Goal: Task Accomplishment & Management: Manage account settings

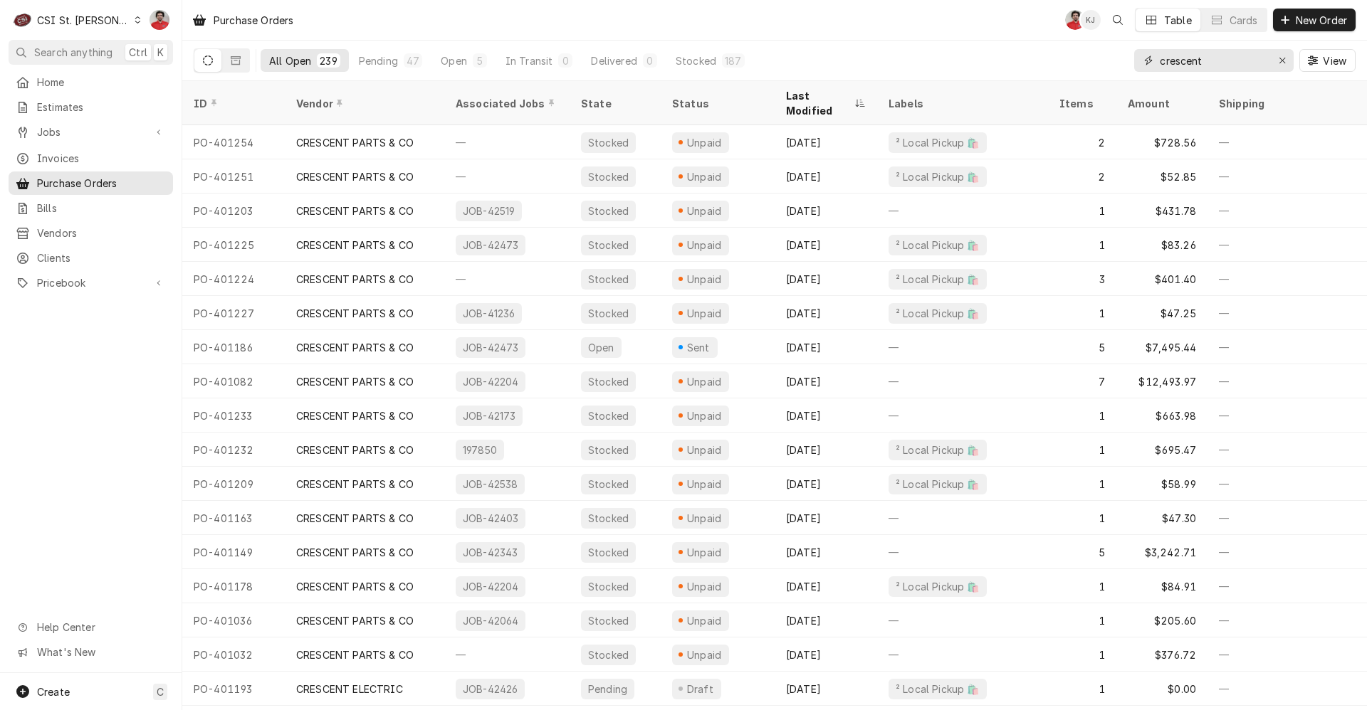
click at [1203, 67] on input "crescent" at bounding box center [1213, 60] width 107 height 23
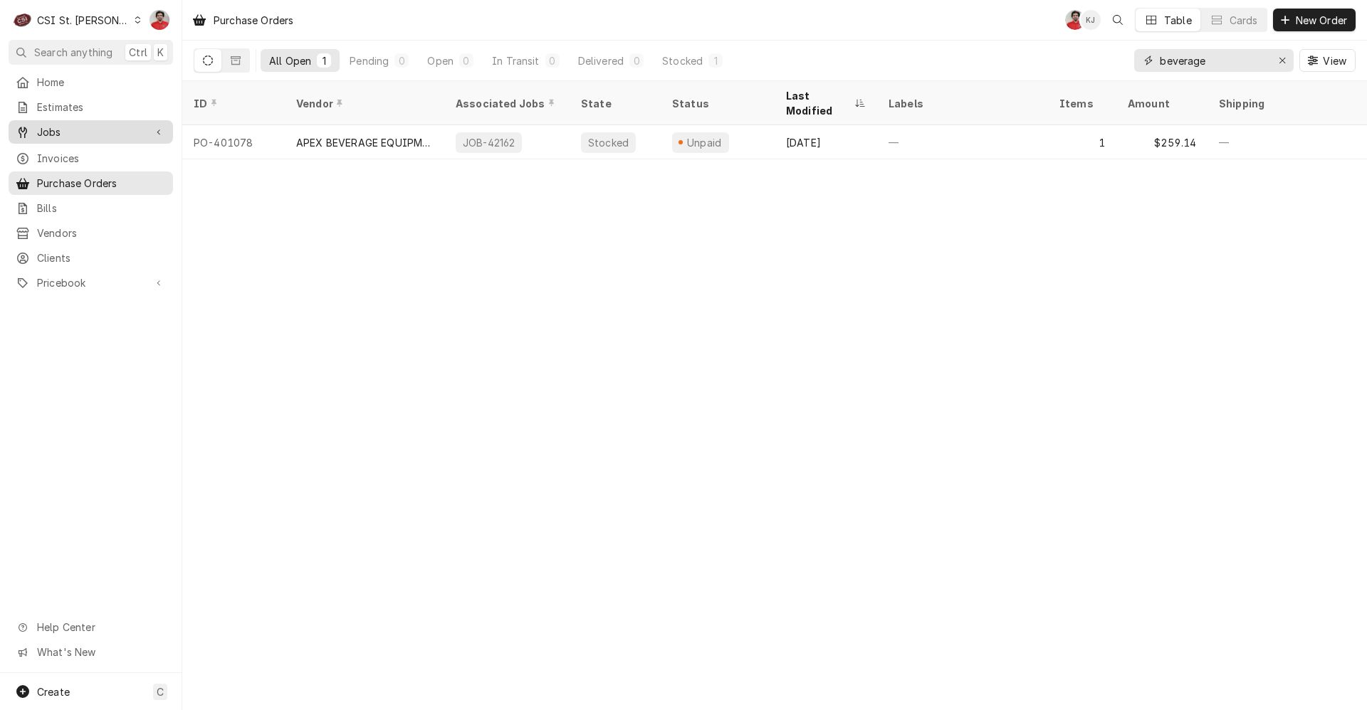
type input "beverage"
click at [91, 127] on span "Jobs" at bounding box center [90, 132] width 107 height 15
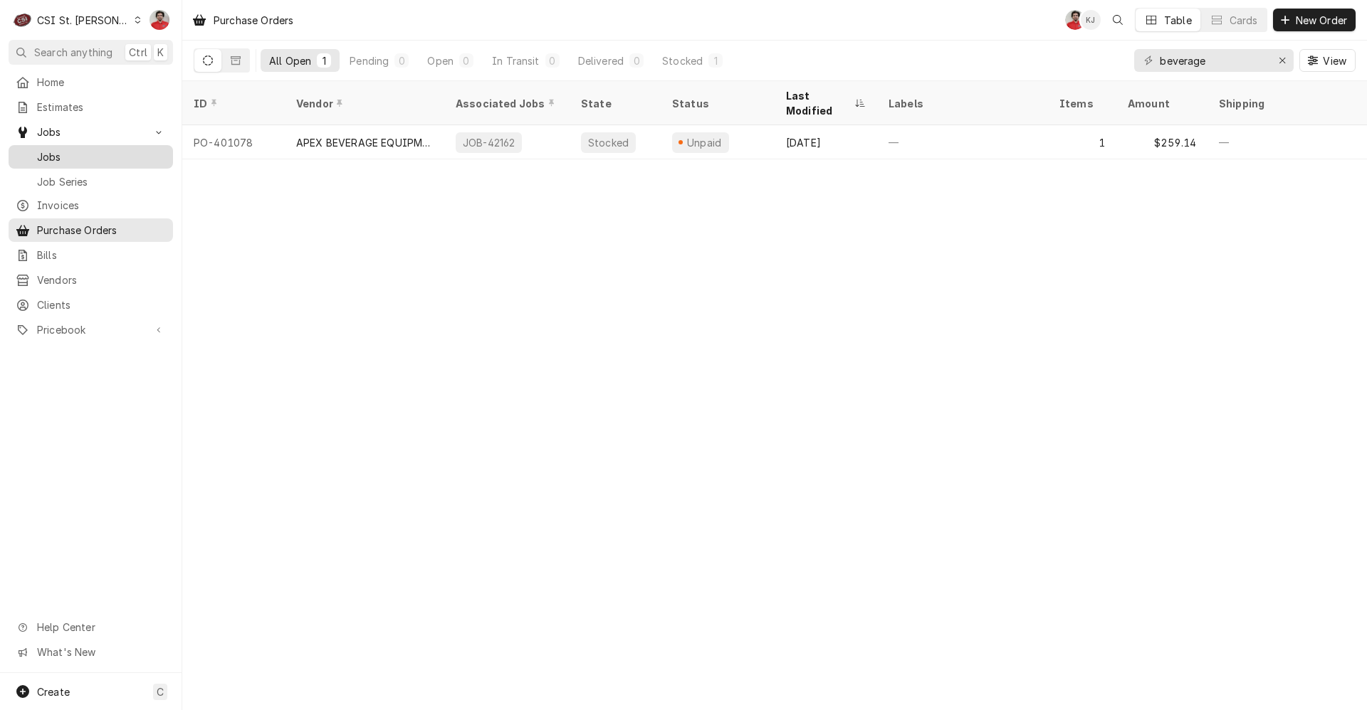
click at [86, 152] on span "Jobs" at bounding box center [101, 156] width 129 height 15
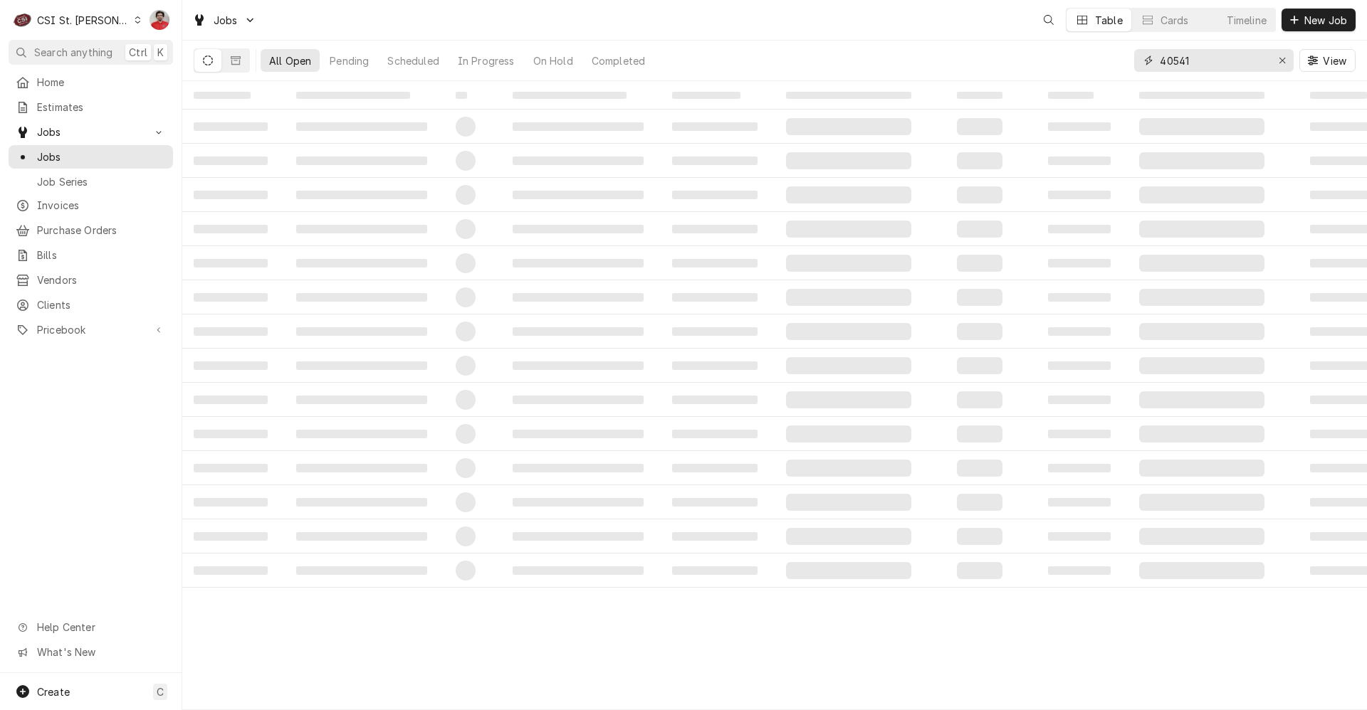
click at [1213, 61] on input "40541" at bounding box center [1213, 60] width 107 height 23
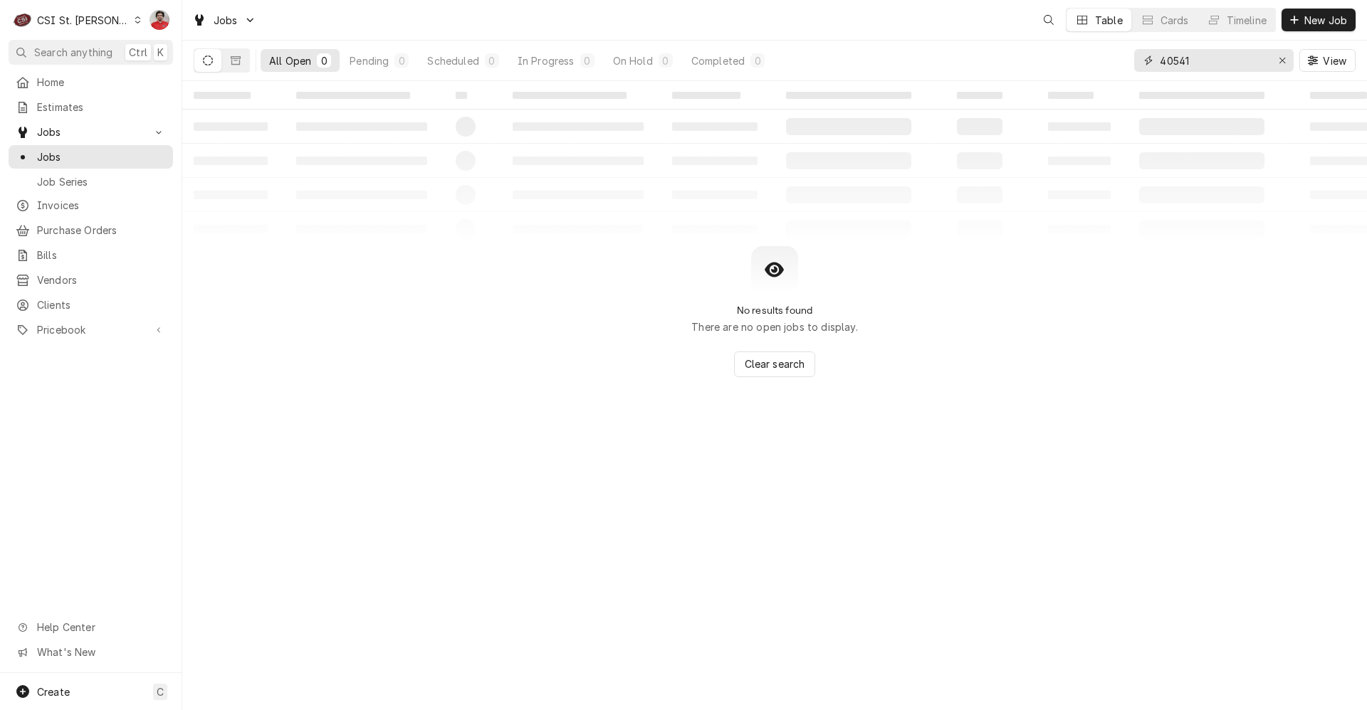
click at [1213, 61] on input "40541" at bounding box center [1213, 60] width 107 height 23
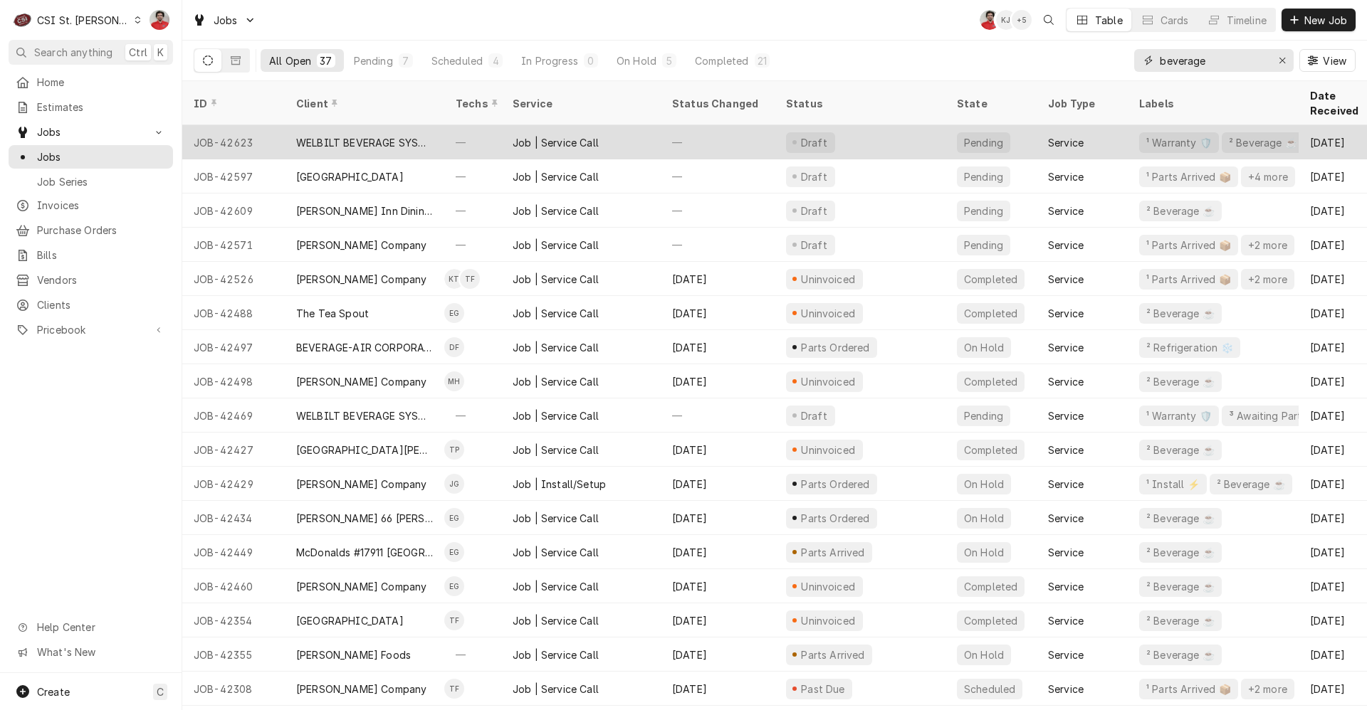
type input "beverage"
click at [903, 130] on div "Draft" at bounding box center [859, 142] width 171 height 34
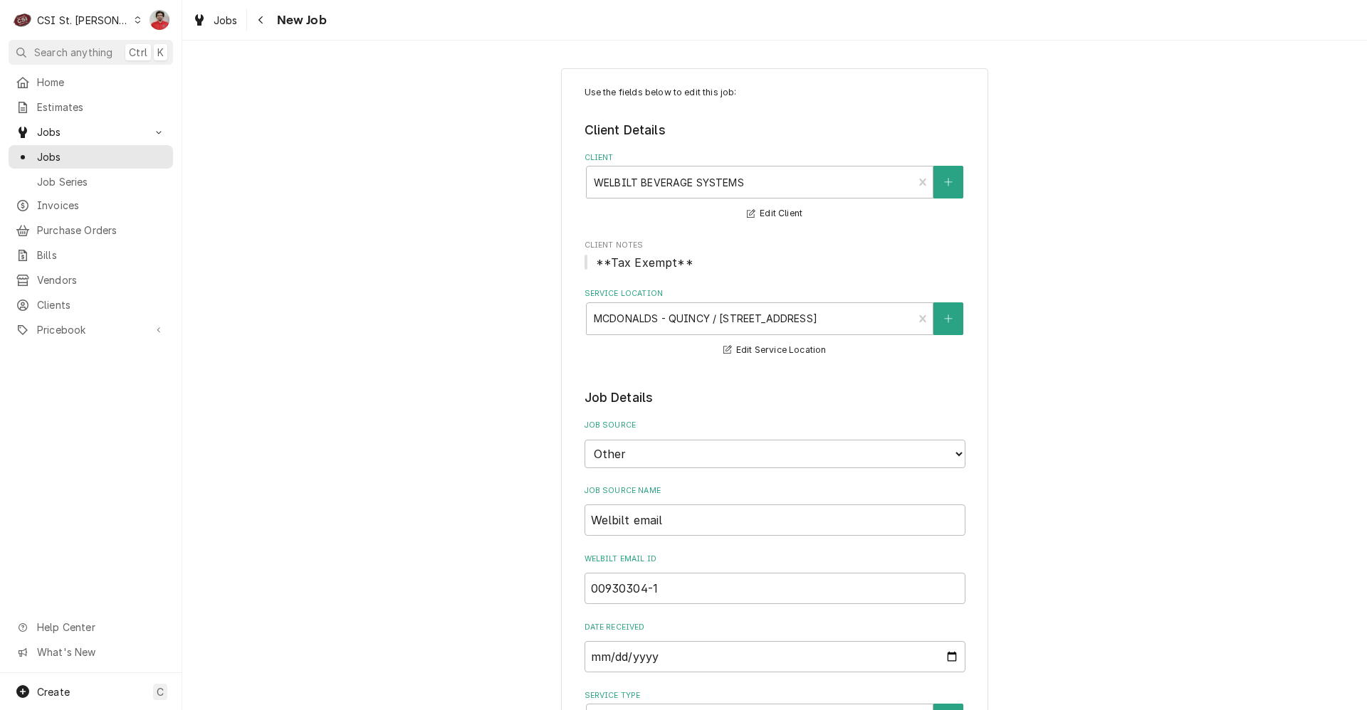
type textarea "x"
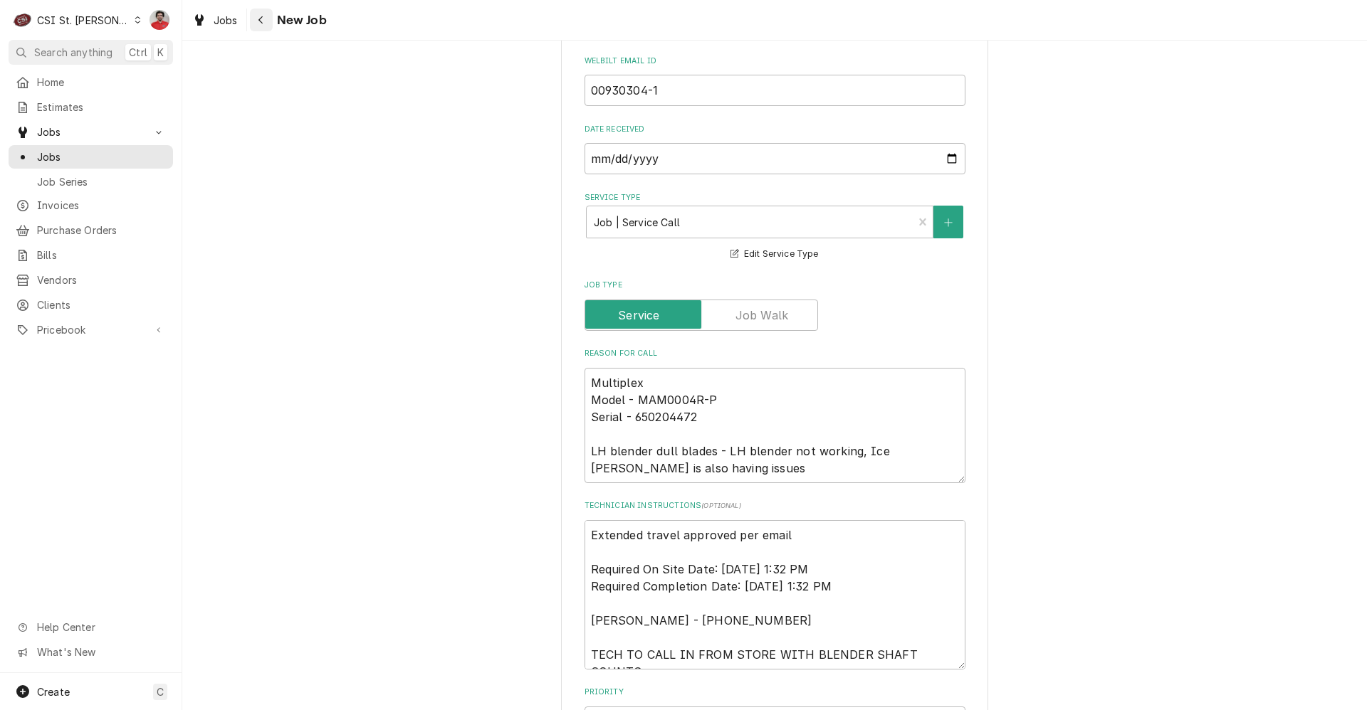
click at [262, 18] on icon "Navigate back" at bounding box center [261, 20] width 6 height 10
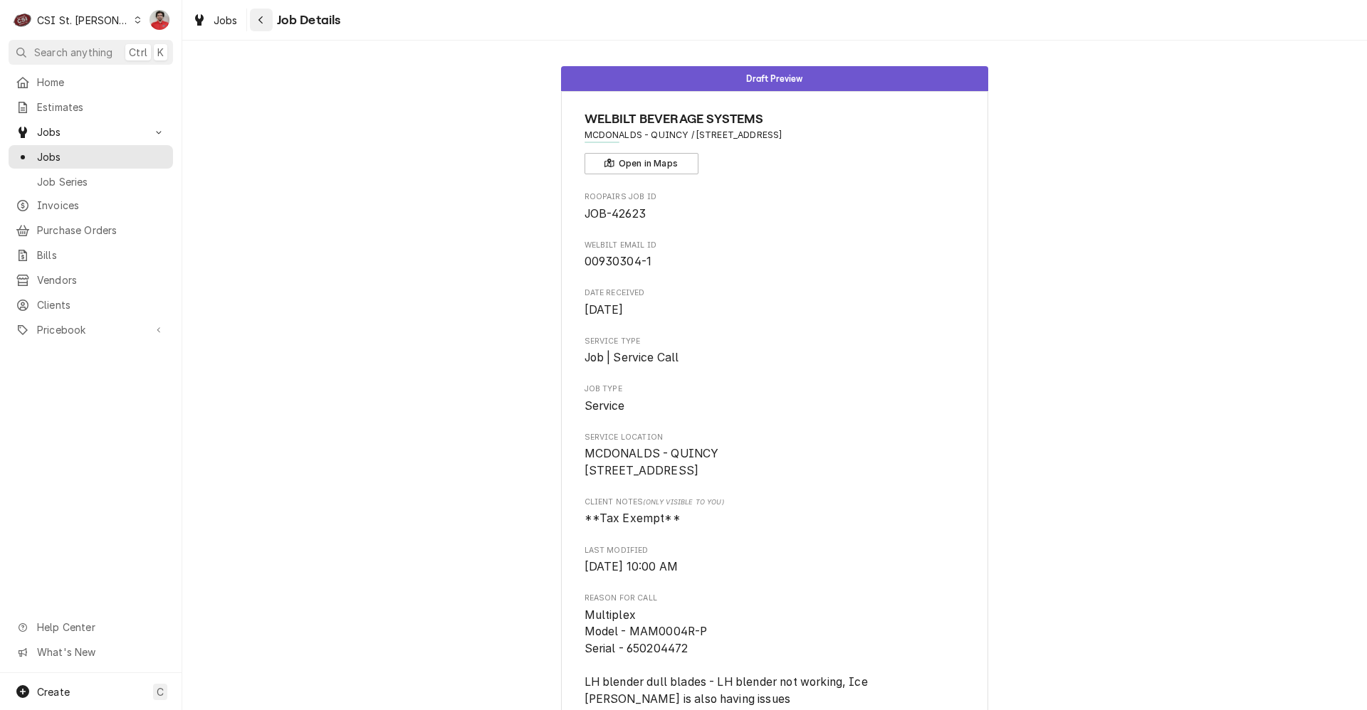
click at [261, 18] on icon "Navigate back" at bounding box center [260, 20] width 4 height 8
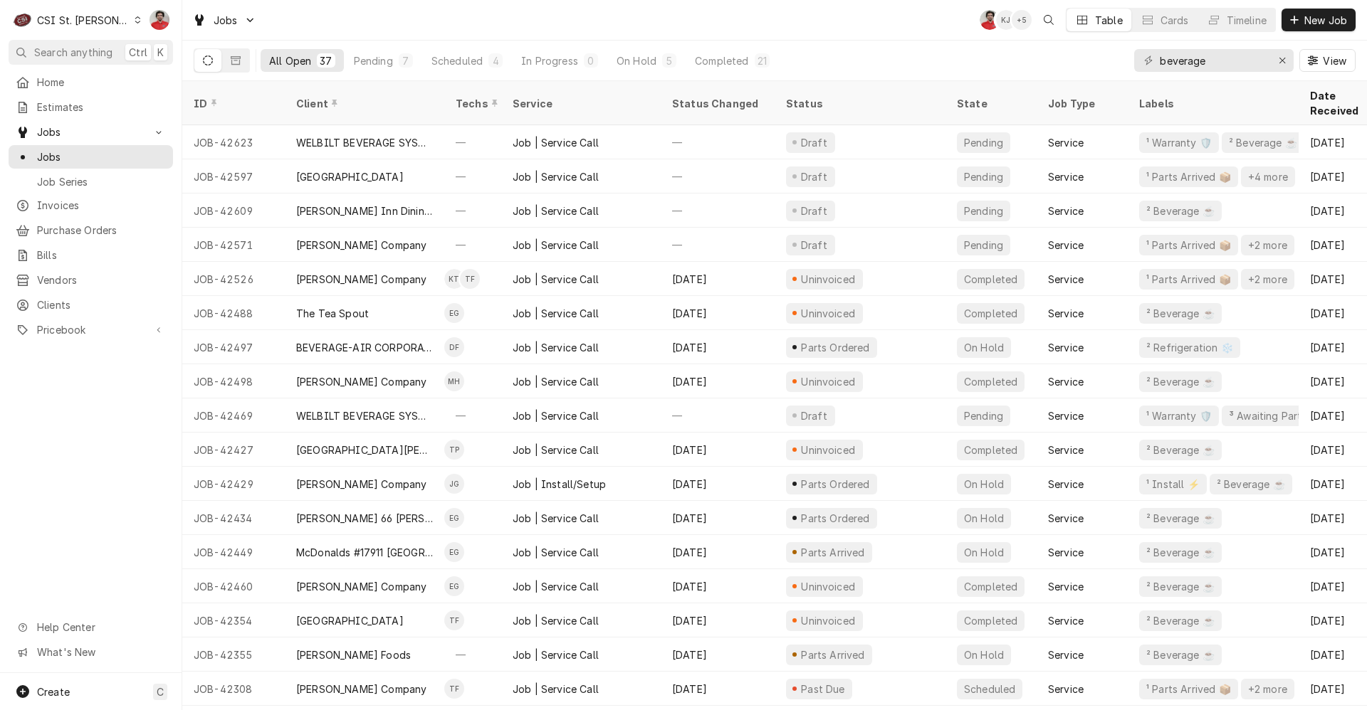
click at [792, 31] on div "Jobs NF KJ + 5 Table Cards Timeline New Job" at bounding box center [774, 20] width 1184 height 40
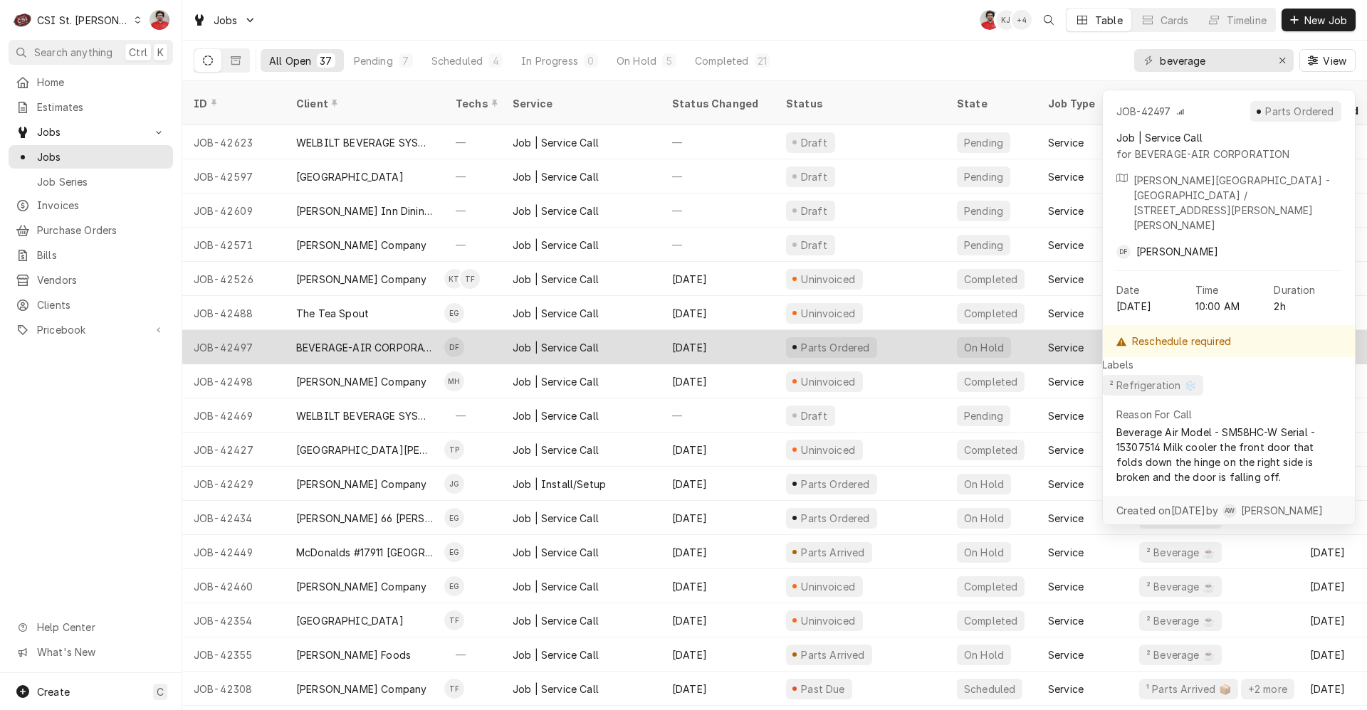
click at [707, 330] on div "[DATE]" at bounding box center [718, 347] width 114 height 34
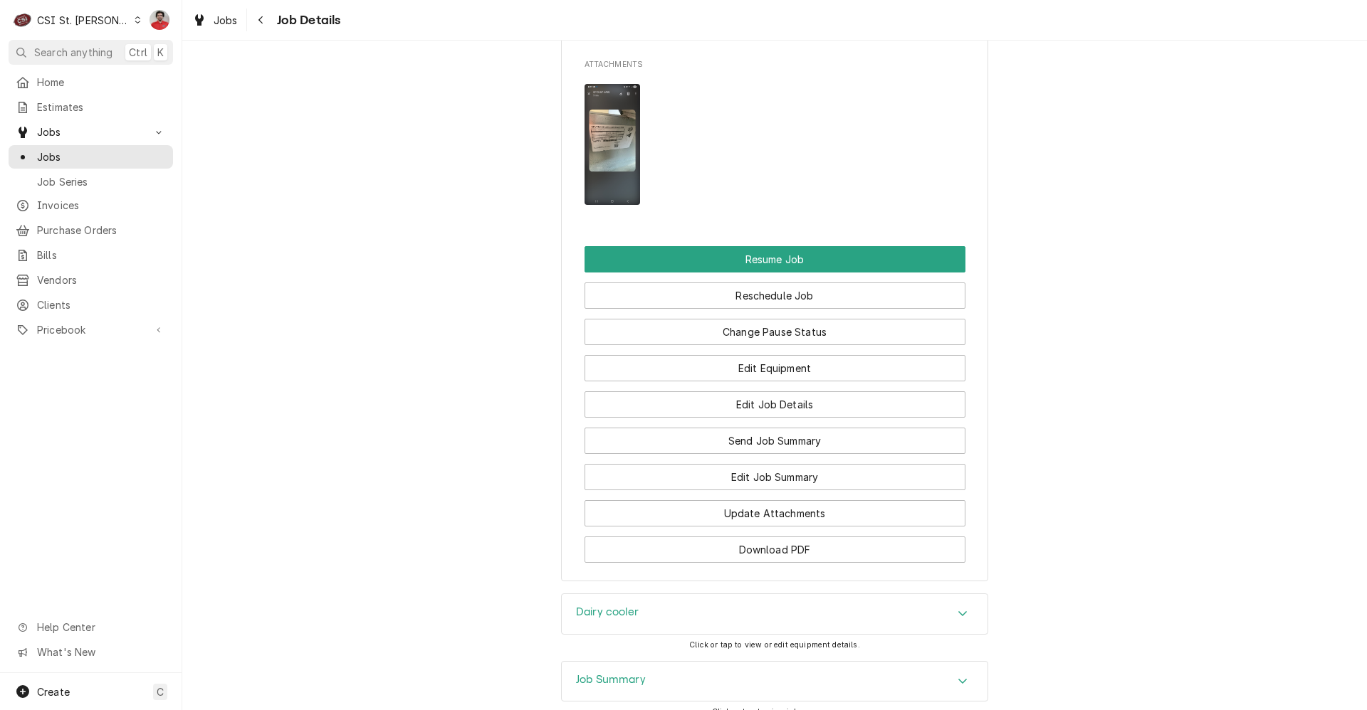
scroll to position [1956, 0]
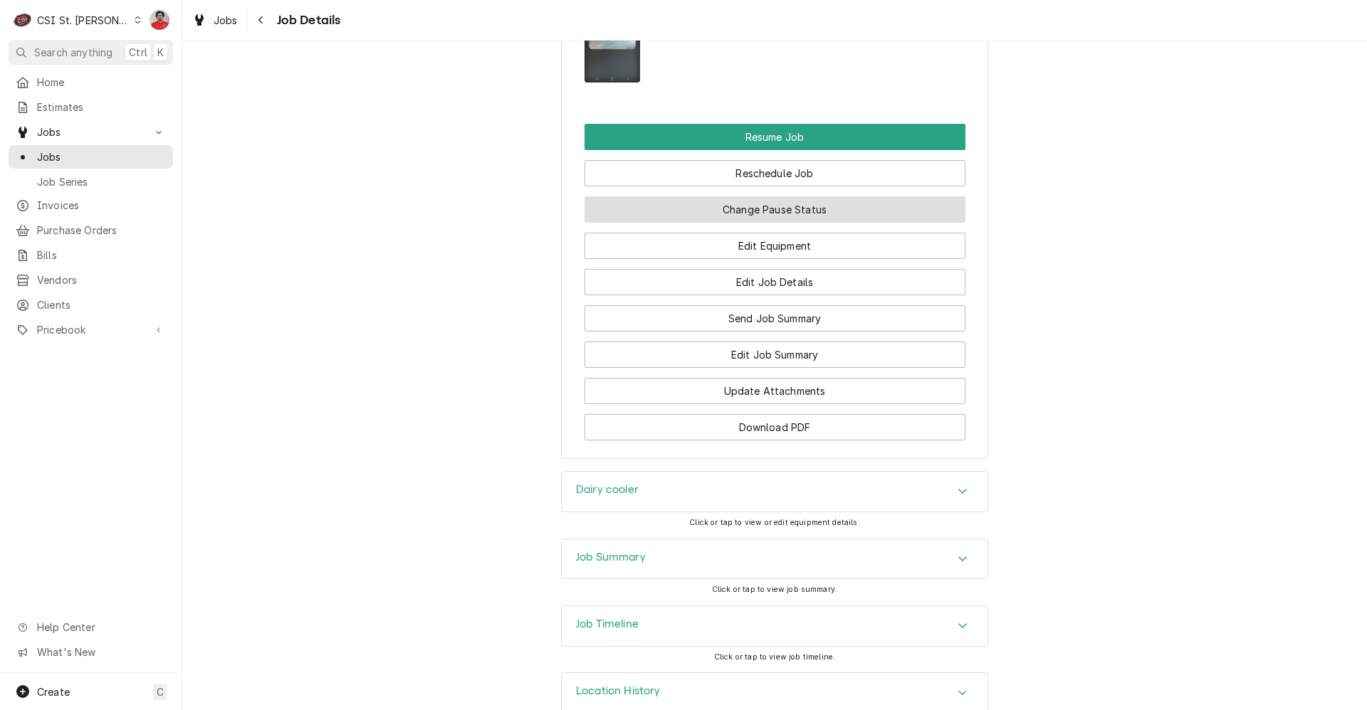
click at [742, 196] on button "Change Pause Status" at bounding box center [774, 209] width 381 height 26
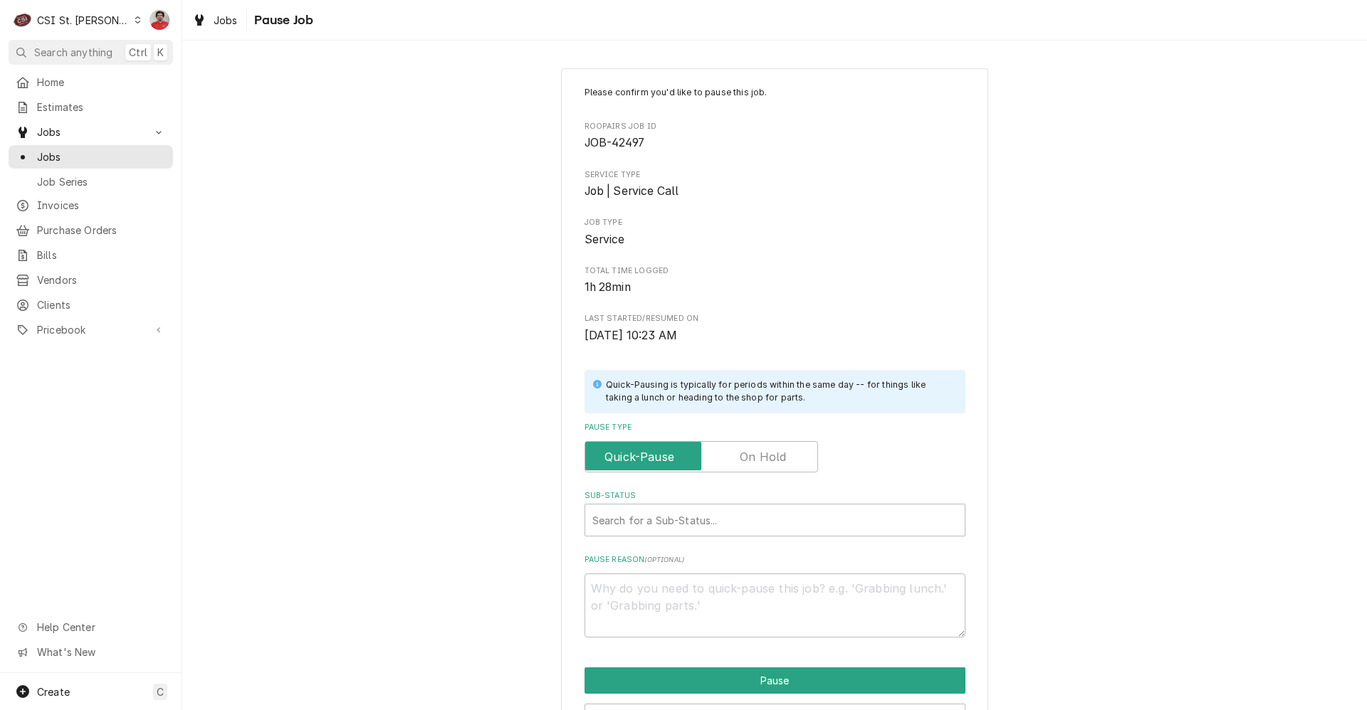
click at [757, 451] on label "Pause Type" at bounding box center [700, 456] width 233 height 31
click at [757, 451] on input "Pause Type" at bounding box center [701, 456] width 221 height 31
checkbox input "true"
click at [737, 515] on div "Sub-Status" at bounding box center [774, 521] width 365 height 26
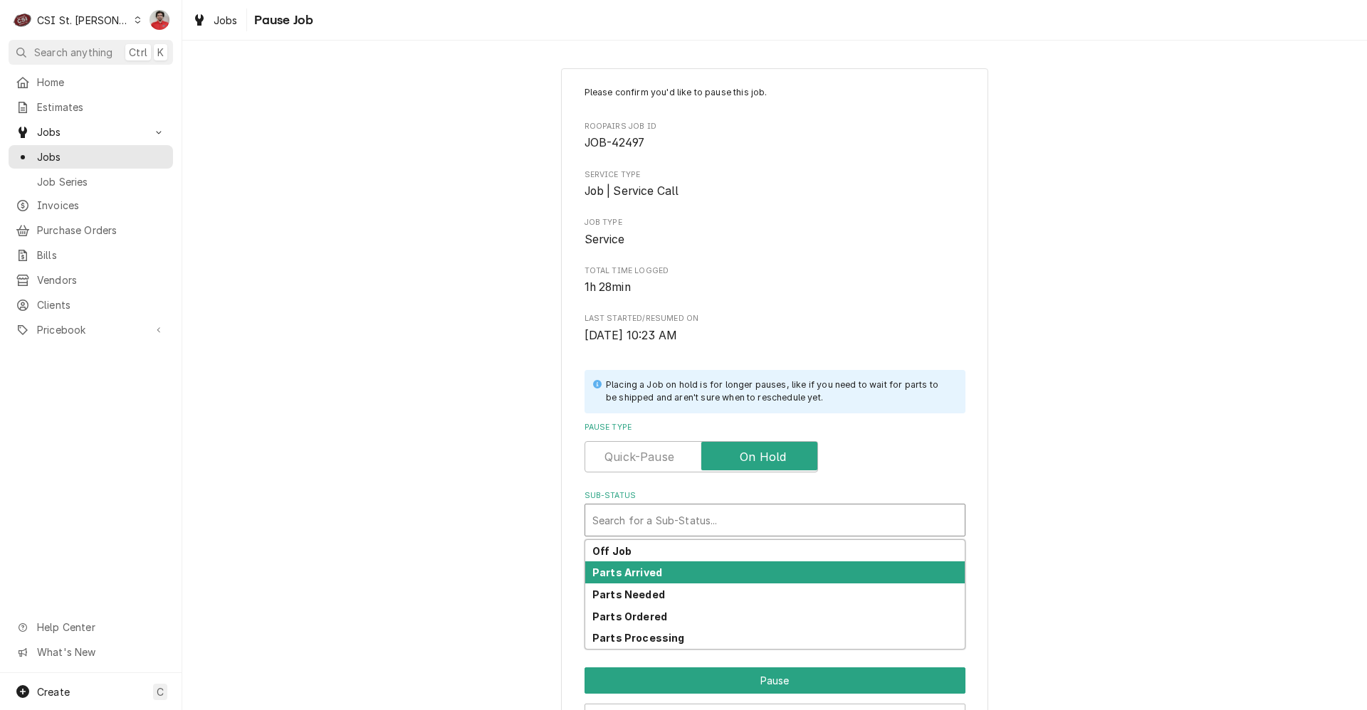
click at [719, 579] on div "Parts Arrived" at bounding box center [774, 573] width 379 height 22
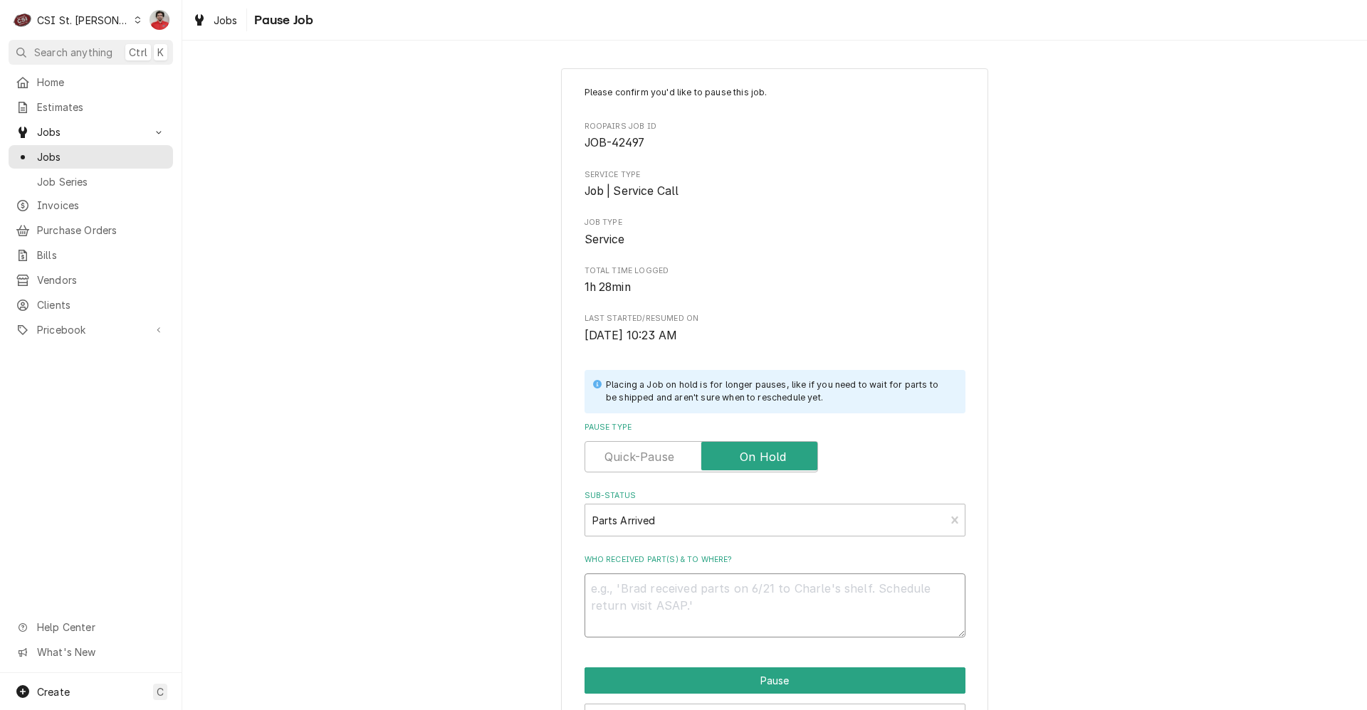
click at [713, 596] on textarea "Who received part(s) & to where?" at bounding box center [774, 606] width 381 height 64
type textarea "x"
type textarea "A"
type textarea "x"
type textarea "Al"
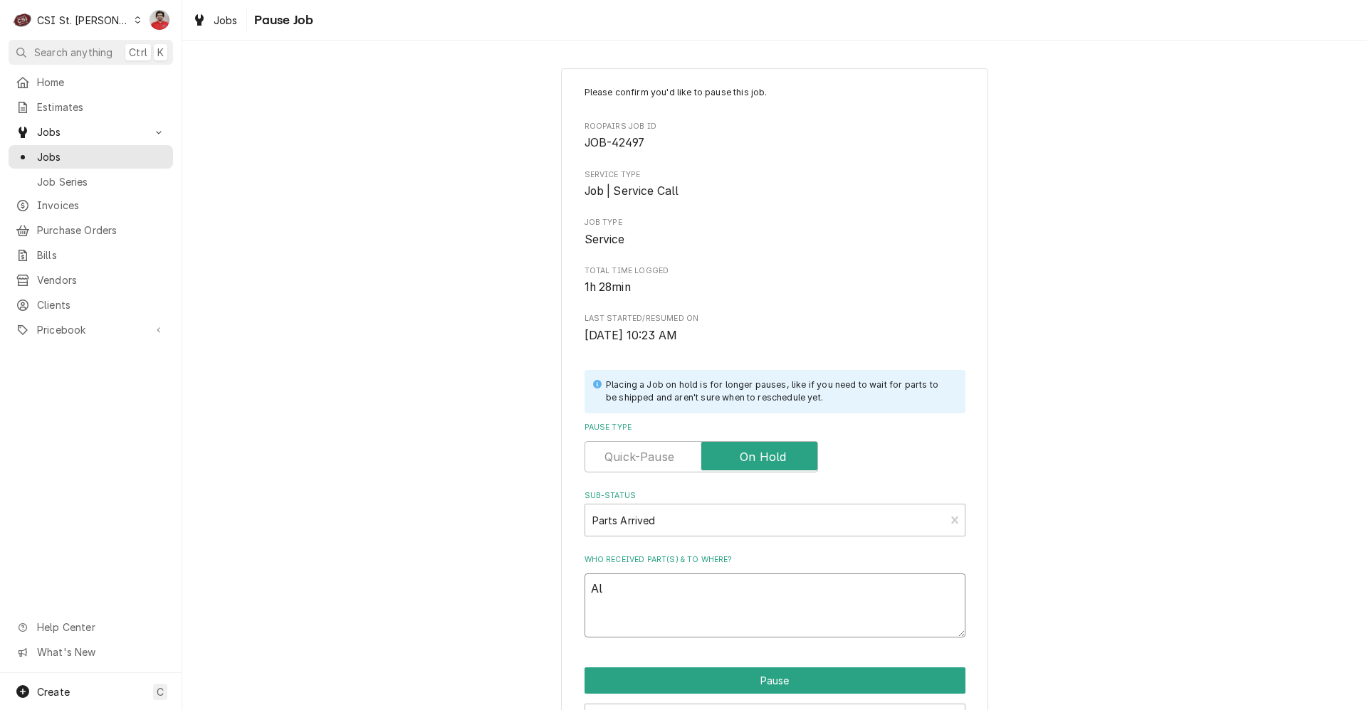
type textarea "x"
type textarea "All"
type textarea "x"
type textarea "All"
type textarea "x"
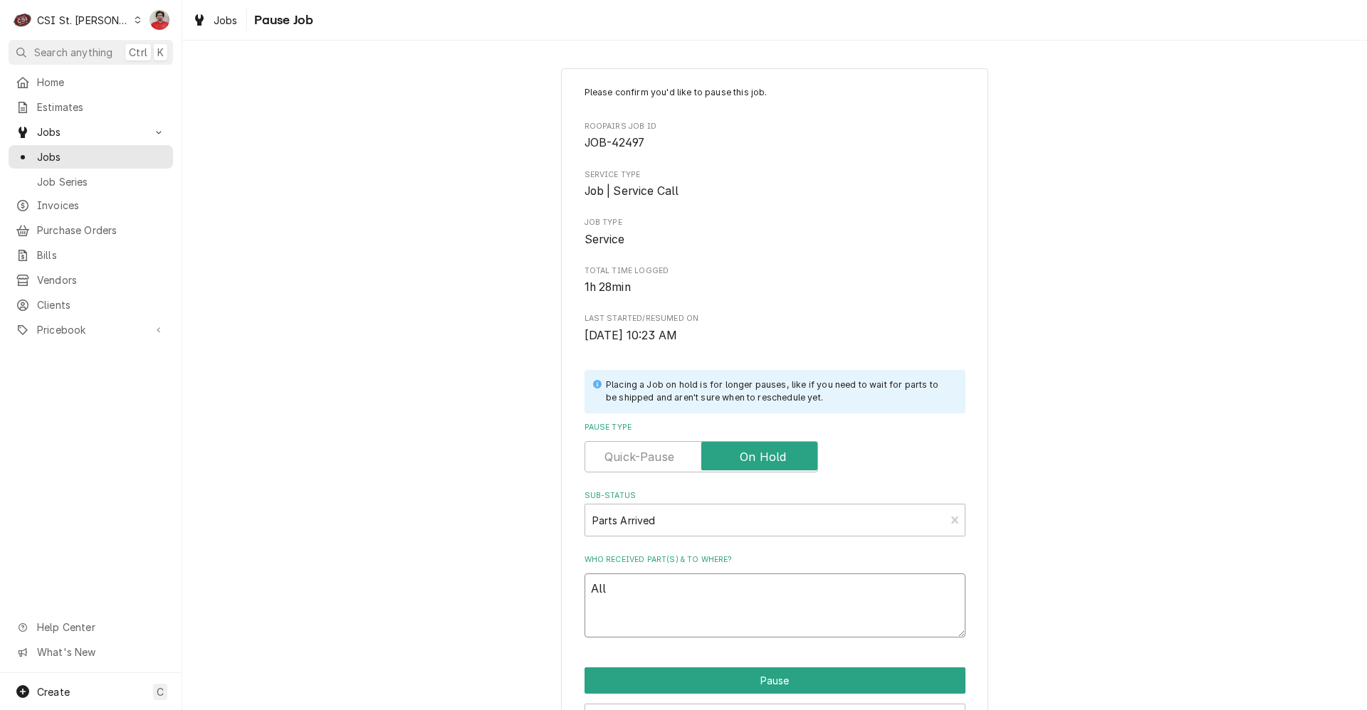
type textarea "All h"
type textarea "x"
type textarea "All hi"
type textarea "x"
type textarea "All hin"
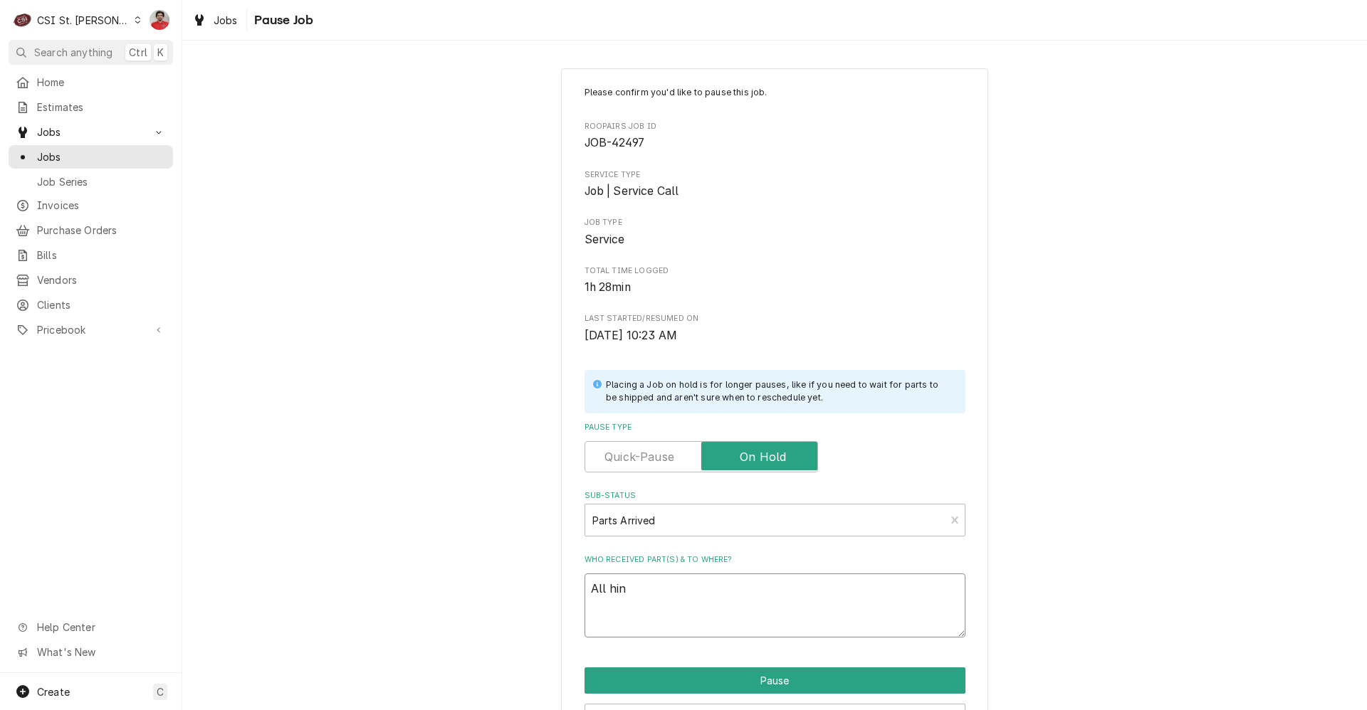
type textarea "x"
type textarea "All hi"
type textarea "x"
type textarea "All h"
type textarea "x"
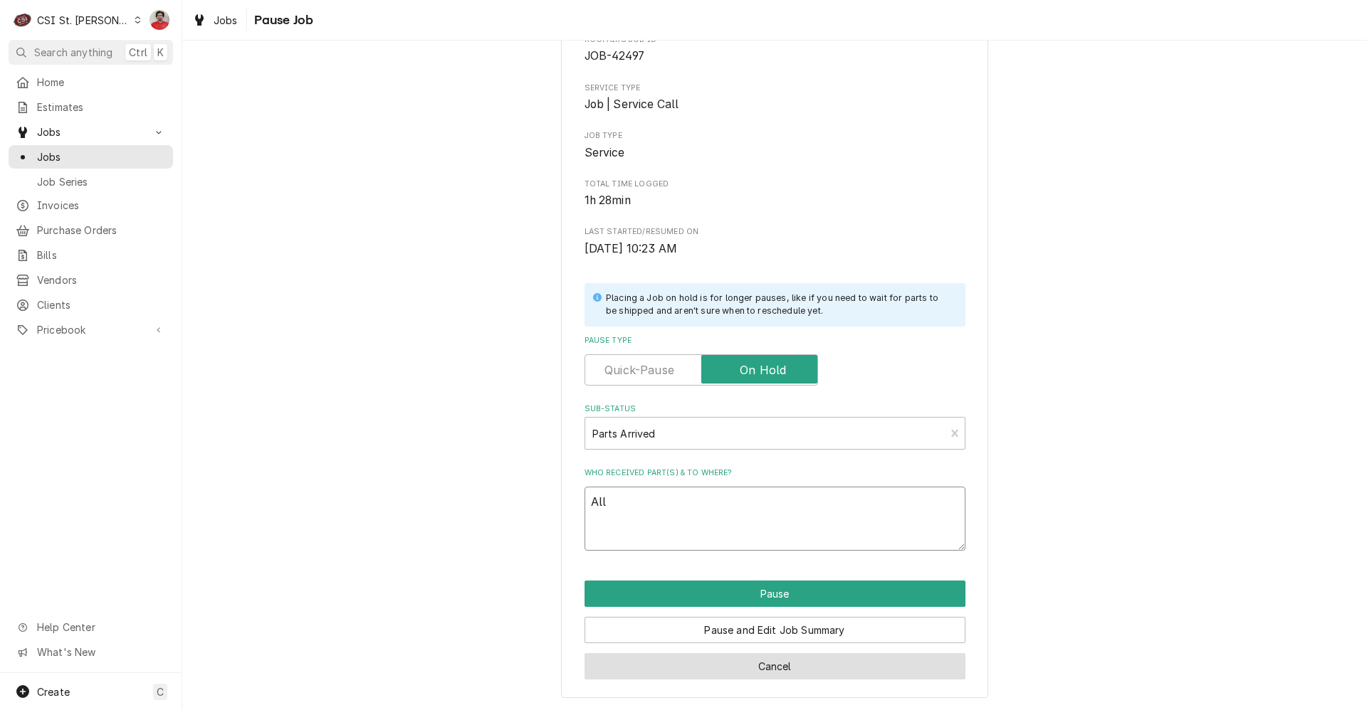
type textarea "All"
click at [774, 659] on button "Cancel" at bounding box center [774, 666] width 381 height 26
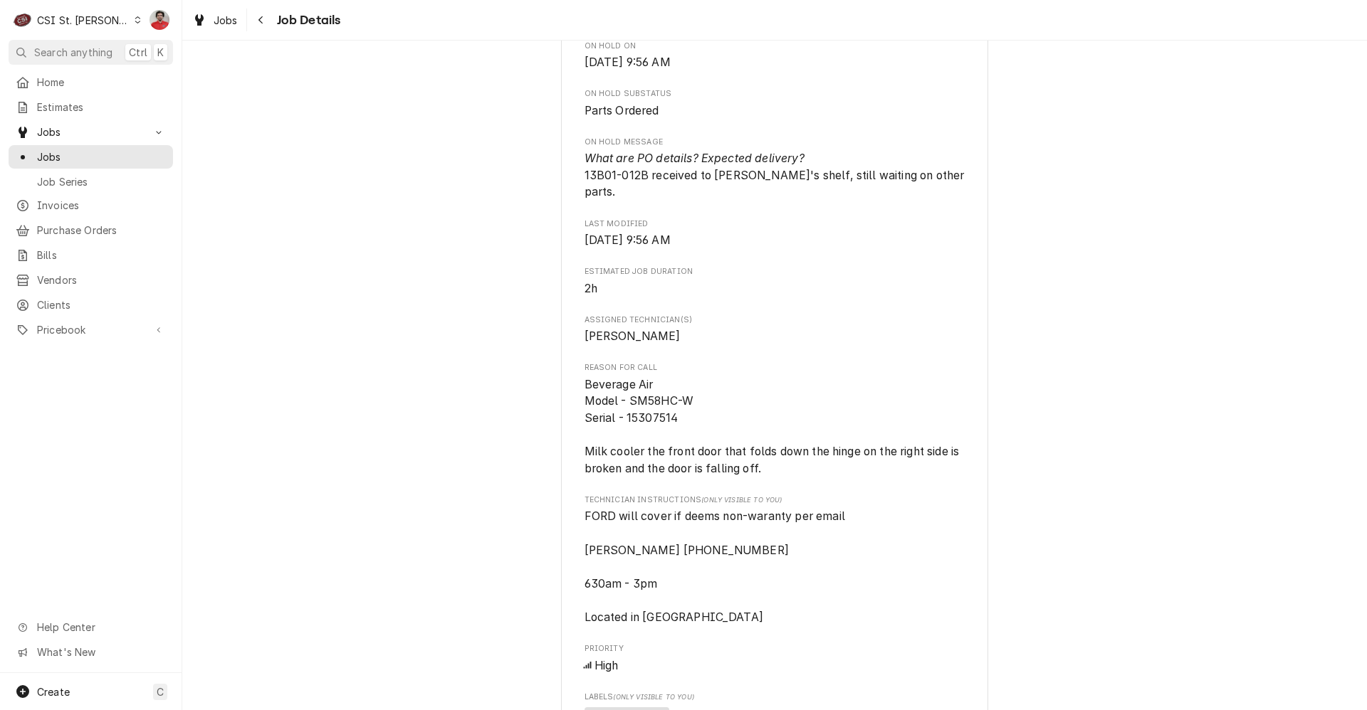
scroll to position [817, 0]
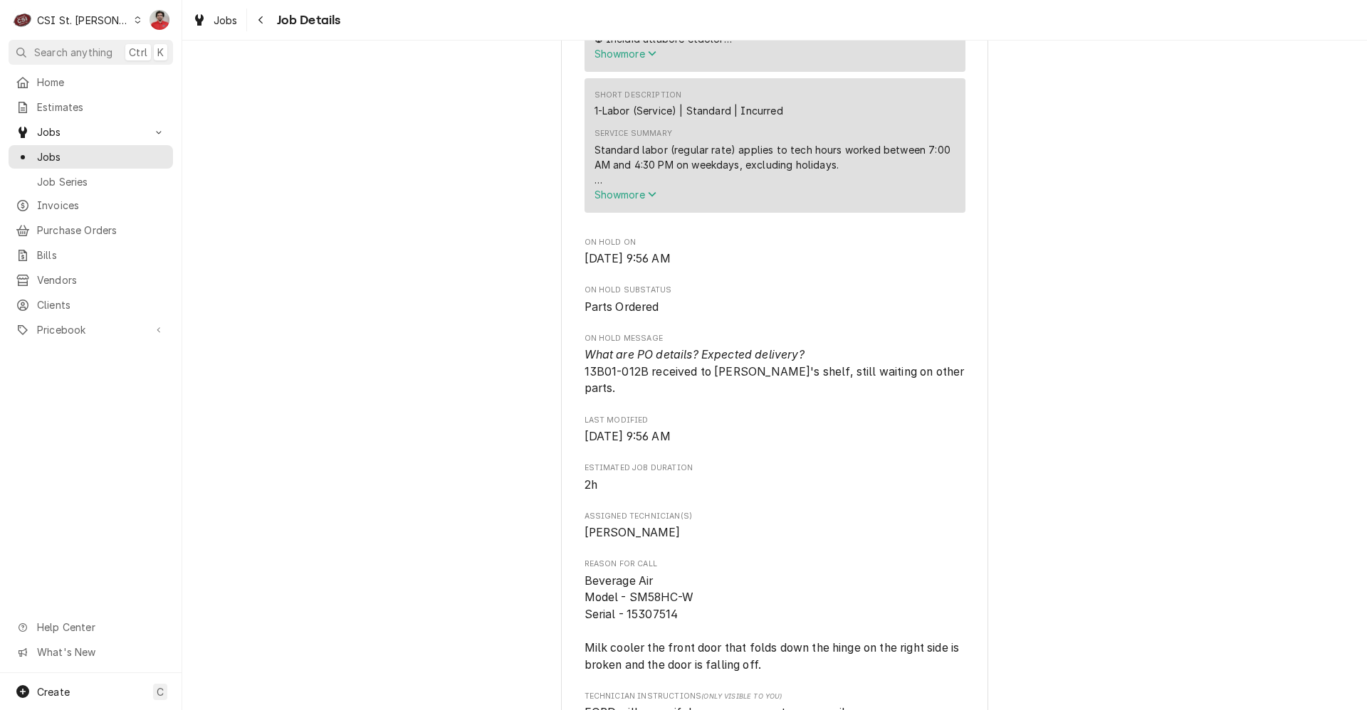
click at [609, 189] on span "Show more" at bounding box center [625, 195] width 63 height 12
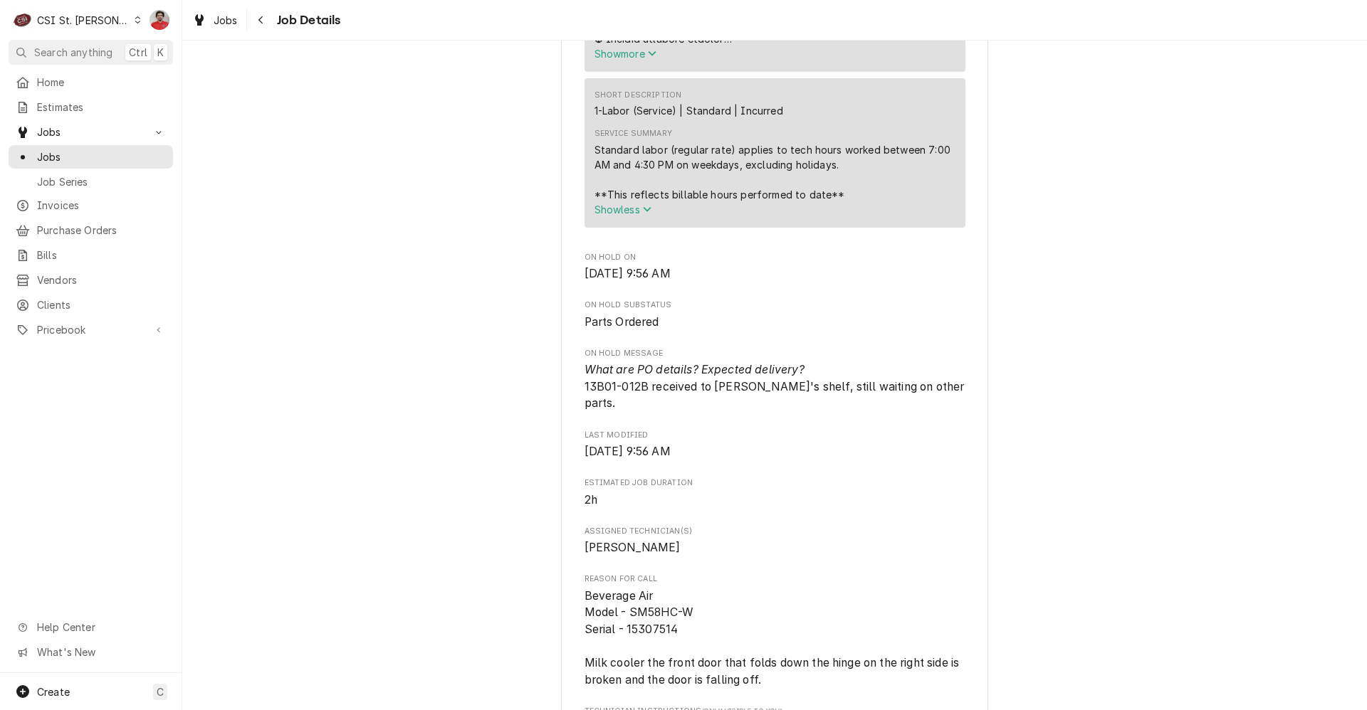
click at [626, 204] on span "Show less" at bounding box center [623, 210] width 58 height 12
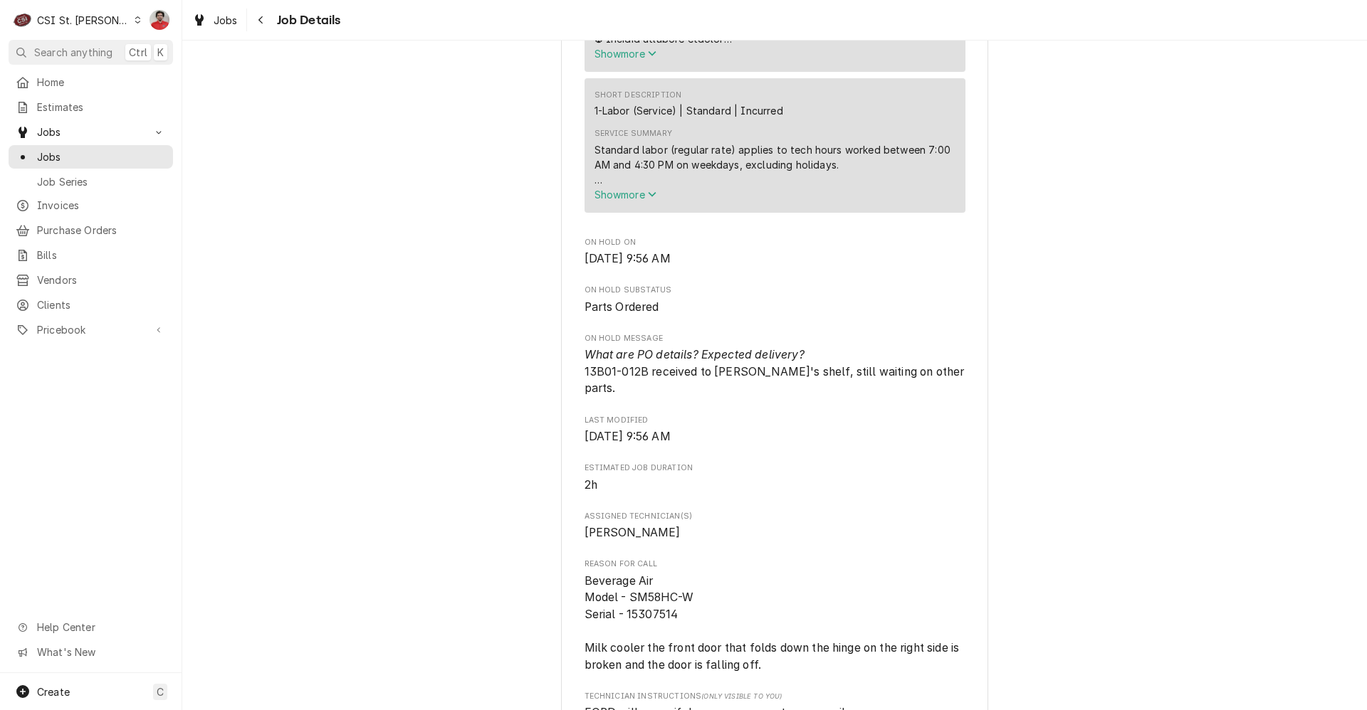
click at [624, 189] on span "Show more" at bounding box center [625, 195] width 63 height 12
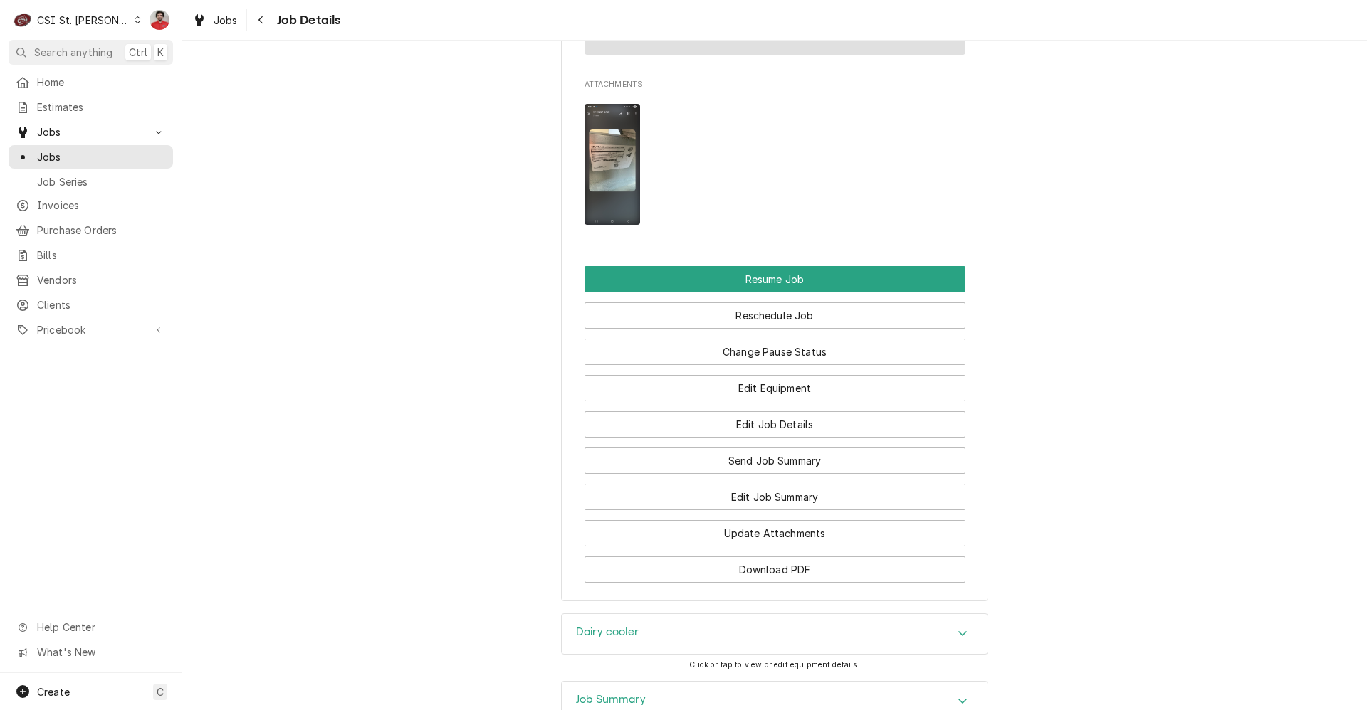
scroll to position [1971, 0]
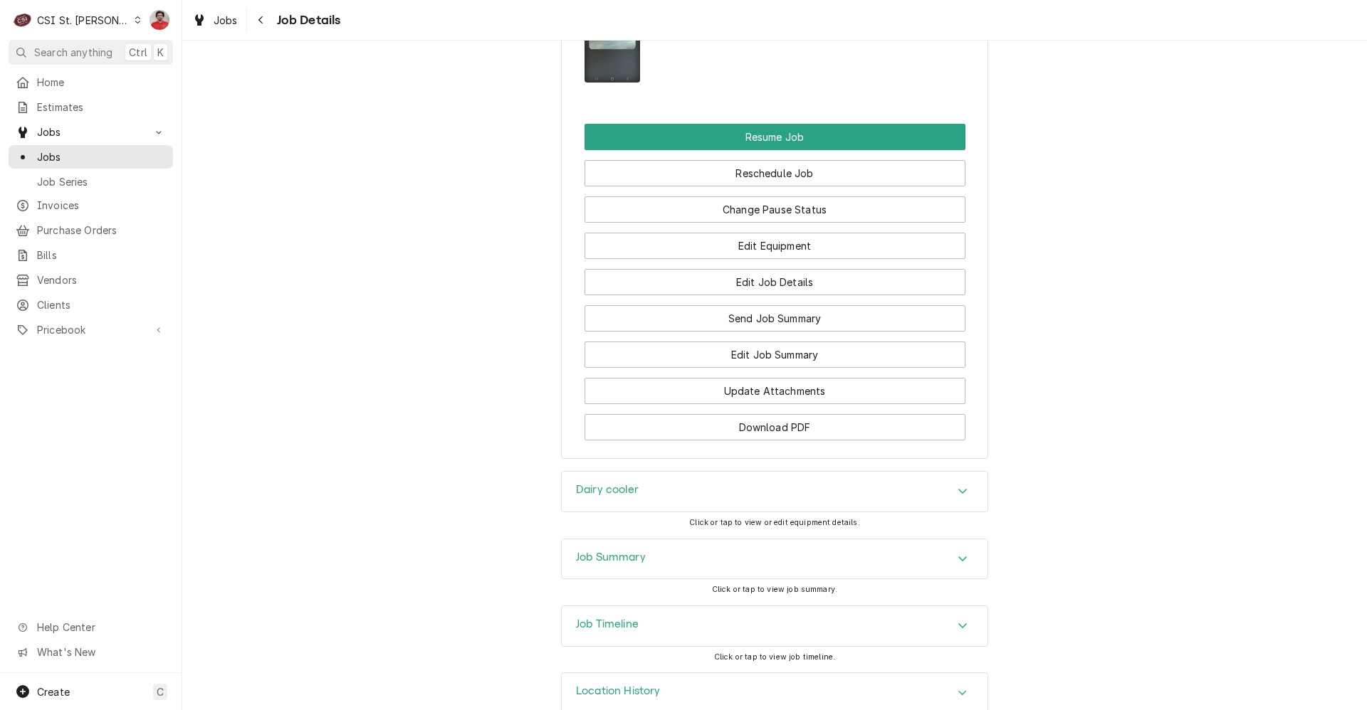
click at [725, 607] on div "Job Timeline" at bounding box center [775, 626] width 426 height 40
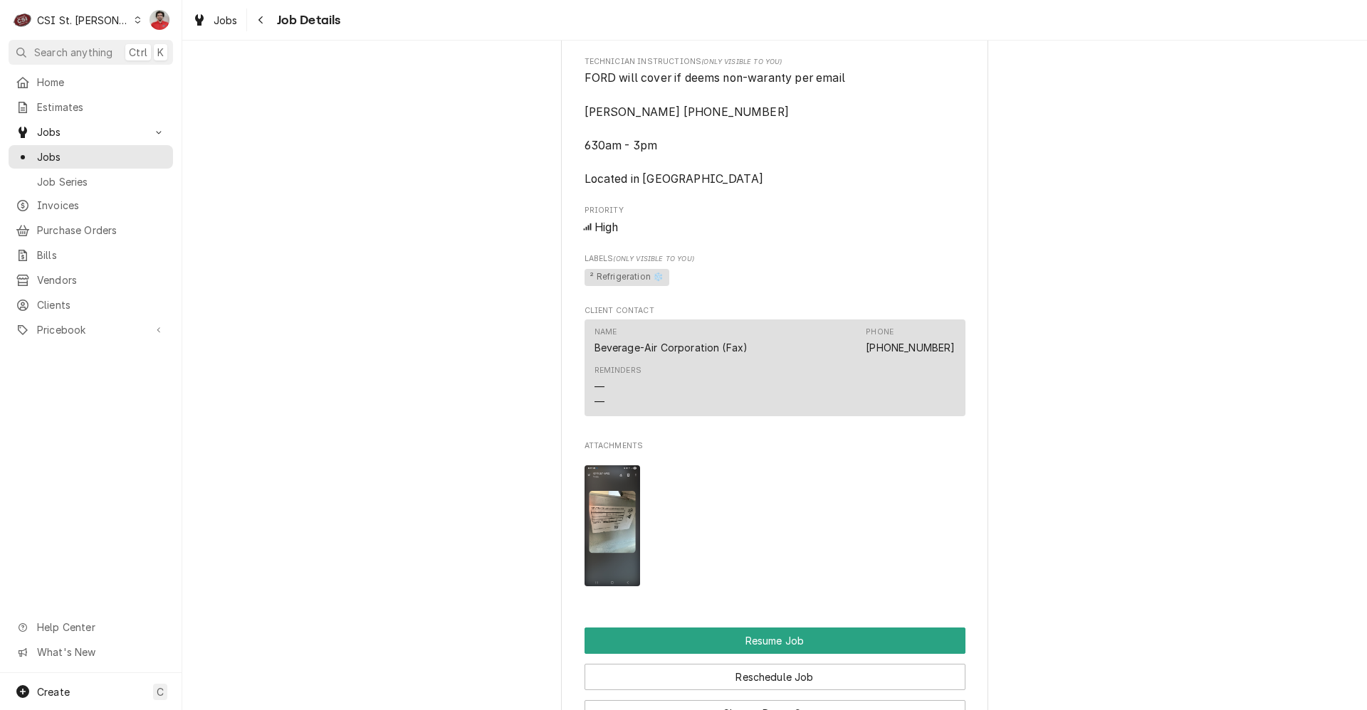
scroll to position [1965, 0]
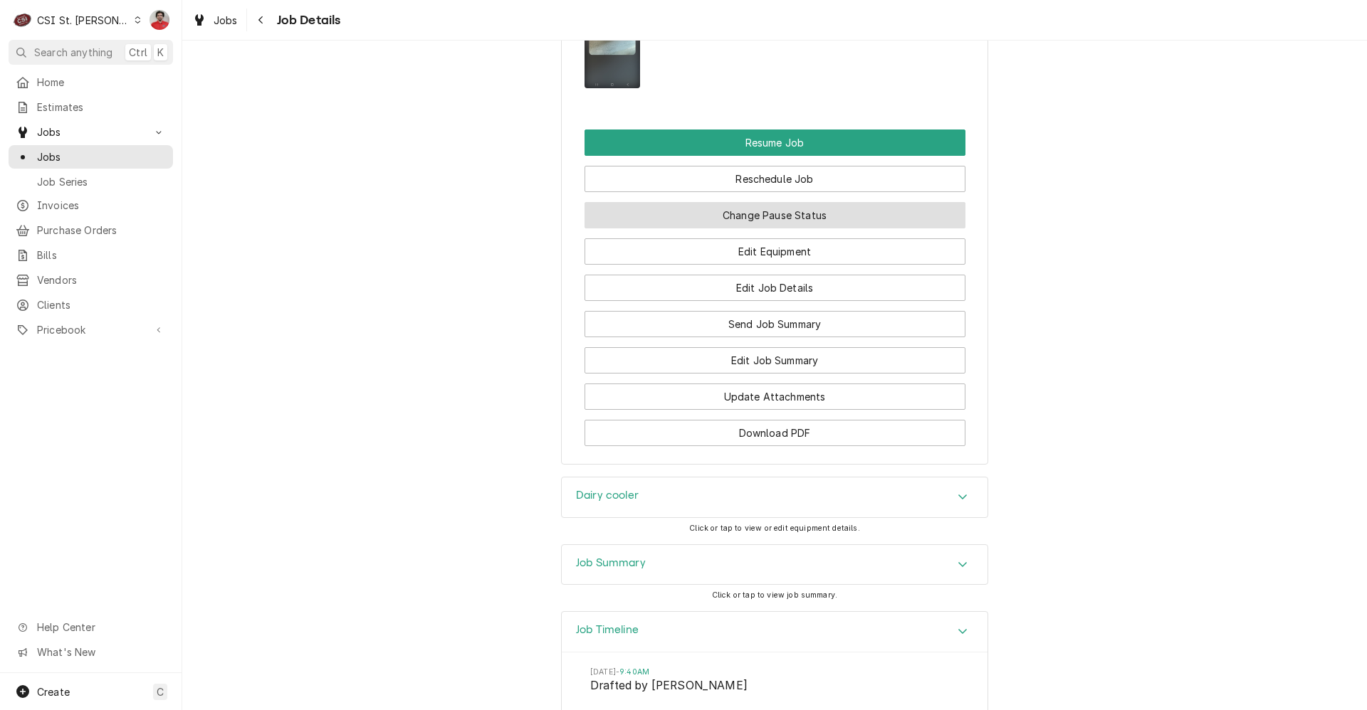
click at [756, 202] on button "Change Pause Status" at bounding box center [774, 215] width 381 height 26
type textarea "x"
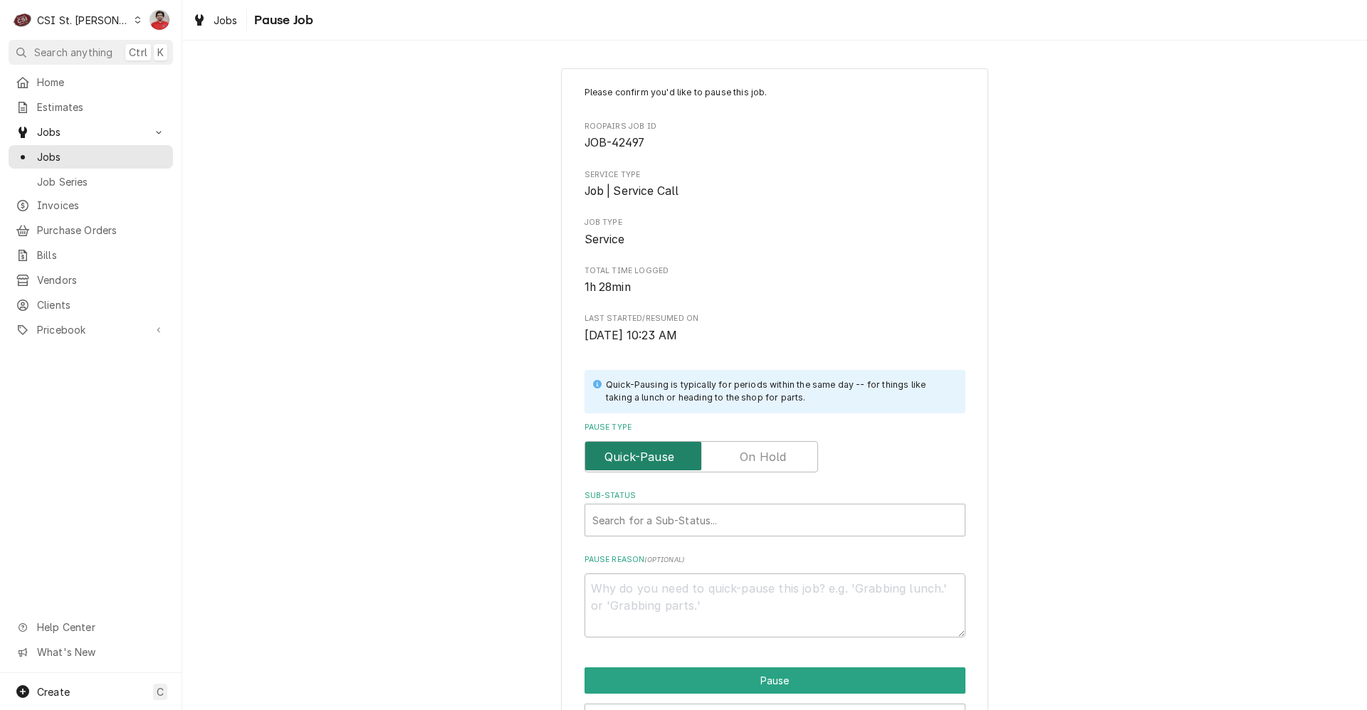
click at [729, 456] on input "Pause Type" at bounding box center [701, 456] width 221 height 31
checkbox input "true"
click at [711, 525] on div "Sub-Status" at bounding box center [774, 521] width 365 height 26
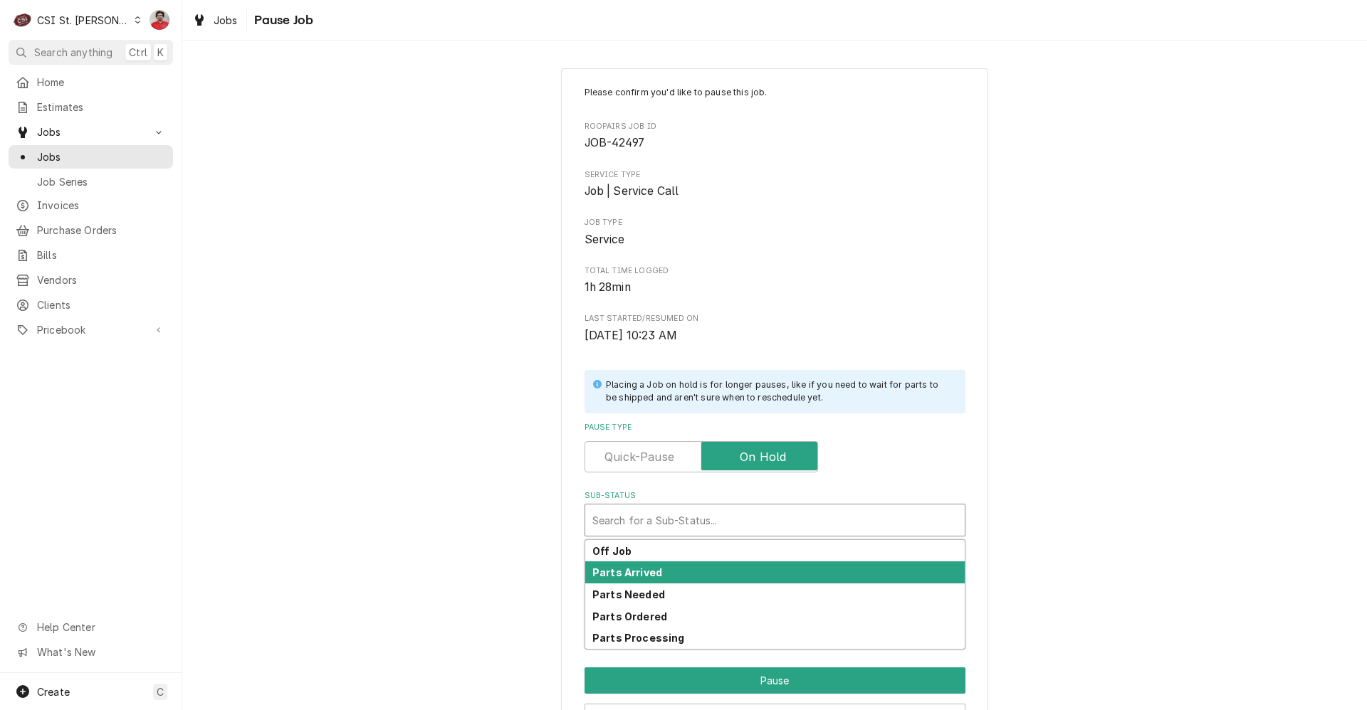
click at [695, 575] on div "Parts Arrived" at bounding box center [774, 573] width 379 height 22
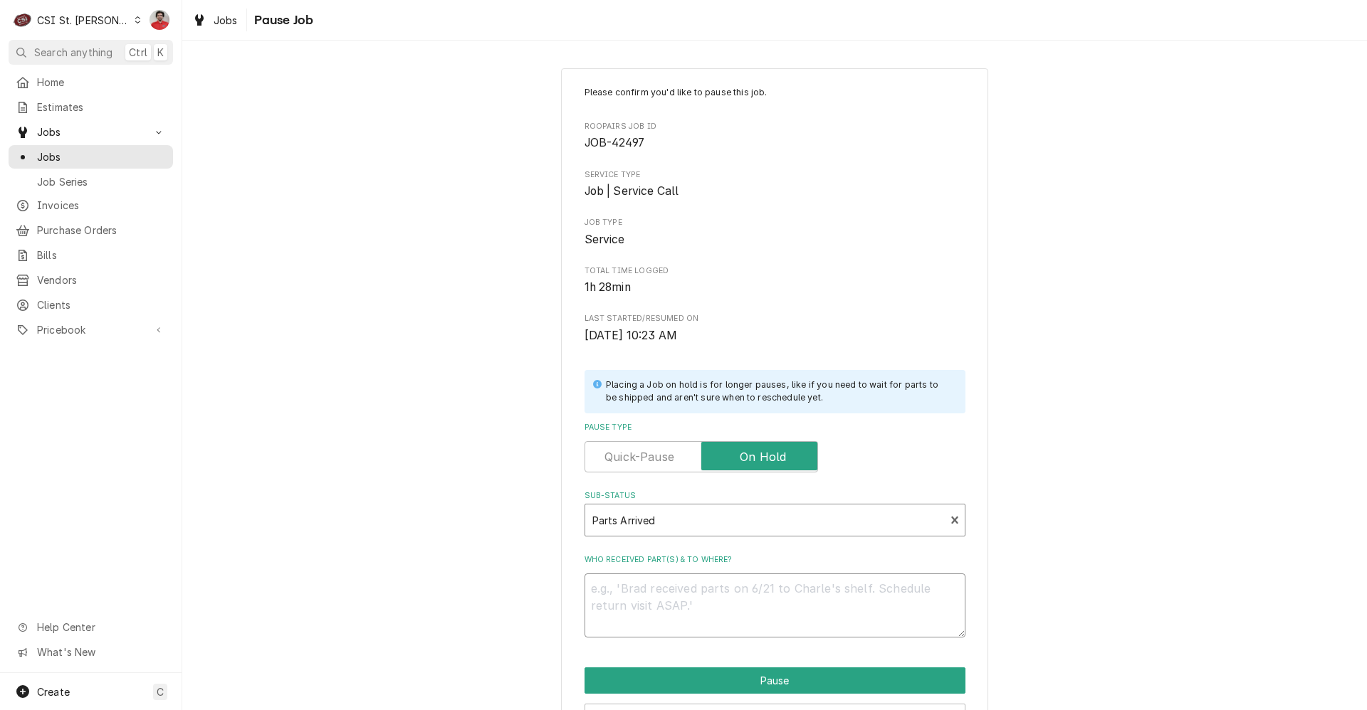
click at [693, 592] on textarea "Who received part(s) & to where?" at bounding box center [774, 606] width 381 height 64
type textarea "x"
type textarea "R"
type textarea "x"
type textarea "Re"
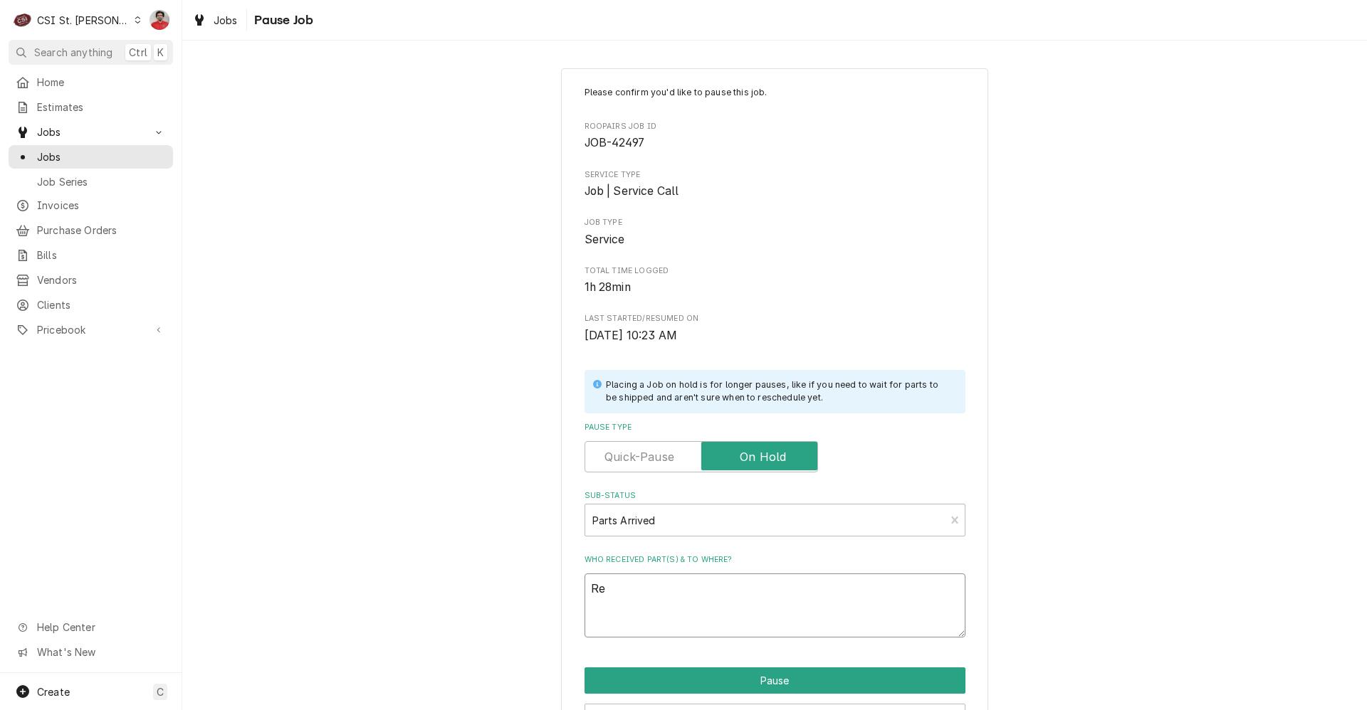
type textarea "x"
type textarea "Rem"
type textarea "x"
type textarea "Rema"
type textarea "x"
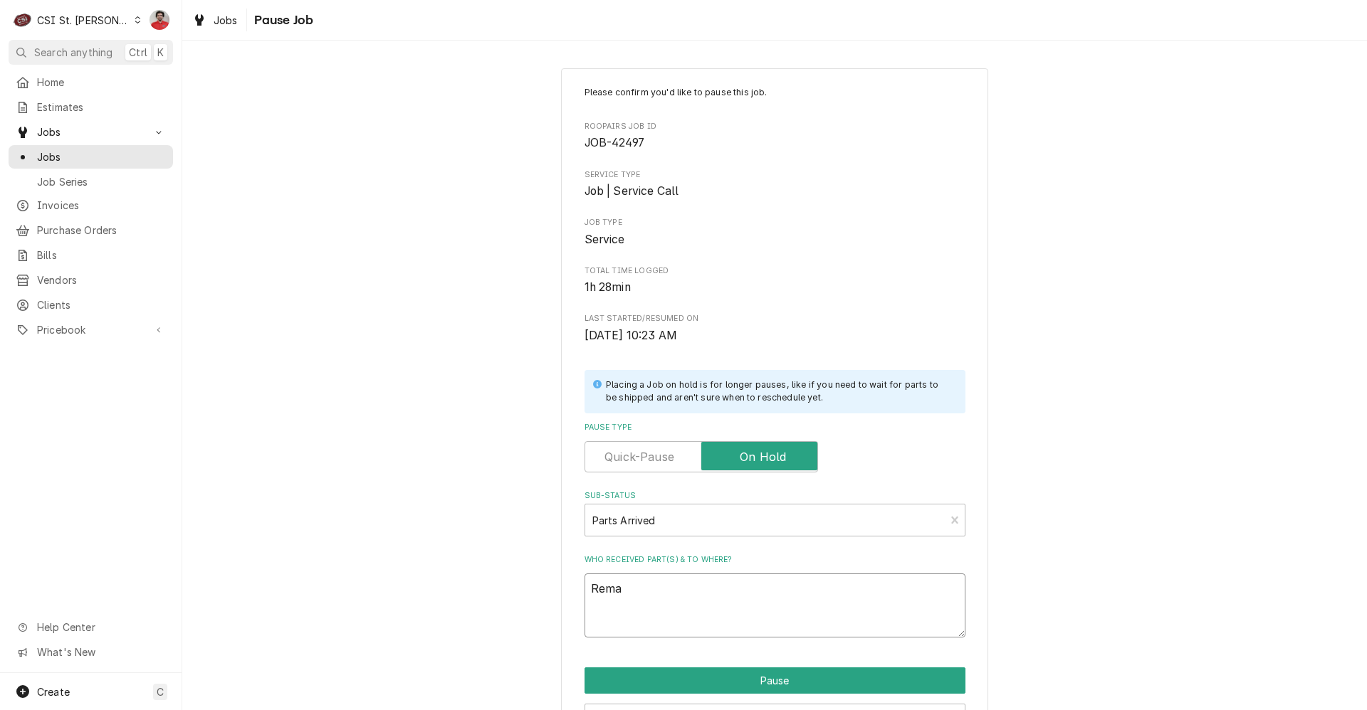
type textarea "Remai"
type textarea "x"
type textarea "Remain"
type textarea "x"
type textarea "Remaini"
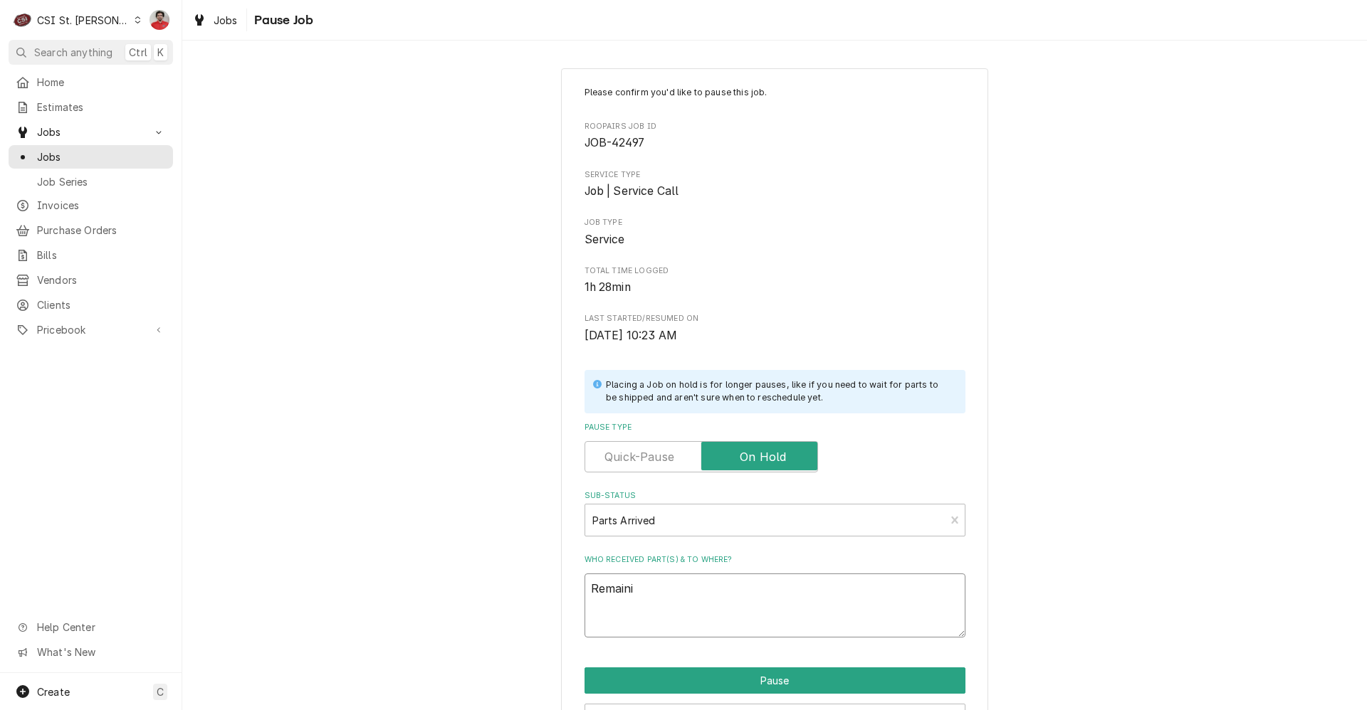
type textarea "x"
type textarea "Remainin"
type textarea "x"
type textarea "Remaining"
type textarea "x"
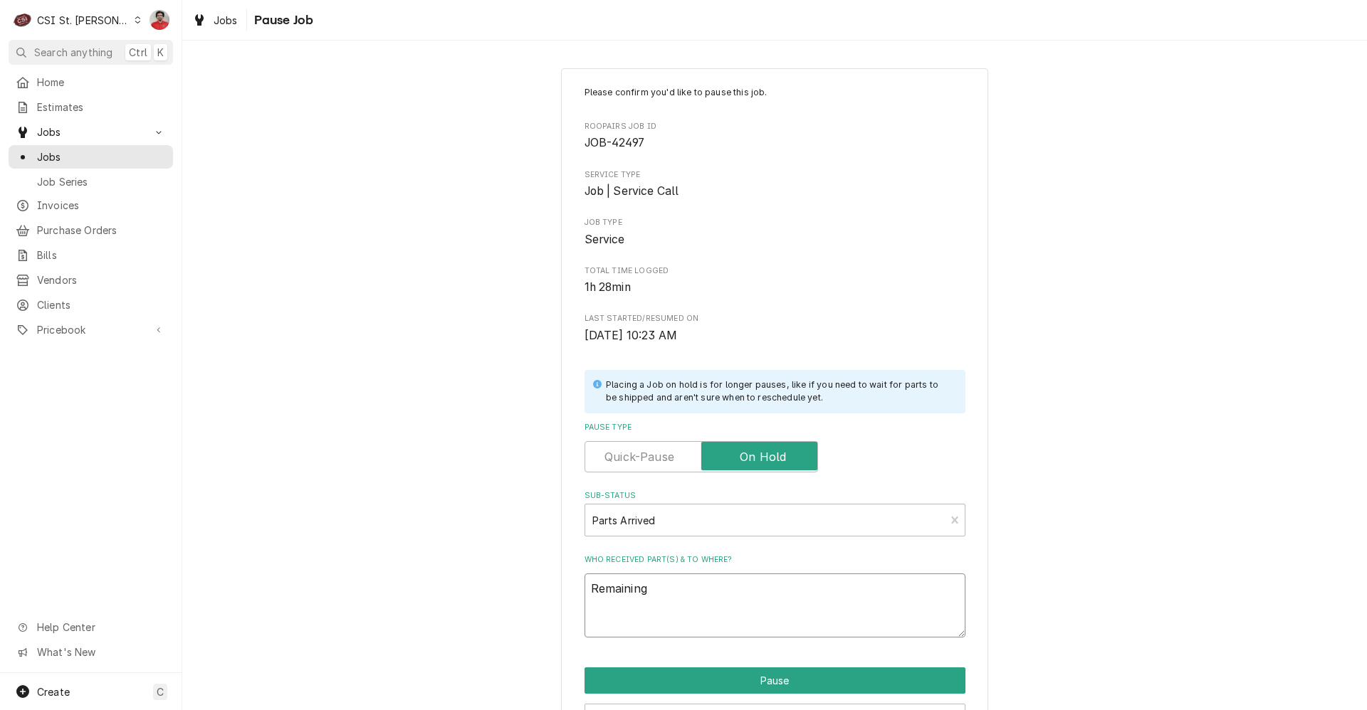
type textarea "Remaining"
type textarea "x"
type textarea "Remaining p"
type textarea "x"
type textarea "Remaining pa"
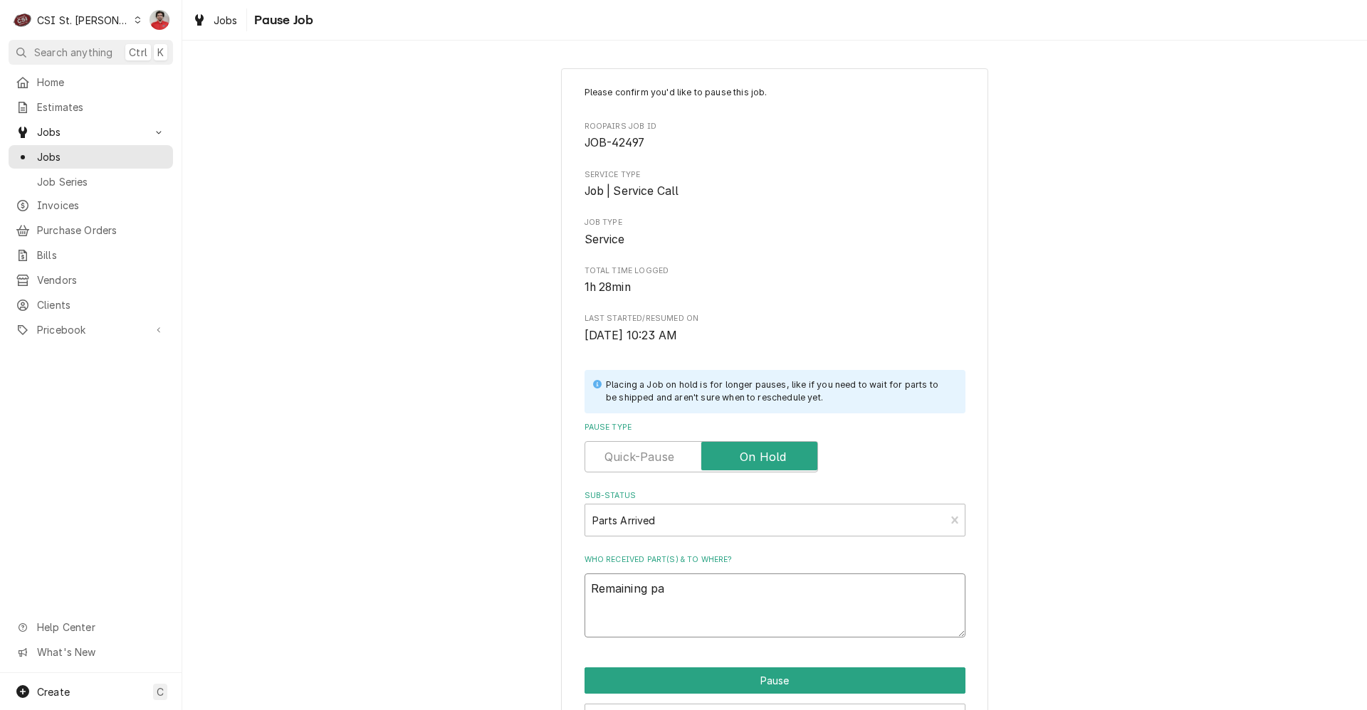
type textarea "x"
type textarea "Remaining par"
type textarea "x"
type textarea "Remaining part"
type textarea "x"
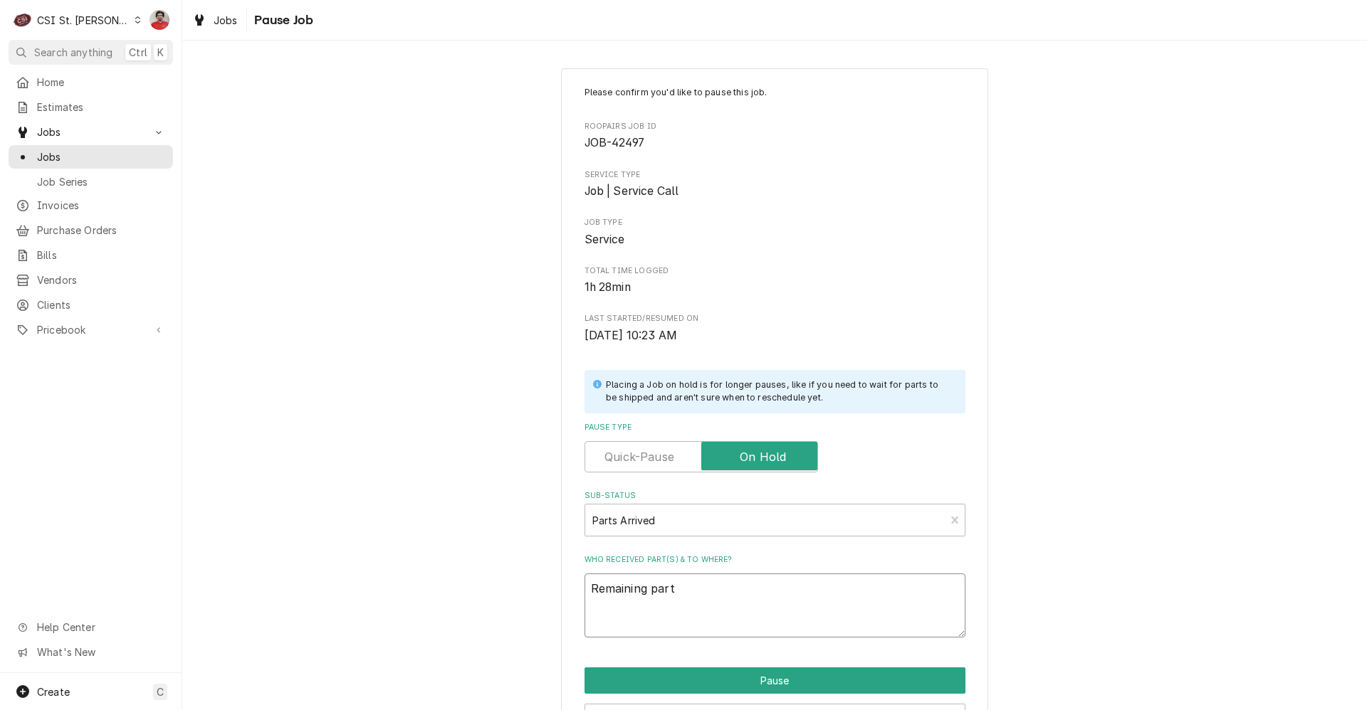
type textarea "Remaining parts"
type textarea "x"
type textarea "Remaining parts"
type textarea "x"
type textarea "Remaining parts r"
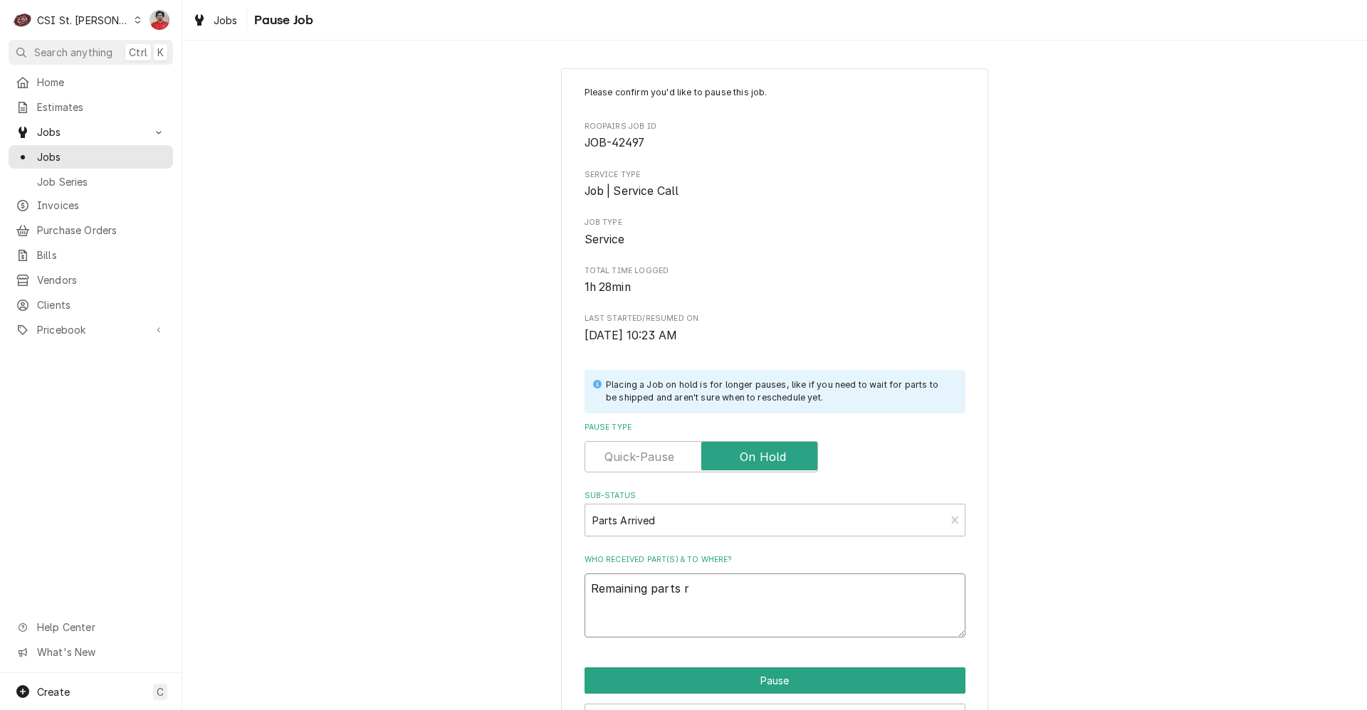
type textarea "x"
type textarea "Remaining parts re"
type textarea "x"
type textarea "Remaining parts rec"
type textarea "x"
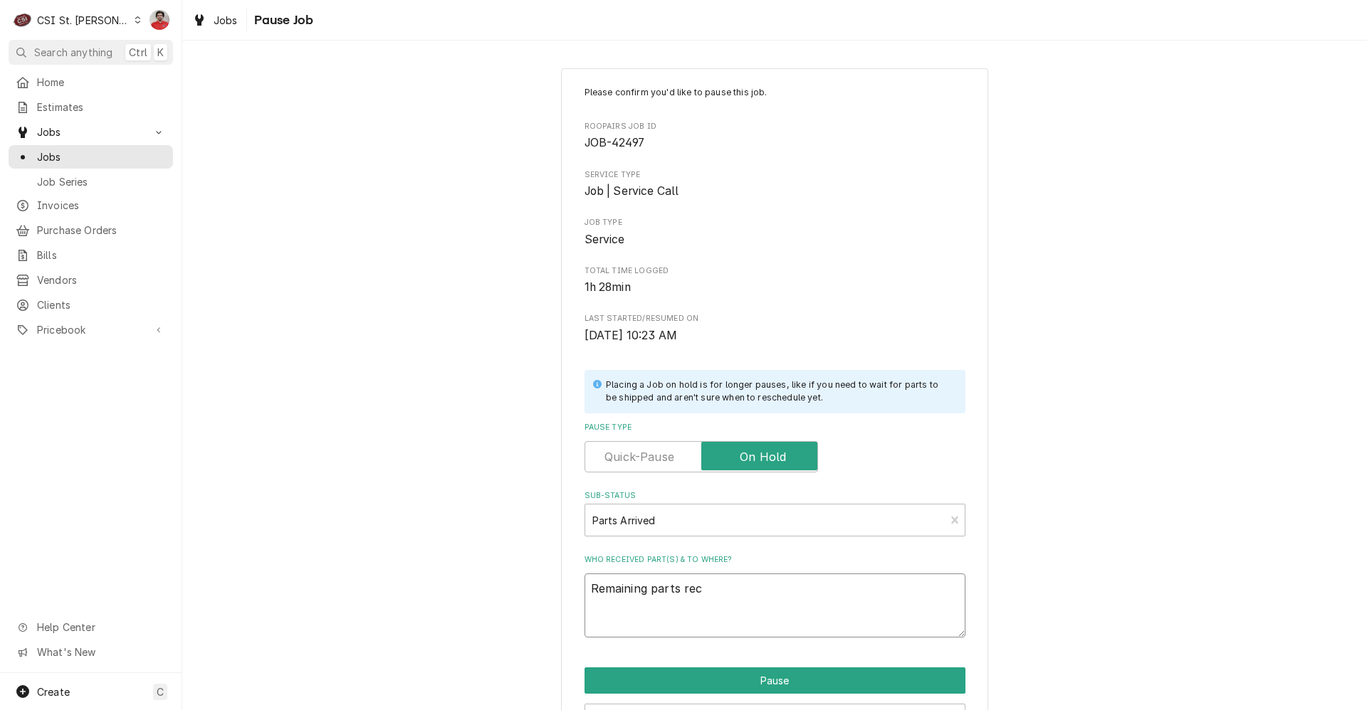
type textarea "Remaining parts rece"
type textarea "x"
type textarea "Remaining parts recev"
type textarea "x"
type textarea "Remaining parts recevi"
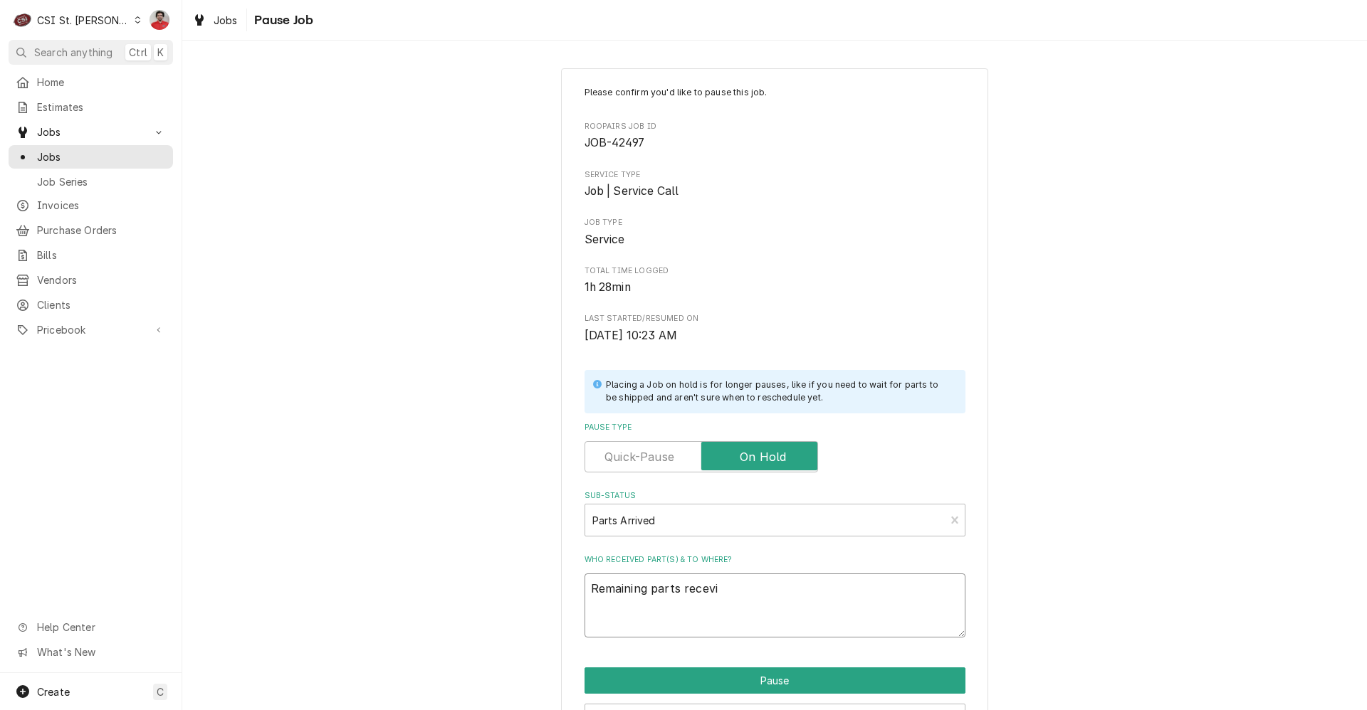
type textarea "x"
type textarea "Remaining parts recevie"
type textarea "x"
type textarea "Remaining parts recevied"
type textarea "x"
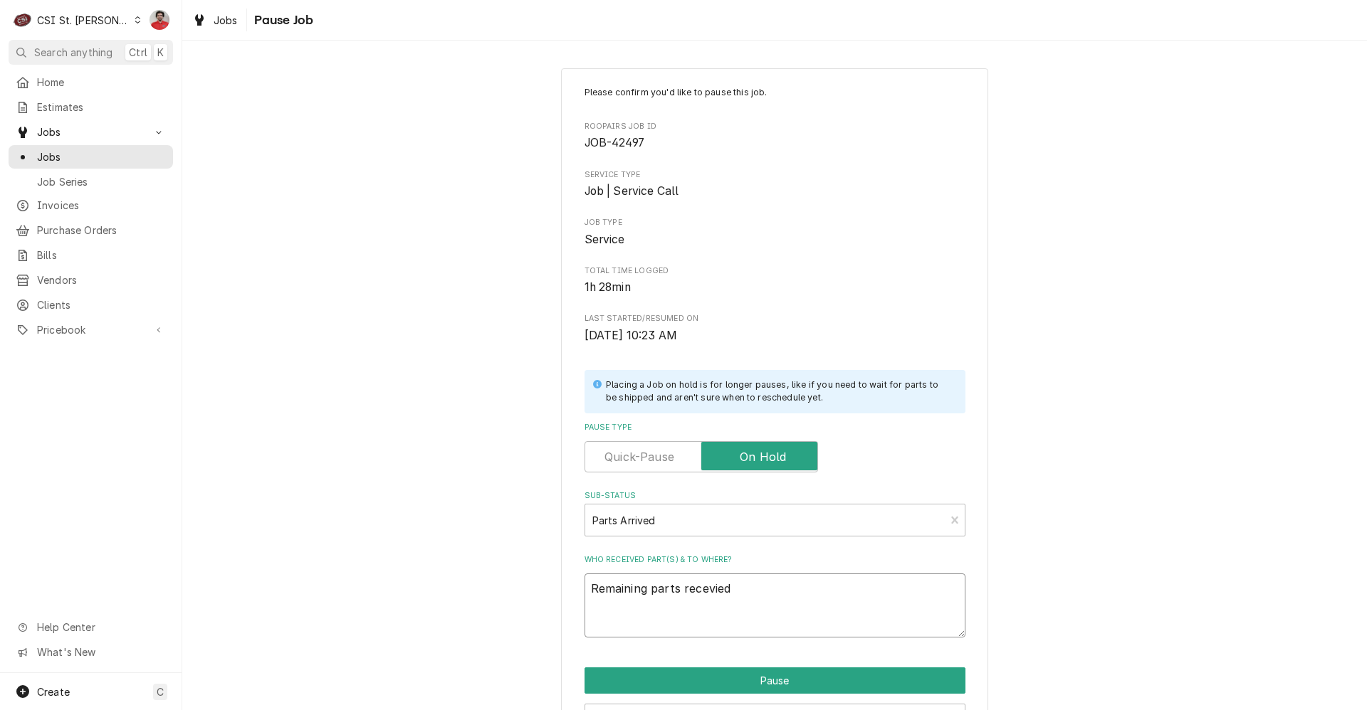
type textarea "Remaining parts recevied"
type textarea "x"
type textarea "Remaining parts recevied t"
type textarea "x"
type textarea "Remaining parts recevied"
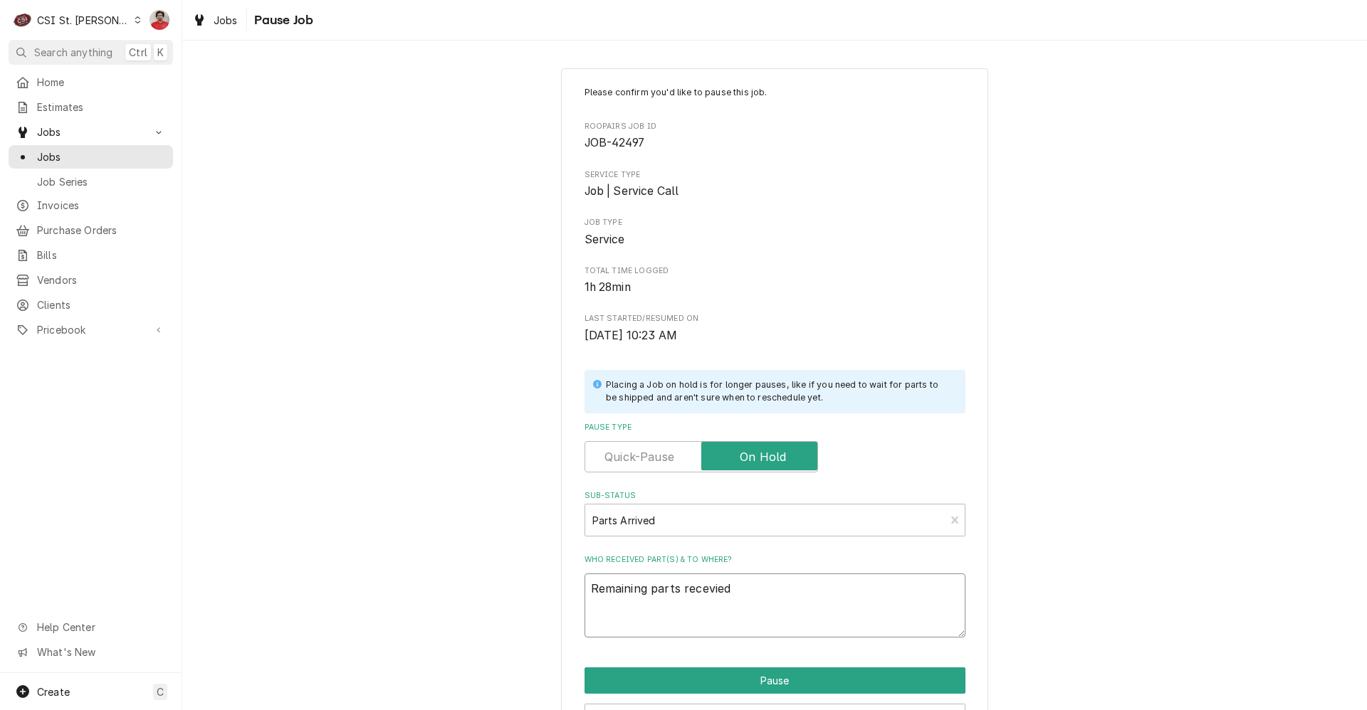
type textarea "x"
type textarea "Remaining parts recevied"
type textarea "x"
type textarea "Remaining parts recevie"
type textarea "x"
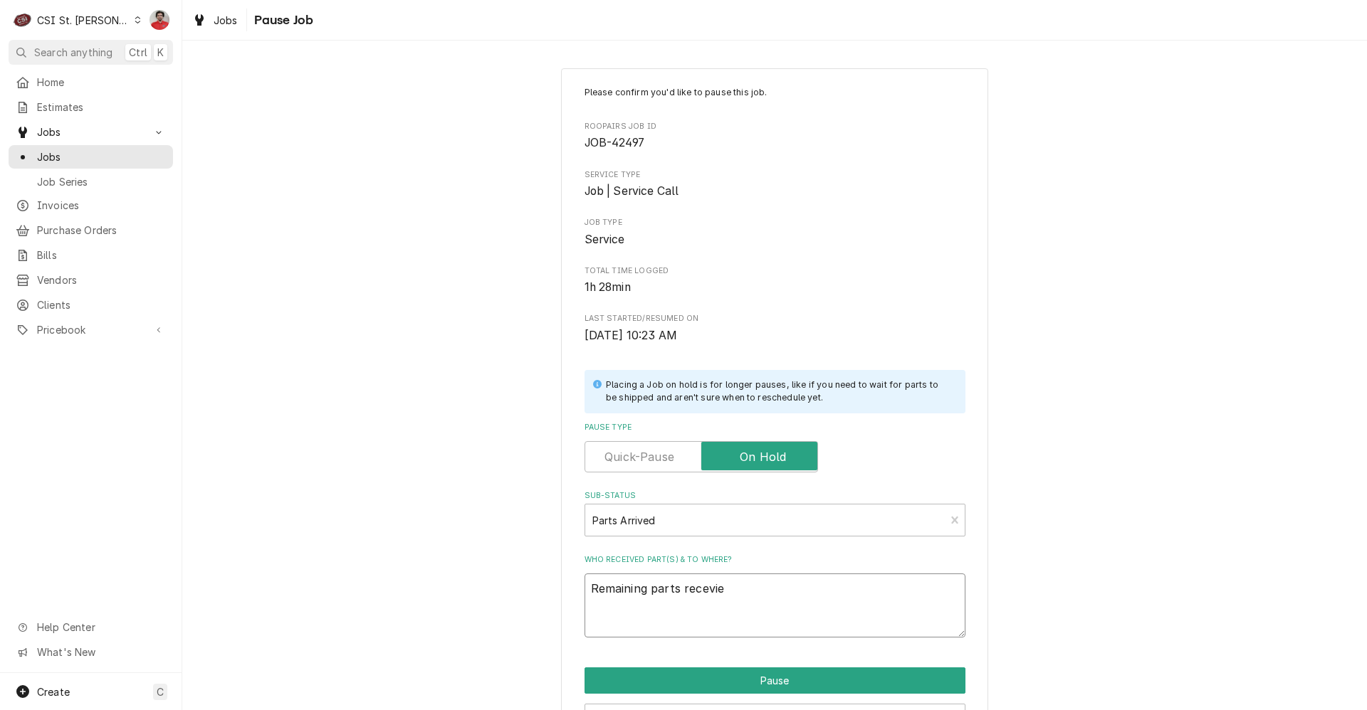
type textarea "Remaining parts recevi"
type textarea "x"
type textarea "Remaining parts recev"
type textarea "x"
type textarea "Remaining parts rece"
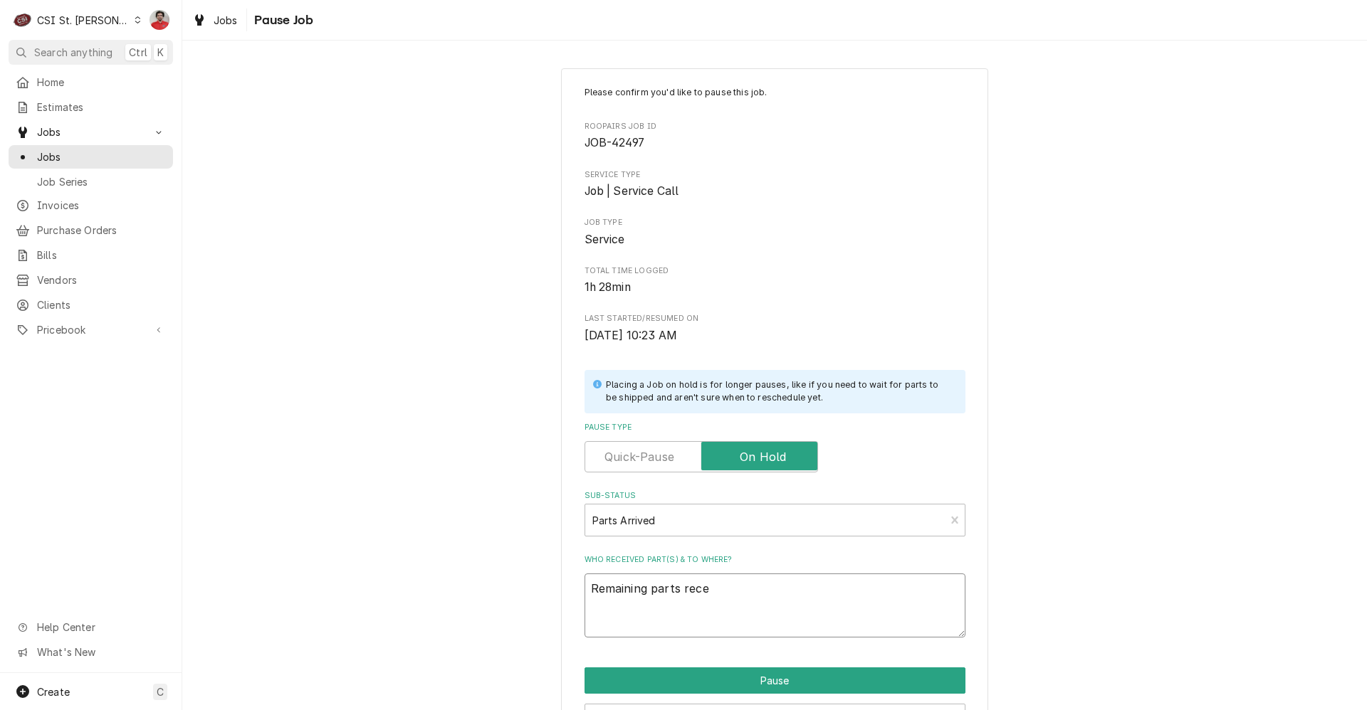
type textarea "x"
type textarea "Remaining parts rec"
type textarea "x"
type textarea "Remaining parts reci"
type textarea "x"
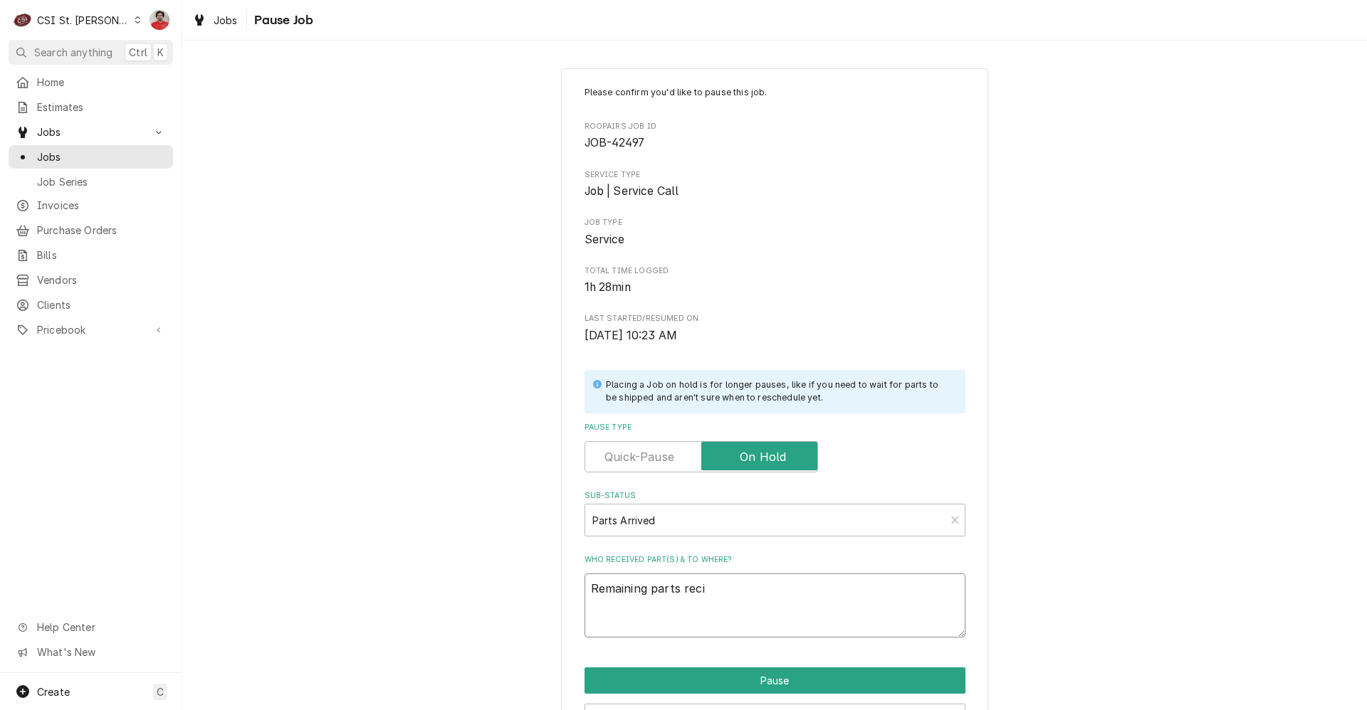
type textarea "Remaining parts recie"
type textarea "x"
type textarea "Remaining parts reciev"
type textarea "x"
type textarea "Remaining parts recieve"
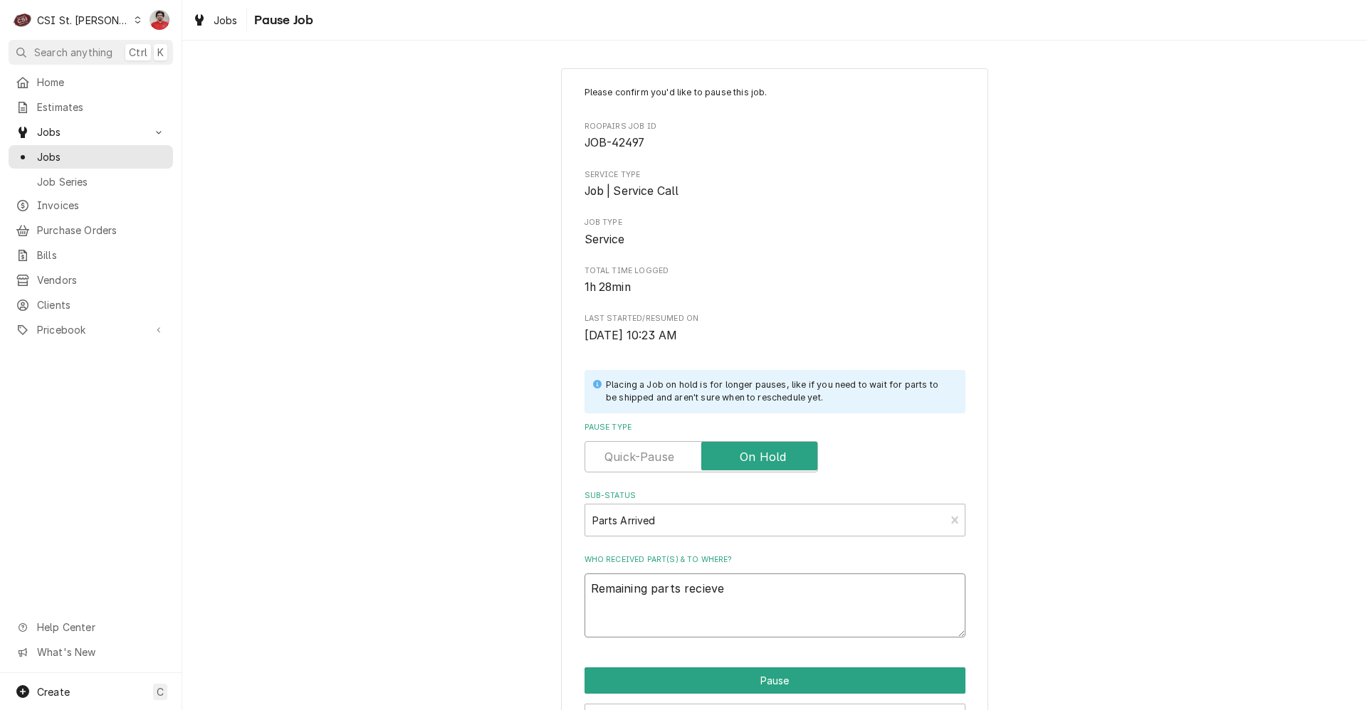
type textarea "x"
type textarea "Remaining parts recieved"
type textarea "x"
type textarea "Remaining parts recieved"
type textarea "x"
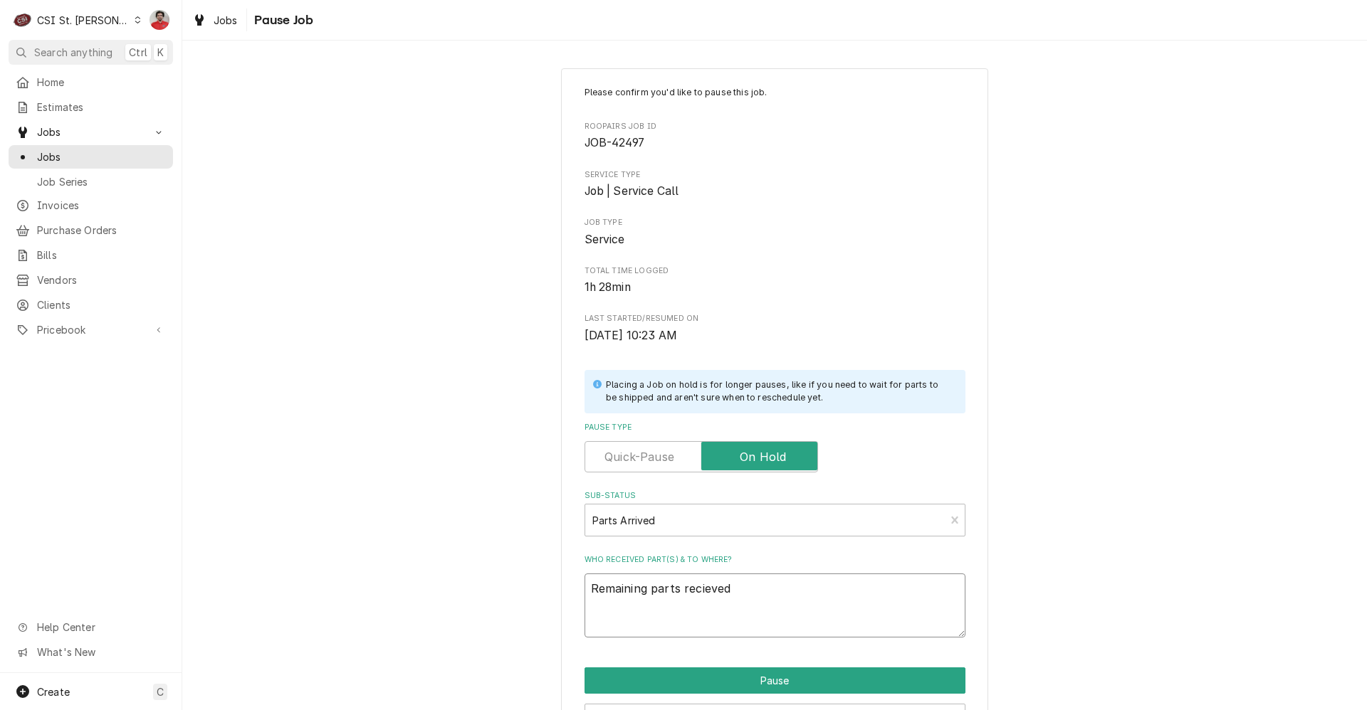
type textarea "Remaining parts recieved t"
type textarea "x"
type textarea "Remaining parts recieved to"
type textarea "x"
type textarea "Remaining parts recieved to"
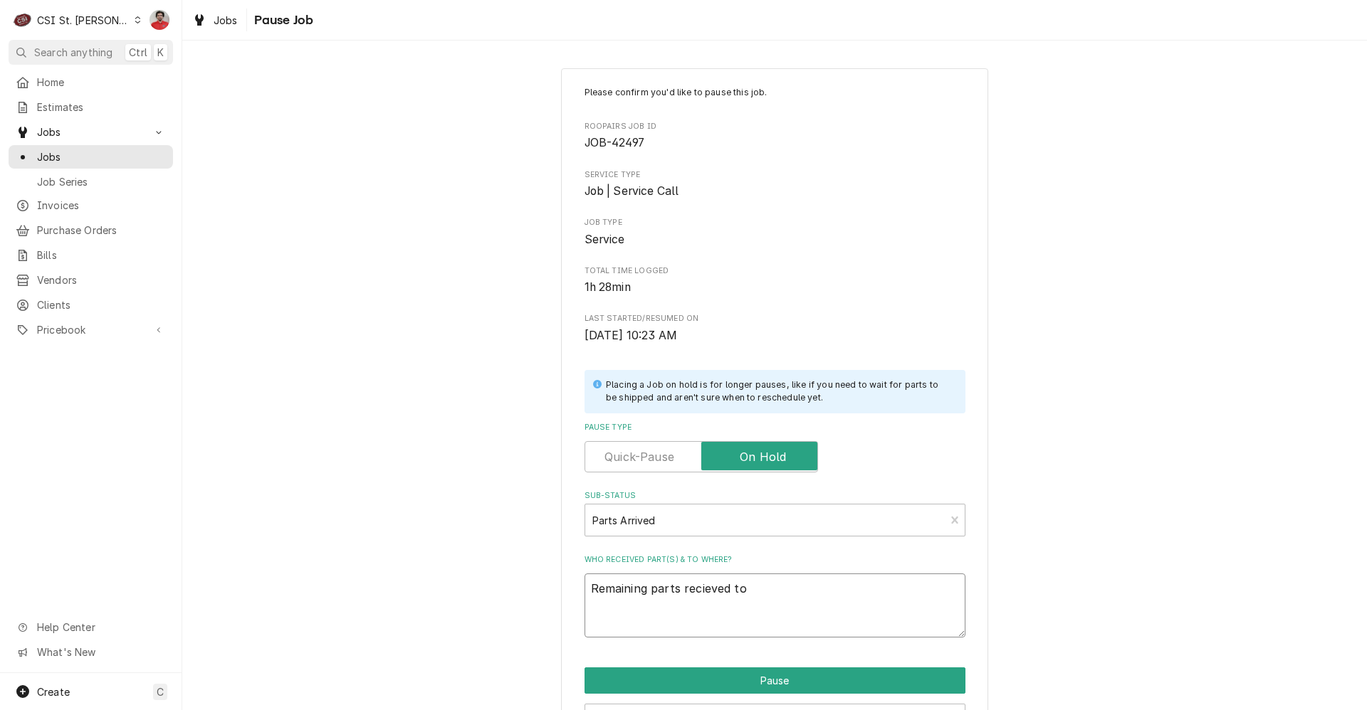
type textarea "x"
type textarea "Remaining parts recieved to"
type textarea "x"
type textarea "Remaining parts recieved t"
type textarea "x"
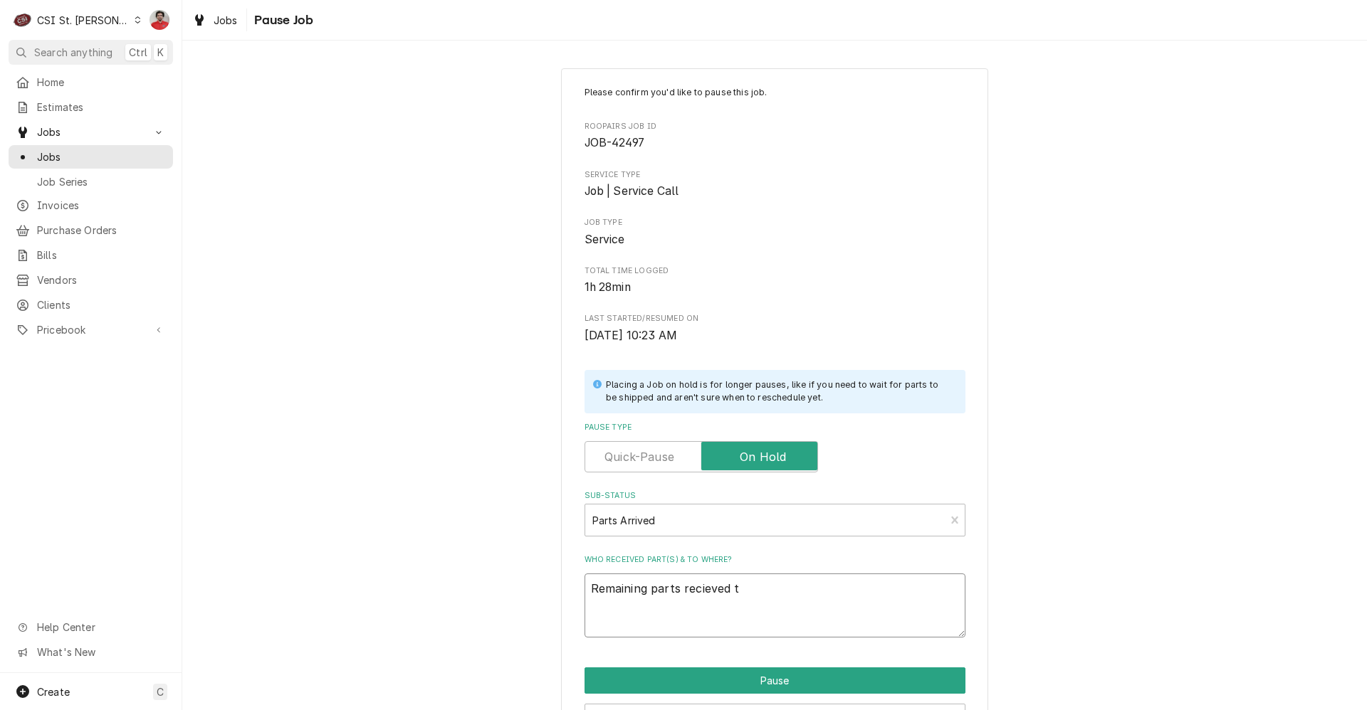
type textarea "Remaining parts recieved"
type textarea "x"
type textarea "Remaining parts recieved"
type textarea "x"
type textarea "Remaining parts recieve"
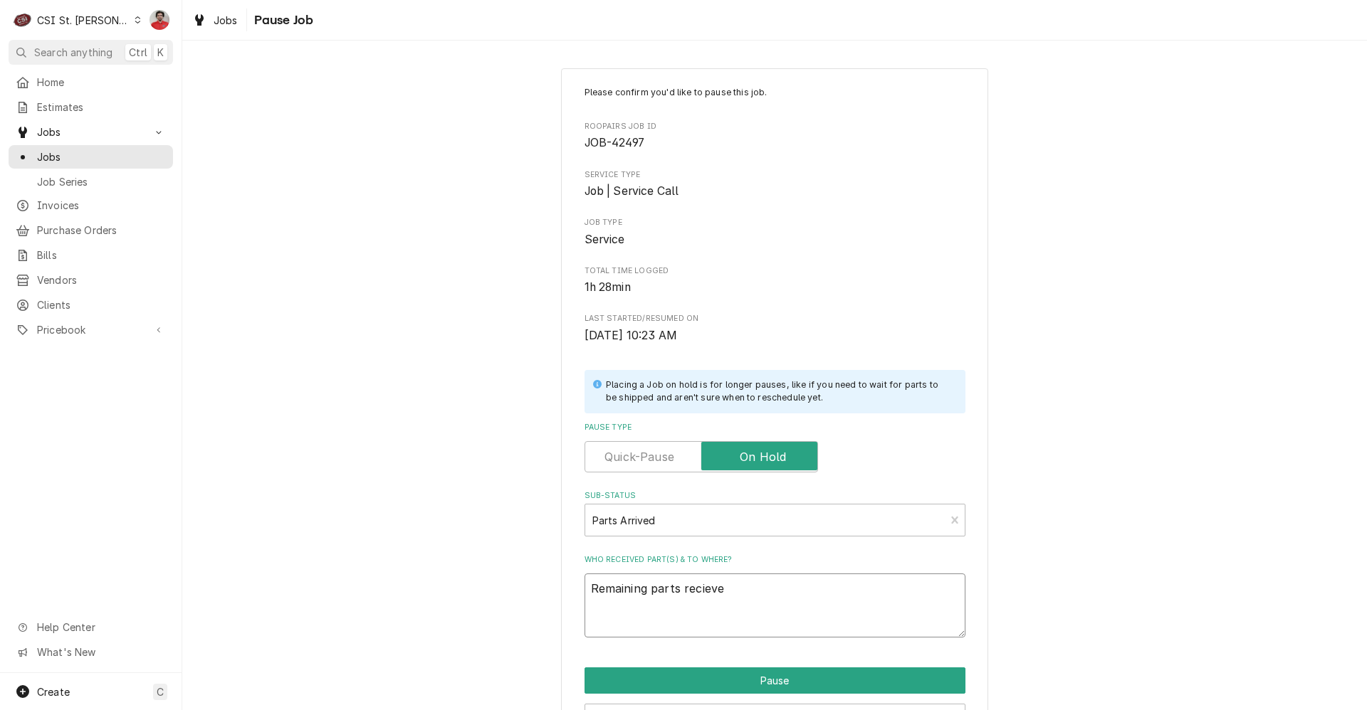
type textarea "x"
type textarea "Remaining parts reciev"
type textarea "x"
type textarea "Remaining parts reci"
type textarea "x"
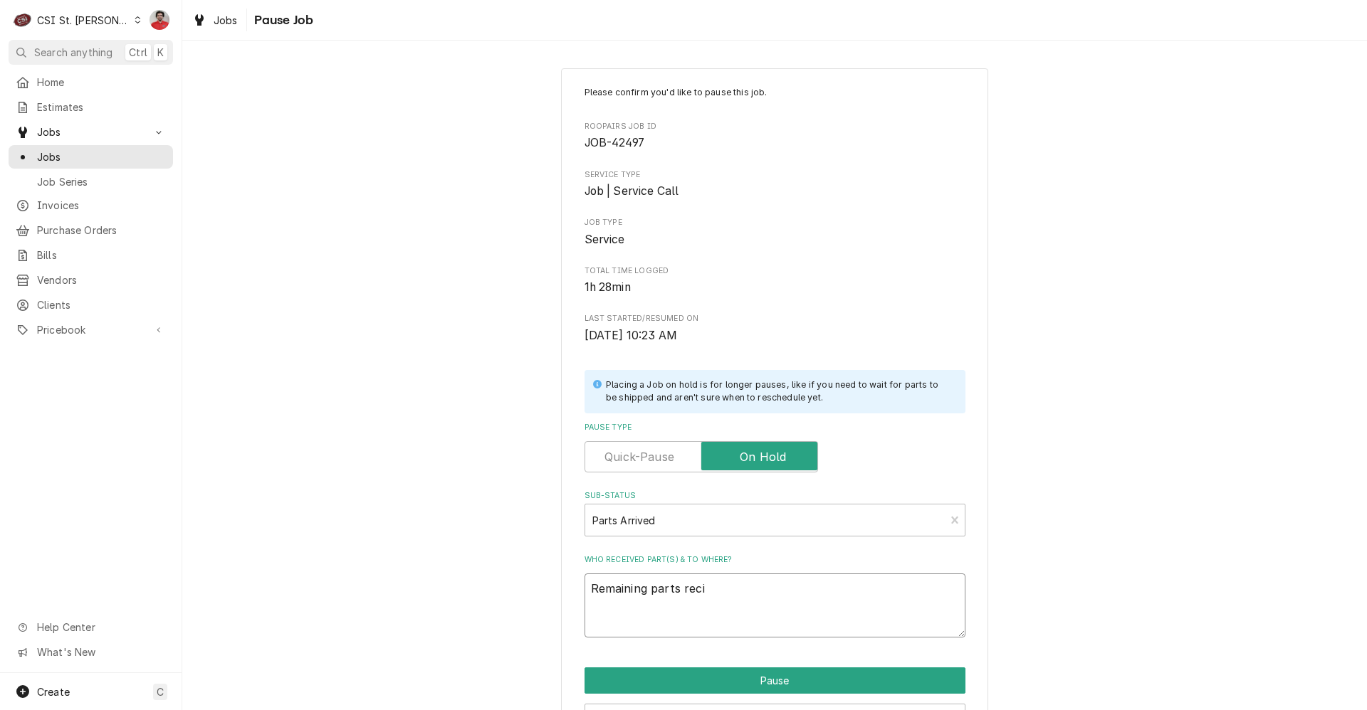
type textarea "Remaining parts rec"
type textarea "x"
type textarea "Remaining parts rece"
type textarea "x"
type textarea "Remaining parts recei"
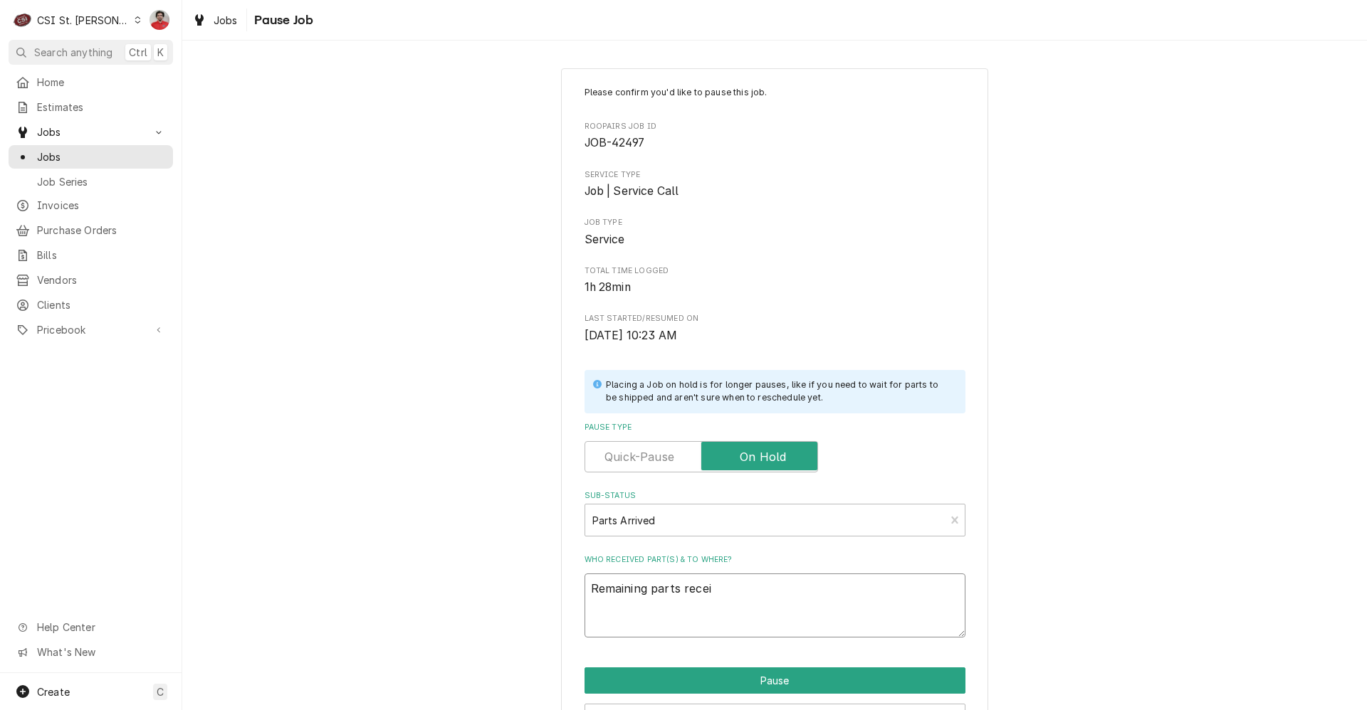
type textarea "x"
type textarea "Remaining parts receiv"
type textarea "x"
type textarea "Remaining parts receive"
type textarea "x"
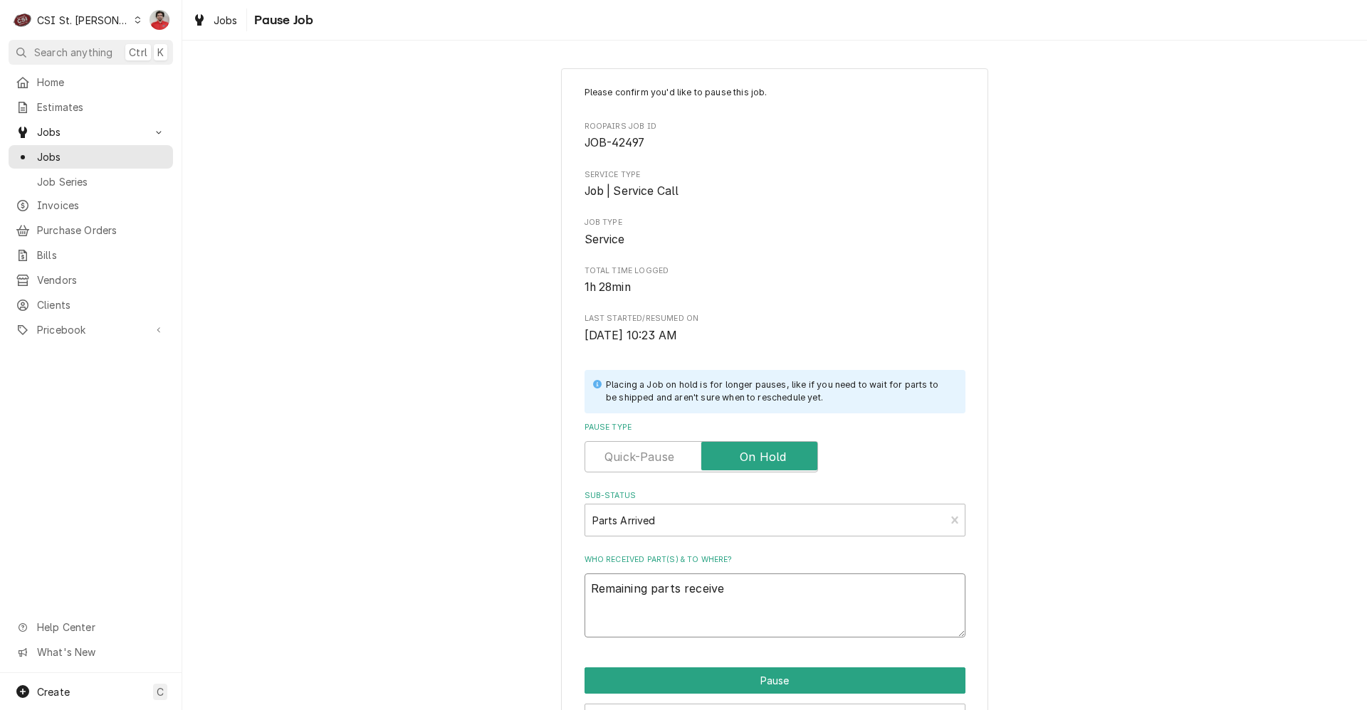
type textarea "Remaining parts received"
type textarea "x"
type textarea "Remaining parts received"
type textarea "x"
type textarea "Remaining parts received t"
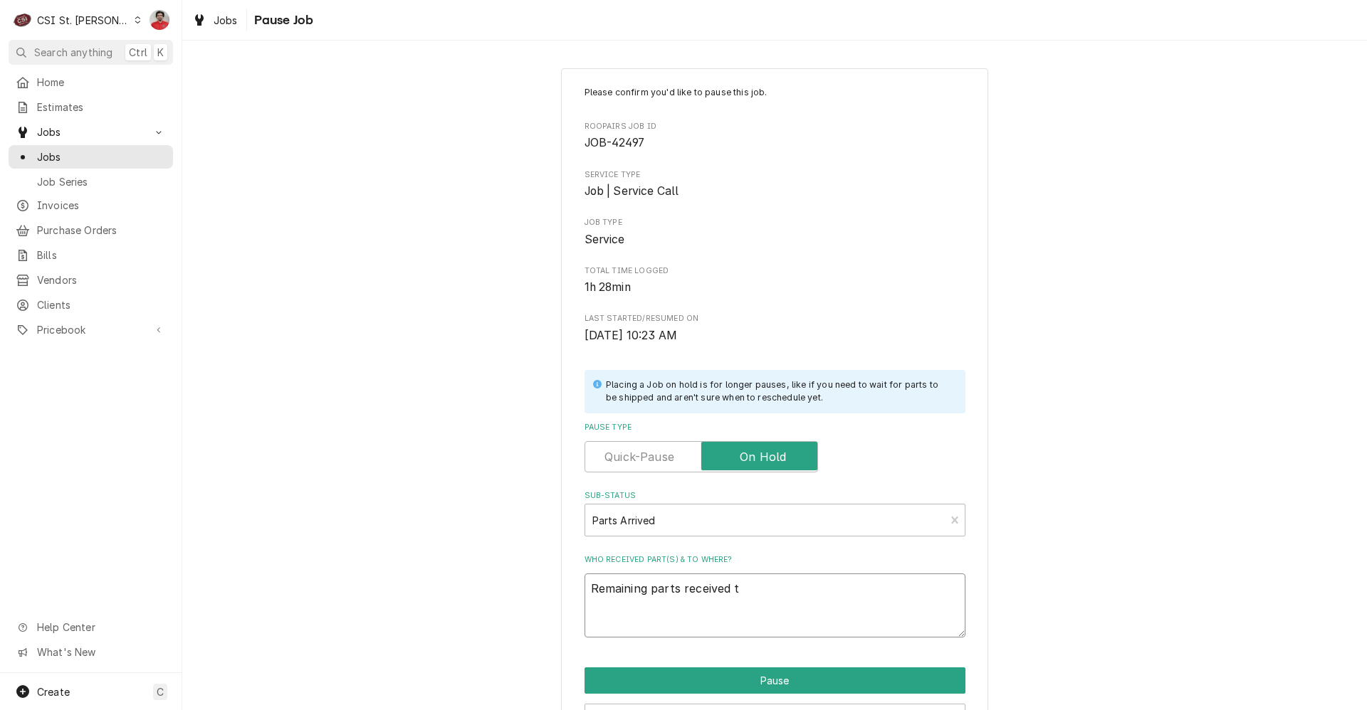
type textarea "x"
type textarea "Remaining parts received to"
type textarea "x"
type textarea "Remaining parts received to"
type textarea "x"
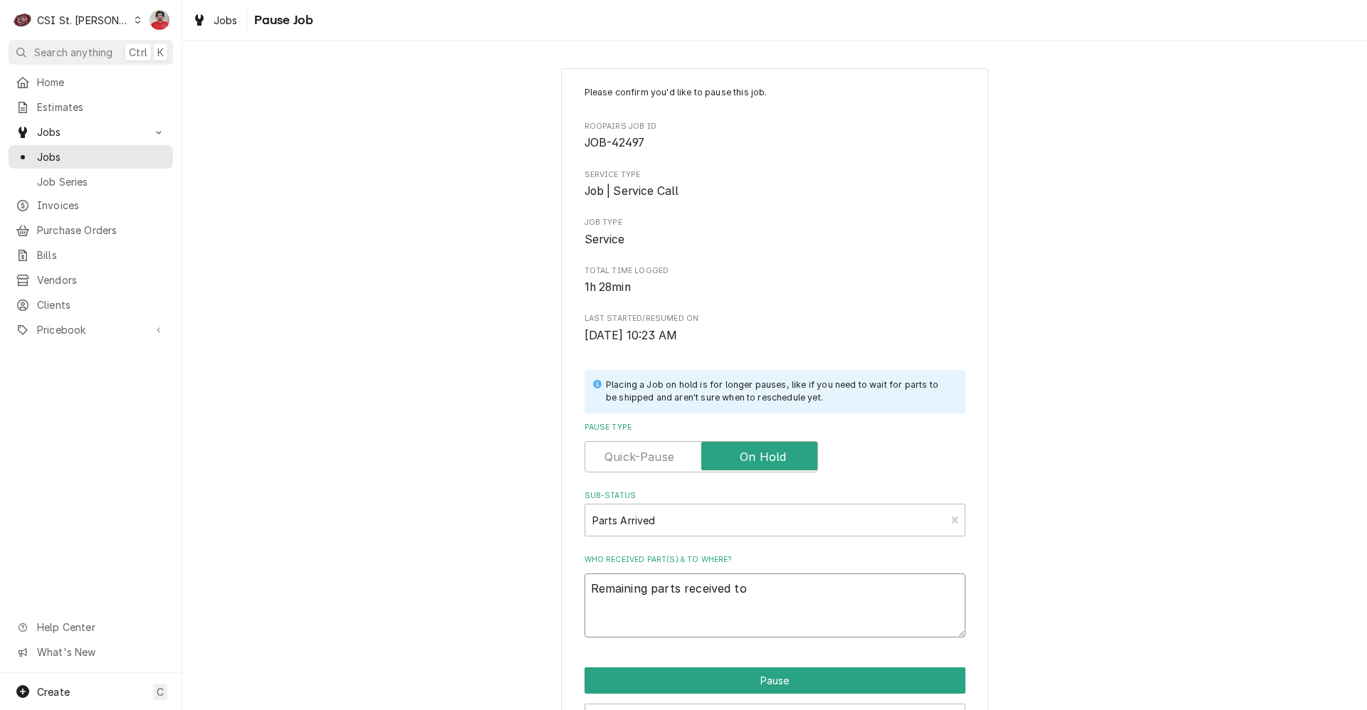
type textarea "Remaining parts received to D"
type textarea "x"
type textarea "Remaining parts received to Da"
type textarea "x"
type textarea "Remaining parts received to Dav"
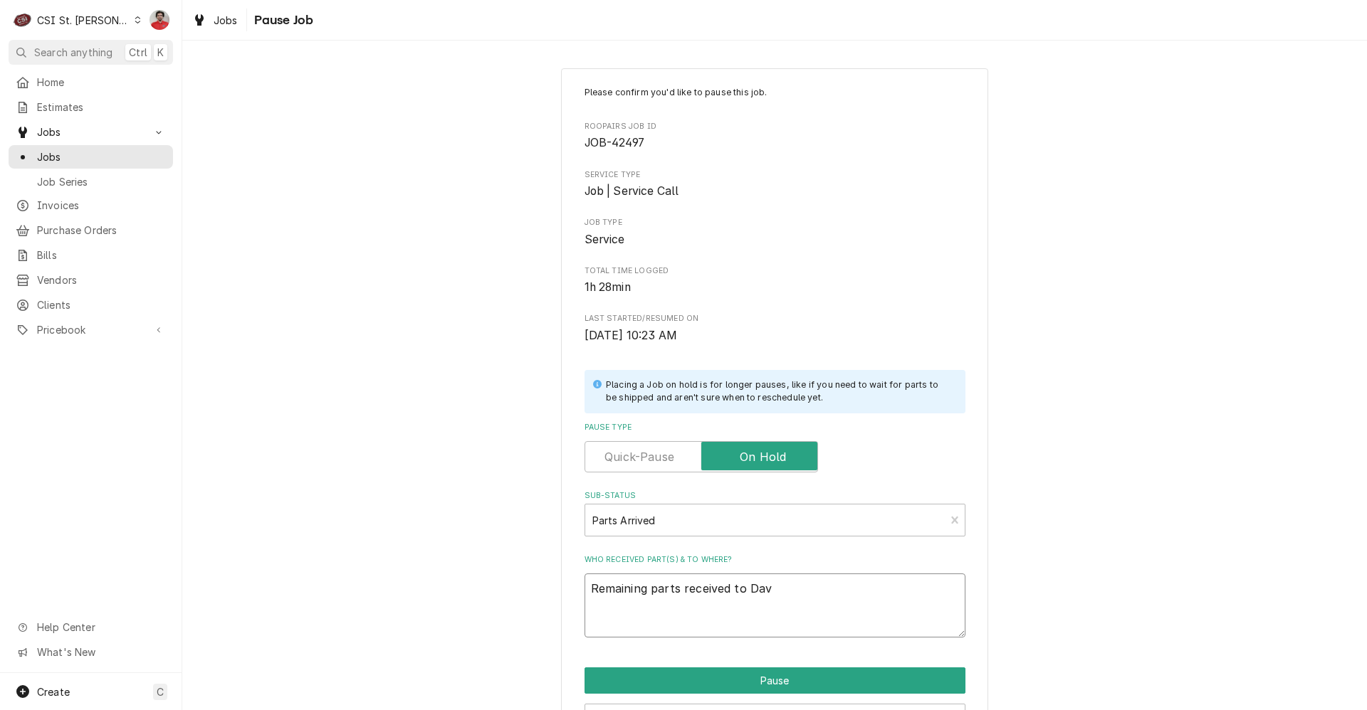
type textarea "x"
type textarea "Remaining parts received to Davi"
type textarea "x"
type textarea "Remaining parts received to David"
type textarea "x"
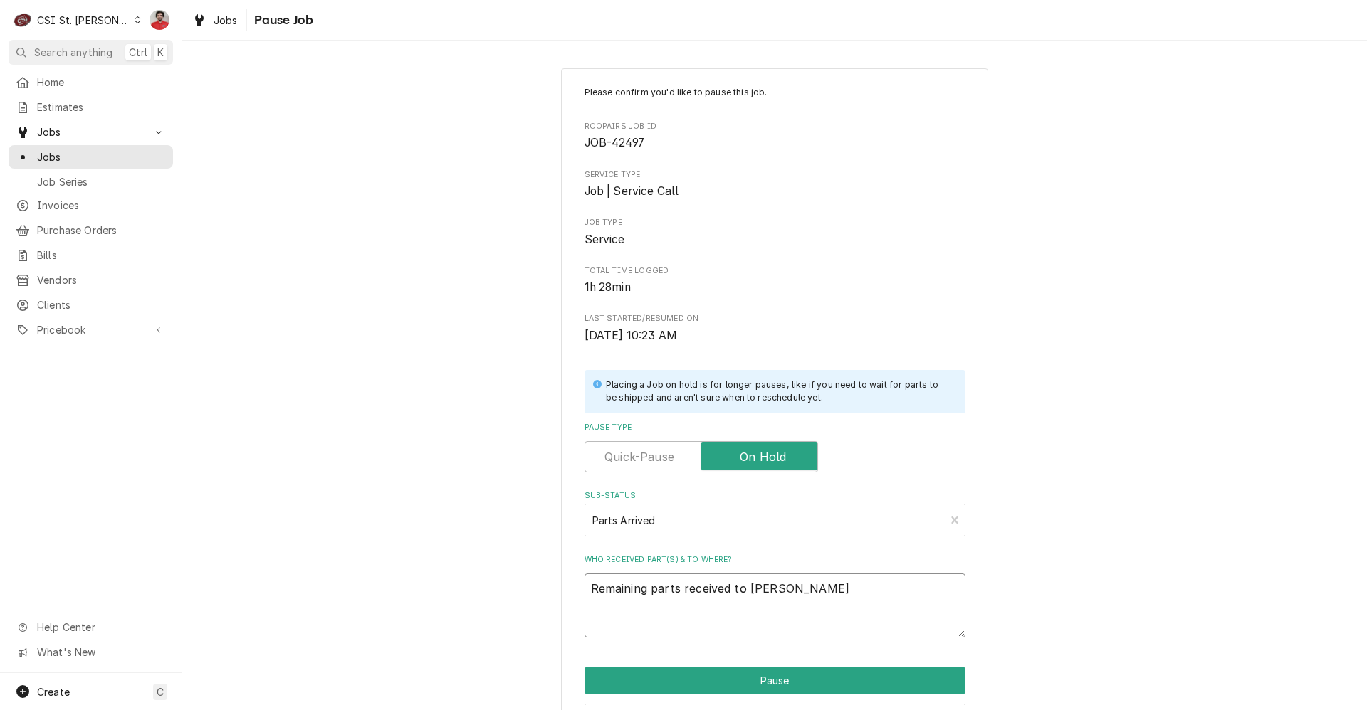
type textarea "Remaining parts received to David'"
type textarea "x"
type textarea "Remaining parts received to David's"
type textarea "x"
type textarea "Remaining parts received to David's"
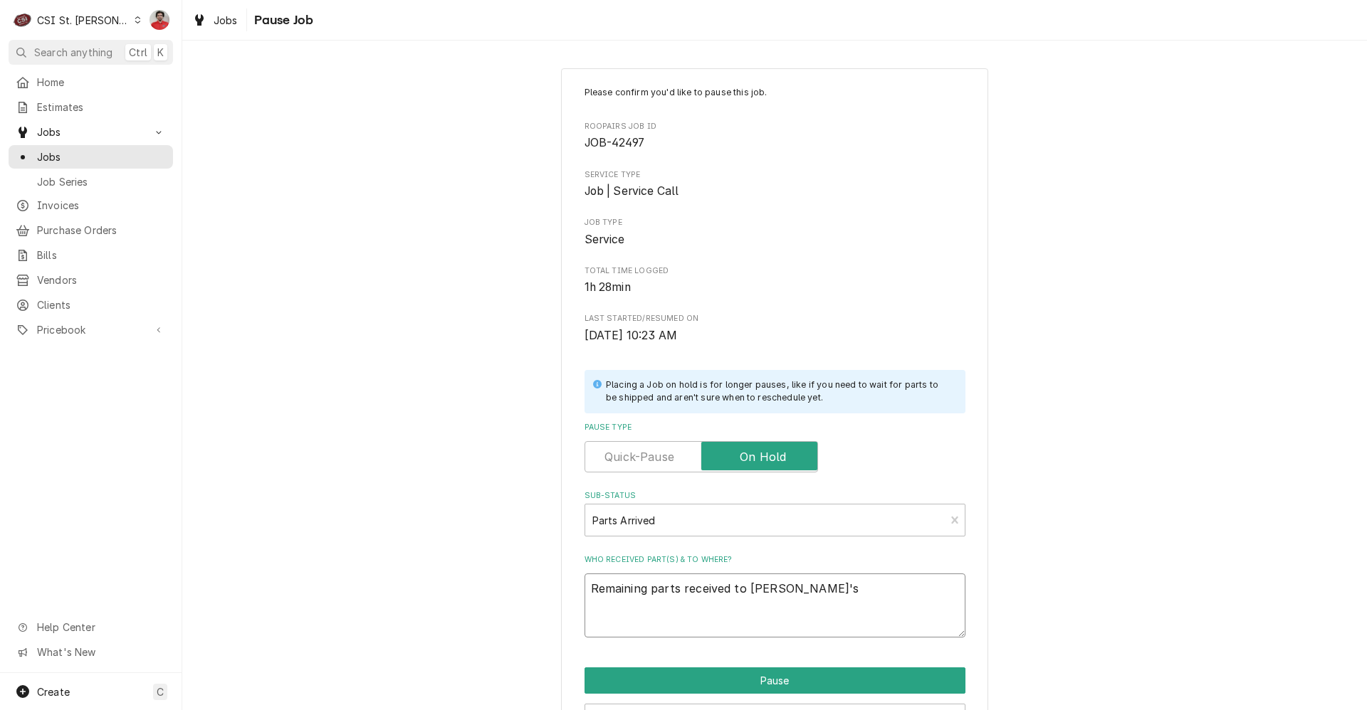
type textarea "x"
type textarea "Remaining parts received to David's s"
type textarea "x"
type textarea "Remaining parts received to David's sh"
type textarea "x"
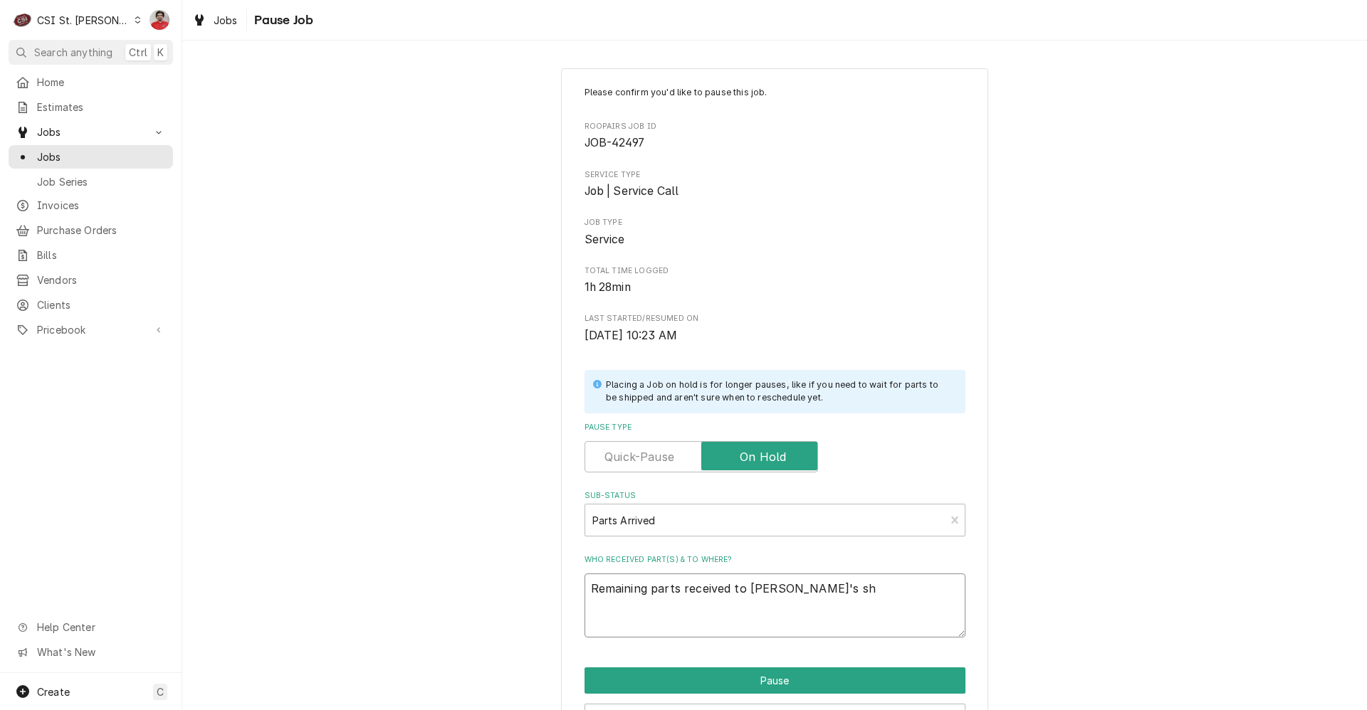
type textarea "Remaining parts received to David's she"
type textarea "x"
type textarea "Remaining parts received to David's shel"
type textarea "x"
type textarea "Remaining parts received to David's shelf"
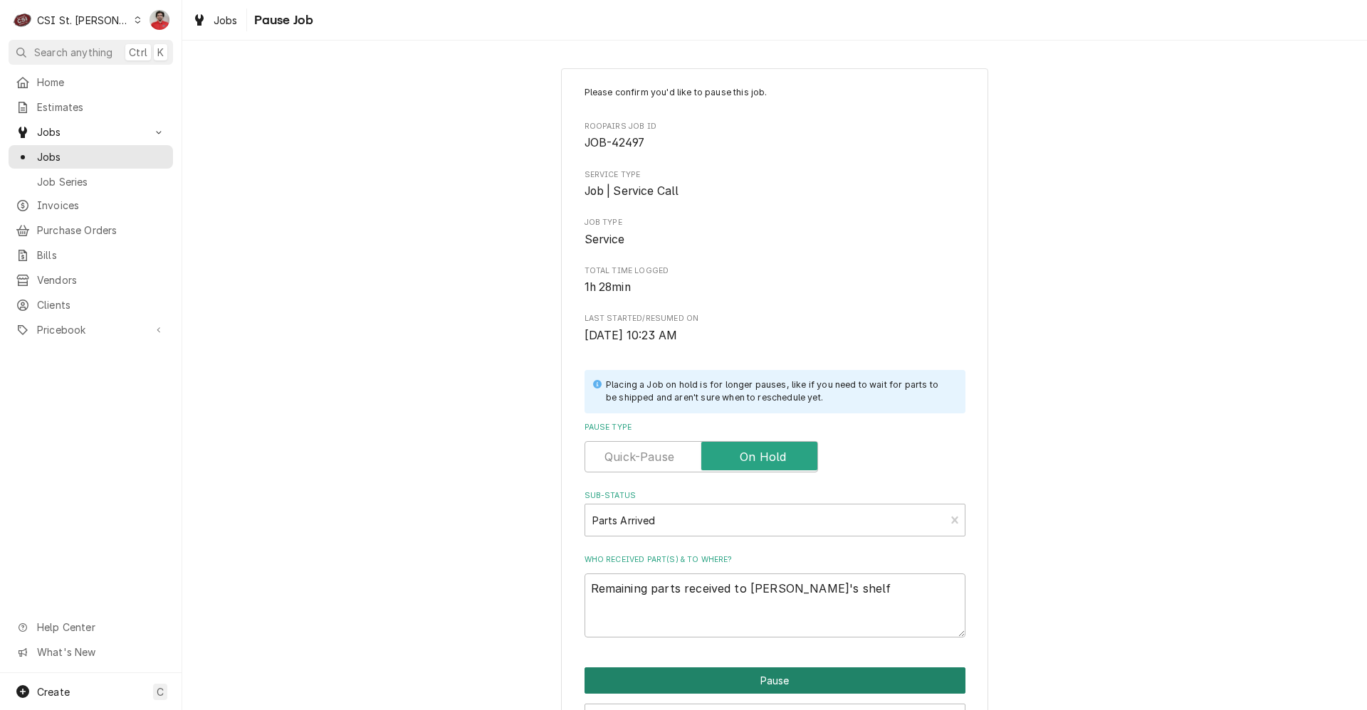
click at [703, 673] on button "Pause" at bounding box center [774, 681] width 381 height 26
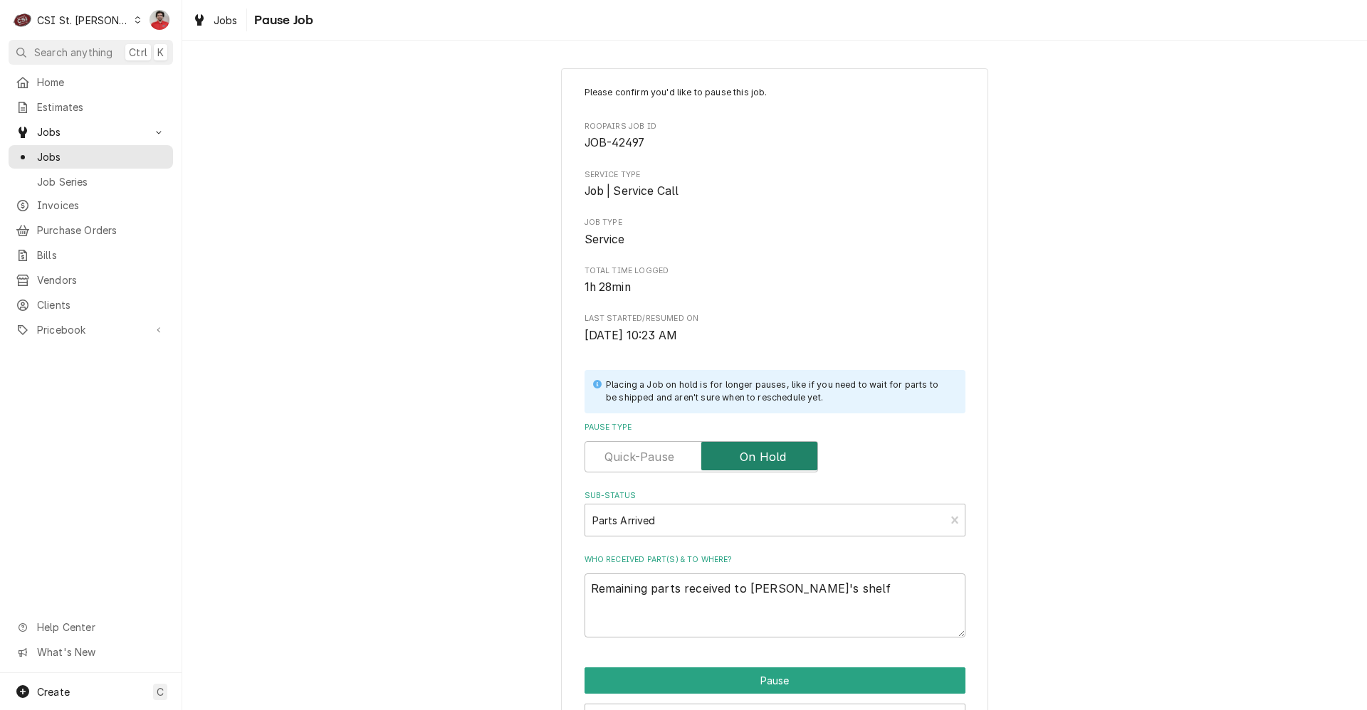
type textarea "x"
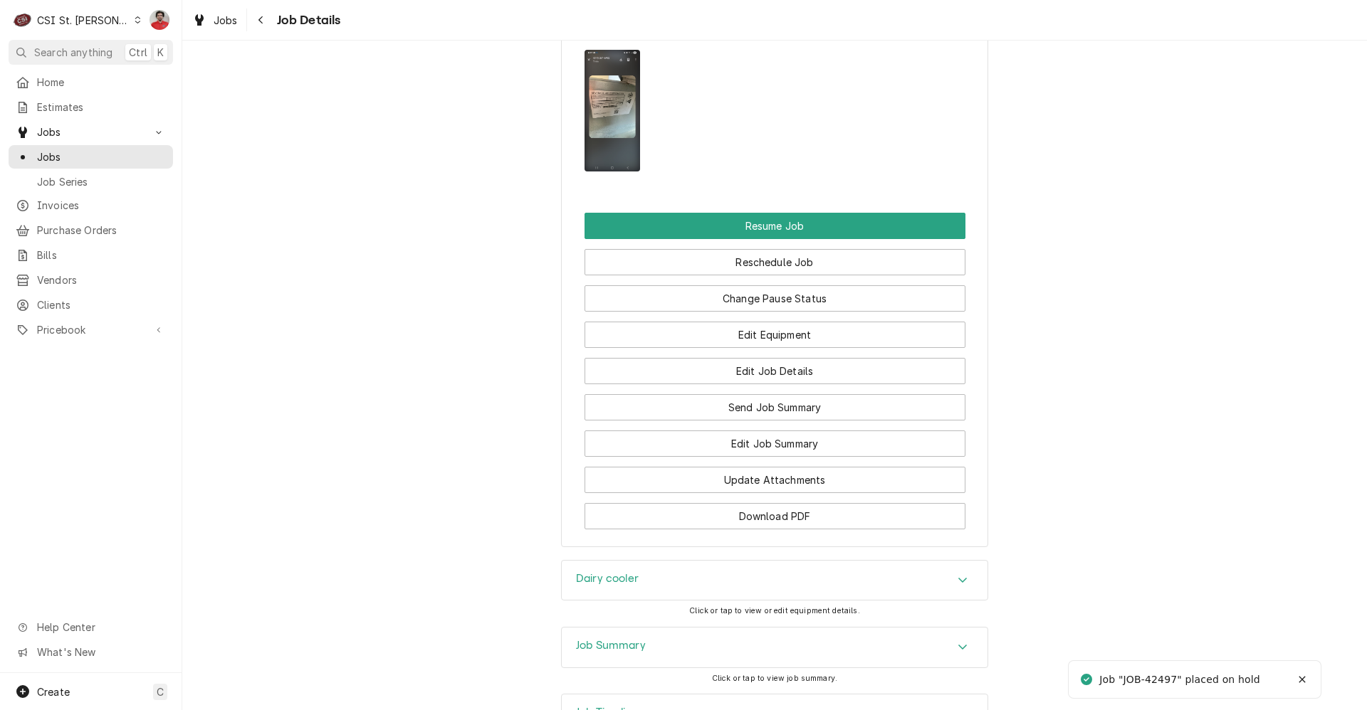
scroll to position [1956, 0]
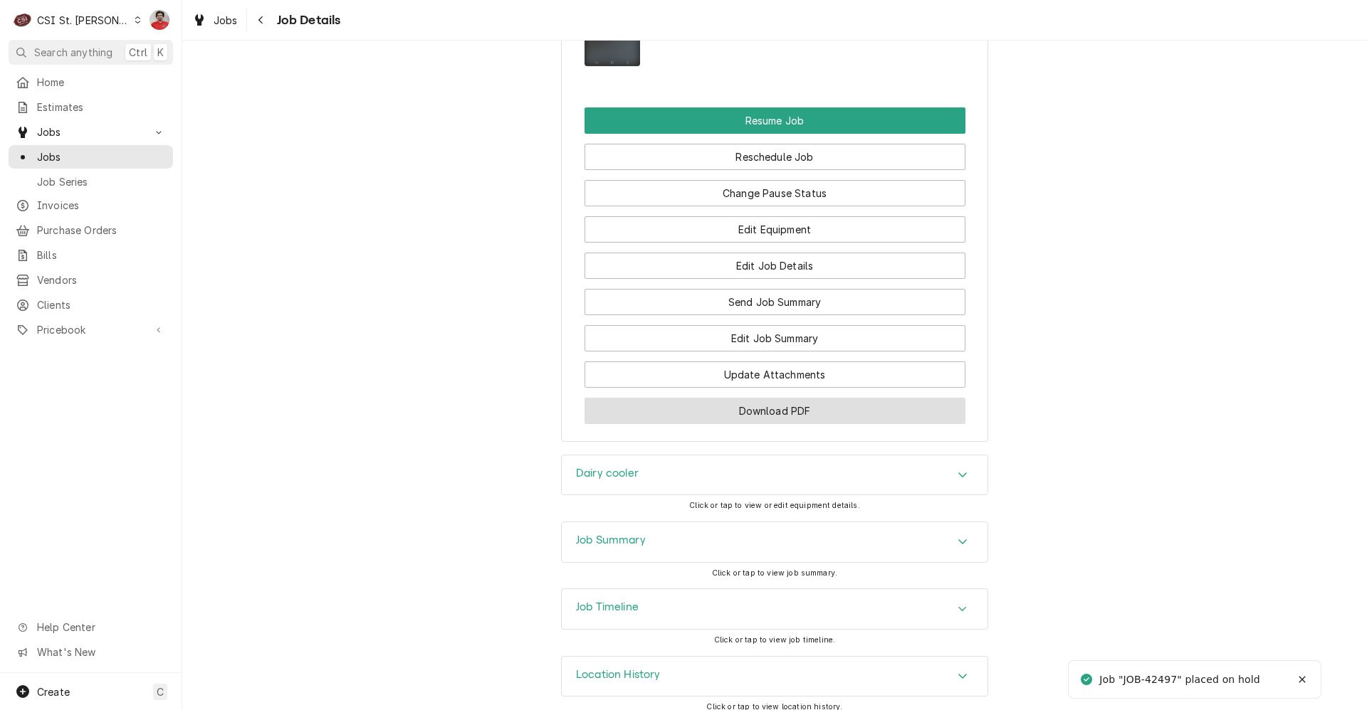
click at [727, 406] on button "Download PDF" at bounding box center [774, 411] width 381 height 26
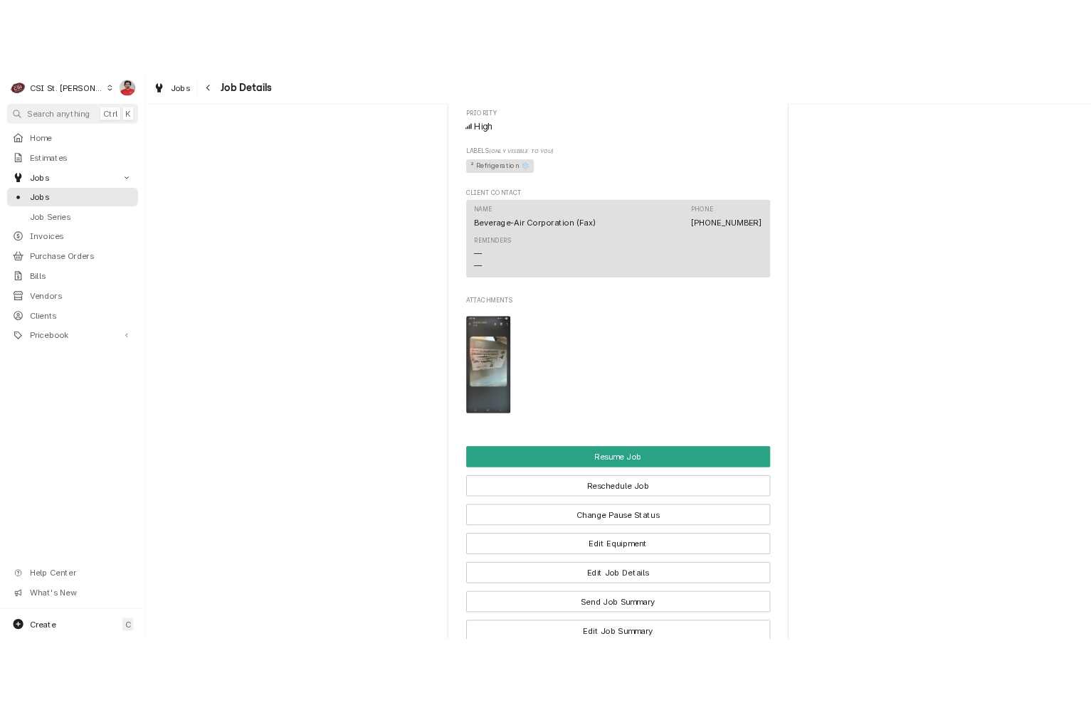
scroll to position [1387, 0]
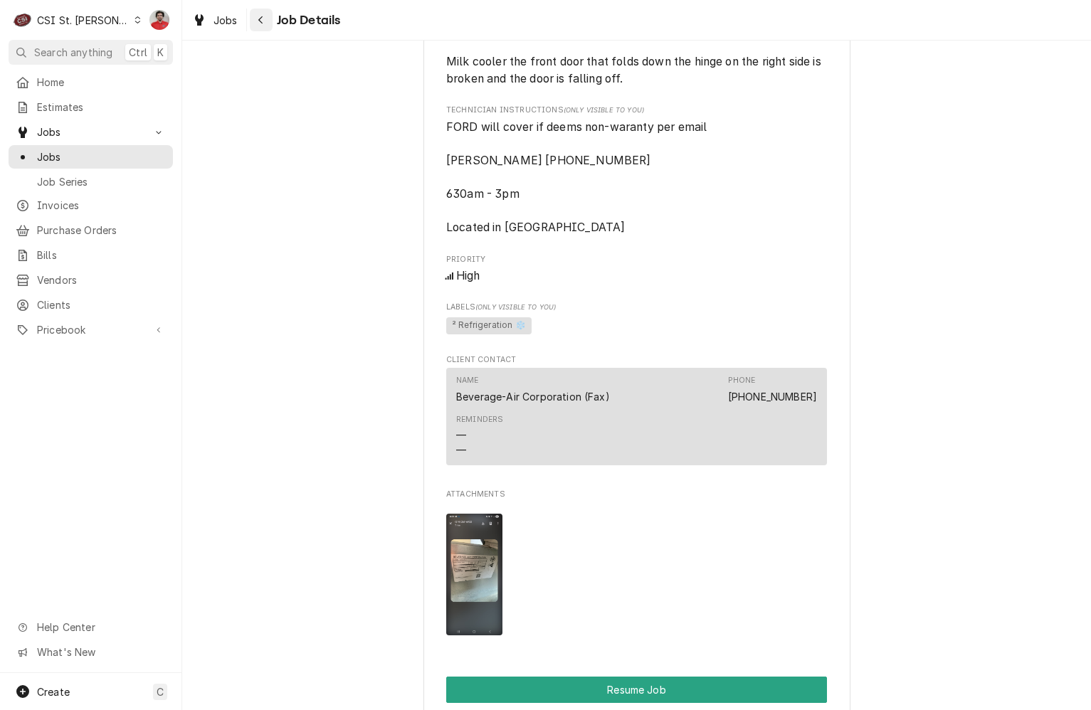
click at [266, 22] on div "Navigate back" at bounding box center [261, 20] width 14 height 14
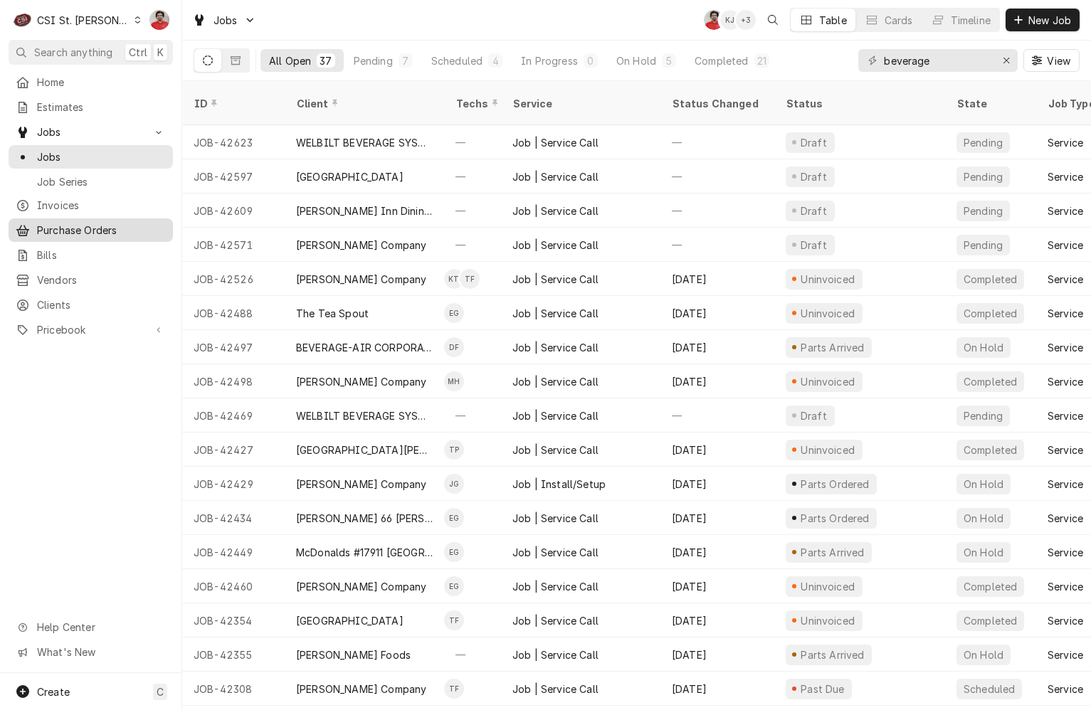
click at [88, 228] on span "Purchase Orders" at bounding box center [101, 230] width 129 height 15
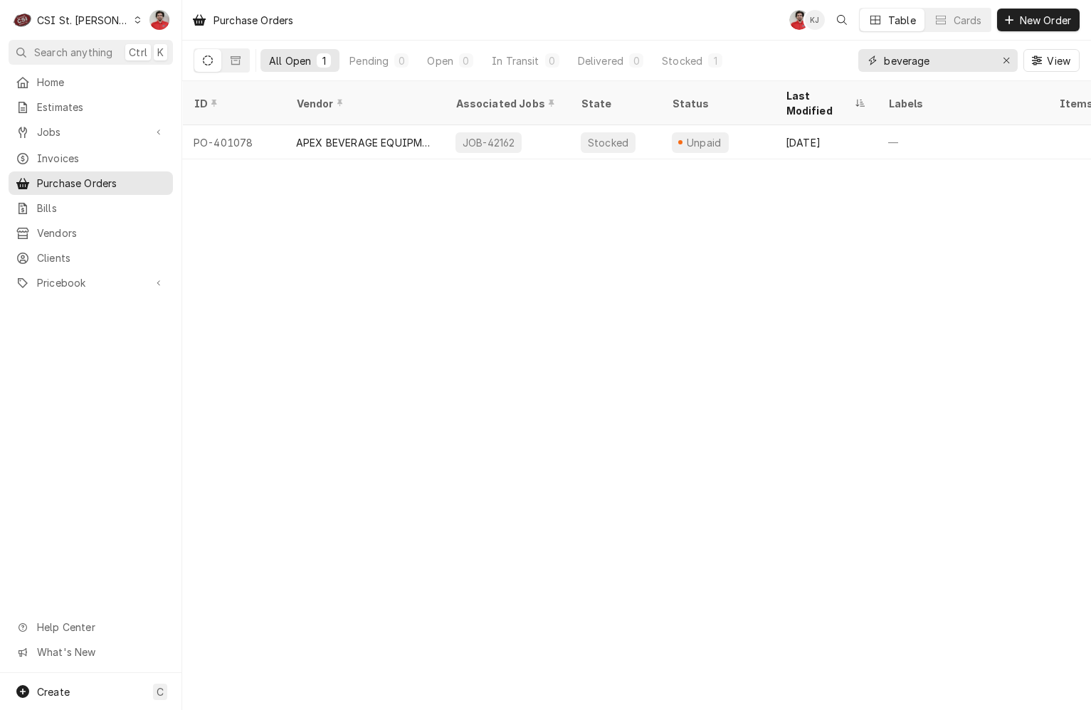
click at [941, 69] on input "beverage" at bounding box center [937, 60] width 107 height 23
type input "4"
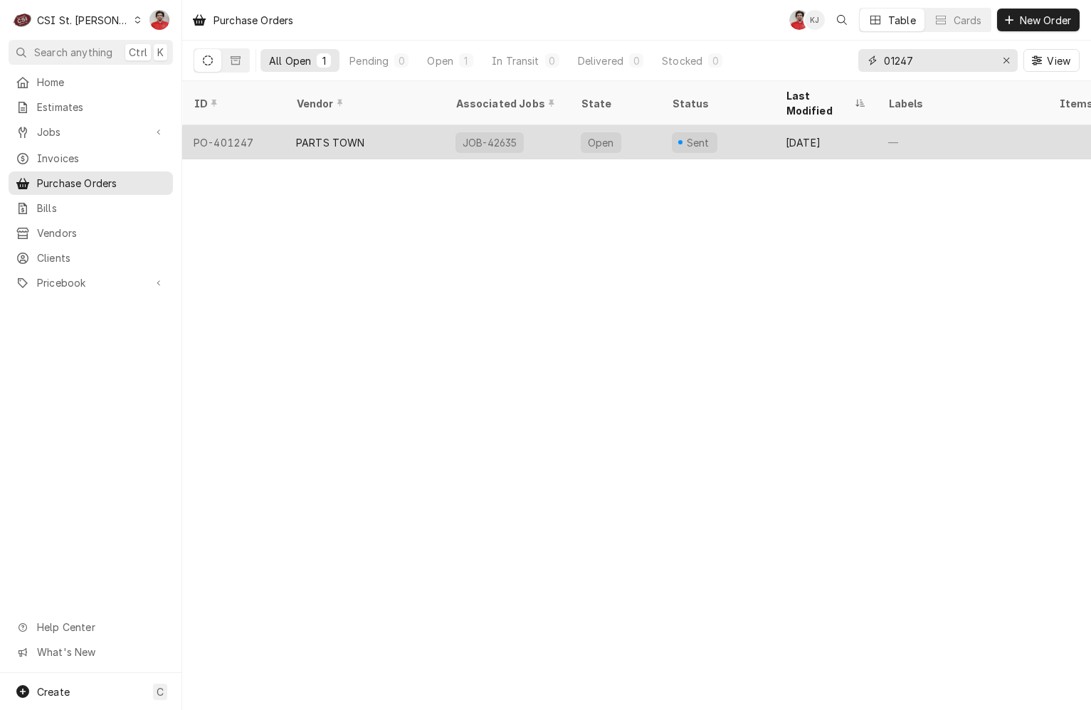
type input "01247"
click at [762, 128] on div "Sent" at bounding box center [718, 142] width 114 height 34
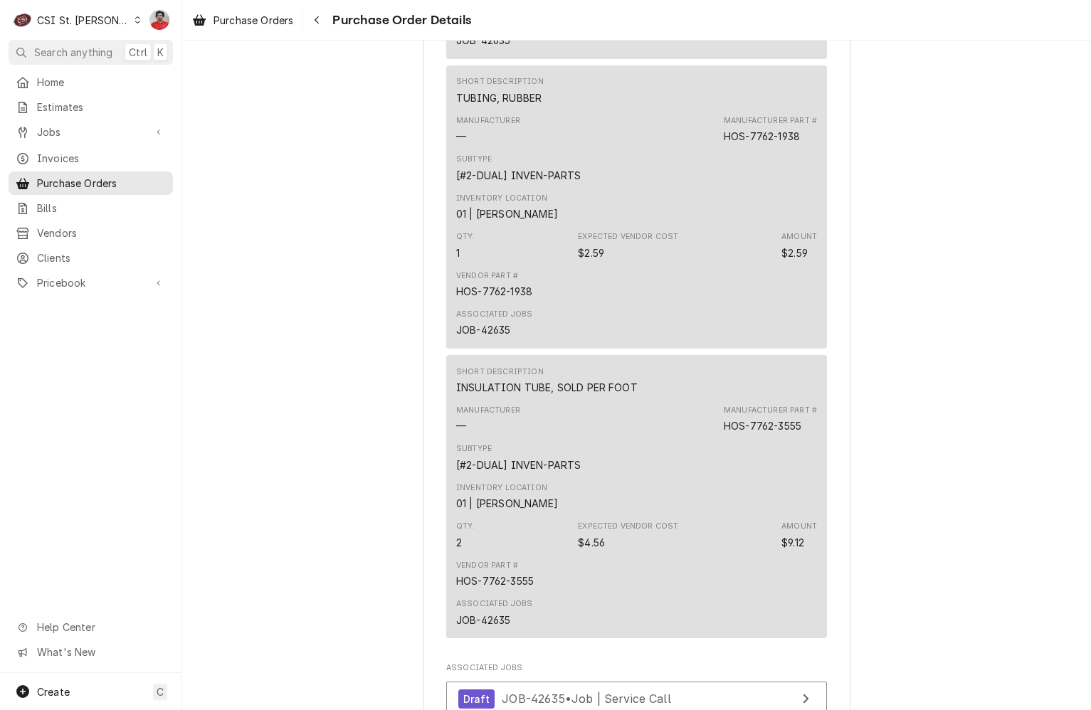
scroll to position [1419, 0]
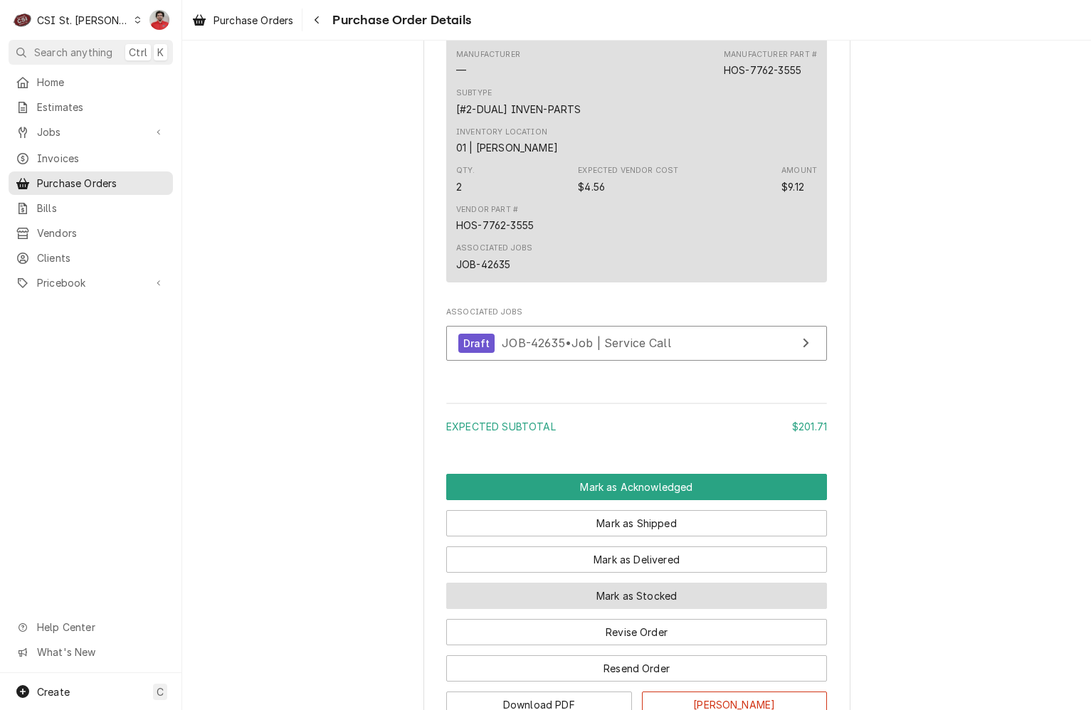
click at [651, 609] on button "Mark as Stocked" at bounding box center [636, 596] width 381 height 26
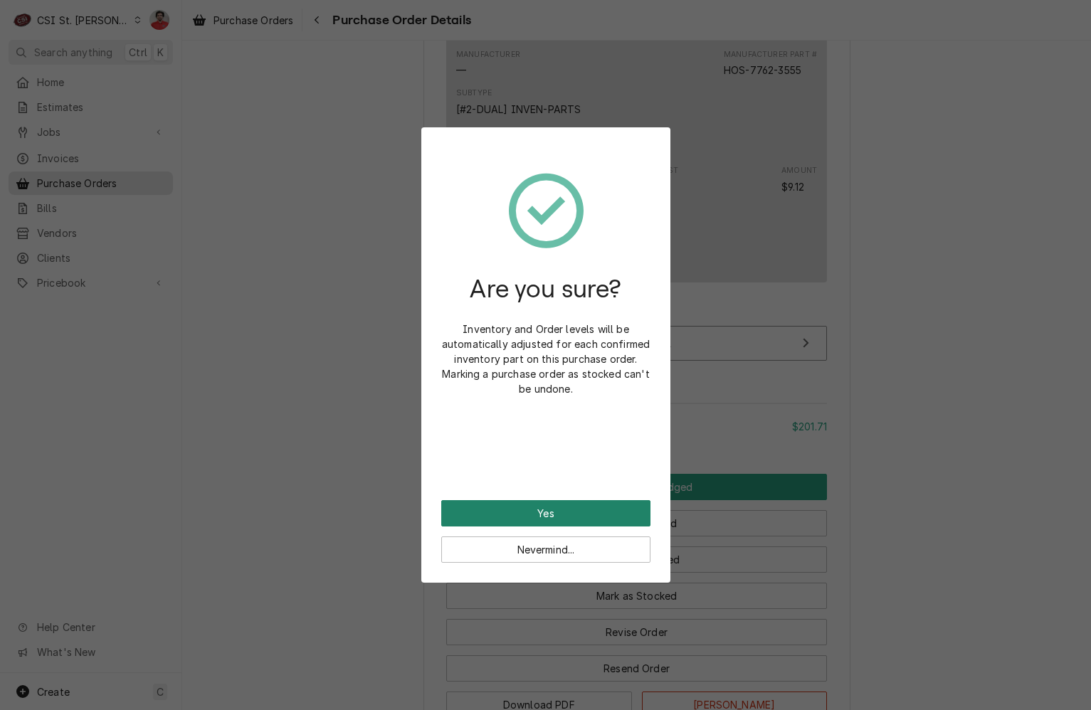
click at [614, 522] on button "Yes" at bounding box center [545, 513] width 209 height 26
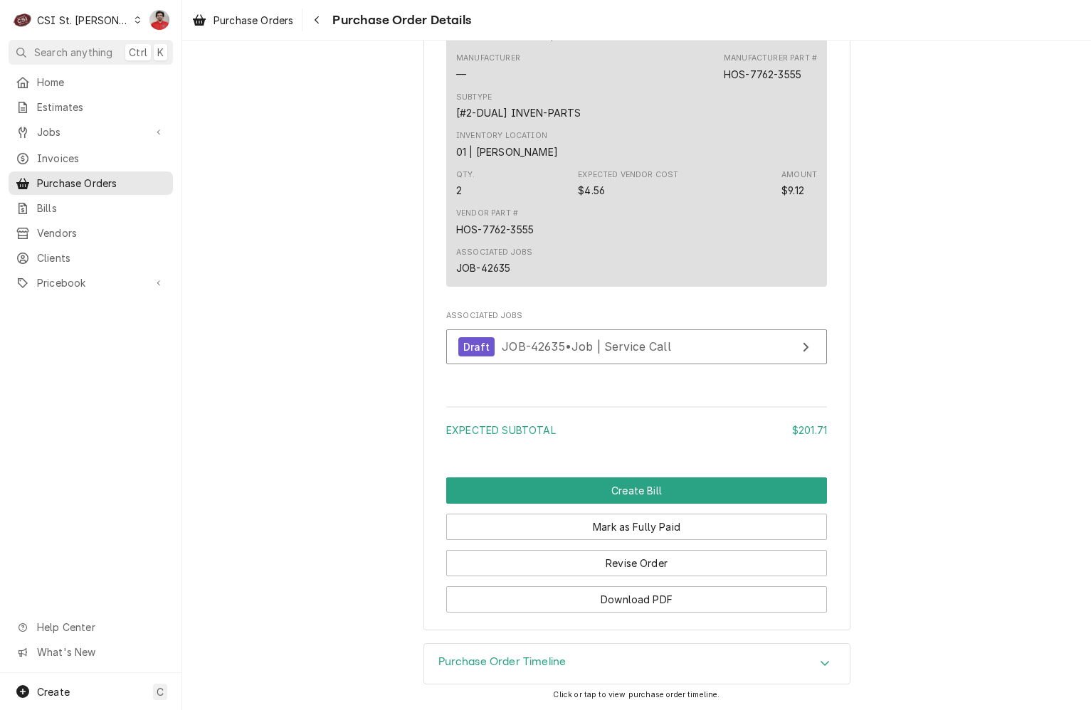
scroll to position [1641, 0]
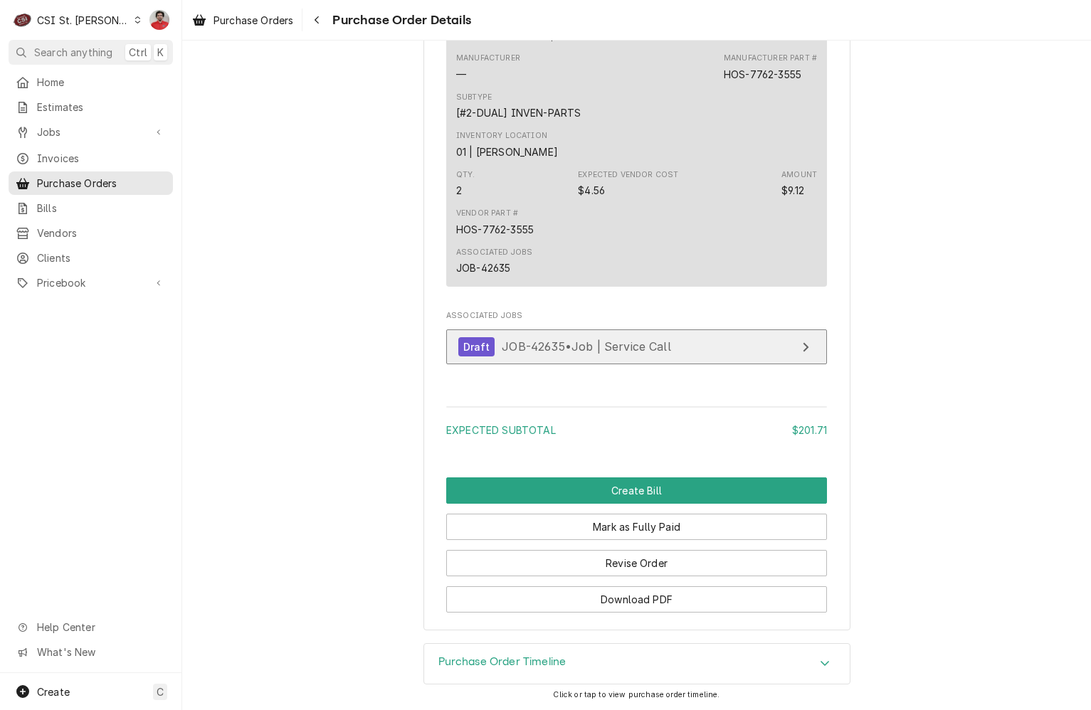
click at [606, 343] on span "JOB-42635 • Job | Service Call" at bounding box center [586, 347] width 169 height 14
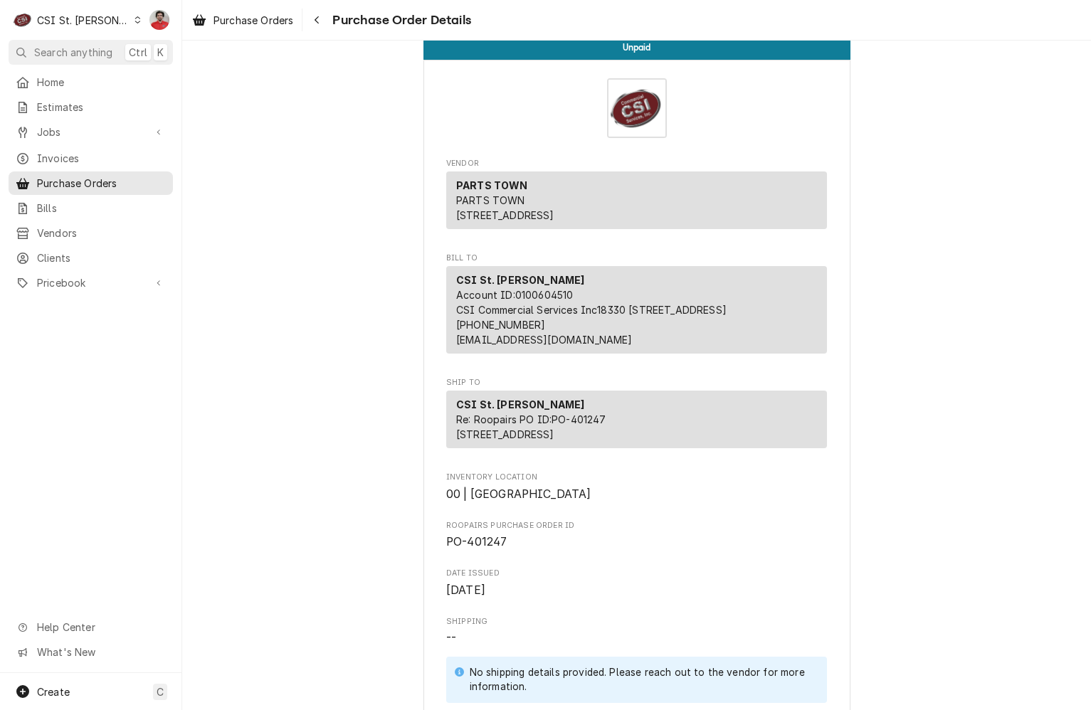
scroll to position [0, 0]
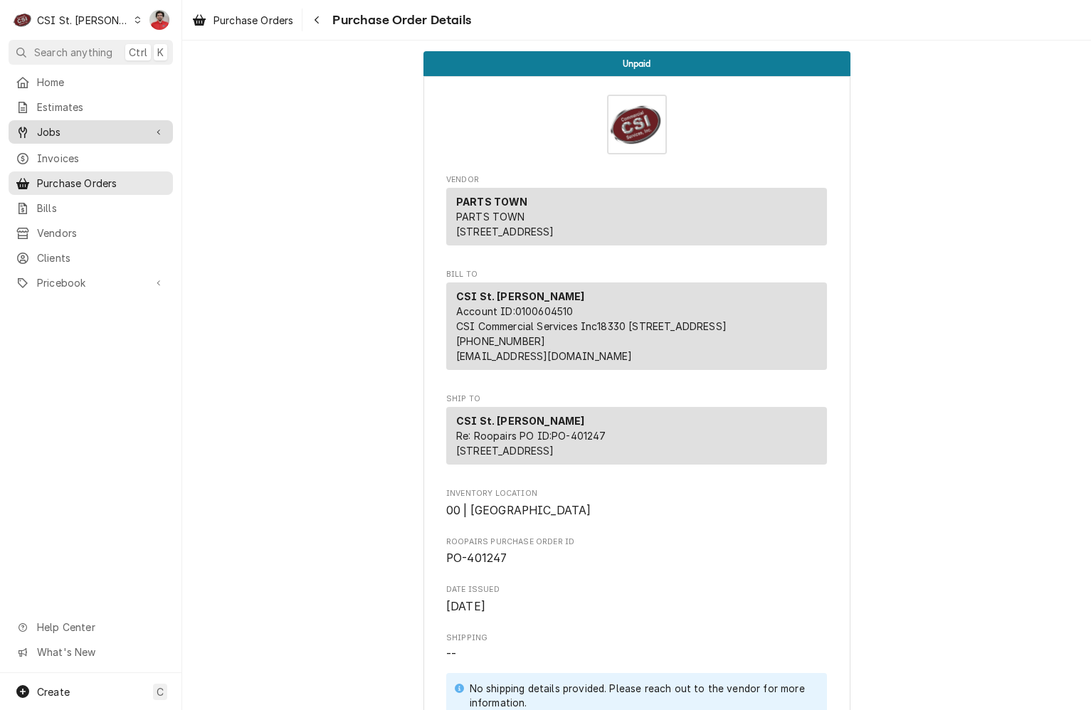
click at [52, 133] on span "Jobs" at bounding box center [90, 132] width 107 height 15
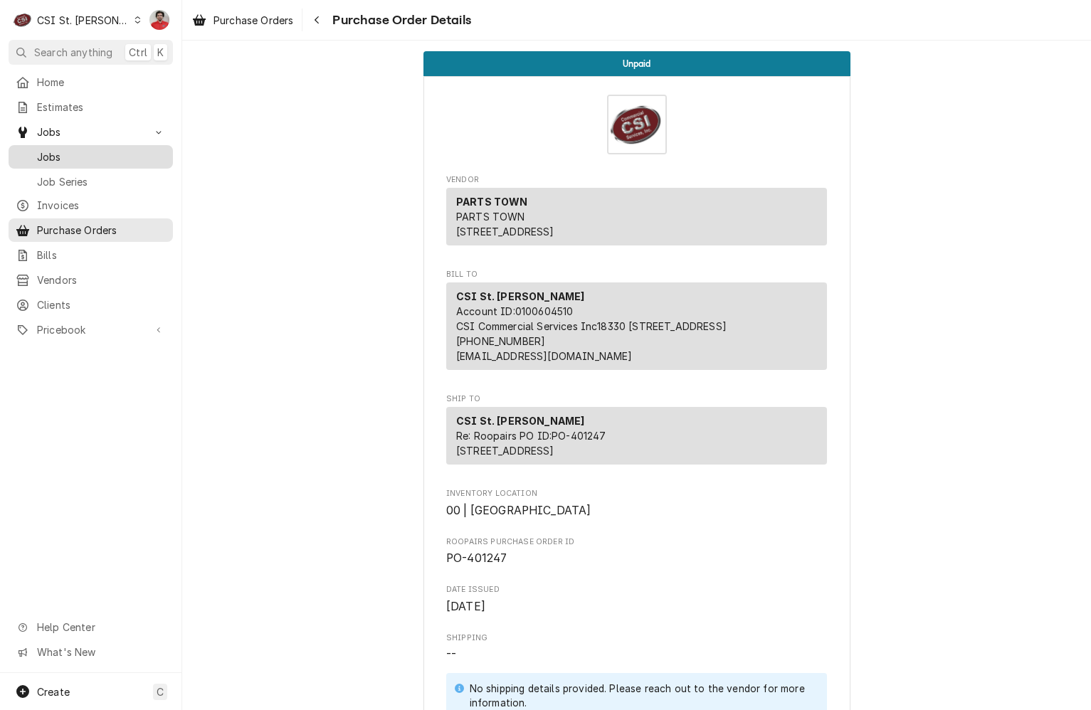
click at [54, 149] on span "Jobs" at bounding box center [101, 156] width 129 height 15
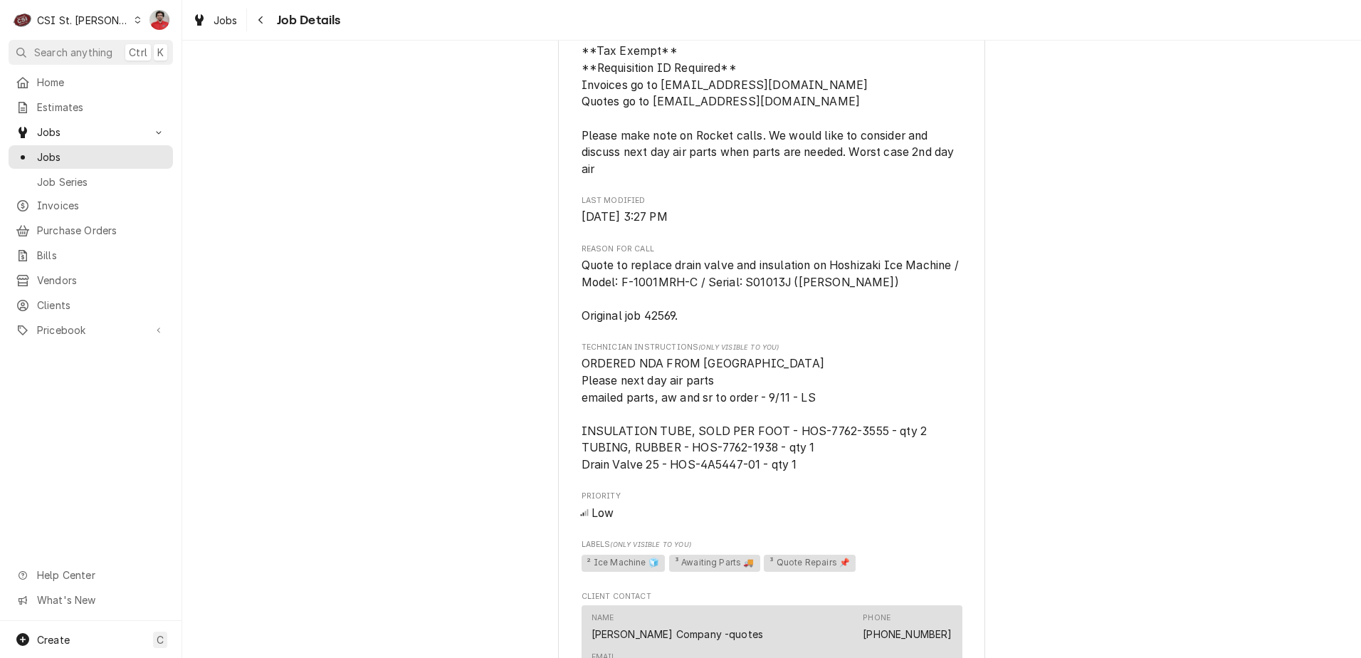
scroll to position [866, 0]
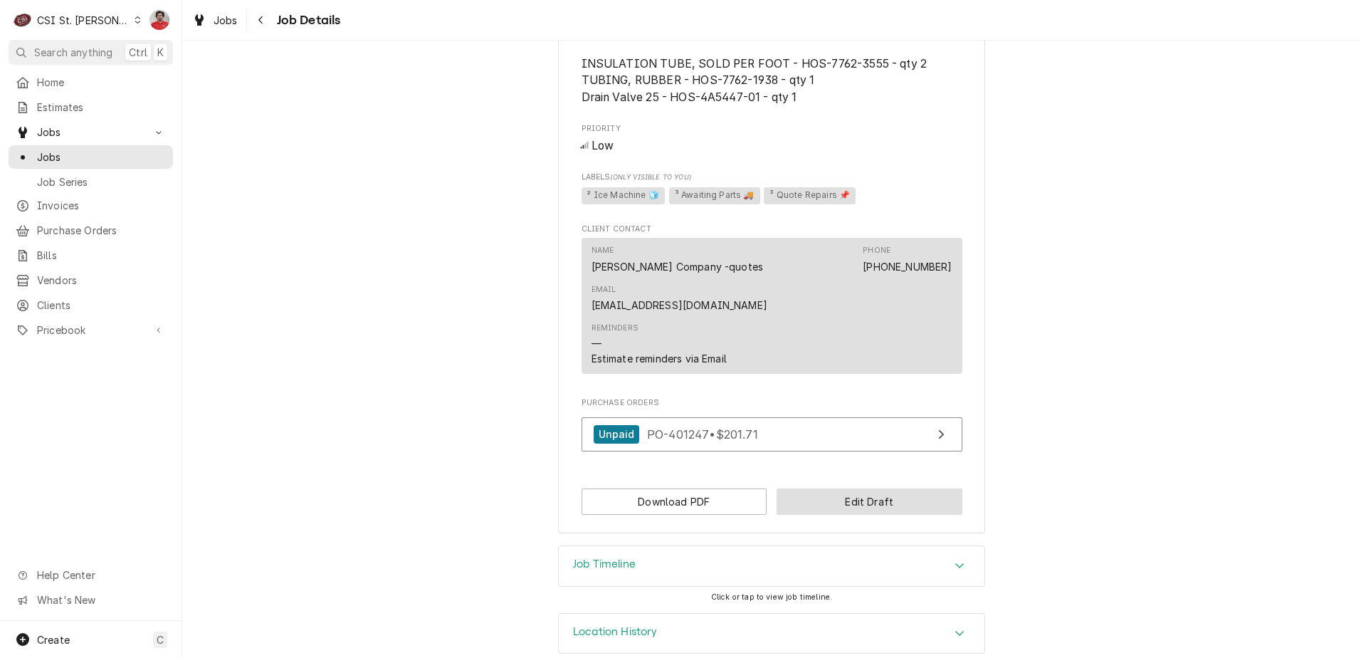
click at [873, 488] on button "Edit Draft" at bounding box center [870, 501] width 186 height 26
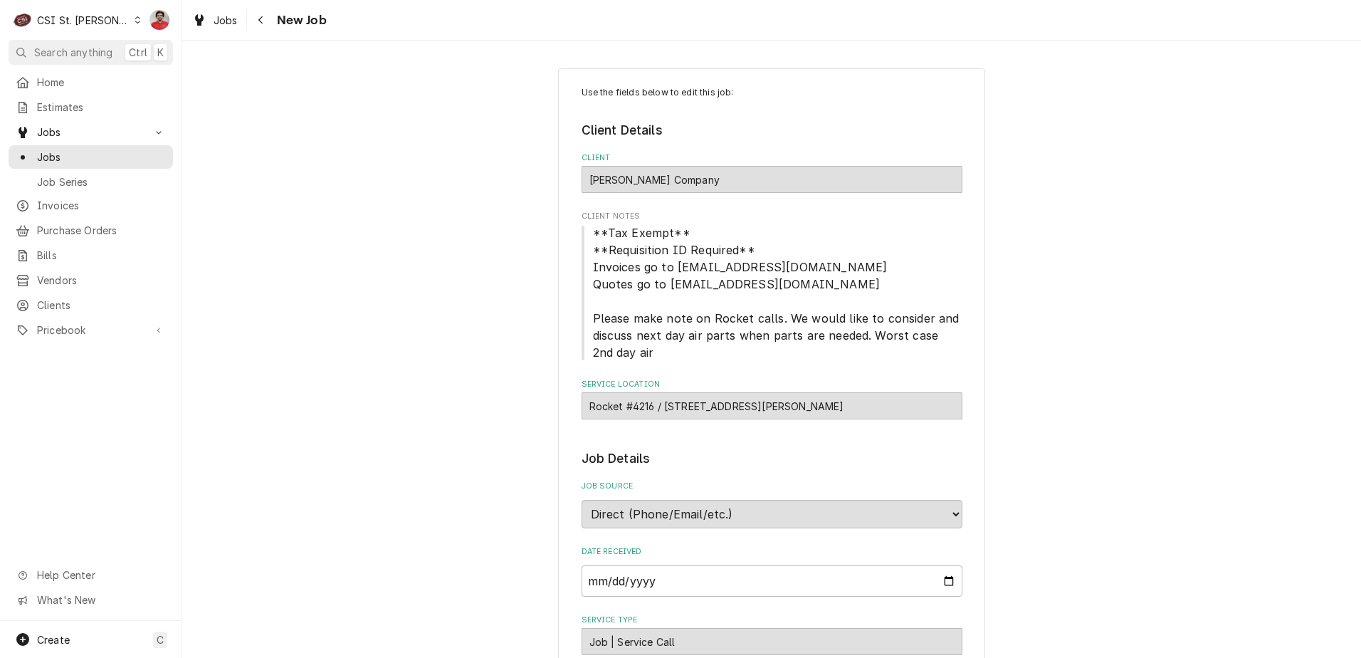
scroll to position [641, 0]
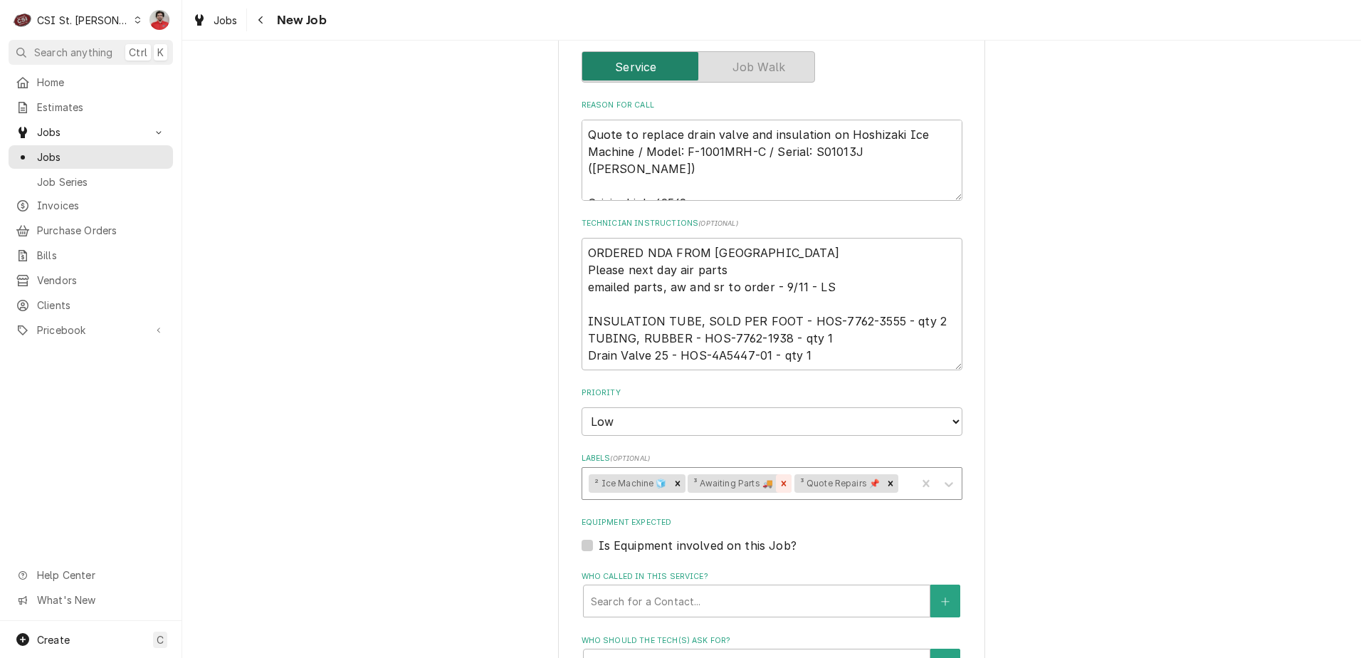
click at [780, 483] on icon "Remove ³ Awaiting Parts 🚚" at bounding box center [784, 483] width 10 height 10
click at [816, 482] on div "Labels" at bounding box center [852, 484] width 115 height 26
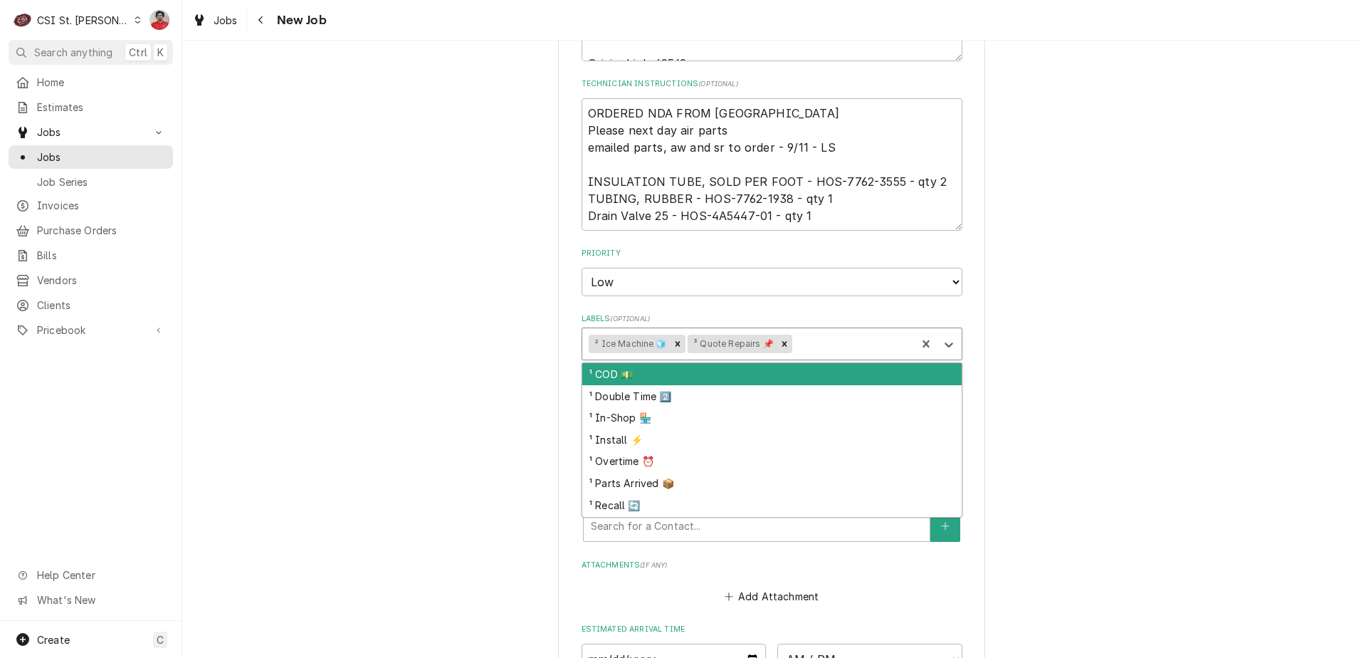
scroll to position [925, 0]
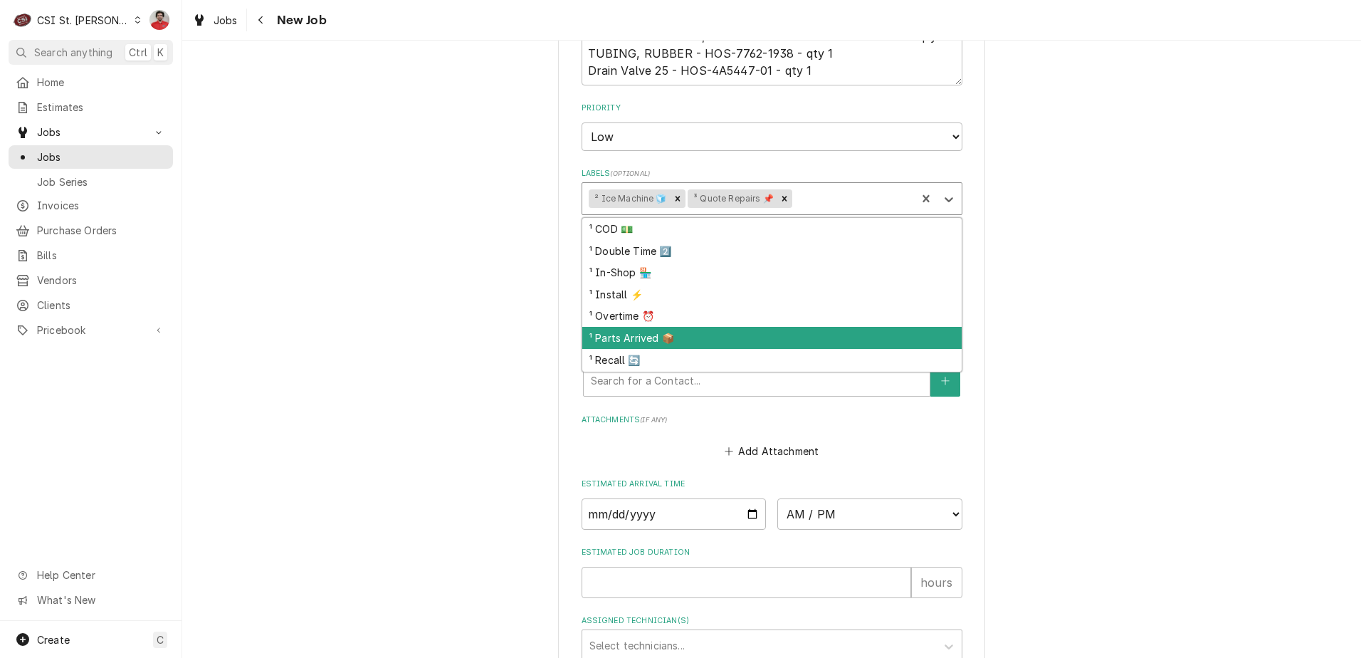
click at [772, 335] on div "¹ Parts Arrived 📦" at bounding box center [771, 338] width 379 height 22
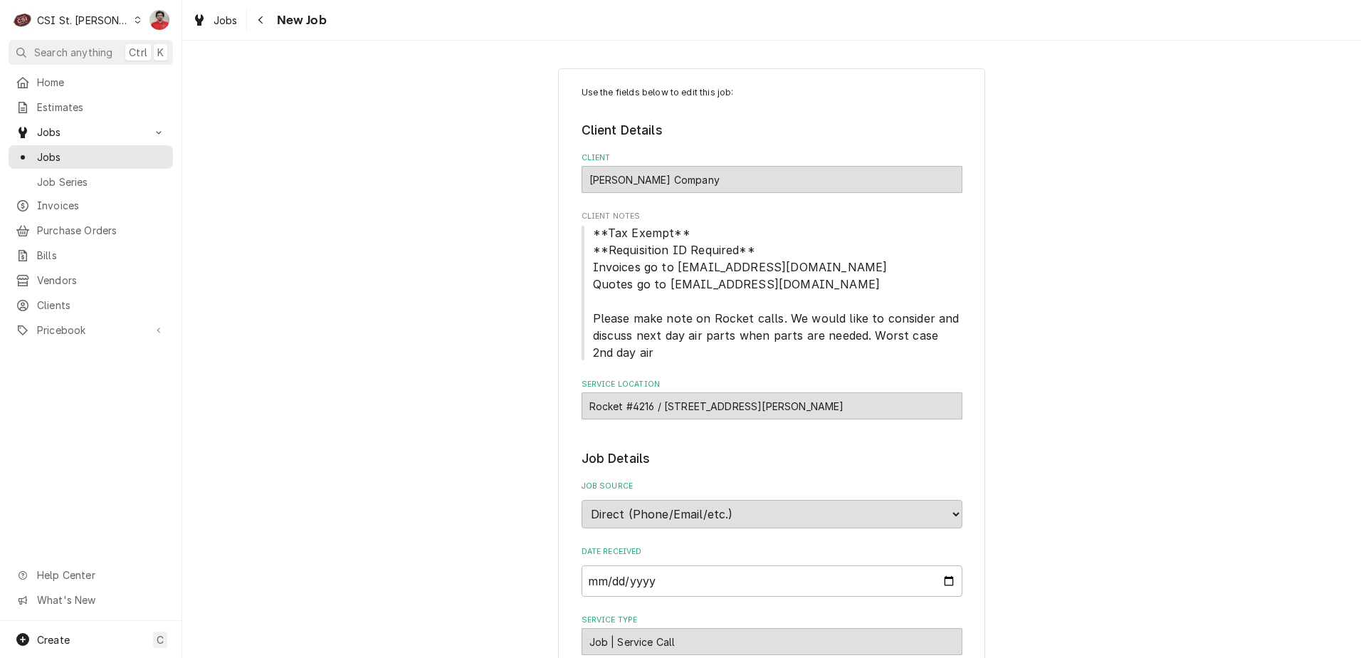
scroll to position [427, 0]
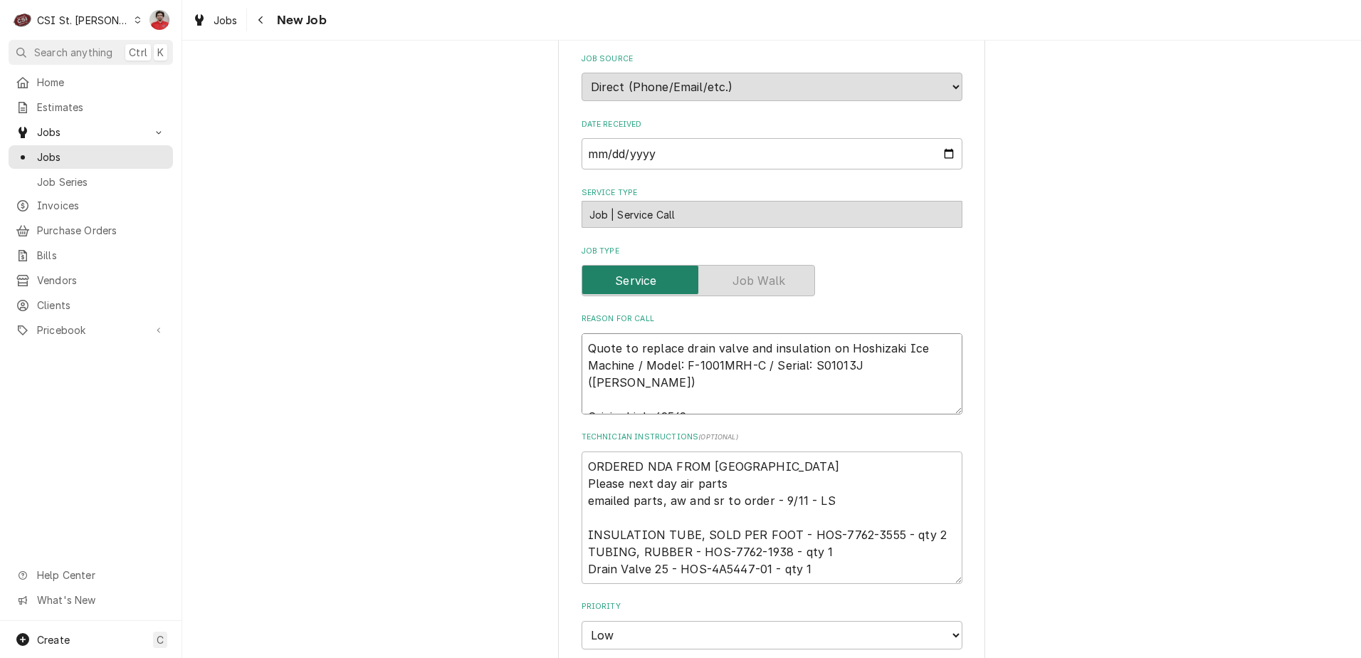
click at [775, 347] on textarea "Quote to replace drain valve and insulation on Hoshizaki Ice Machine / Model: F…" at bounding box center [772, 373] width 381 height 81
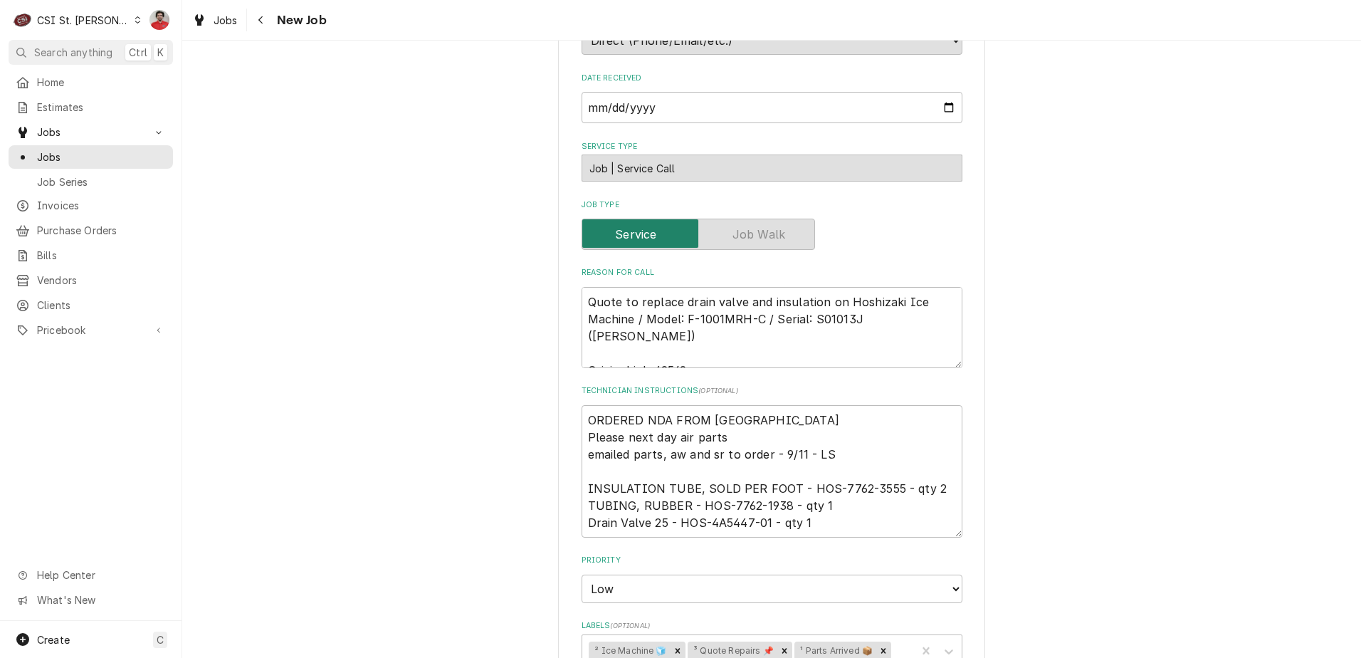
scroll to position [569, 0]
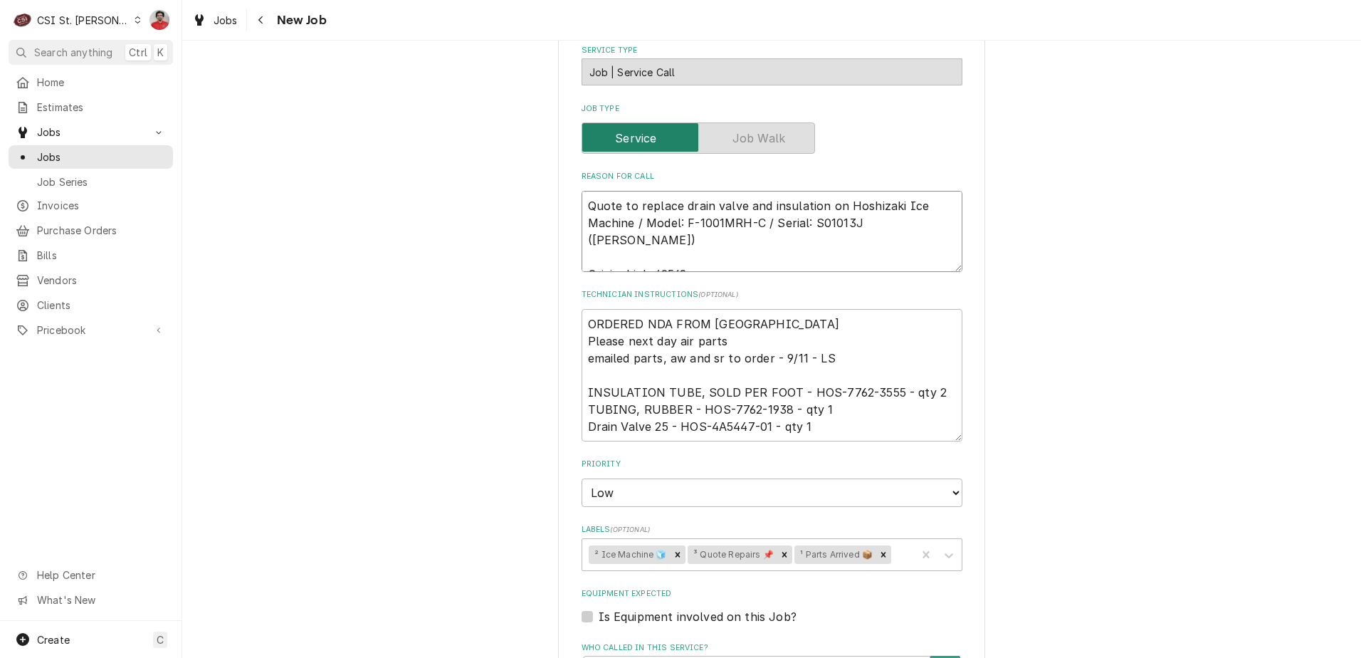
click at [843, 204] on textarea "Quote to replace drain valve and insulation on Hoshizaki Ice Machine / Model: F…" at bounding box center [772, 231] width 381 height 81
type textarea "x"
type textarea "Quote to replace drain valve and insulation on Hoshizaki Ice Machine / Model: F…"
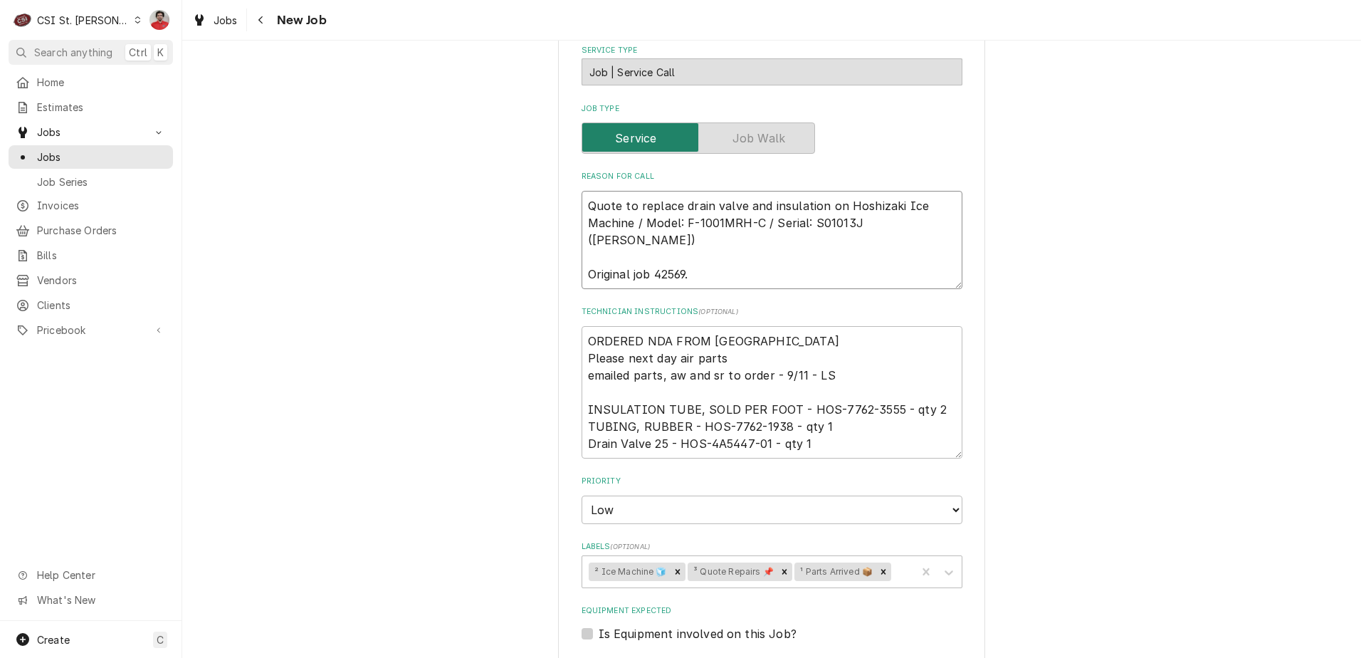
type textarea "x"
type textarea "R Quote to replace drain valve and insulation on Hoshizaki Ice Machine / Model:…"
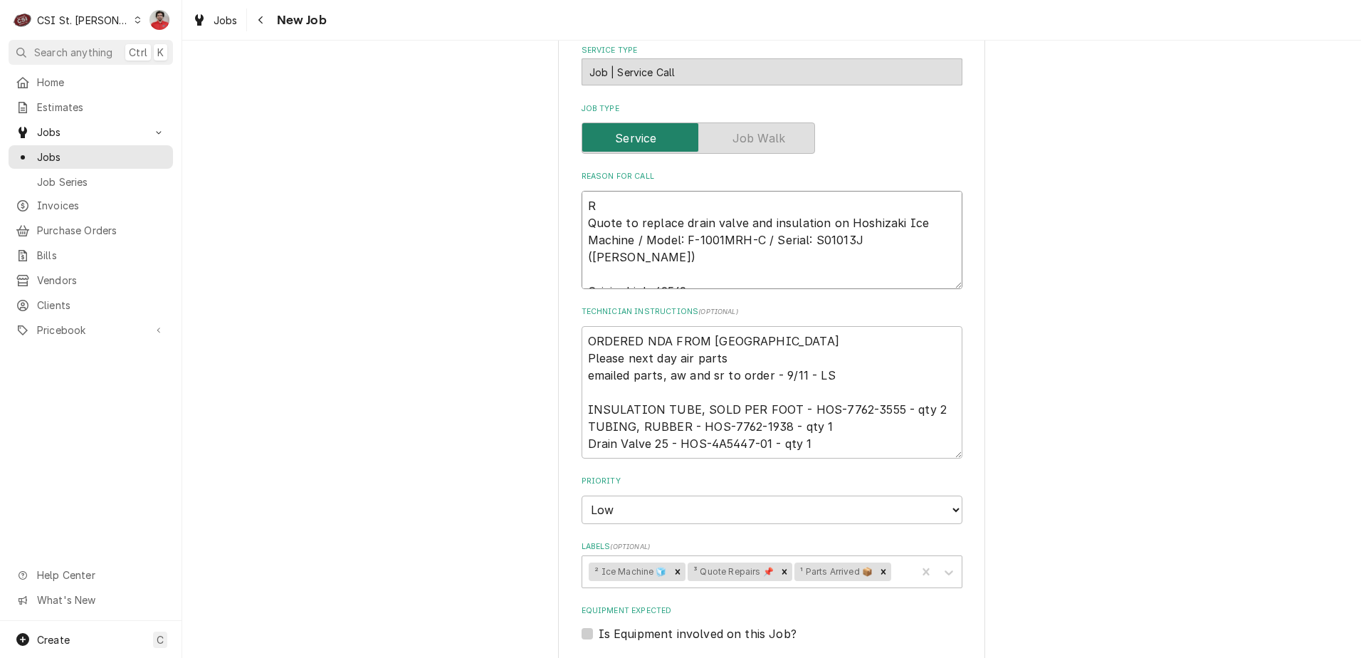
type textarea "x"
type textarea "RE Quote to replace drain valve and insulation on Hoshizaki Ice Machine / Model…"
type textarea "x"
type textarea "REc Quote to replace drain valve and insulation on Hoshizaki Ice Machine / Mode…"
type textarea "x"
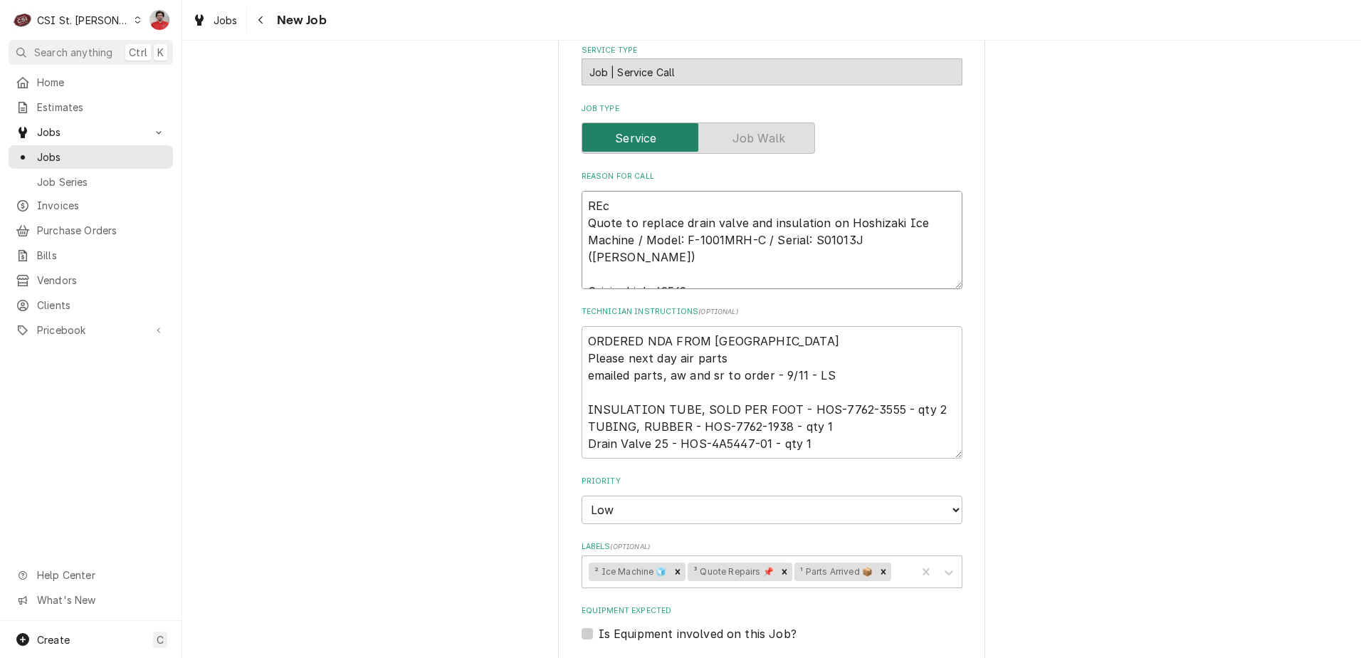
type textarea "REc Quote to replace drain valve and insulation on Hoshizaki Ice Machine / Mode…"
type textarea "x"
type textarea "REc p Quote to replace drain valve and insulation on Hoshizaki Ice Machine / Mo…"
type textarea "x"
type textarea "REc pa Quote to replace drain valve and insulation on Hoshizaki Ice Machine / M…"
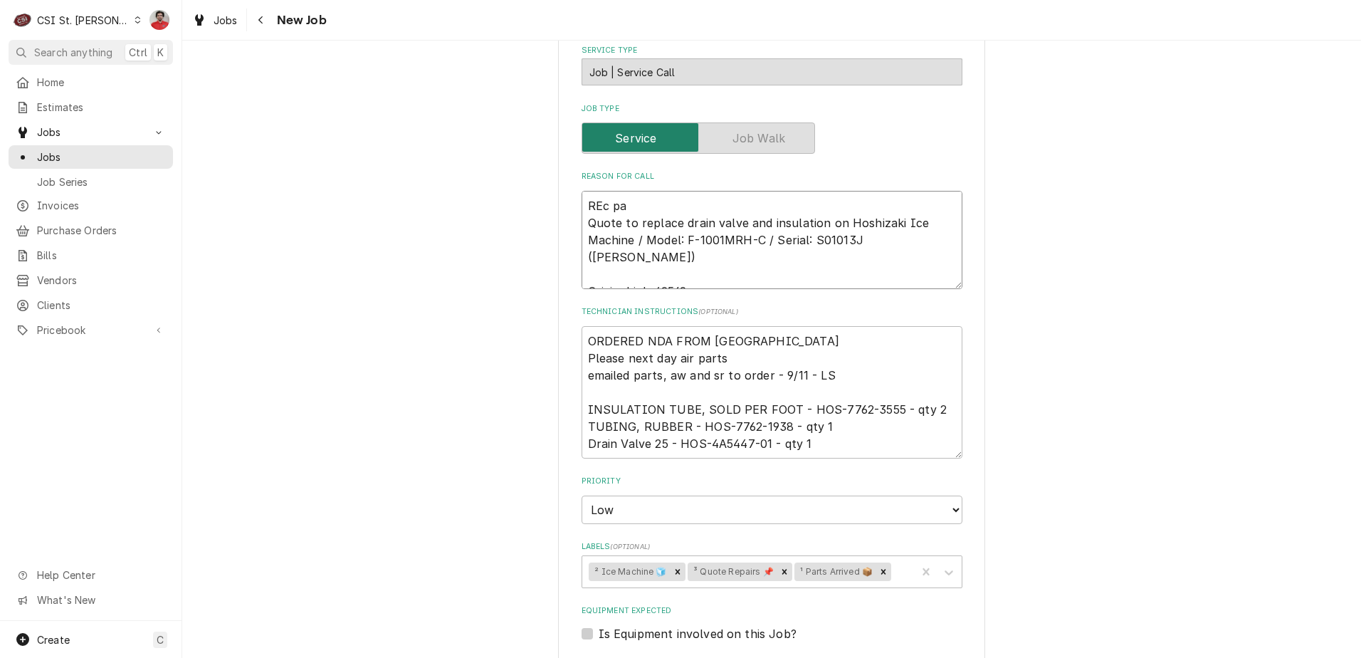
type textarea "x"
type textarea "REc par Quote to replace drain valve and insulation on Hoshizaki Ice Machine / …"
type textarea "x"
type textarea "REc part Quote to replace drain valve and insulation on Hoshizaki Ice Machine /…"
type textarea "x"
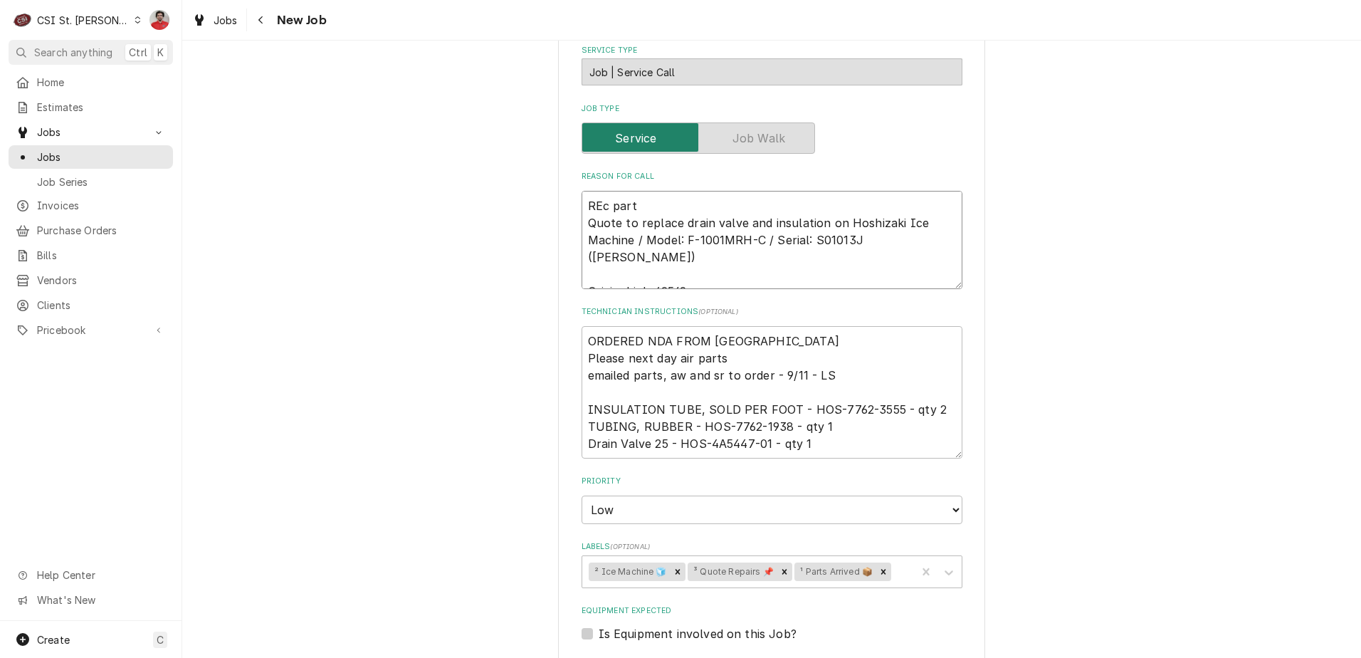
type textarea "REc parts Quote to replace drain valve and insulation on Hoshizaki Ice Machine …"
type textarea "x"
type textarea "REc parts Quote to replace drain valve and insulation on Hoshizaki Ice Machine …"
click at [673, 204] on textarea "REc parts Quote to replace drain valve and insulation on Hoshizaki Ice Machine …" at bounding box center [772, 240] width 381 height 98
type textarea "x"
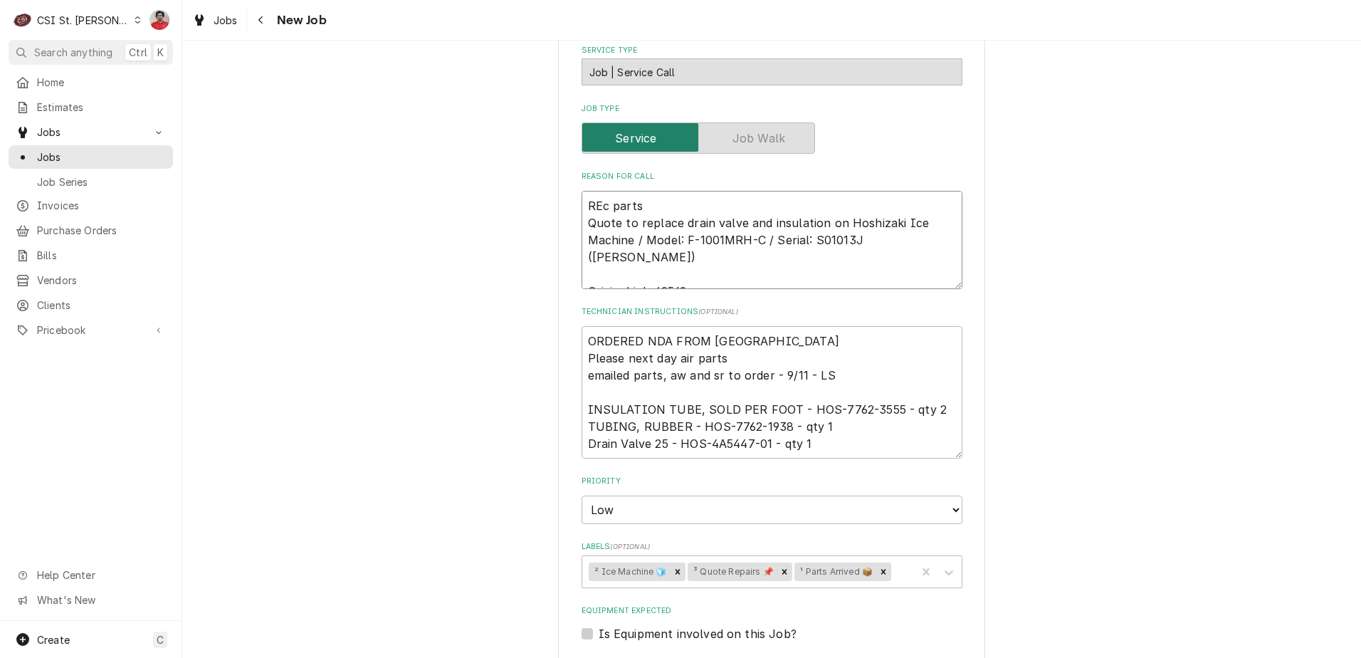
type textarea "REc parts Quote to replace drain valve and insulation on Hoshizaki Ice Machine …"
type textarea "x"
type textarea "REc parts t Quote to replace drain valve and insulation on Hoshizaki Ice Machin…"
type textarea "x"
type textarea "REc parts to Quote to replace drain valve and insulation on Hoshizaki Ice Machi…"
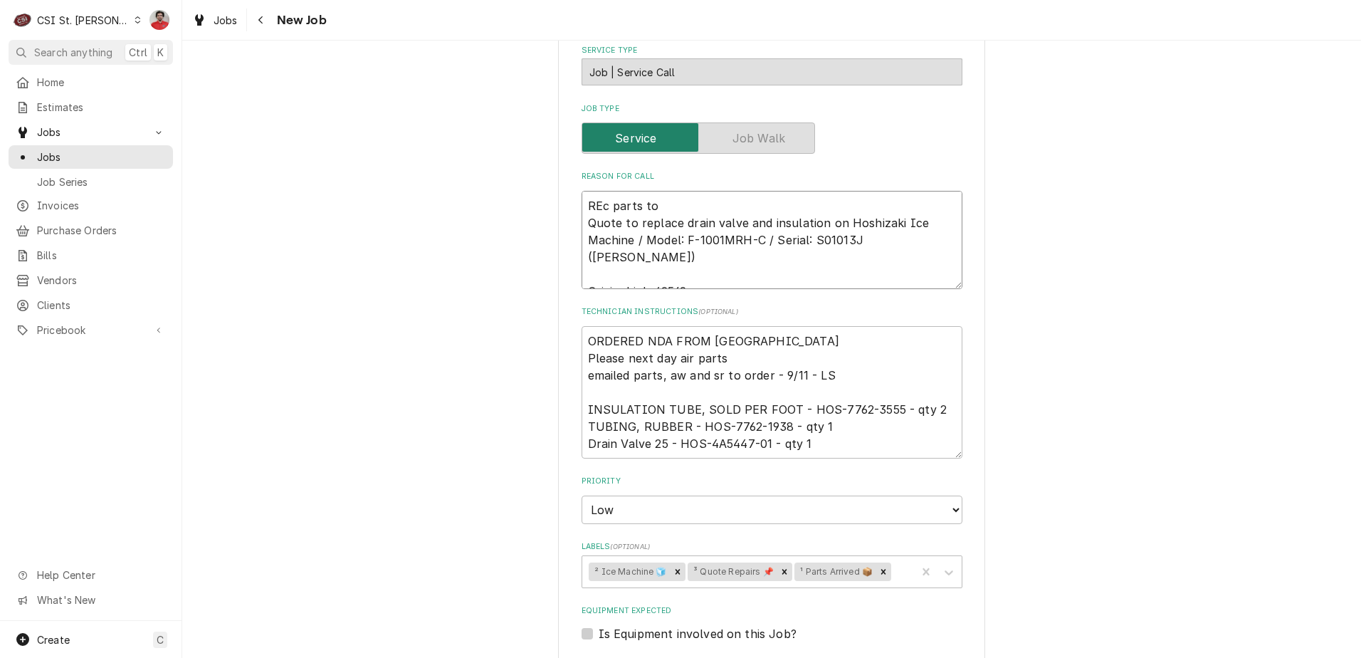
type textarea "x"
type textarea "REc parts top Quote to replace drain valve and insulation on Hoshizaki Ice Mach…"
type textarea "x"
type textarea "REc parts to Quote to replace drain valve and insulation on Hoshizaki Ice Machi…"
type textarea "x"
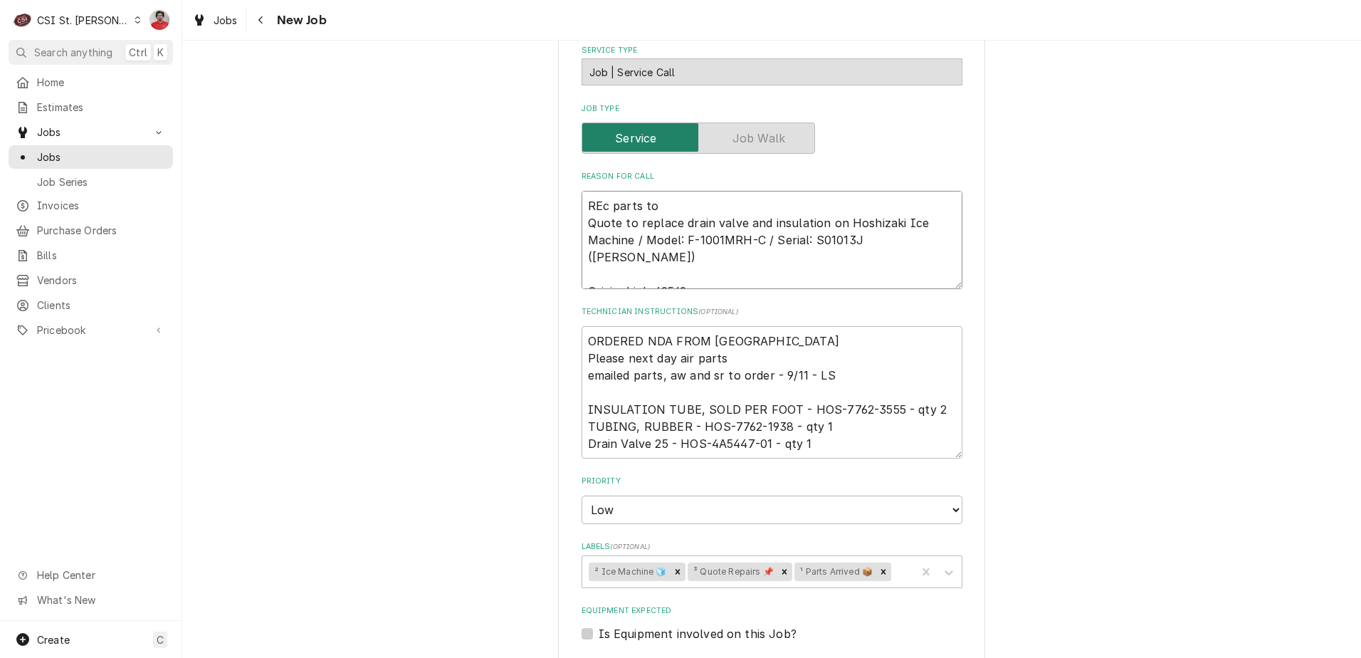
type textarea "REc parts to Quote to replace drain valve and insulation on Hoshizaki Ice Machi…"
type textarea "x"
type textarea "REc parts to K Quote to replace drain valve and insulation on Hoshizaki Ice Mac…"
type textarea "x"
type textarea "REc parts to Ke Quote to replace drain valve and insulation on Hoshizaki Ice Ma…"
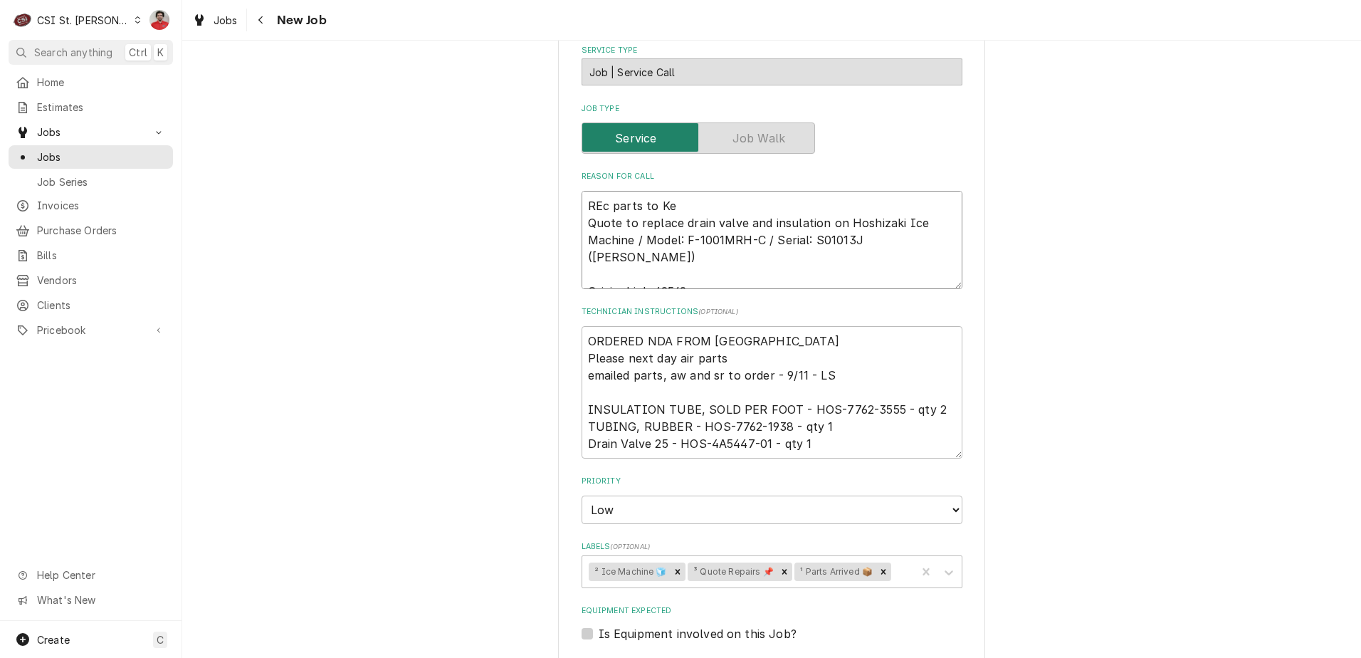
type textarea "x"
type textarea "REc parts to Kev Quote to replace drain valve and insulation on Hoshizaki Ice M…"
type textarea "x"
type textarea "REc parts to Kevi Quote to replace drain valve and insulation on Hoshizaki Ice …"
type textarea "x"
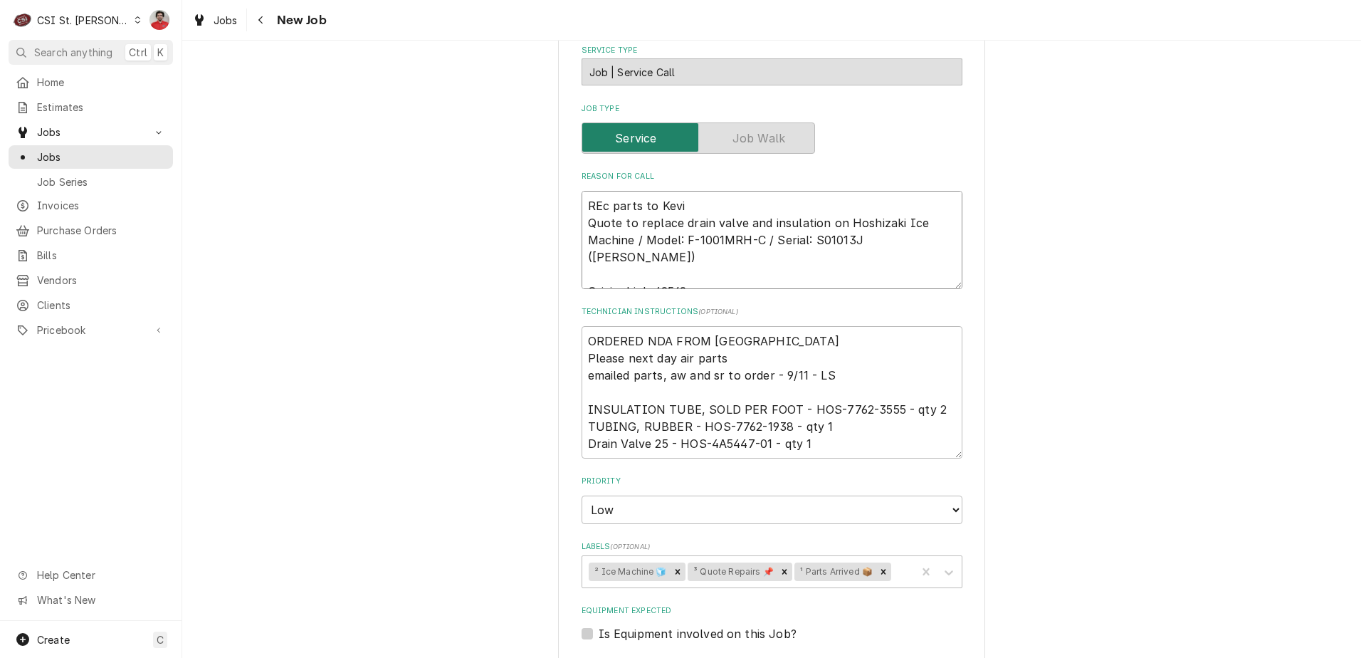
type textarea "REc parts to Kevin Quote to replace drain valve and insulation on Hoshizaki Ice…"
type textarea "x"
type textarea "REc parts to Kevin Quote to replace drain valve and insulation on Hoshizaki Ice…"
type textarea "x"
type textarea "REc parts to Kevin J Quote to replace drain valve and insulation on Hoshizaki I…"
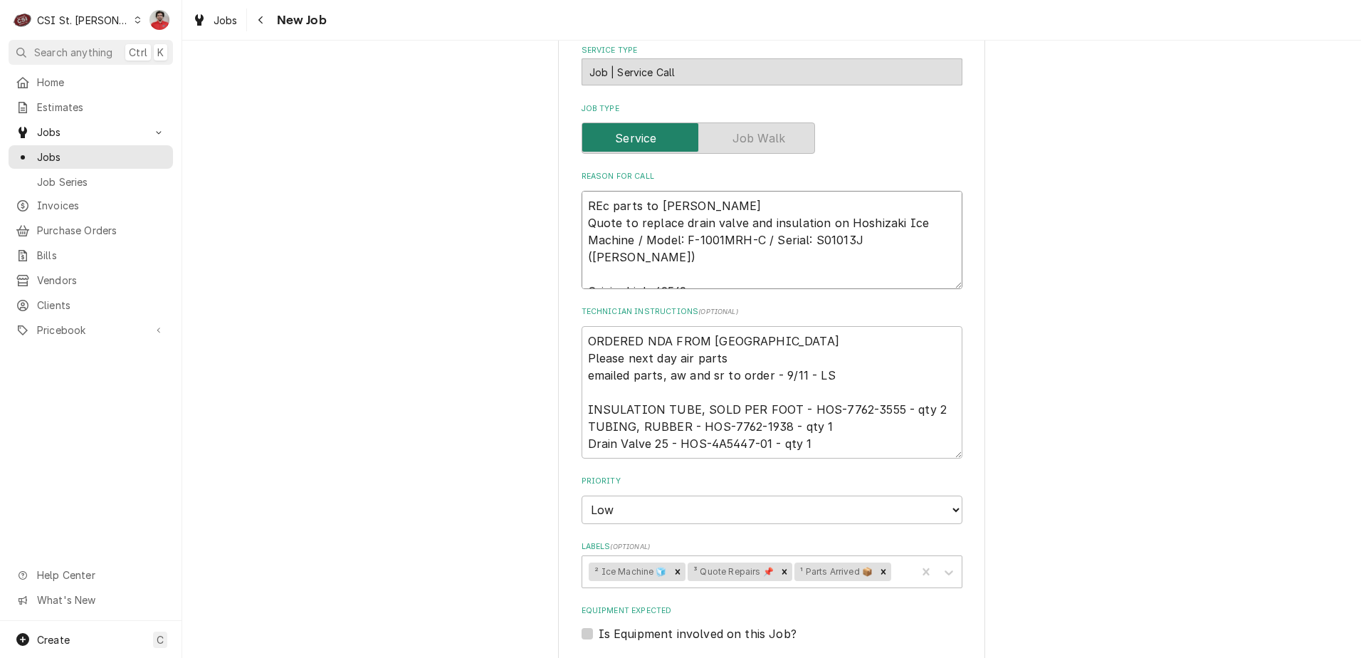
type textarea "x"
type textarea "REc parts to Kevin J' Quote to replace drain valve and insulation on Hoshizaki …"
type textarea "x"
type textarea "REc parts to Kevin J's Quote to replace drain valve and insulation on Hoshizaki…"
type textarea "x"
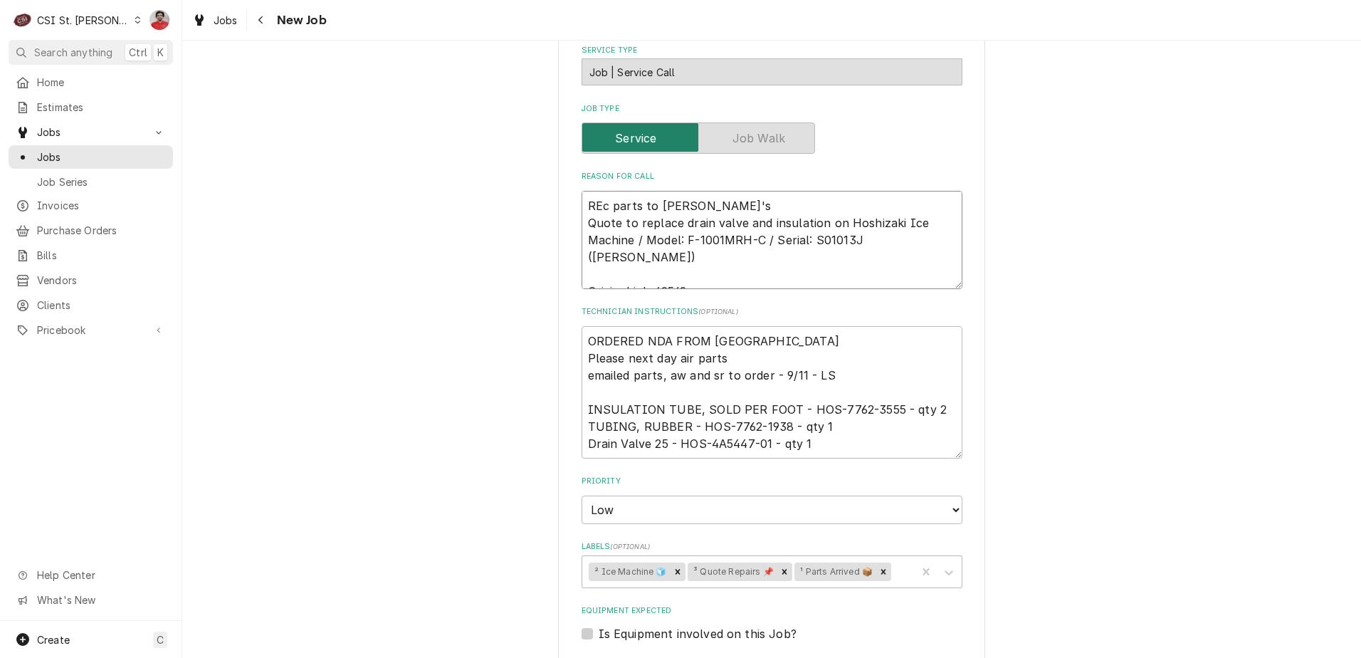
type textarea "REc parts to Kevin J's Quote to replace drain valve and insulation on Hoshizaki…"
type textarea "x"
type textarea "REc parts to Kevin J's s Quote to replace drain valve and insulation on Hoshiza…"
type textarea "x"
type textarea "REc parts to Kevin J's sh Quote to replace drain valve and insulation on Hoshiz…"
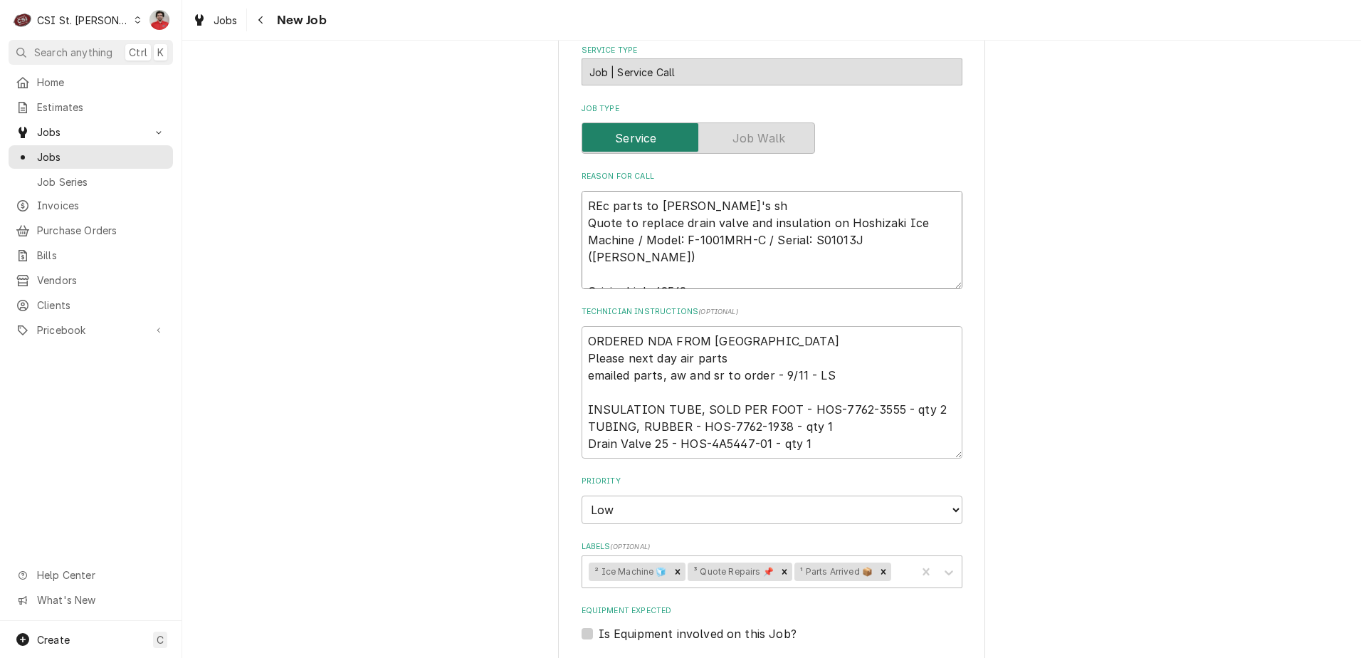
type textarea "x"
type textarea "REc parts to Kevin J's she Quote to replace drain valve and insulation on Hoshi…"
type textarea "x"
type textarea "REc parts to Kevin J's shel Quote to replace drain valve and insulation on Hosh…"
type textarea "x"
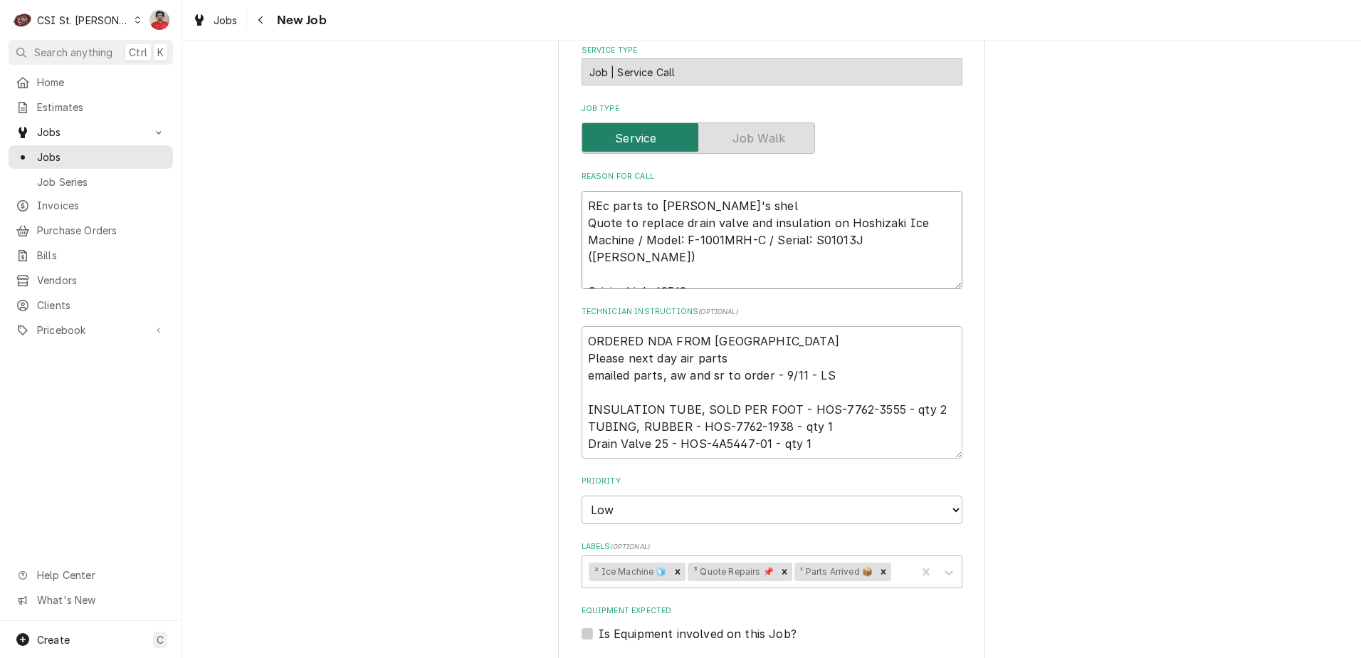
type textarea "REc parts to Kevin J's shelf Quote to replace drain valve and insulation on Hos…"
type textarea "x"
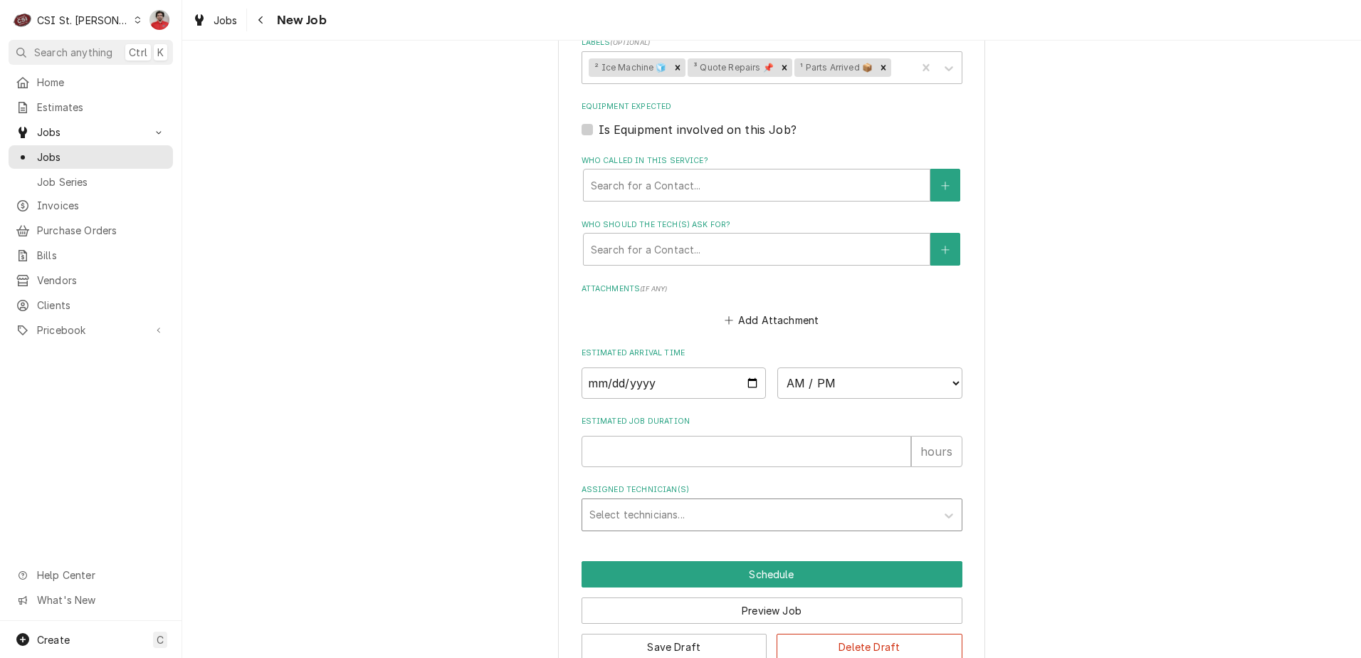
scroll to position [1106, 0]
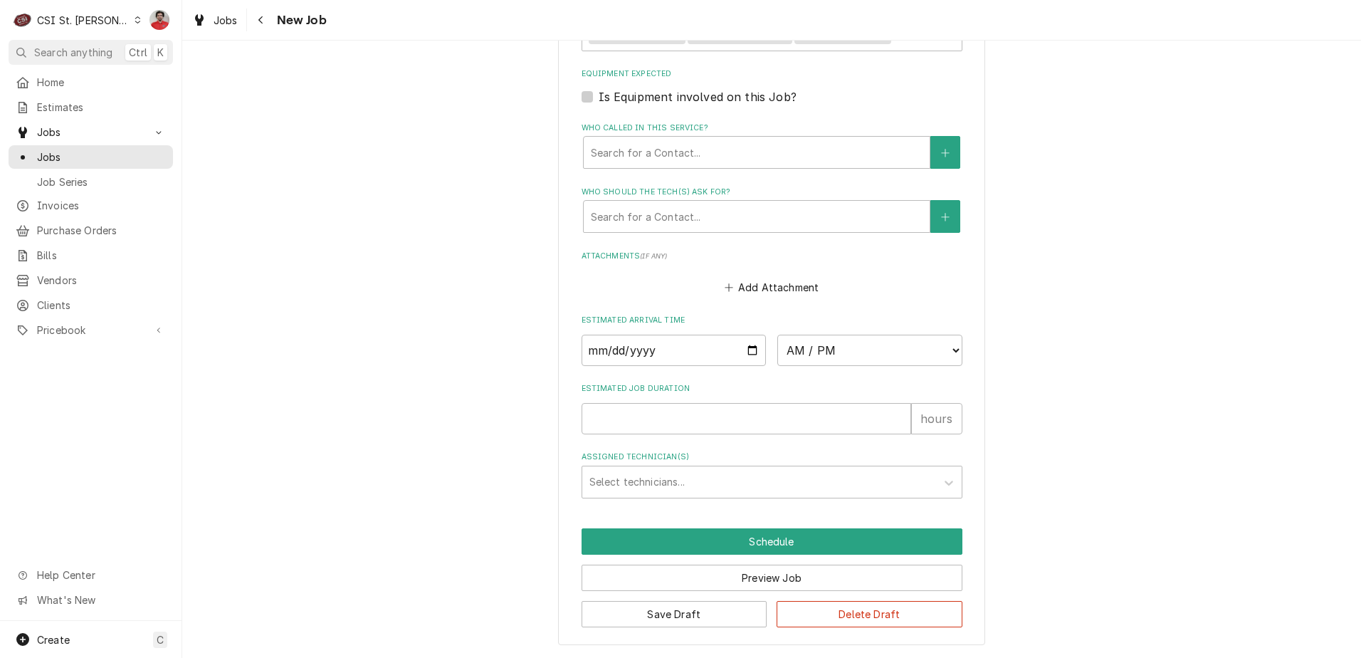
type textarea "REc parts to Kevin J's shelf Quote to replace drain valve and insulation on Hos…"
click at [764, 575] on button "Preview Job" at bounding box center [772, 577] width 381 height 26
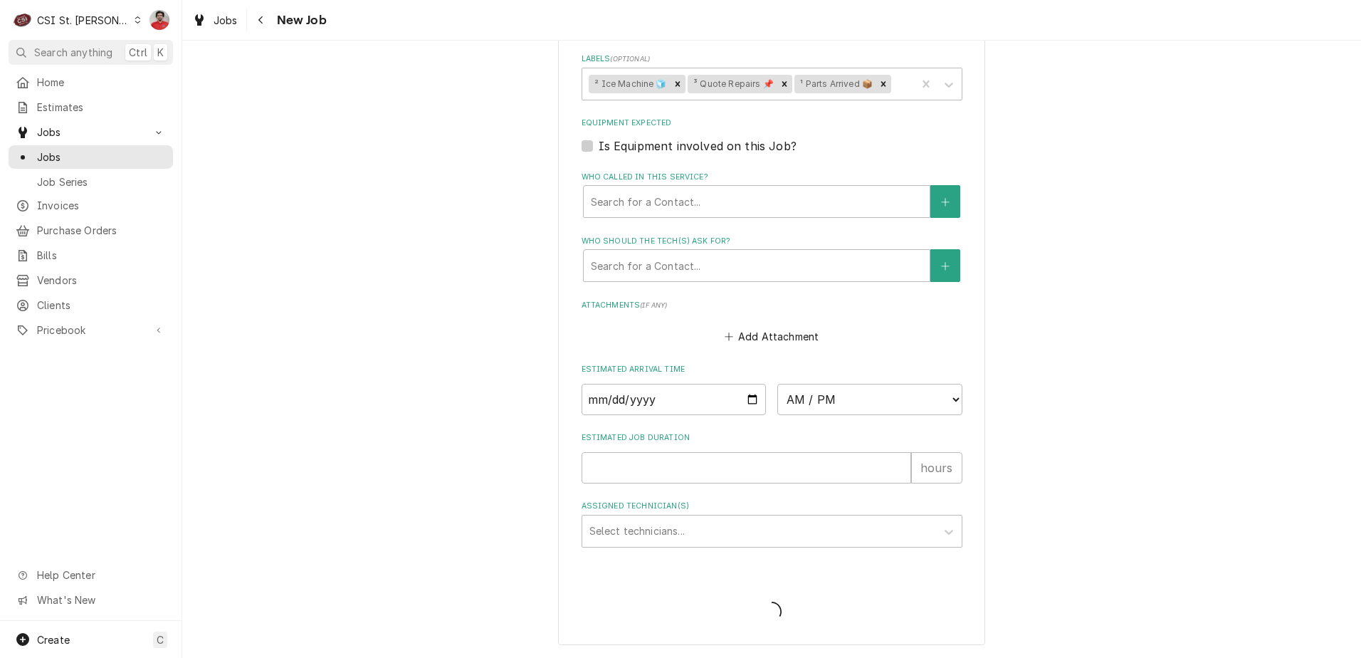
scroll to position [1057, 0]
type textarea "x"
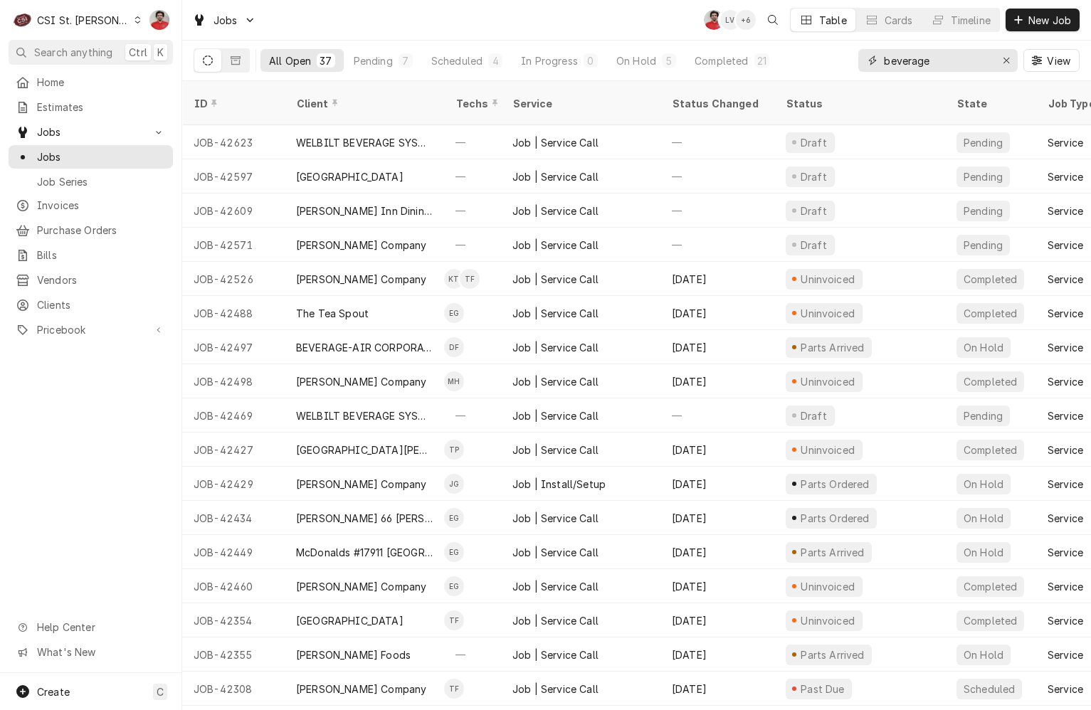
click at [949, 58] on input "beverage" at bounding box center [937, 60] width 107 height 23
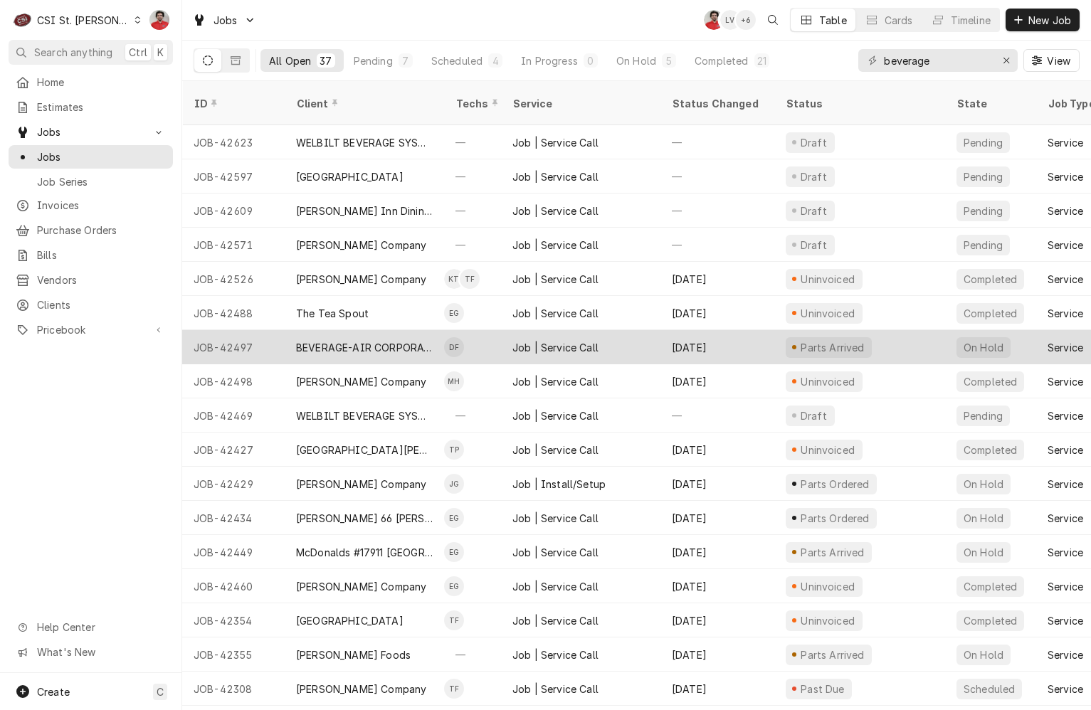
click at [647, 336] on div "Job | Service Call" at bounding box center [580, 347] width 159 height 34
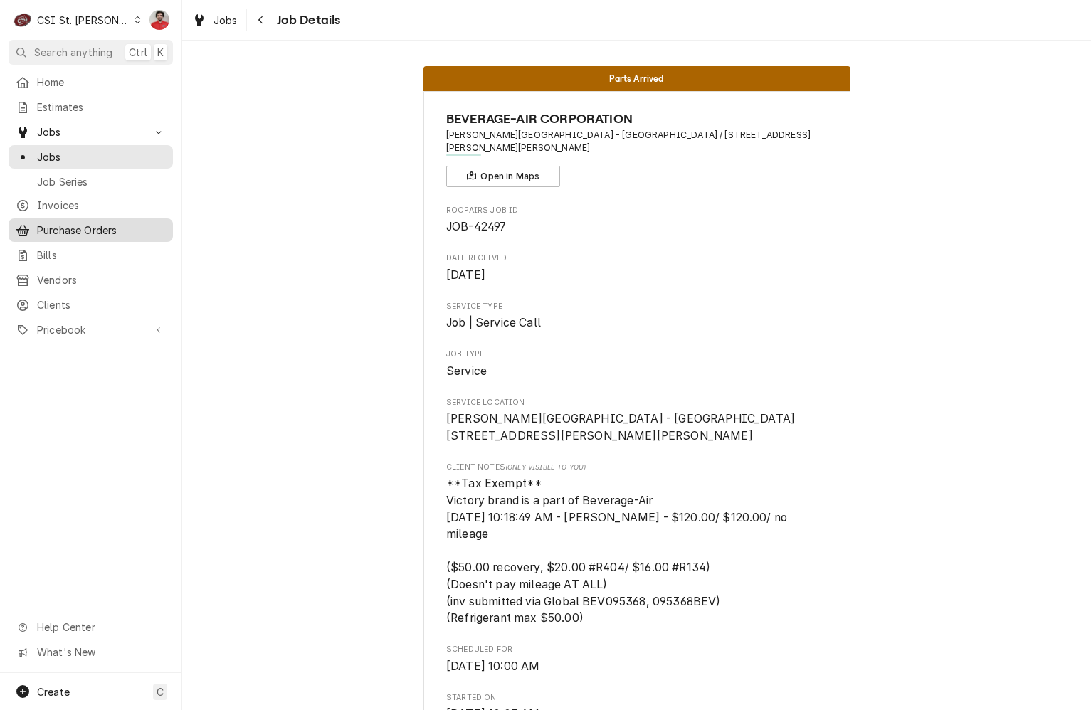
click at [80, 223] on span "Purchase Orders" at bounding box center [101, 230] width 129 height 15
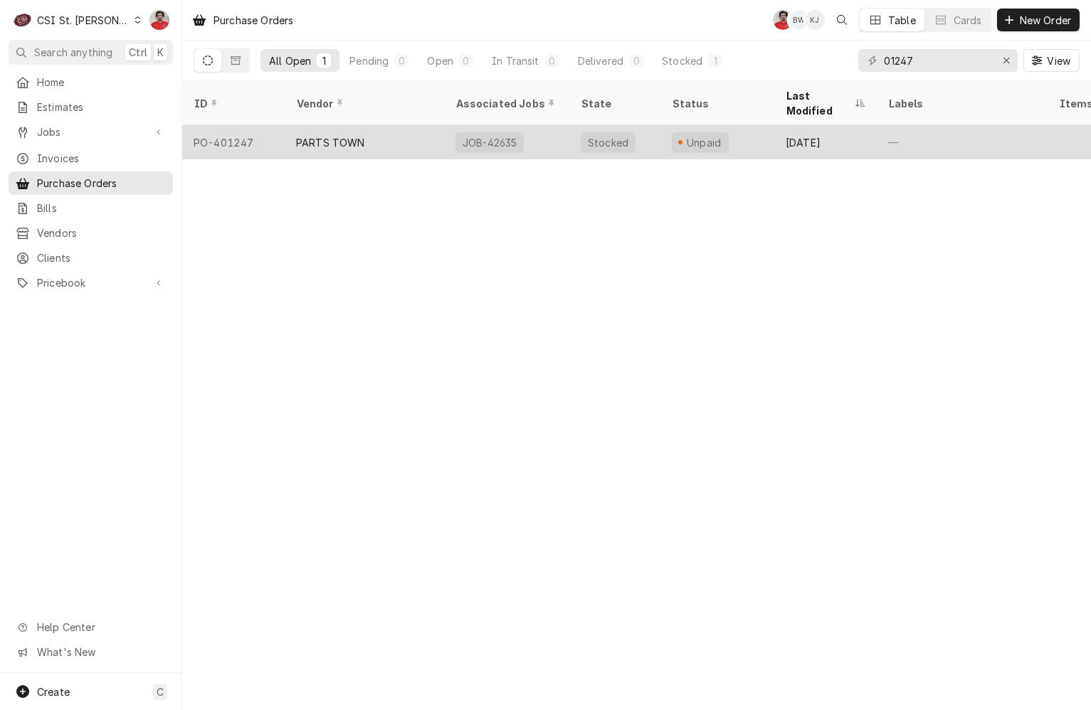
click at [389, 125] on div "PARTS TOWN" at bounding box center [364, 142] width 159 height 34
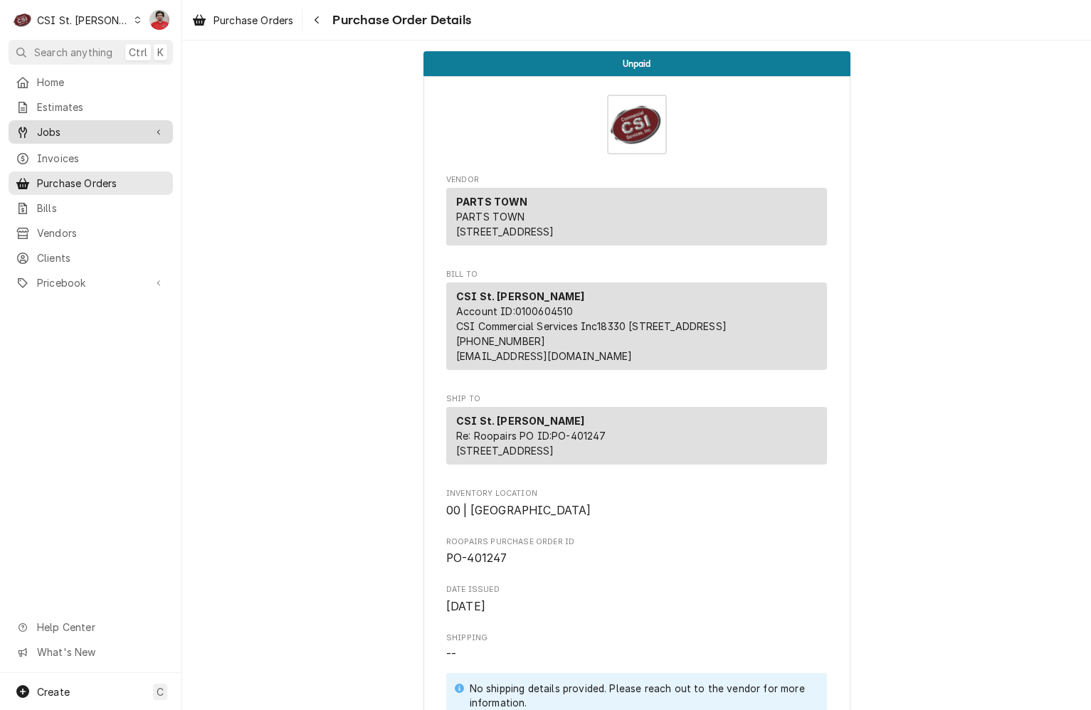
click at [98, 133] on span "Jobs" at bounding box center [90, 132] width 107 height 15
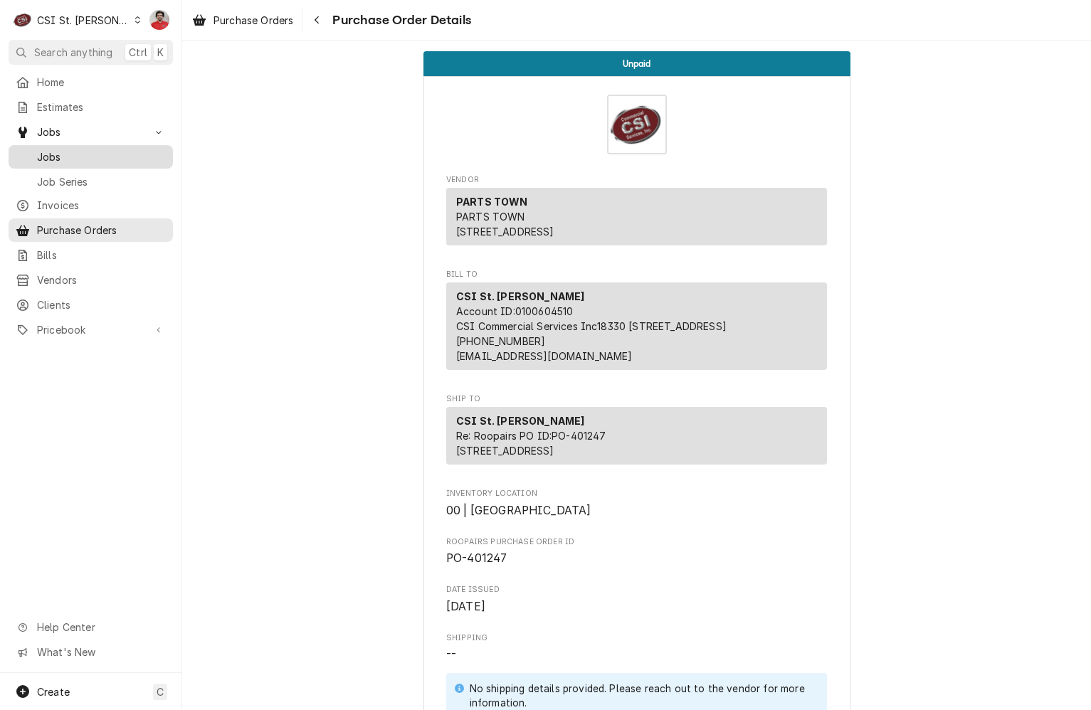
click at [93, 155] on span "Jobs" at bounding box center [101, 156] width 129 height 15
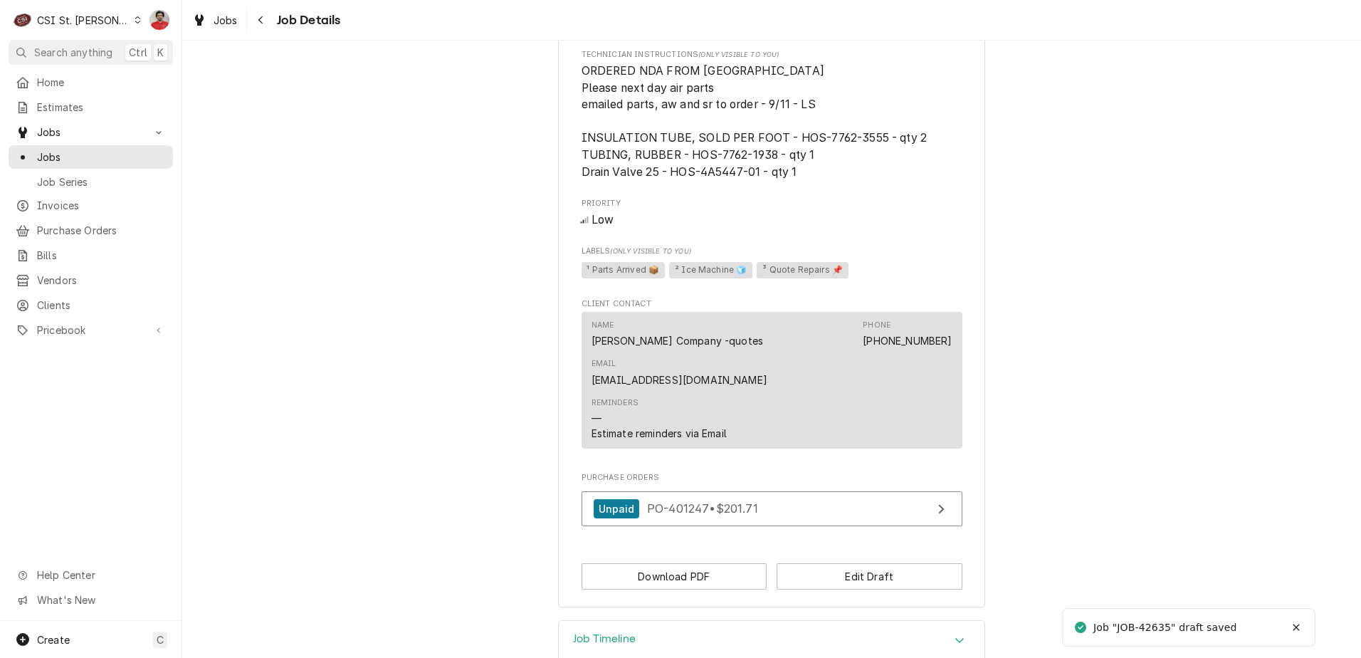
scroll to position [883, 0]
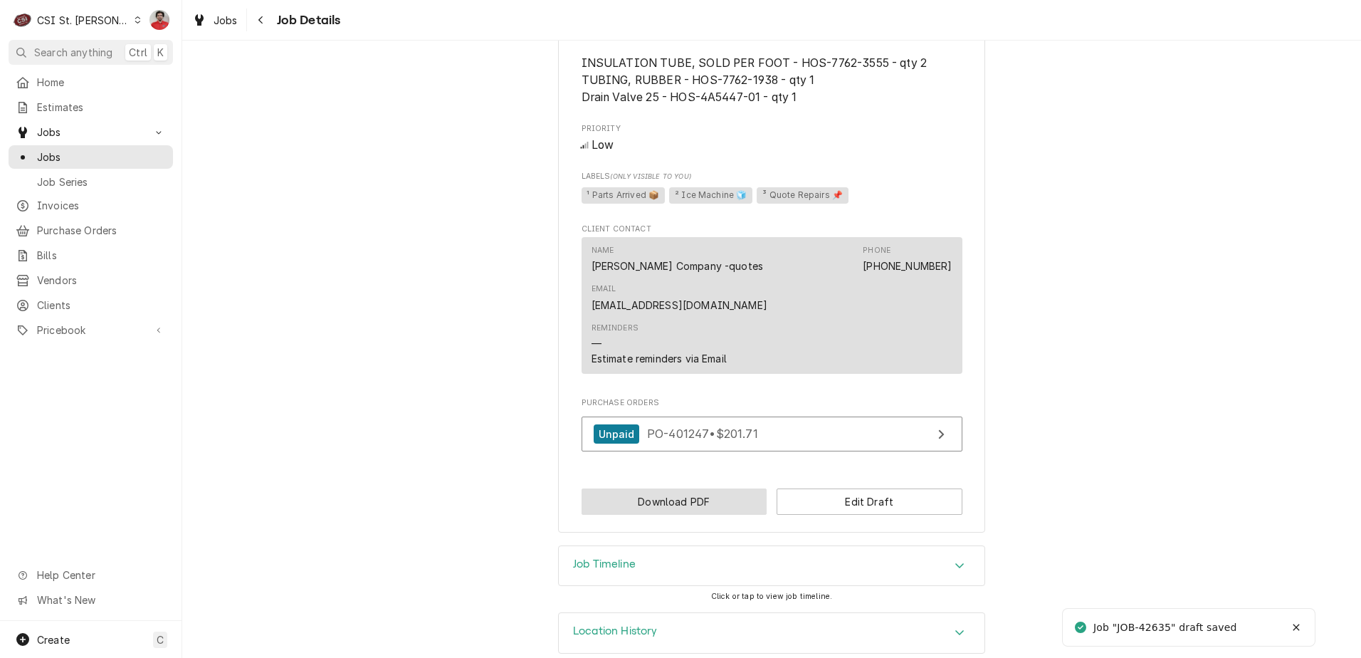
click at [741, 488] on button "Download PDF" at bounding box center [675, 501] width 186 height 26
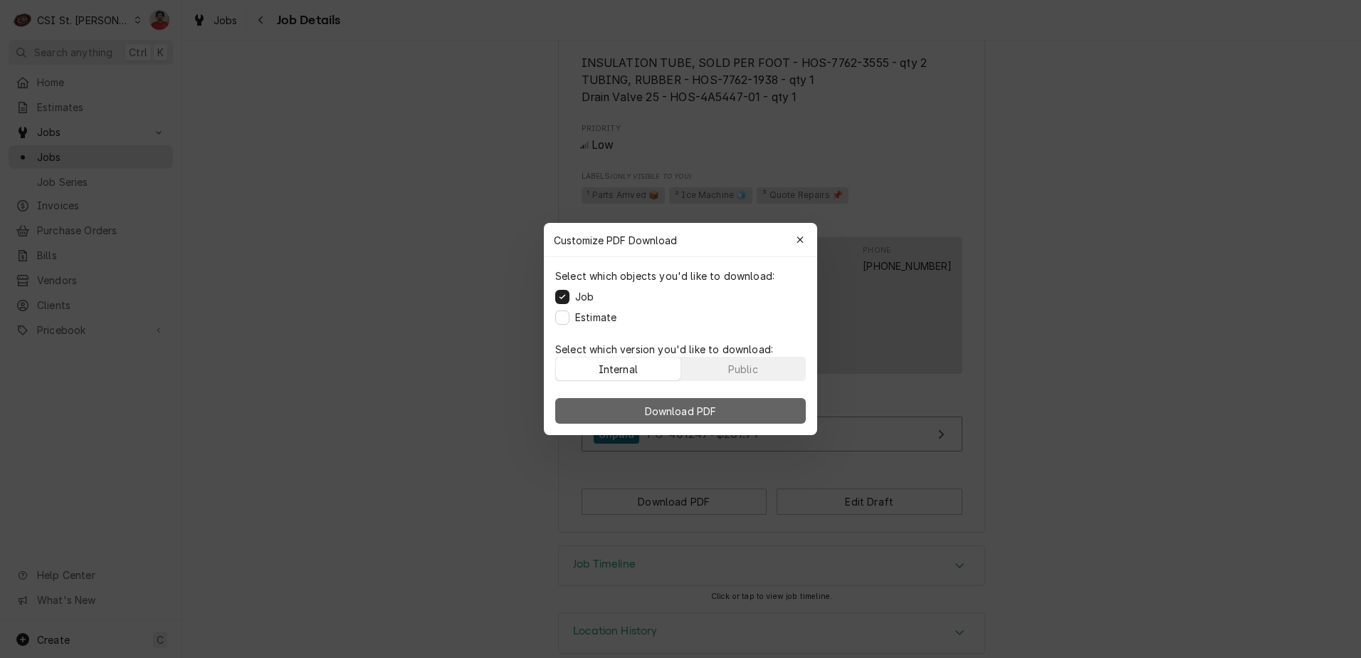
click at [624, 404] on button "Download PDF" at bounding box center [680, 411] width 251 height 26
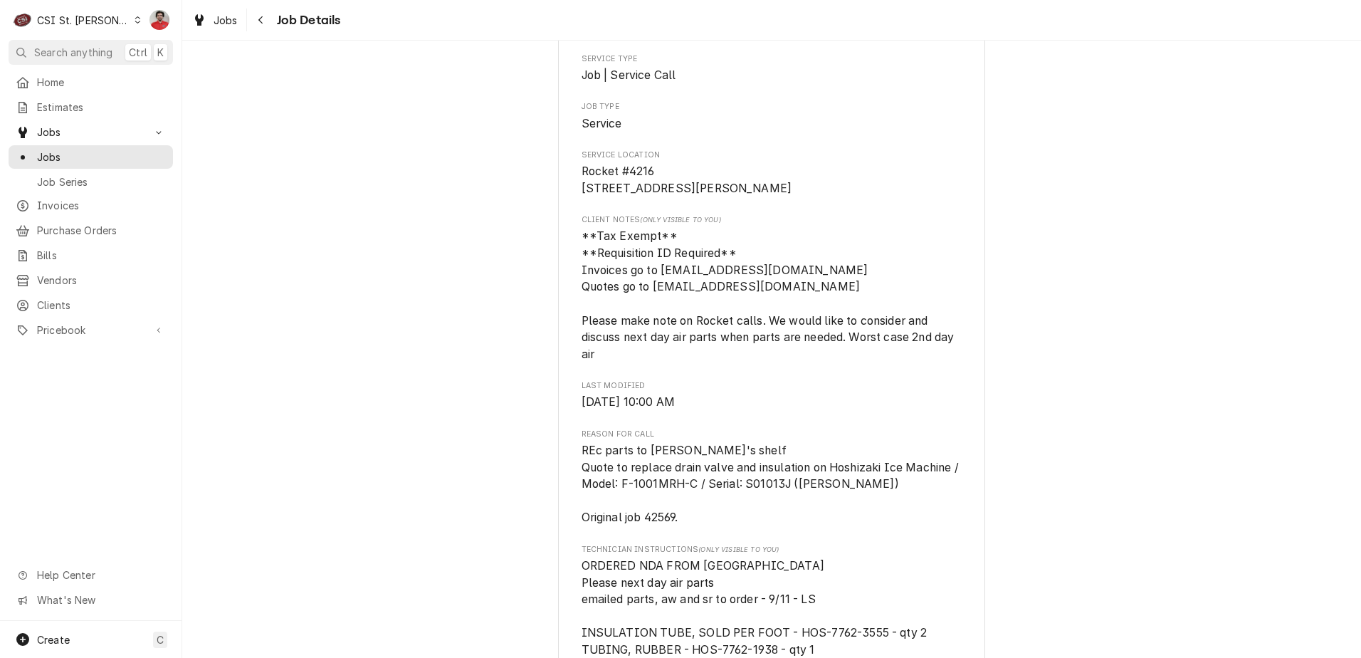
scroll to position [0, 0]
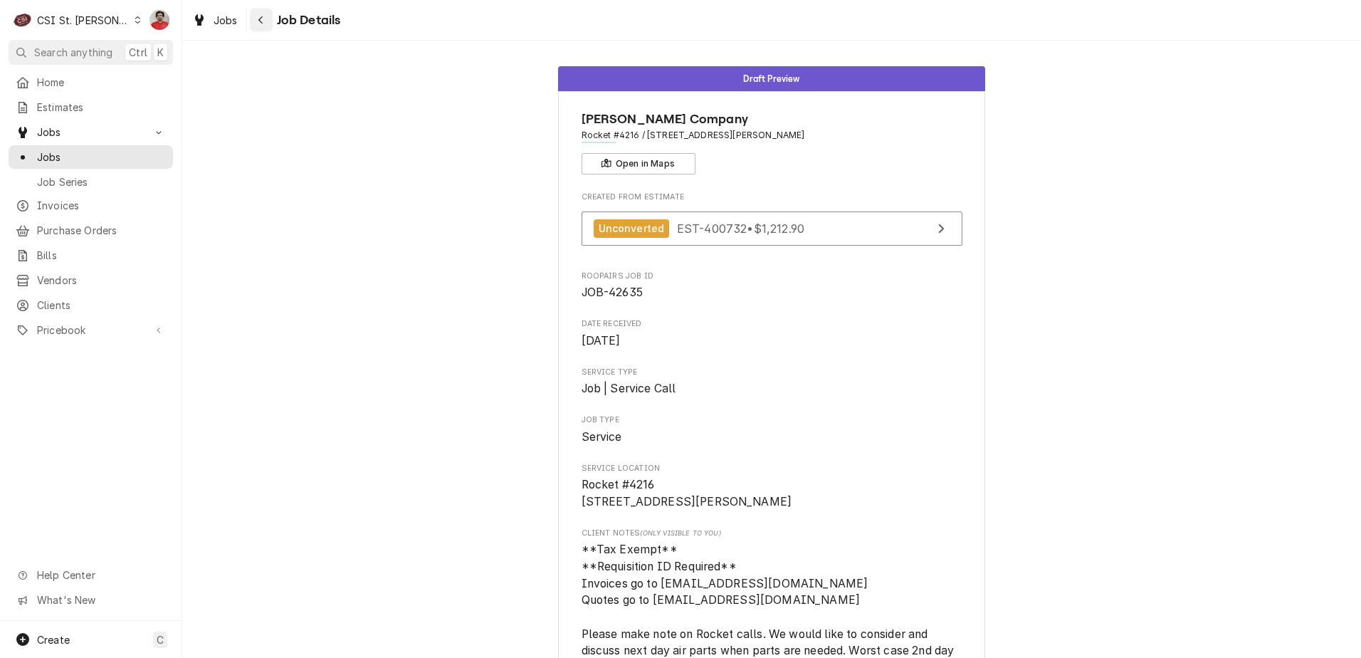
click at [252, 16] on button "Navigate back" at bounding box center [261, 20] width 23 height 23
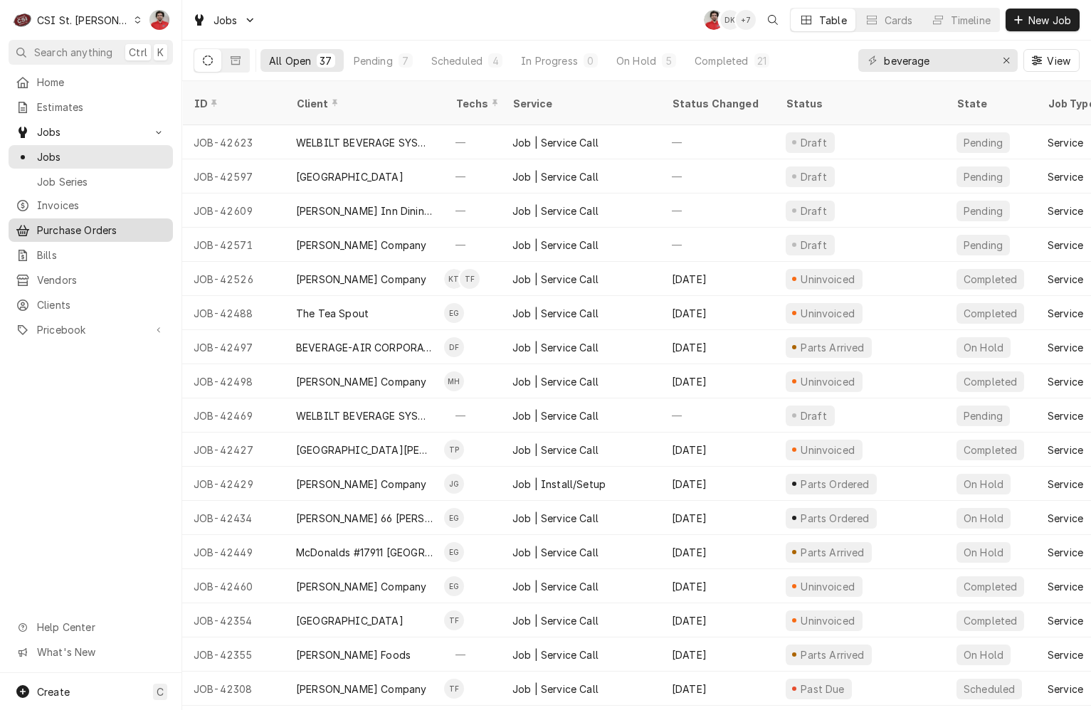
click at [80, 226] on span "Purchase Orders" at bounding box center [101, 230] width 129 height 15
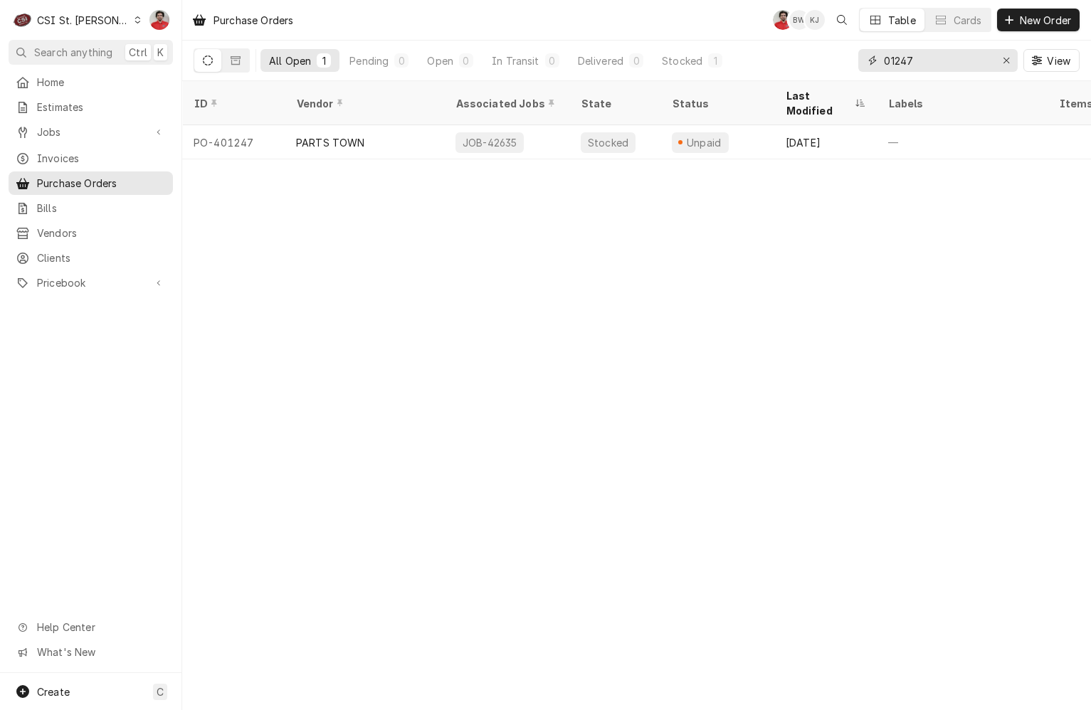
click at [917, 60] on input "01247" at bounding box center [937, 60] width 107 height 23
type input "homedepot"
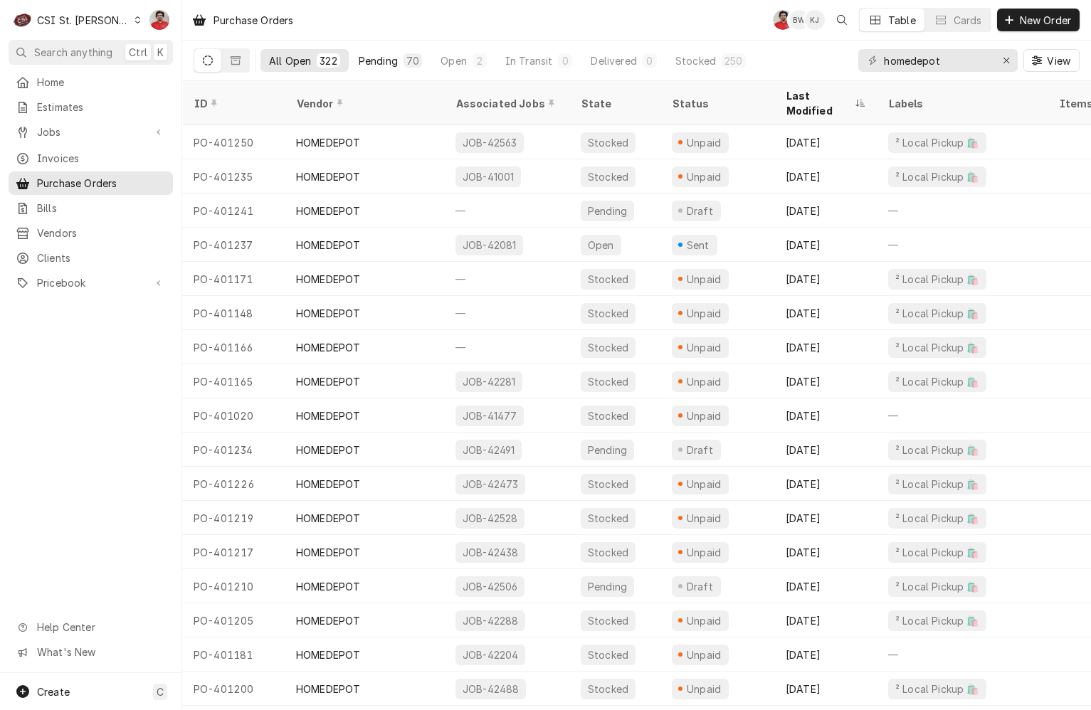
click at [369, 58] on div "Pending" at bounding box center [378, 60] width 39 height 15
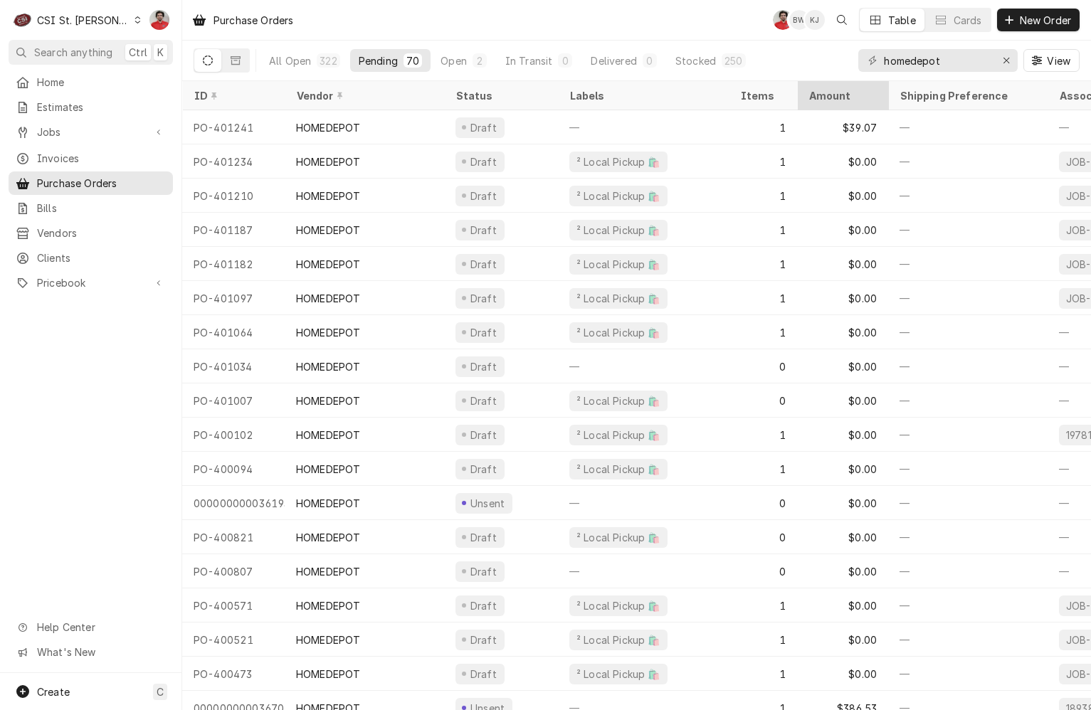
click at [872, 100] on div "Amount" at bounding box center [842, 95] width 85 height 23
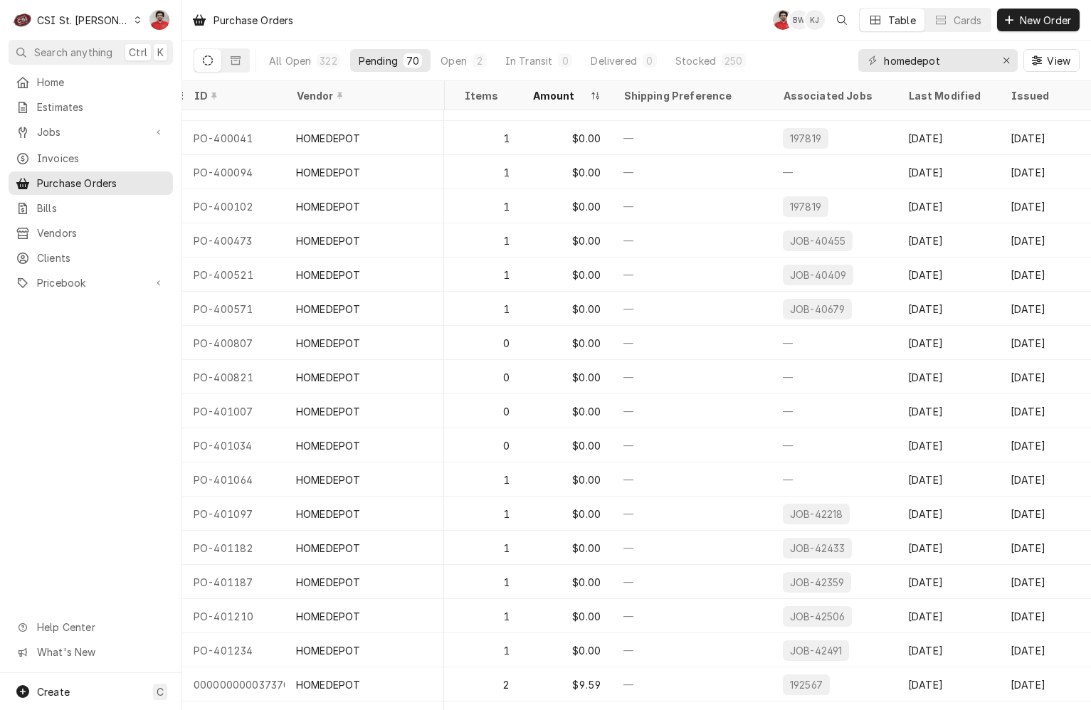
scroll to position [1527, 298]
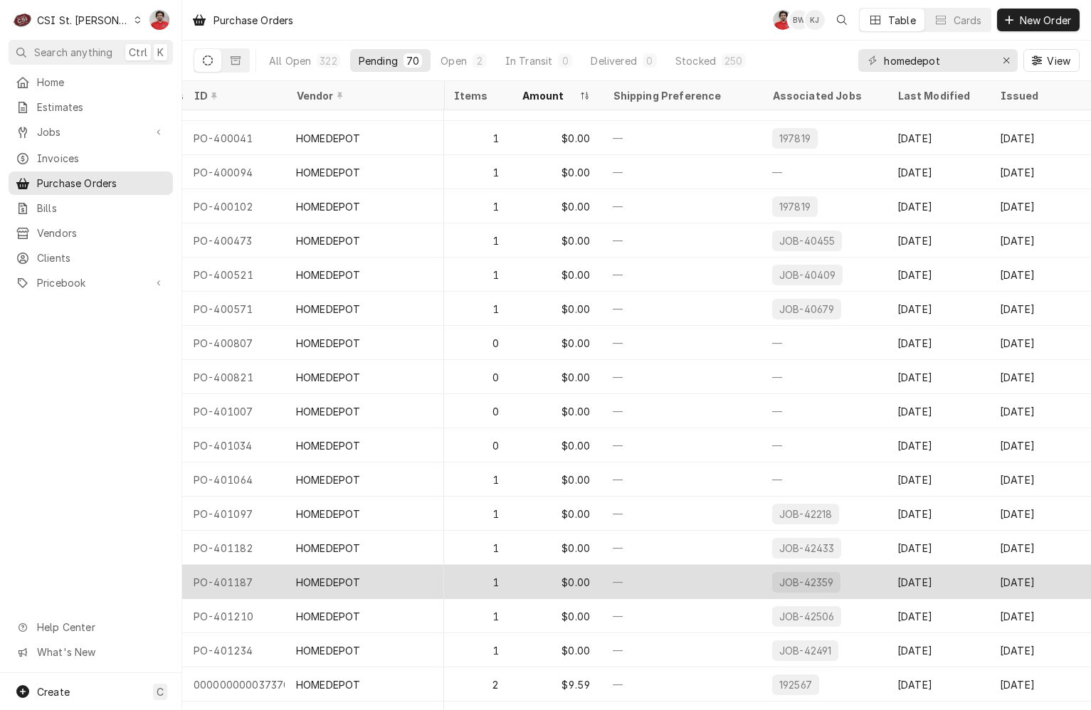
click at [867, 569] on div "JOB-42359" at bounding box center [823, 582] width 125 height 34
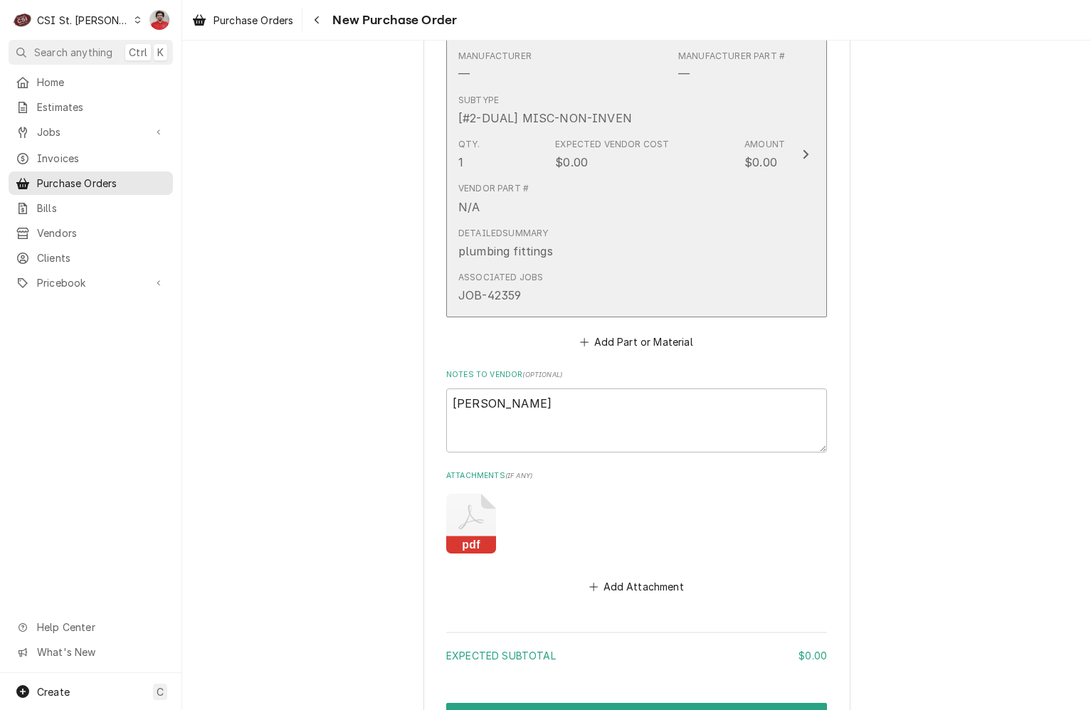
scroll to position [783, 0]
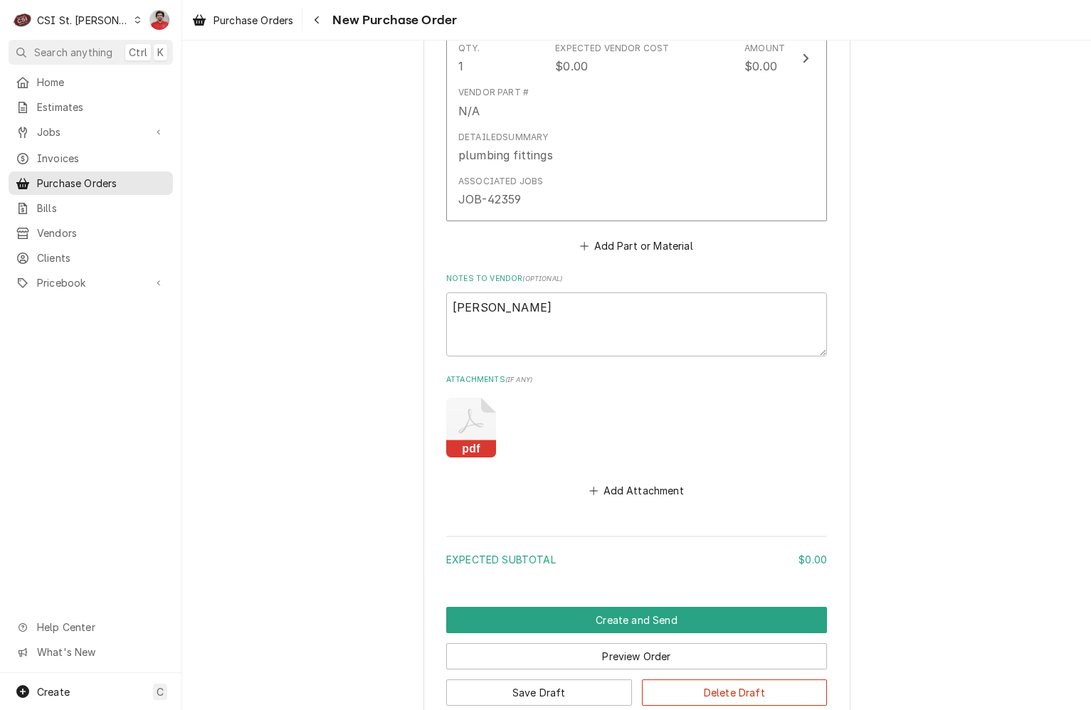
click at [463, 414] on icon "Attachments" at bounding box center [471, 421] width 25 height 24
type textarea "x"
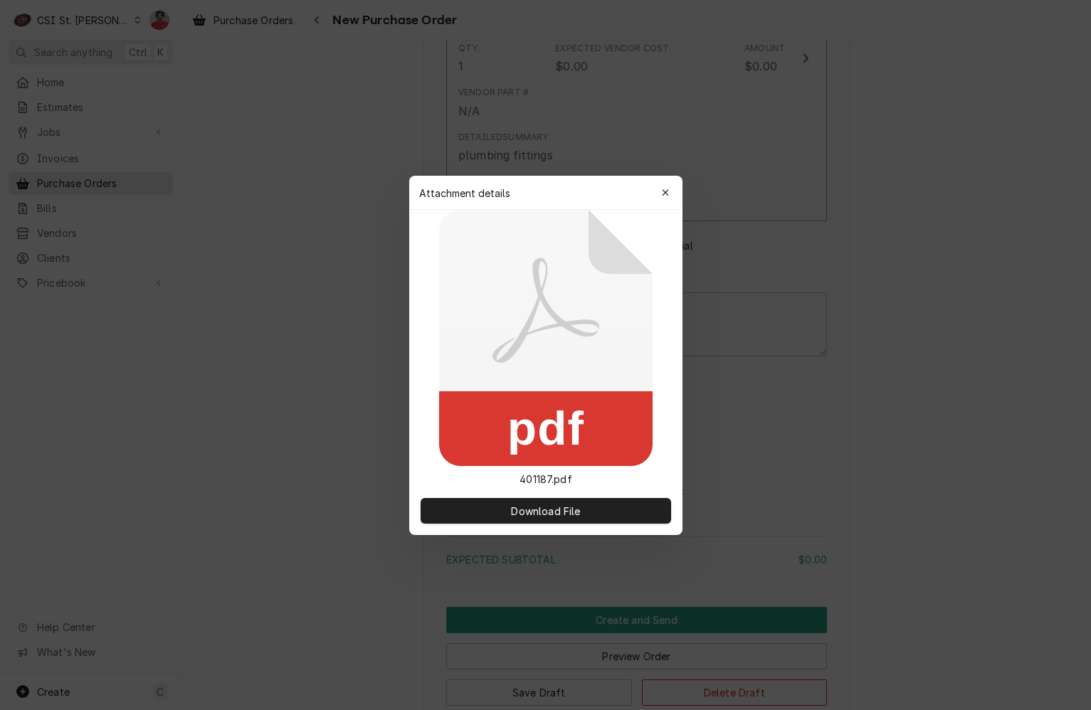
click at [551, 529] on div "Download File" at bounding box center [545, 511] width 273 height 48
click at [548, 513] on span "Download File" at bounding box center [545, 510] width 75 height 15
click at [667, 199] on div "button" at bounding box center [665, 193] width 14 height 14
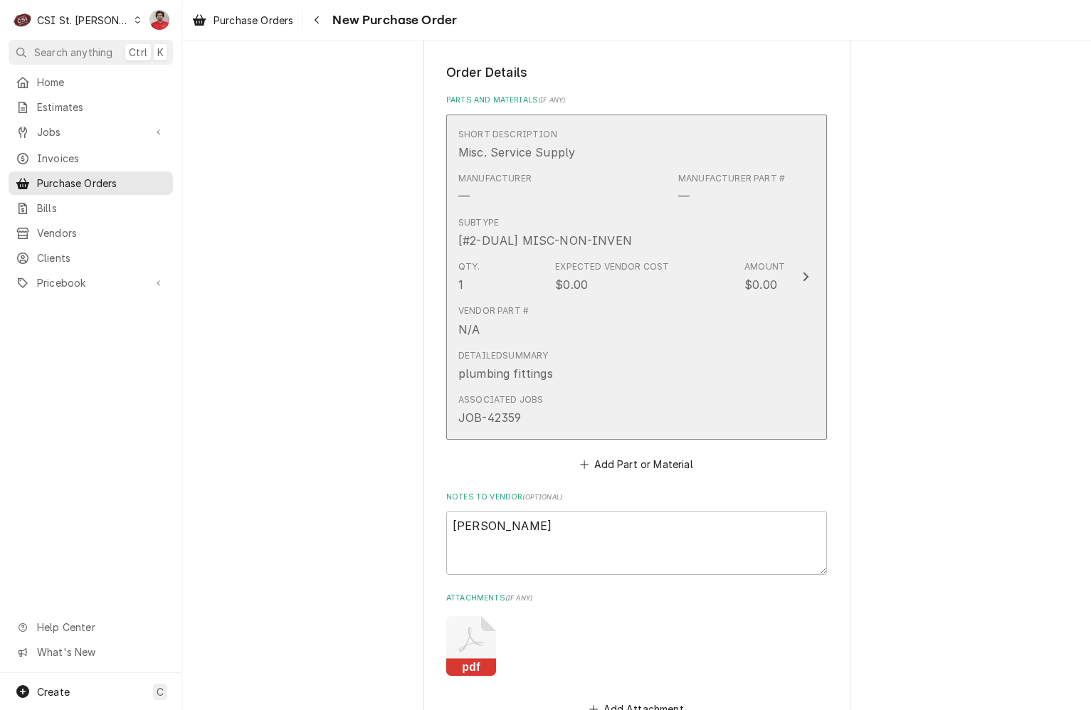
scroll to position [427, 0]
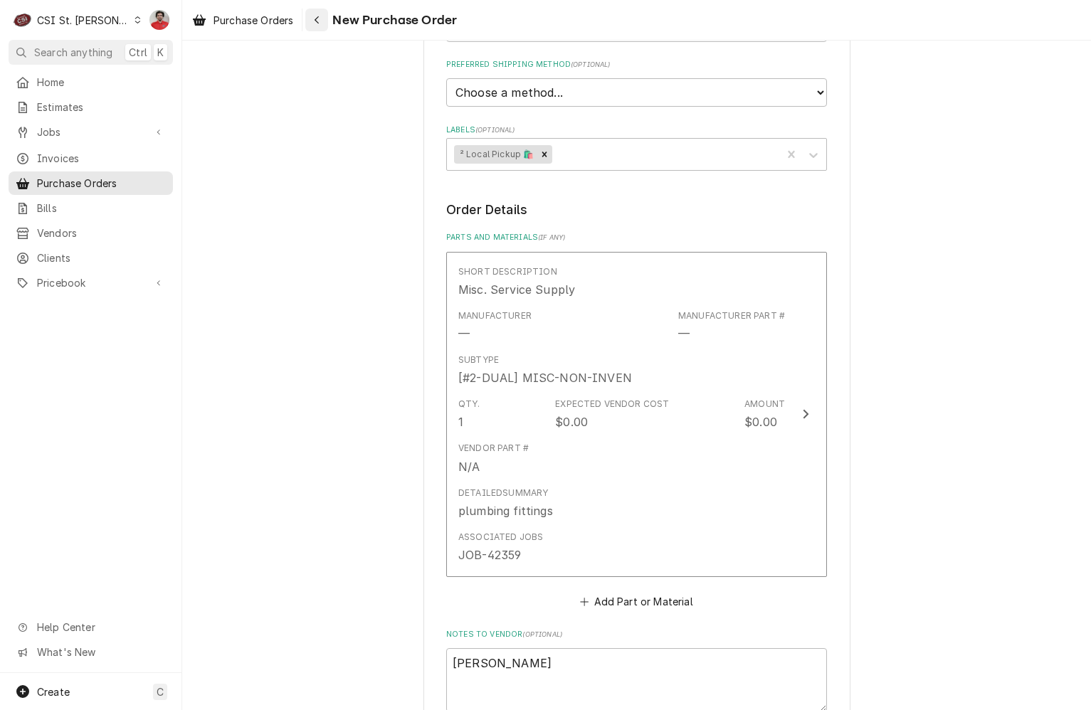
click at [316, 25] on div "Navigate back" at bounding box center [317, 20] width 14 height 14
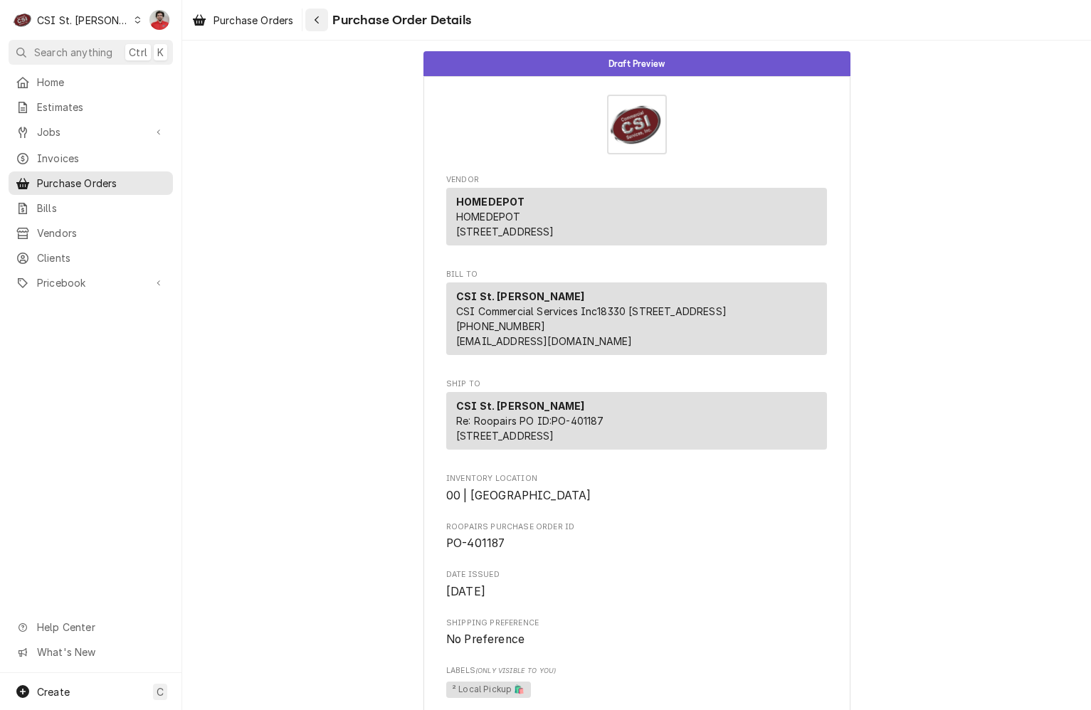
click at [320, 26] on div "Navigate back" at bounding box center [317, 20] width 14 height 14
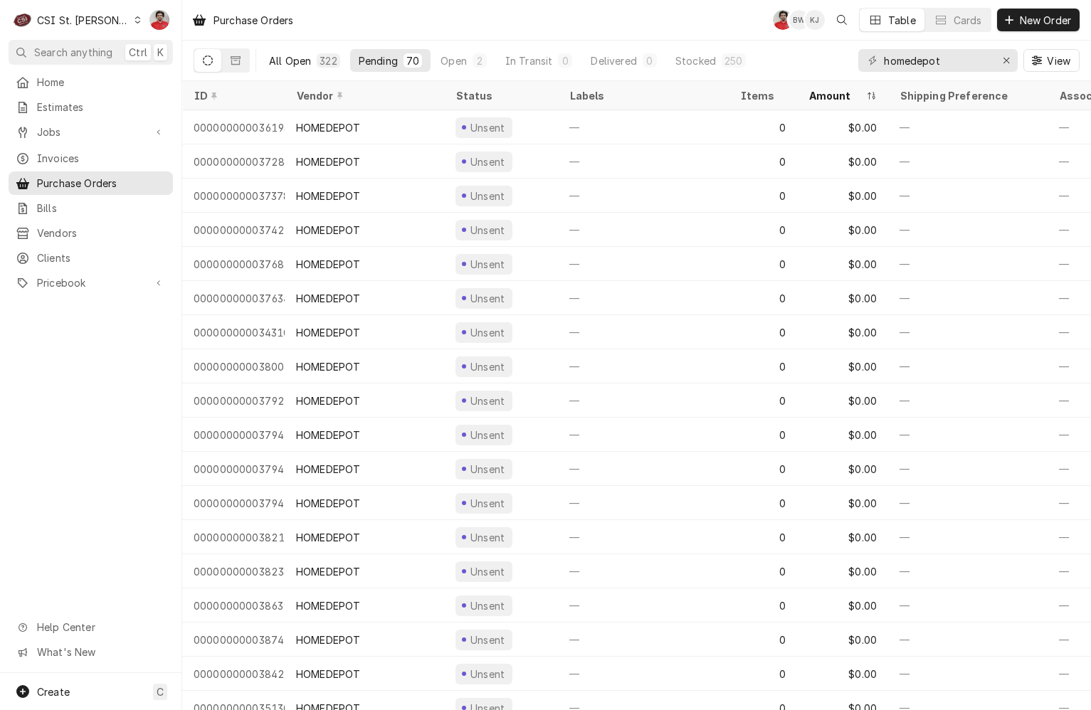
click at [304, 52] on button "All Open 322" at bounding box center [305, 60] width 88 height 23
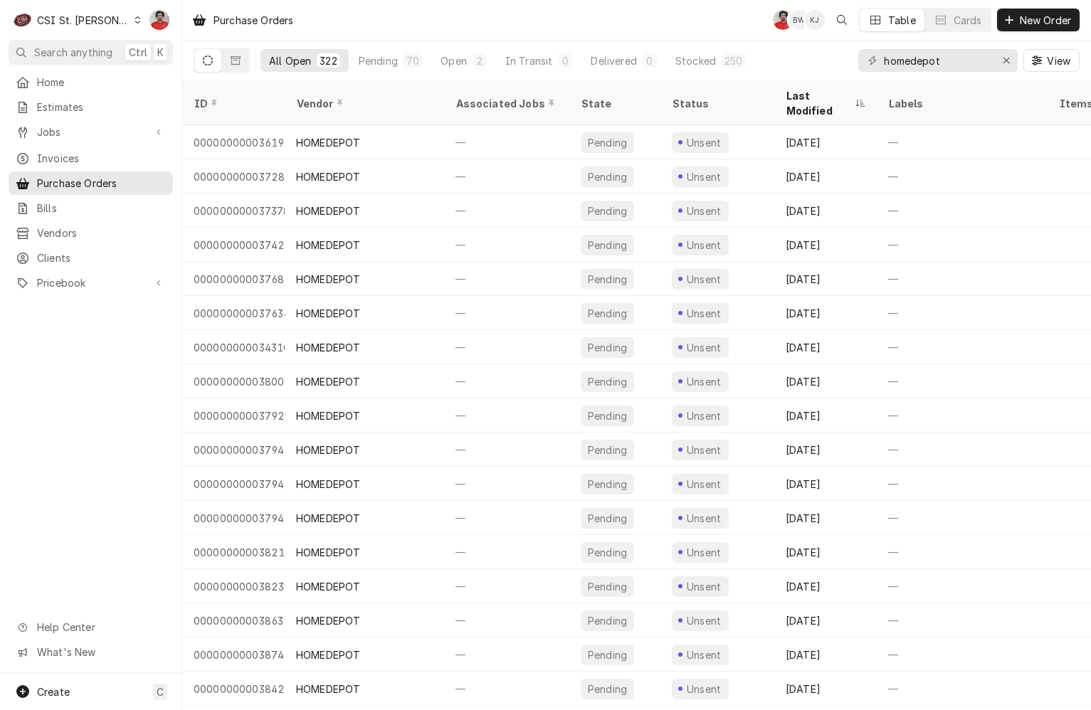
click at [916, 72] on div "homedepot View" at bounding box center [968, 61] width 221 height 40
click at [917, 65] on input "homedepot" at bounding box center [937, 60] width 107 height 23
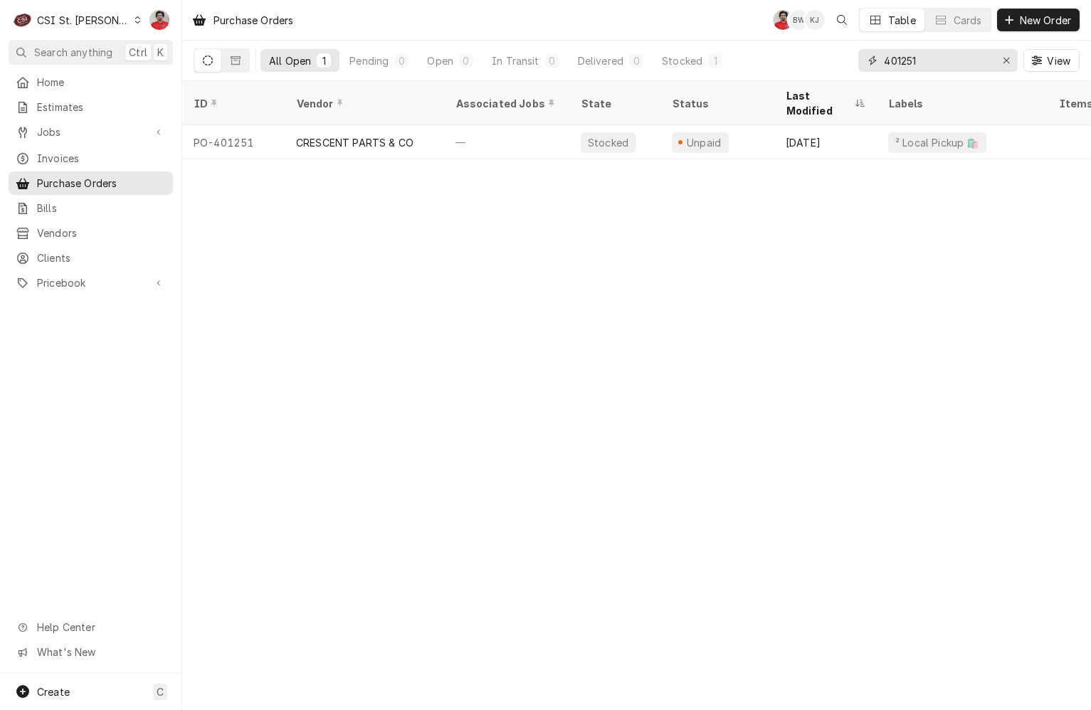
click at [990, 54] on input "401251" at bounding box center [937, 60] width 107 height 23
type input "41926"
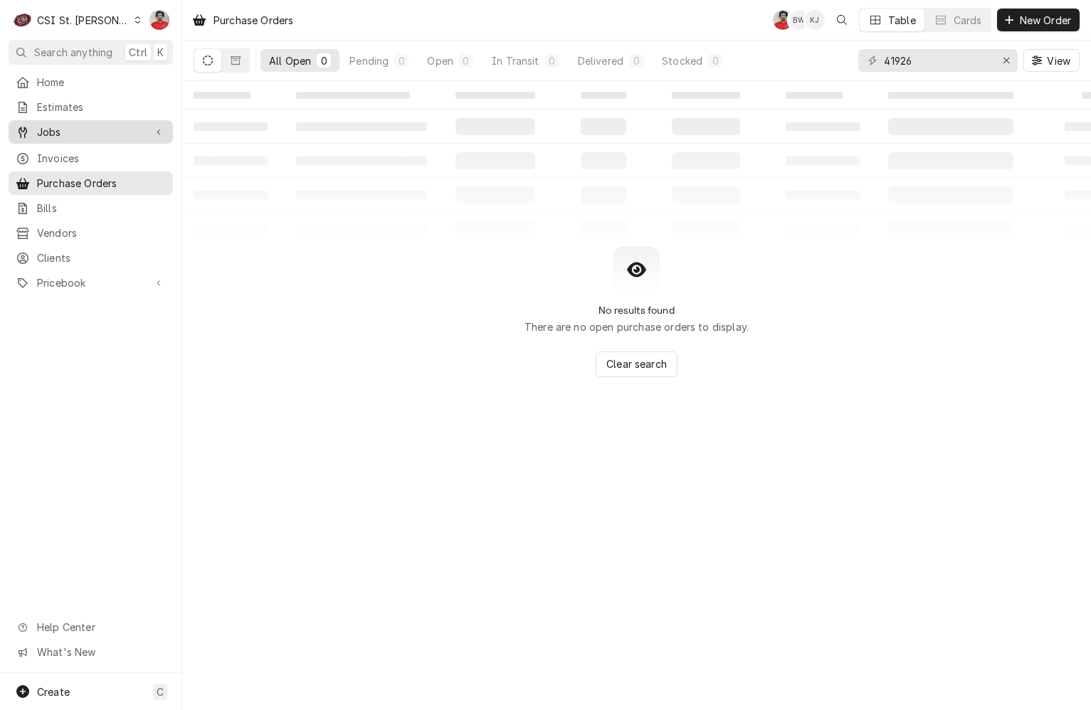
click at [66, 120] on link "Jobs" at bounding box center [91, 131] width 164 height 23
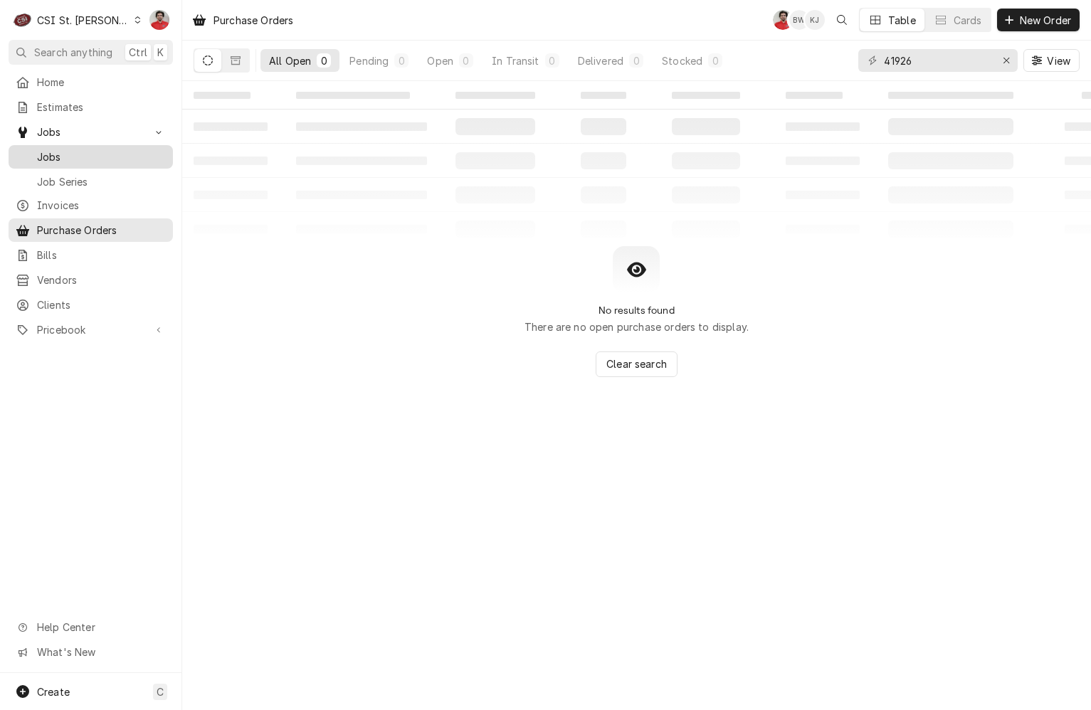
click at [68, 156] on span "Jobs" at bounding box center [101, 156] width 129 height 15
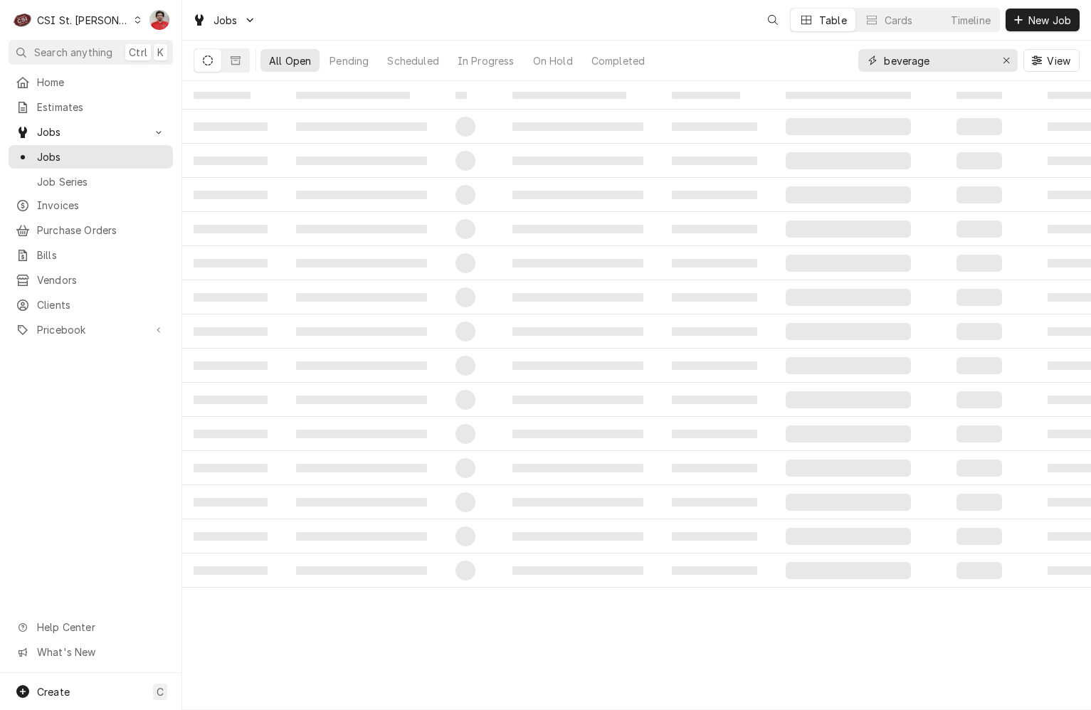
click at [936, 61] on input "beverage" at bounding box center [937, 60] width 107 height 23
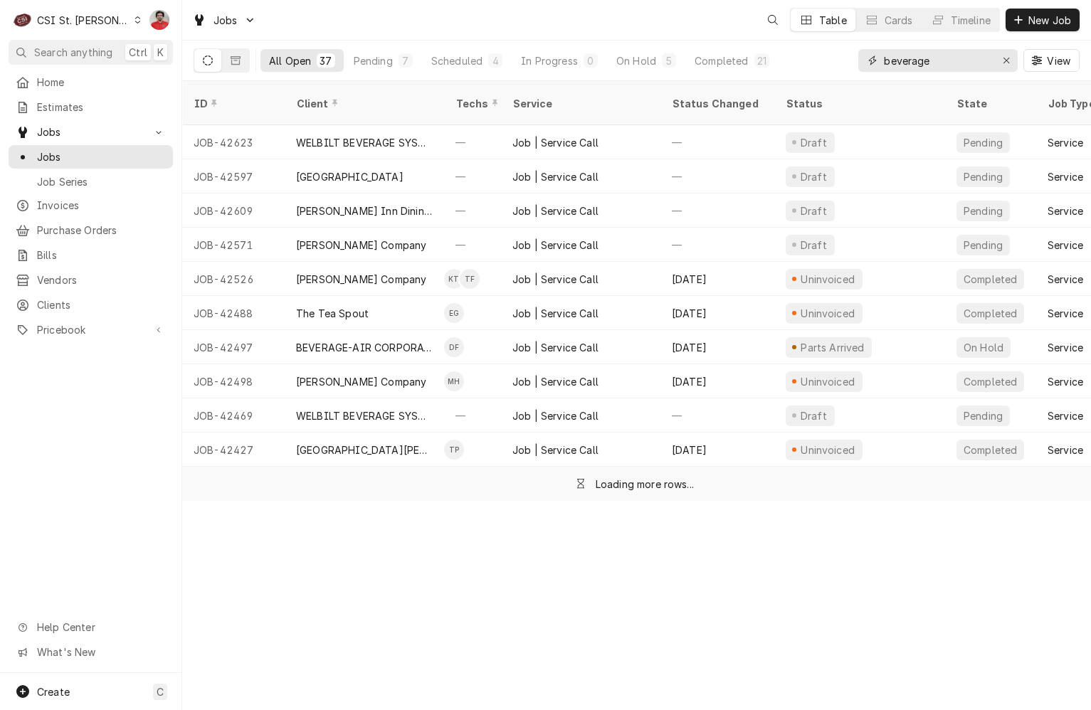
click at [936, 61] on input "beverage" at bounding box center [937, 60] width 107 height 23
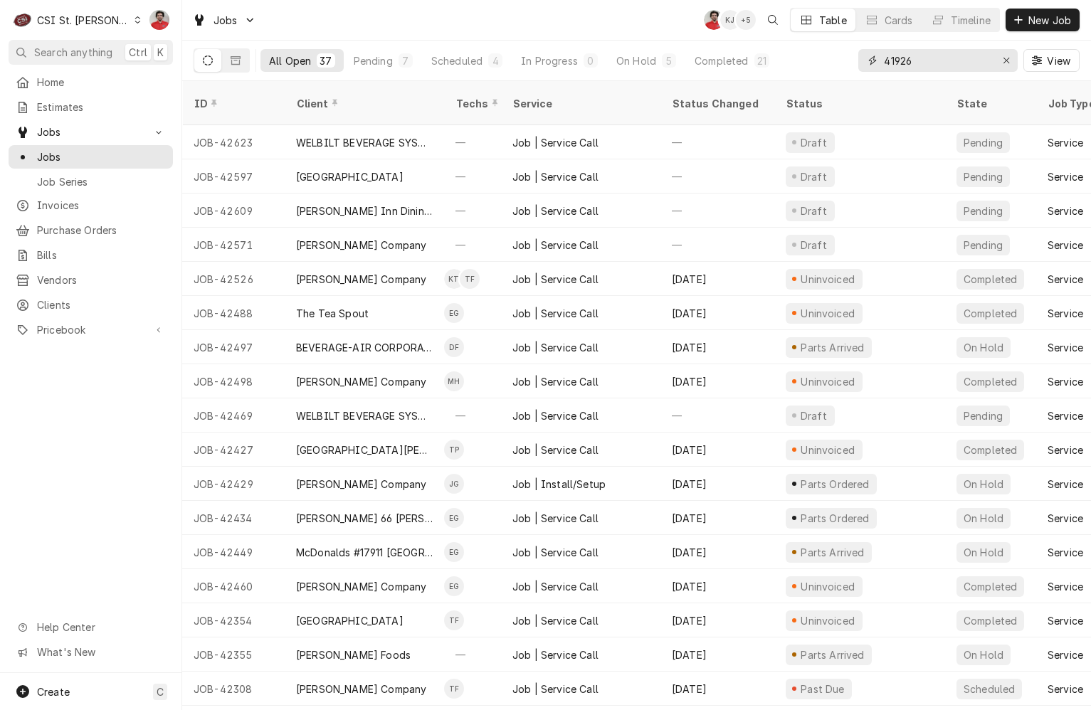
type input "41926"
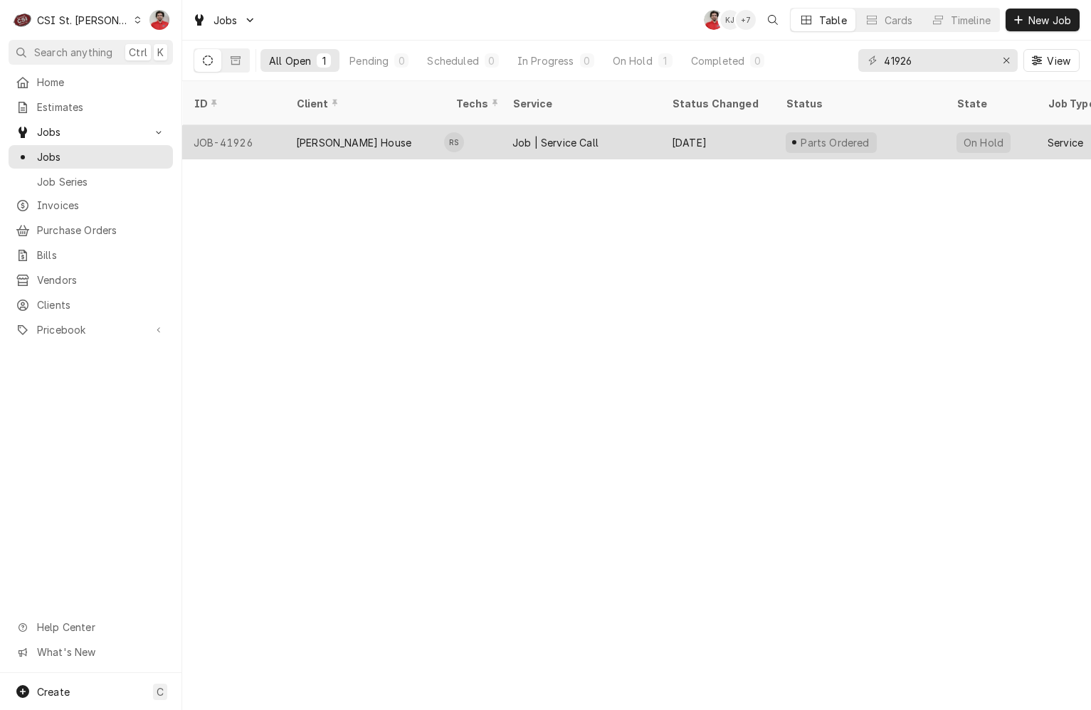
click at [626, 125] on div "Job | Service Call" at bounding box center [580, 142] width 159 height 34
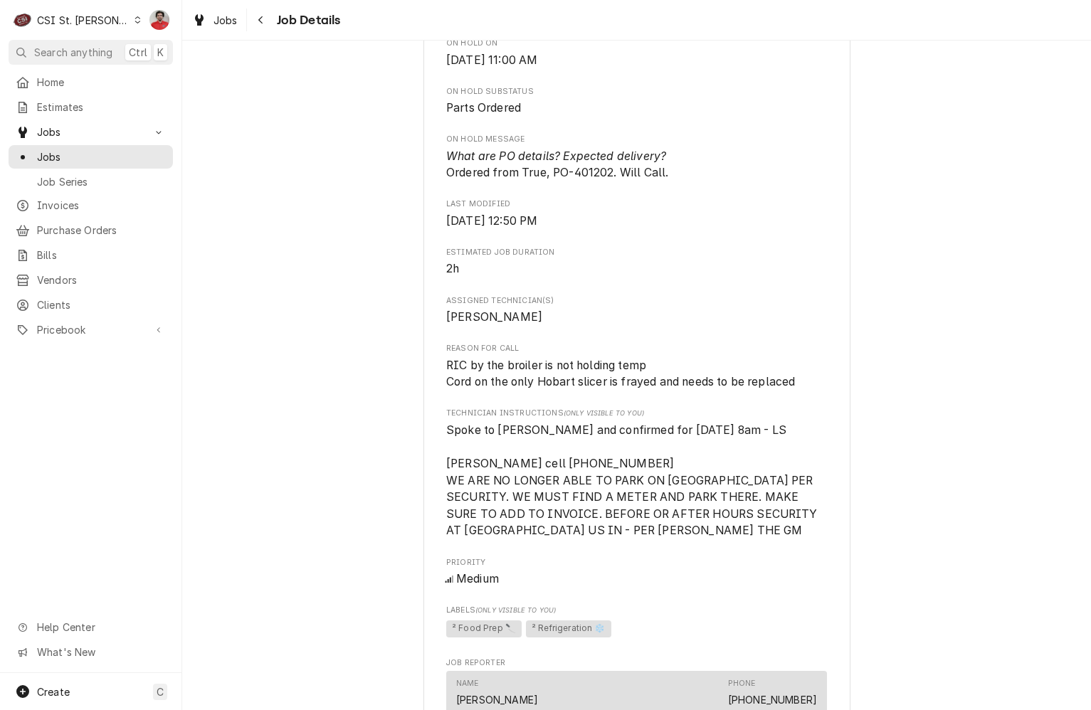
scroll to position [712, 0]
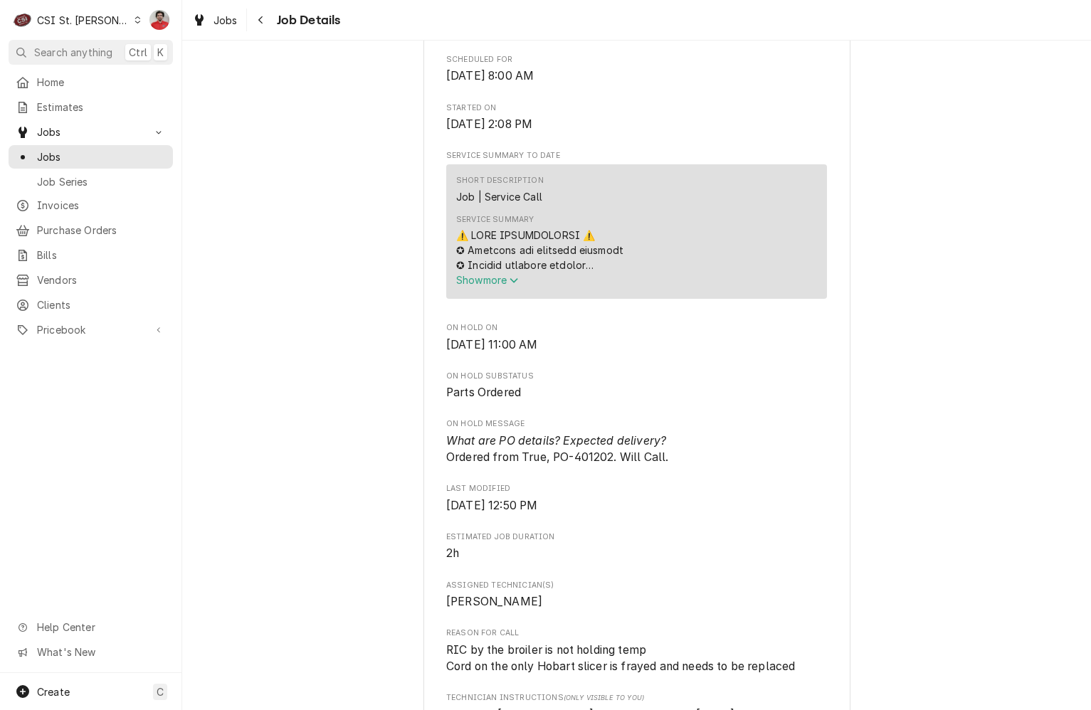
click at [495, 274] on span "Show more" at bounding box center [487, 280] width 63 height 12
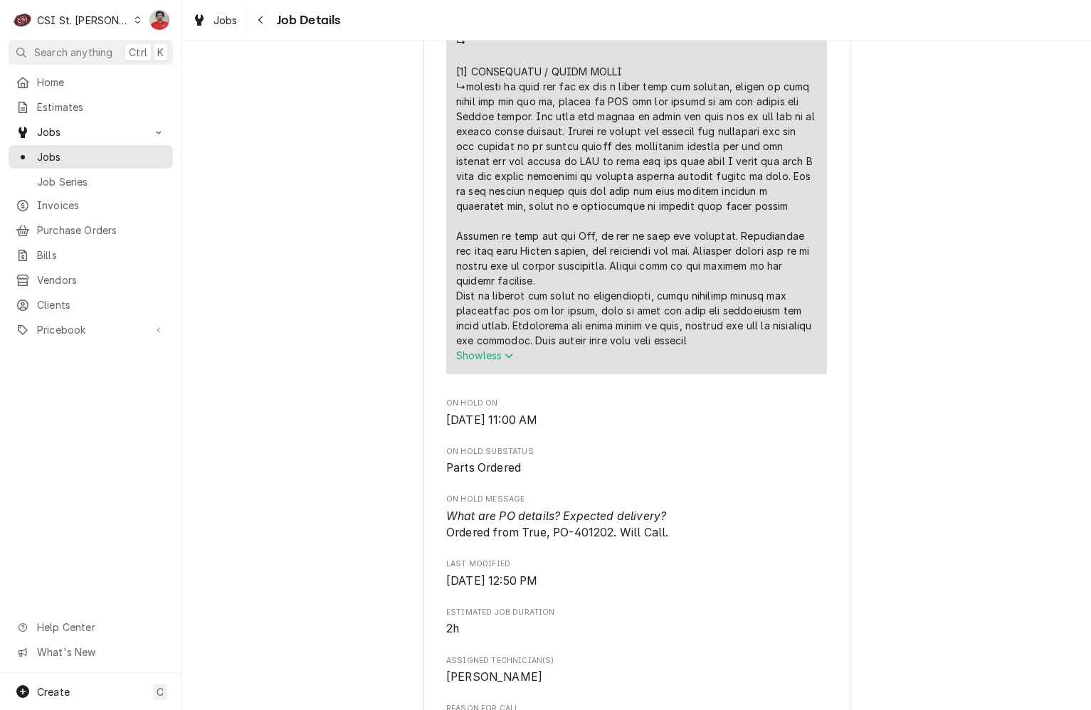
scroll to position [1780, 0]
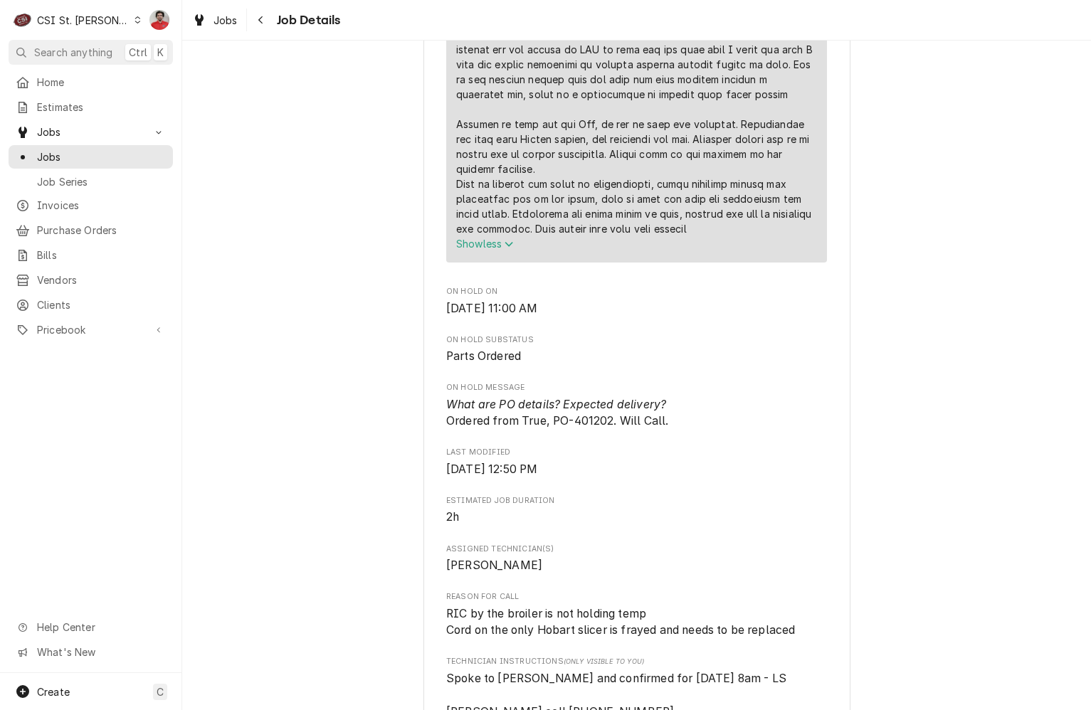
click at [495, 238] on span "Show less" at bounding box center [485, 244] width 58 height 12
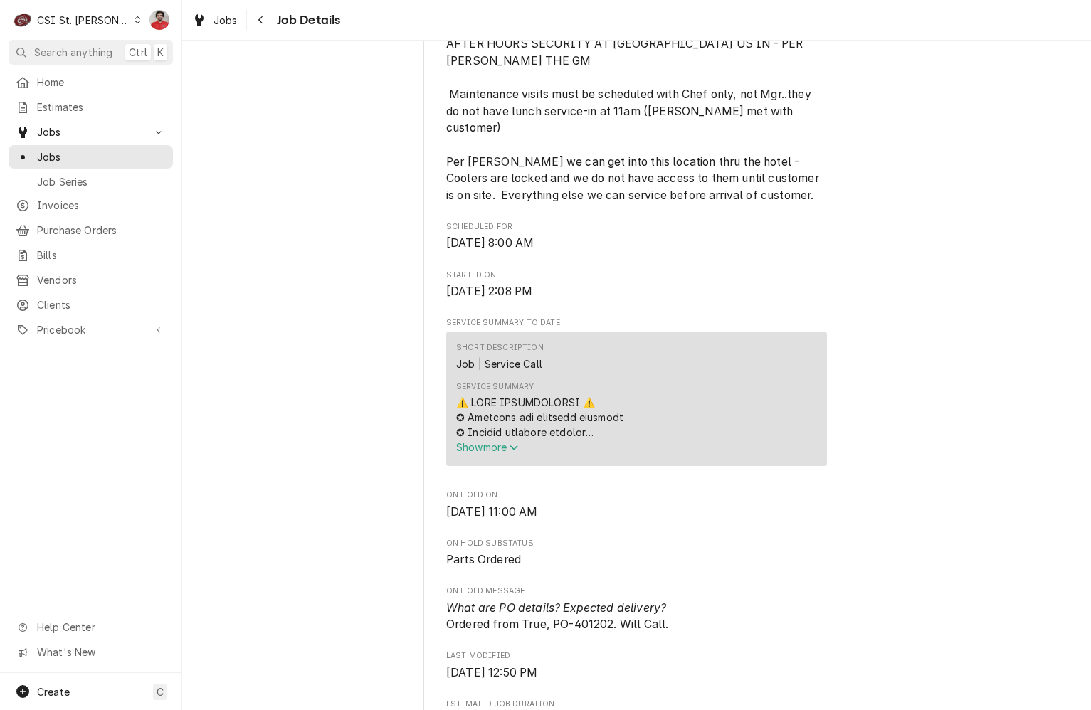
scroll to position [569, 0]
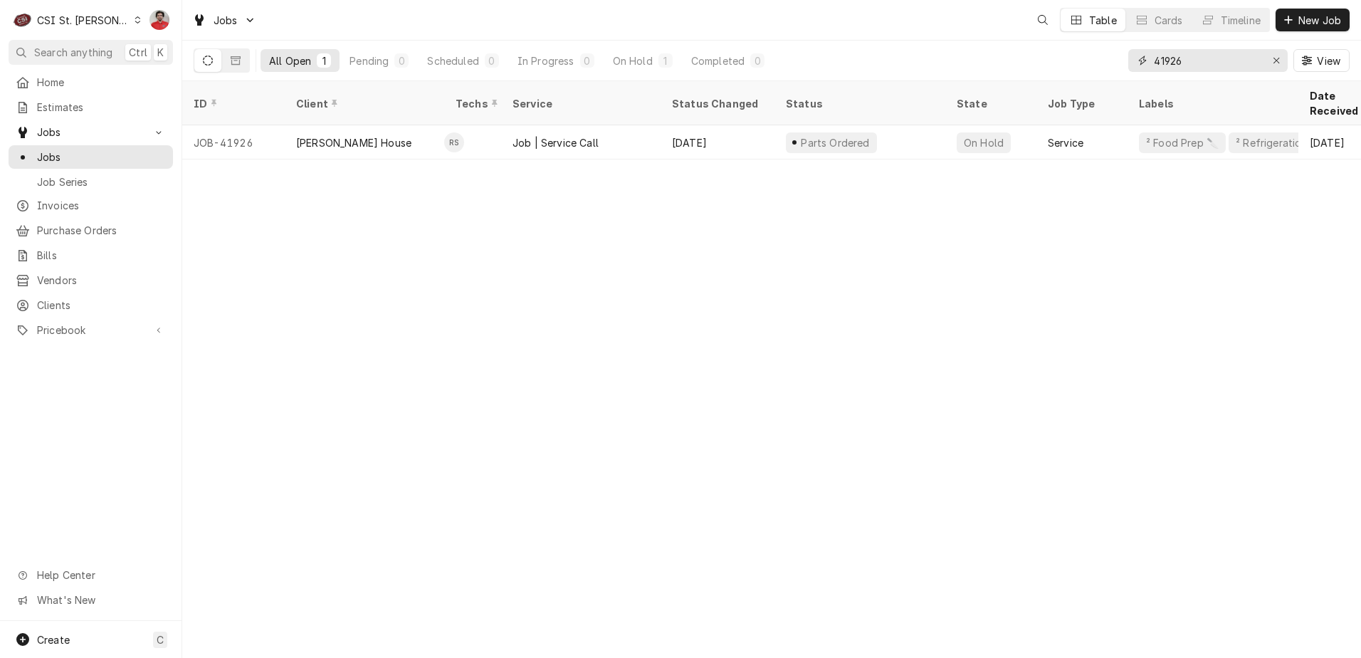
click at [1180, 70] on input "41926" at bounding box center [1207, 60] width 107 height 23
type input "401250"
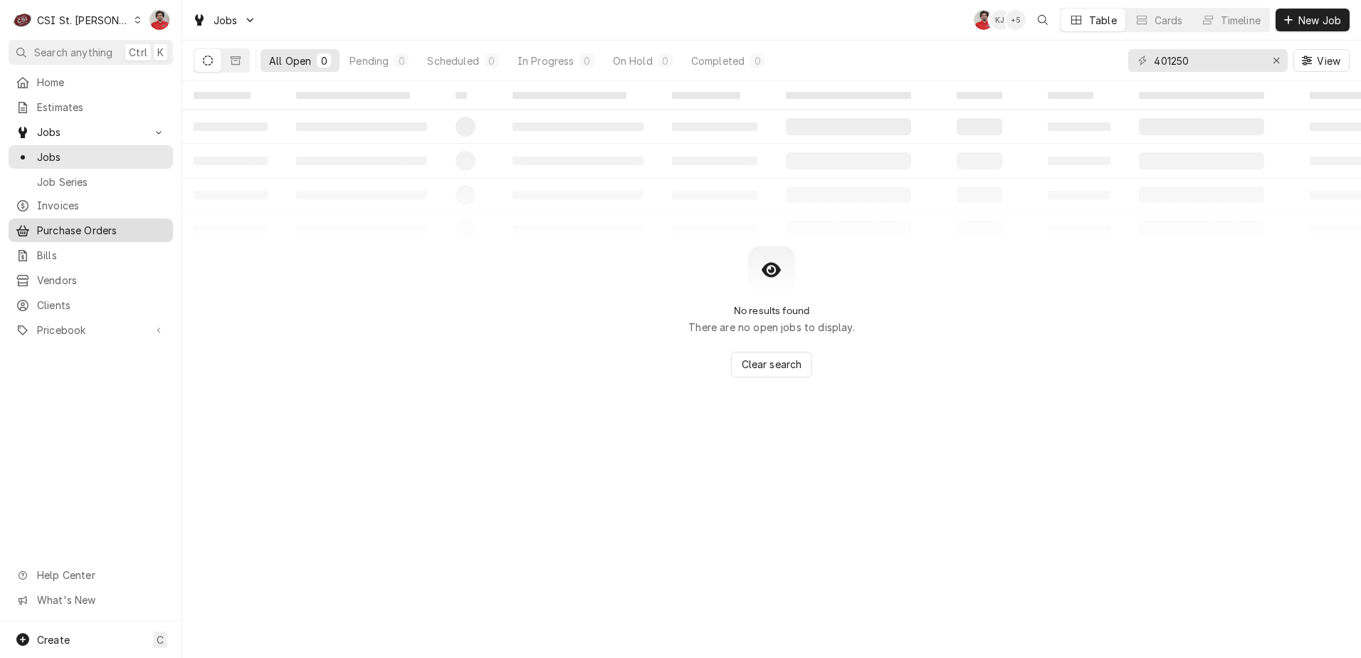
click at [83, 236] on link "Purchase Orders" at bounding box center [91, 230] width 164 height 23
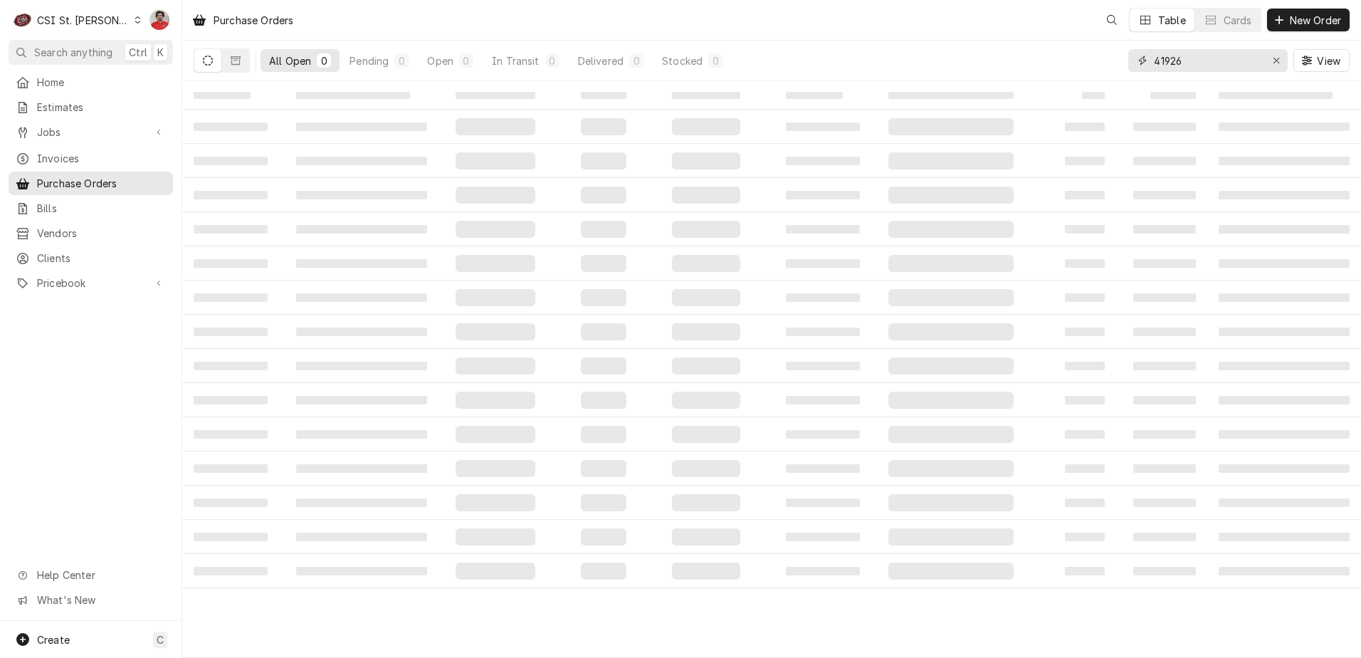
click at [1208, 60] on input "41926" at bounding box center [1207, 60] width 107 height 23
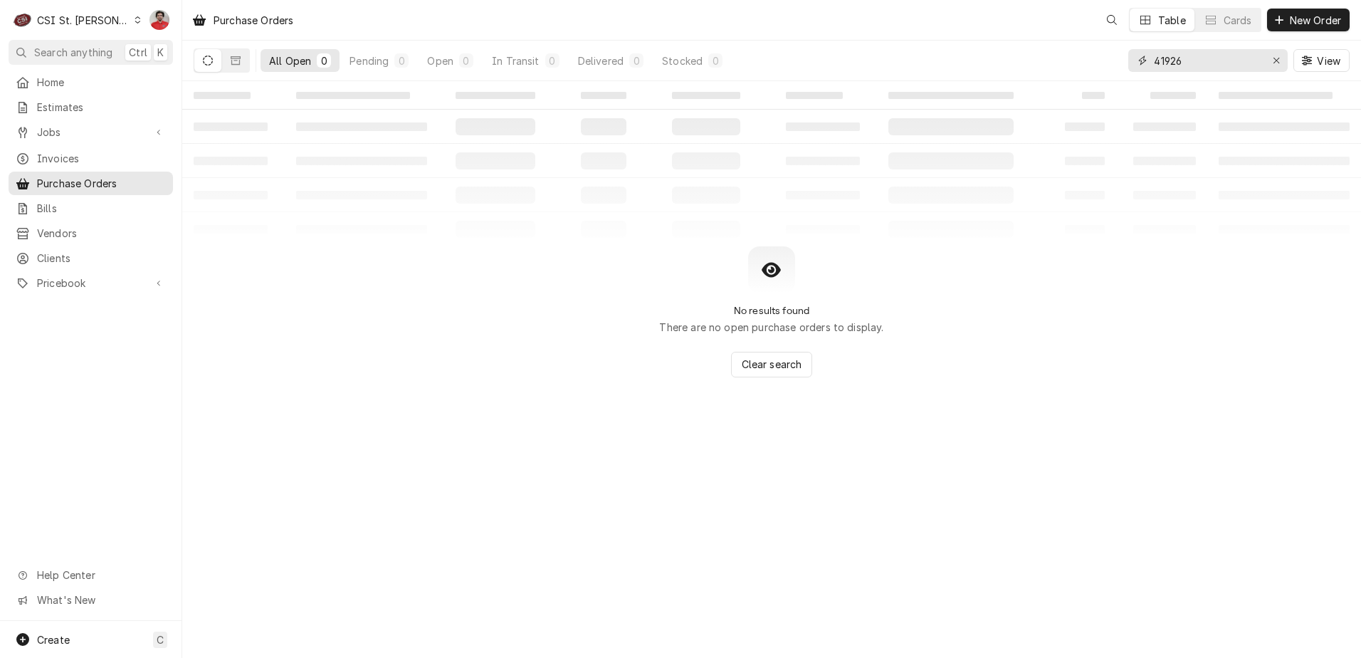
click at [1208, 60] on input "41926" at bounding box center [1207, 60] width 107 height 23
type input "4"
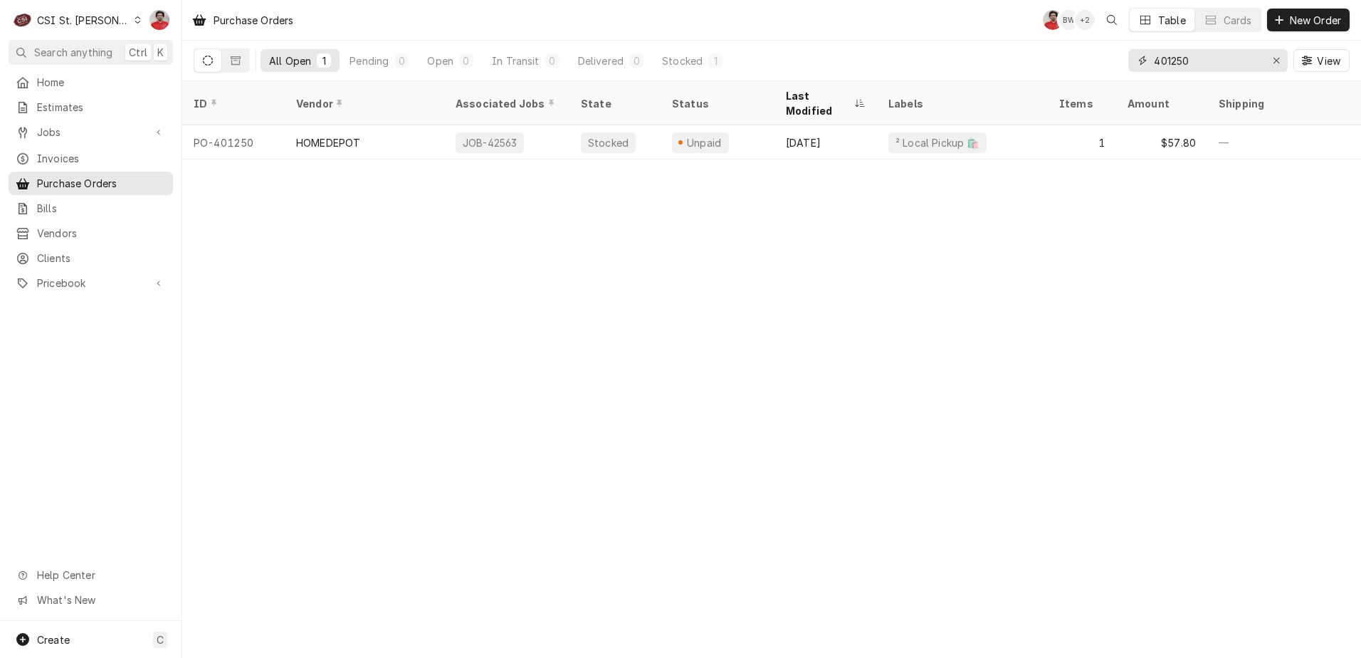
click at [1192, 59] on input "401250" at bounding box center [1207, 60] width 107 height 23
type input "41926"
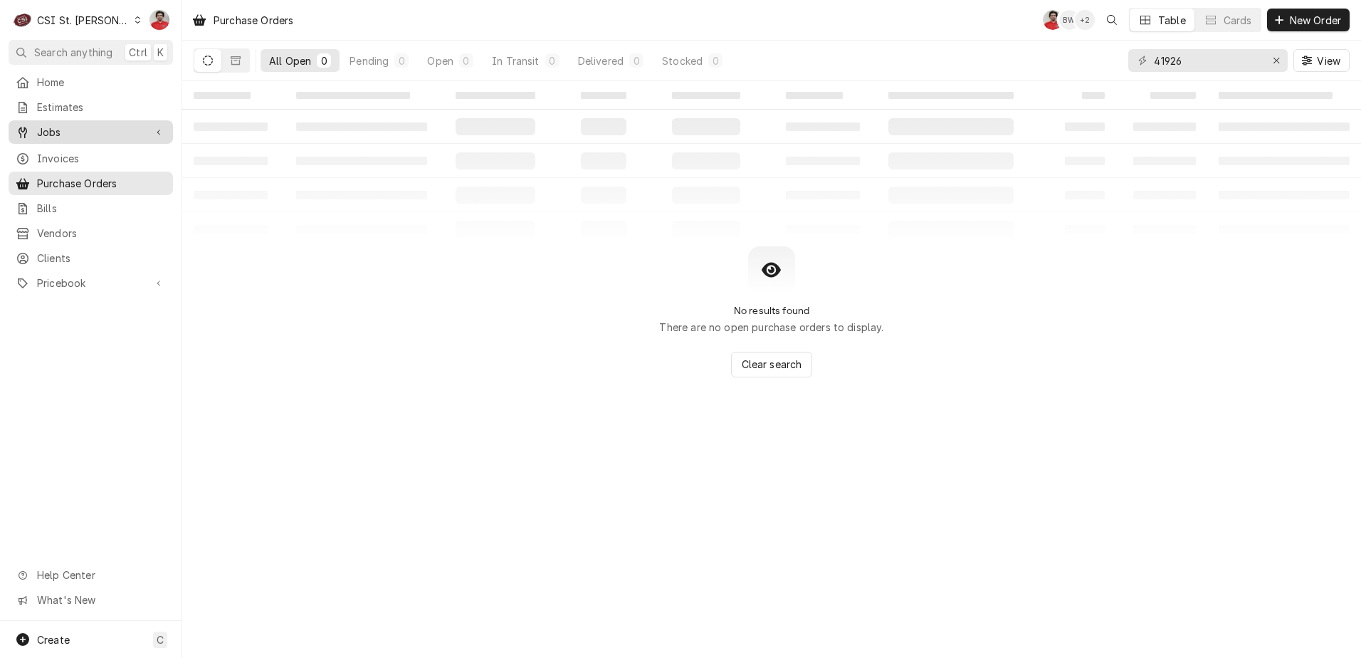
click at [93, 130] on span "Jobs" at bounding box center [90, 132] width 107 height 15
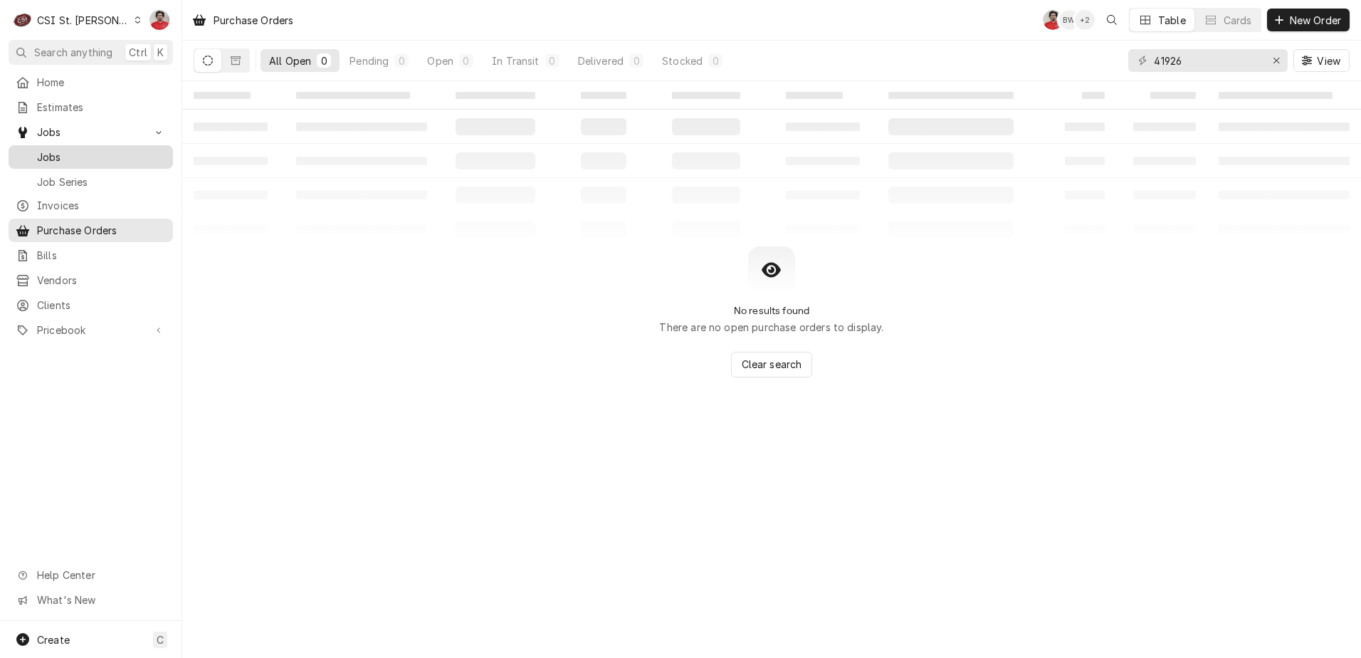
click at [85, 149] on span "Jobs" at bounding box center [101, 156] width 129 height 15
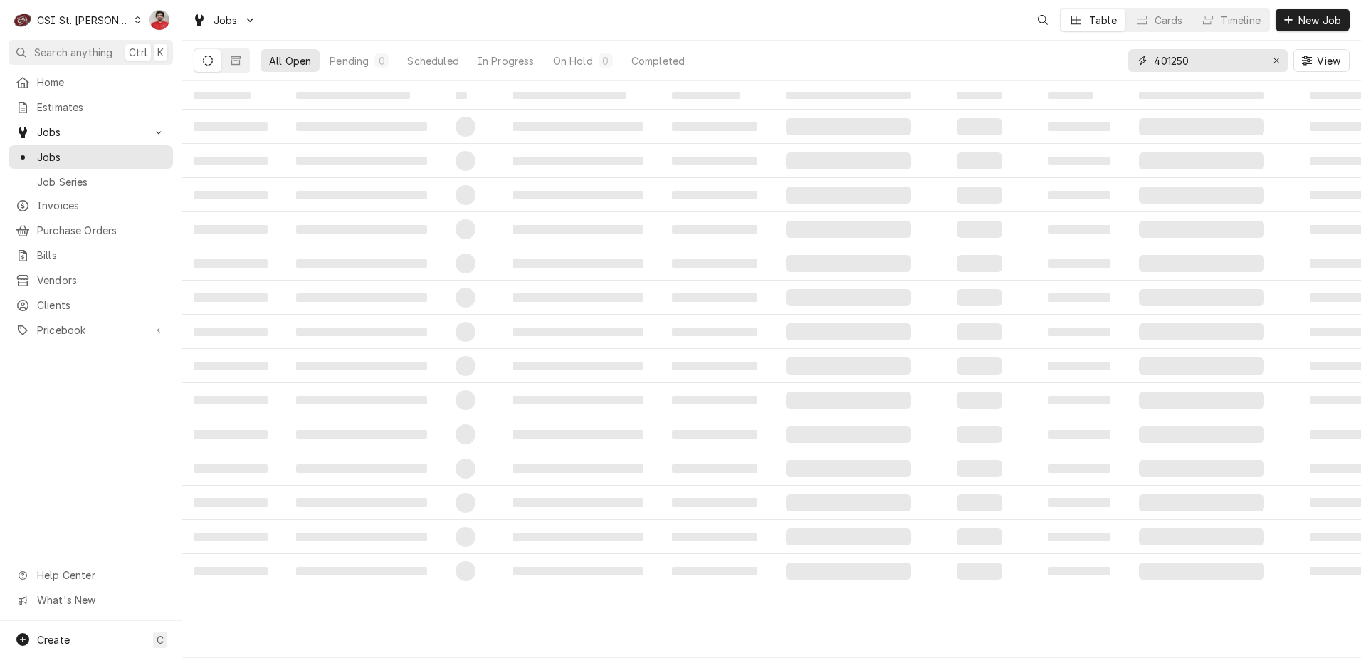
click at [1208, 61] on input "401250" at bounding box center [1207, 60] width 107 height 23
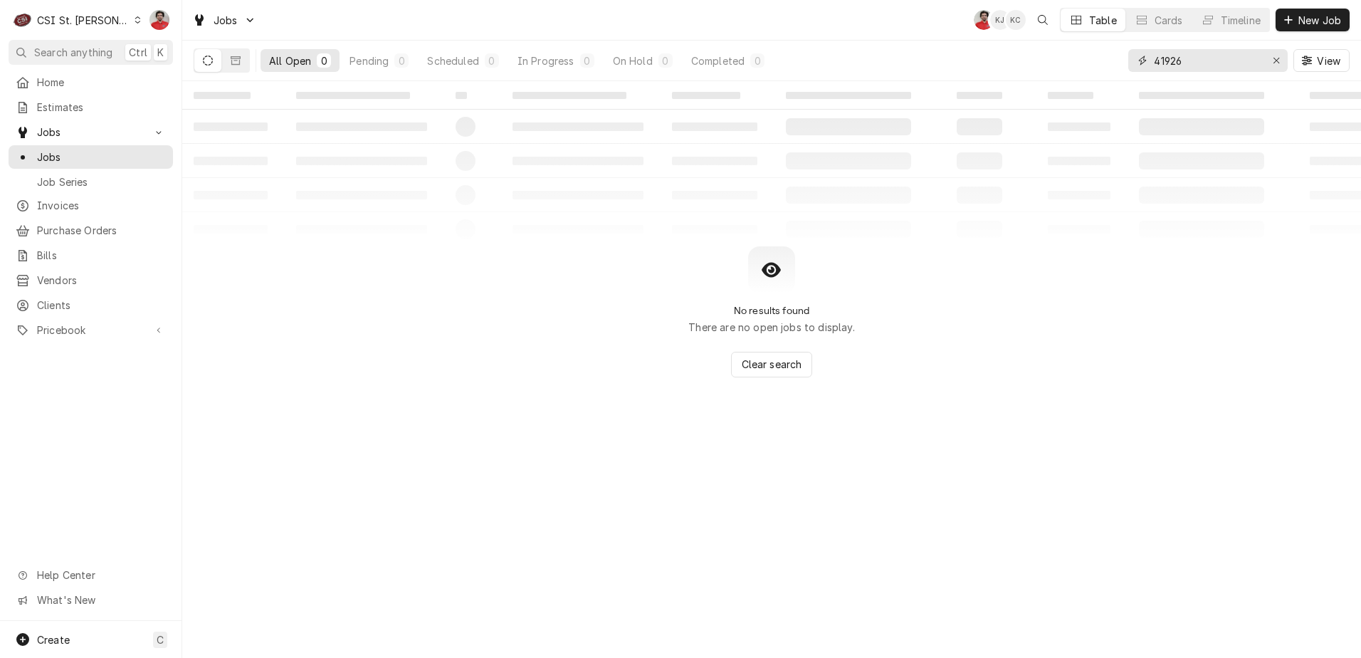
type input "41926"
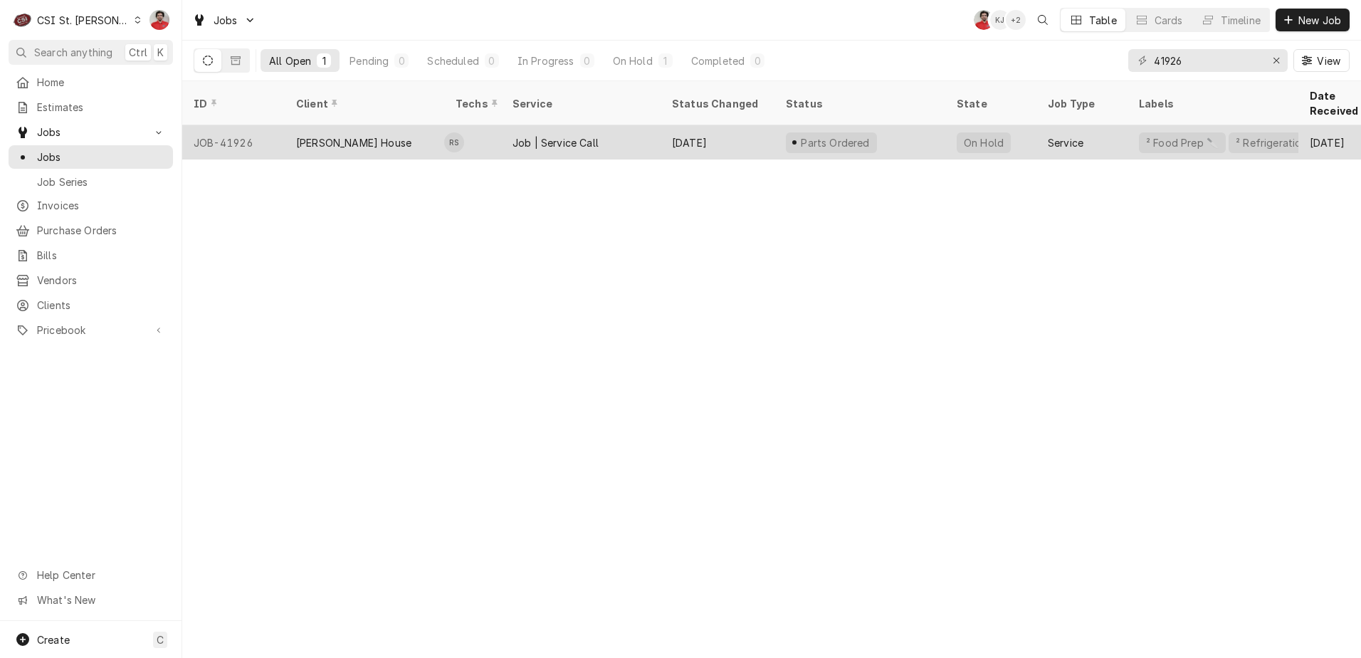
click at [920, 125] on div "Parts Ordered" at bounding box center [859, 142] width 171 height 34
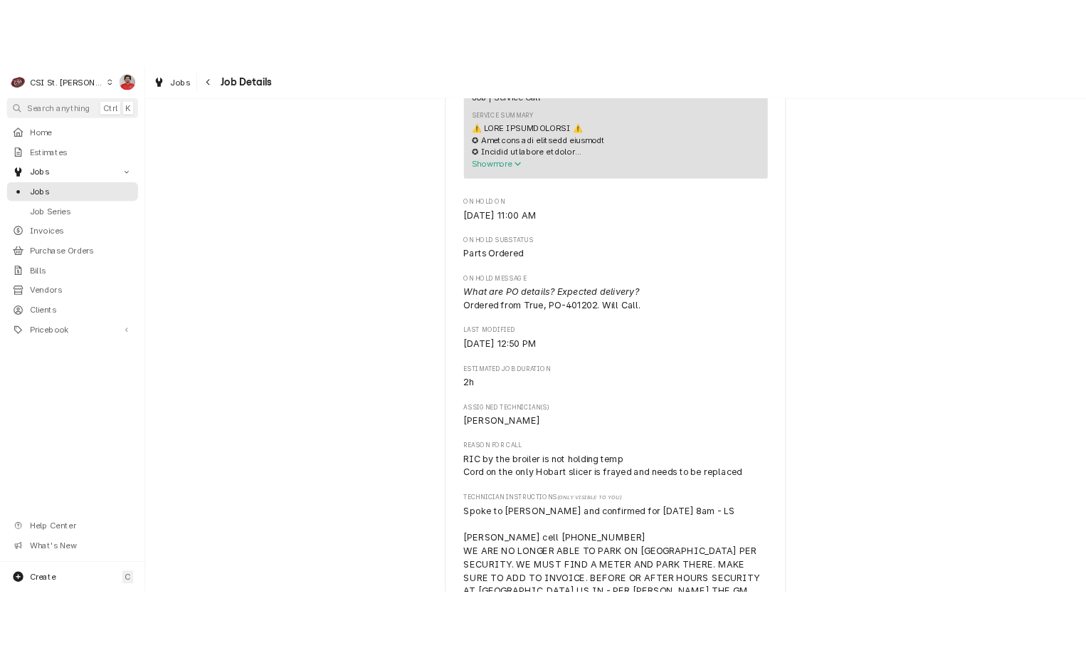
scroll to position [979, 0]
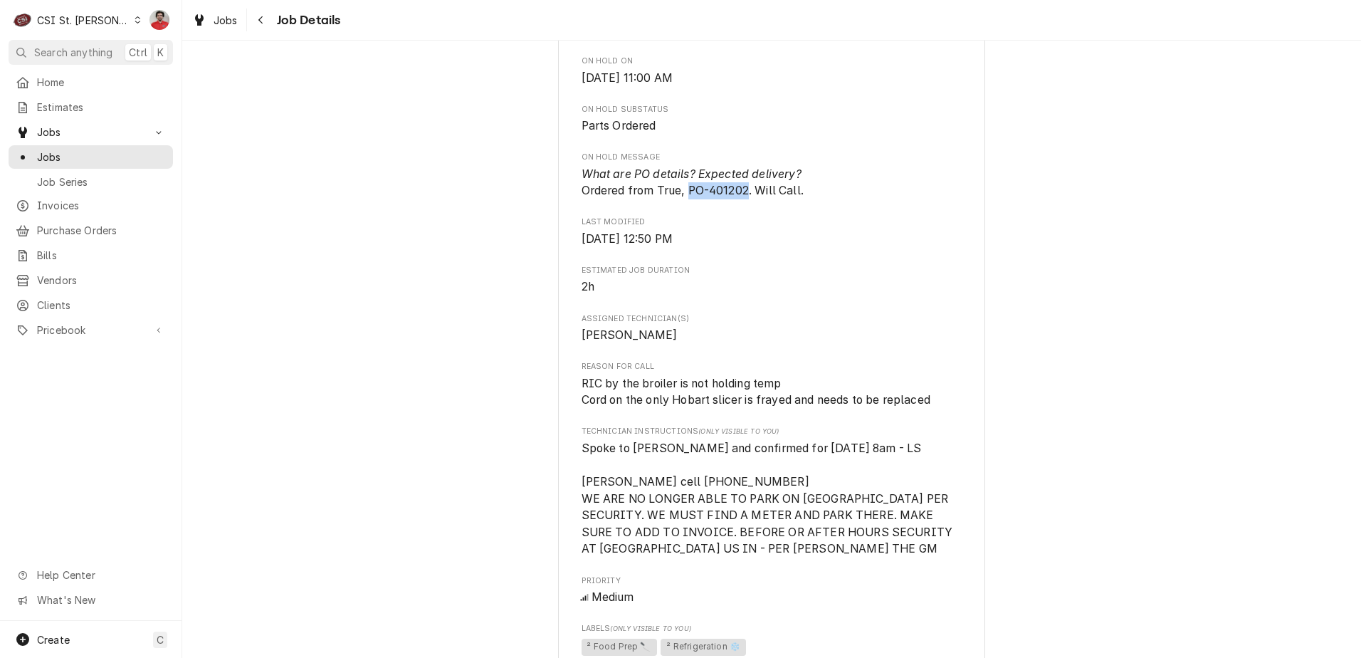
drag, startPoint x: 745, startPoint y: 175, endPoint x: 686, endPoint y: 174, distance: 58.4
click at [686, 174] on span "What are PO details? Expected delivery? Ordered from True, PO-401202. Will Call." at bounding box center [693, 182] width 222 height 31
drag, startPoint x: 686, startPoint y: 174, endPoint x: 700, endPoint y: 250, distance: 77.5
click at [700, 265] on span "Estimated Job Duration" at bounding box center [772, 270] width 381 height 11
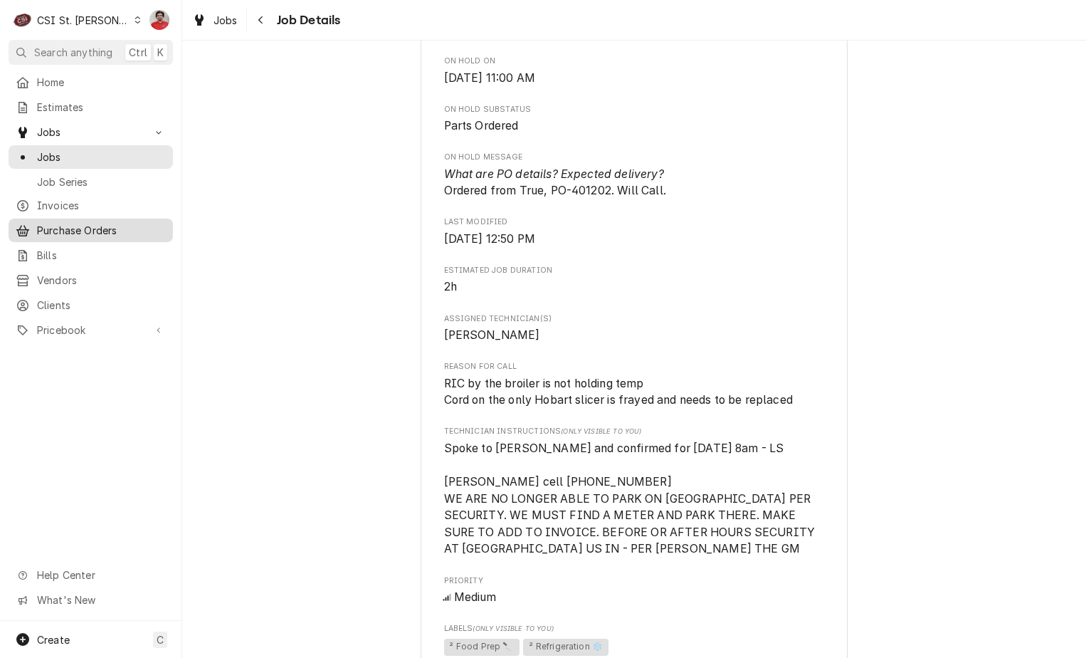
click at [117, 228] on span "Purchase Orders" at bounding box center [101, 230] width 129 height 15
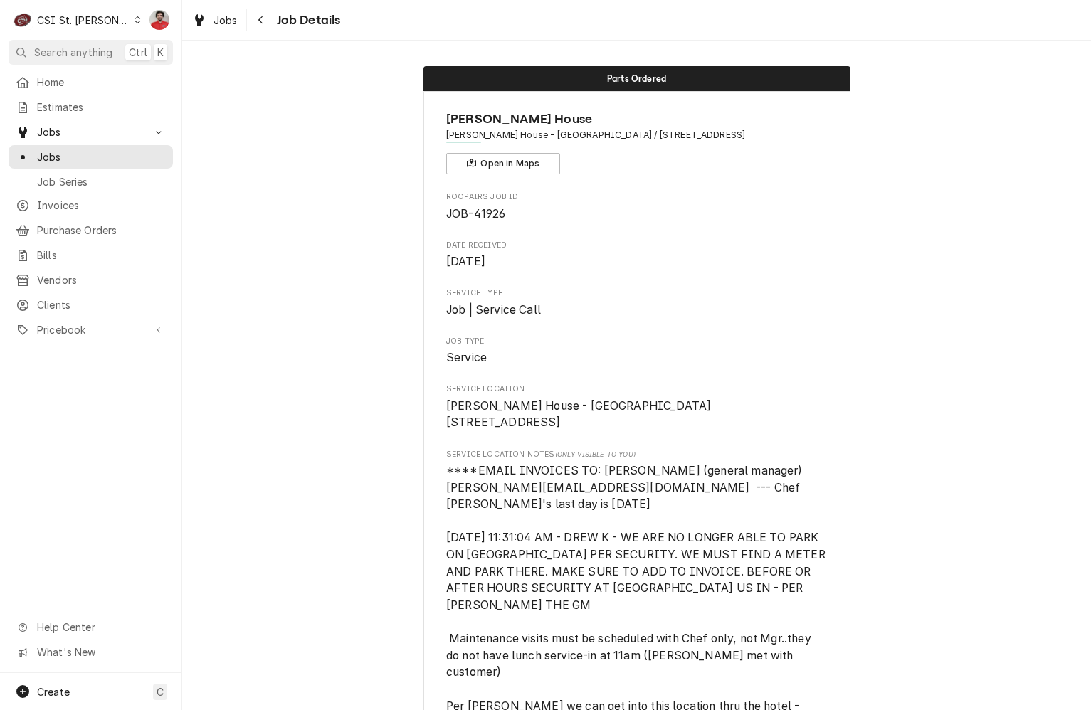
scroll to position [569, 0]
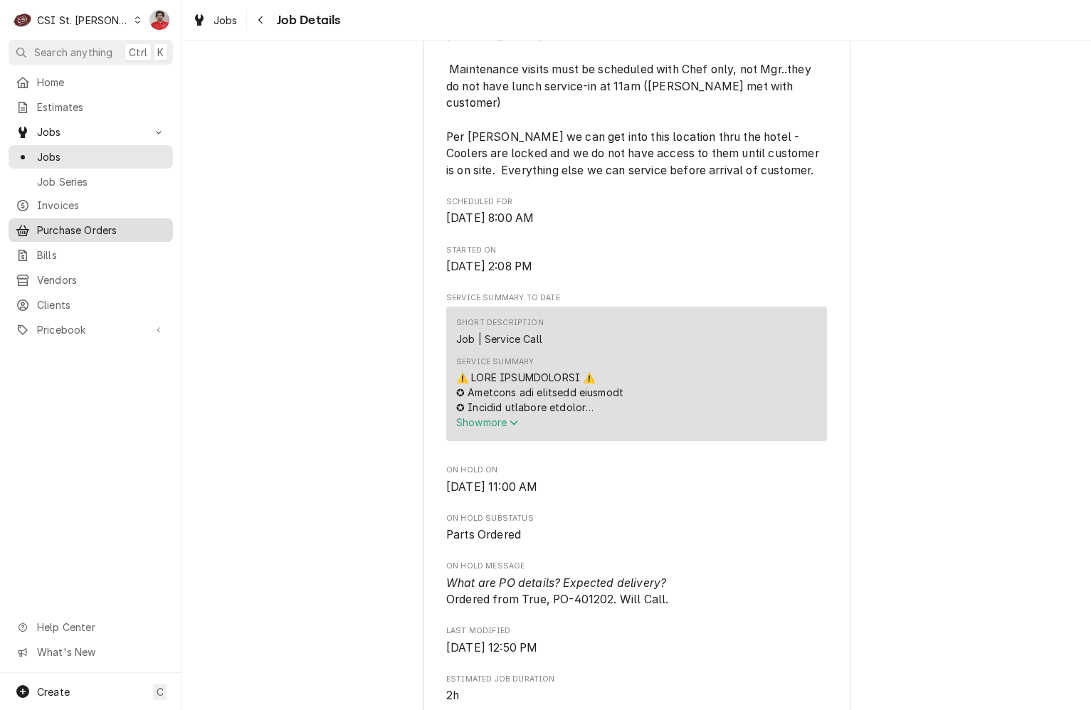
click at [97, 224] on span "Purchase Orders" at bounding box center [101, 230] width 129 height 15
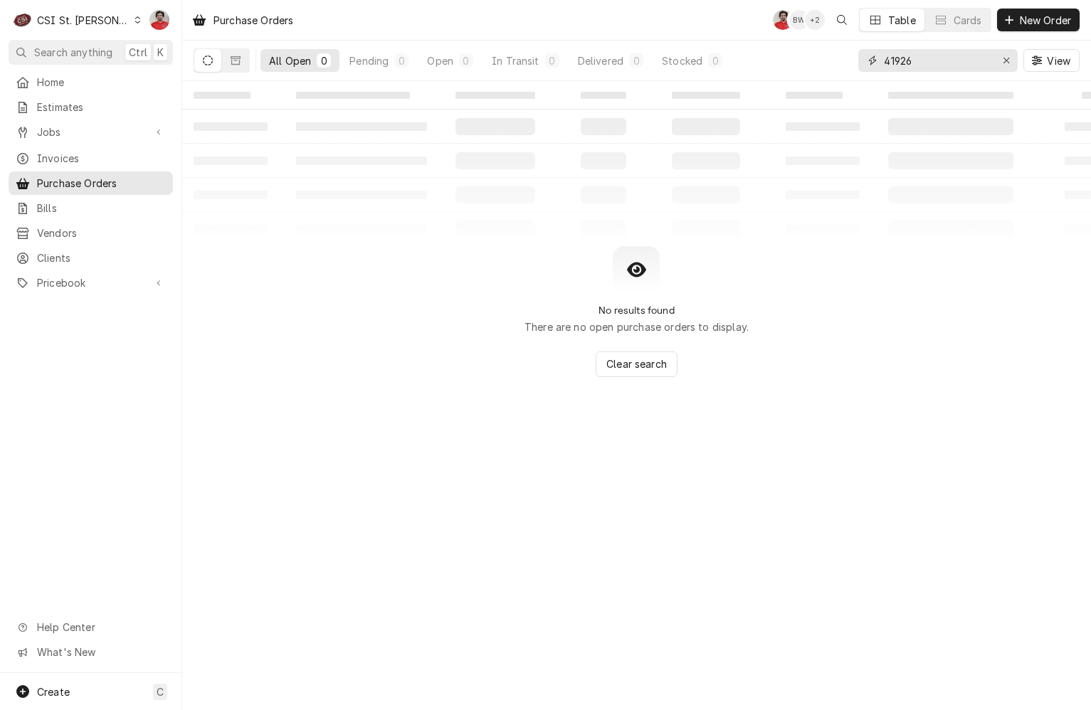
drag, startPoint x: 925, startPoint y: 60, endPoint x: 761, endPoint y: 70, distance: 164.7
click at [769, 69] on div "All Open 0 Pending 0 Open 0 In Transit 0 Delivered 0 Stocked 0 41926 View" at bounding box center [637, 61] width 886 height 40
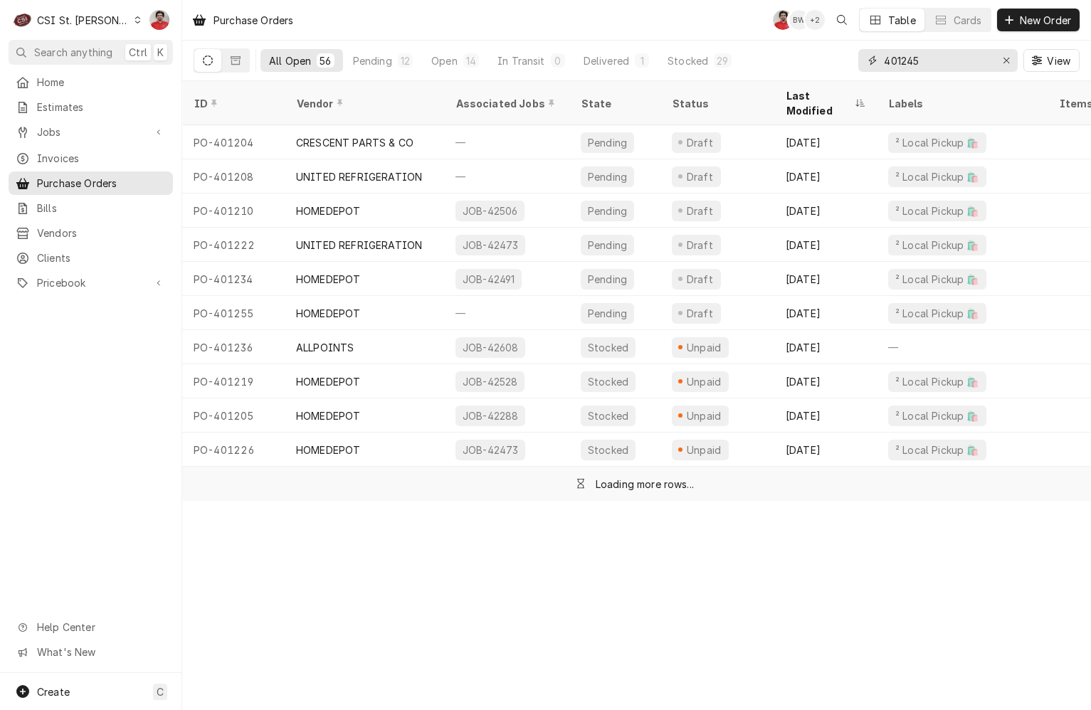
type input "401245"
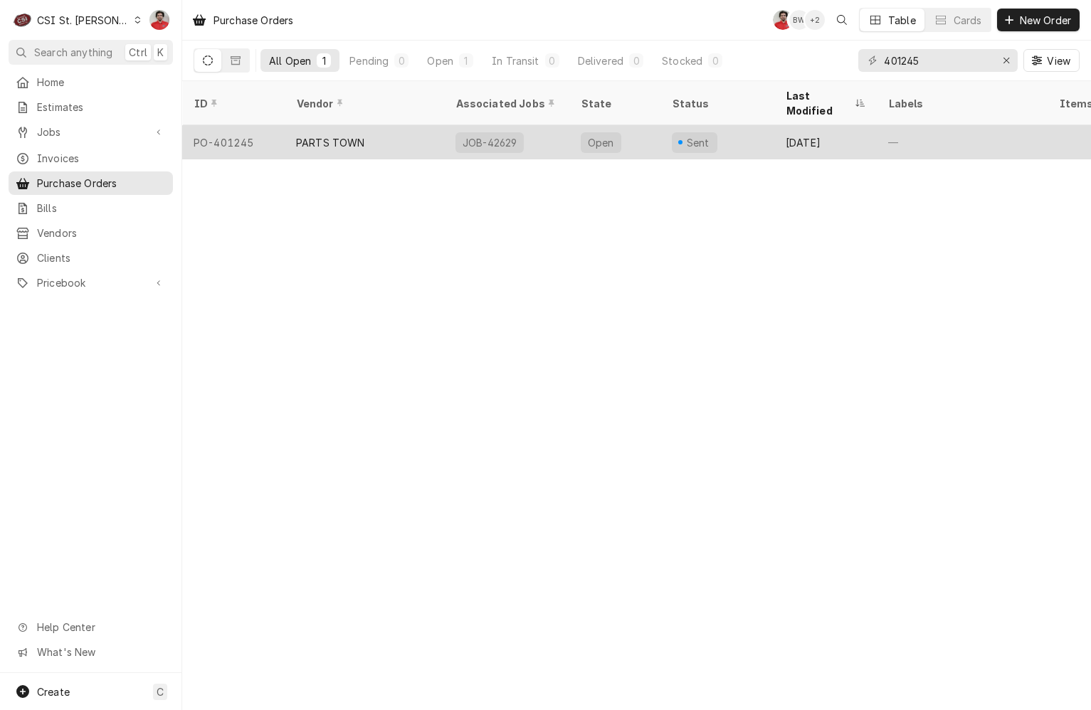
click at [648, 130] on div "Open" at bounding box center [614, 142] width 91 height 34
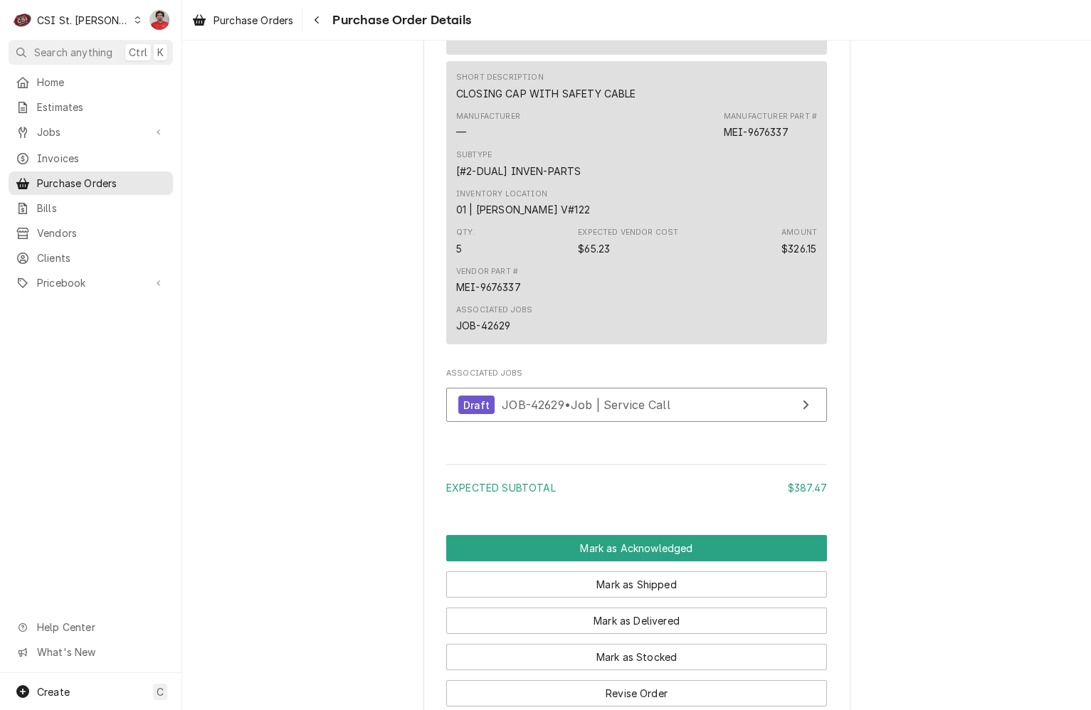
scroll to position [854, 0]
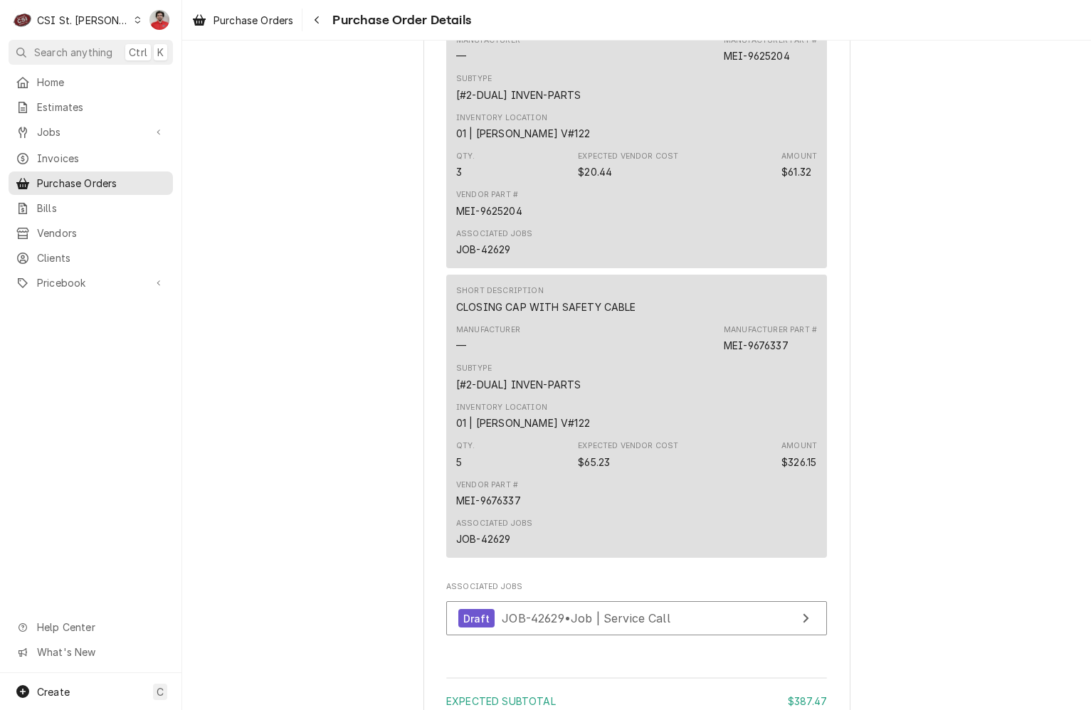
click at [493, 547] on div "JOB-42629" at bounding box center [483, 539] width 54 height 15
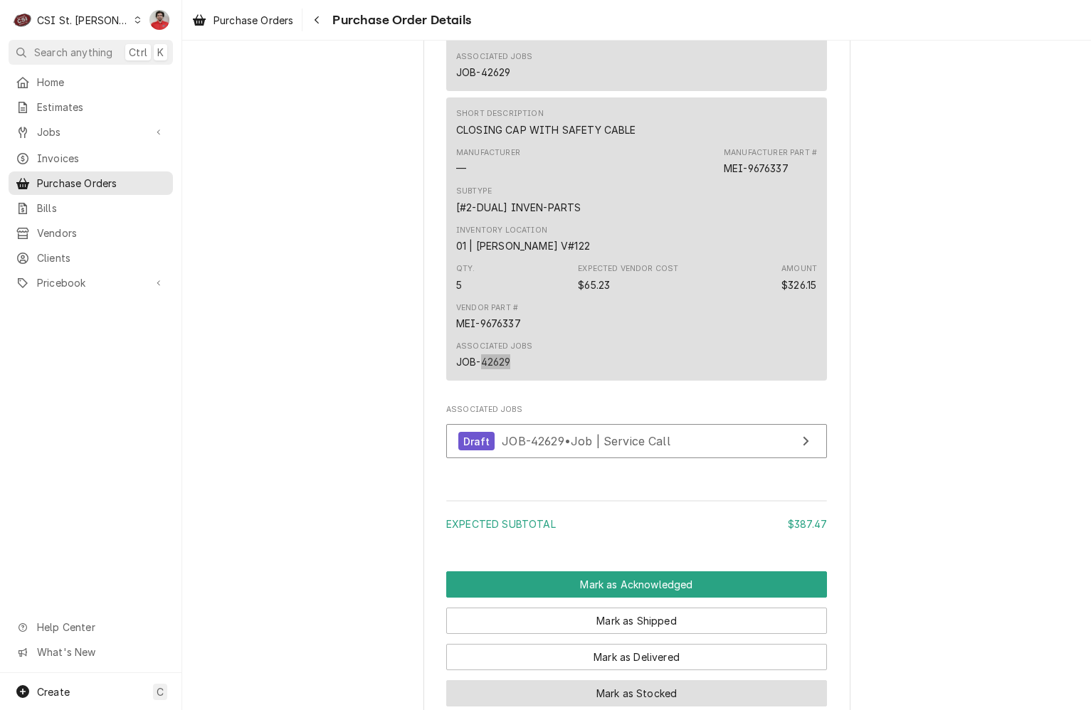
scroll to position [1137, 0]
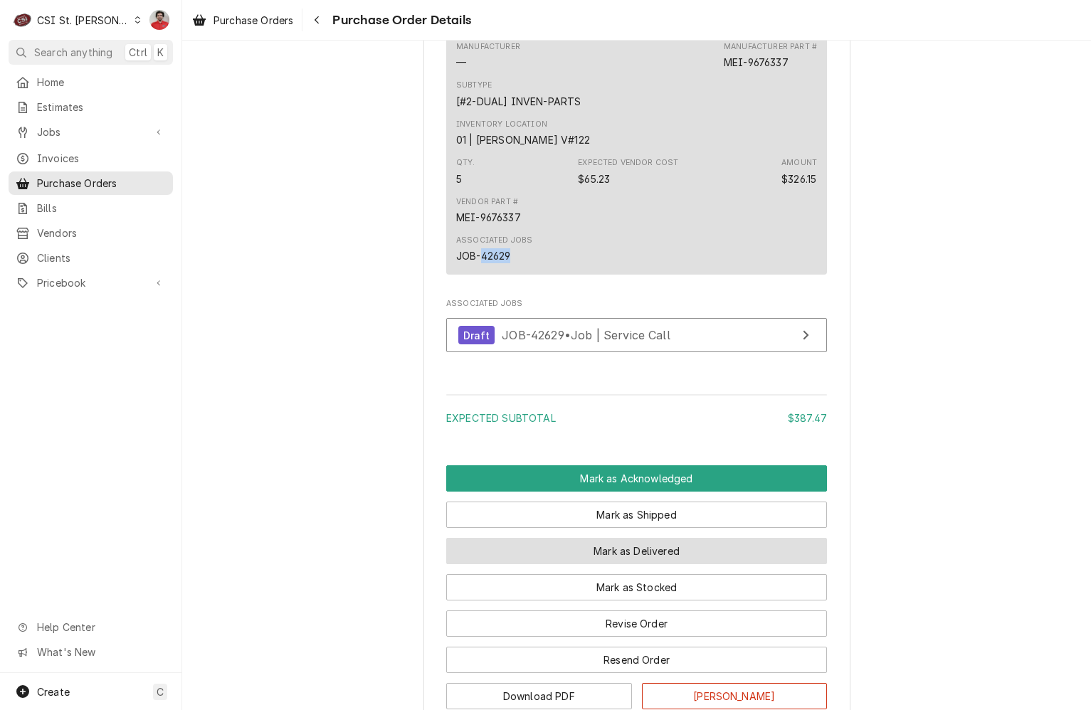
click at [650, 564] on button "Mark as Delivered" at bounding box center [636, 551] width 381 height 26
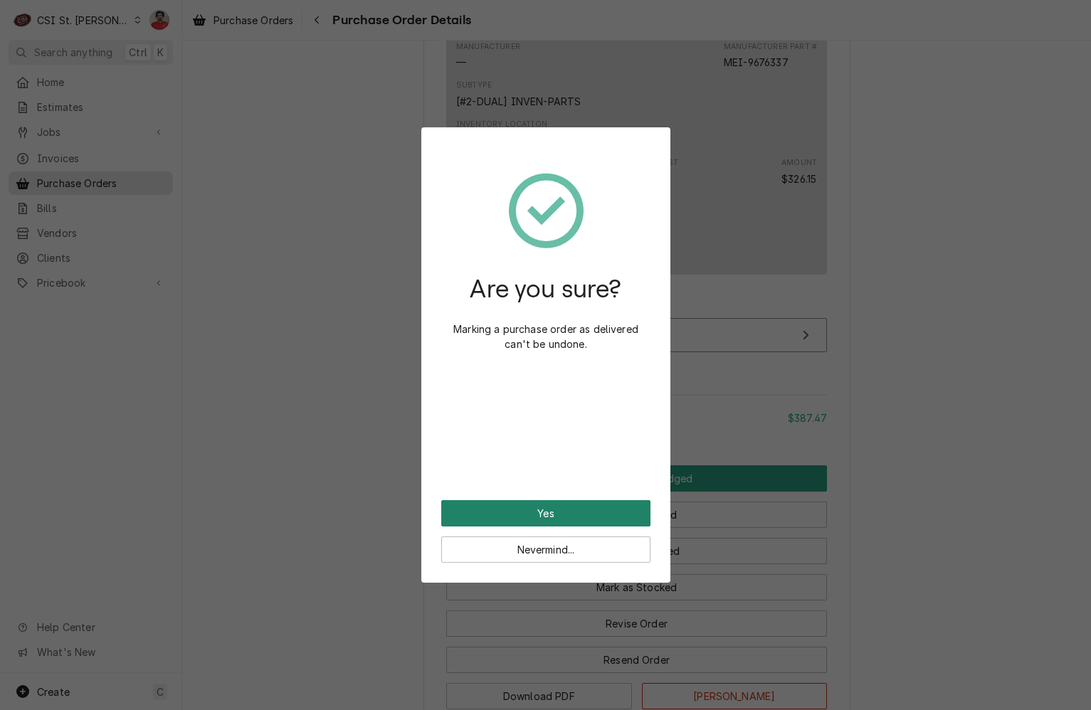
click button "Yes"
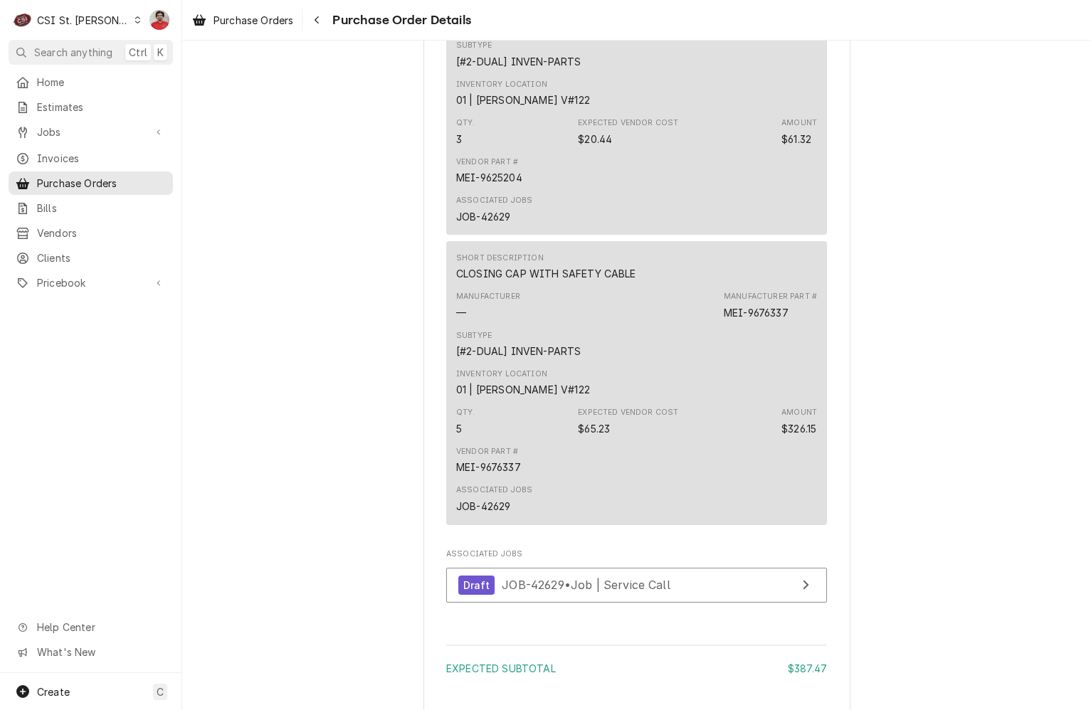
scroll to position [1351, 0]
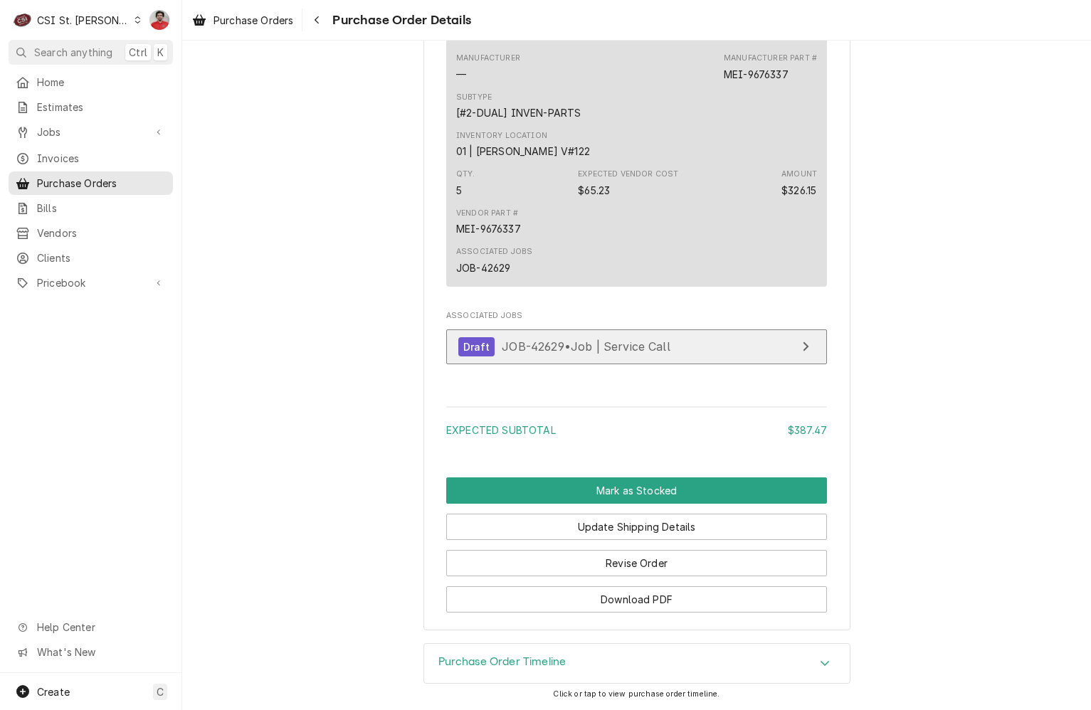
click at [564, 347] on span "JOB-42629 • Job | Service Call" at bounding box center [586, 347] width 169 height 14
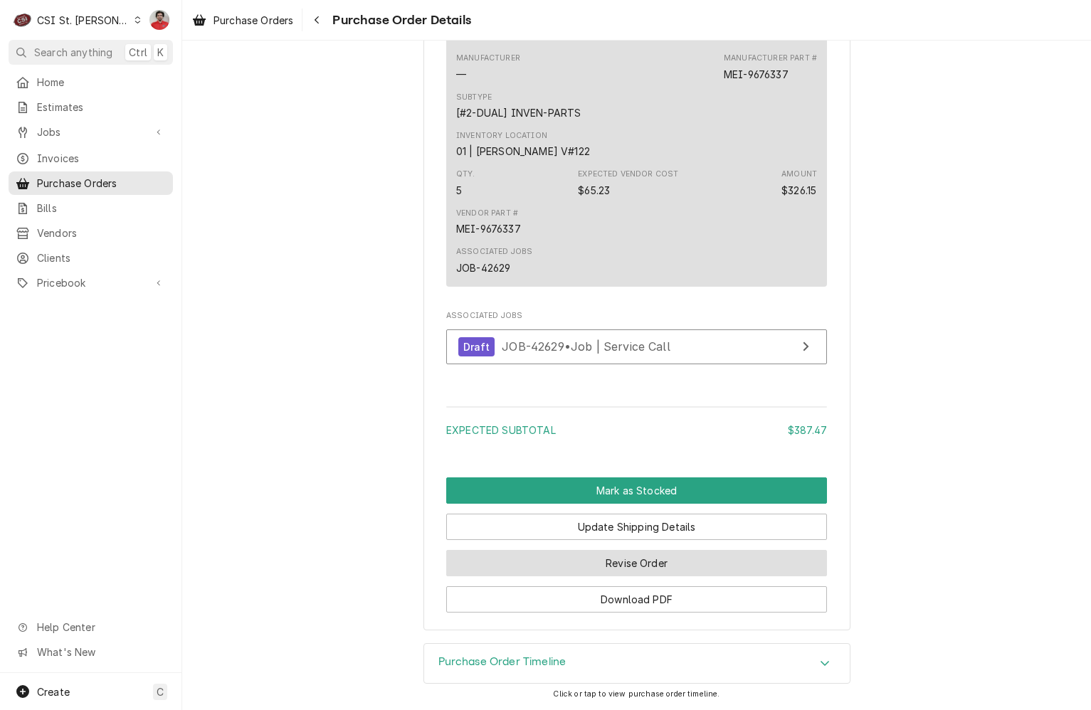
click at [559, 563] on button "Revise Order" at bounding box center [636, 563] width 381 height 26
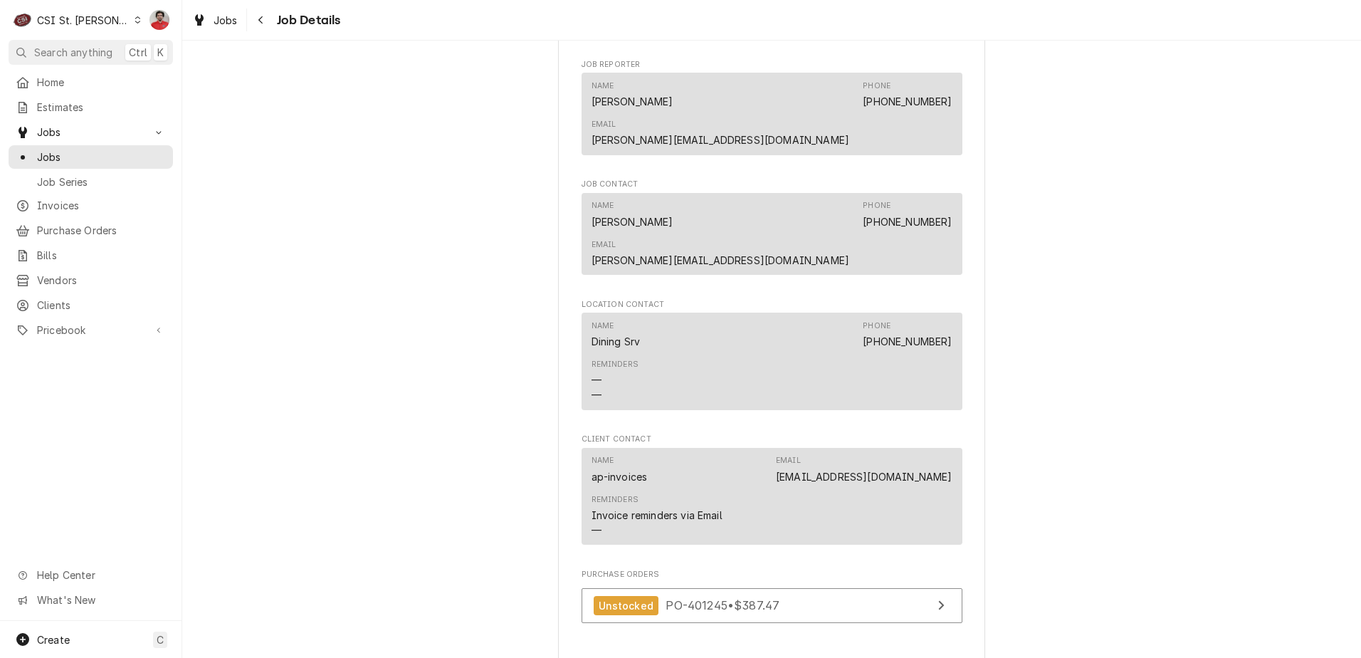
scroll to position [1547, 0]
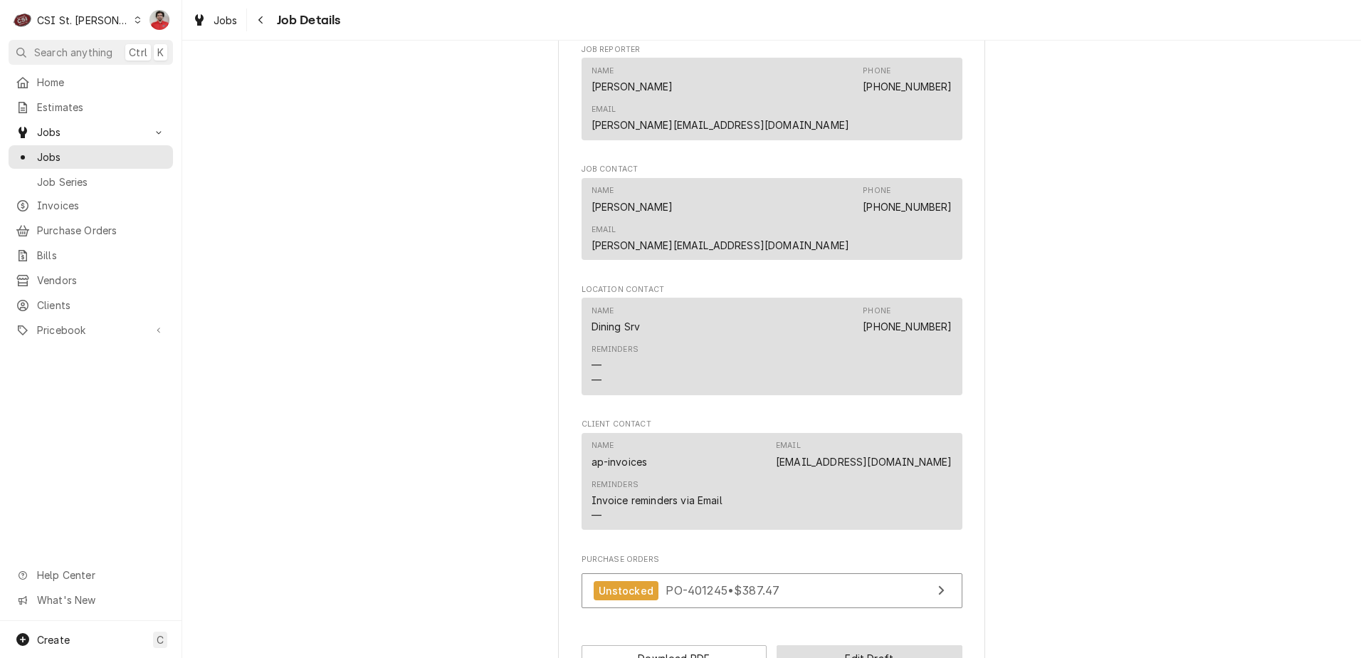
click at [839, 645] on button "Edit Draft" at bounding box center [870, 658] width 186 height 26
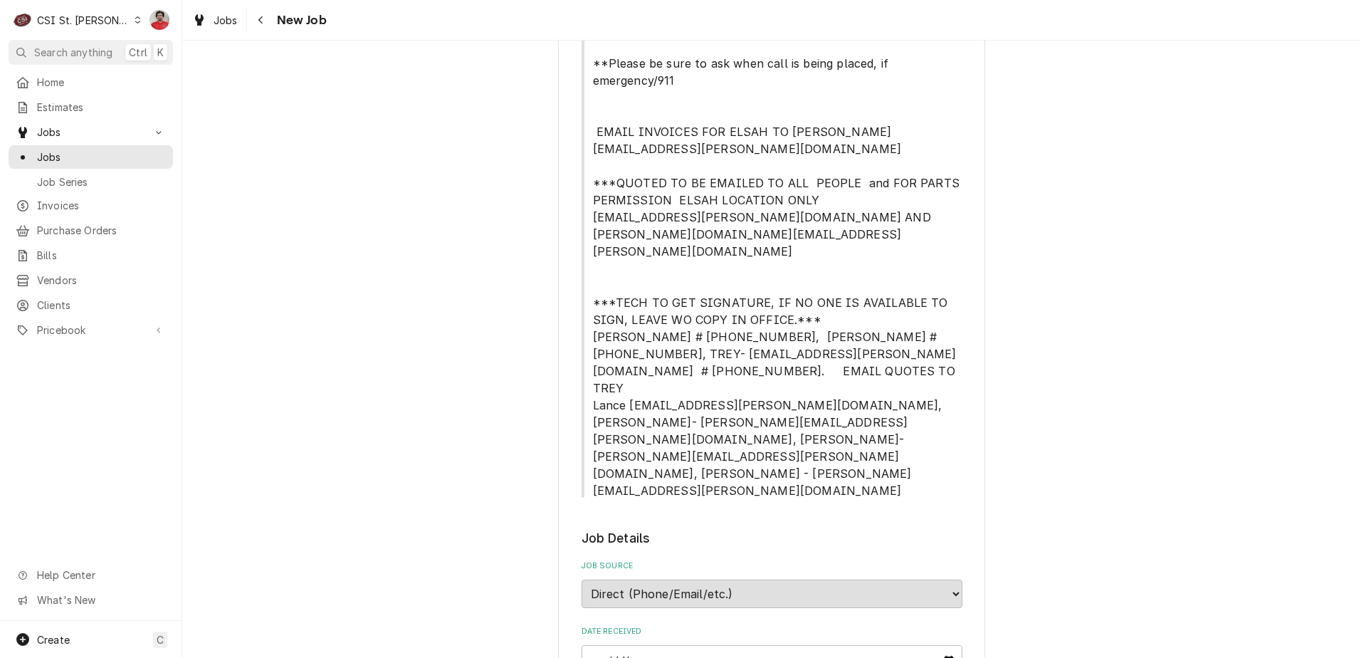
scroll to position [854, 0]
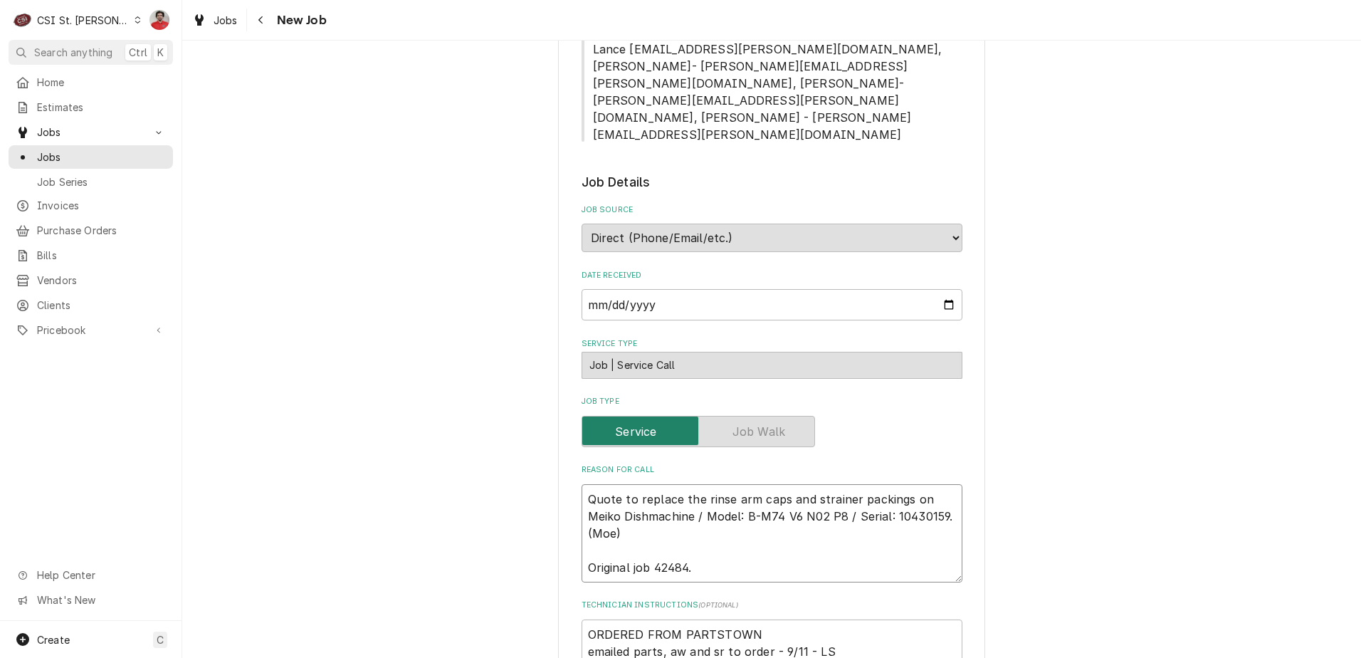
click at [698, 484] on textarea "Quote to replace the rinse arm caps and strainer packings on Meiko Dishmachine …" at bounding box center [772, 533] width 381 height 98
type textarea "x"
type textarea "Quote to replace the rinse arm caps and strainer packings on Meiko Dishmachine …"
type textarea "x"
type textarea "W Quote to replace the rinse arm caps and strainer packings on Meiko Dishmachin…"
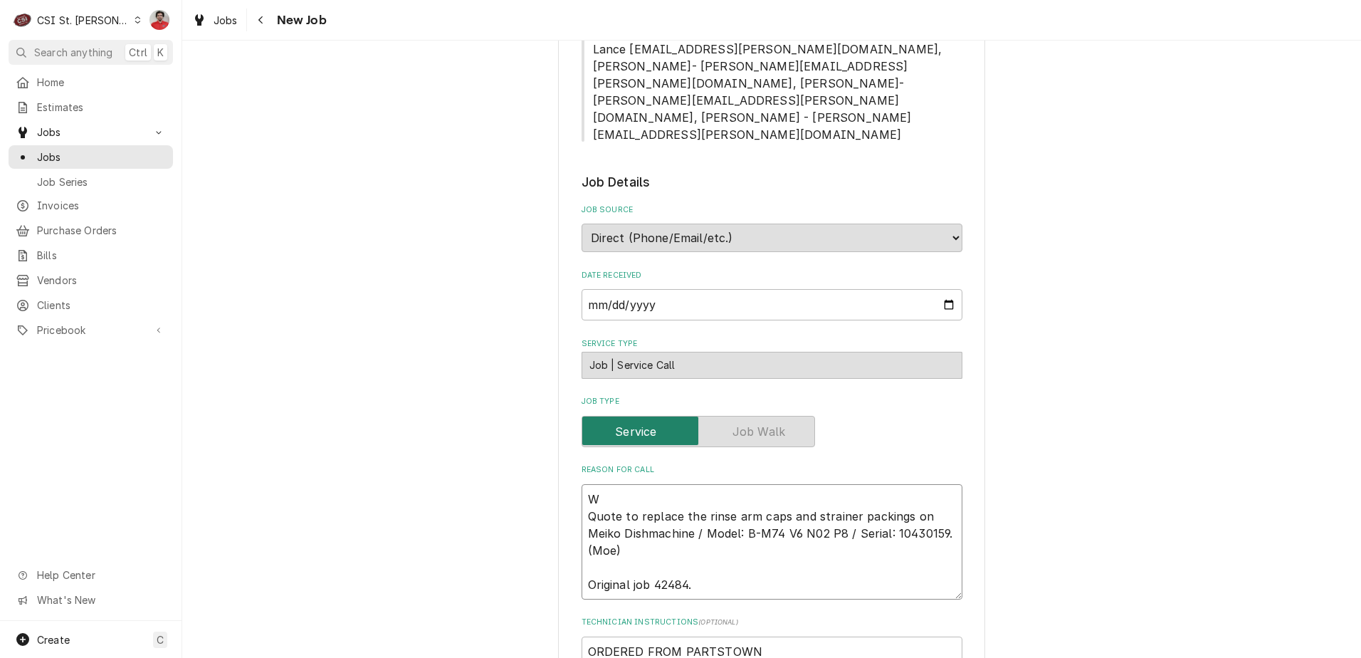
type textarea "x"
type textarea "Wa Quote to replace the rinse arm caps and strainer packings on Meiko Dishmachi…"
type textarea "x"
type textarea "Wai Quote to replace the rinse arm caps and strainer packings on Meiko Dishmach…"
type textarea "x"
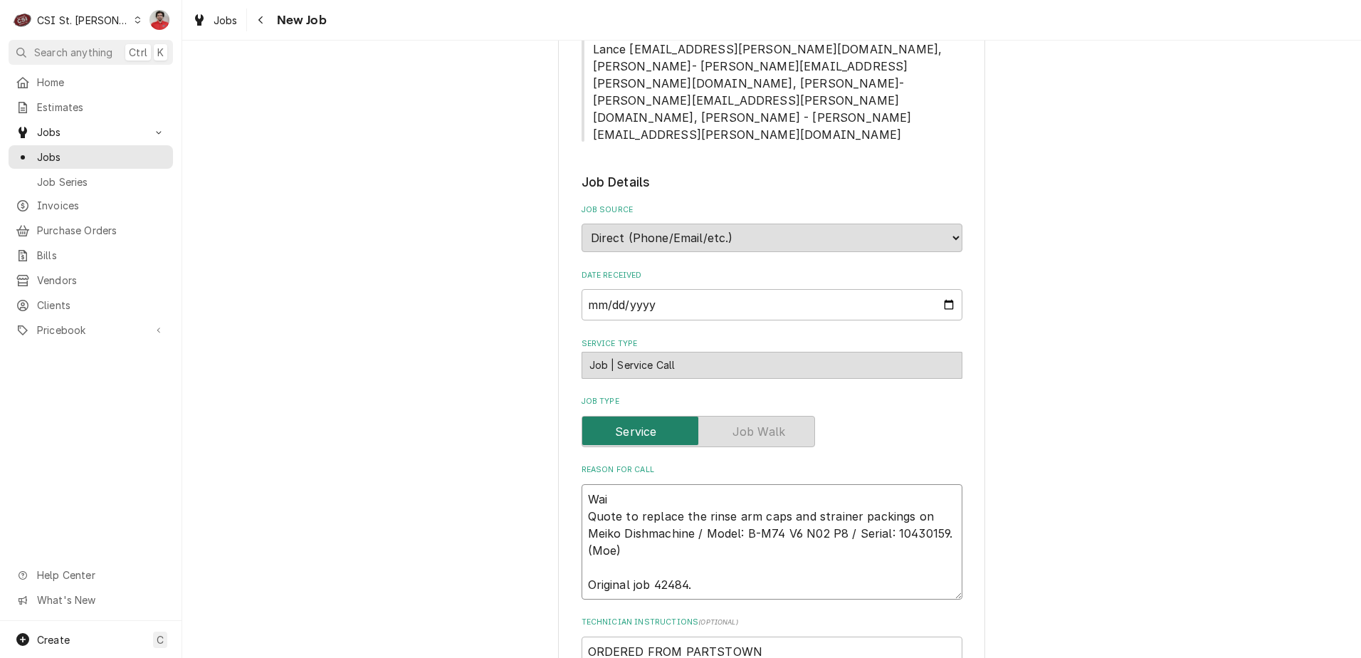
type textarea "Wait Quote to replace the rinse arm caps and strainer packings on Meiko Dishmac…"
type textarea "x"
type textarea "Waiti Quote to replace the rinse arm caps and strainer packings on Meiko Dishma…"
type textarea "x"
type textarea "Waitin Quote to replace the rinse arm caps and strainer packings on Meiko Dishm…"
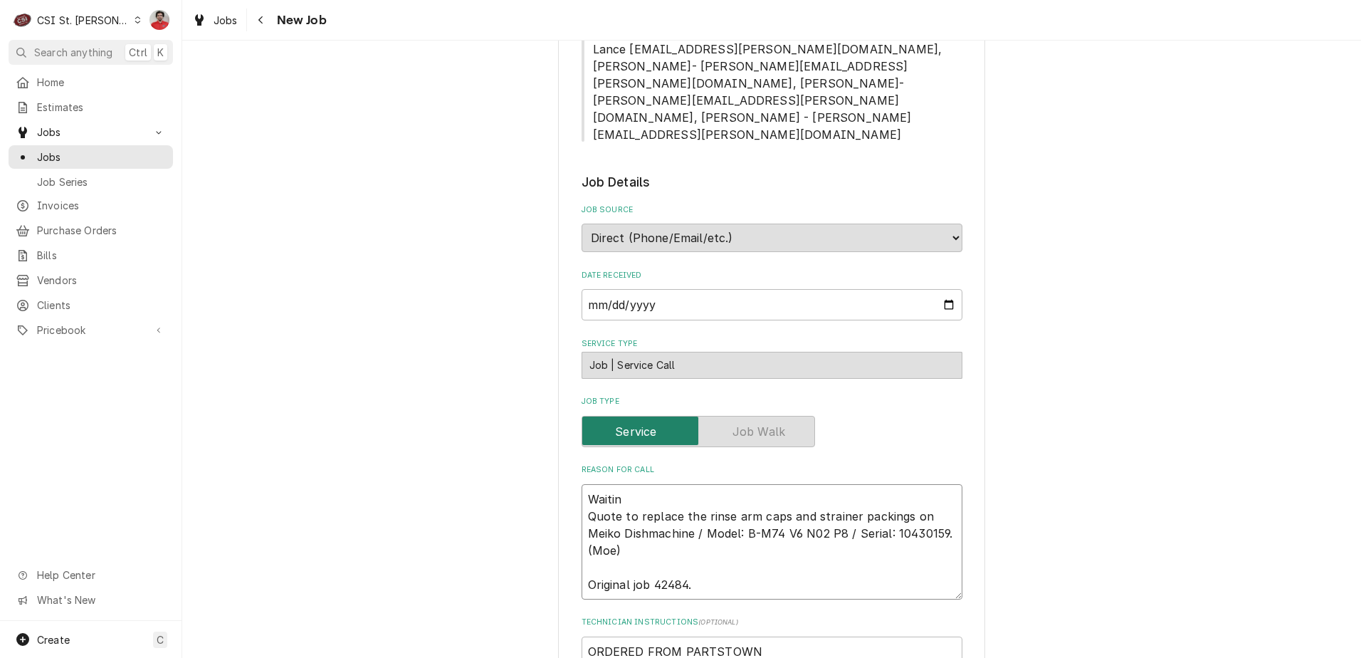
type textarea "x"
type textarea "Waiting Quote to replace the rinse arm caps and strainer packings on Meiko Dish…"
type textarea "x"
type textarea "Waiting Quote to replace the rinse arm caps and strainer packings on Meiko Dish…"
type textarea "x"
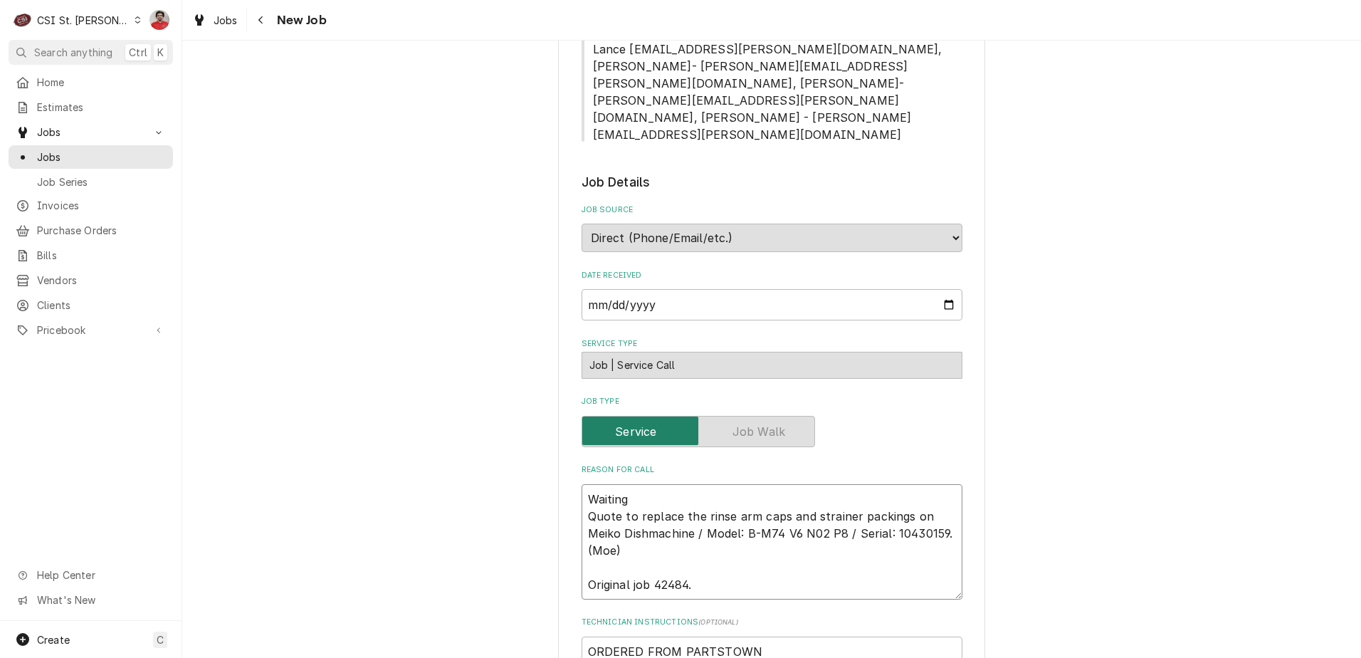
type textarea "Waiting o Quote to replace the rinse arm caps and strainer packings on Meiko Di…"
type textarea "x"
type textarea "Waiting on Quote to replace the rinse arm caps and strainer packings on Meiko D…"
type textarea "x"
type textarea "Waiting on Quote to replace the rinse arm caps and strainer packings on Meiko D…"
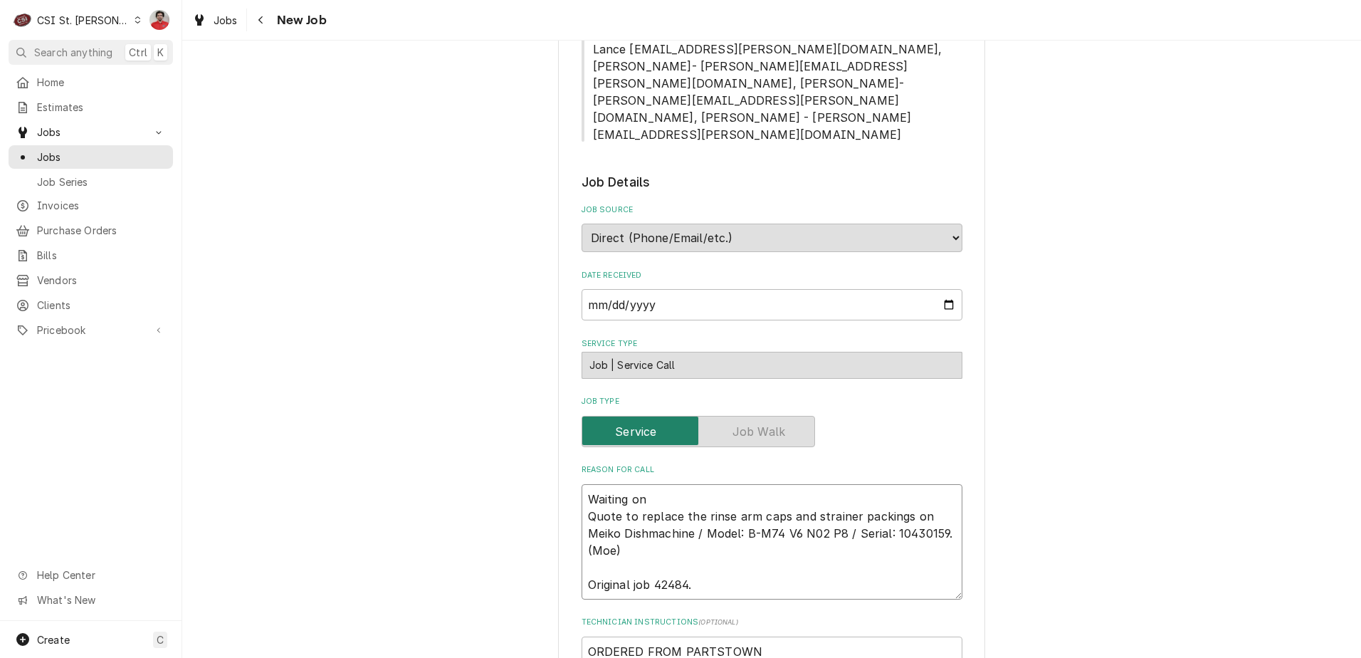
type textarea "x"
type textarea "Waiting on r Quote to replace the rinse arm caps and strainer packings on Meiko…"
type textarea "x"
type textarea "Waiting on re Quote to replace the rinse arm caps and strainer packings on Meik…"
type textarea "x"
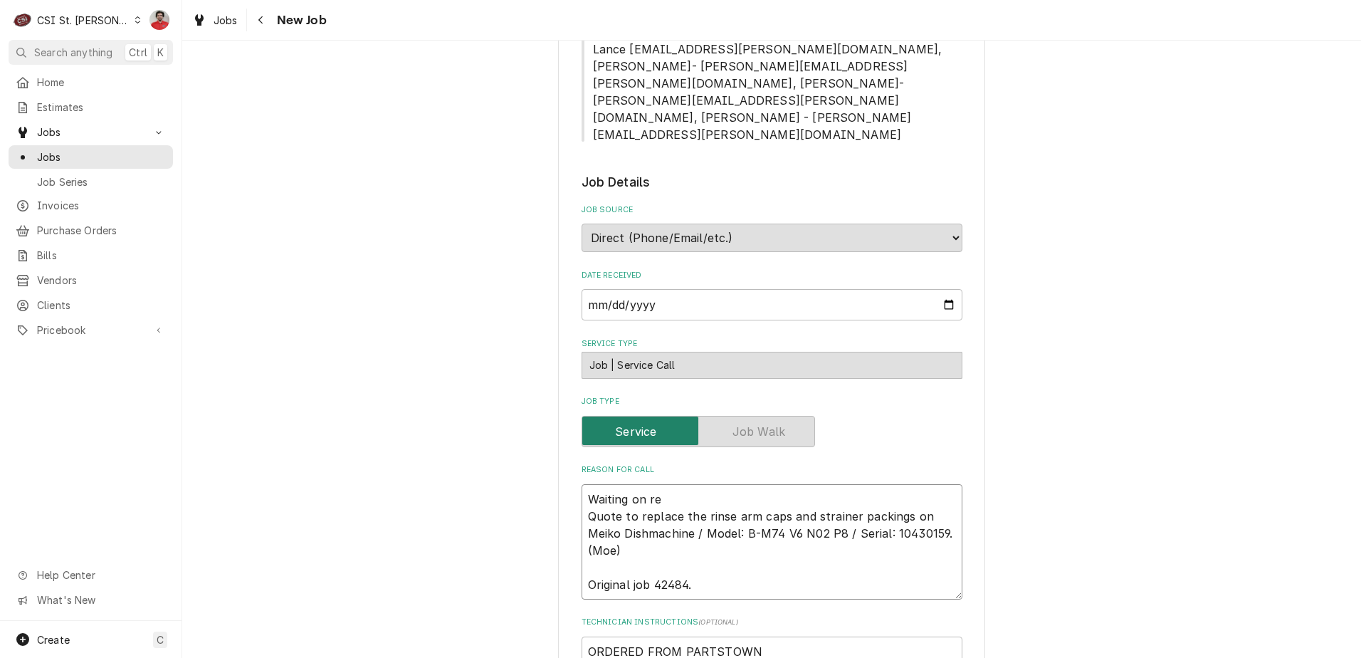
type textarea "Waiting on r Quote to replace the rinse arm caps and strainer packings on Meiko…"
type textarea "x"
type textarea "Waiting on Quote to replace the rinse arm caps and strainer packings on Meiko D…"
type textarea "x"
type textarea "Waiting on l Quote to replace the rinse arm caps and strainer packings on Meiko…"
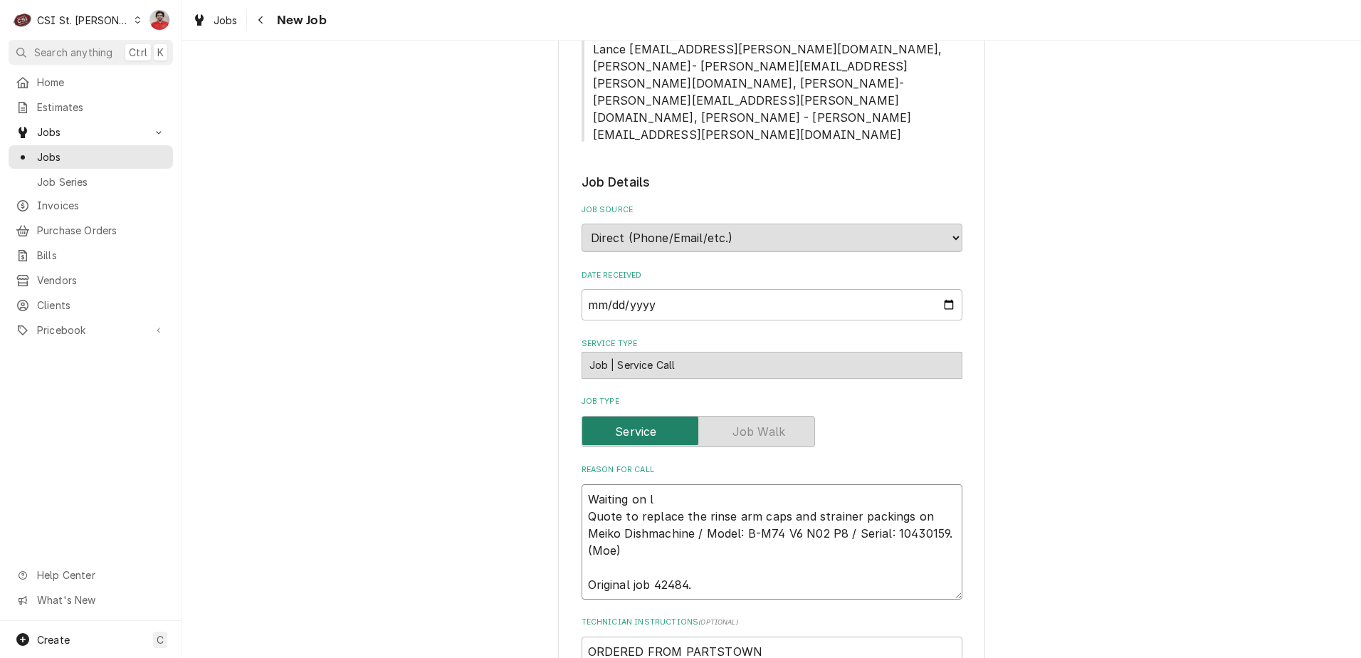
type textarea "x"
type textarea "Waiting on la Quote to replace the rinse arm caps and strainer packings on Meik…"
type textarea "x"
type textarea "Waiting on las Quote to replace the rinse arm caps and strainer packings on Mei…"
type textarea "x"
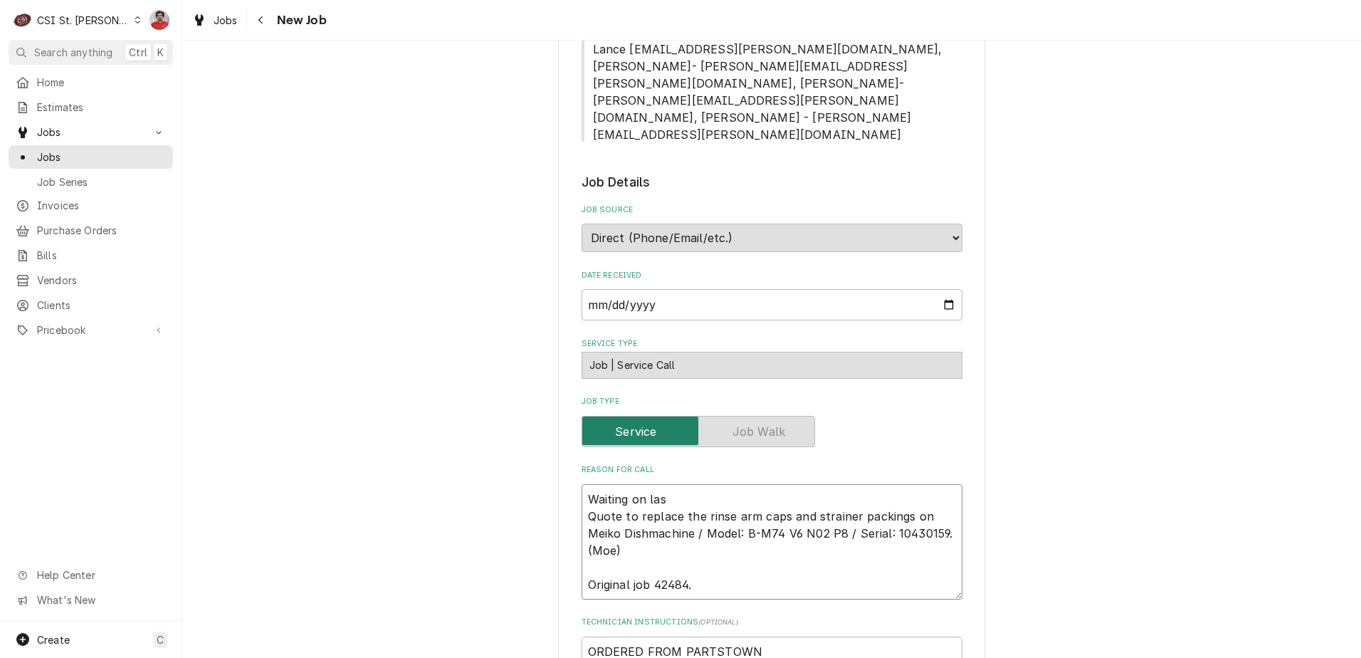
type textarea "Waiting on last Quote to replace the rinse arm caps and strainer packings on Me…"
type textarea "x"
type textarea "Waiting on last Quote to replace the rinse arm caps and strainer packings on Me…"
type textarea "x"
type textarea "Waiting on last C Quote to replace the rinse arm caps and strainer packings on …"
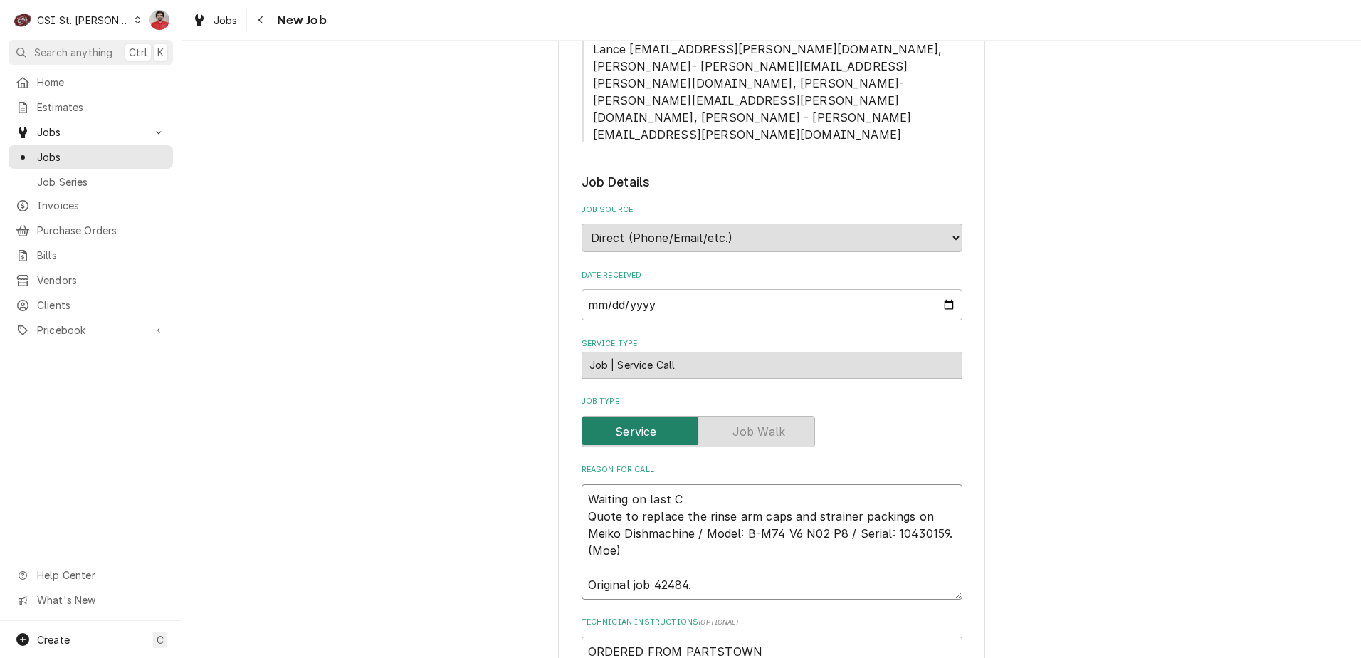
type textarea "x"
type textarea "Waiting on last Cl Quote to replace the rinse arm caps and strainer packings on…"
type textarea "x"
type textarea "Waiting on last Clo Quote to replace the rinse arm caps and strainer packings o…"
type textarea "x"
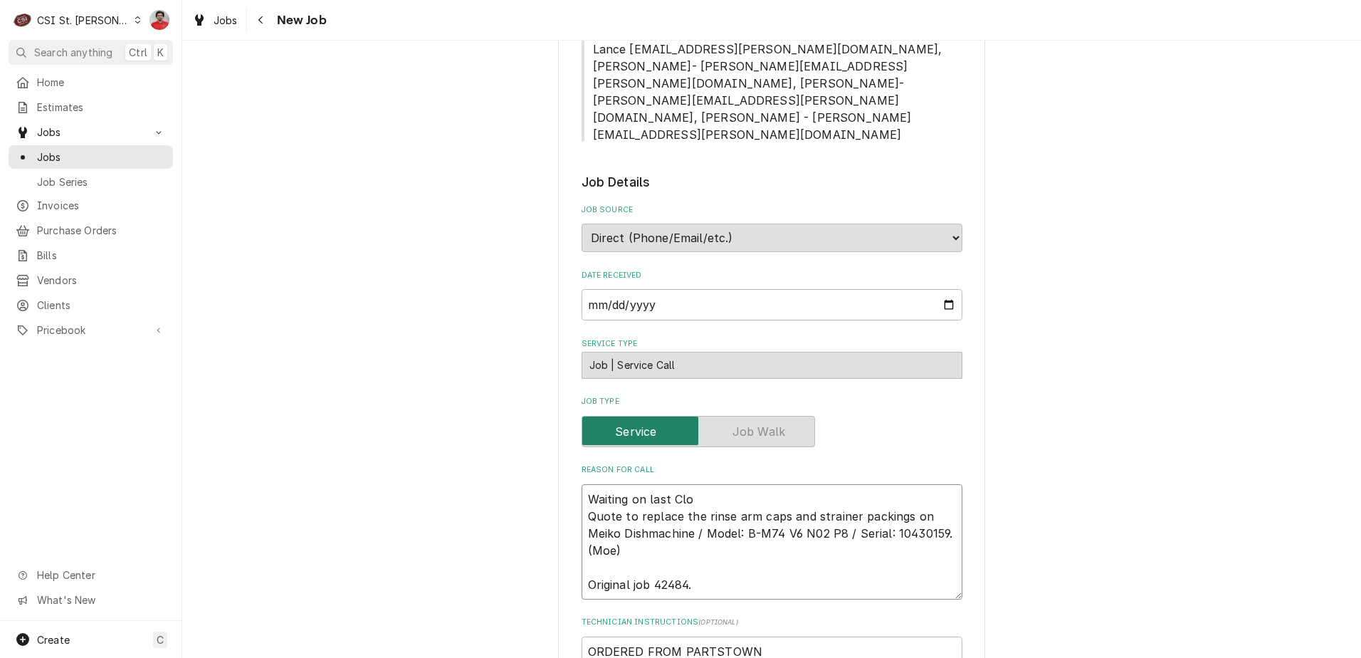
type textarea "Waiting on last Clos Quote to replace the rinse arm caps and strainer packings …"
type textarea "x"
type textarea "Waiting on last Closi Quote to replace the rinse arm caps and strainer packings…"
type textarea "x"
type textarea "Waiting on last Closin Quote to replace the rinse arm caps and strainer packing…"
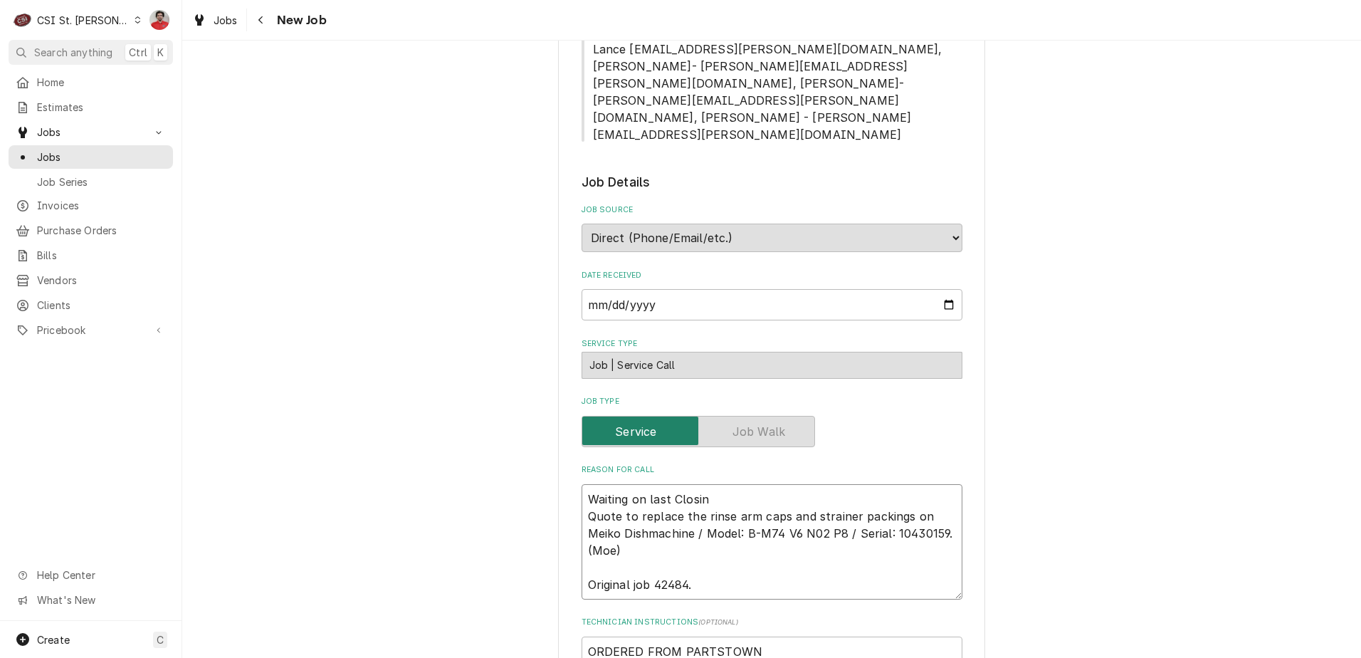
type textarea "x"
type textarea "Waiting on last Closing Quote to replace the rinse arm caps and strainer packin…"
type textarea "x"
type textarea "Waiting on last Closing Quote to replace the rinse arm caps and strainer packin…"
type textarea "x"
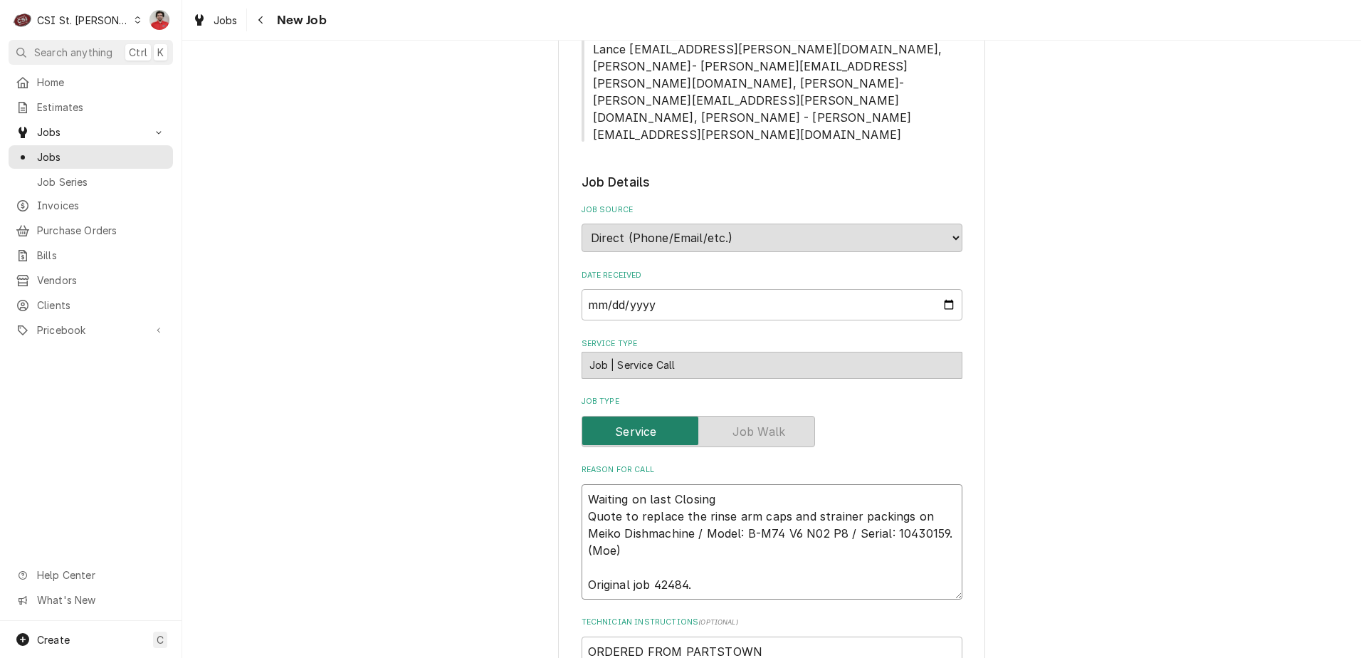
type textarea "Waiting on last Closing C Quote to replace the rinse arm caps and strainer pack…"
type textarea "x"
type textarea "Waiting on last Closing Ca Quote to replace the rinse arm caps and strainer pac…"
type textarea "x"
type textarea "Waiting on last Closing Cap Quote to replace the rinse arm caps and strainer pa…"
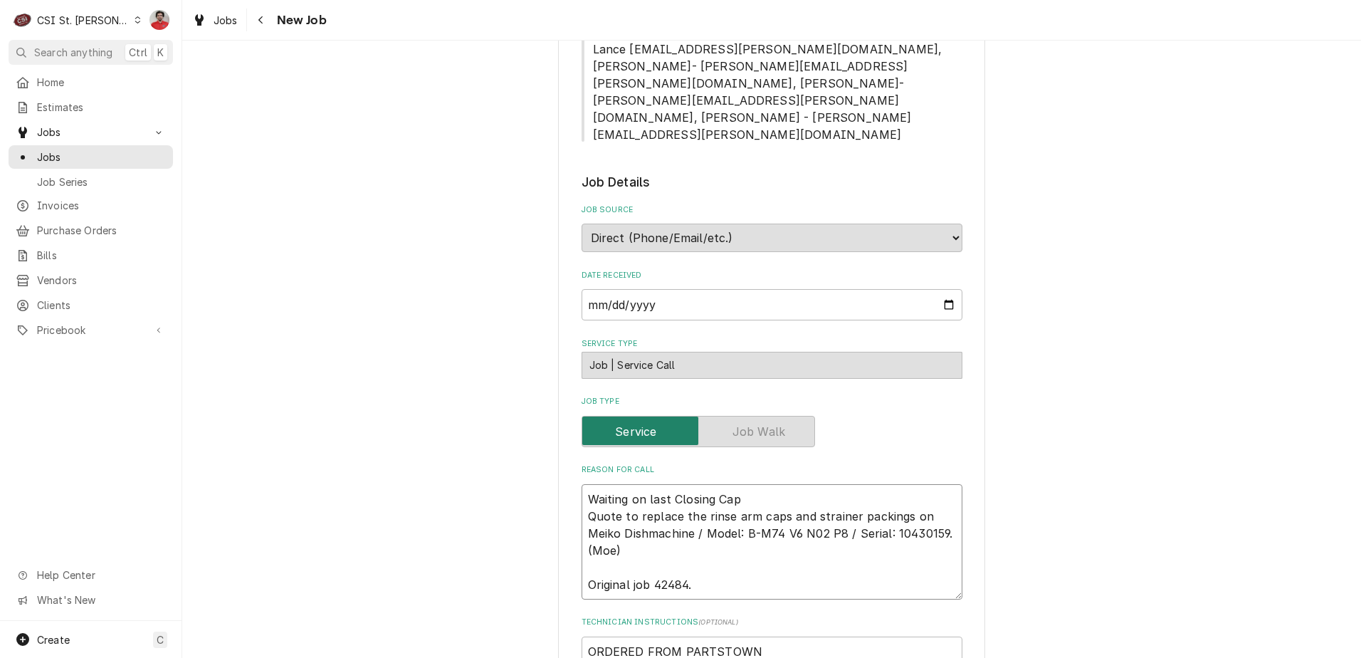
type textarea "x"
type textarea "Waiting on last Closing Cap; Quote to replace the rinse arm caps and strainer p…"
type textarea "x"
type textarea "Waiting on last Closing Cap; Quote to replace the rinse arm caps and strainer p…"
type textarea "x"
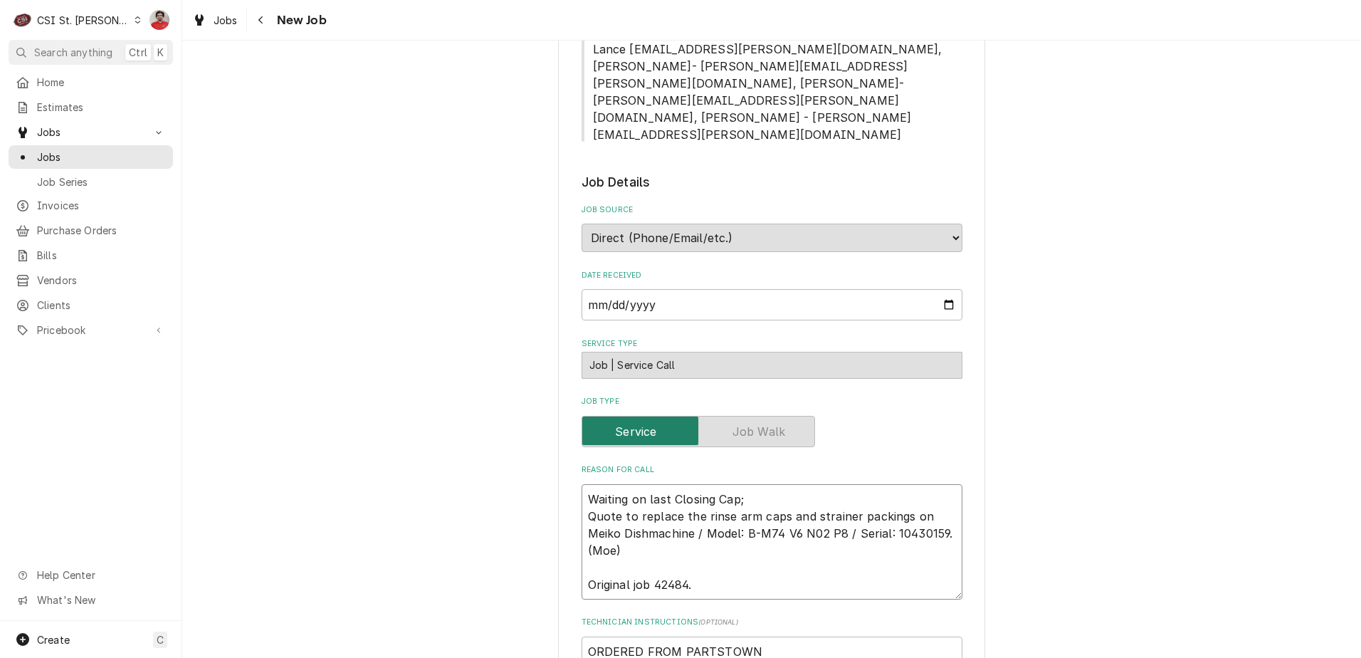
type textarea "Waiting on last Closing Cap; v Quote to replace the rinse arm caps and strainer…"
type textarea "x"
type textarea "Waiting on last Closing Cap; Quote to replace the rinse arm caps and strainer p…"
type textarea "x"
type textarea "Waiting on last Closing Cap; e Quote to replace the rinse arm caps and strainer…"
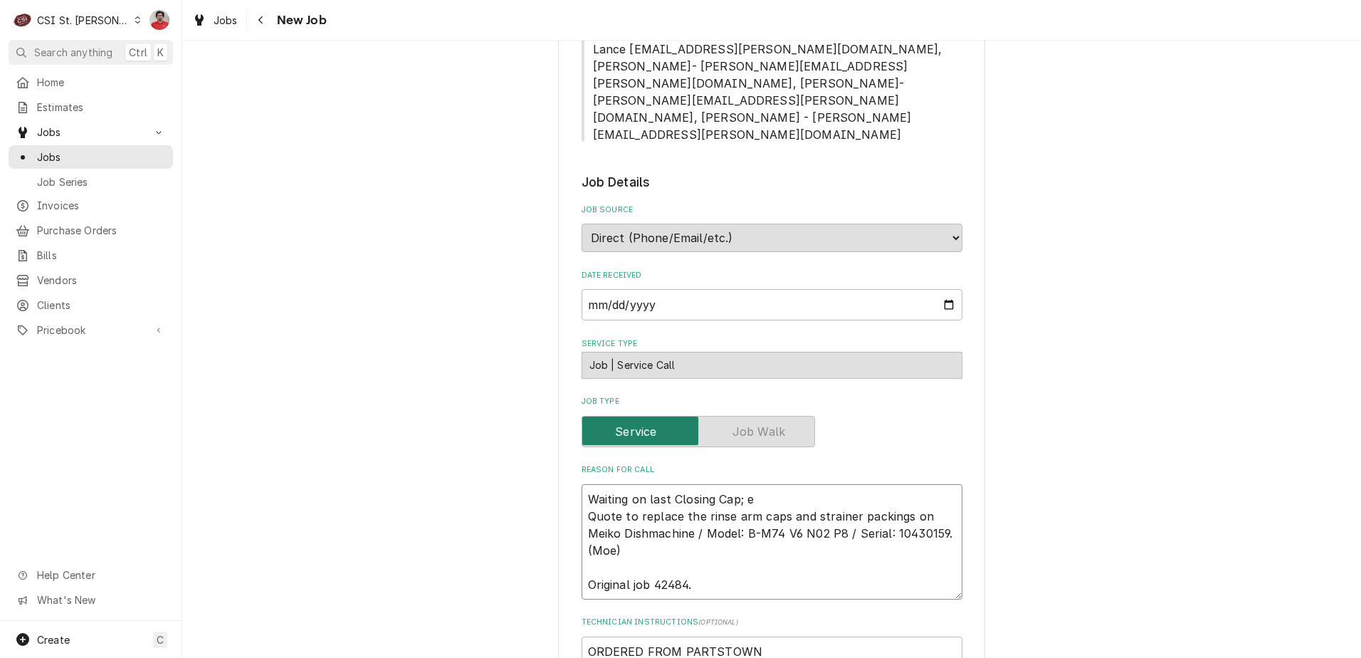
type textarea "x"
type textarea "Waiting on last Closing Cap; ev Quote to replace the rinse arm caps and straine…"
type textarea "x"
type textarea "Waiting on last Closing Cap; eve Quote to replace the rinse arm caps and strain…"
type textarea "x"
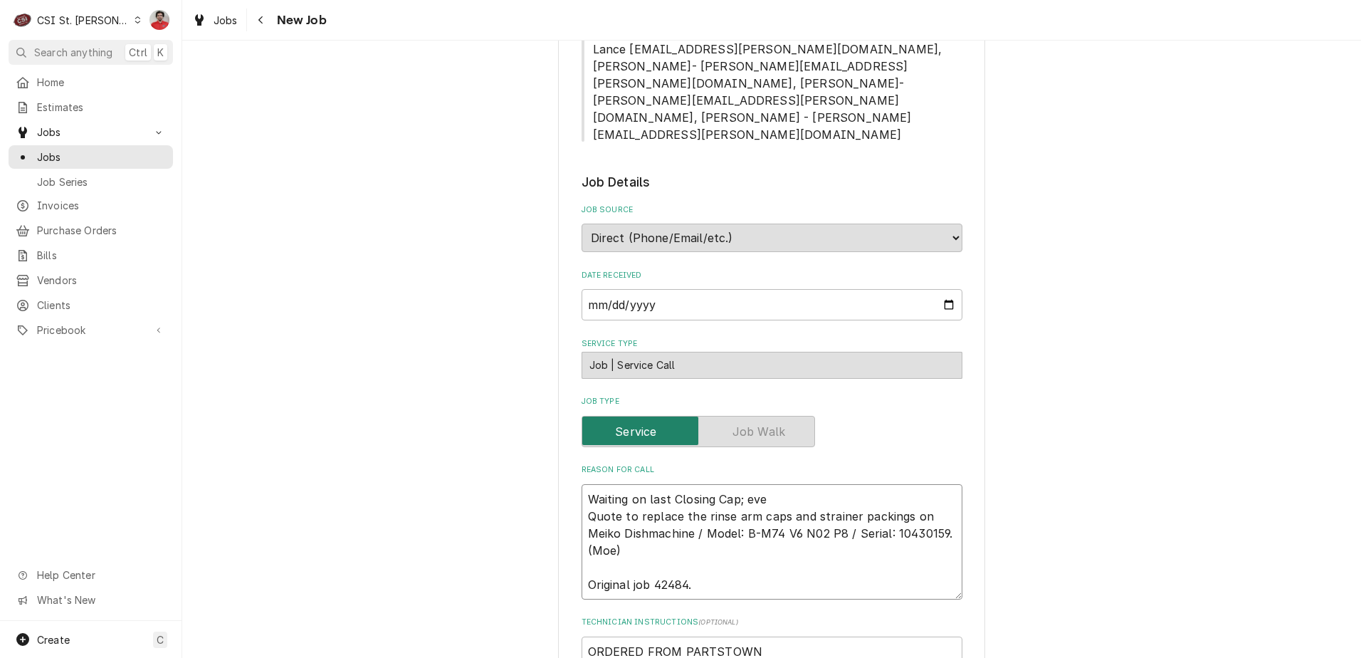
type textarea "Waiting on last Closing Cap; ever Quote to replace the rinse arm caps and strai…"
type textarea "x"
type textarea "Waiting on last Closing Cap; every Quote to replace the rinse arm caps and stra…"
type textarea "x"
type textarea "Waiting on last Closing Cap; everyth Quote to replace the rinse arm caps and st…"
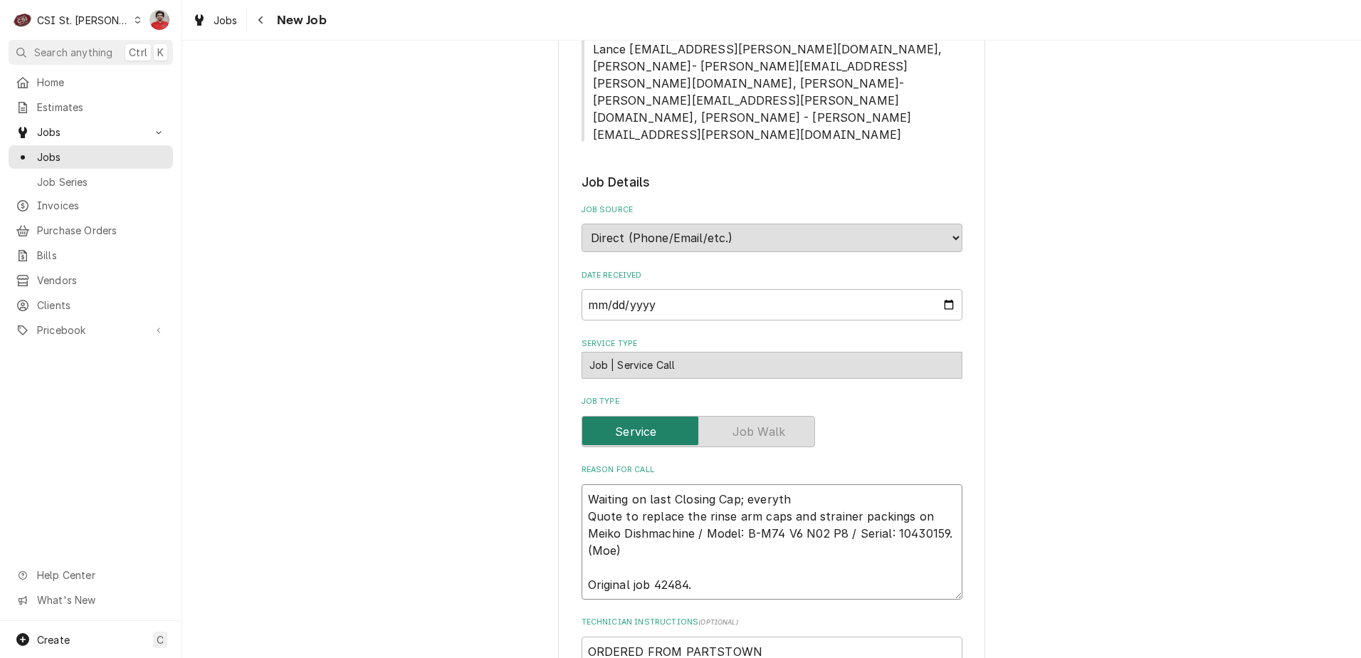
type textarea "x"
type textarea "Waiting on last Closing Cap; everythi Quote to replace the rinse arm caps and s…"
type textarea "x"
type textarea "Waiting on last Closing Cap; everythin Quote to replace the rinse arm caps and …"
type textarea "x"
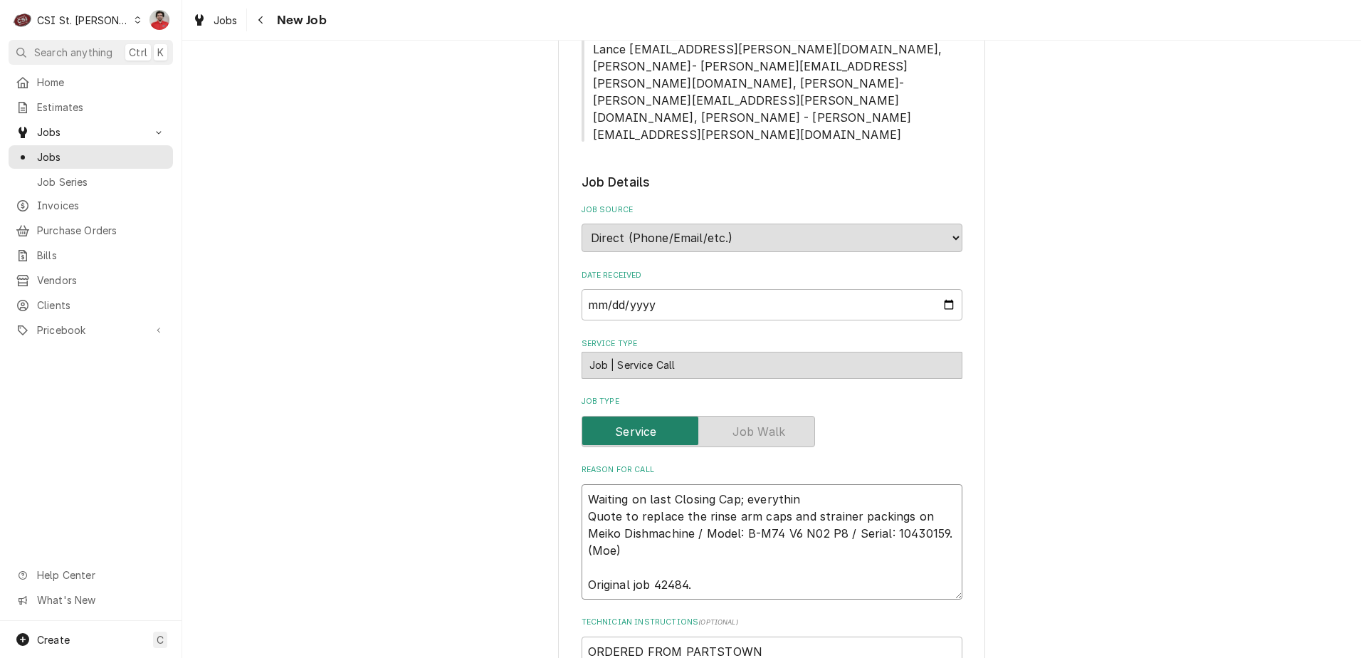
type textarea "Waiting on last Closing Cap; everything Quote to replace the rinse arm caps and…"
type textarea "x"
type textarea "Waiting on last Closing Cap; everything Quote to replace the rinse arm caps and…"
type textarea "x"
type textarea "Waiting on last Closing Cap; everything e Quote to replace the rinse arm caps a…"
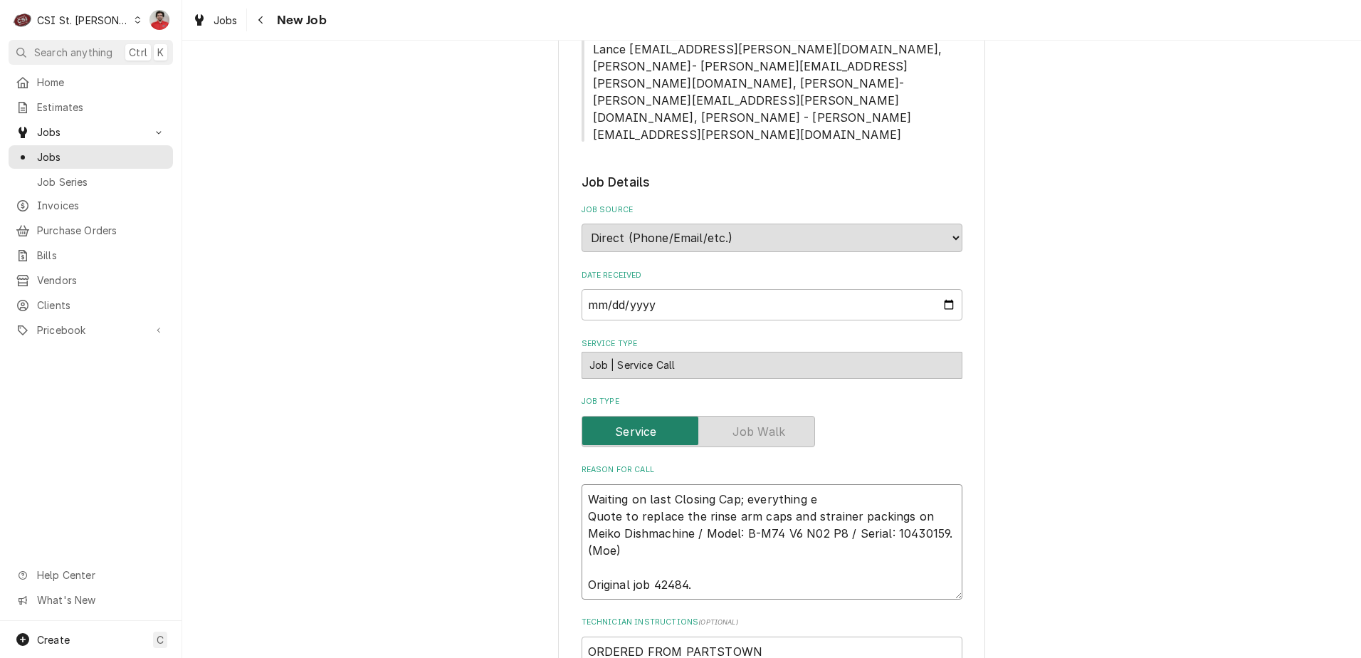
type textarea "x"
type textarea "Waiting on last Closing Cap; everything el Quote to replace the rinse arm caps …"
type textarea "x"
type textarea "Waiting on last Closing Cap; everything els Quote to replace the rinse arm caps…"
type textarea "x"
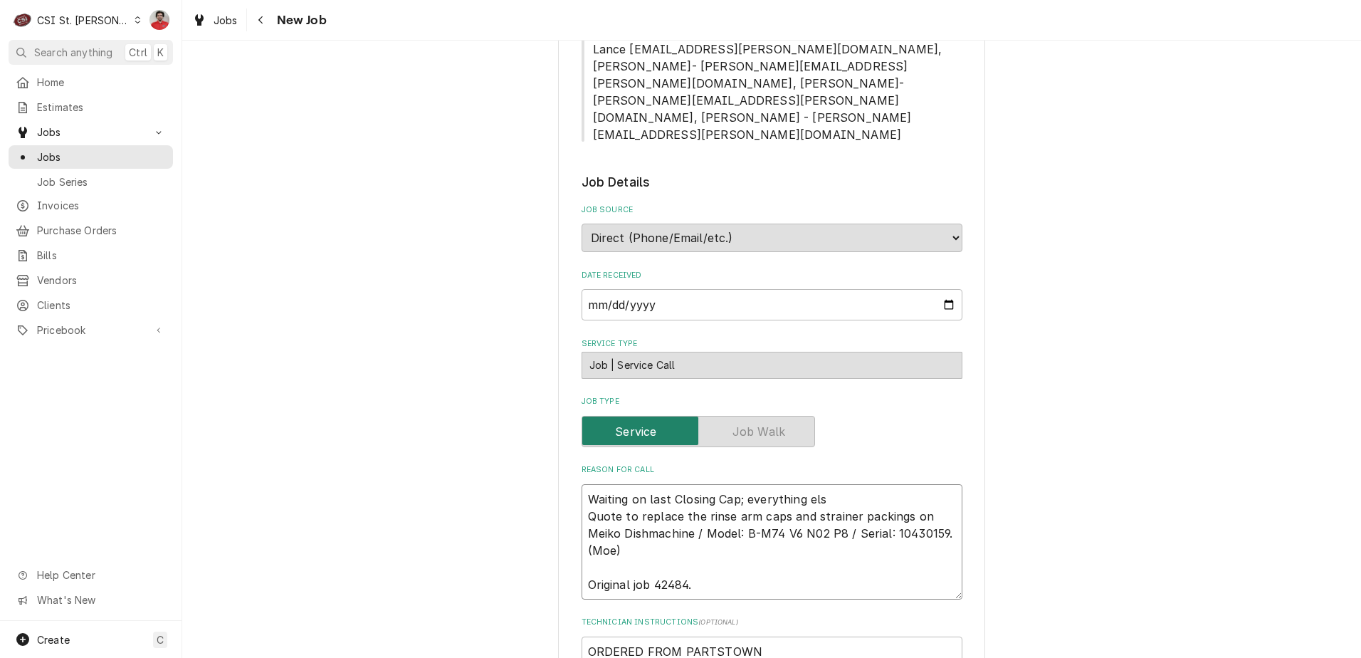
type textarea "Waiting on last Closing Cap; everything else Quote to replace the rinse arm cap…"
type textarea "x"
type textarea "Waiting on last Closing Cap; everything else Quote to replace the rinse arm cap…"
type textarea "x"
type textarea "Waiting on last Closing Cap; everything else t Quote to replace the rinse arm c…"
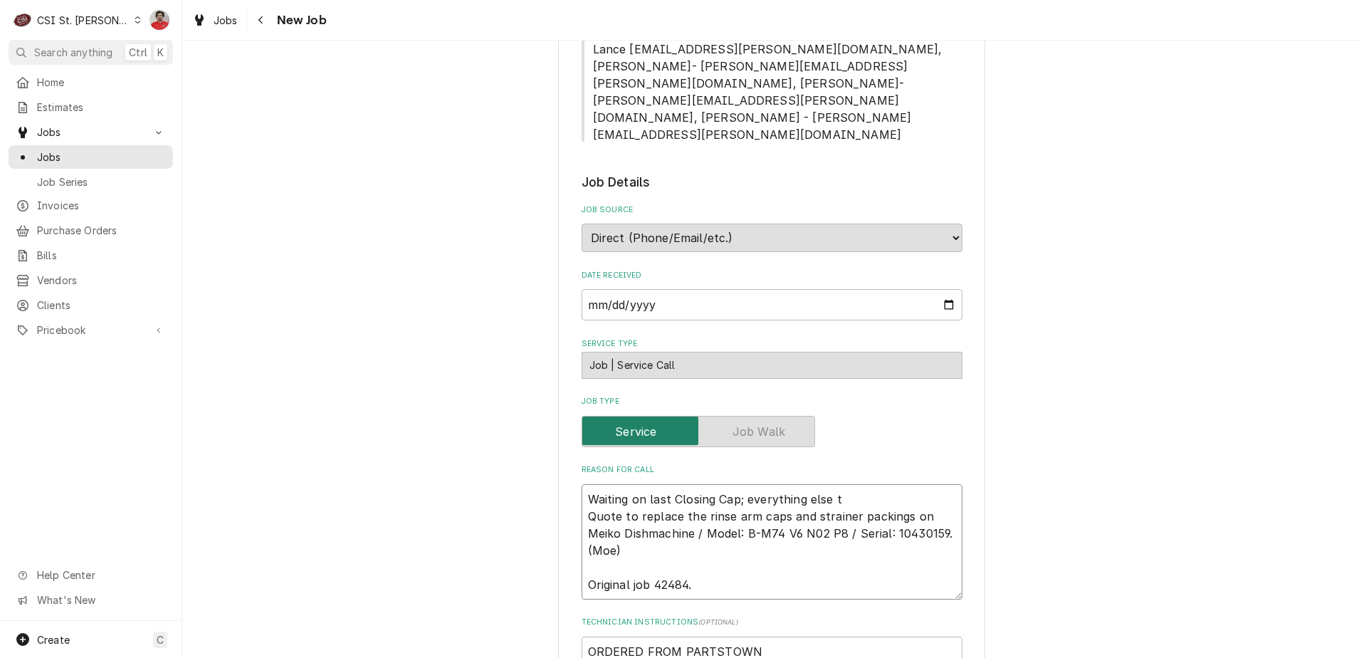
type textarea "x"
type textarea "Waiting on last Closing Cap; everything else to Quote to replace the rinse arm …"
type textarea "x"
type textarea "Waiting on last Closing Cap; everything else to c Quote to replace the rinse ar…"
type textarea "x"
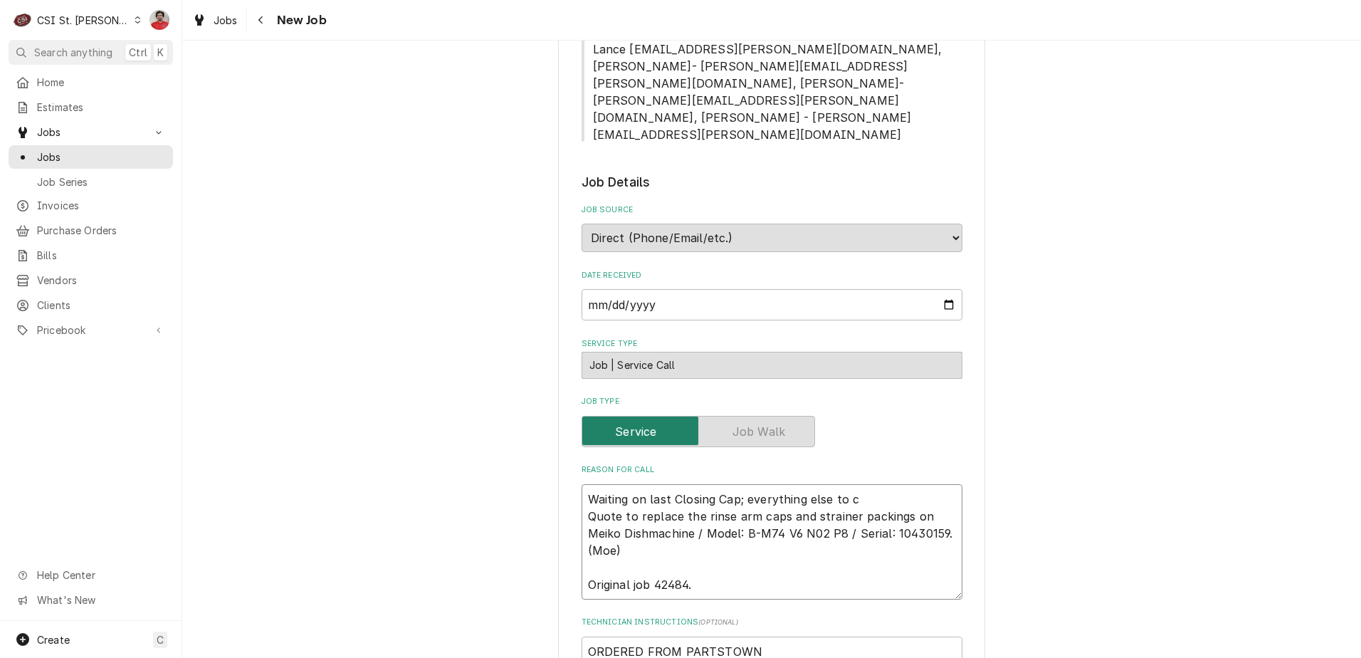
type textarea "Waiting on last Closing Cap; everything else to Quote to replace the rinse arm …"
type textarea "x"
type textarea "Waiting on last Closing Cap; everything else to M Quote to replace the rinse ar…"
type textarea "x"
type textarea "Waiting on last Closing Cap; everything else to Mo Quote to replace the rinse a…"
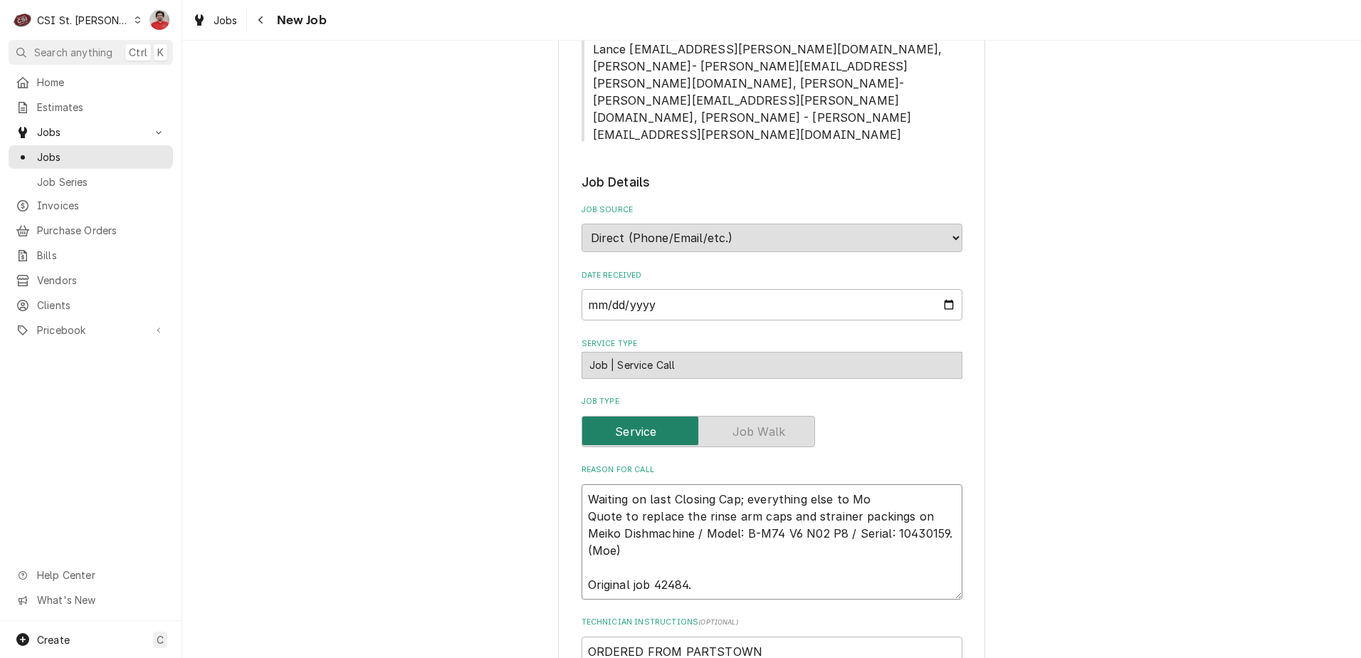
type textarea "x"
type textarea "Waiting on last Closing Cap; everything else to Moe Quote to replace the rinse …"
type textarea "x"
type textarea "Waiting on last Closing Cap; everything else to [PERSON_NAME]' Quote to replace…"
type textarea "x"
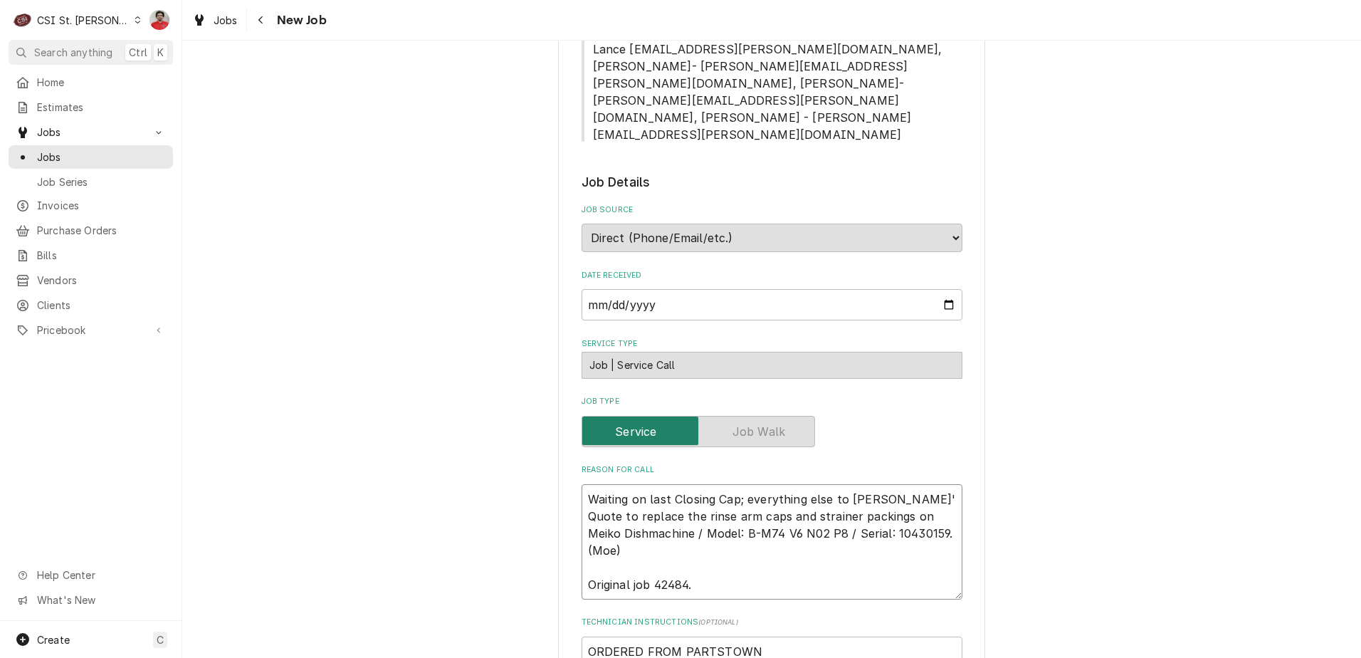
type textarea "Waiting on last Closing Cap; everything else to [PERSON_NAME] Quote to replace …"
type textarea "x"
type textarea "Waiting on last Closing Cap; everything else to [PERSON_NAME] Quote to replace …"
type textarea "x"
type textarea "Waiting on last Closing Cap; everything else to [PERSON_NAME] s Quote to replac…"
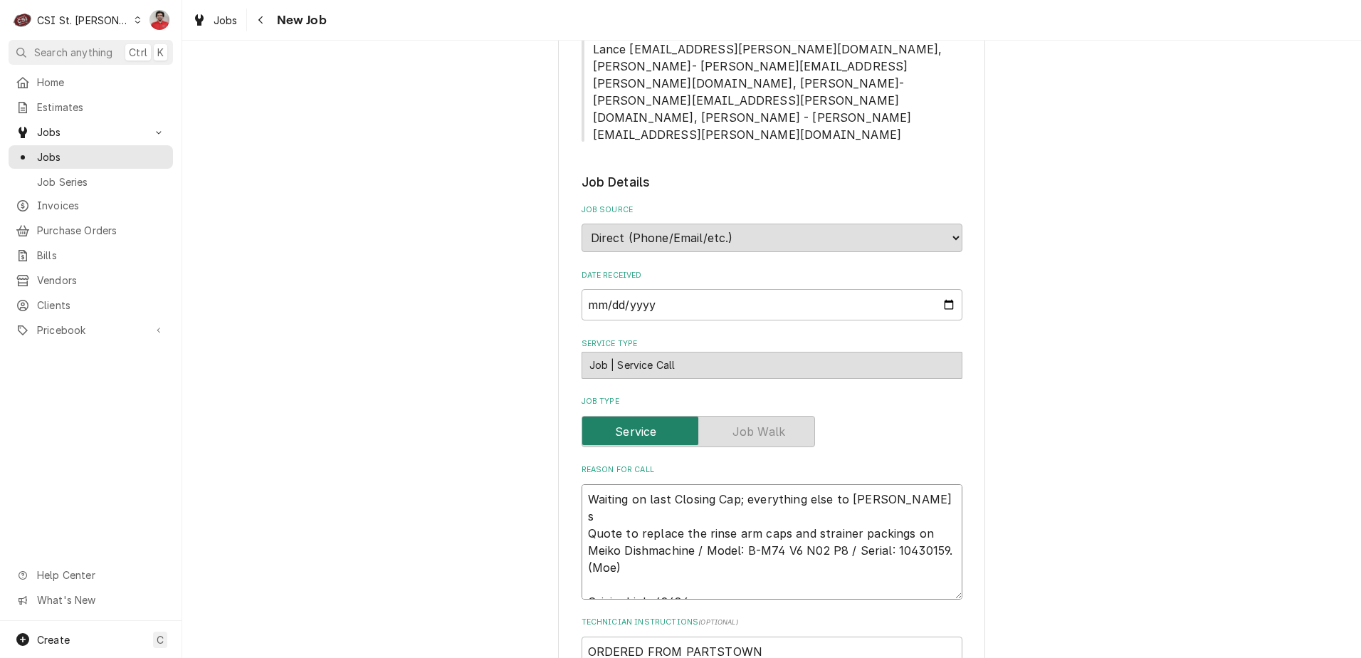
type textarea "x"
type textarea "Waiting on last Closing Cap; everything else to [PERSON_NAME] Quote to replace …"
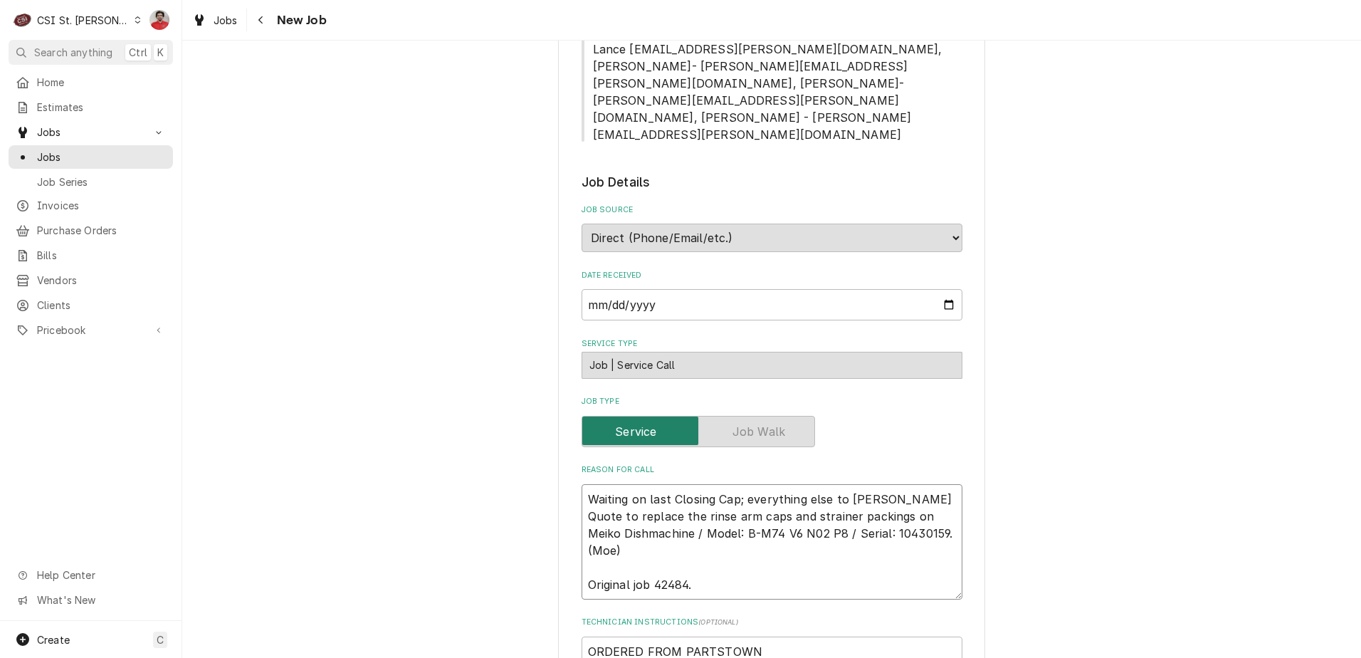
type textarea "x"
type textarea "Waiting on last Closing Cap; everything else to [PERSON_NAME] she Quote to repl…"
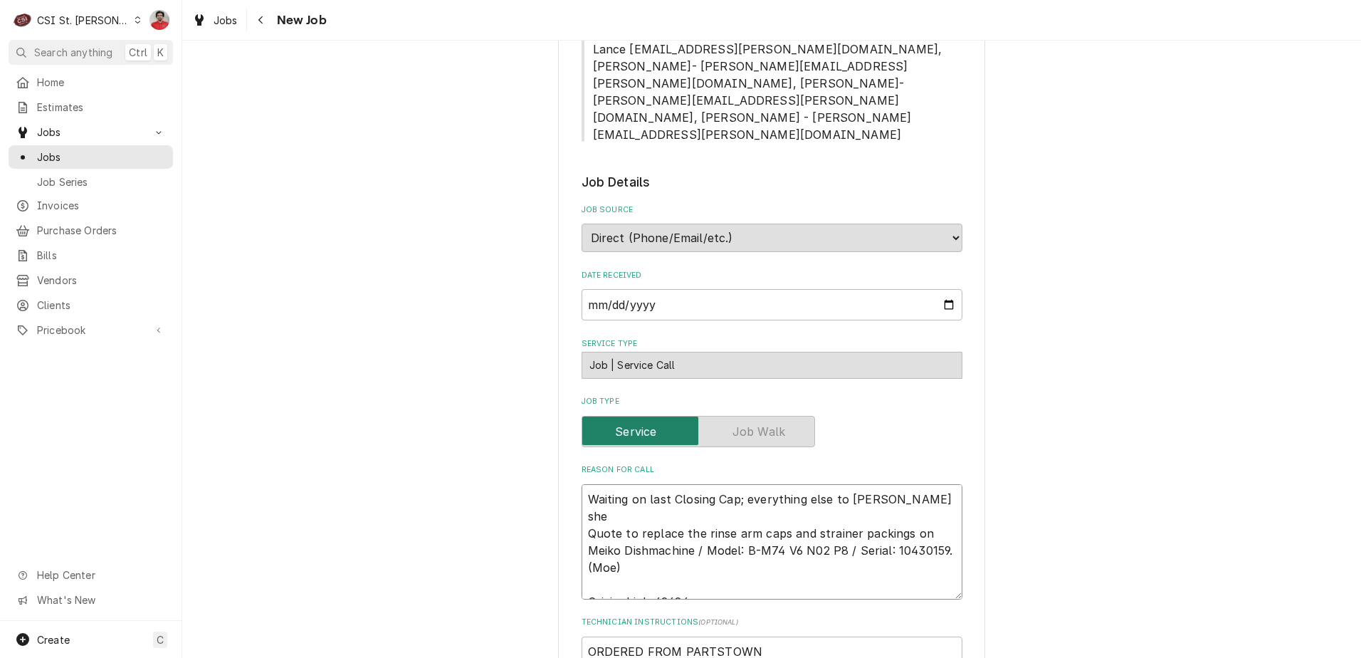
type textarea "x"
type textarea "Waiting on last Closing Cap; everything else to [PERSON_NAME] Quote to replace …"
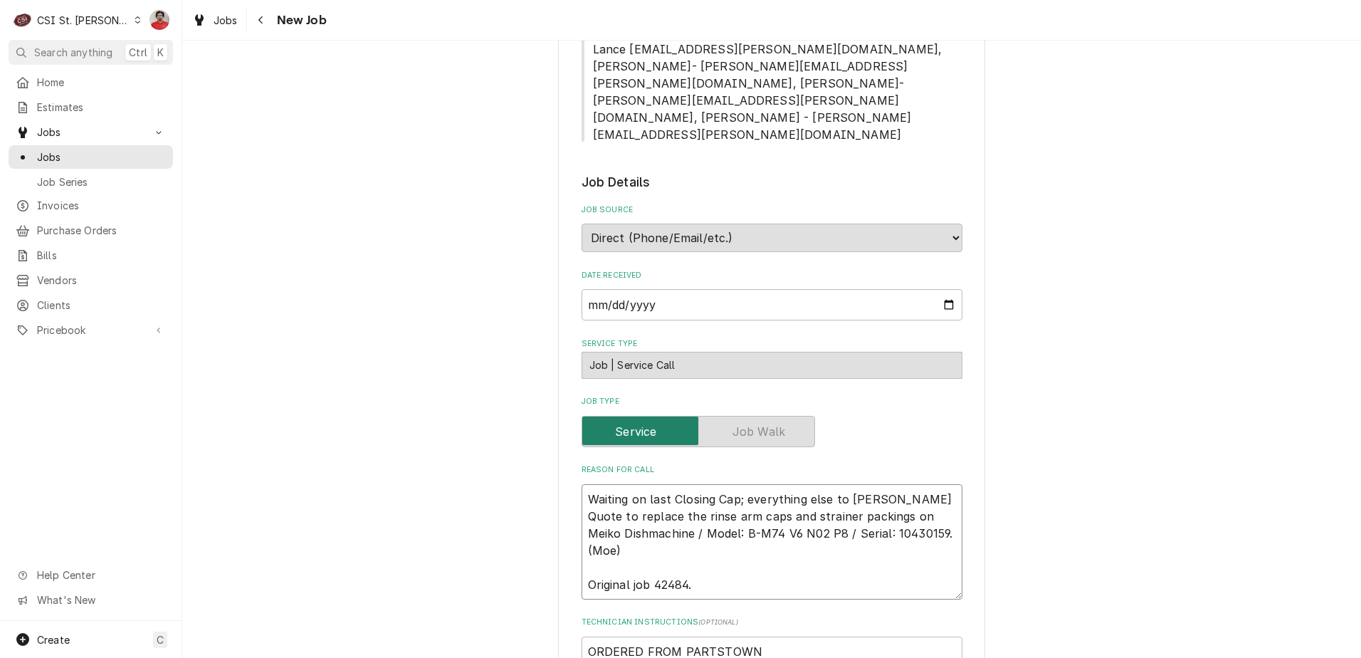
type textarea "x"
type textarea "Waiting on last Closing Cap; everything else to Moe's shelf Quote to replace th…"
type textarea "x"
type textarea "Waiting on last Closing Cap; everything else to Moe's shelf Quote to replace th…"
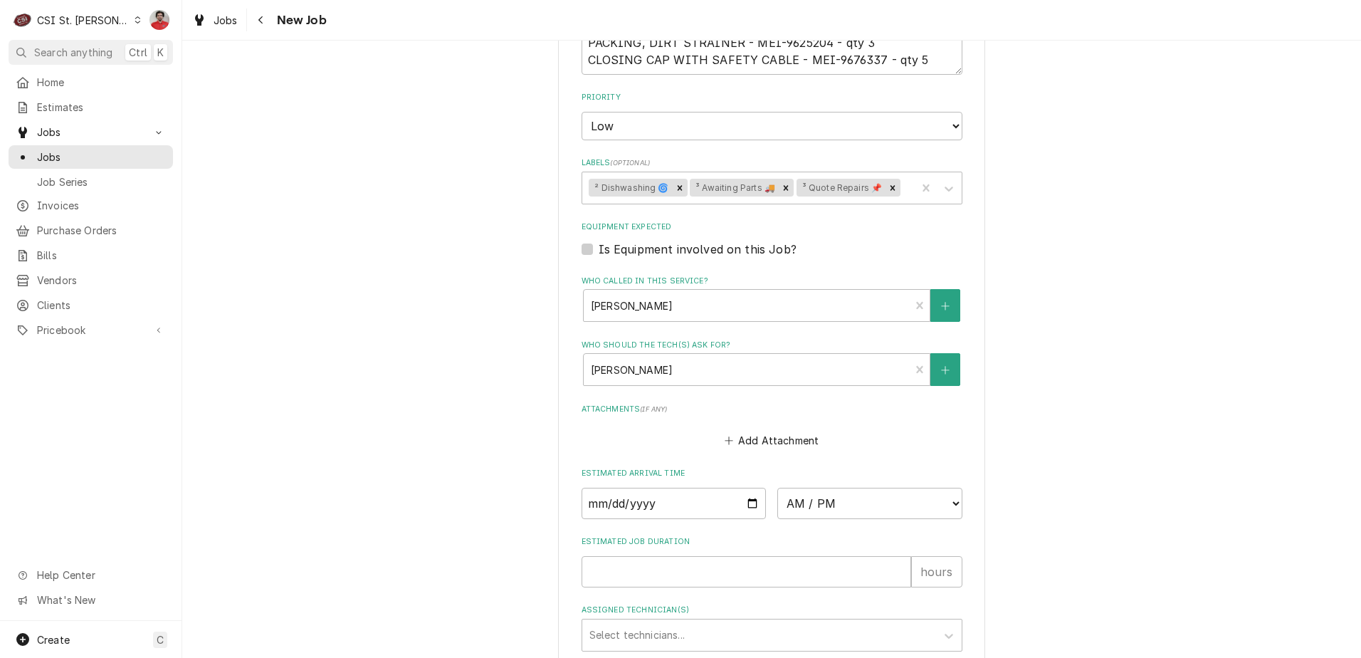
scroll to position [1547, 0]
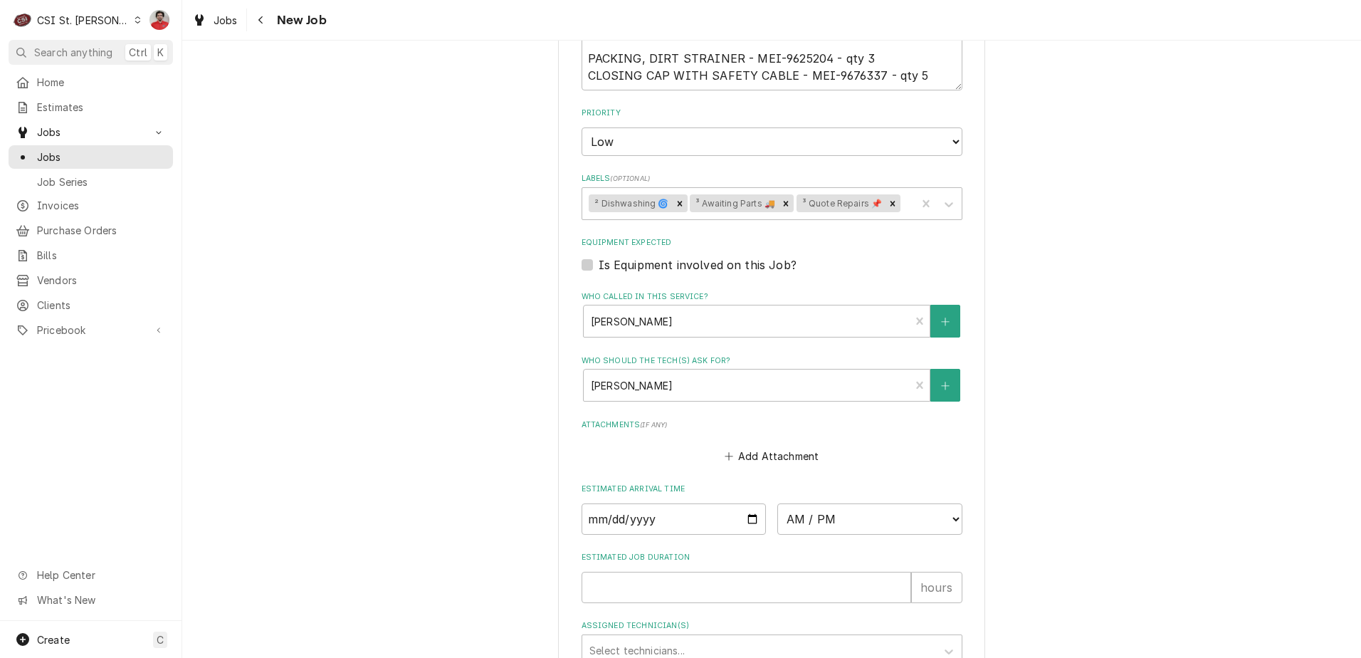
type textarea "x"
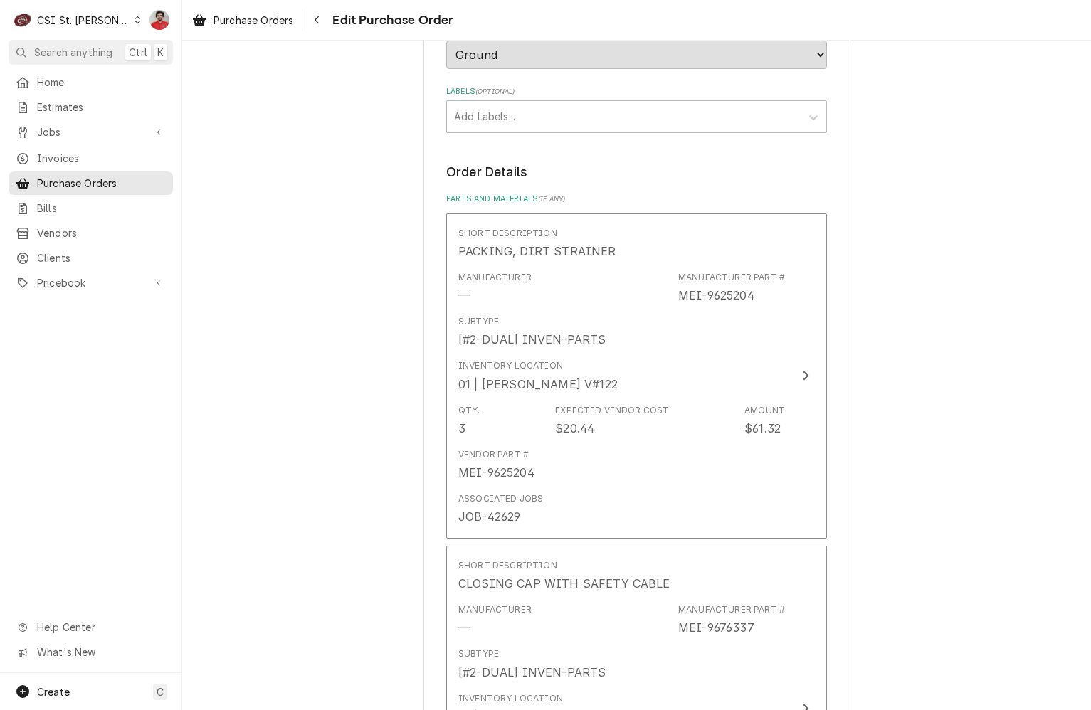
scroll to position [997, 0]
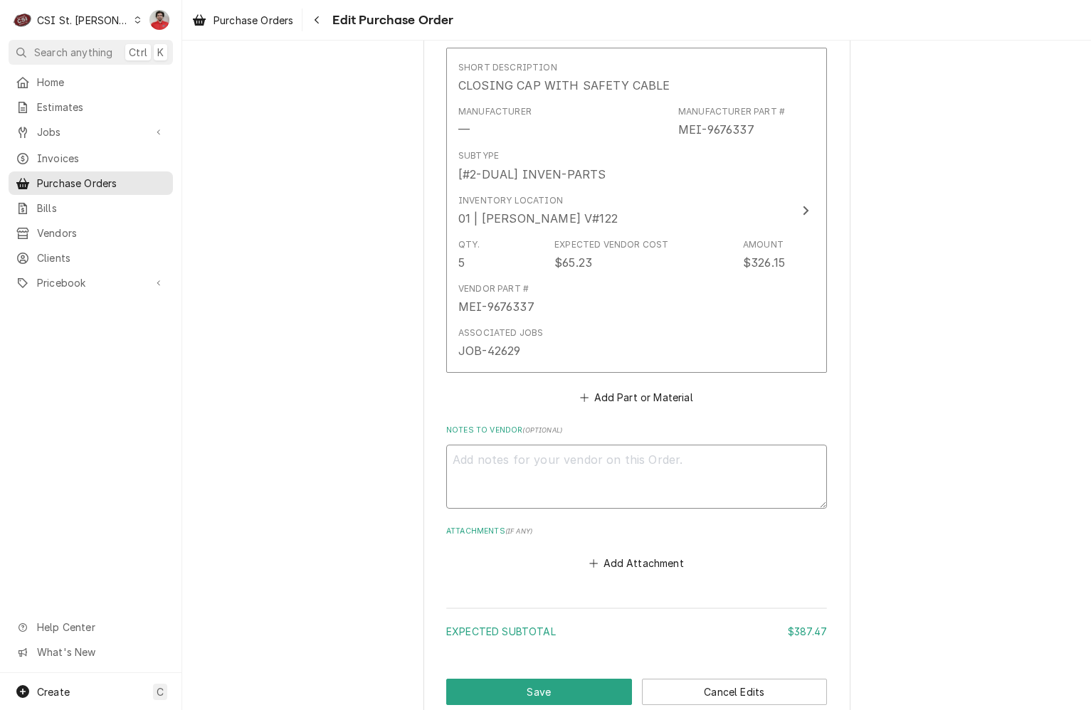
click at [528, 488] on textarea "Notes to Vendor ( optional )" at bounding box center [636, 477] width 381 height 64
type textarea "x"
type textarea "W"
type textarea "x"
type textarea "Wai"
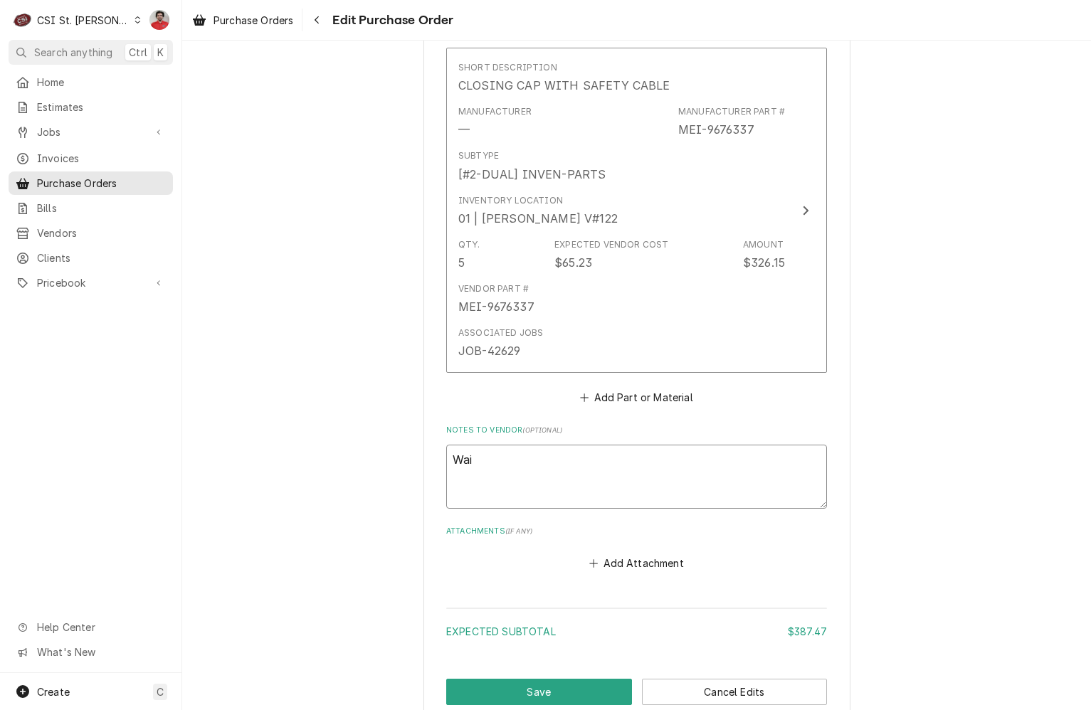
type textarea "x"
type textarea "Waio"
type textarea "x"
type textarea "Waiot"
type textarea "x"
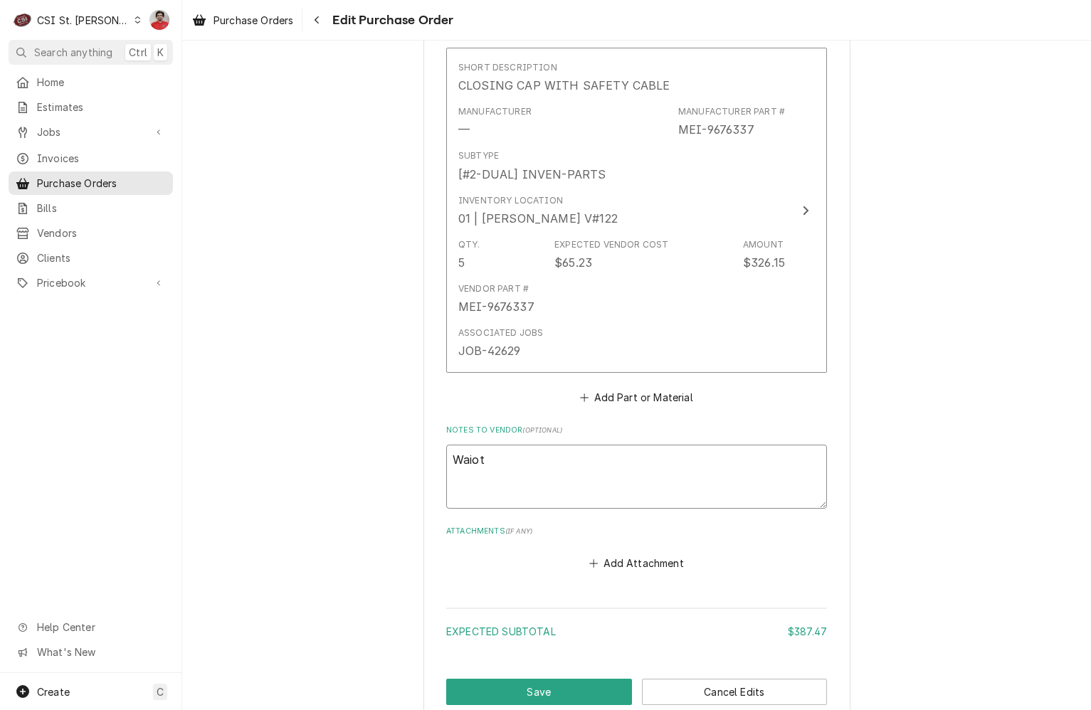
type textarea "Waio"
type textarea "x"
type textarea "Wai"
type textarea "x"
type textarea "Wait"
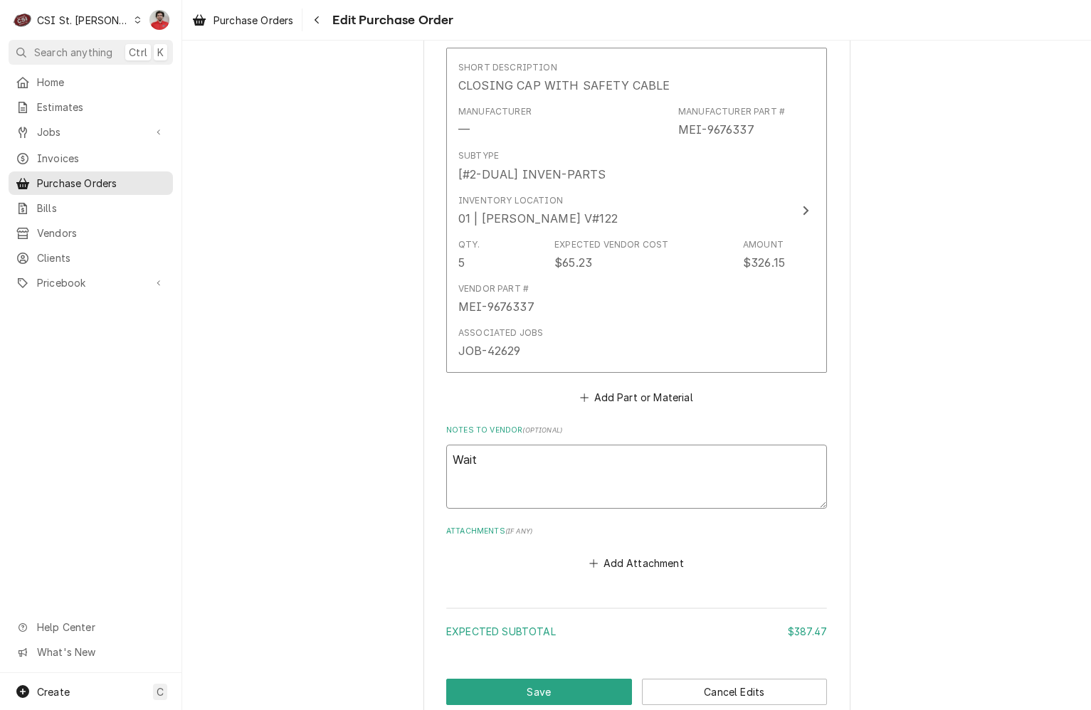
type textarea "x"
type textarea "Waiti"
type textarea "x"
type textarea "Waitin"
type textarea "x"
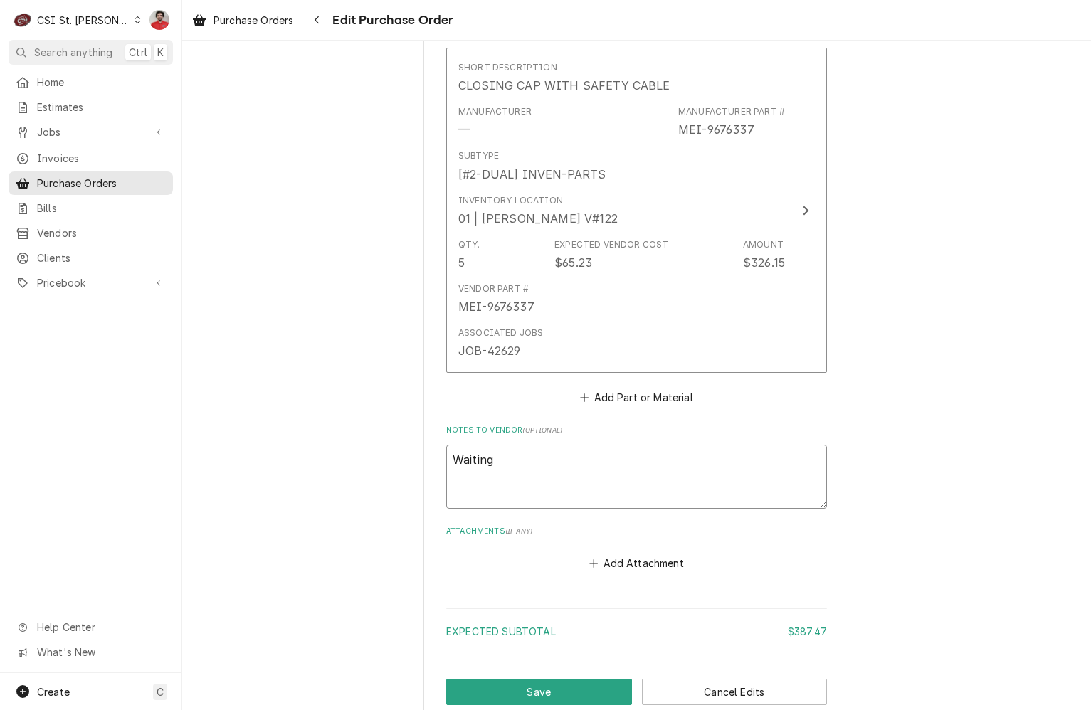
type textarea "Waiting"
type textarea "x"
type textarea "Waiting o"
type textarea "x"
type textarea "Waiting on"
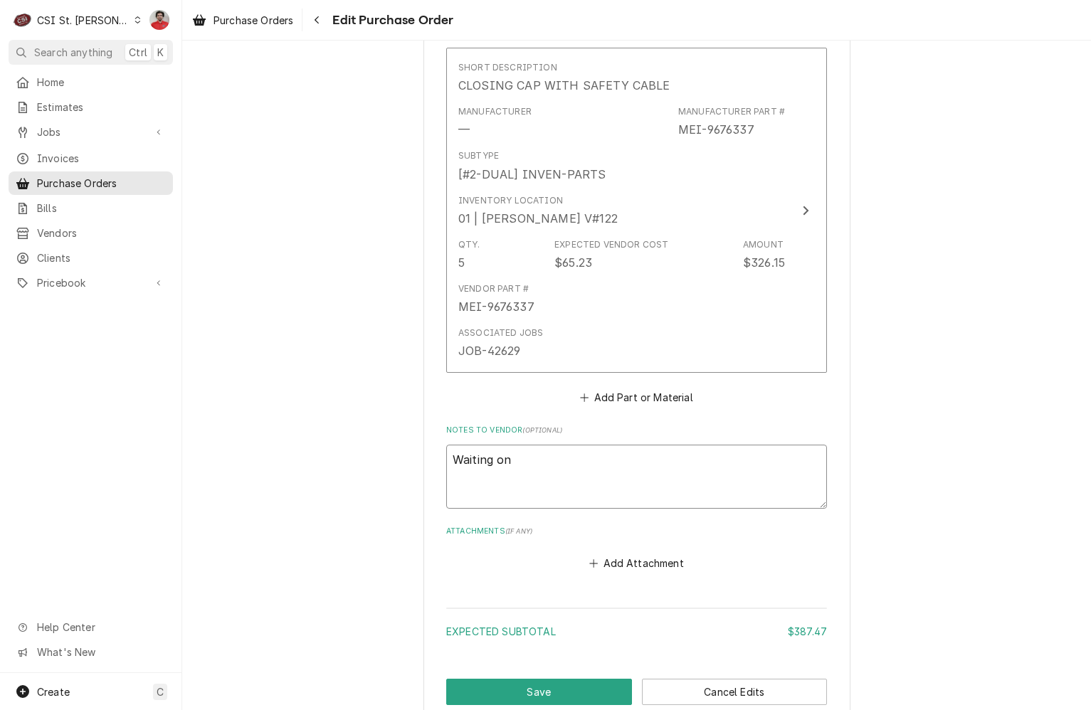
type textarea "x"
type textarea "Waiting on"
type textarea "x"
type textarea "Waiting on o"
type textarea "x"
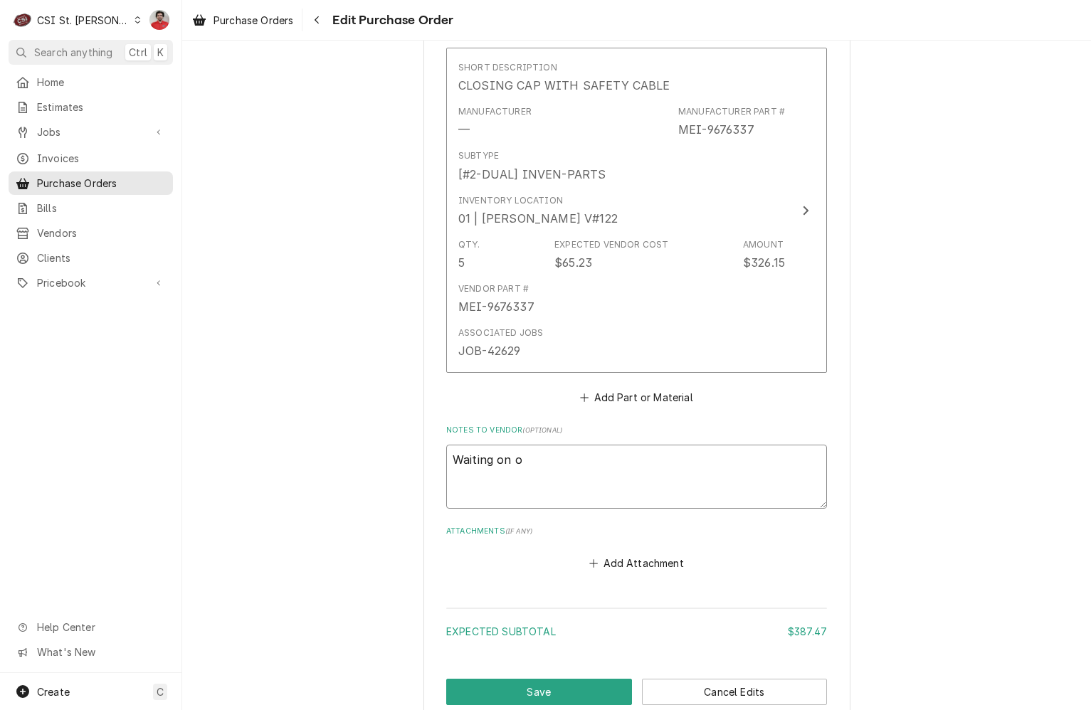
type textarea "Waiting on on"
type textarea "x"
type textarea "Waiting on one"
type textarea "x"
type textarea "Waiting on one"
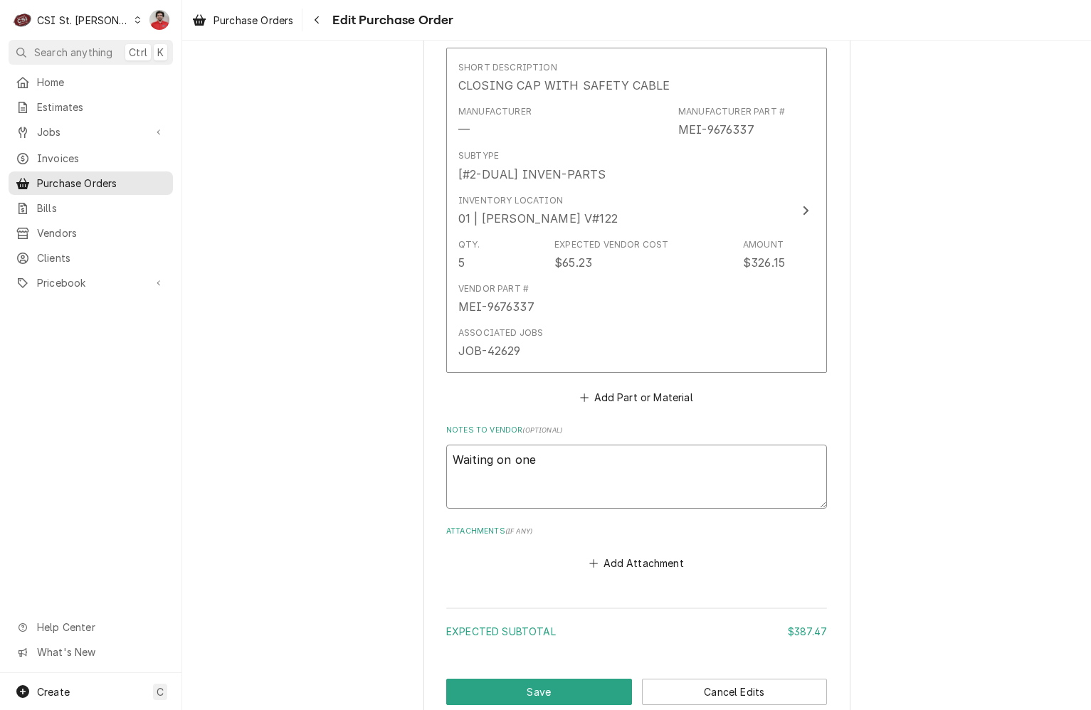
type textarea "x"
type textarea "Waiting on one M"
type textarea "x"
type textarea "Waiting on one ME"
type textarea "x"
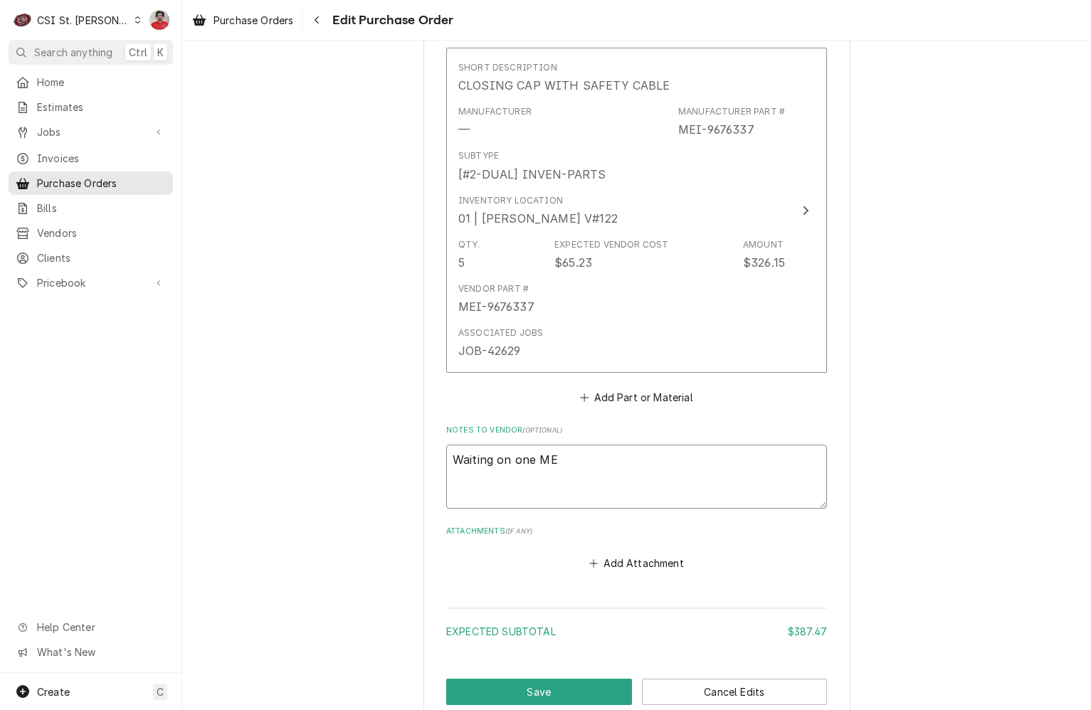
type textarea "Waiting on one MEI"
type textarea "x"
type textarea "Waiting on one MEI-"
type textarea "x"
type textarea "Waiting on one MEI-9"
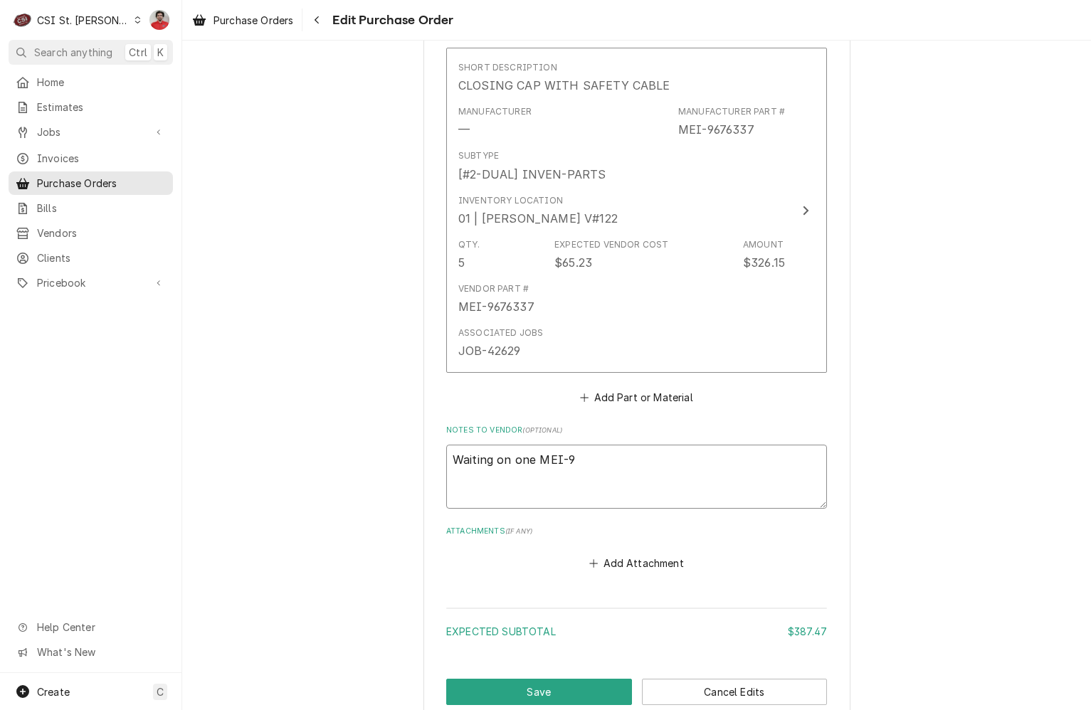
type textarea "x"
type textarea "Waiting on one MEI-96"
type textarea "x"
type textarea "Waiting on one MEI-967"
type textarea "x"
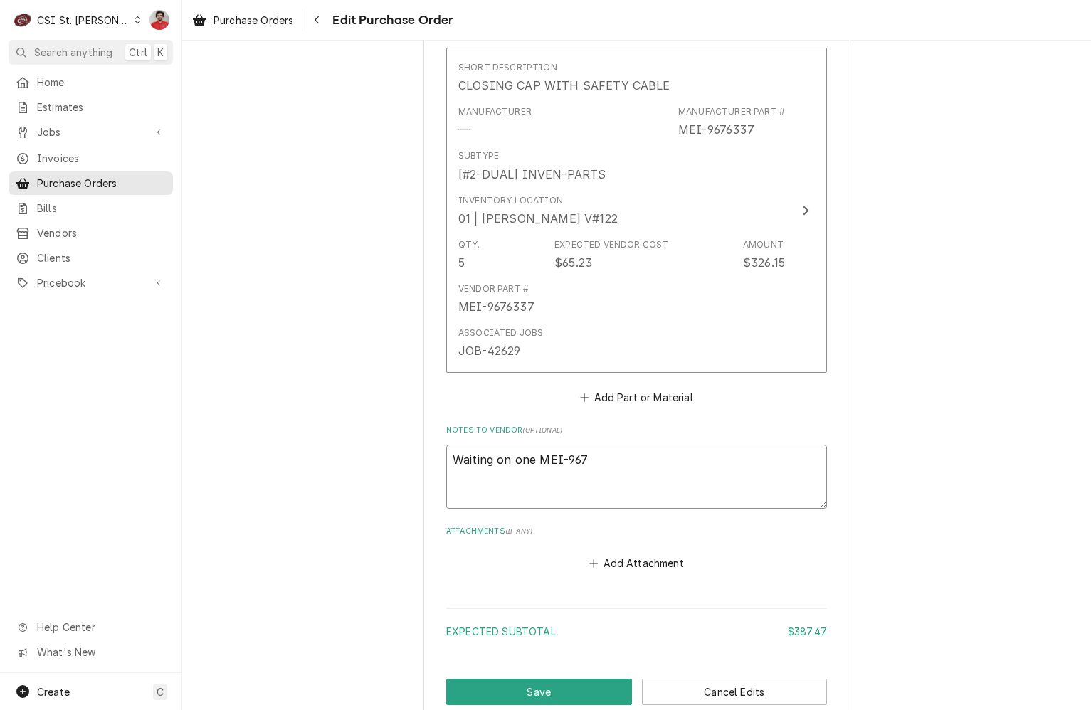
type textarea "Waiting on one MEI-9676"
type textarea "x"
type textarea "Waiting on one MEI-96763"
type textarea "x"
type textarea "Waiting on one MEI-967633"
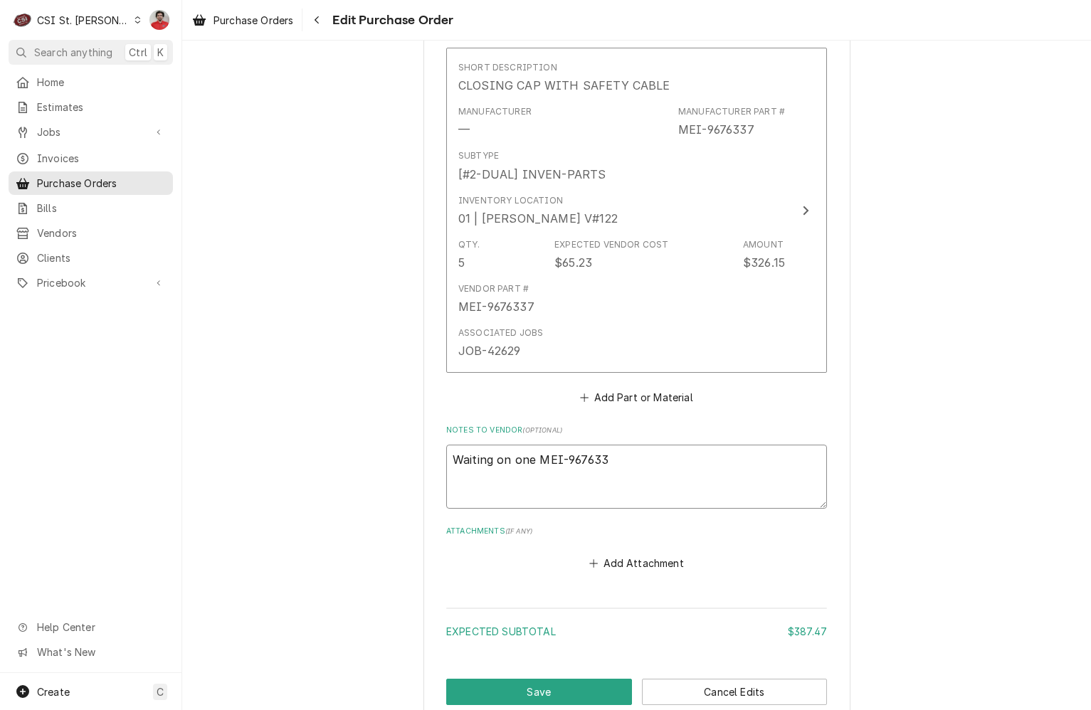
type textarea "x"
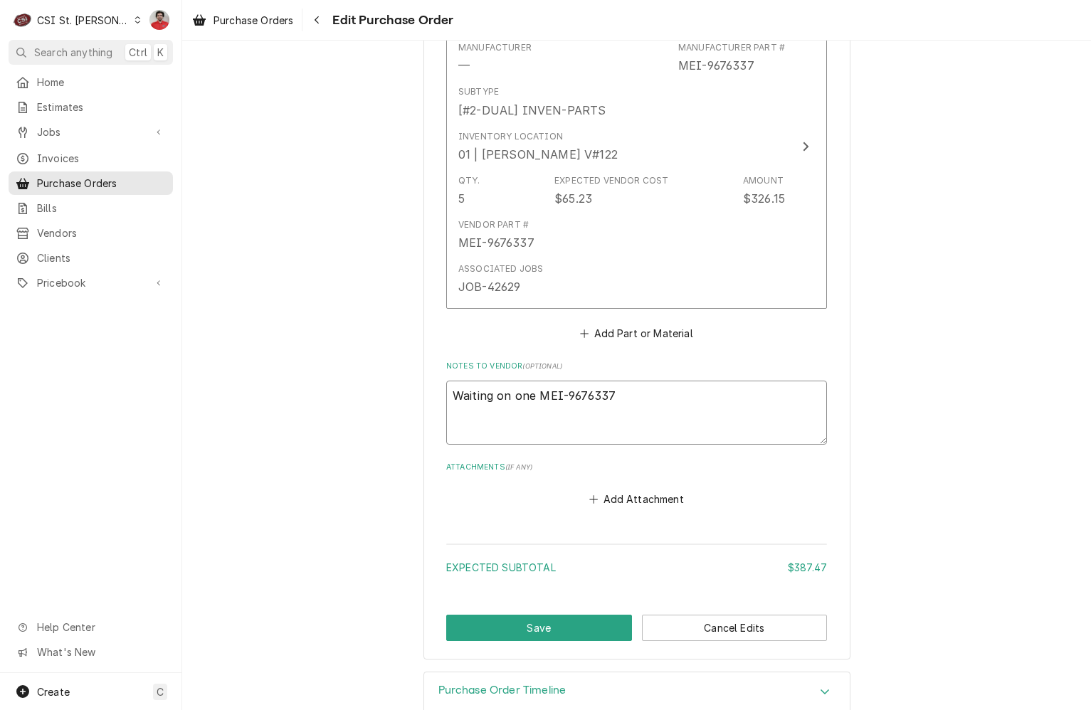
scroll to position [1090, 0]
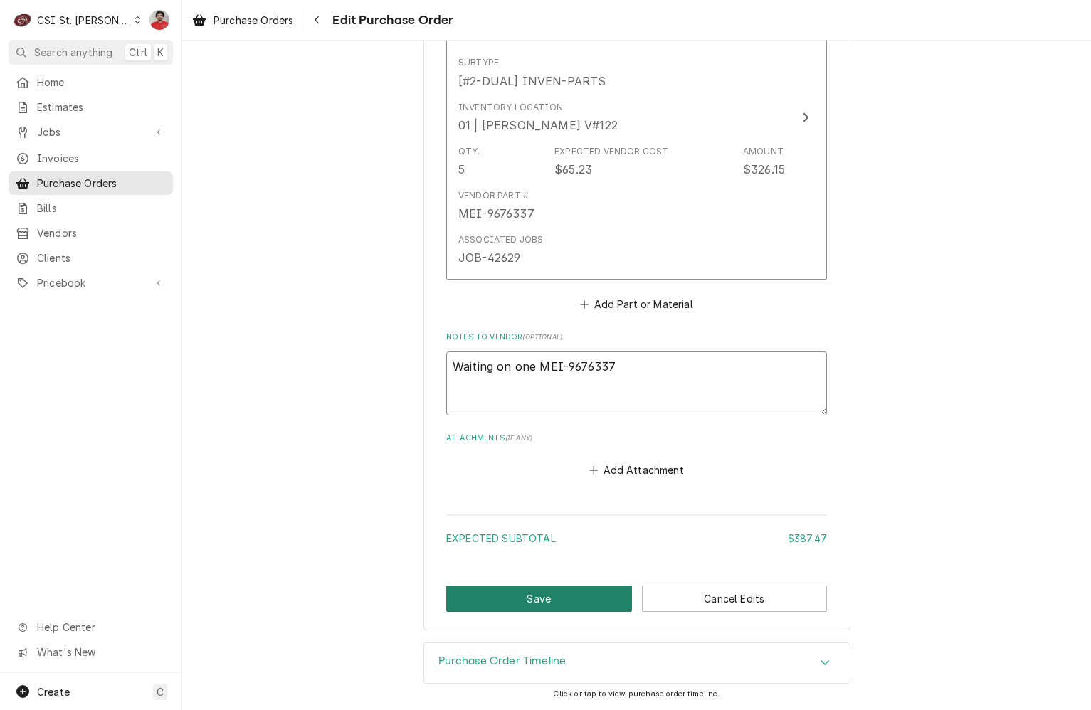
type textarea "Waiting on one MEI-9676337"
click at [554, 599] on button "Save" at bounding box center [539, 599] width 186 height 26
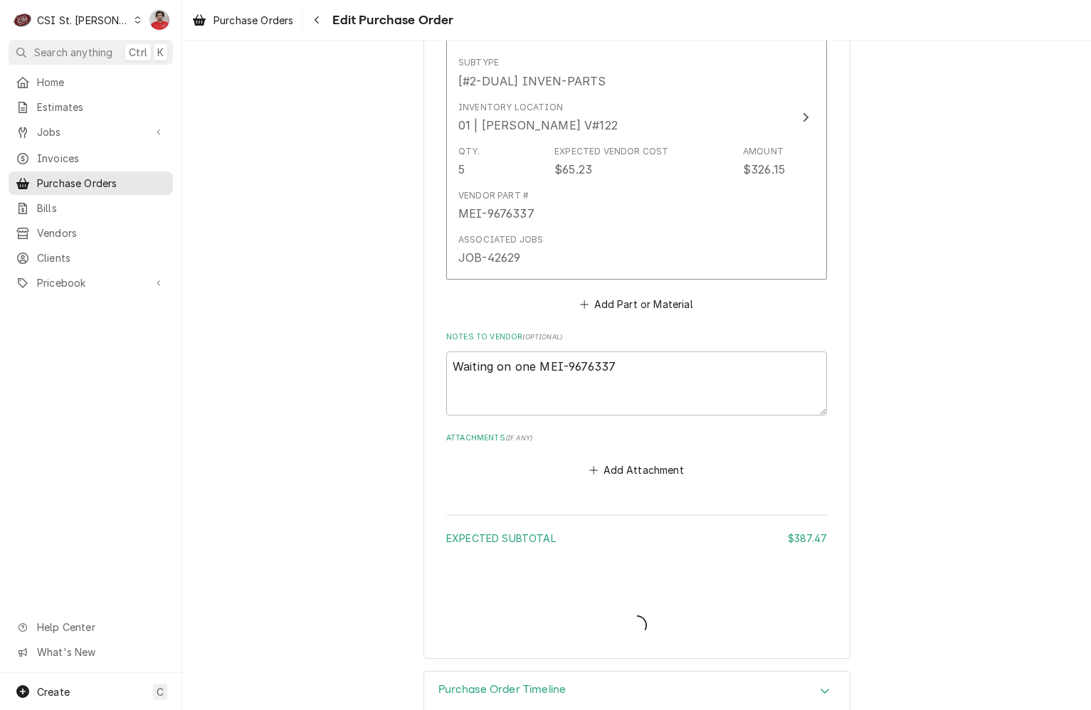
type textarea "x"
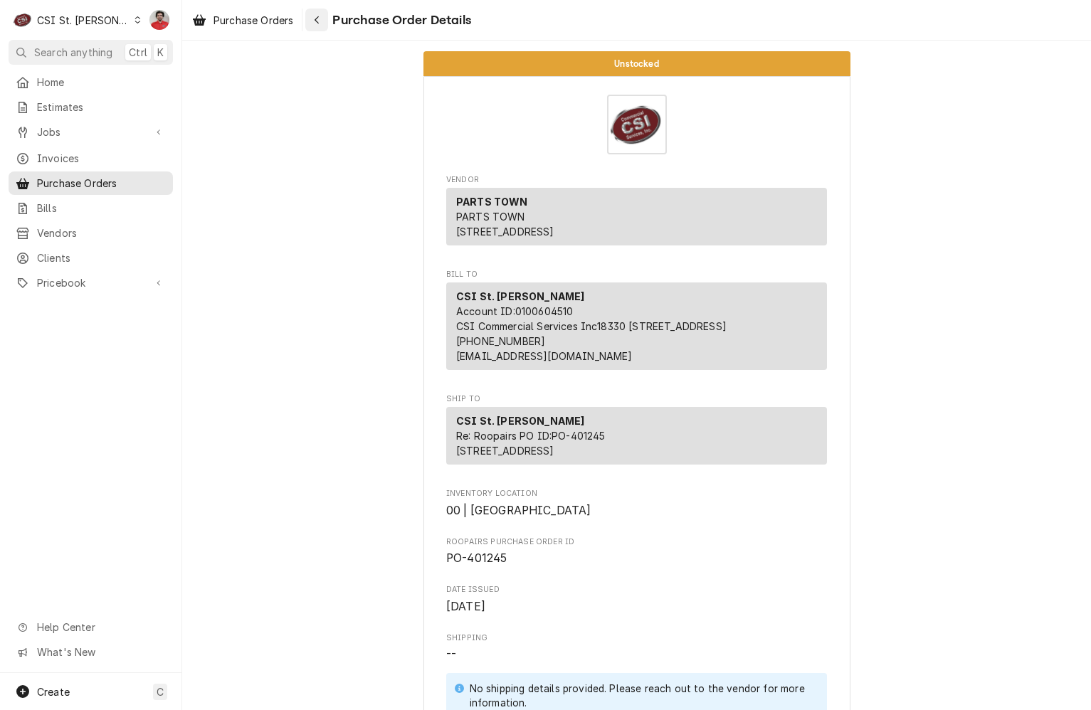
click at [324, 23] on div "Navigate back" at bounding box center [317, 20] width 14 height 14
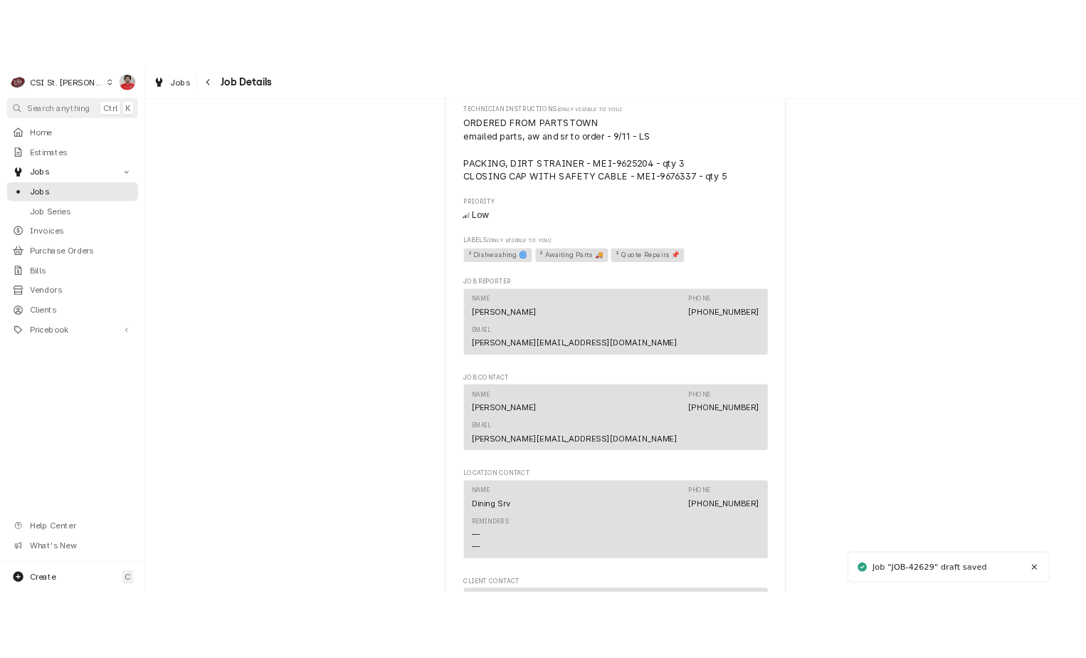
scroll to position [1565, 0]
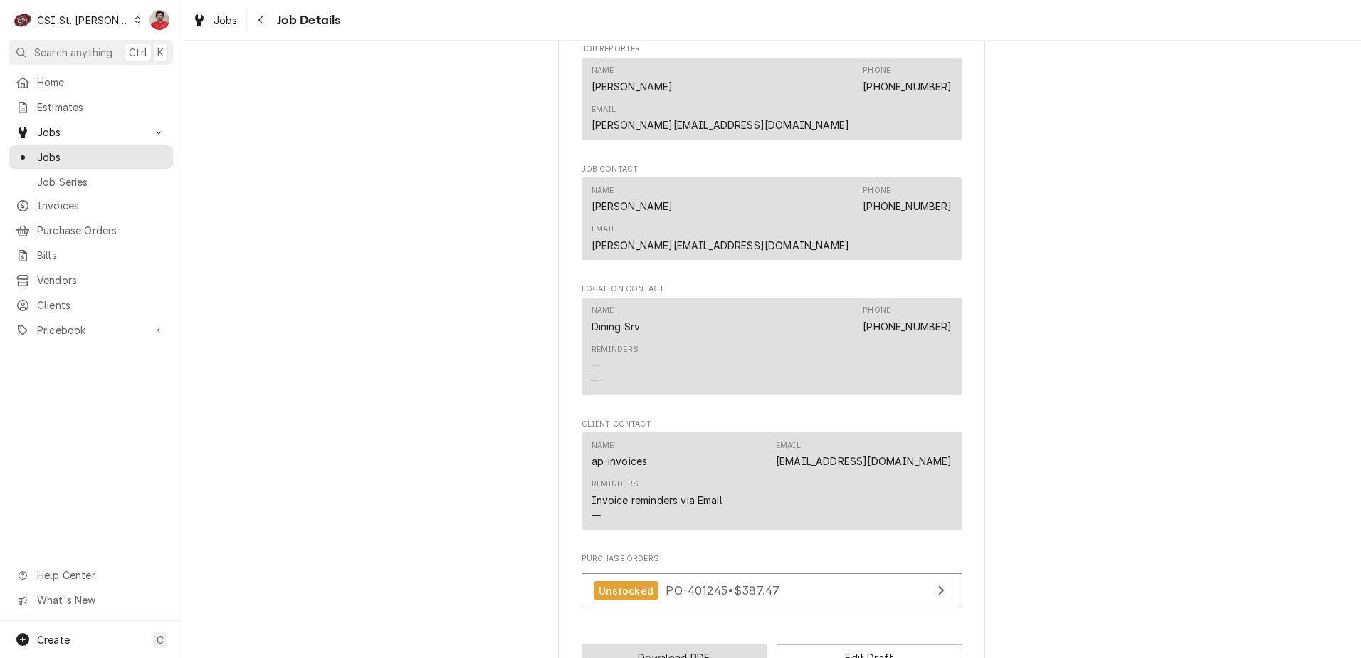
click at [703, 644] on button "Download PDF" at bounding box center [675, 657] width 186 height 26
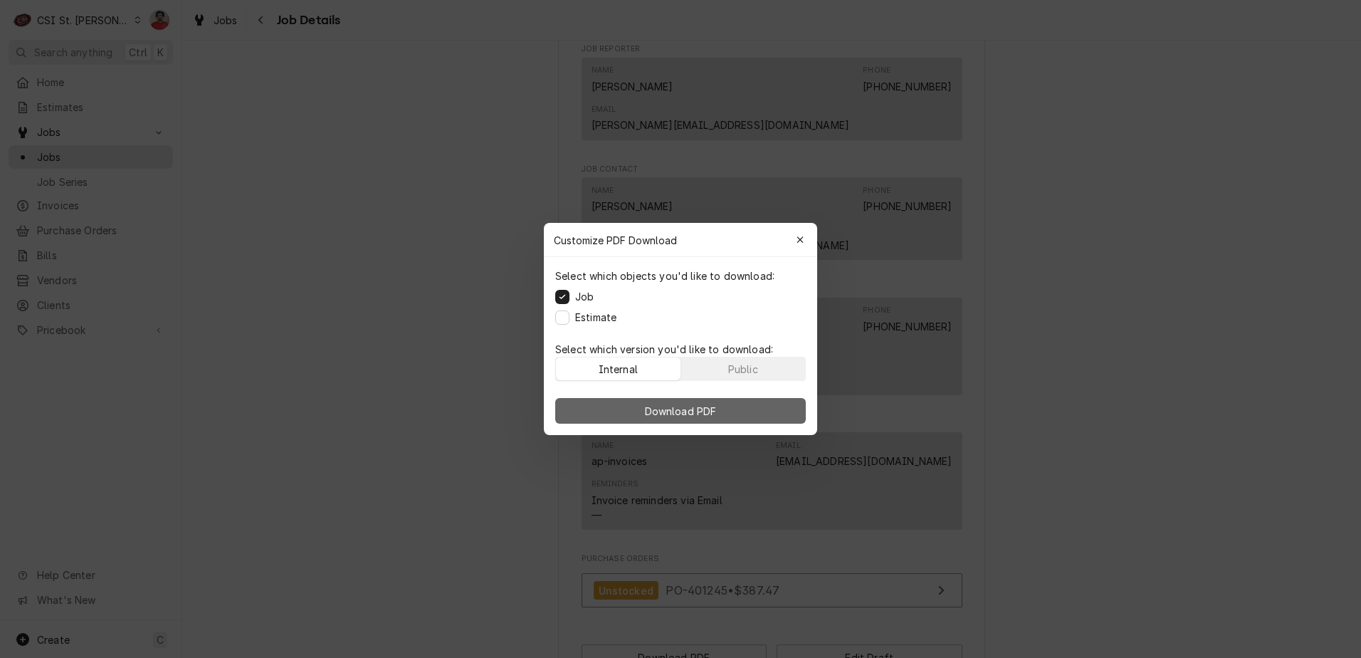
click at [702, 413] on span "Download PDF" at bounding box center [681, 411] width 78 height 15
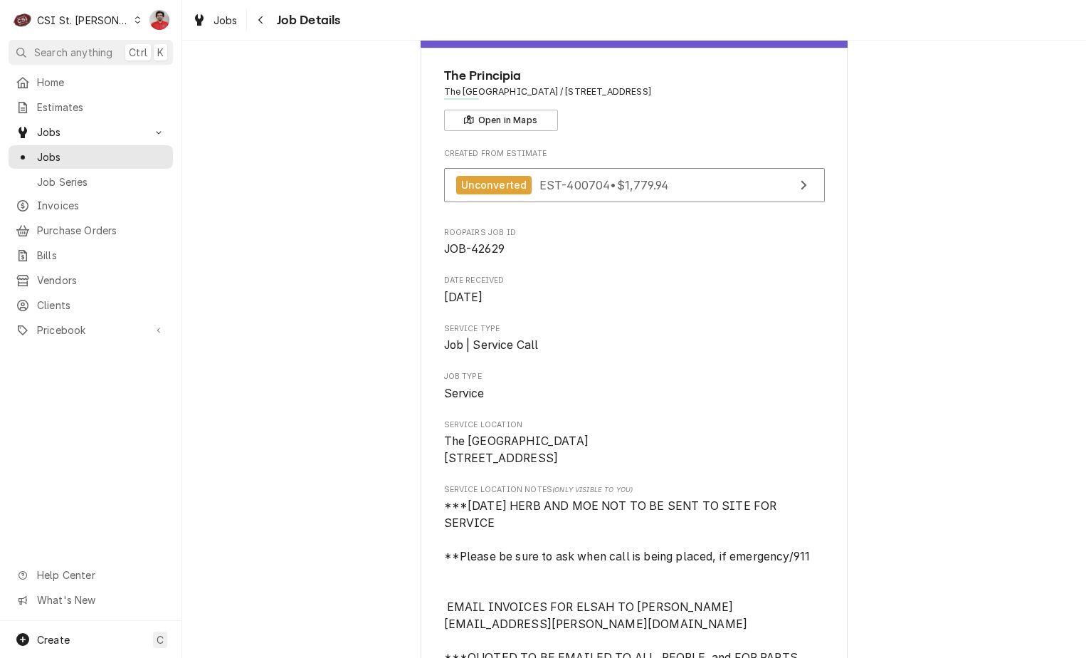
scroll to position [0, 0]
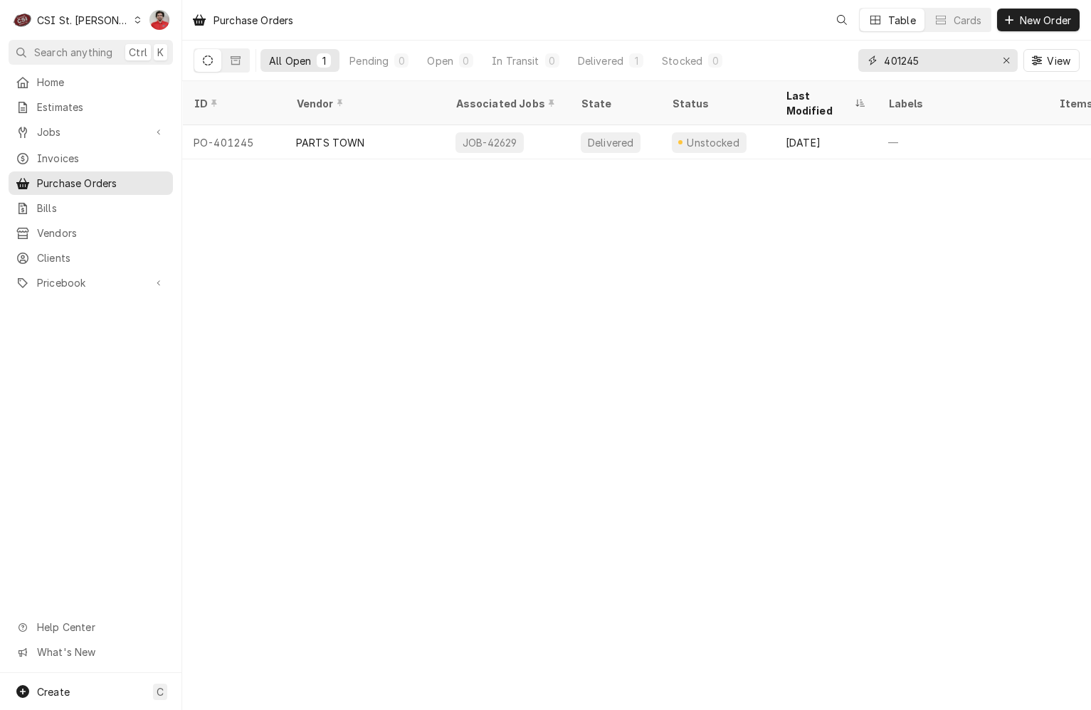
click at [952, 65] on input "401245" at bounding box center [937, 60] width 107 height 23
type input "401242"
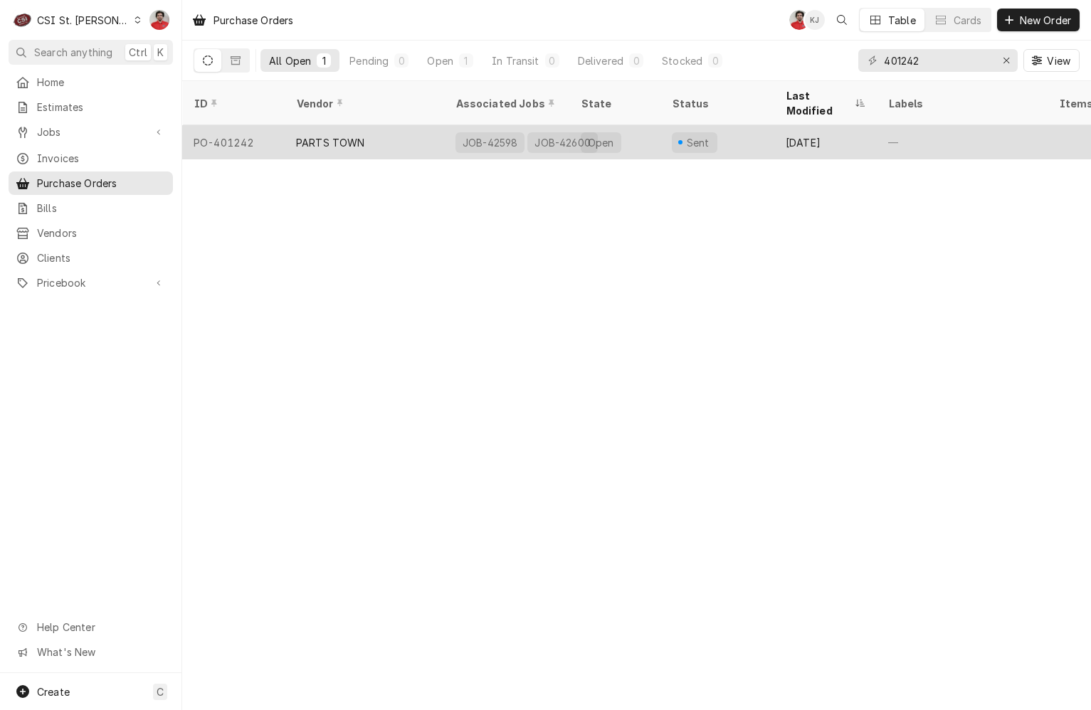
click at [623, 125] on div "Open" at bounding box center [614, 142] width 91 height 34
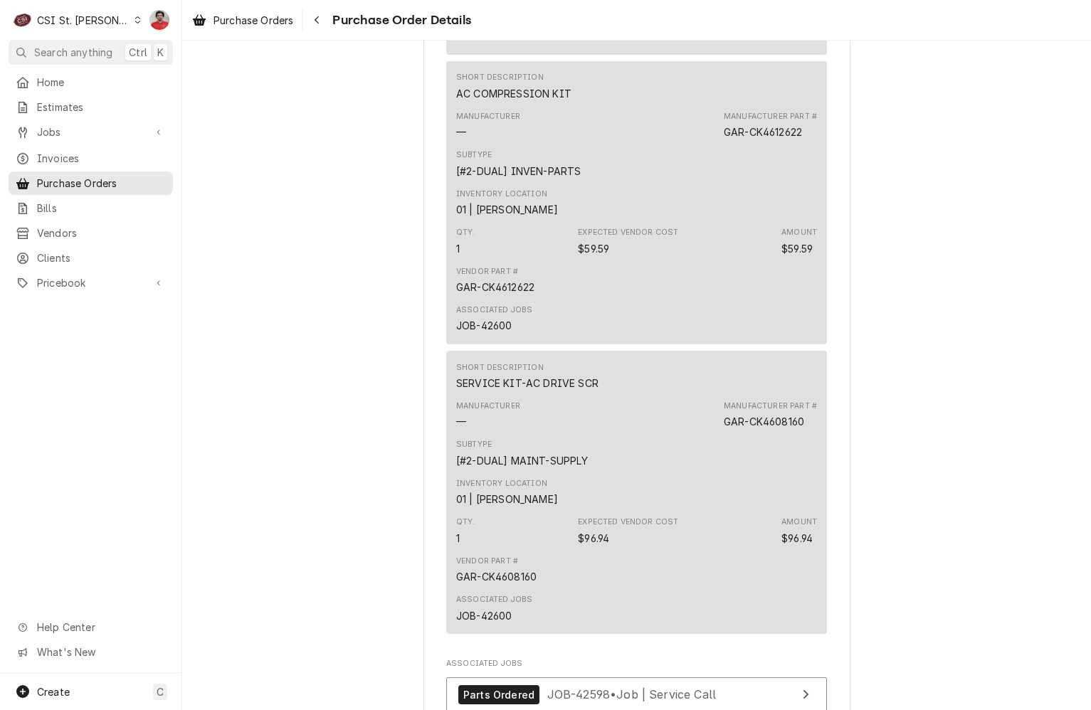
scroll to position [1495, 0]
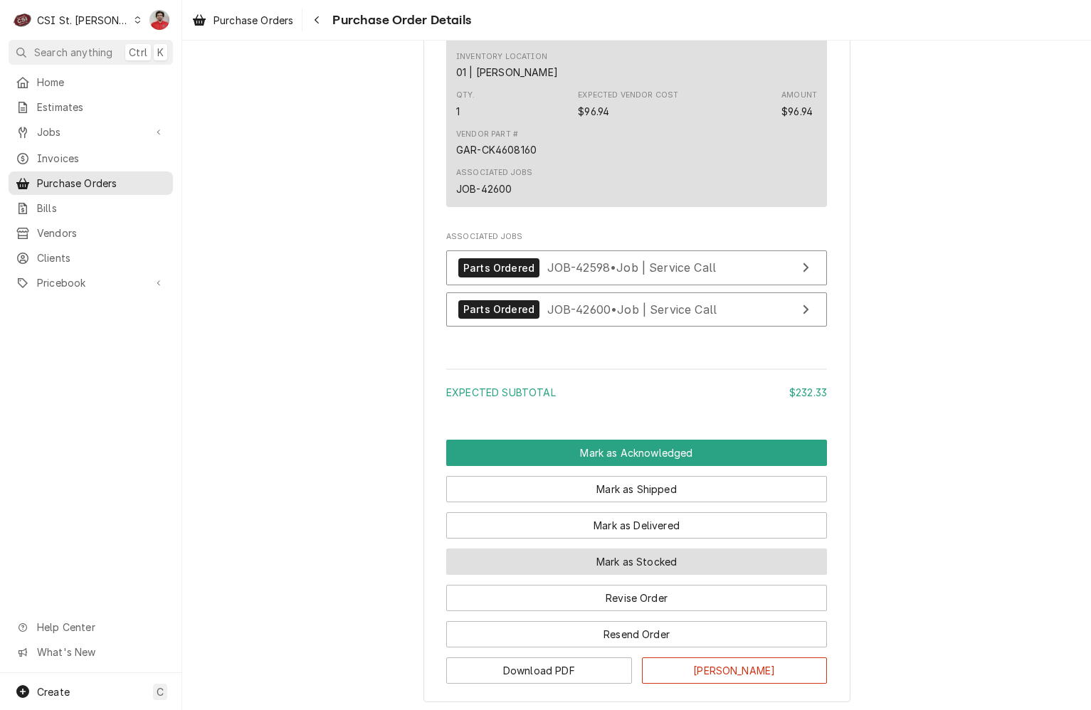
click at [614, 575] on button "Mark as Stocked" at bounding box center [636, 562] width 381 height 26
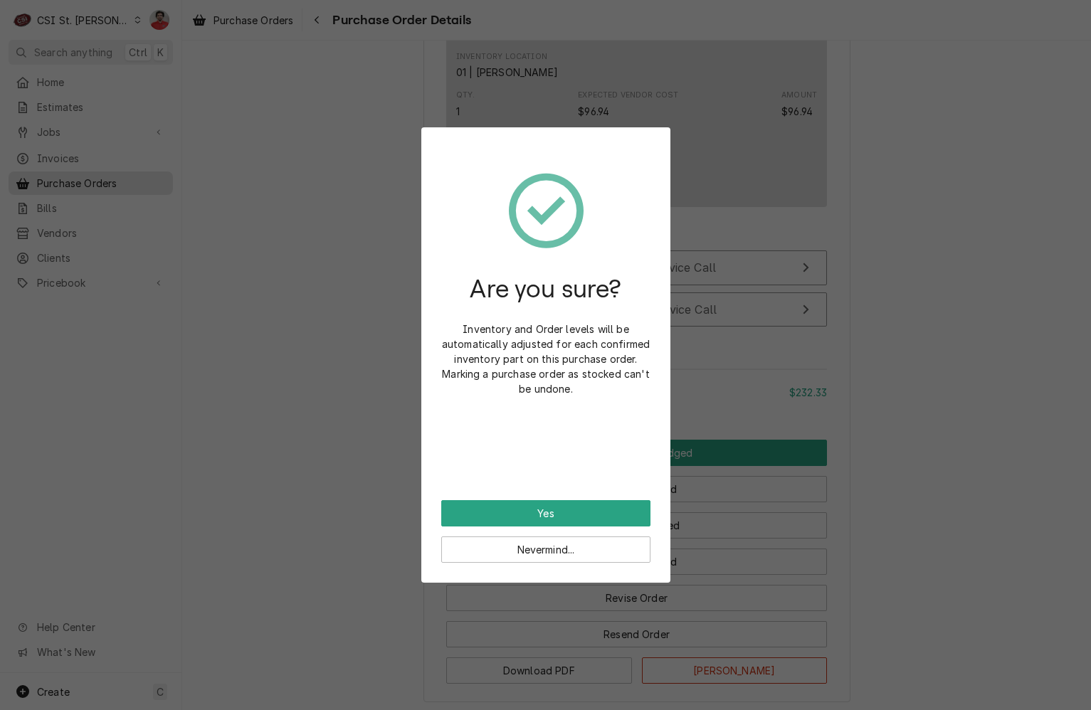
click at [571, 491] on div "Are you sure? Inventory and Order levels will be automatically adjusted for eac…" at bounding box center [545, 323] width 209 height 353
click at [567, 518] on button "Yes" at bounding box center [545, 513] width 209 height 26
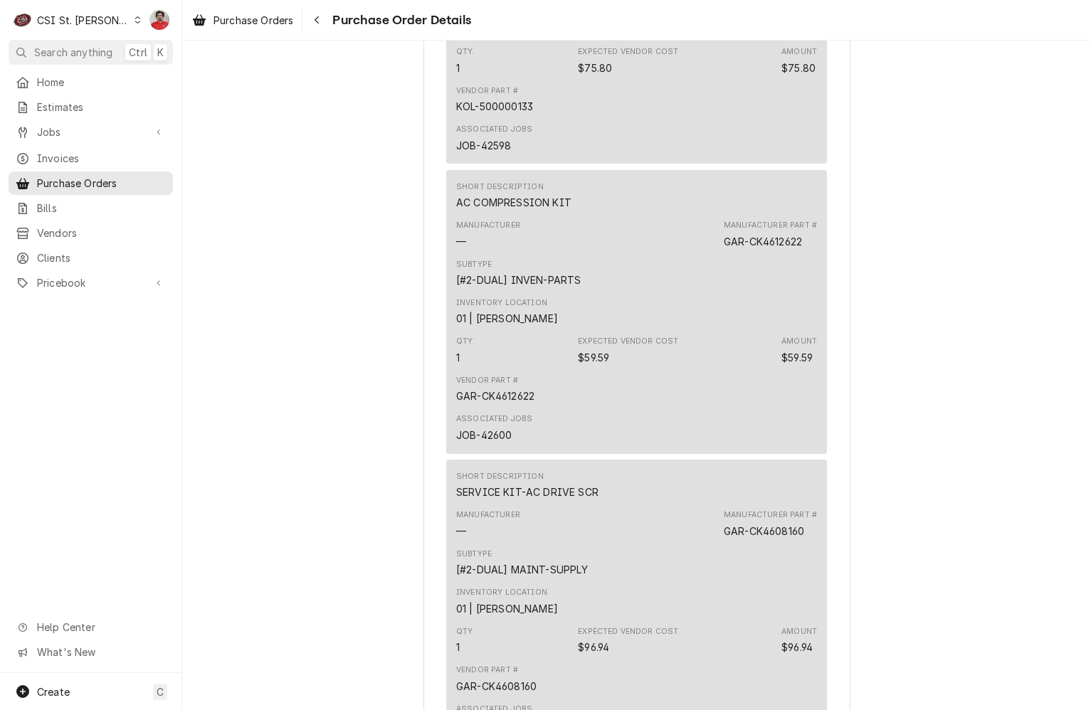
scroll to position [1637, 0]
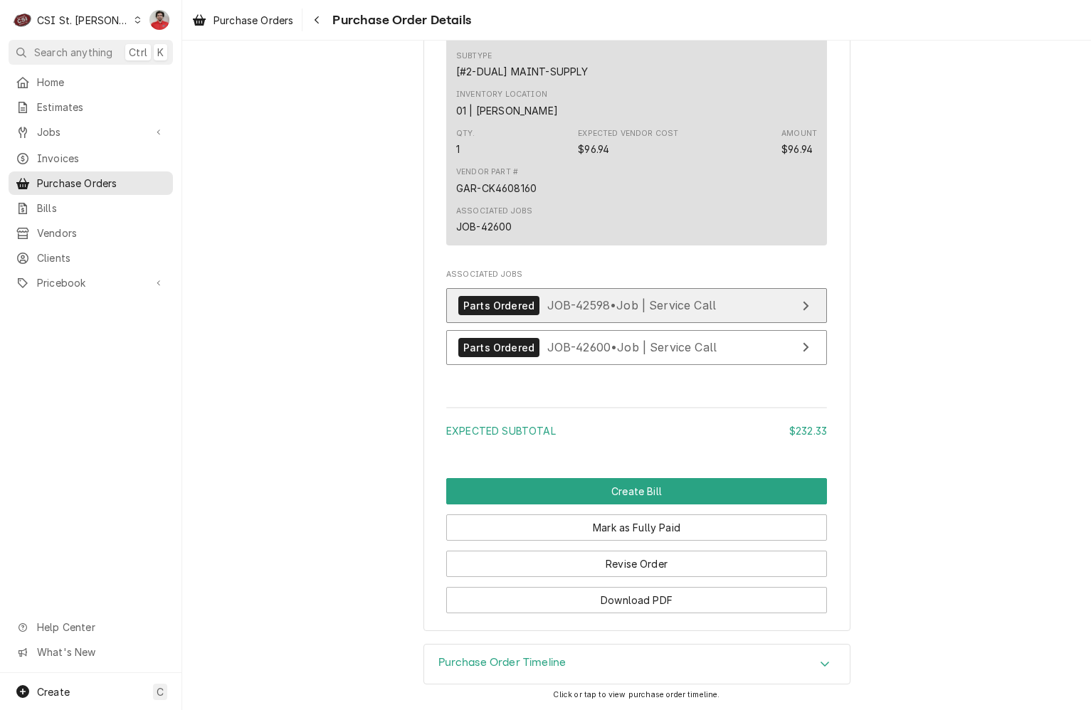
click at [561, 312] on span "JOB-42598 • Job | Service Call" at bounding box center [631, 305] width 169 height 14
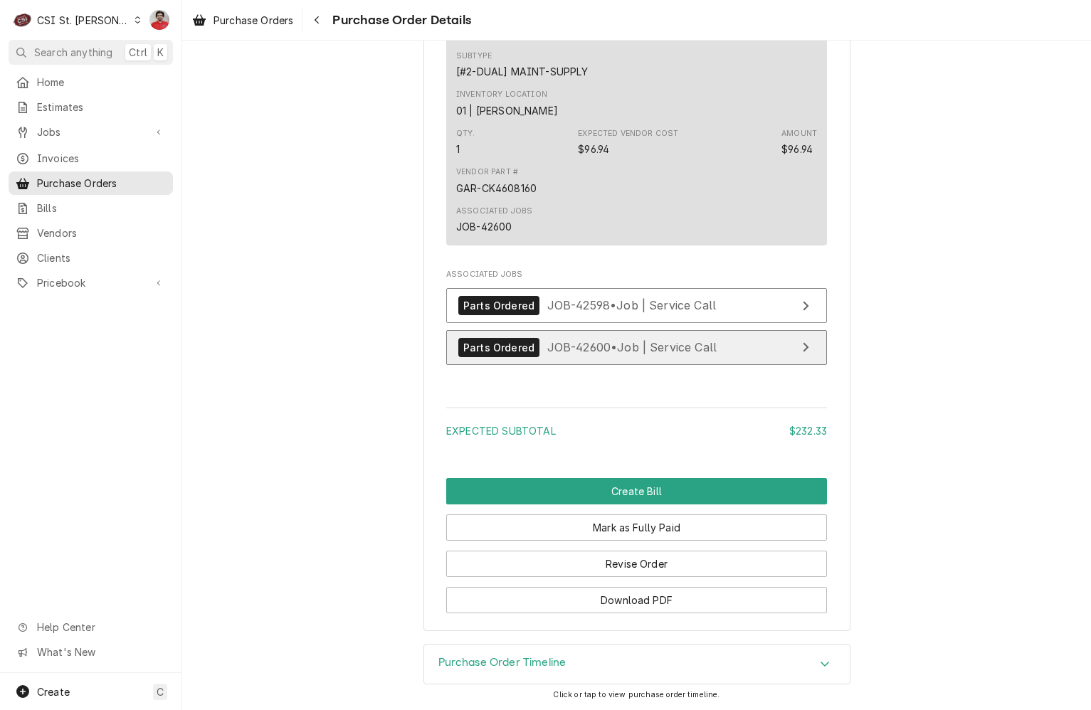
click at [562, 354] on span "JOB-42600 • Job | Service Call" at bounding box center [632, 347] width 170 height 14
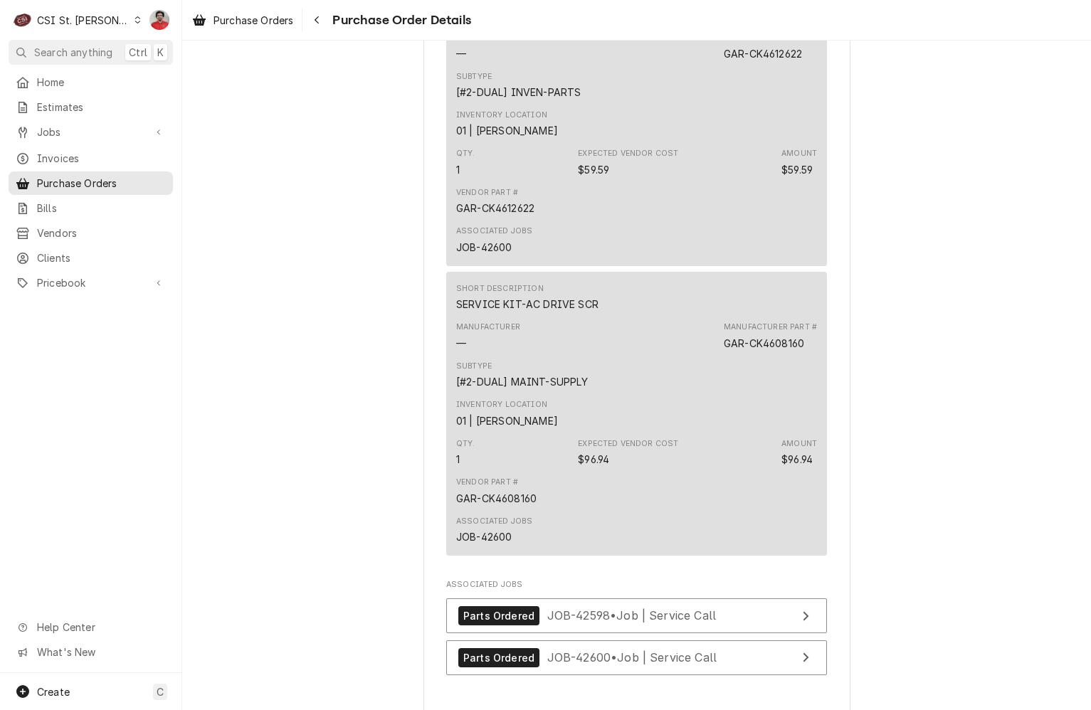
scroll to position [1683, 0]
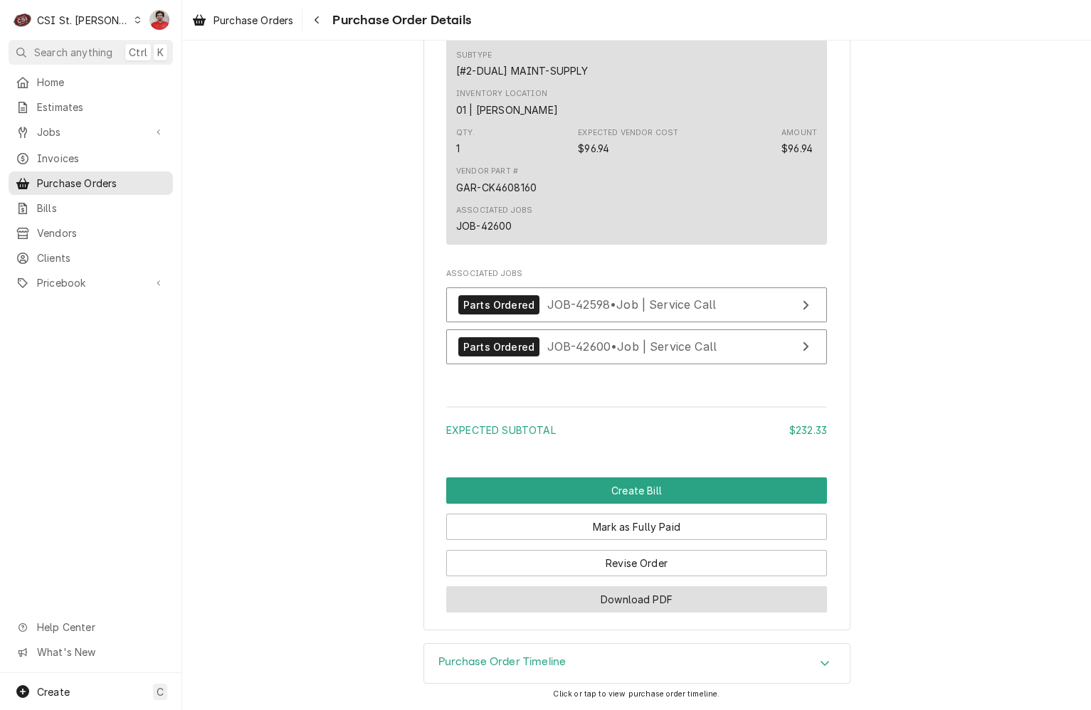
click at [550, 601] on button "Download PDF" at bounding box center [636, 600] width 381 height 26
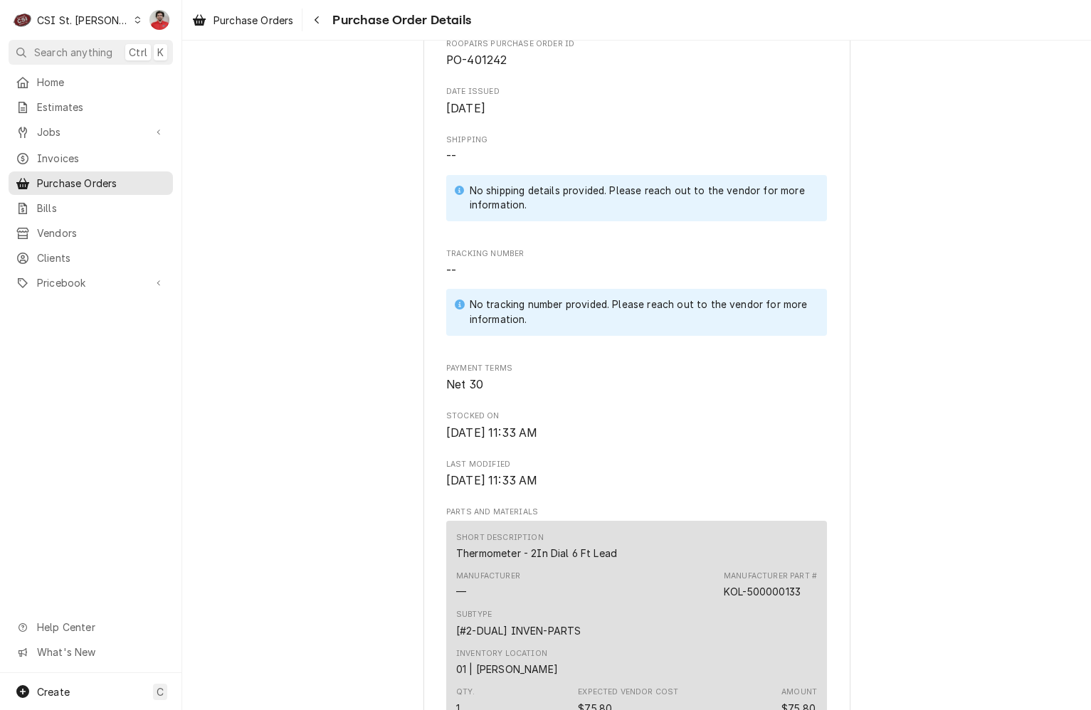
scroll to position [0, 0]
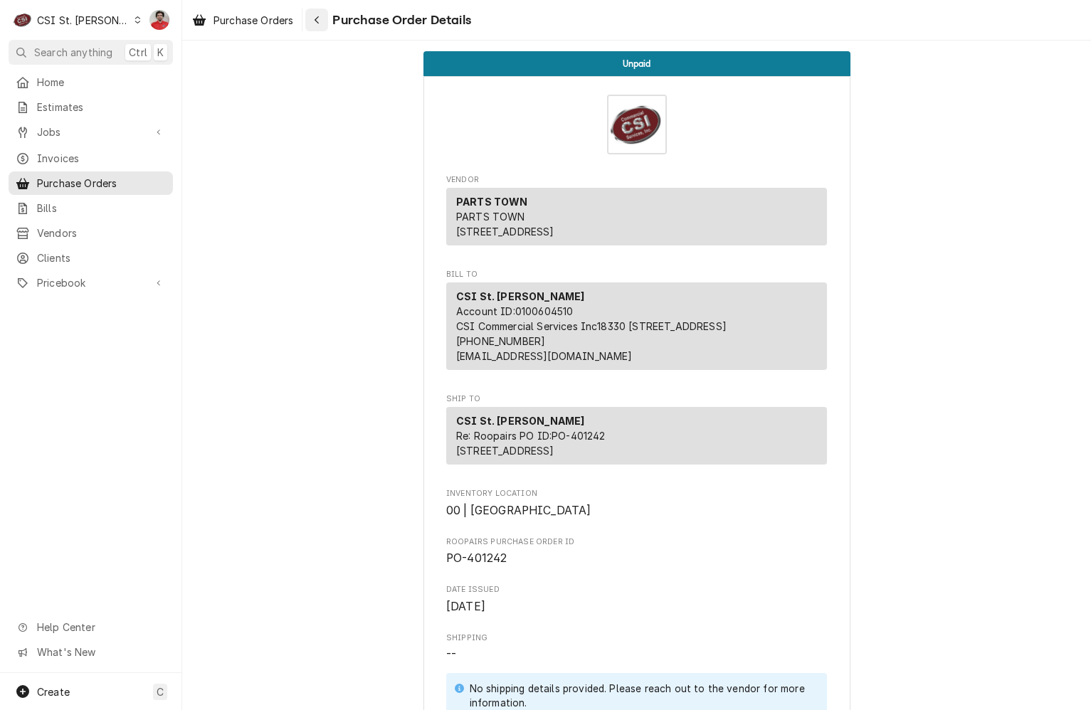
click at [322, 13] on div "Navigate back" at bounding box center [317, 20] width 14 height 14
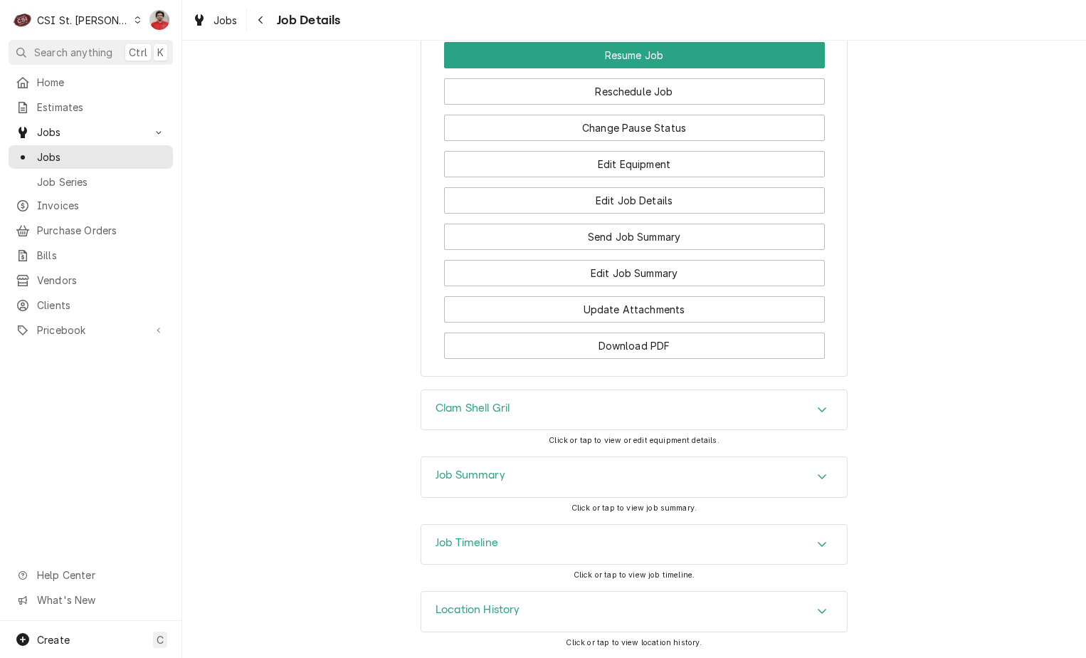
scroll to position [1680, 0]
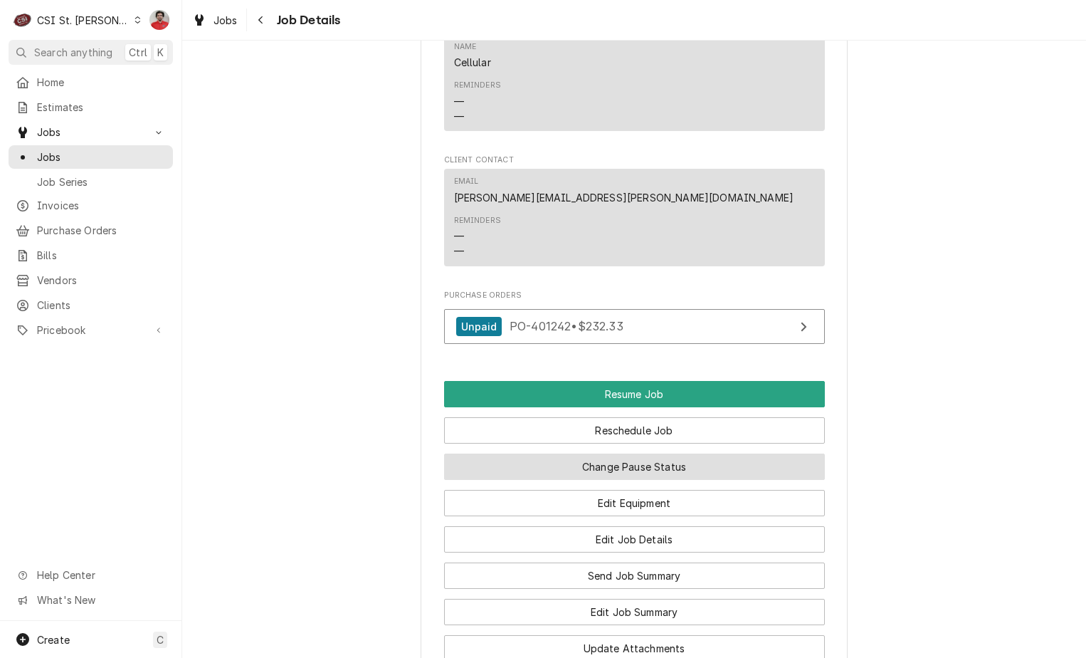
click at [647, 480] on button "Change Pause Status" at bounding box center [634, 466] width 381 height 26
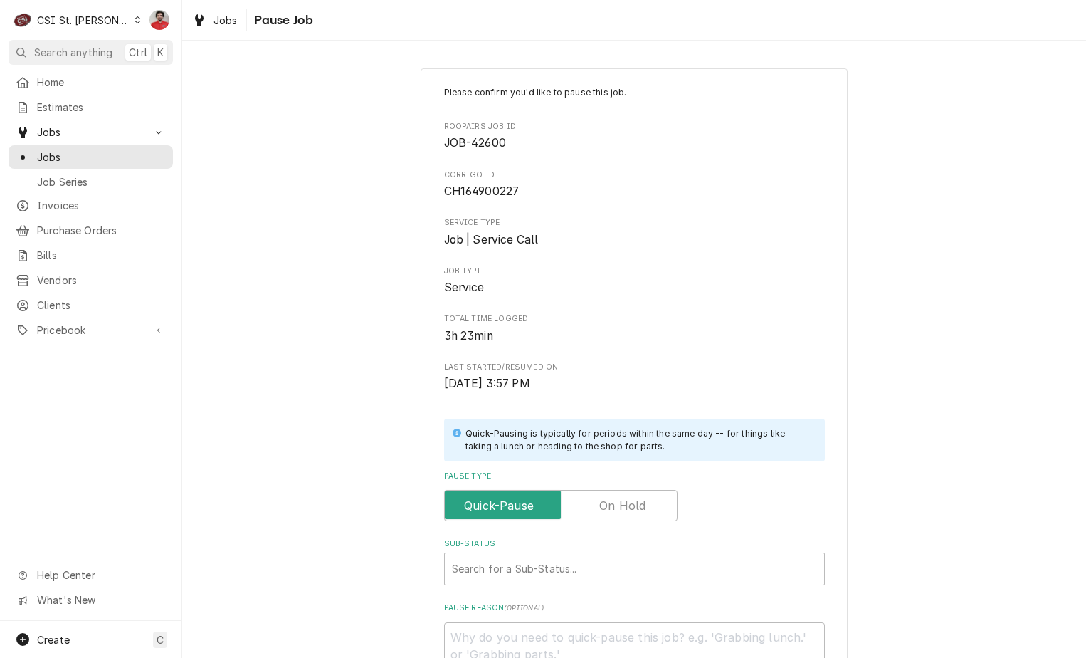
click at [633, 508] on label "Pause Type" at bounding box center [560, 505] width 233 height 31
click at [633, 508] on input "Pause Type" at bounding box center [561, 505] width 221 height 31
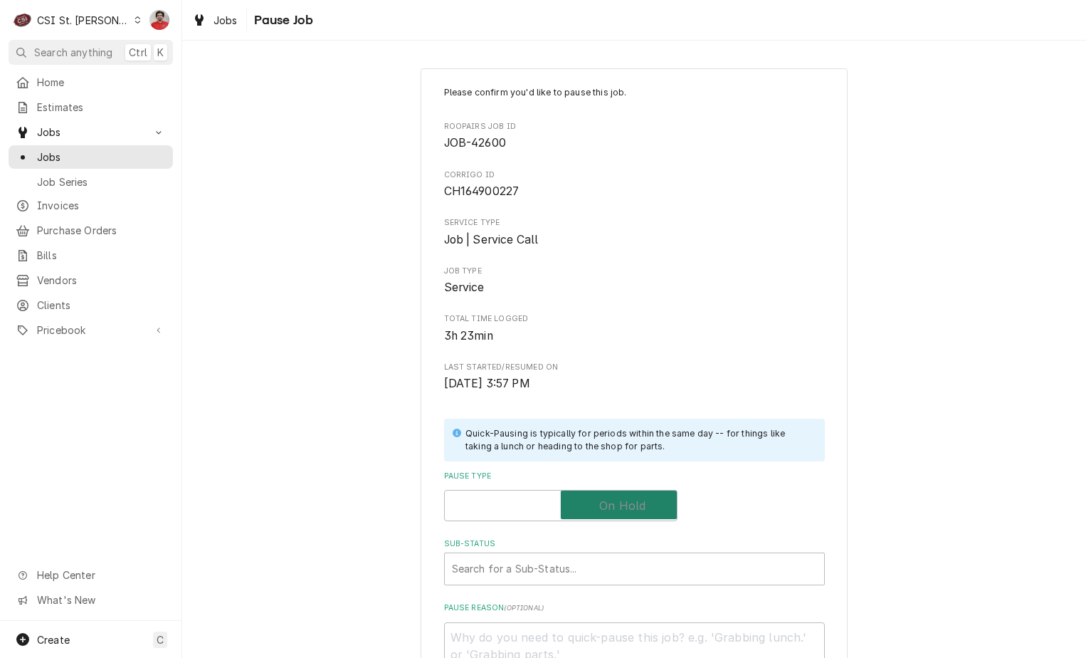
checkbox input "true"
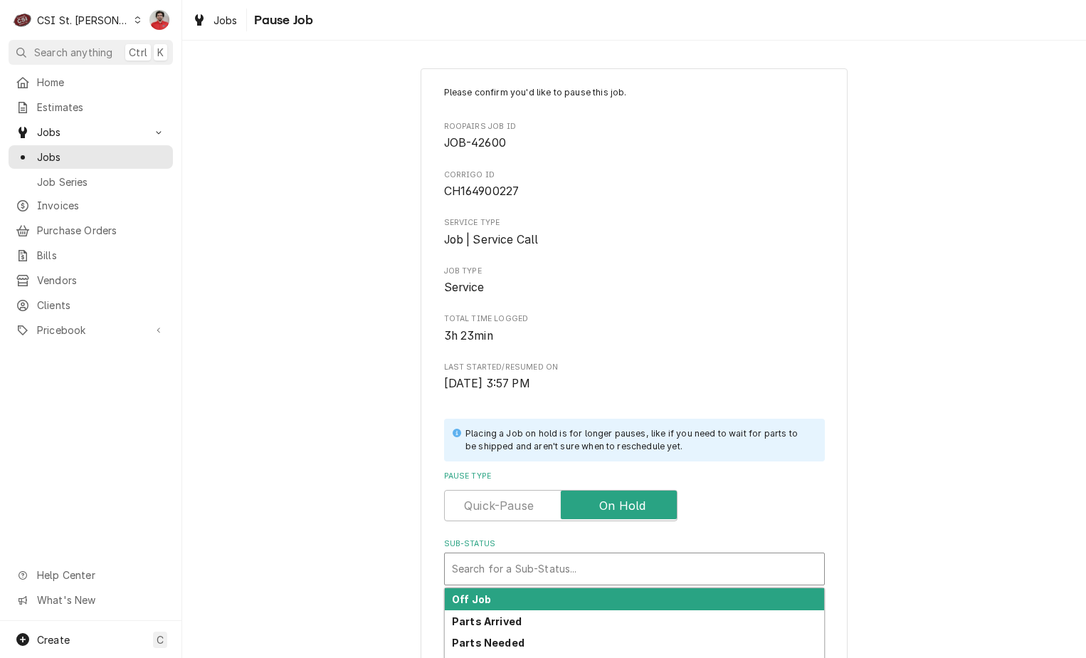
click at [604, 572] on div "Sub-Status" at bounding box center [634, 569] width 365 height 26
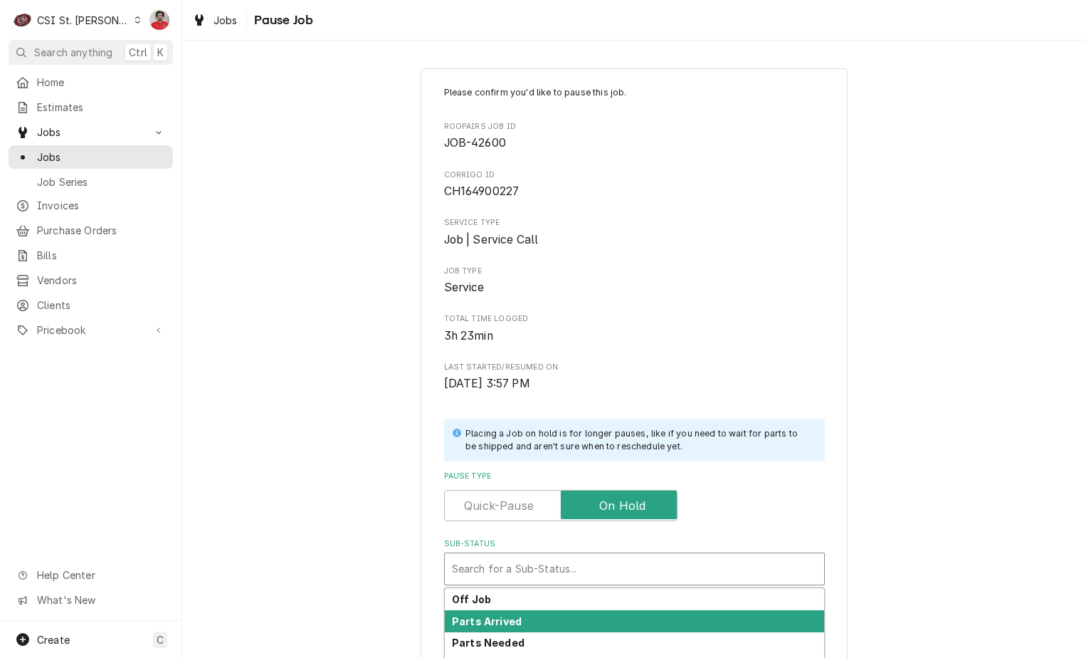
click at [584, 619] on div "Parts Arrived" at bounding box center [634, 621] width 379 height 22
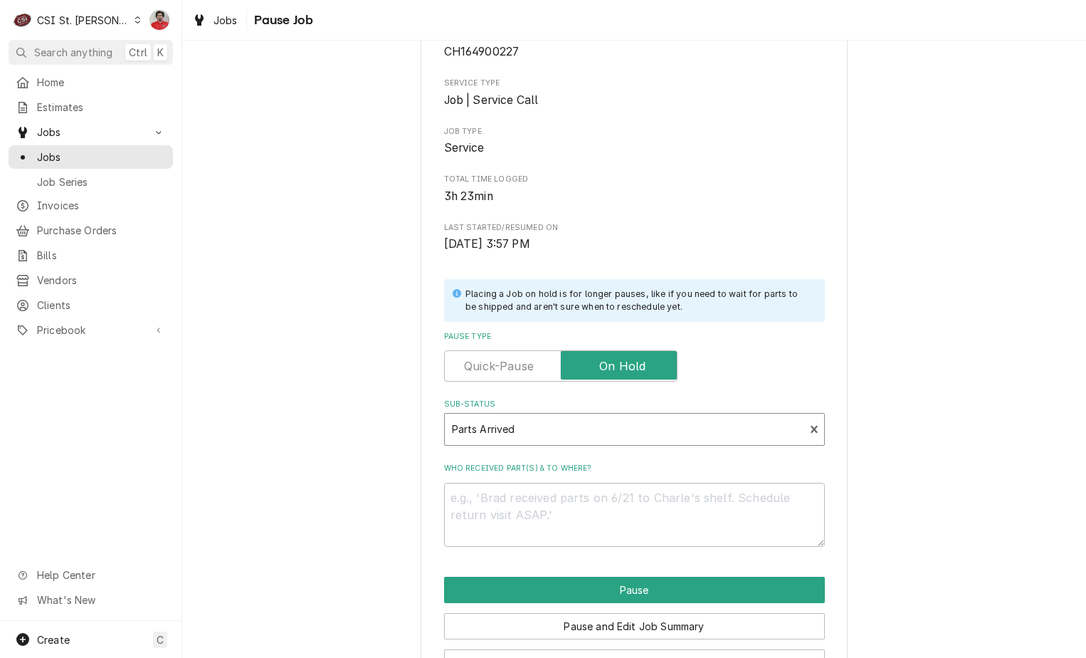
scroll to position [188, 0]
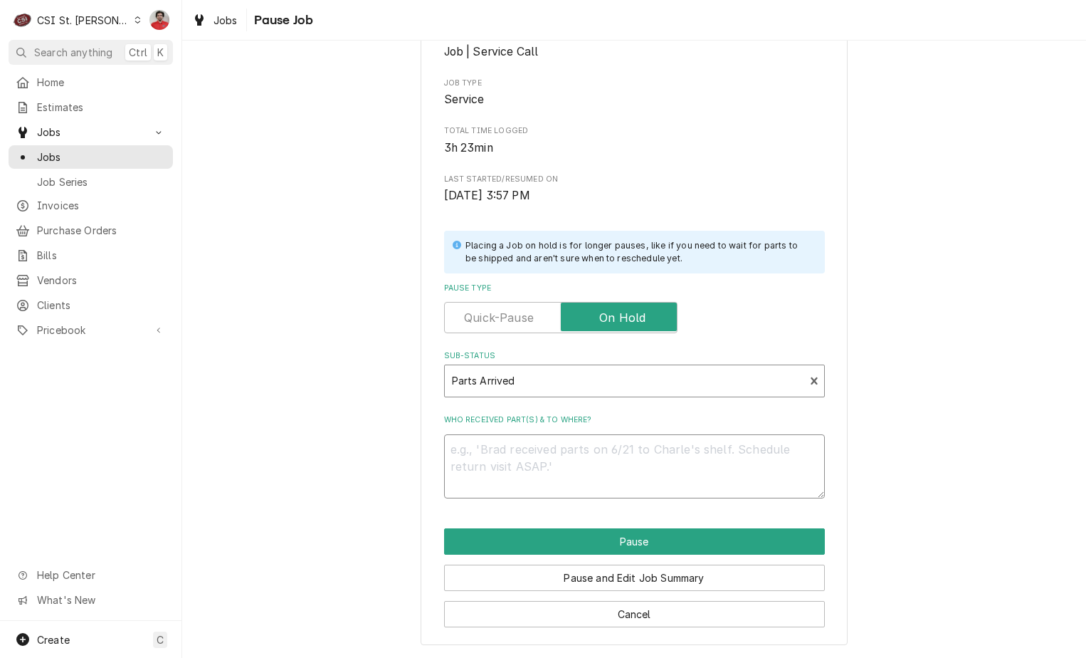
click at [537, 445] on textarea "Who received part(s) & to where?" at bounding box center [634, 466] width 381 height 64
type textarea "x"
type textarea "R"
type textarea "x"
type textarea "RE"
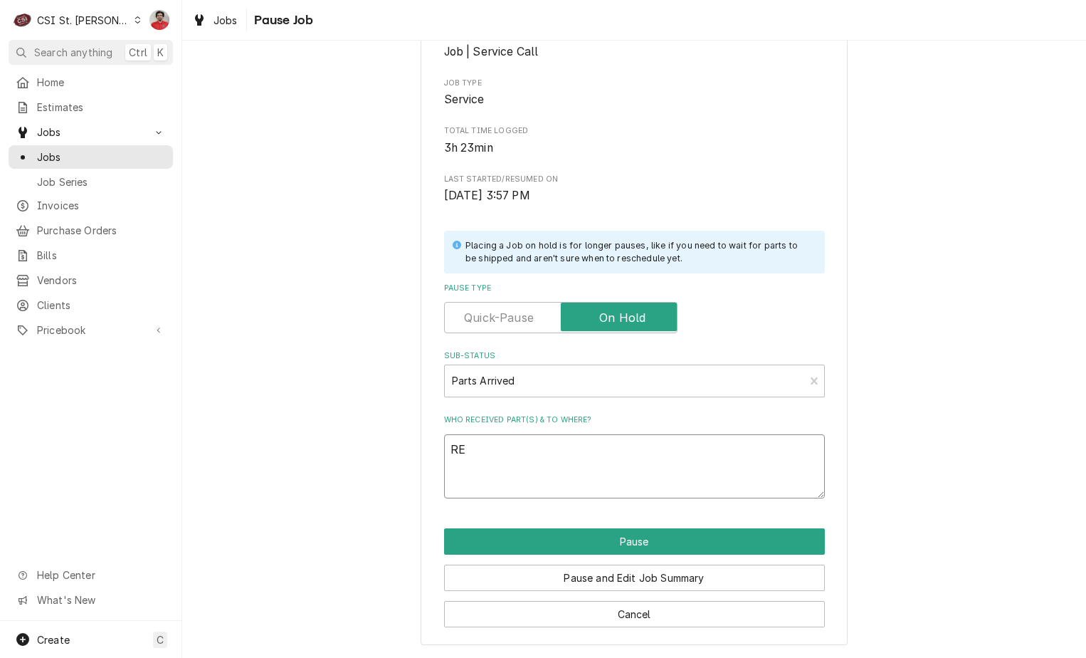
type textarea "x"
type textarea "R"
type textarea "x"
type textarea "Re"
type textarea "x"
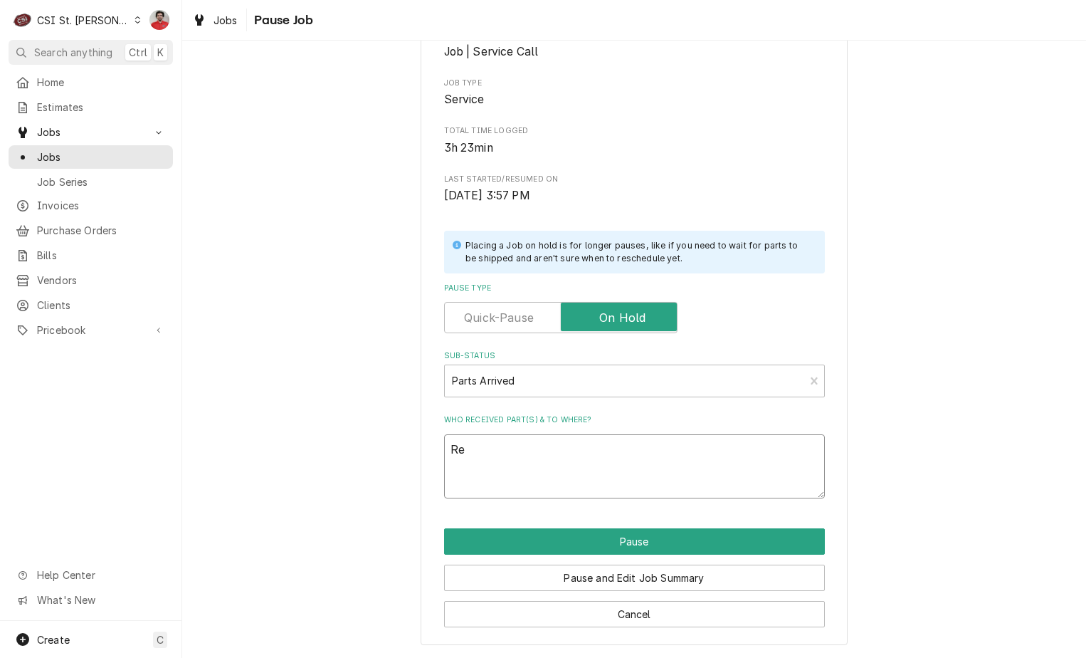
type textarea "Rec"
type textarea "x"
type textarea "Rec"
type textarea "x"
type textarea "Rec G"
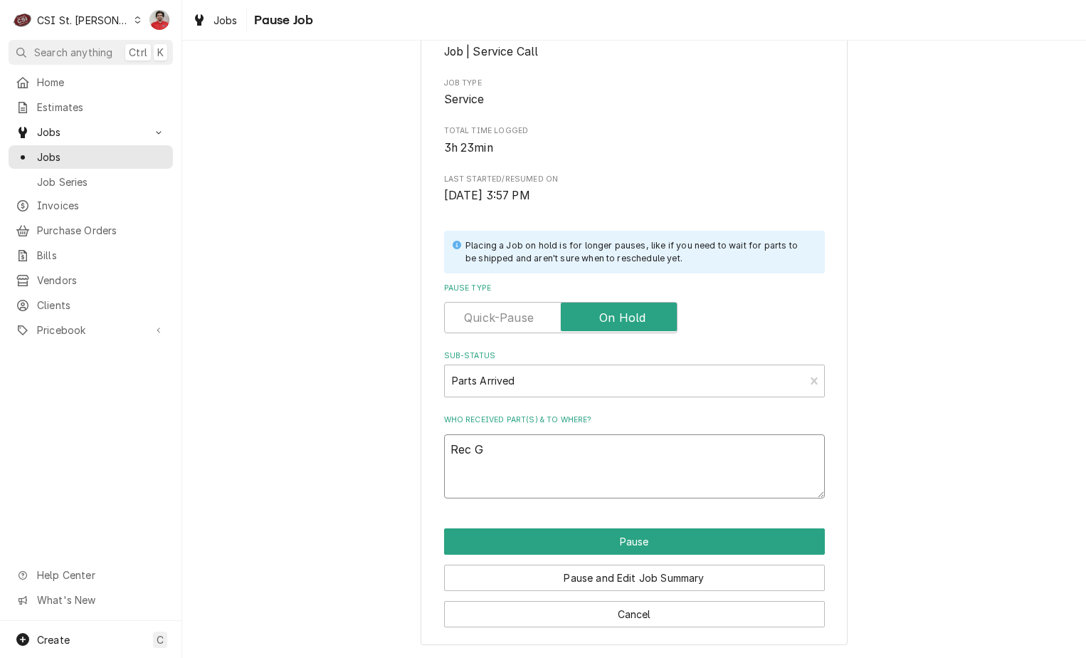
type textarea "x"
type textarea "Rec GA"
type textarea "x"
type textarea "Rec GAR"
type textarea "x"
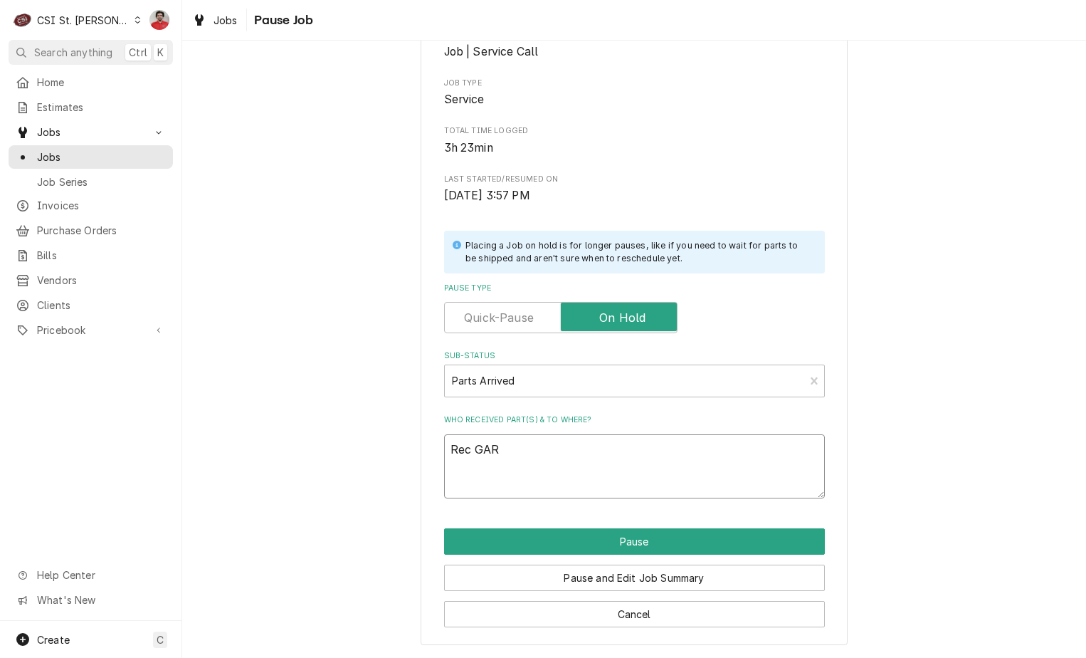
type textarea "Rec GAR-"
type textarea "x"
type textarea "Rec GAR-C"
type textarea "x"
type textarea "Rec GAR-CK"
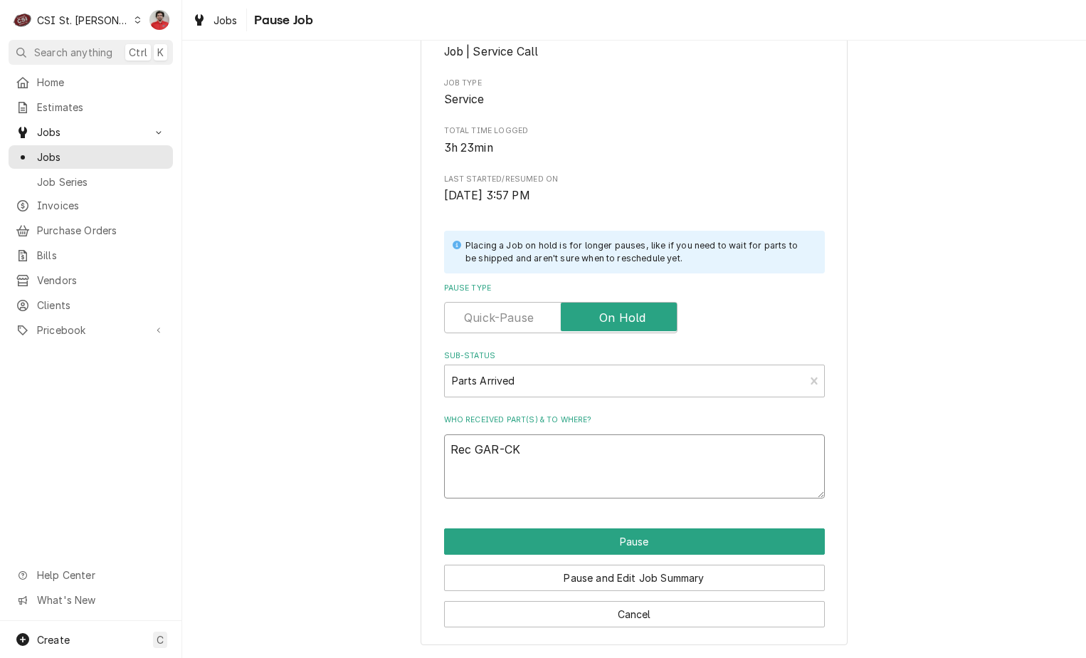
type textarea "x"
type textarea "Rec GAR-CK4"
type textarea "x"
type textarea "Rec GAR-CK46"
type textarea "x"
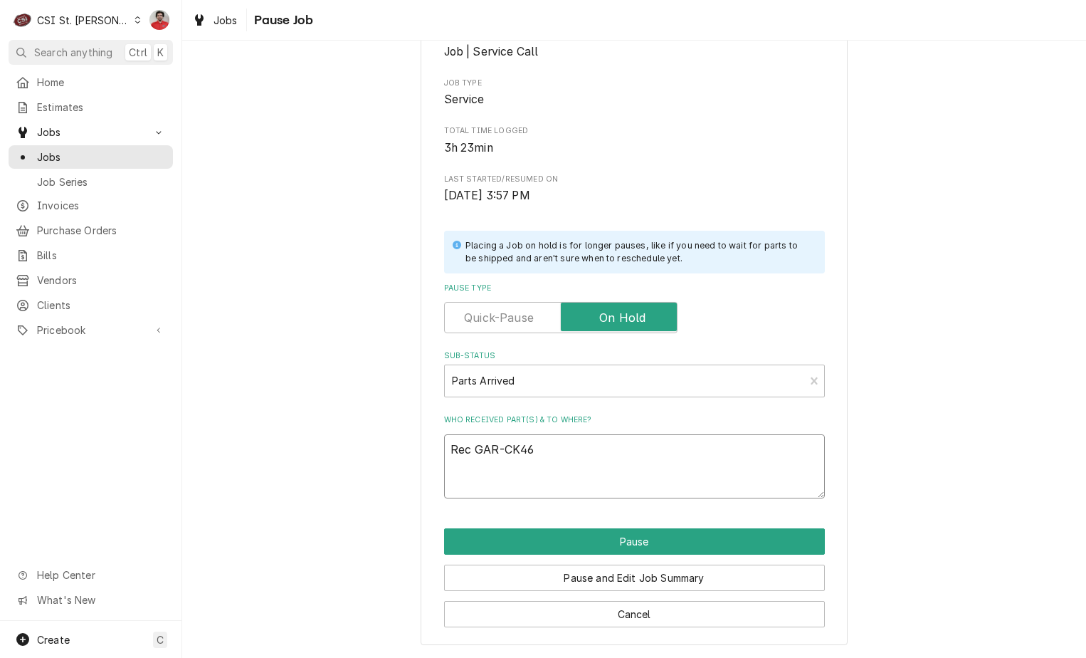
type textarea "Rec GAR-CK461"
type textarea "x"
type textarea "Rec GAR-CK4612"
type textarea "x"
type textarea "Rec GAR-CK46126"
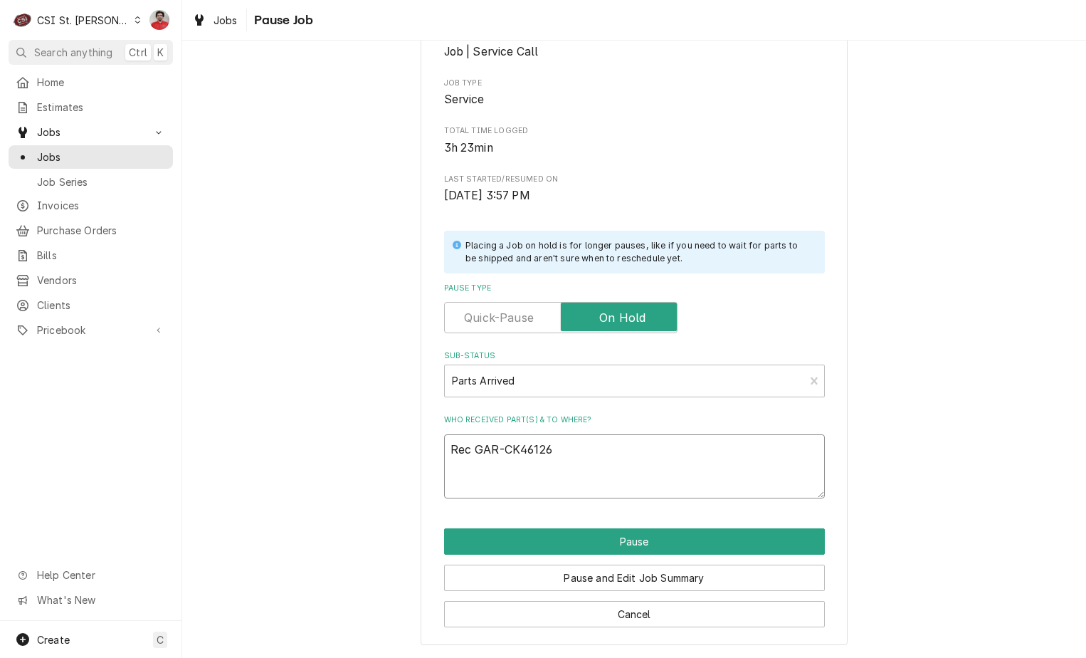
type textarea "x"
type textarea "Rec GAR-CK461262"
type textarea "x"
type textarea "Rec GAR-CK4612622"
type textarea "x"
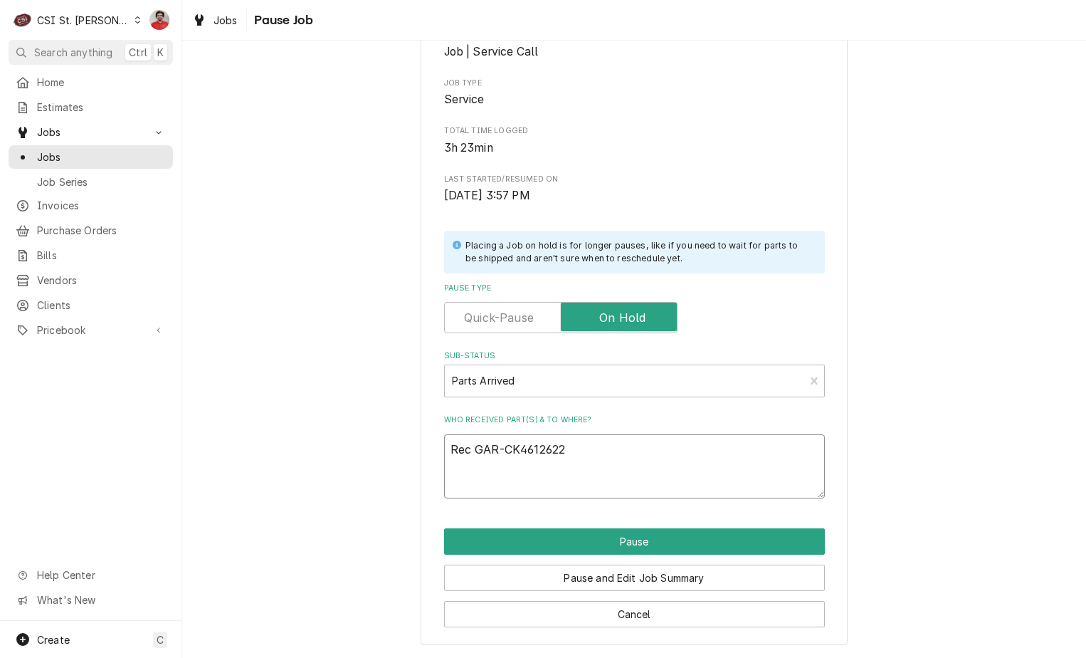
type textarea "Rec GAR-CK4612622,"
type textarea "x"
type textarea "Rec GAR-CK4612622,"
type textarea "x"
type textarea "Rec GAR-CK4612622,"
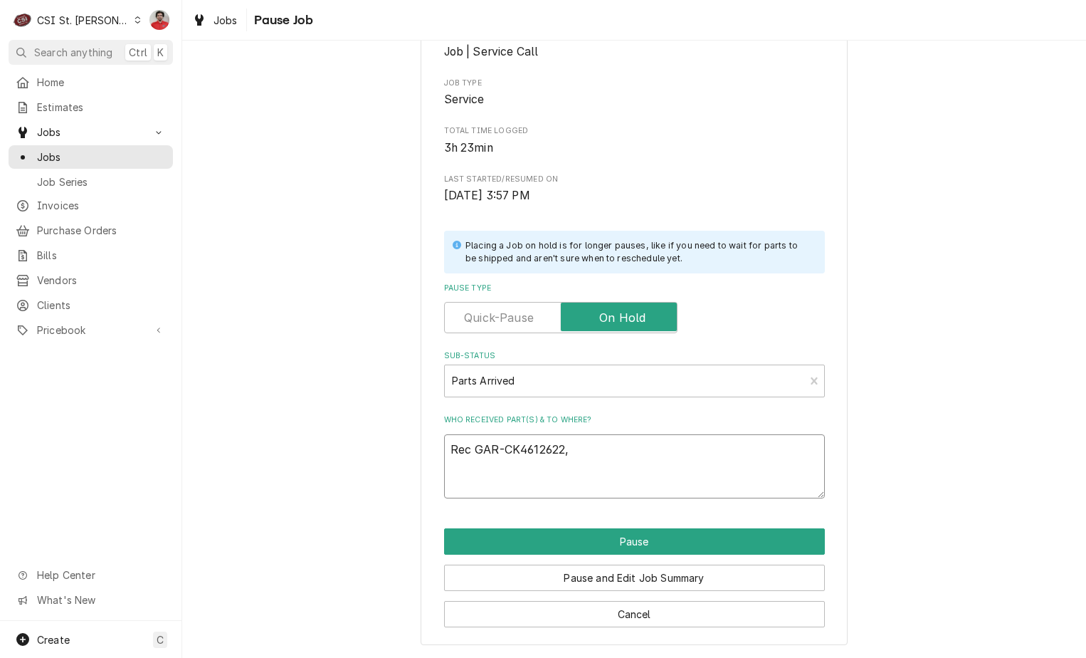
type textarea "x"
type textarea "Rec GAR-CK4612622"
type textarea "x"
type textarea "Rec GAR-CK4612622"
type textarea "x"
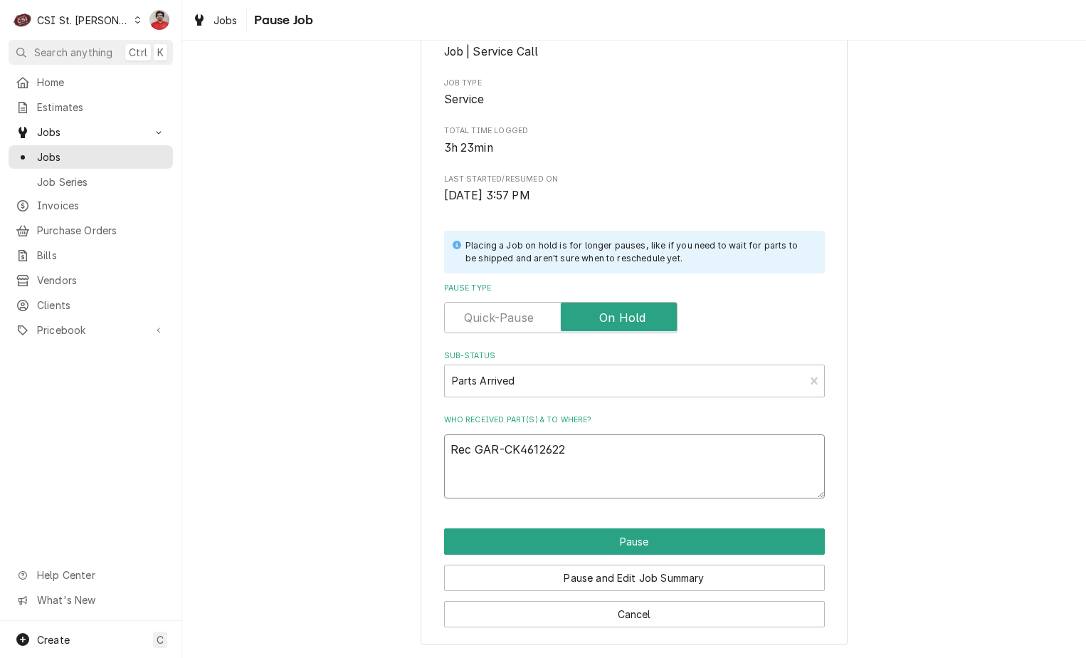
type textarea "Rec GAR-CK4612622 a"
type textarea "x"
type textarea "Rec GAR-CK4612622 an"
type textarea "x"
type textarea "Rec GAR-CK4612622 and"
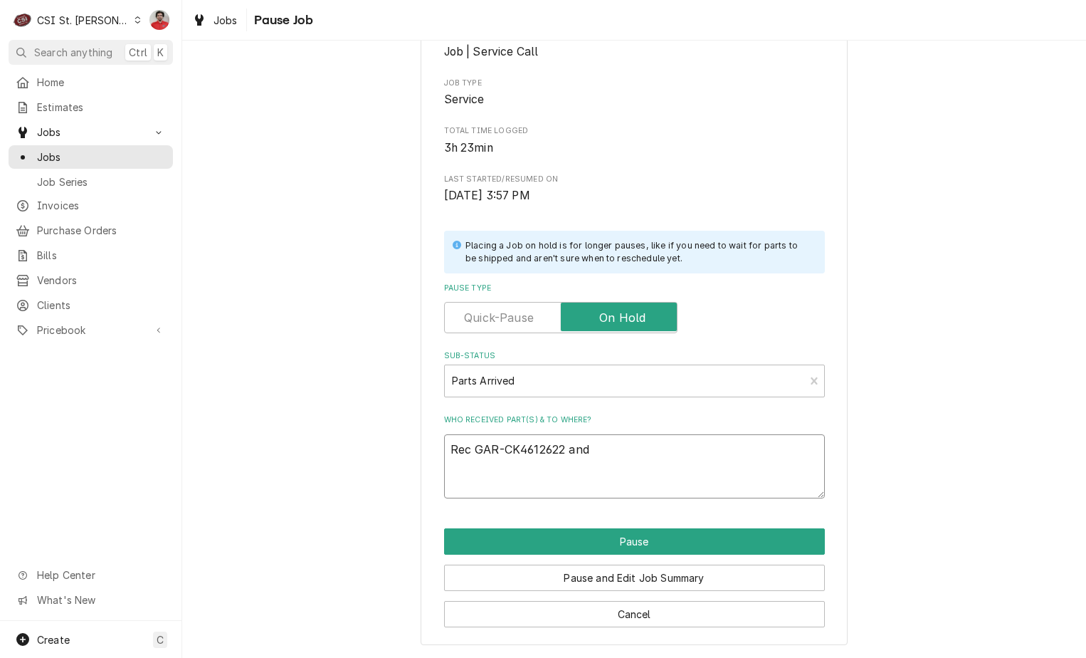
type textarea "x"
type textarea "Rec GAR-CK4612622 and"
type textarea "x"
type textarea "Rec GAR-CK4612622 and C"
type textarea "x"
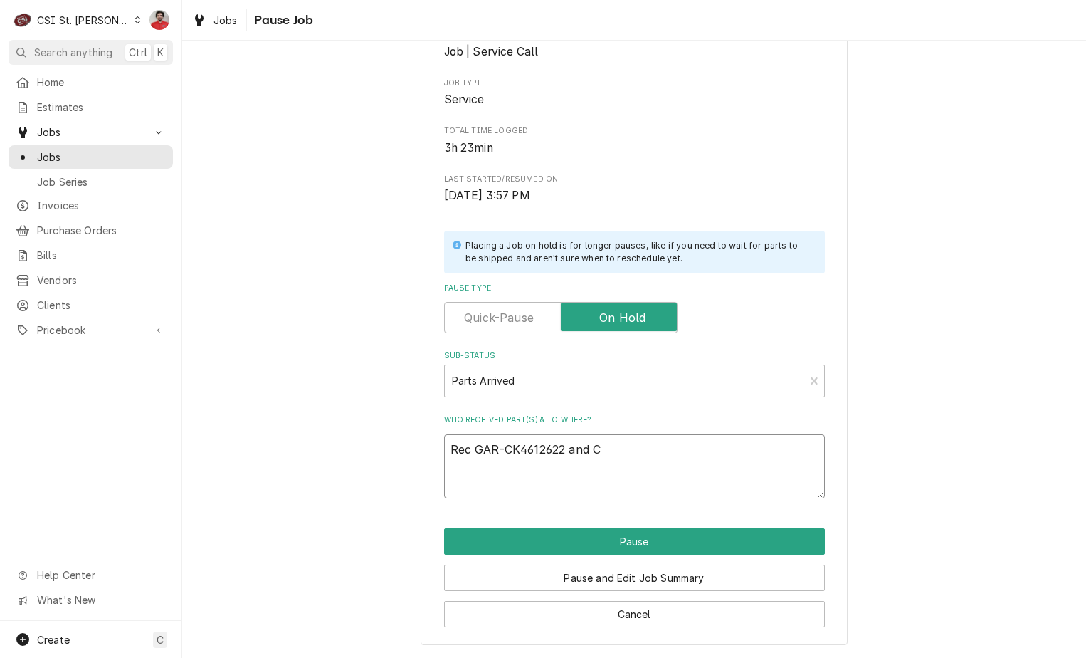
type textarea "Rec GAR-CK4612622 and"
type textarea "x"
type textarea "Rec GAR-CK4612622 and G"
type textarea "x"
type textarea "Rec GAR-CK4612622 and GA"
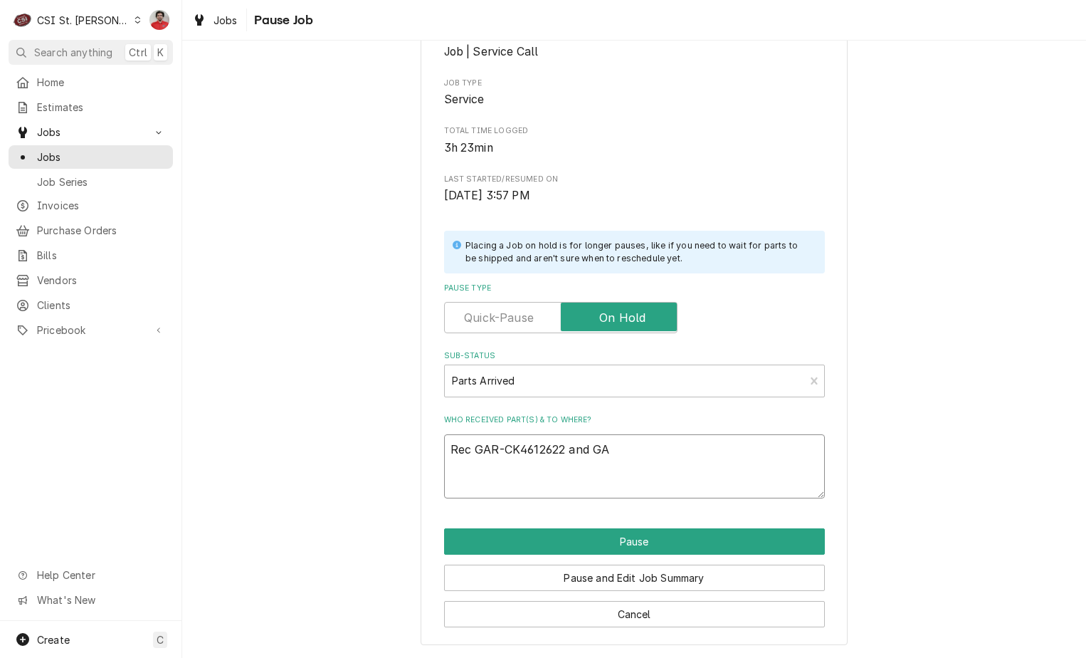
type textarea "x"
type textarea "Rec GAR-CK4612622 and GAR"
type textarea "x"
type textarea "Rec GAR-CK4612622 and GAR-"
type textarea "x"
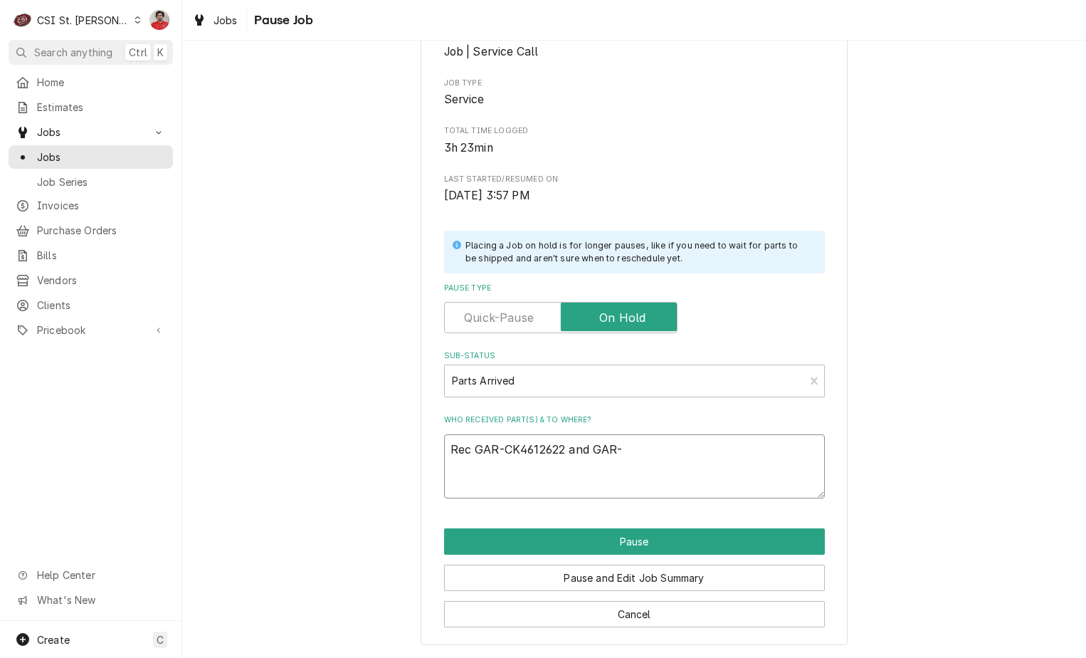
type textarea "Rec GAR-CK4612622 and GAR-C"
type textarea "x"
type textarea "Rec GAR-CK4612622 and GAR-CK"
type textarea "x"
type textarea "Rec GAR-CK4612622 and GAR-CK4"
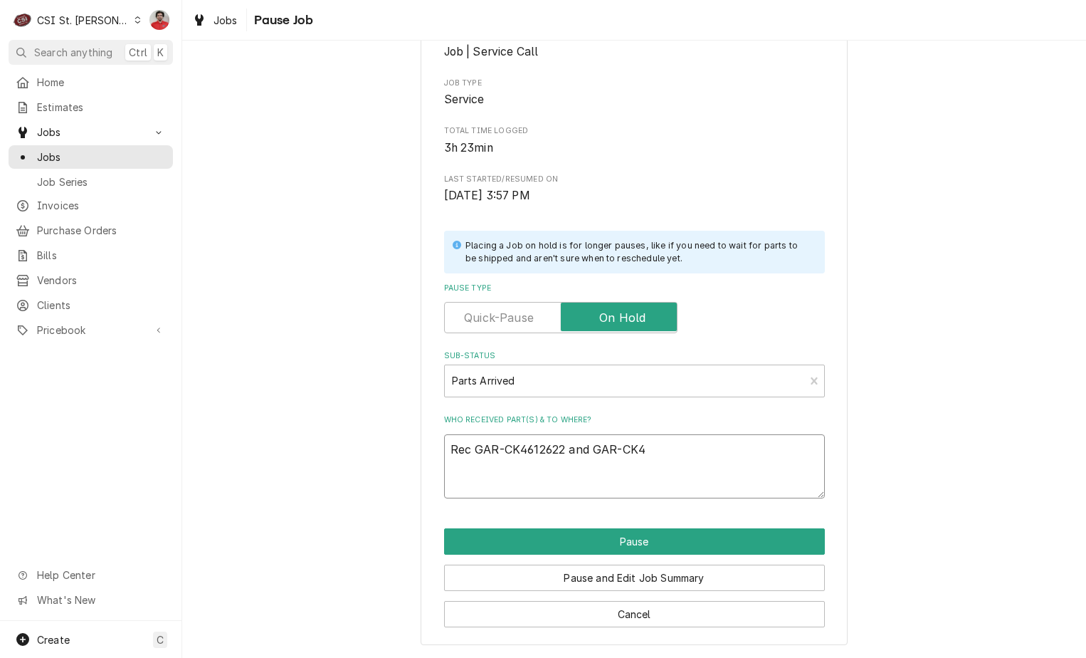
type textarea "x"
type textarea "Rec GAR-CK4612622 and GAR-CK46"
type textarea "x"
type textarea "Rec GAR-CK4612622 and GAR-CK460"
type textarea "x"
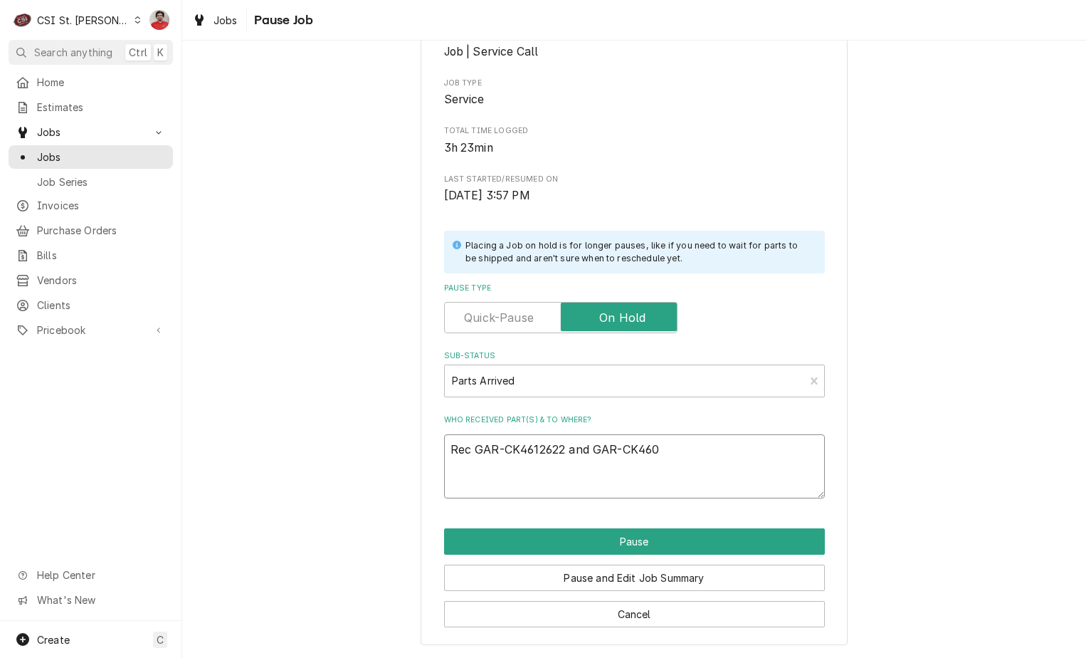
type textarea "Rec GAR-CK4612622 and GAR-CK4608"
type textarea "x"
type textarea "Rec GAR-CK4612622 and GAR-CK46081"
type textarea "x"
type textarea "Rec GAR-CK4612622 and GAR-CK460816"
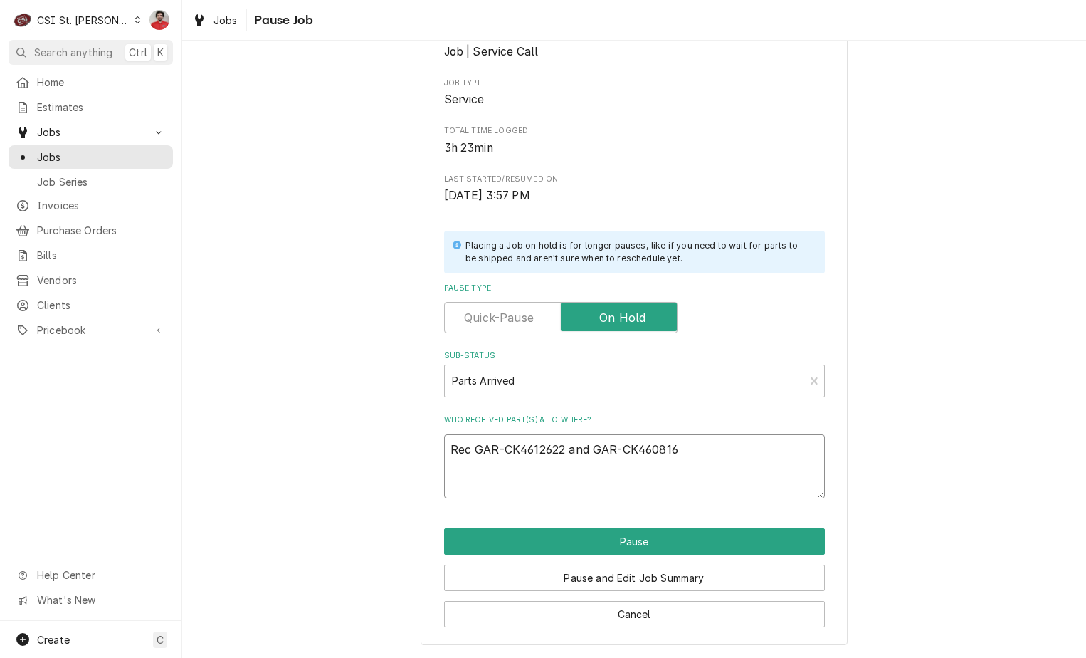
type textarea "x"
type textarea "Rec GAR-CK4612622 and GAR-CK4608160"
type textarea "x"
type textarea "Rec GAR-CK4612622 and GAR-CK4608160"
type textarea "x"
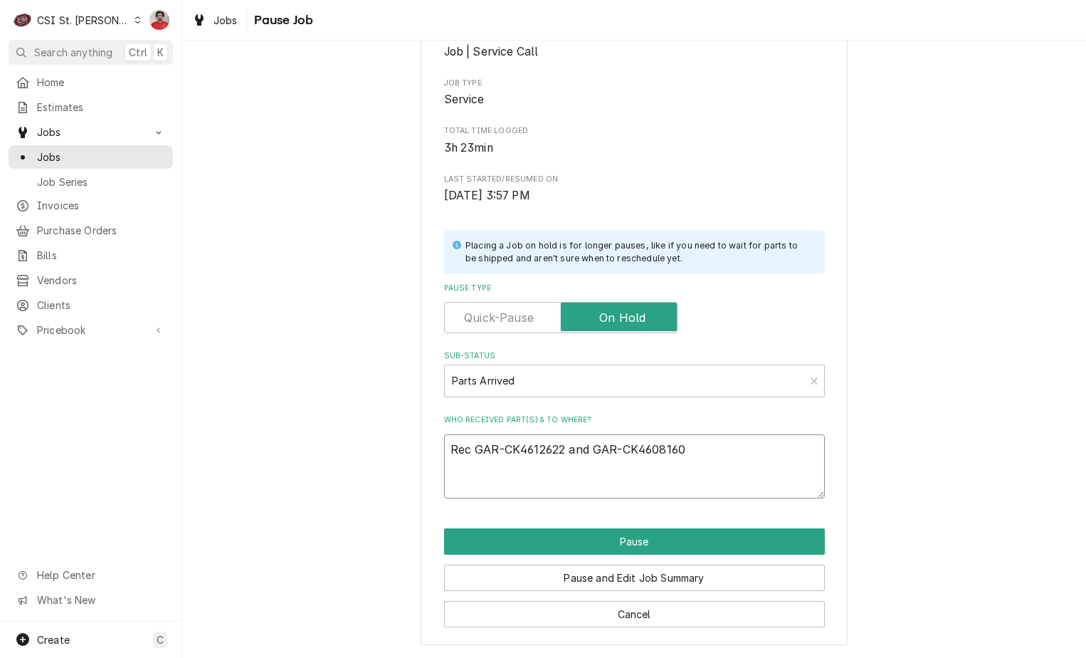
type textarea "Rec GAR-CK4612622 and GAR-CK4608160 t"
type textarea "x"
type textarea "Rec GAR-CK4612622 and GAR-CK4608160 to"
type textarea "x"
type textarea "Rec GAR-CK4612622 and GAR-CK4608160 to"
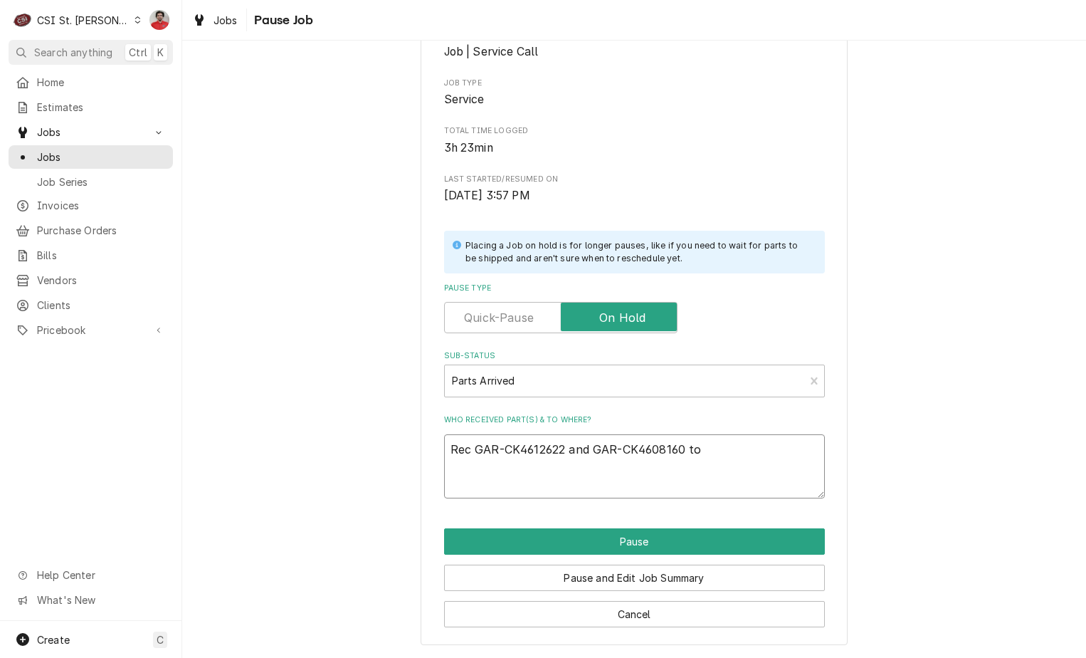
type textarea "x"
type textarea "Rec GAR-CK4612622 and GAR-CK4608160 to C"
type textarea "x"
type textarea "Rec GAR-CK4612622 and GAR-CK4608160 to Co"
type textarea "x"
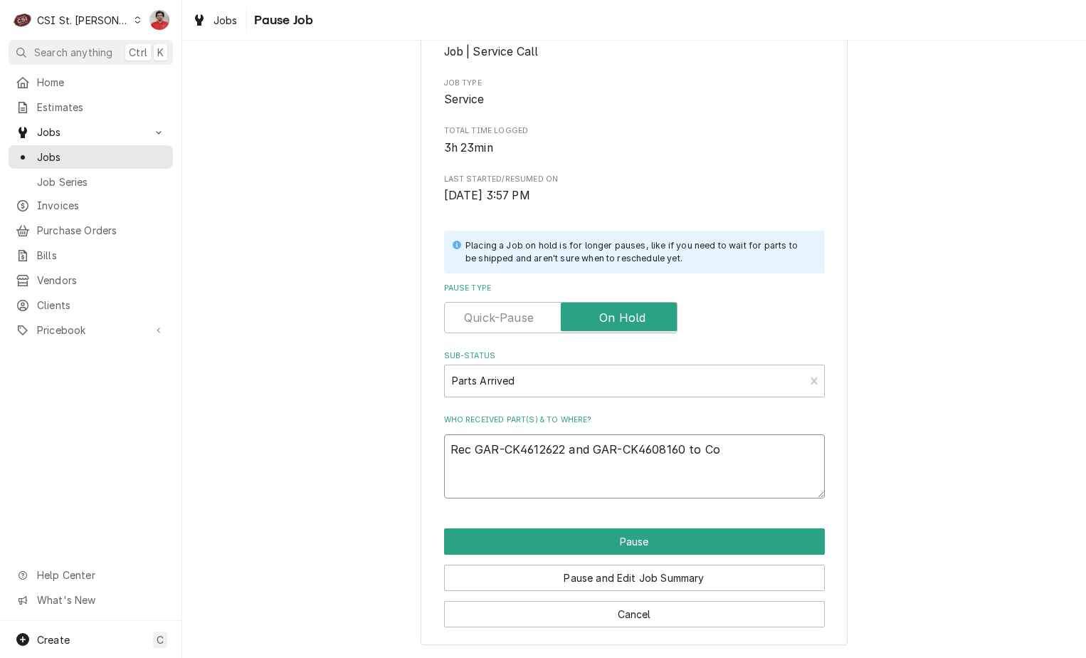
type textarea "Rec GAR-CK4612622 and GAR-CK4608160 to Cou"
type textarea "x"
type textarea "Rec GAR-CK4612622 and GAR-CK4608160 to Cour"
type textarea "x"
type textarea "Rec GAR-CK4612622 and GAR-CK4608160 to Court"
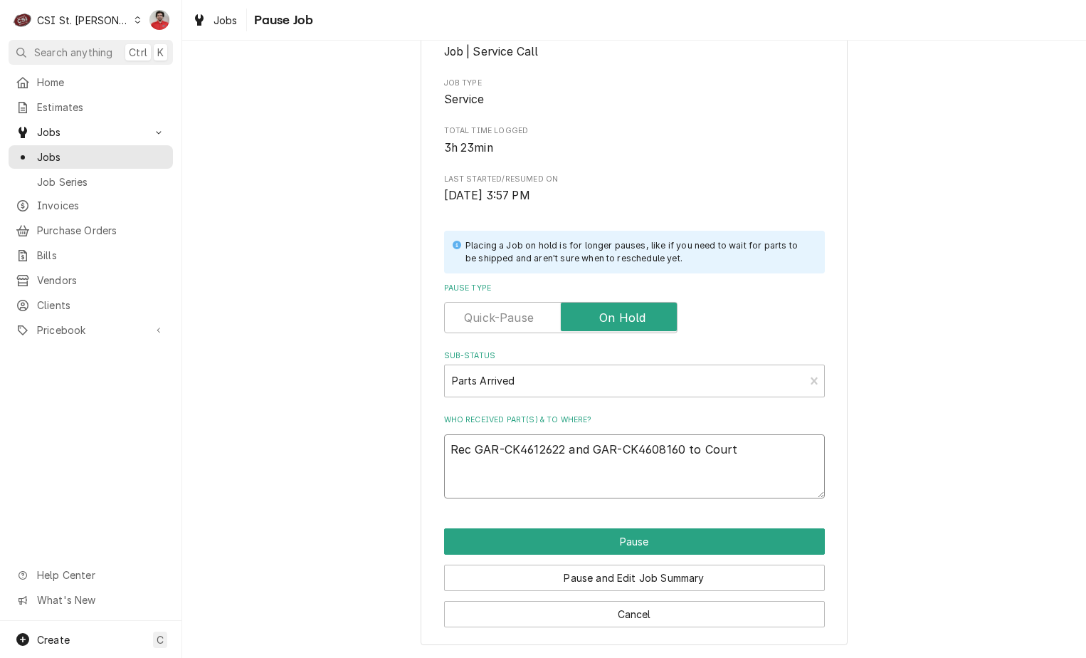
type textarea "x"
type textarea "Rec GAR-CK4612622 and GAR-CK4608160 to Courtn"
type textarea "x"
type textarea "Rec GAR-CK4612622 and GAR-CK4608160 to Courtne"
type textarea "x"
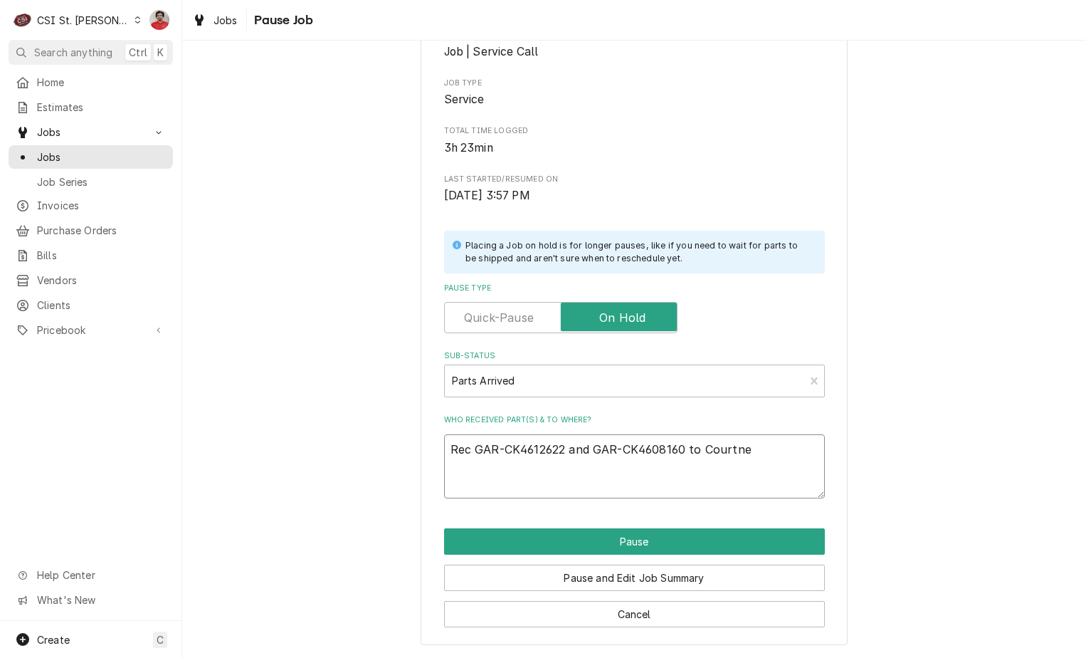
type textarea "Rec GAR-CK4612622 and GAR-CK4608160 to Courtney"
type textarea "x"
type textarea "Rec GAR-CK4612622 and GAR-CK4608160 to Courtney'"
type textarea "x"
type textarea "Rec GAR-CK4612622 and GAR-CK4608160 to Courtney's"
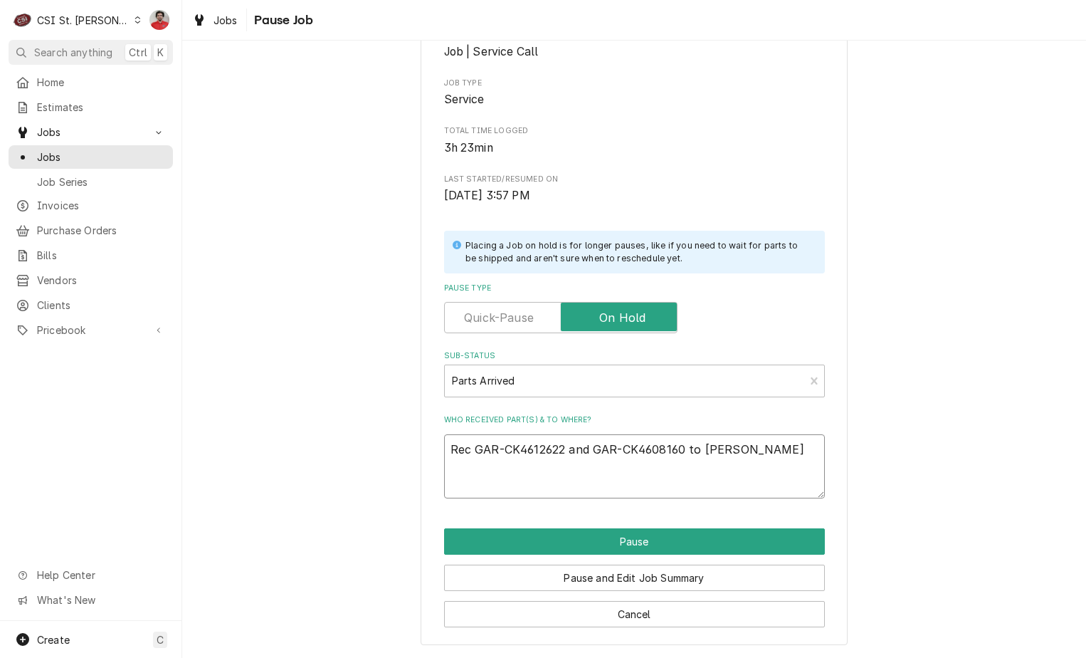
type textarea "x"
type textarea "Rec GAR-CK4612622 and GAR-CK4608160 to Courtney's"
type textarea "x"
type textarea "Rec GAR-CK4612622 and GAR-CK4608160 to Courtney's s"
type textarea "x"
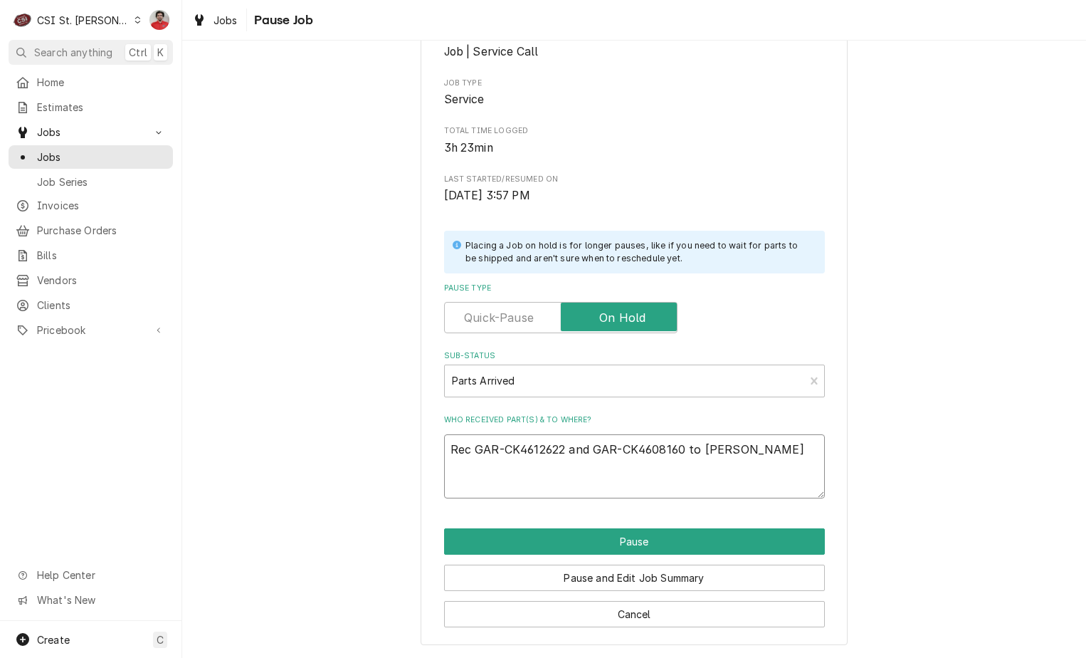
type textarea "Rec GAR-CK4612622 and GAR-CK4608160 to Courtney's she"
type textarea "x"
type textarea "Rec GAR-CK4612622 and GAR-CK4608160 to Courtney's shel"
type textarea "x"
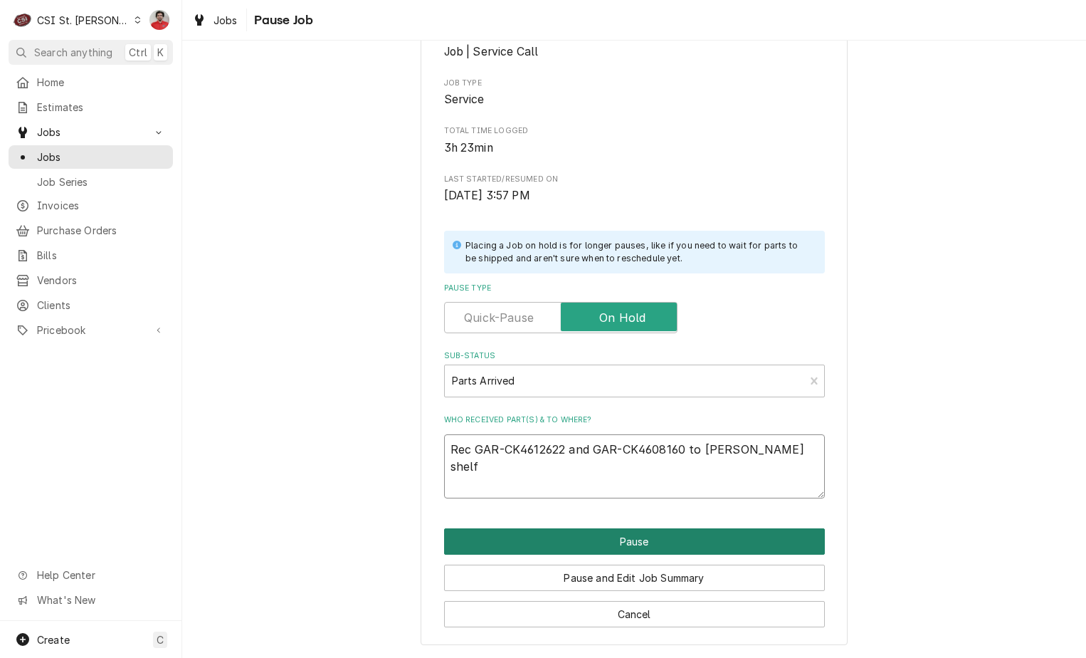
type textarea "Rec GAR-CK4612622 and GAR-CK4608160 to Courtney's shelf"
click at [587, 542] on button "Pause" at bounding box center [634, 541] width 381 height 26
type textarea "x"
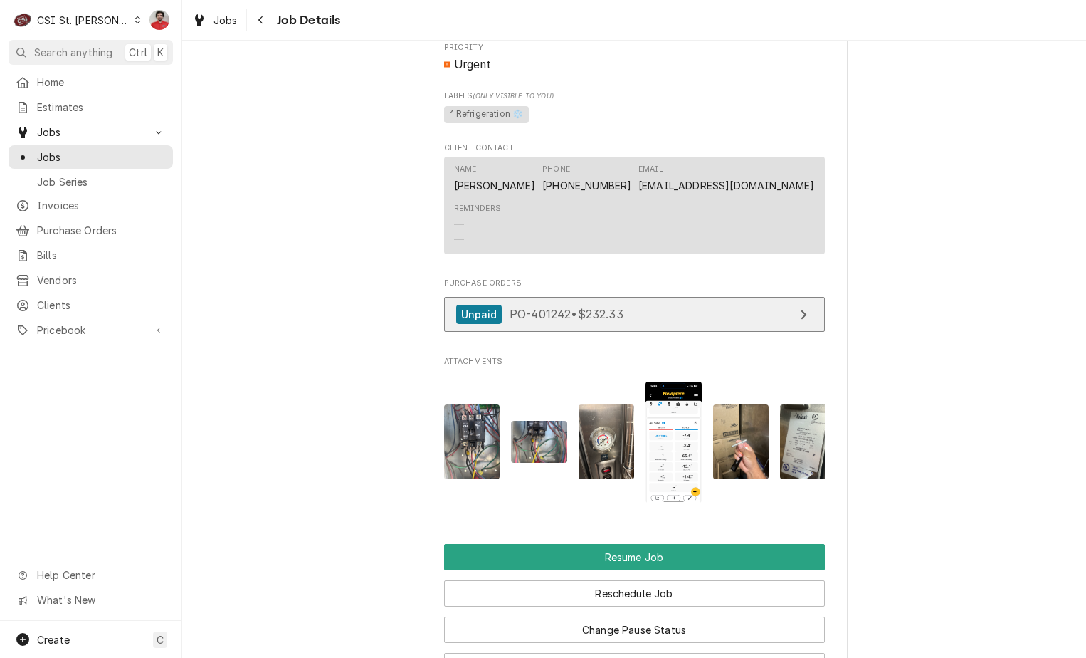
scroll to position [2207, 0]
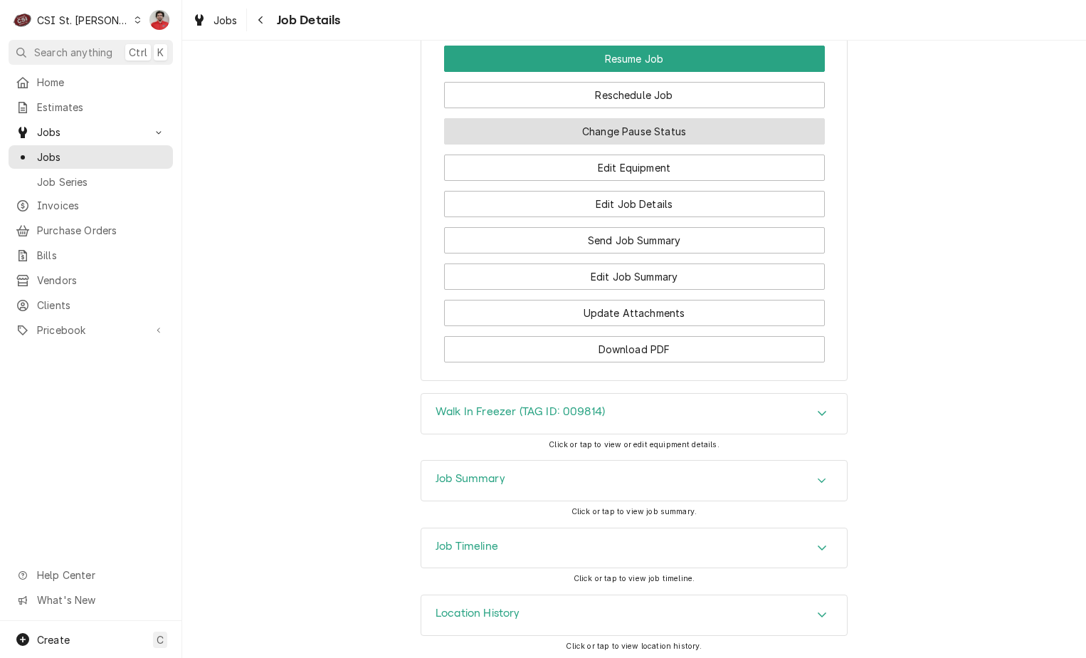
click at [662, 144] on button "Change Pause Status" at bounding box center [634, 131] width 381 height 26
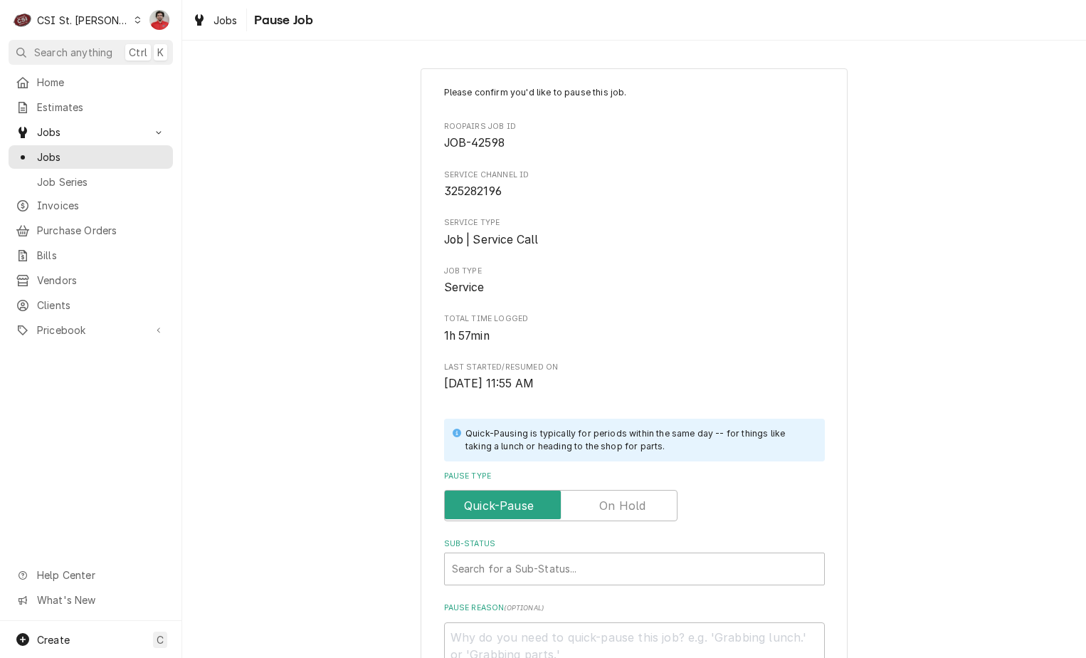
click at [616, 510] on label "Pause Type" at bounding box center [560, 505] width 233 height 31
click at [616, 510] on input "Pause Type" at bounding box center [561, 505] width 221 height 31
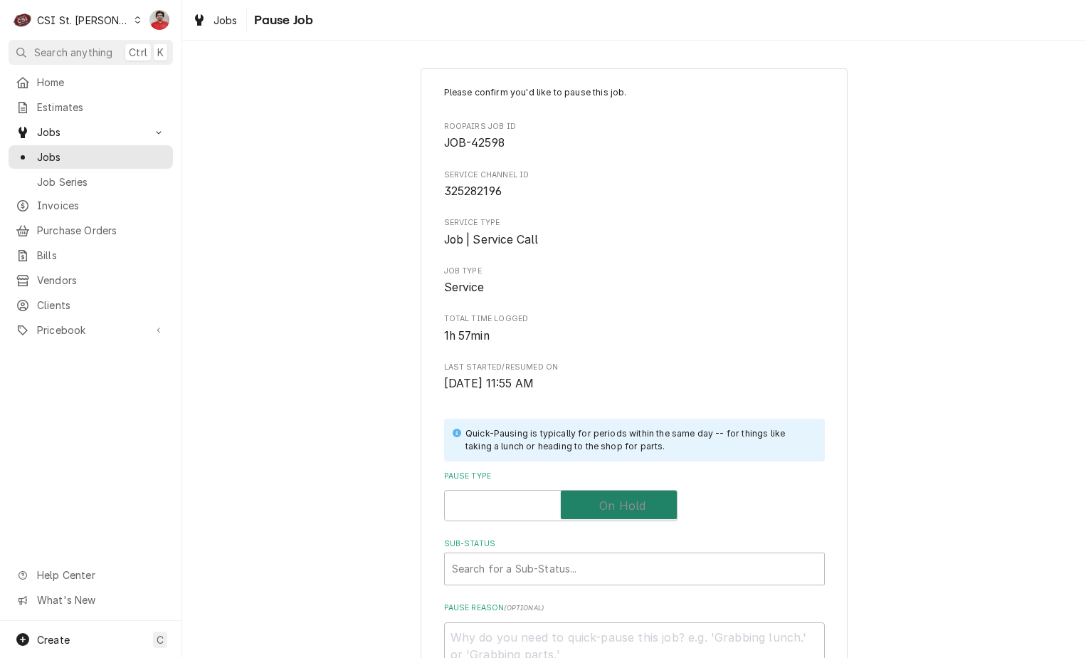
checkbox input "true"
click at [595, 574] on div "Sub-Status" at bounding box center [634, 569] width 365 height 26
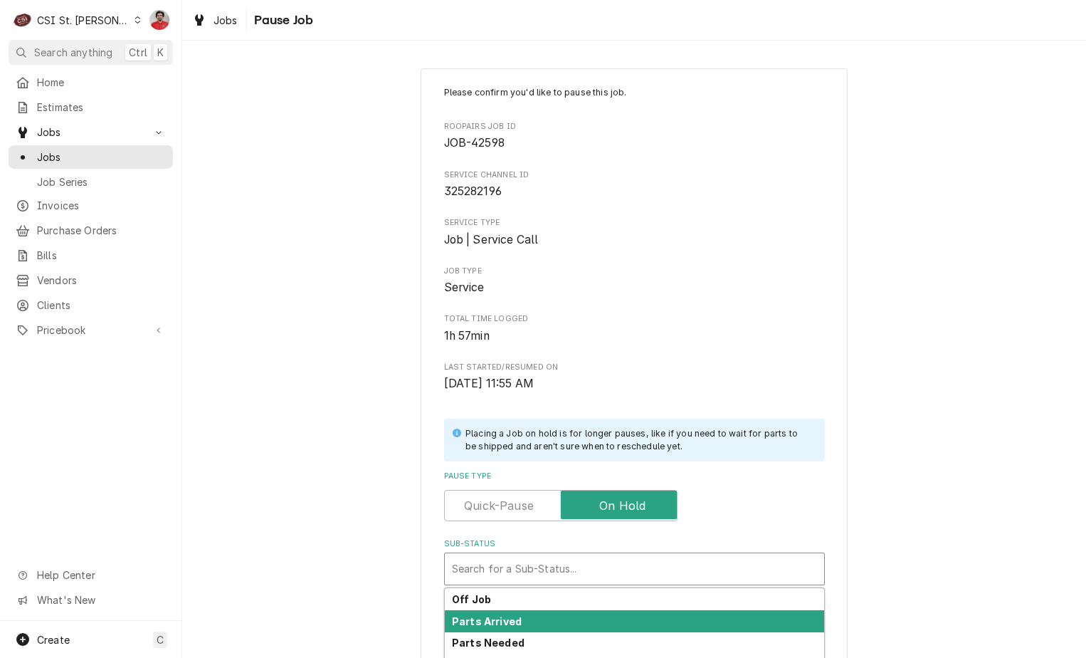
click at [587, 614] on div "Parts Arrived" at bounding box center [634, 621] width 379 height 22
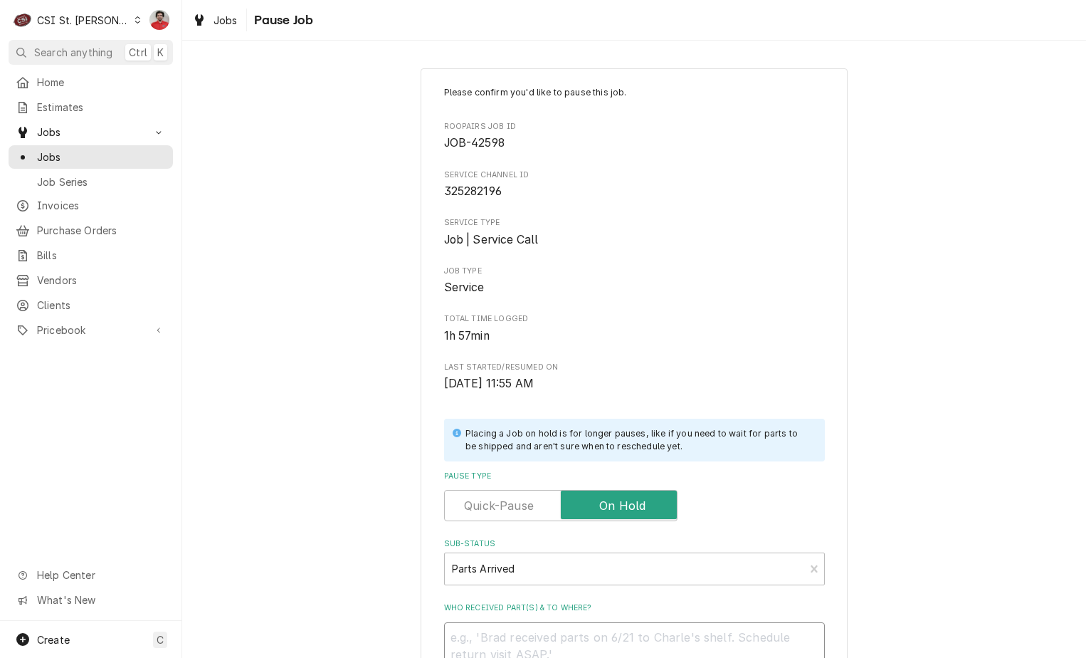
click at [587, 633] on textarea "Who received part(s) & to where?" at bounding box center [634, 654] width 381 height 64
type textarea "x"
type textarea "R"
type textarea "x"
type textarea "RE"
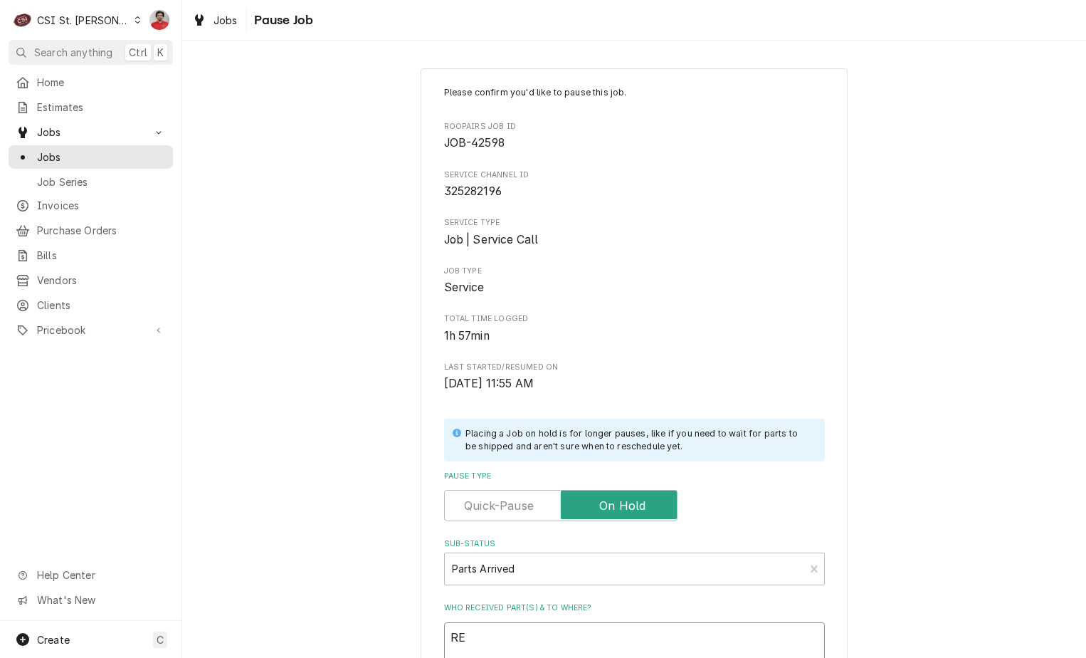
type textarea "x"
type textarea "REc"
type textarea "x"
type textarea "RE"
type textarea "x"
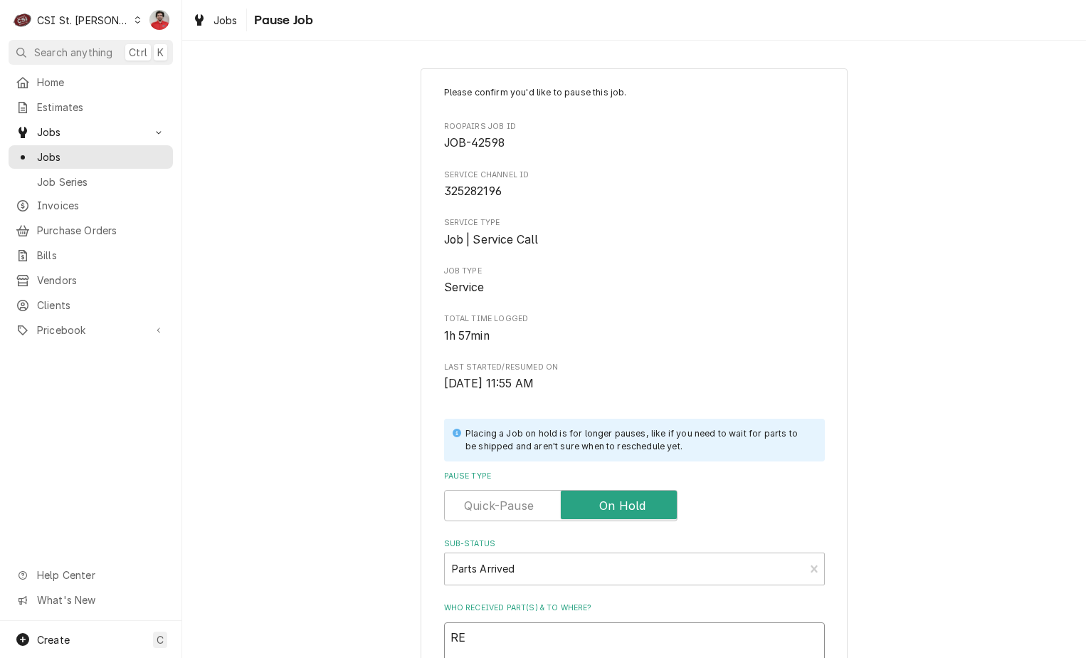
type textarea "R"
type textarea "x"
type textarea "Re"
type textarea "x"
type textarea "Rec"
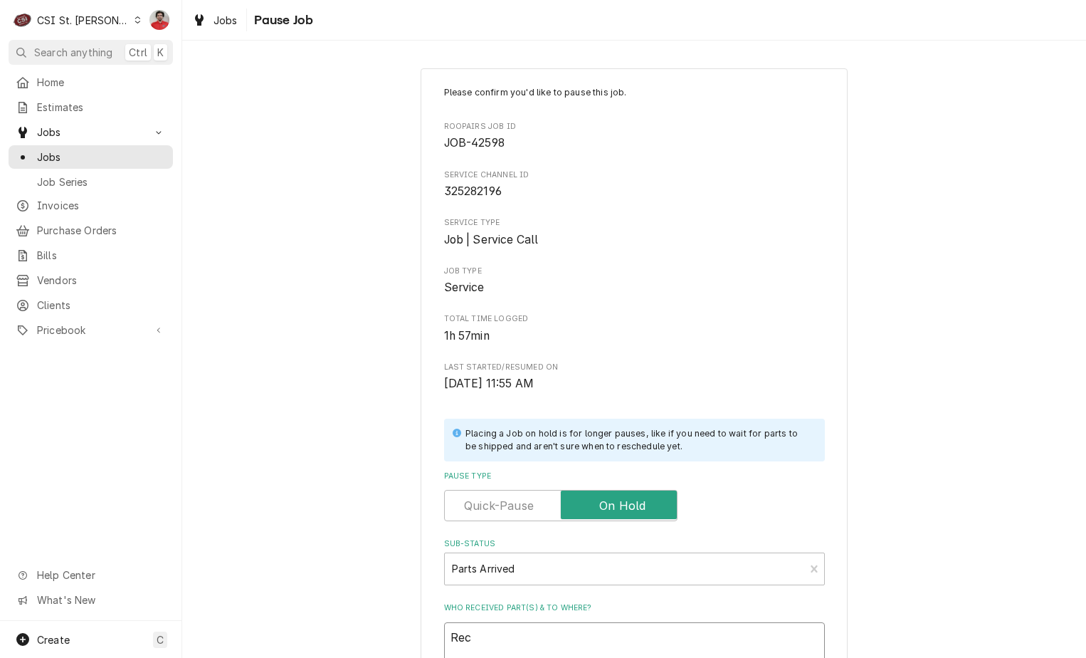
type textarea "x"
type textarea "Rec"
type textarea "x"
type textarea "Rec M"
type textarea "x"
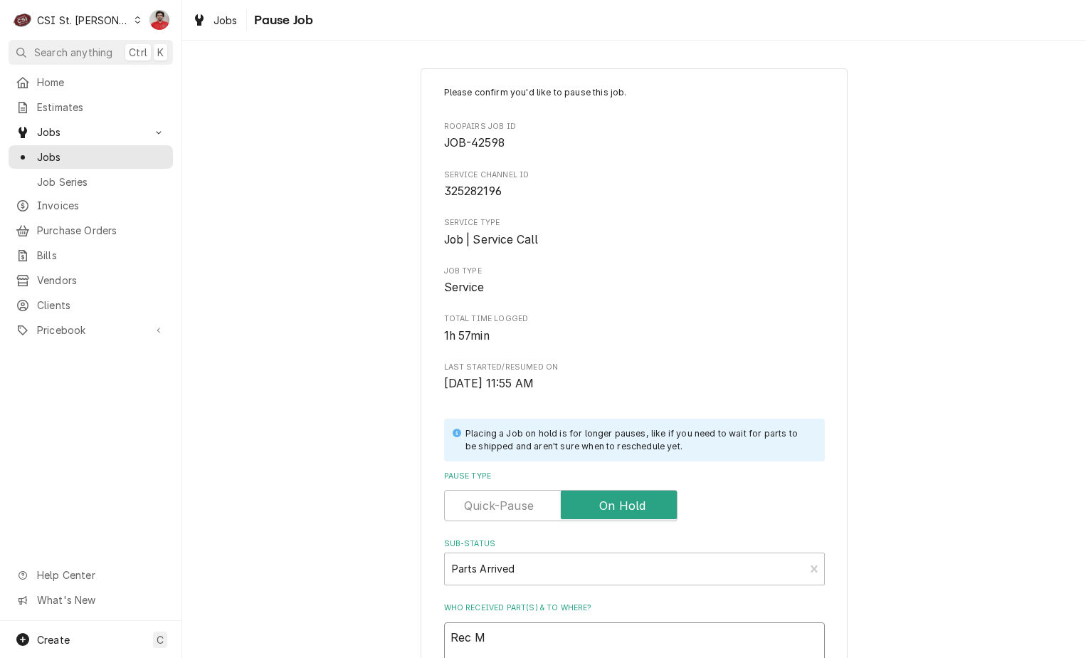
type textarea "Rec"
type textarea "x"
type textarea "Rec <"
type textarea "x"
type textarea "Rec <K"
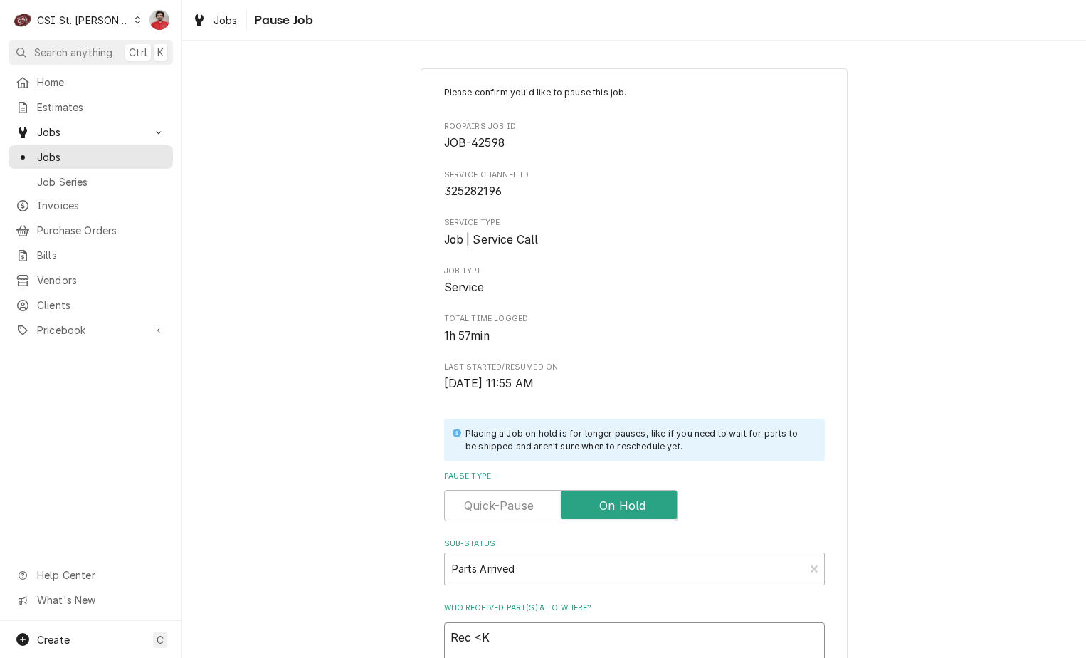
type textarea "x"
type textarea "Rec <"
type textarea "x"
type textarea "Rec"
type textarea "x"
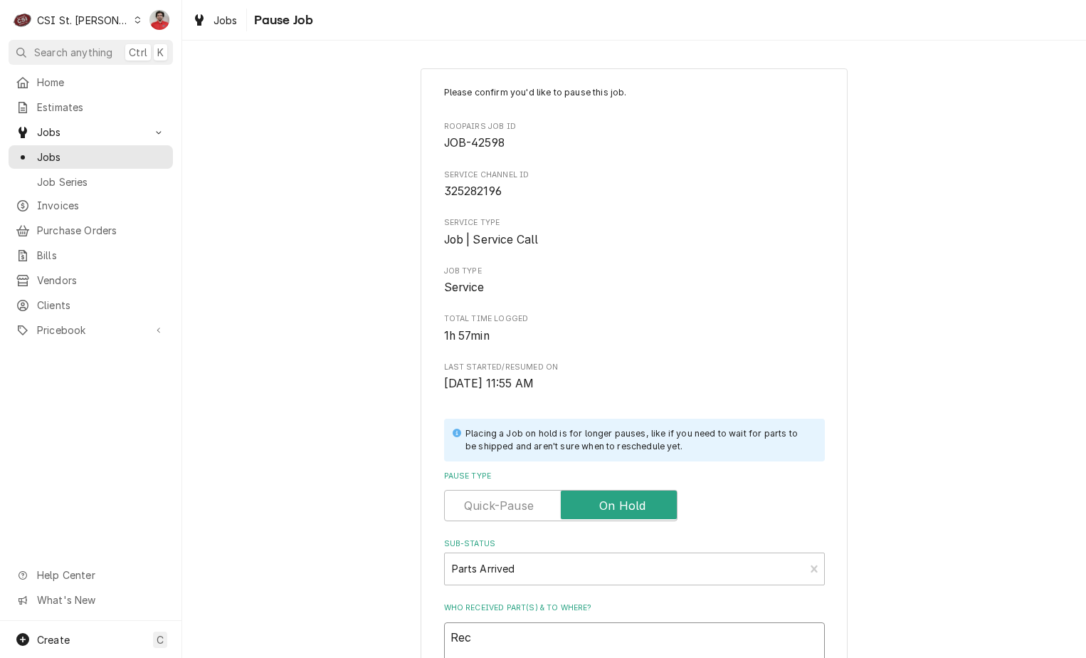
type textarea "Rec K"
type textarea "x"
type textarea "Rec KO"
type textarea "x"
type textarea "Rec KOL"
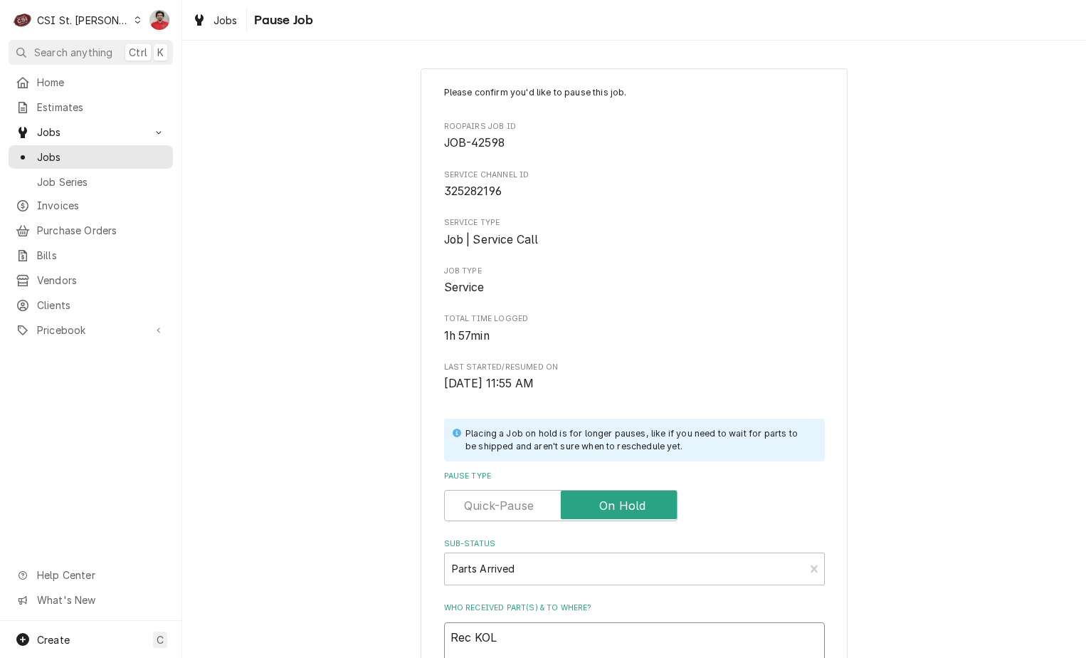
type textarea "x"
type textarea "Rec KOL-"
type textarea "x"
type textarea "Rec KOL-5"
type textarea "x"
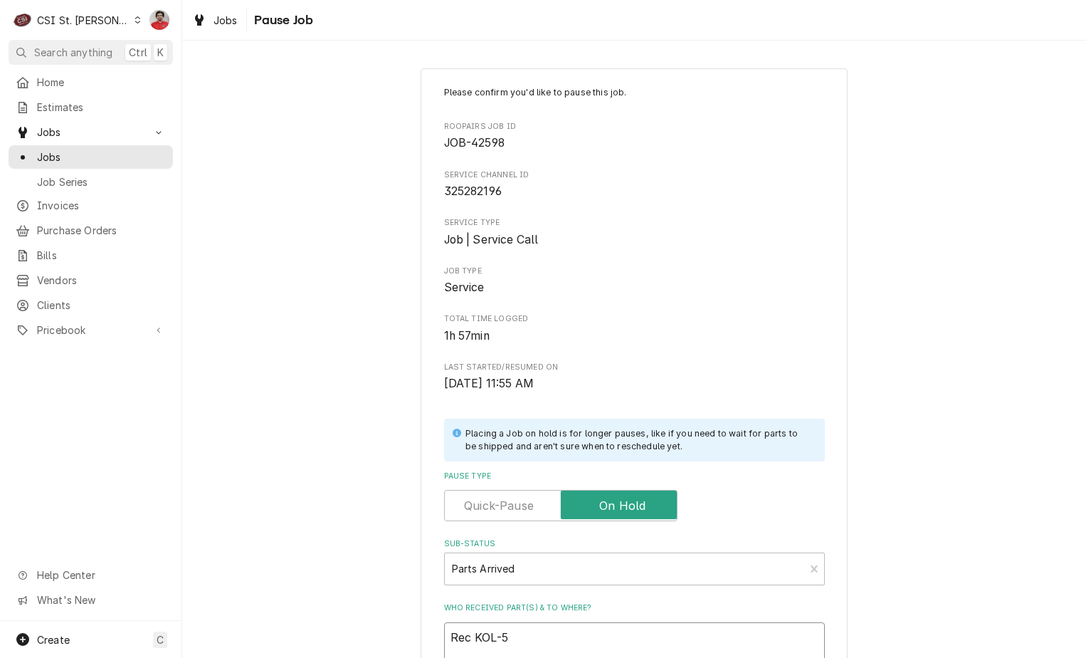
type textarea "Rec KOL-50"
type textarea "x"
type textarea "Rec KOL-500"
type textarea "x"
type textarea "Rec KOL-5000"
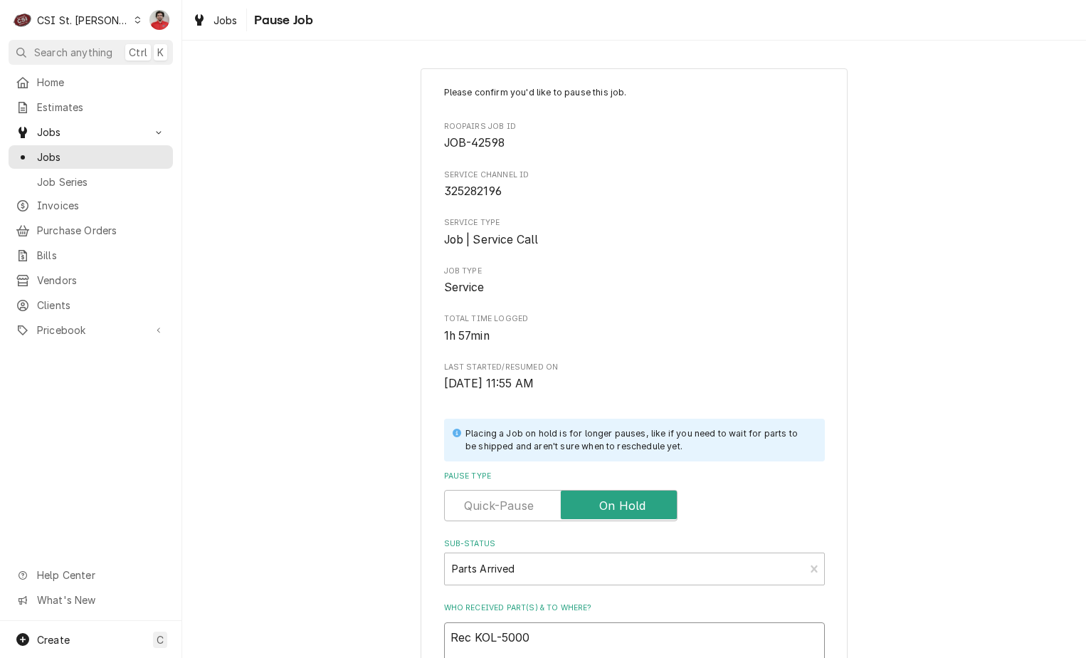
type textarea "x"
type textarea "Rec KOL-50000"
type textarea "x"
type textarea "Rec KOL-500000"
type textarea "x"
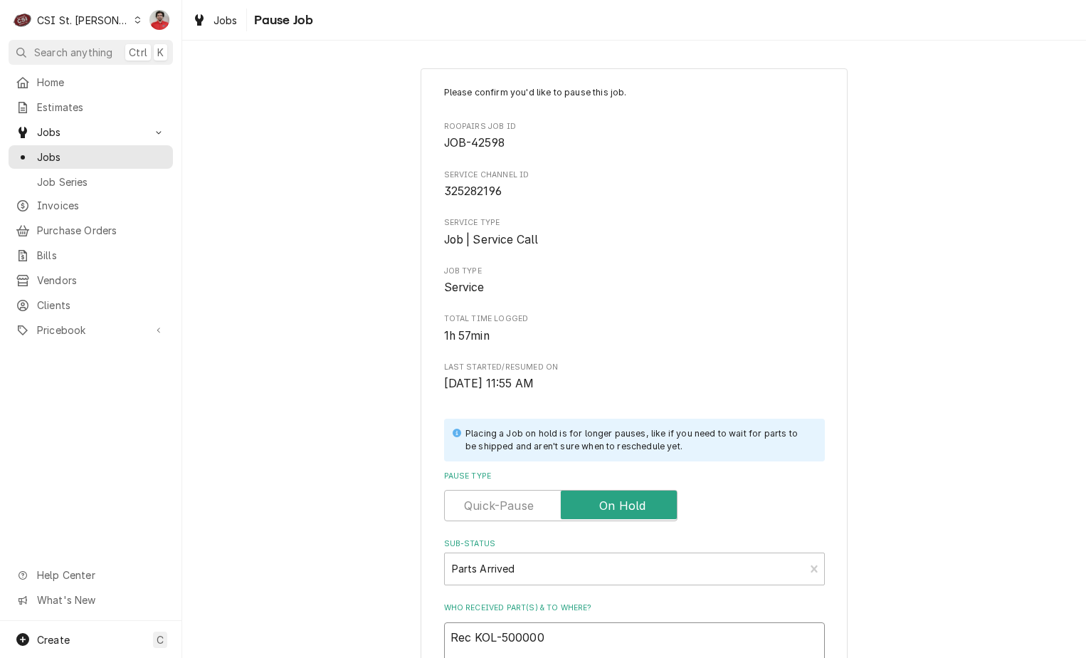
type textarea "Rec KOL-5000001"
type textarea "x"
type textarea "Rec KOL-50000013"
type textarea "x"
type textarea "Rec KOL-500000133"
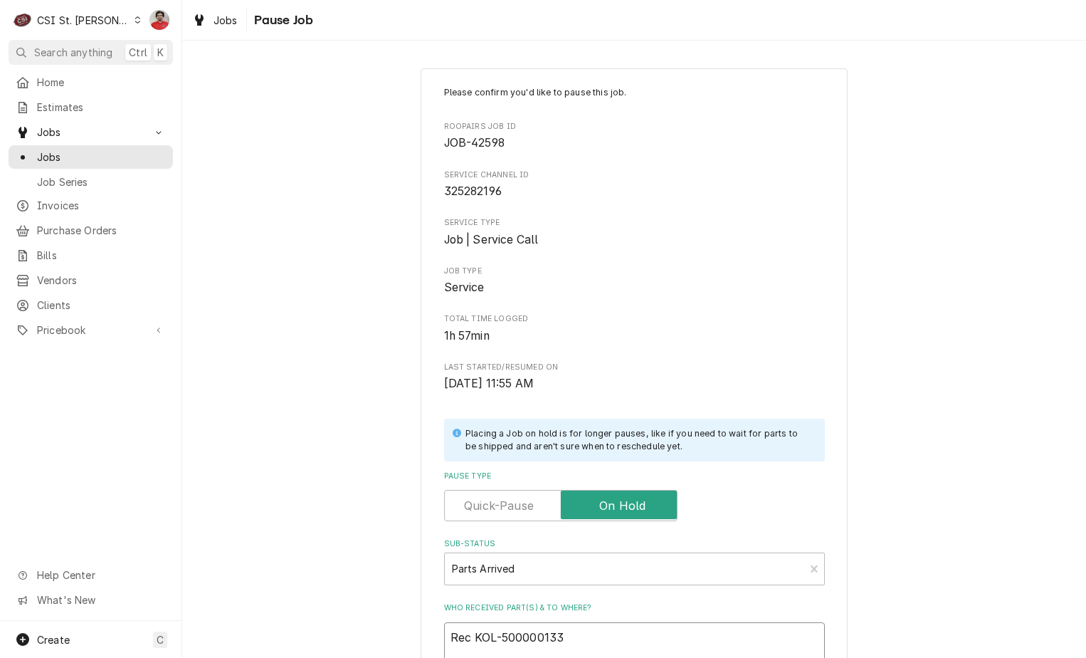
type textarea "x"
type textarea "Rec KOL-500000133"
type textarea "x"
type textarea "Rec KOL-500000133 t"
type textarea "x"
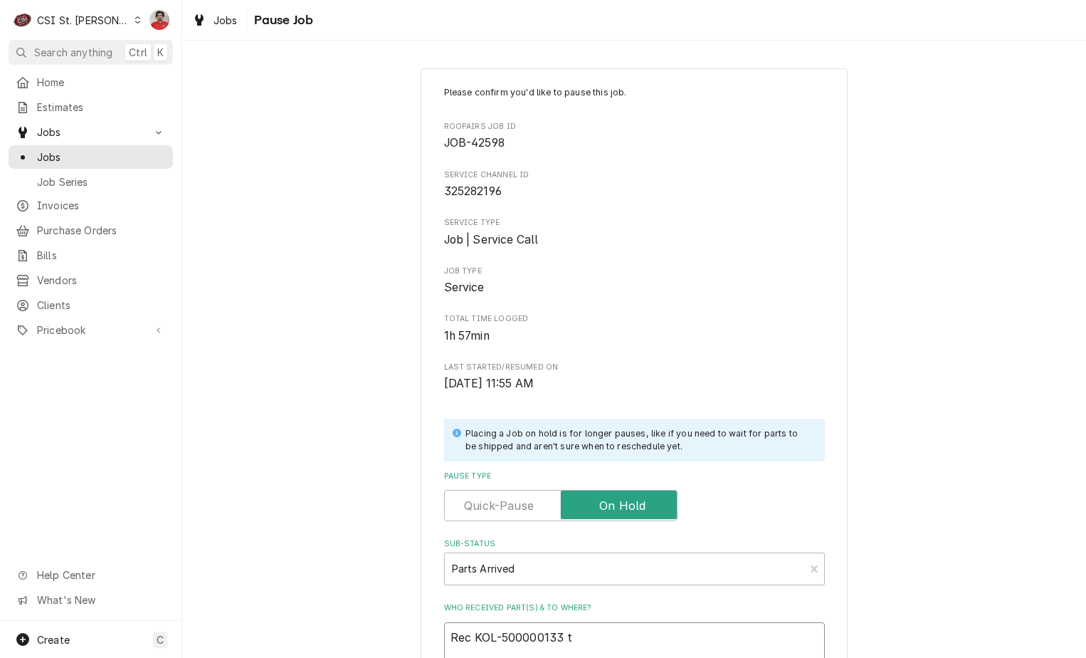
type textarea "Rec KOL-500000133 to"
type textarea "x"
type textarea "Rec KOL-500000133 to"
type textarea "x"
type textarea "Rec KOL-500000133 to M"
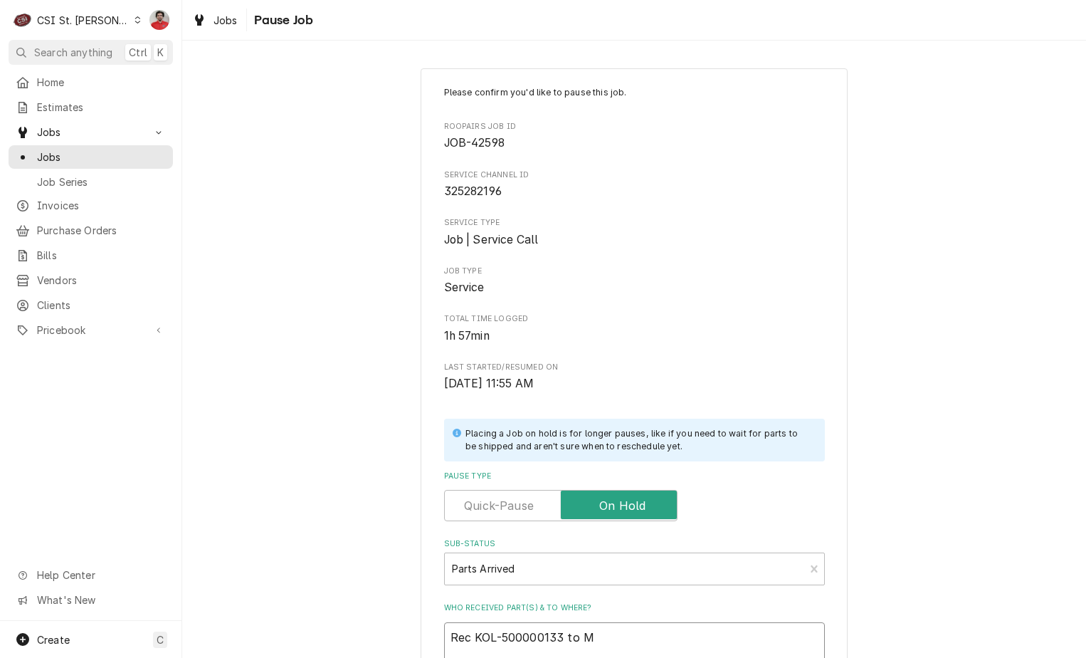
type textarea "x"
type textarea "Rec KOL-500000133 to Ma"
type textarea "x"
type textarea "Rec KOL-500000133 to Mat"
type textarea "x"
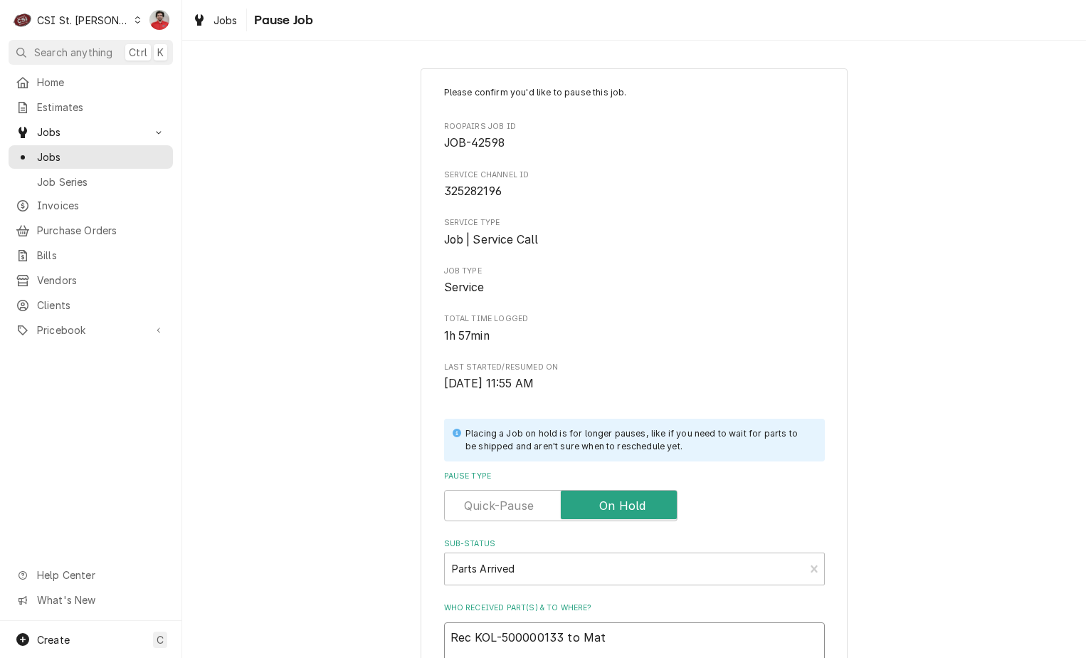
type textarea "Rec KOL-500000133 to Matt"
type textarea "x"
type textarea "Rec KOL-500000133 to Matt'"
type textarea "x"
type textarea "Rec KOL-500000133 to Matt's"
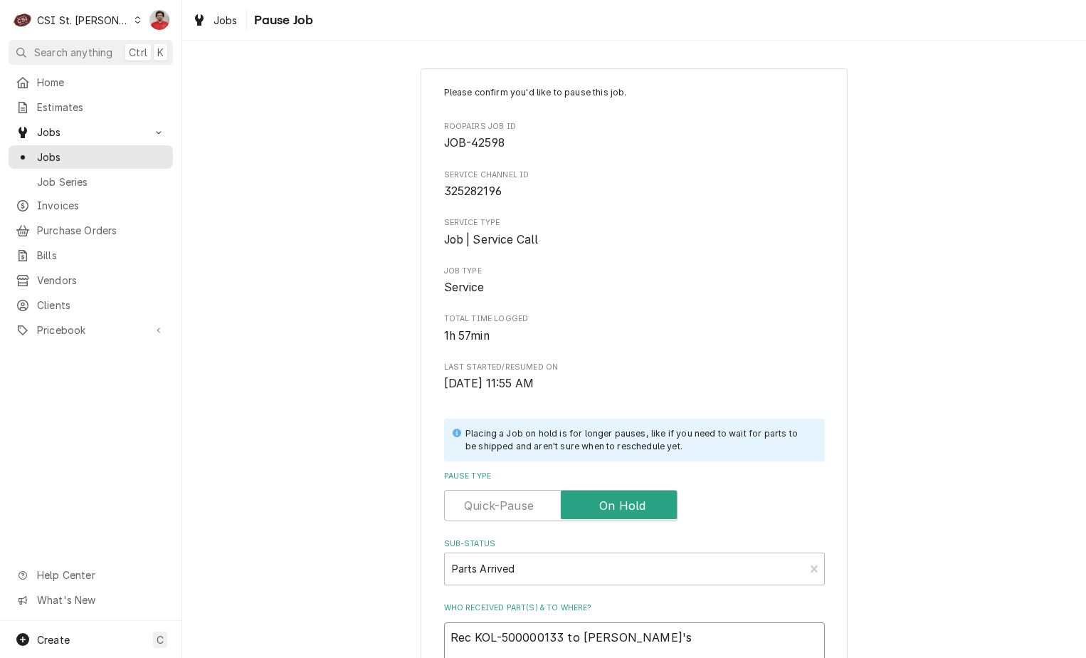
type textarea "x"
type textarea "Rec KOL-500000133 to Matt's"
type textarea "x"
type textarea "Rec KOL-500000133 to Matt's s"
type textarea "x"
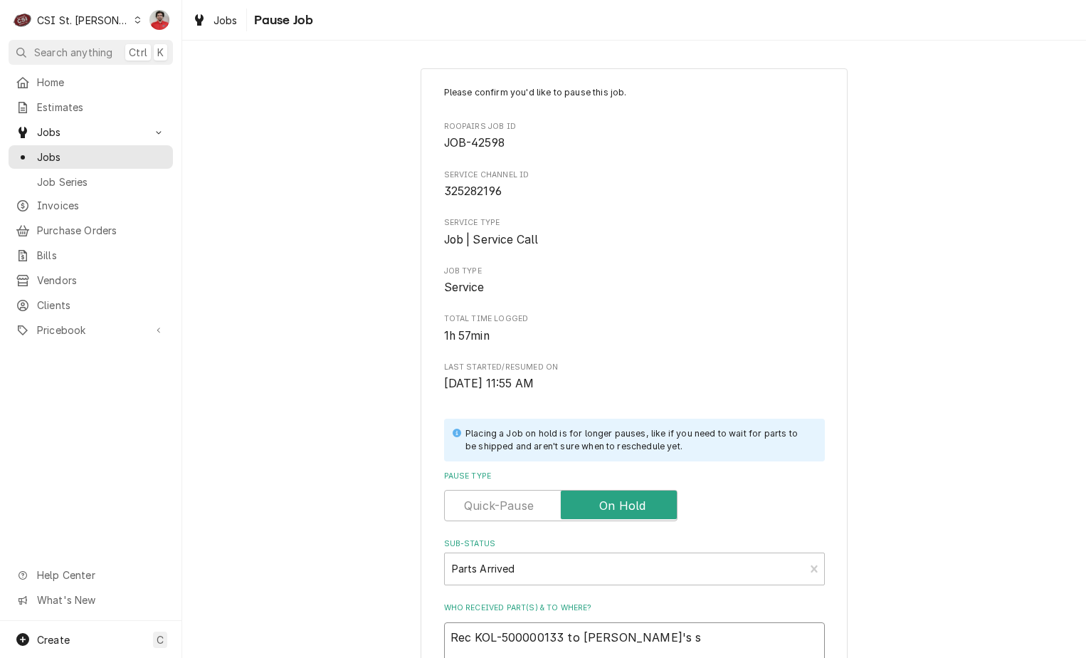
type textarea "Rec KOL-500000133 to Matt's sh"
type textarea "x"
type textarea "Rec KOL-500000133 to Matt's she"
type textarea "x"
type textarea "Rec KOL-500000133 to Matt's shel"
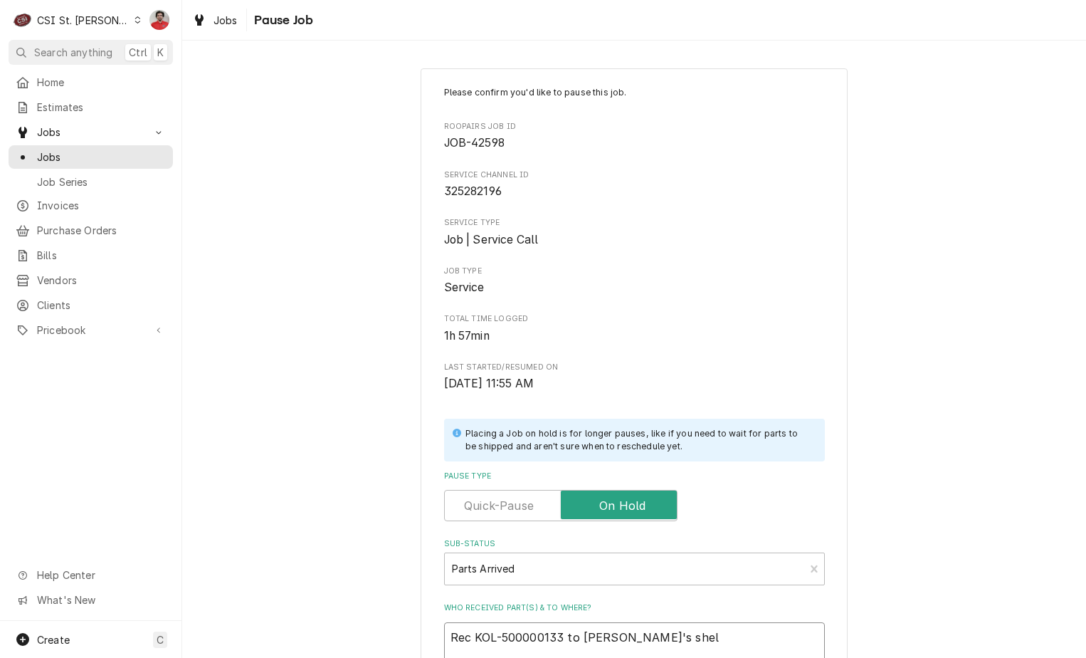
type textarea "x"
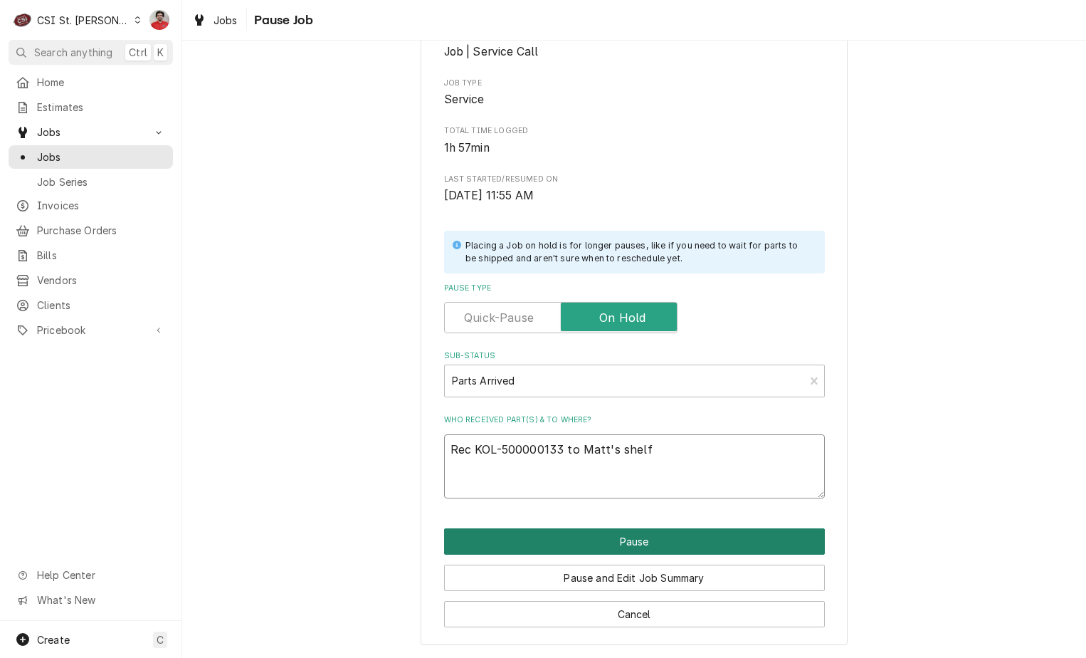
type textarea "Rec KOL-500000133 to Matt's shelf"
click at [626, 547] on button "Pause" at bounding box center [634, 541] width 381 height 26
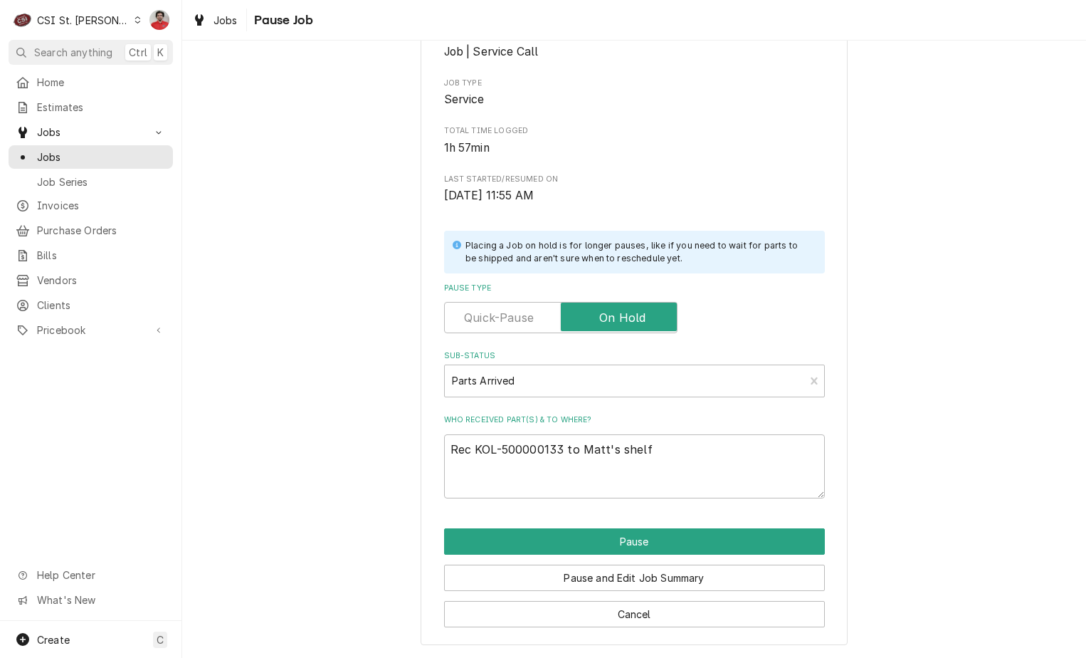
type textarea "x"
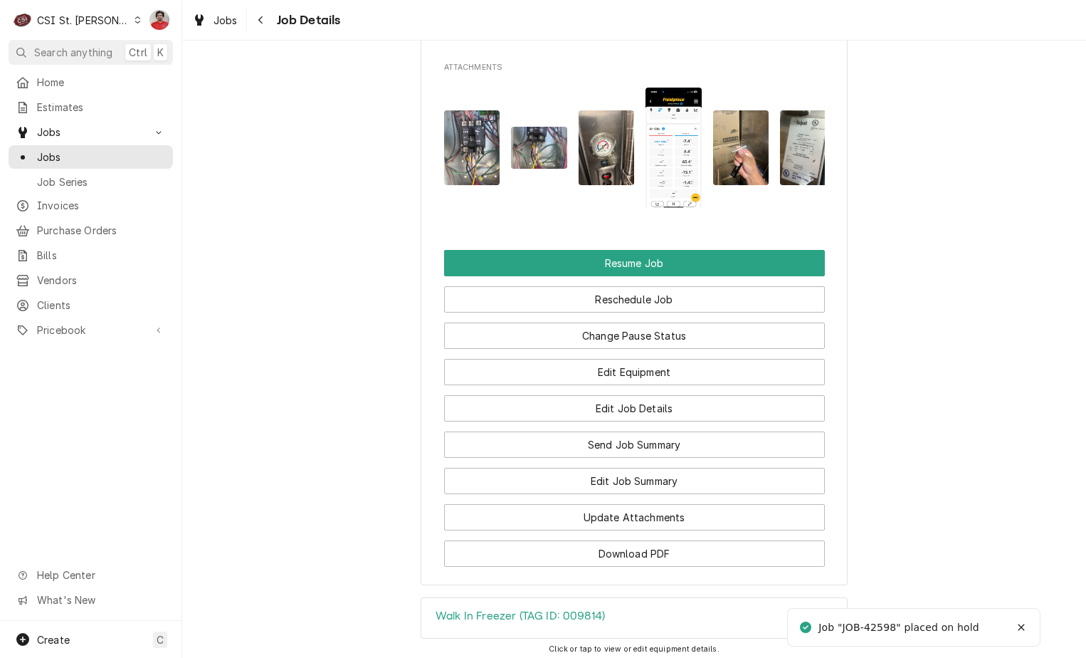
scroll to position [2064, 0]
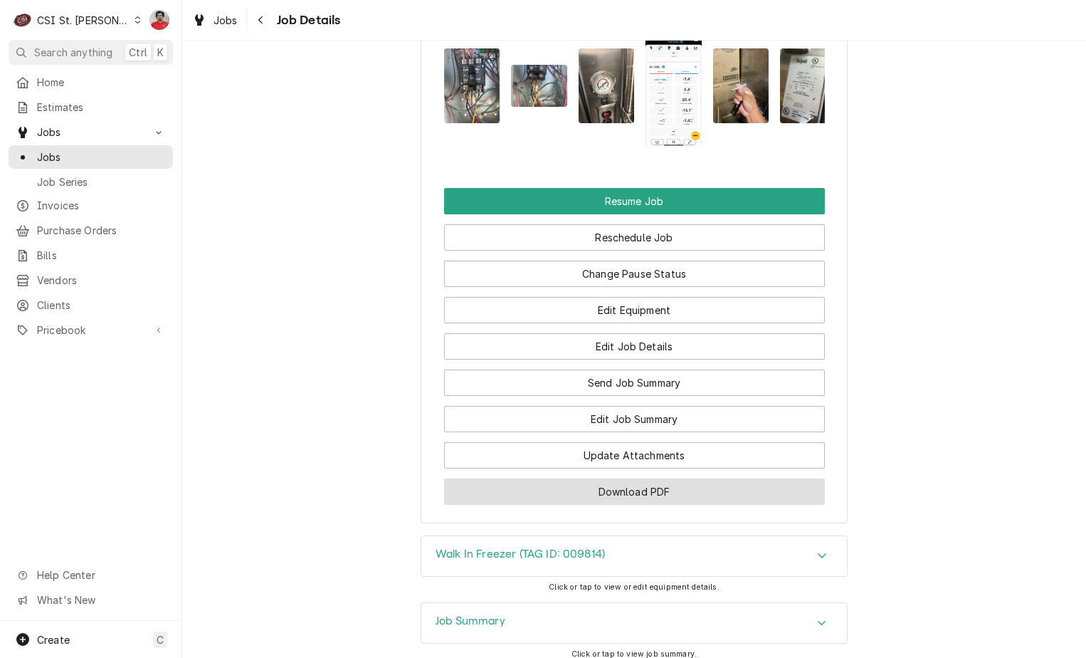
click at [616, 505] on button "Download PDF" at bounding box center [634, 491] width 381 height 26
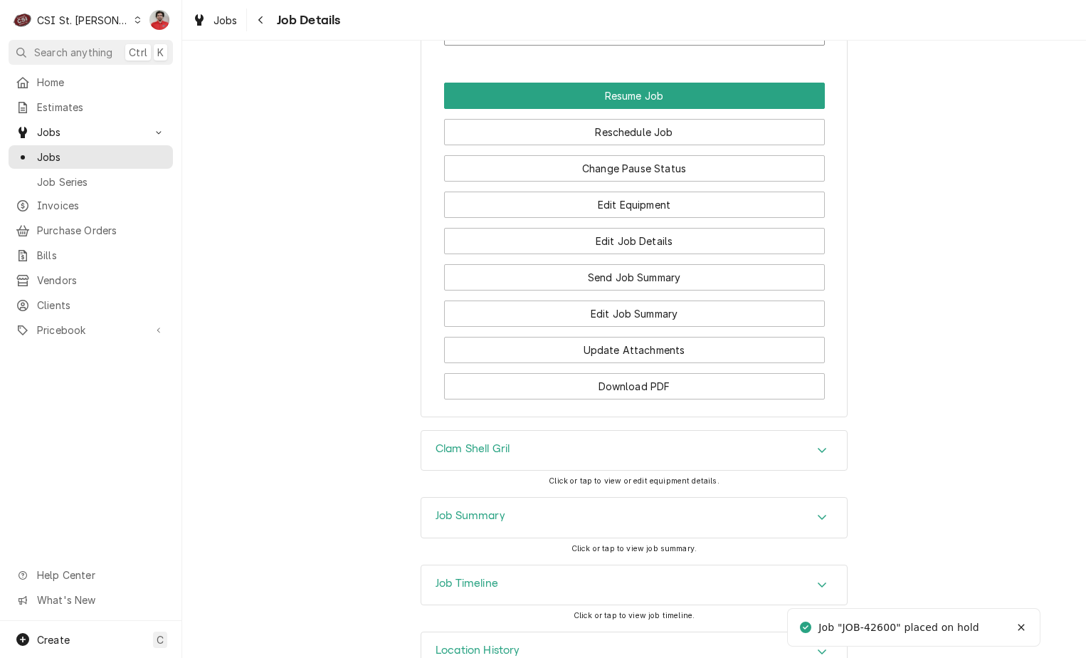
scroll to position [2036, 0]
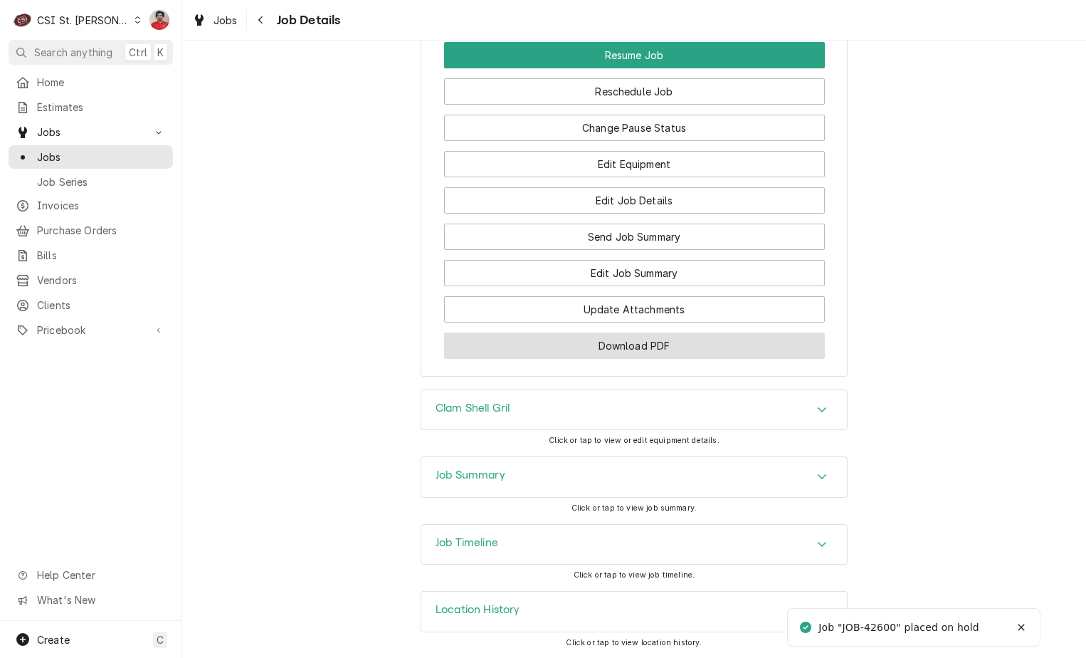
click at [633, 342] on button "Download PDF" at bounding box center [634, 345] width 381 height 26
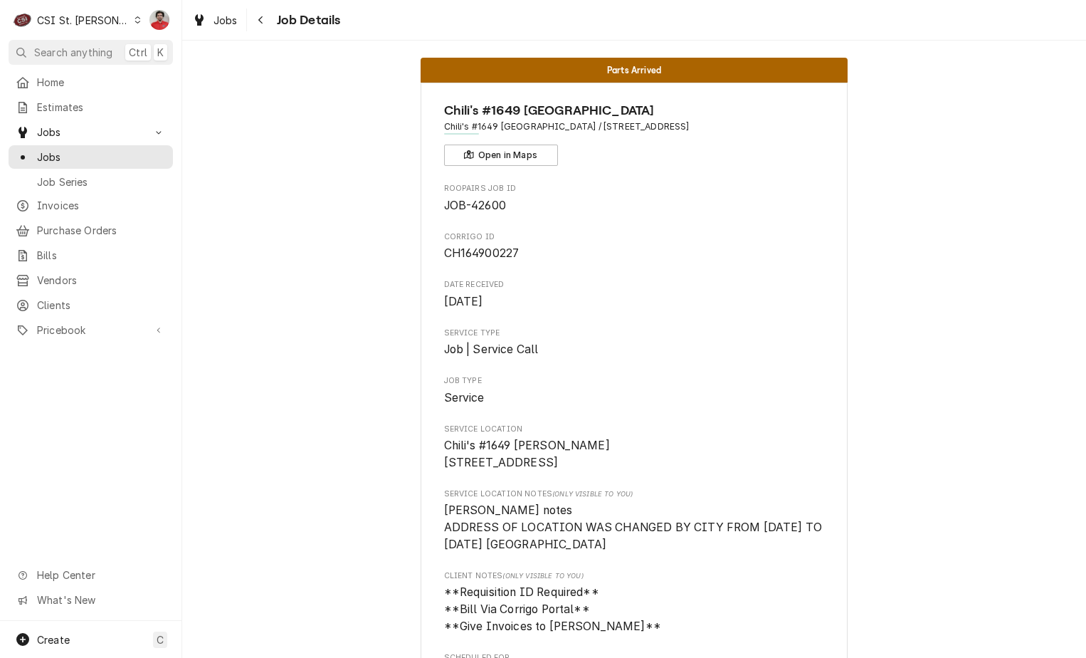
scroll to position [0, 0]
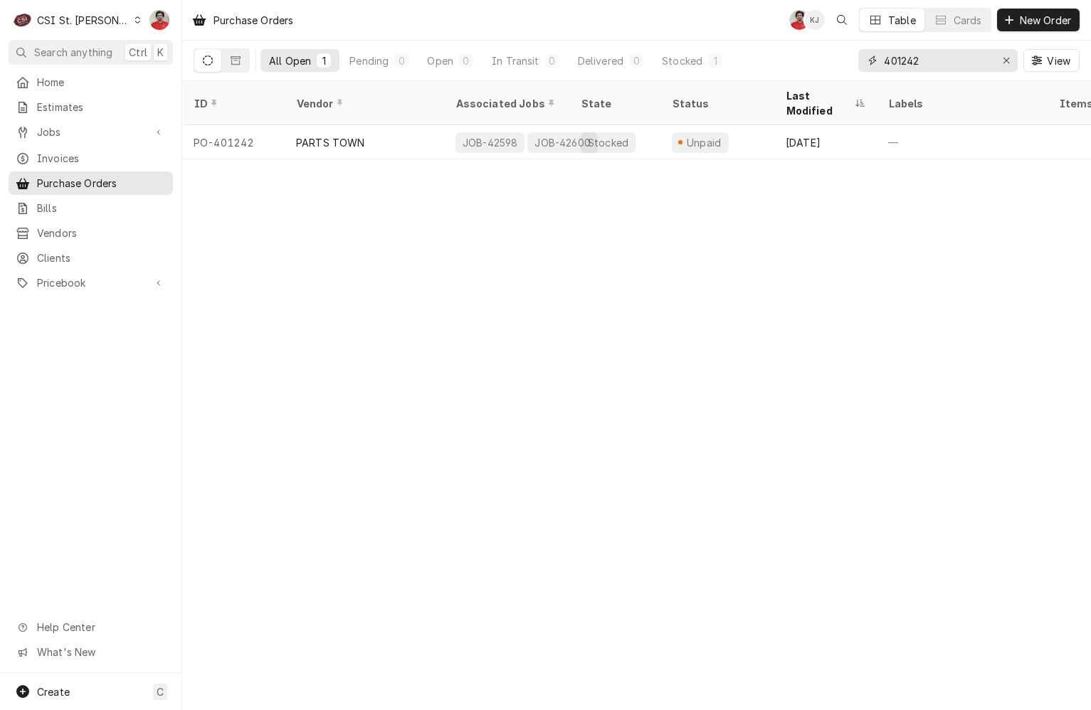
click at [925, 61] on input "401242" at bounding box center [937, 60] width 107 height 23
type input "401238"
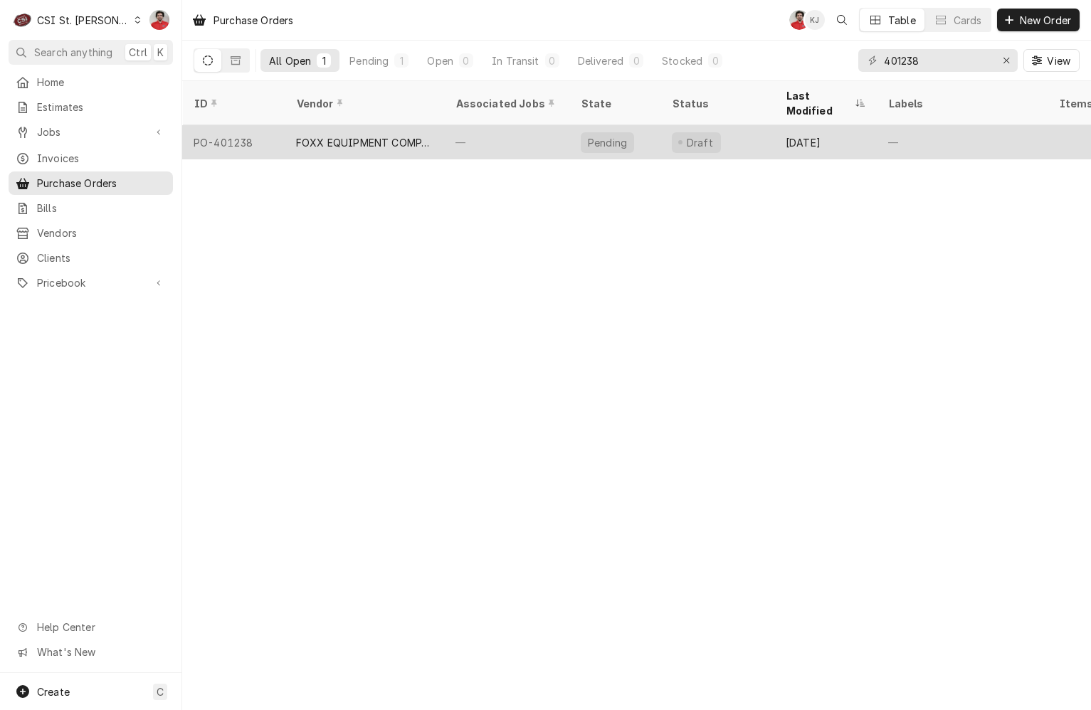
click at [641, 130] on div "Pending" at bounding box center [614, 142] width 91 height 34
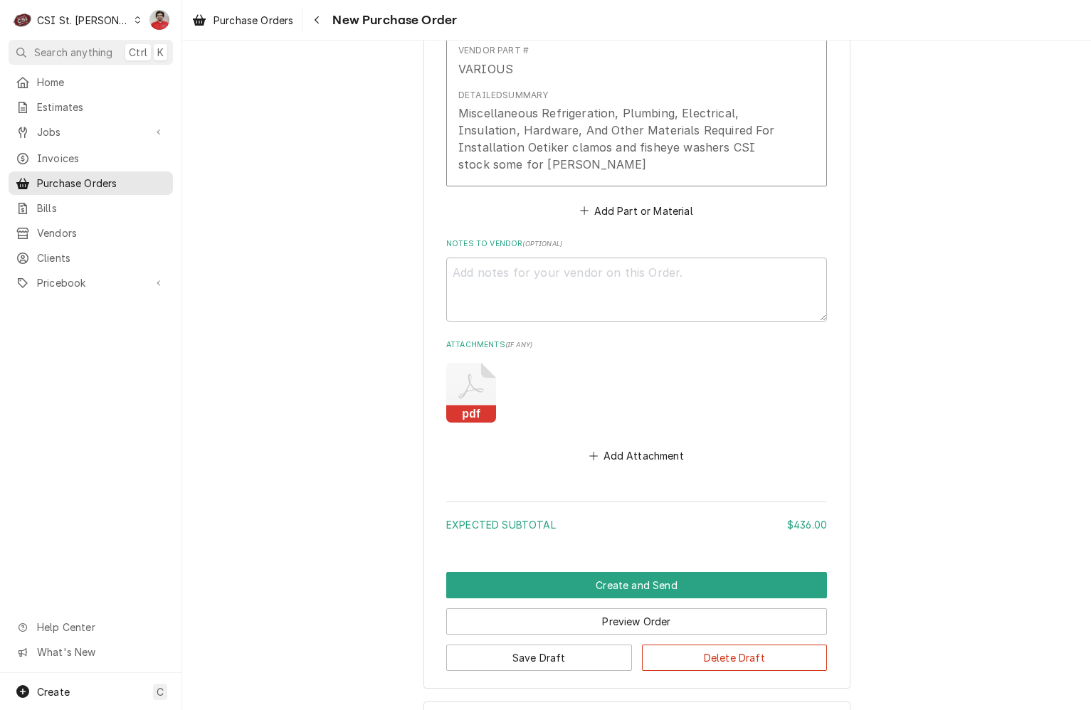
scroll to position [883, 0]
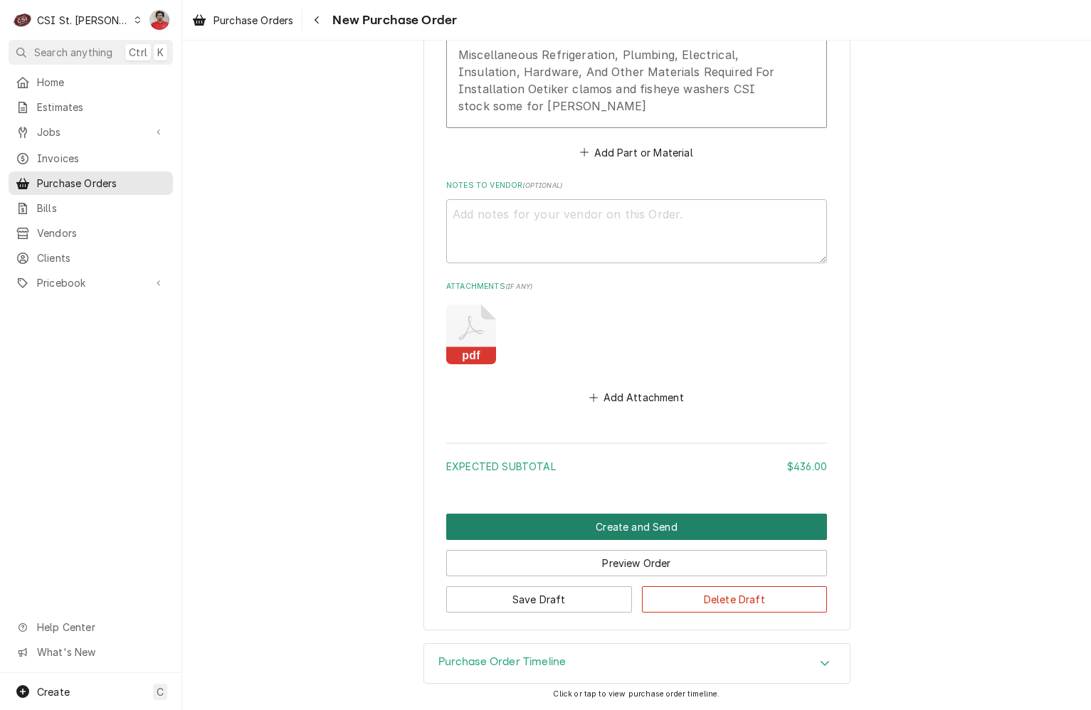
click at [653, 524] on button "Create and Send" at bounding box center [636, 527] width 381 height 26
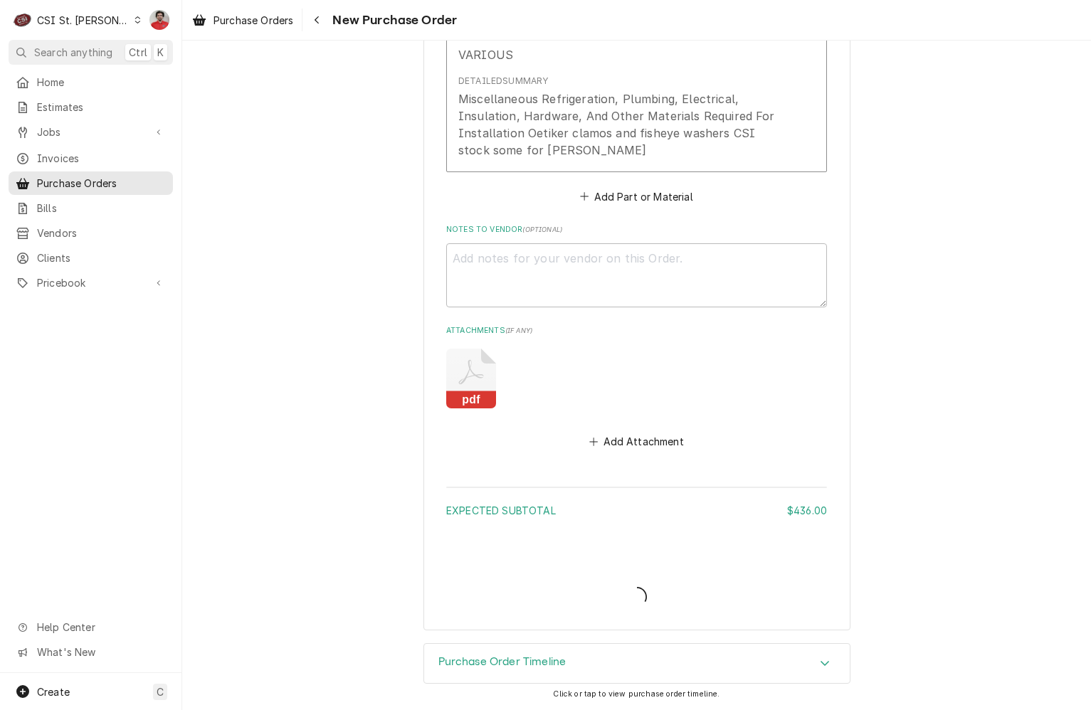
scroll to position [839, 0]
type textarea "x"
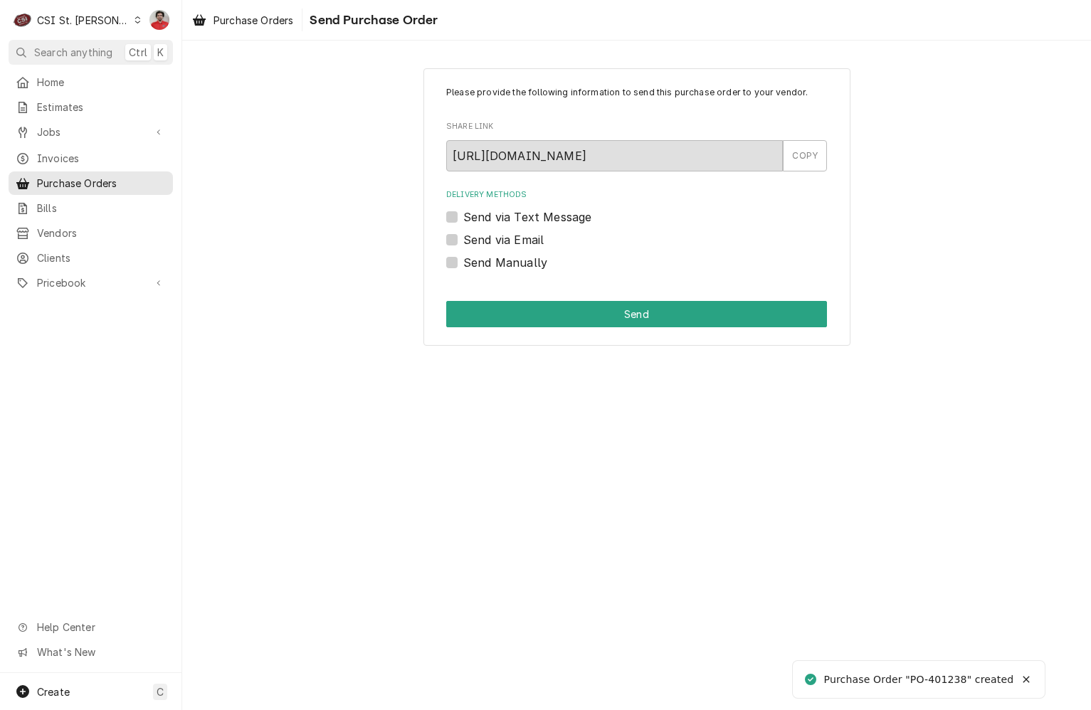
click at [530, 261] on label "Send Manually" at bounding box center [505, 262] width 84 height 17
click at [530, 261] on input "Send Manually" at bounding box center [653, 269] width 381 height 31
checkbox input "true"
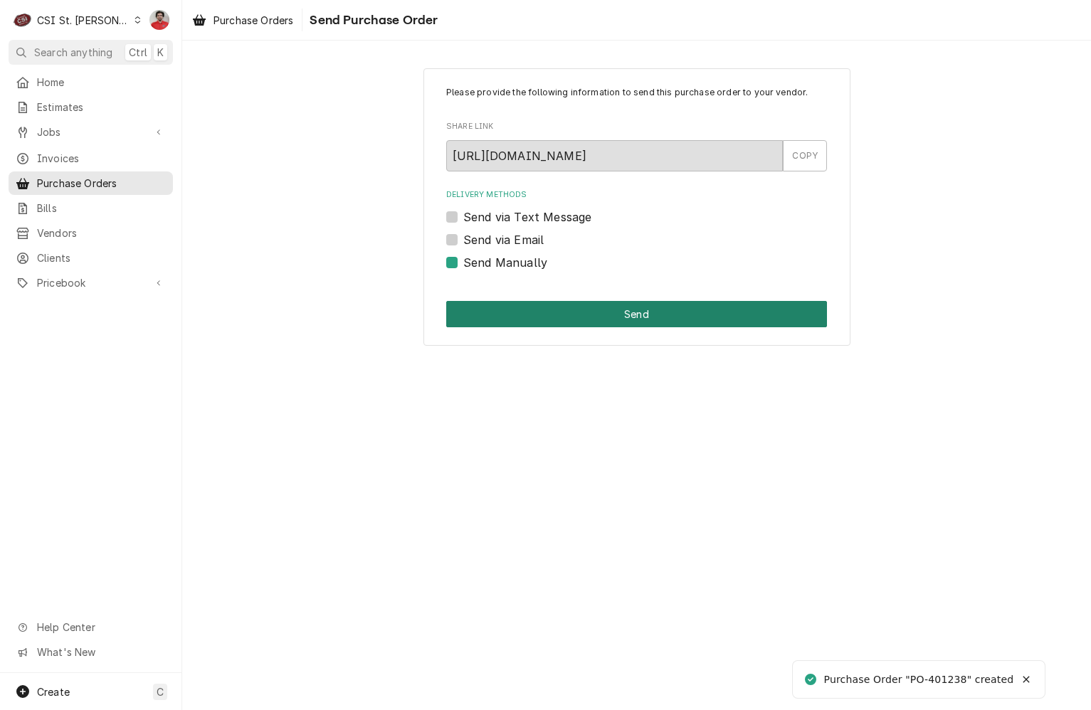
click at [569, 313] on button "Send" at bounding box center [636, 314] width 381 height 26
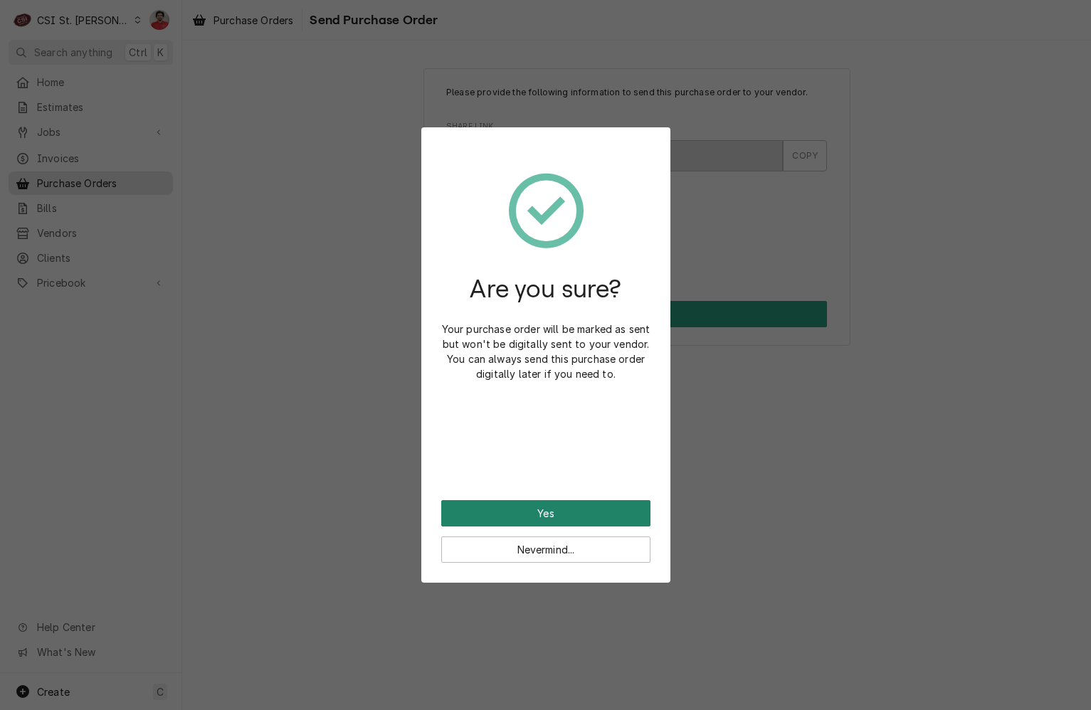
click at [578, 504] on button "Yes" at bounding box center [545, 513] width 209 height 26
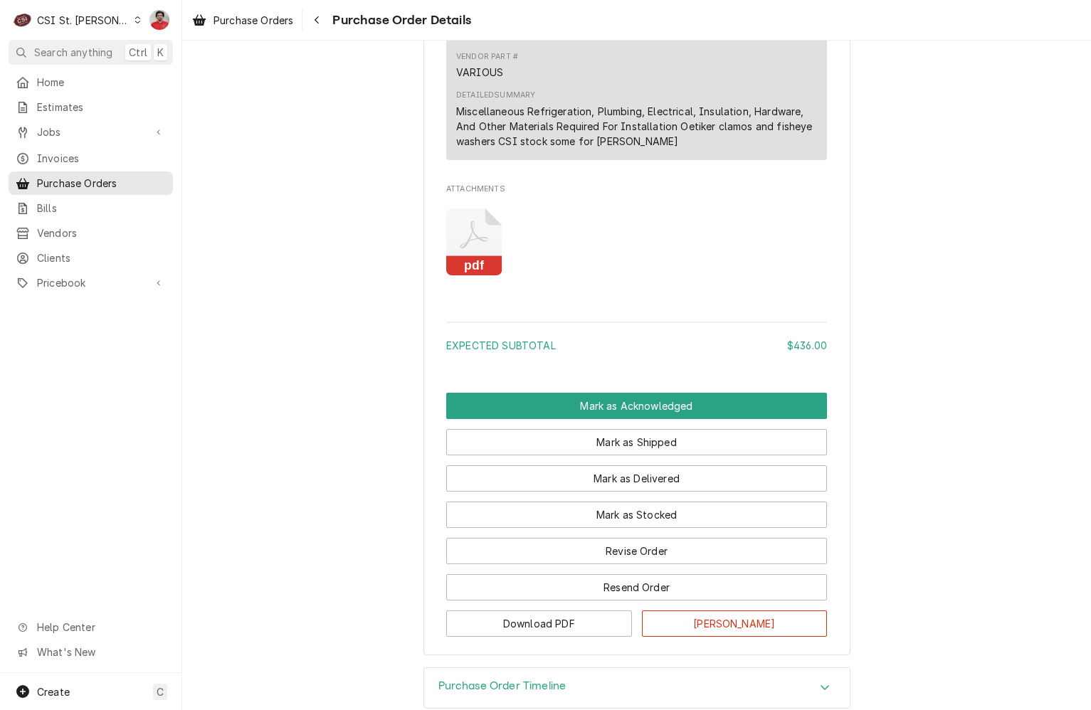
scroll to position [1024, 0]
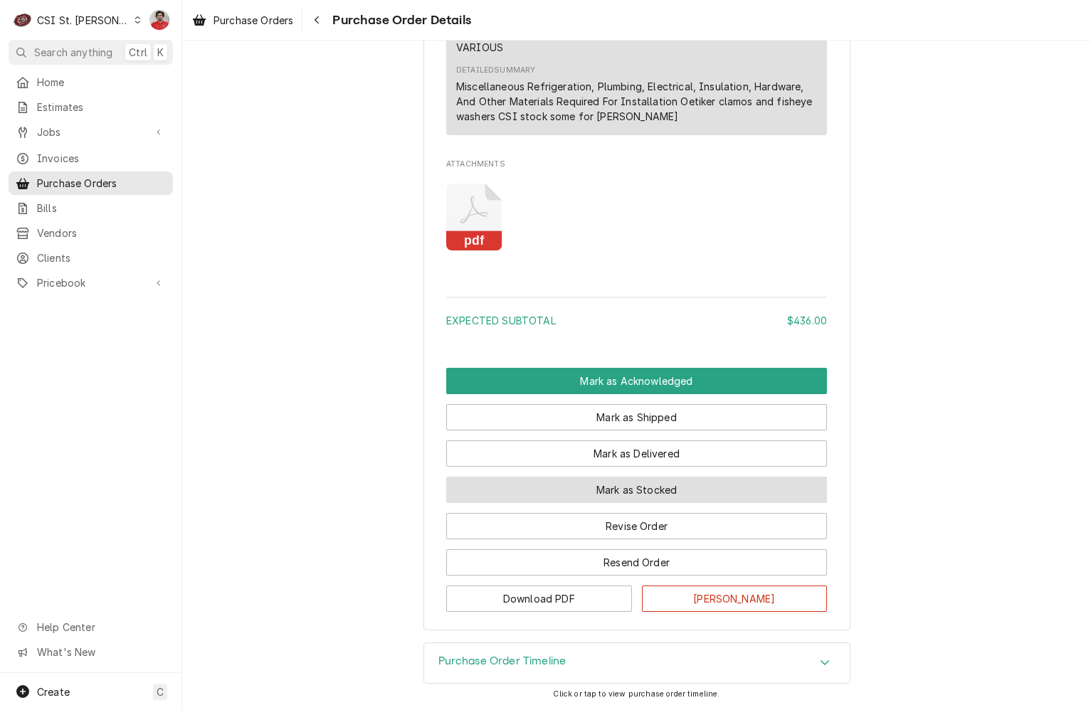
click at [604, 488] on button "Mark as Stocked" at bounding box center [636, 490] width 381 height 26
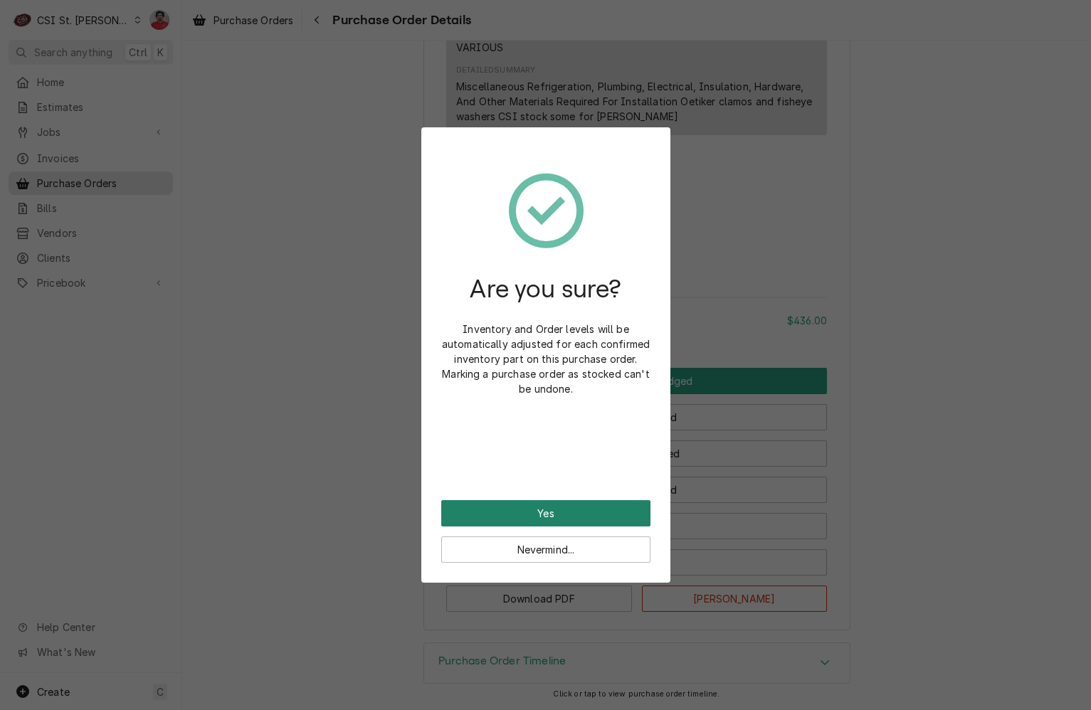
click at [602, 500] on button "Yes" at bounding box center [545, 513] width 209 height 26
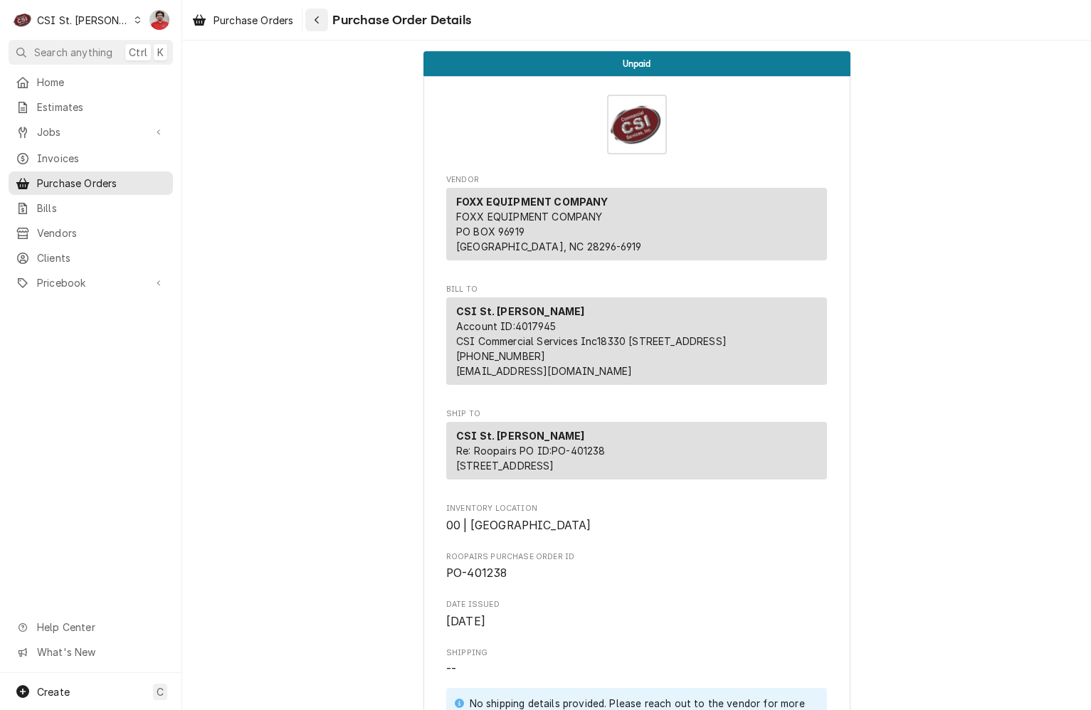
click at [312, 13] on div "Navigate back" at bounding box center [317, 20] width 14 height 14
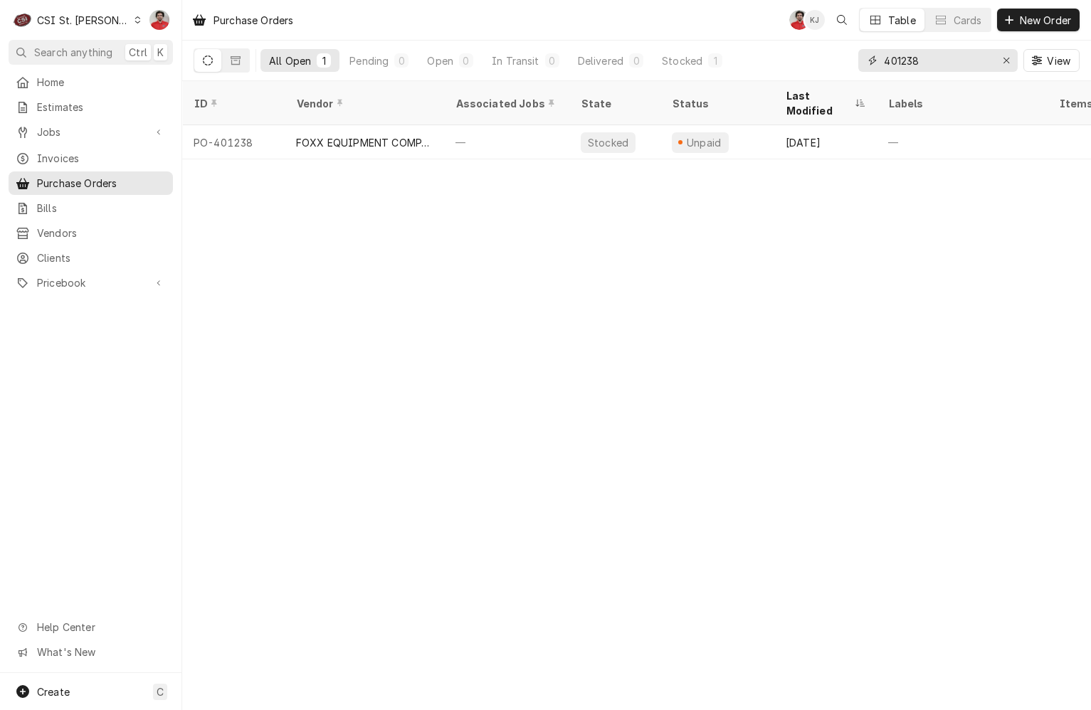
click at [937, 65] on input "401238" at bounding box center [937, 60] width 107 height 23
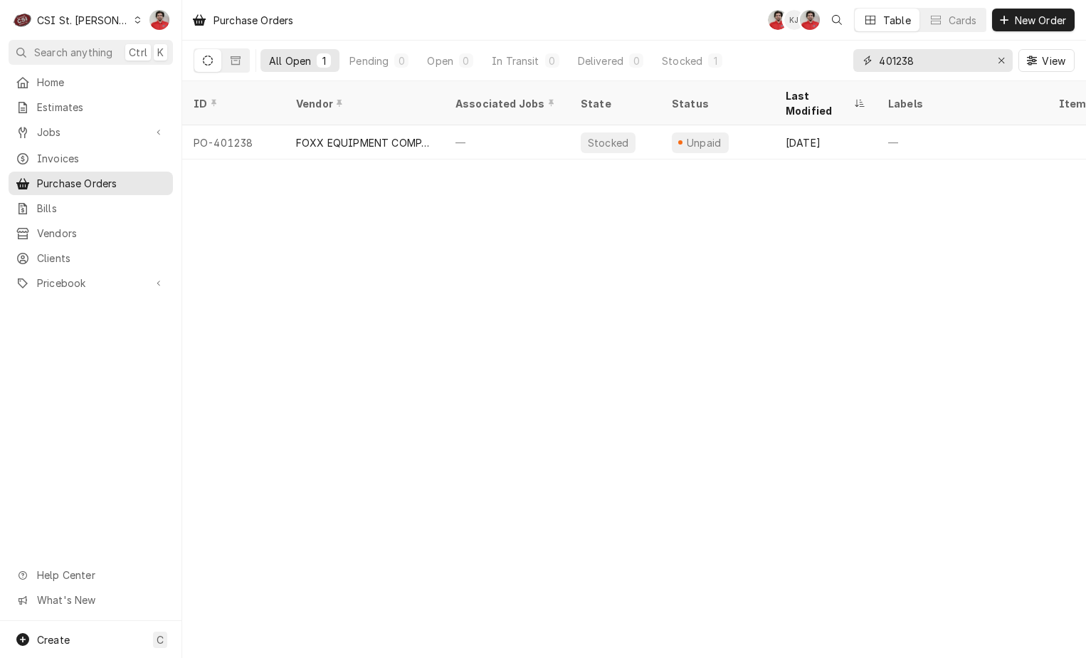
click at [922, 58] on input "401238" at bounding box center [932, 60] width 107 height 23
type input "a"
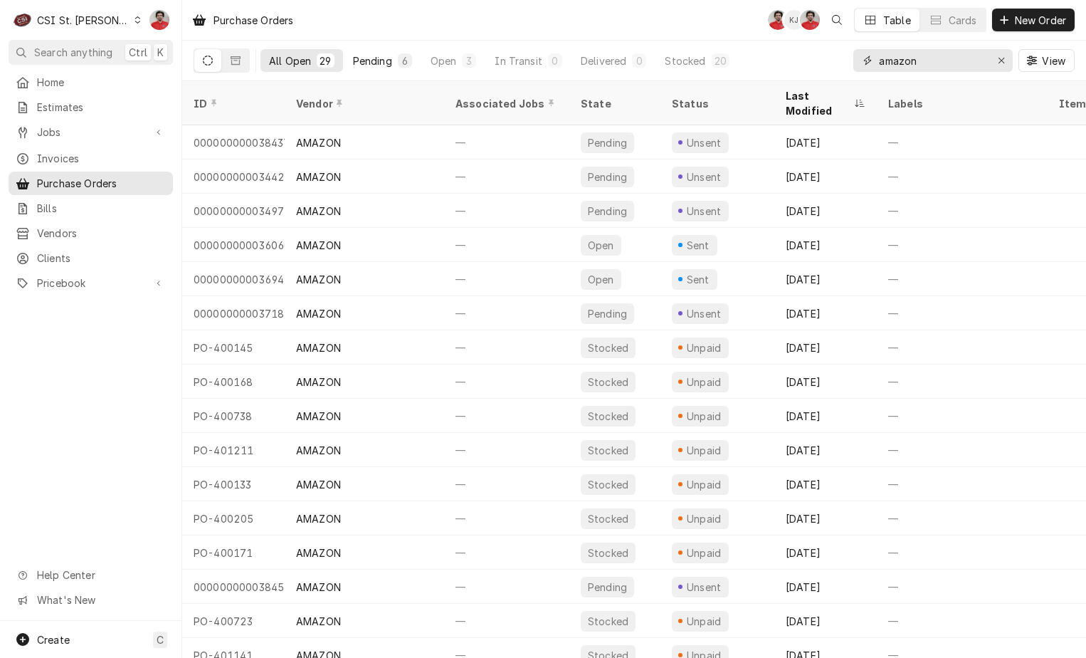
type input "amazon"
click at [394, 65] on button "Pending 6" at bounding box center [383, 60] width 76 height 23
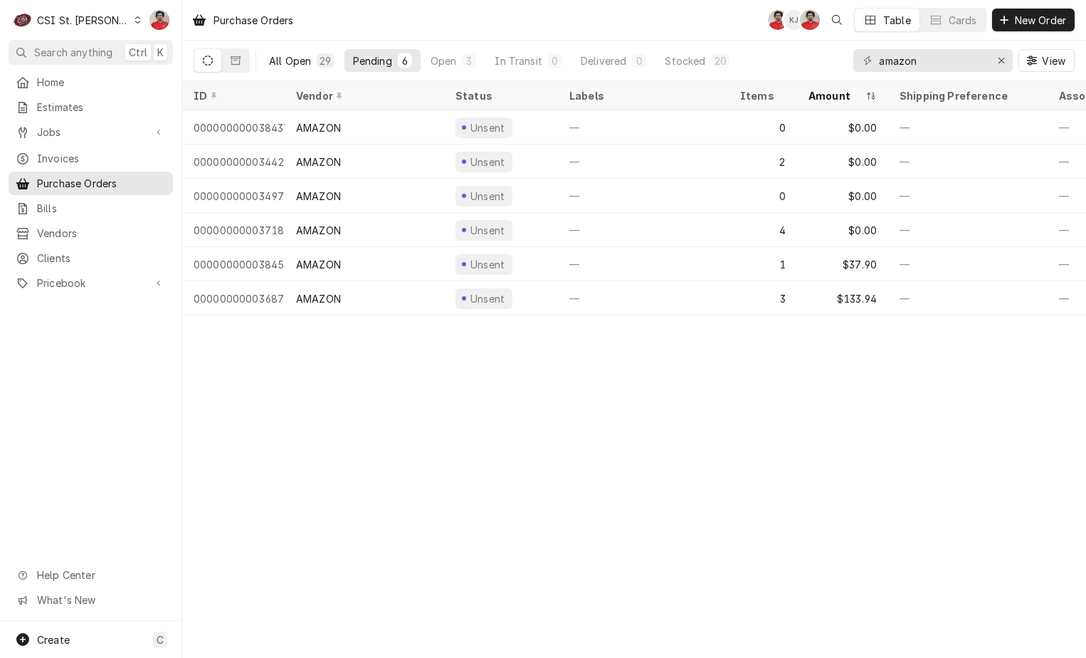
click at [297, 64] on div "All Open" at bounding box center [290, 60] width 42 height 15
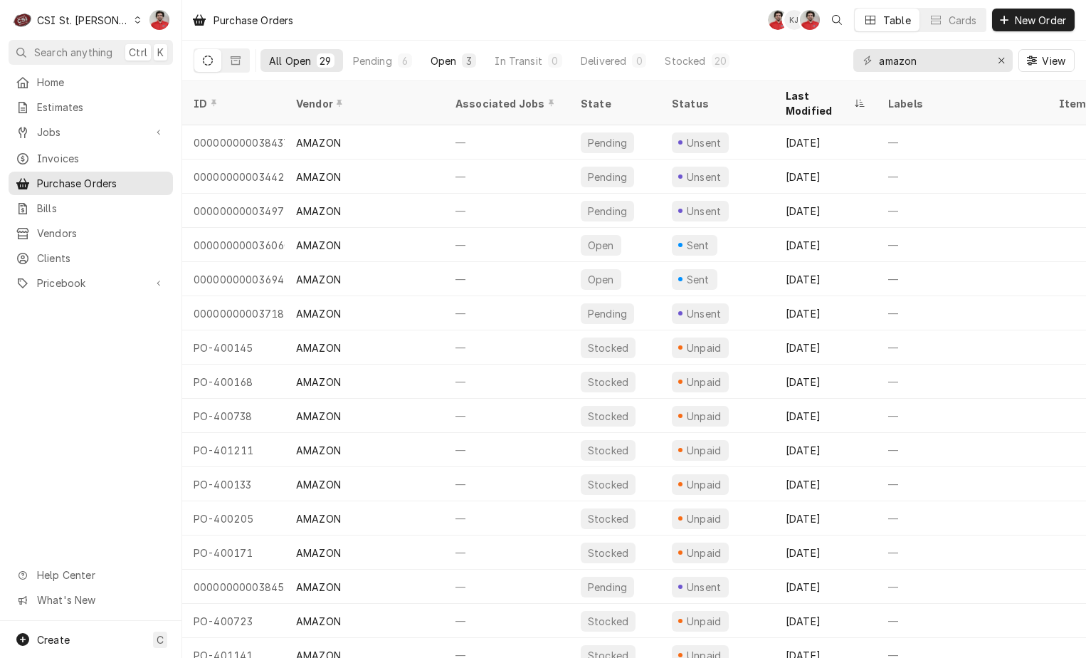
click at [450, 65] on div "Open" at bounding box center [444, 60] width 26 height 15
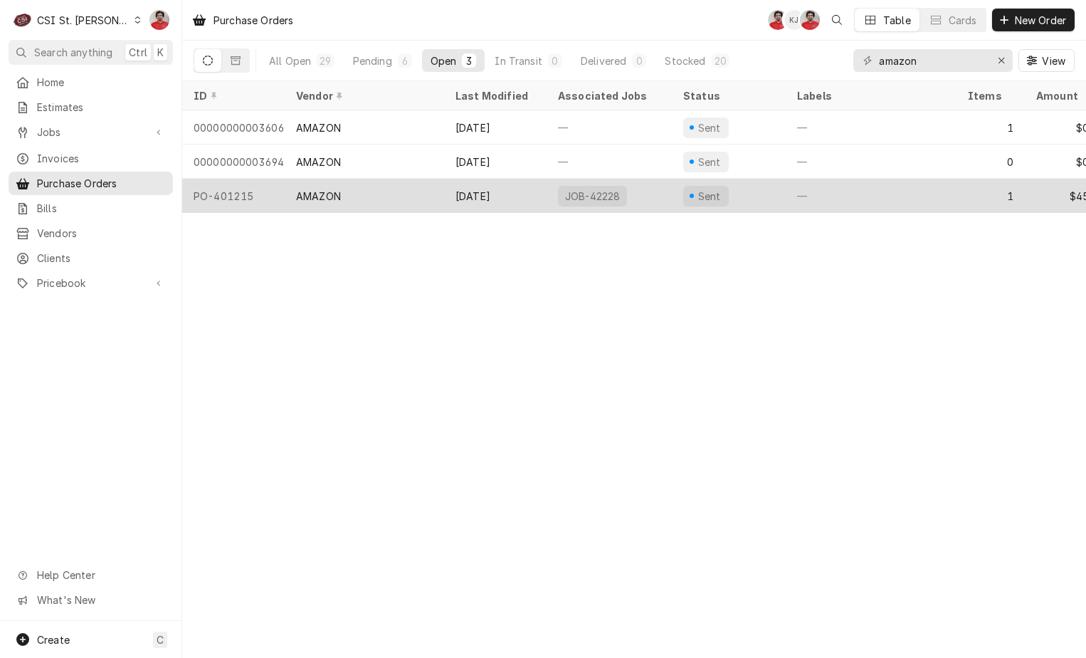
click at [404, 179] on div "AMAZON" at bounding box center [364, 196] width 159 height 34
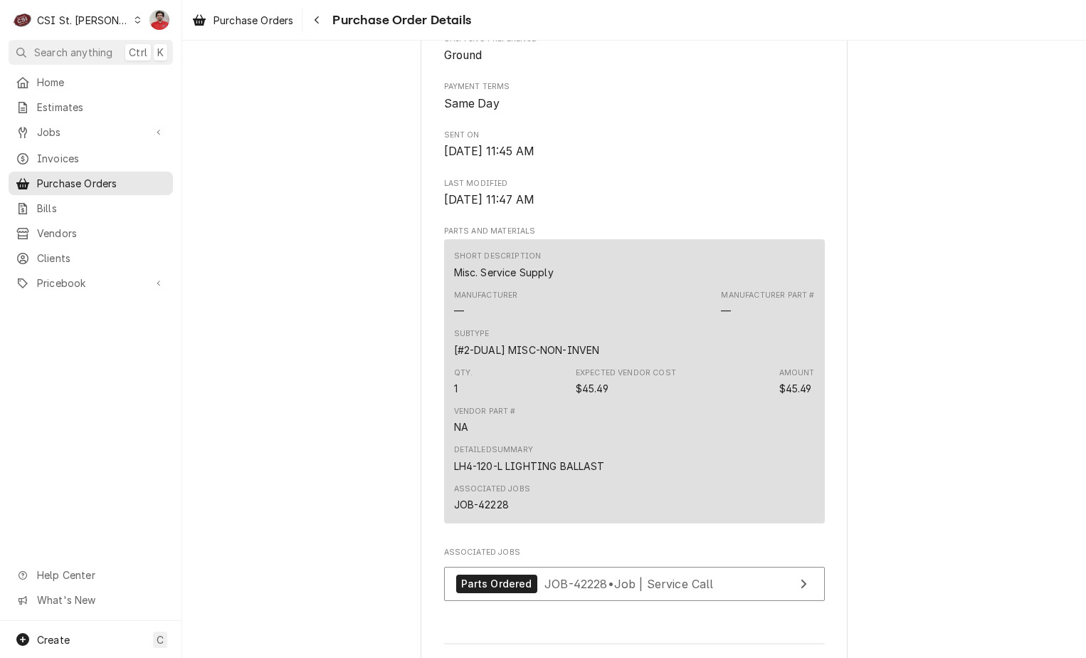
scroll to position [998, 0]
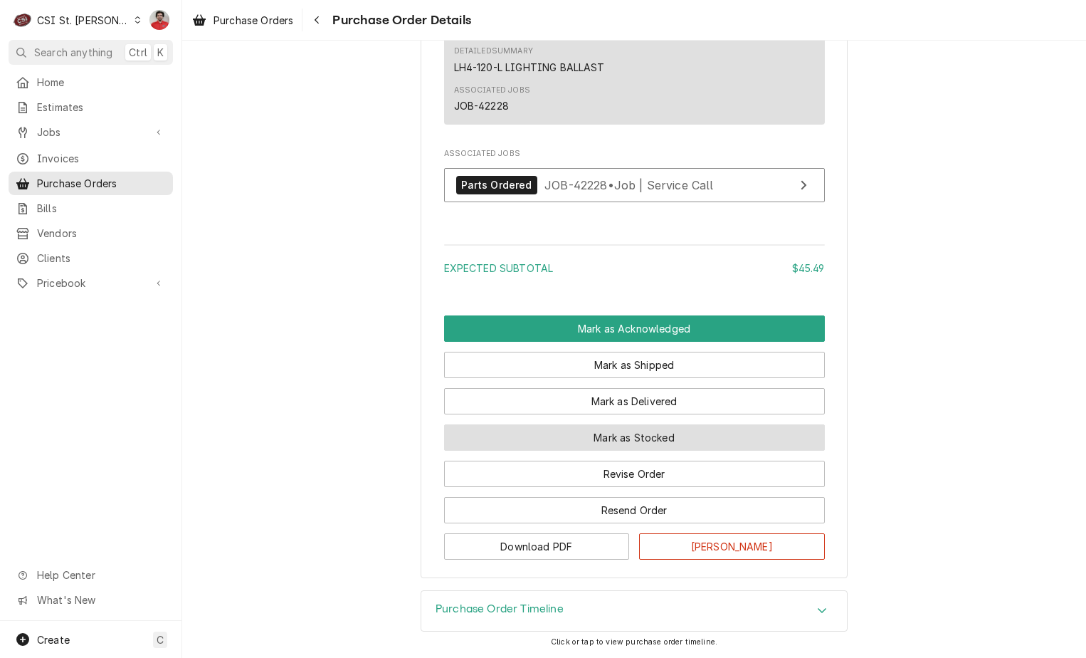
click at [594, 446] on button "Mark as Stocked" at bounding box center [634, 437] width 381 height 26
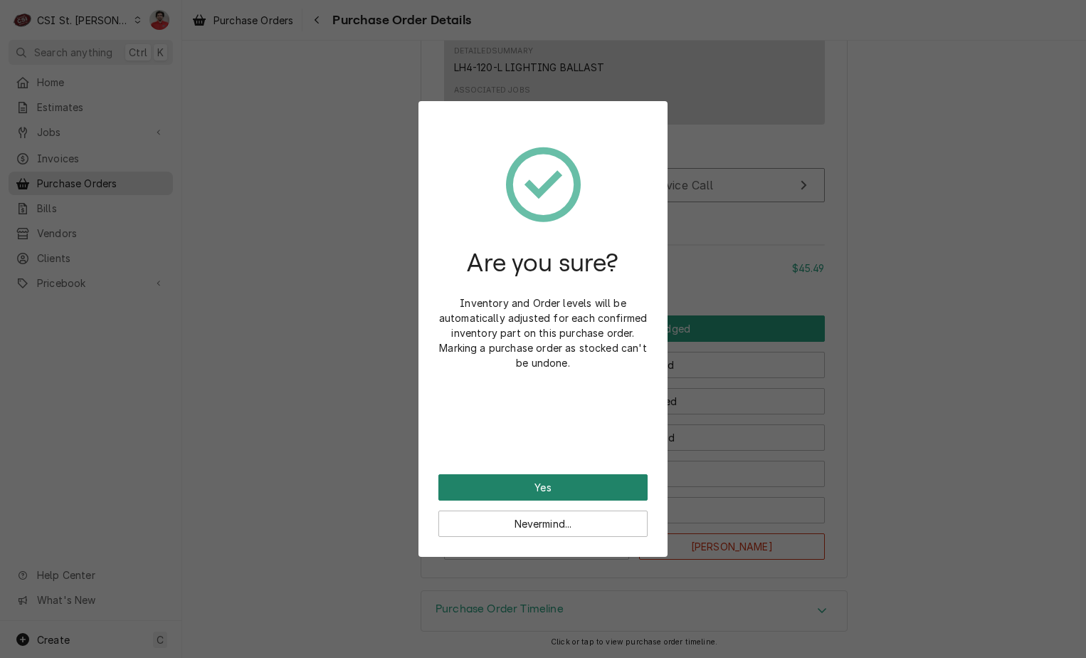
click at [580, 492] on button "Yes" at bounding box center [542, 487] width 209 height 26
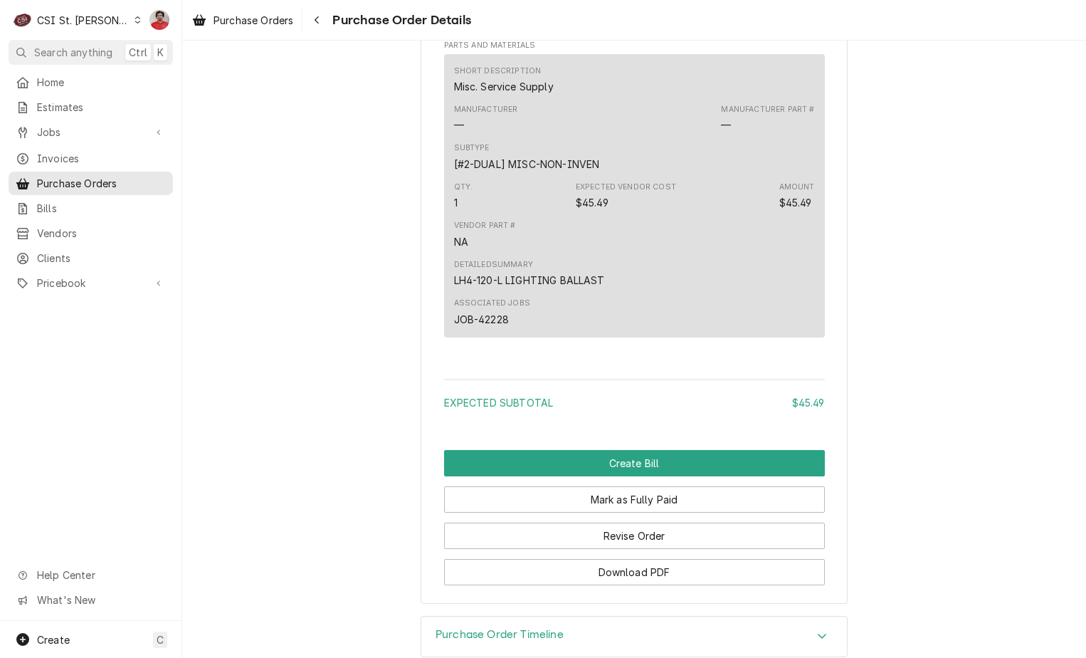
scroll to position [990, 0]
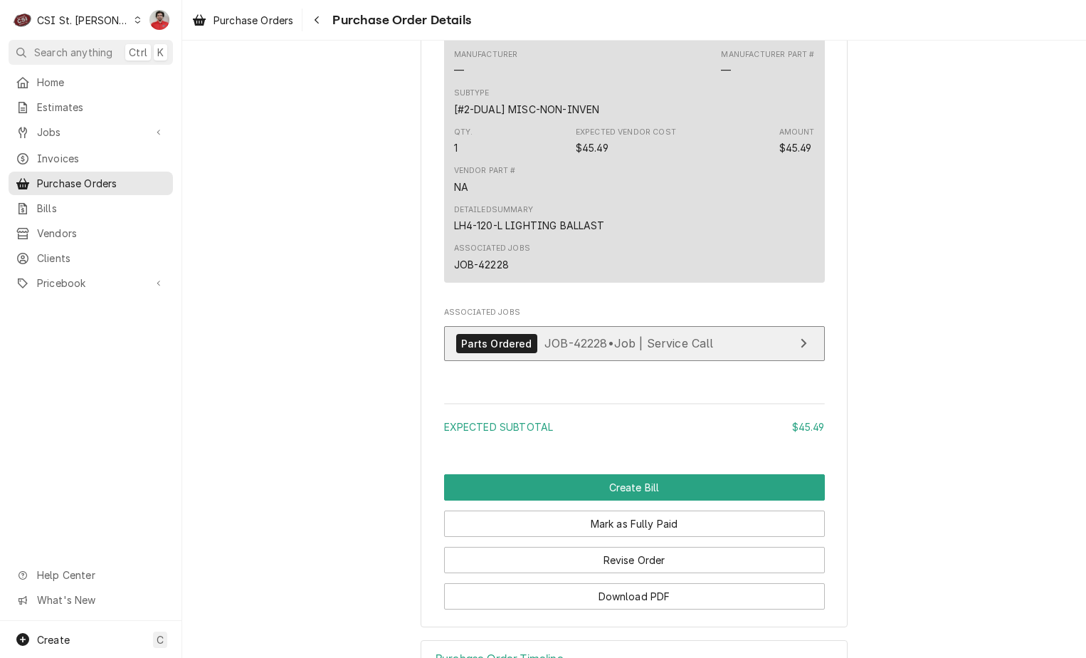
click at [545, 350] on span "JOB-42228 • Job | Service Call" at bounding box center [629, 343] width 169 height 14
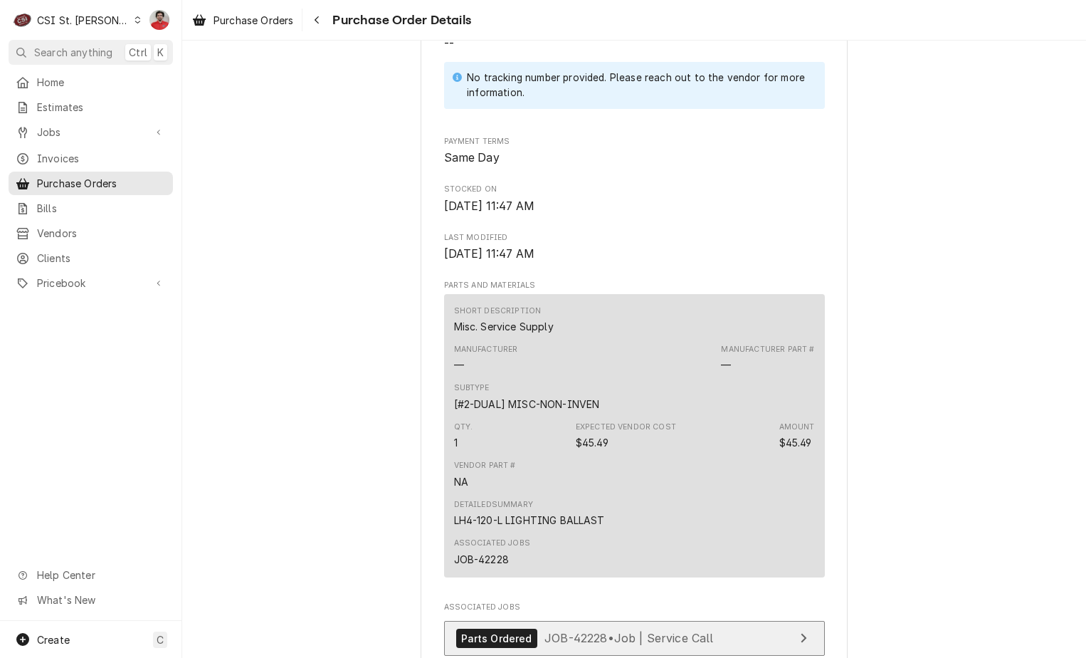
scroll to position [783, 0]
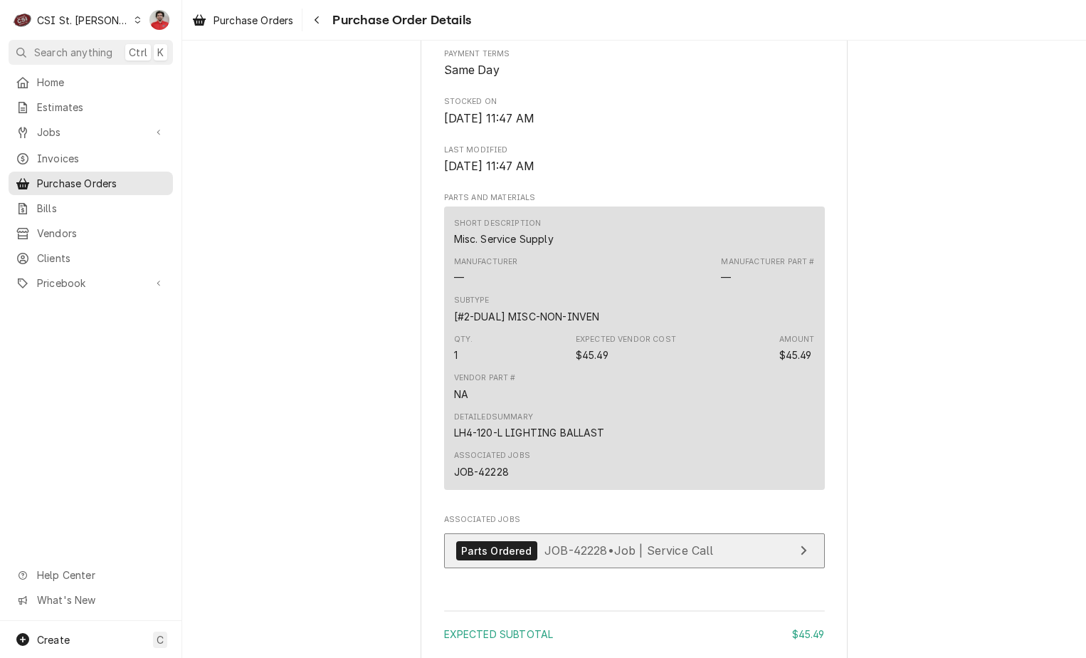
click at [606, 557] on span "JOB-42228 • Job | Service Call" at bounding box center [629, 550] width 169 height 14
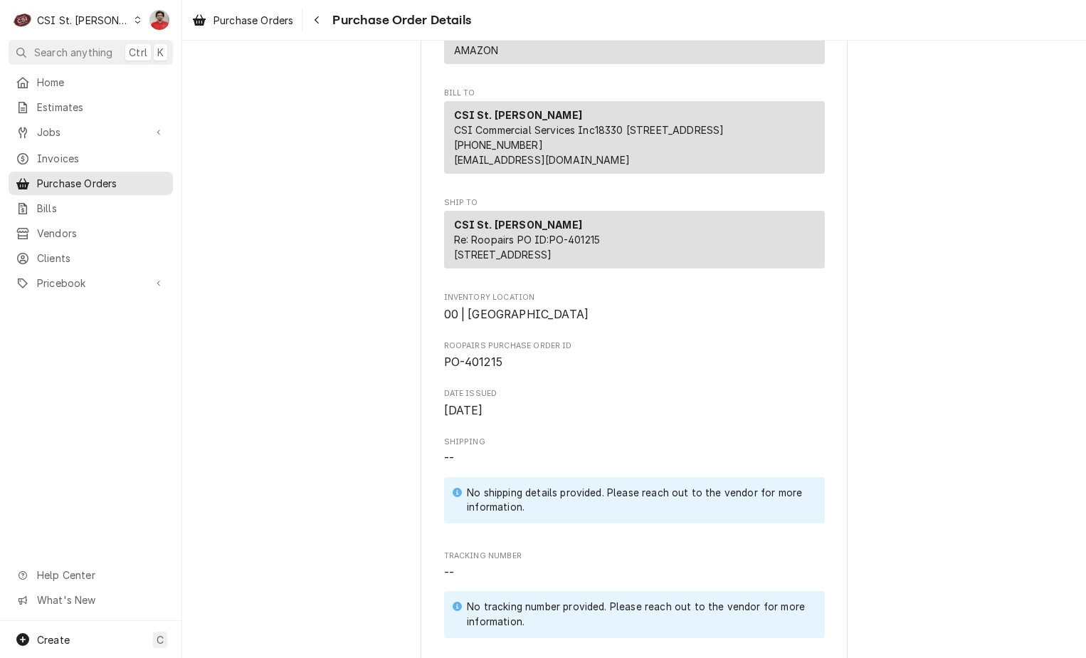
scroll to position [0, 0]
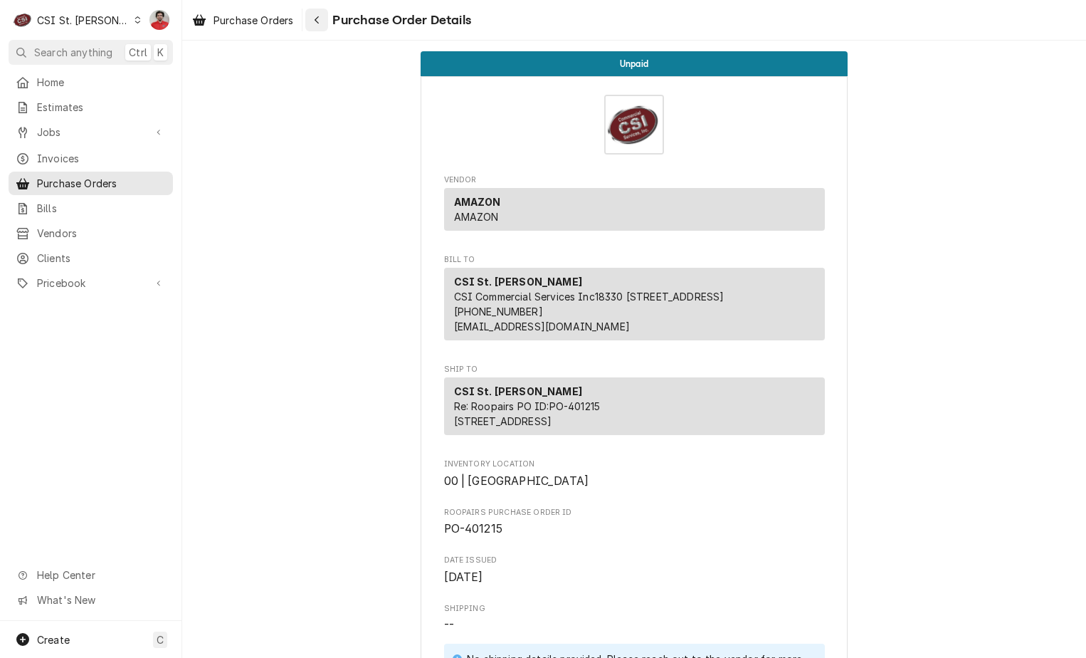
click at [322, 26] on div "Navigate back" at bounding box center [317, 20] width 14 height 14
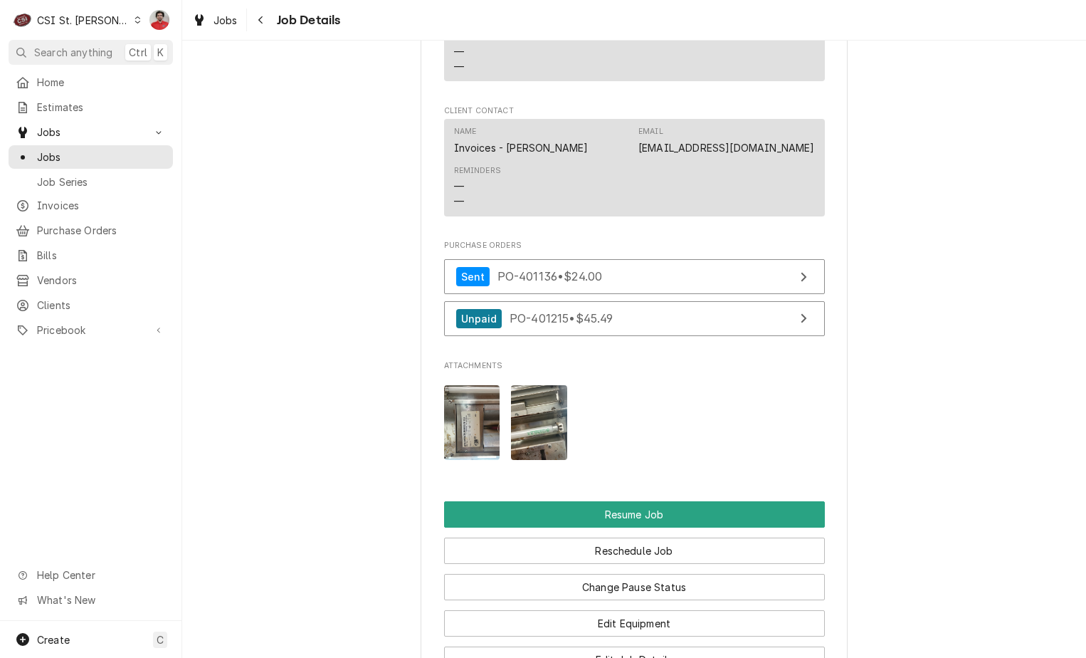
scroll to position [1780, 0]
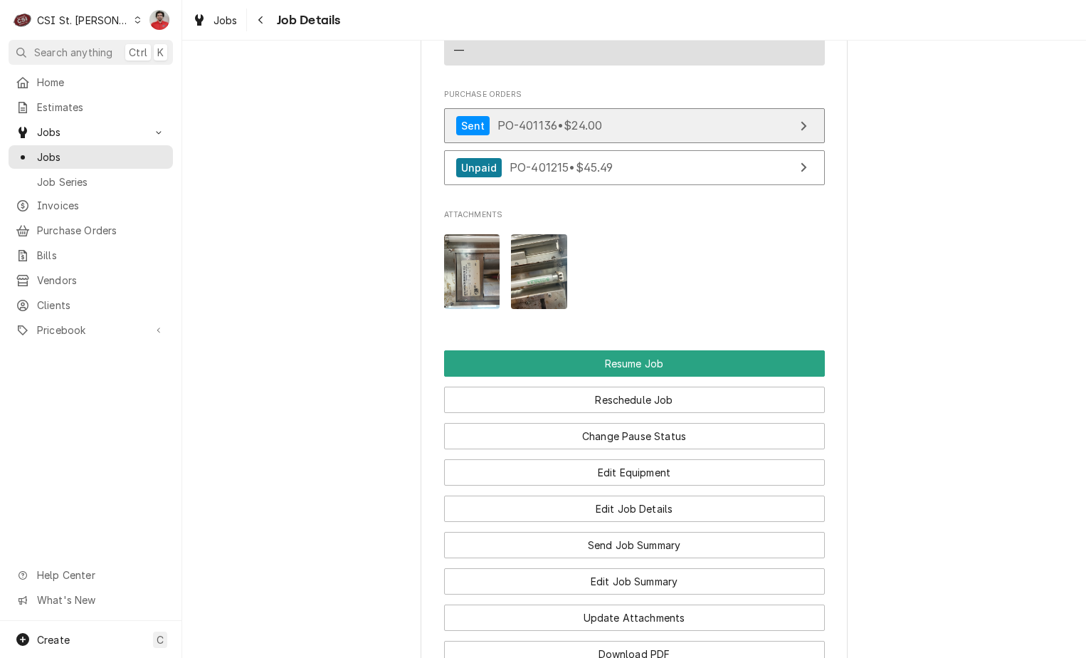
click at [684, 133] on link "Sent PO-401136 • $24.00" at bounding box center [634, 125] width 381 height 35
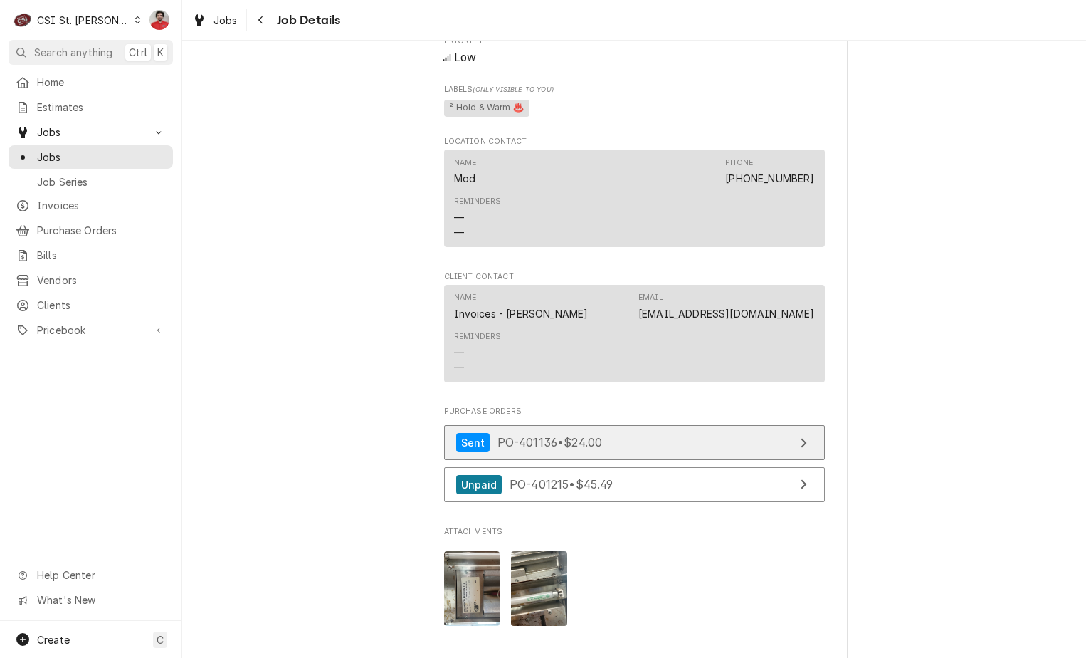
scroll to position [1637, 0]
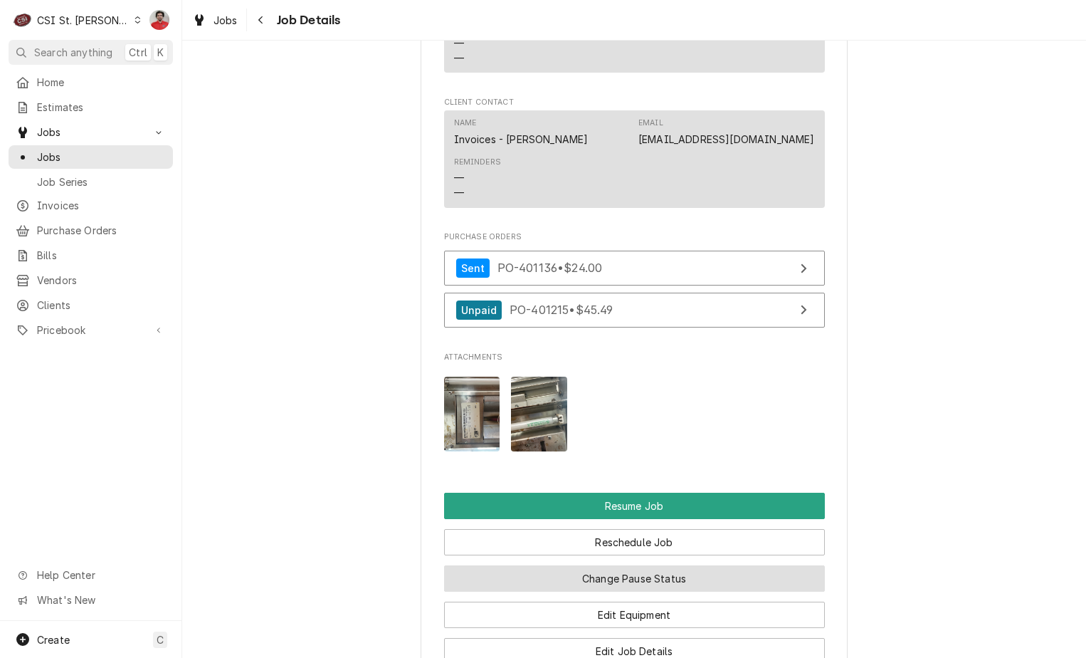
click at [673, 584] on button "Change Pause Status" at bounding box center [634, 578] width 381 height 26
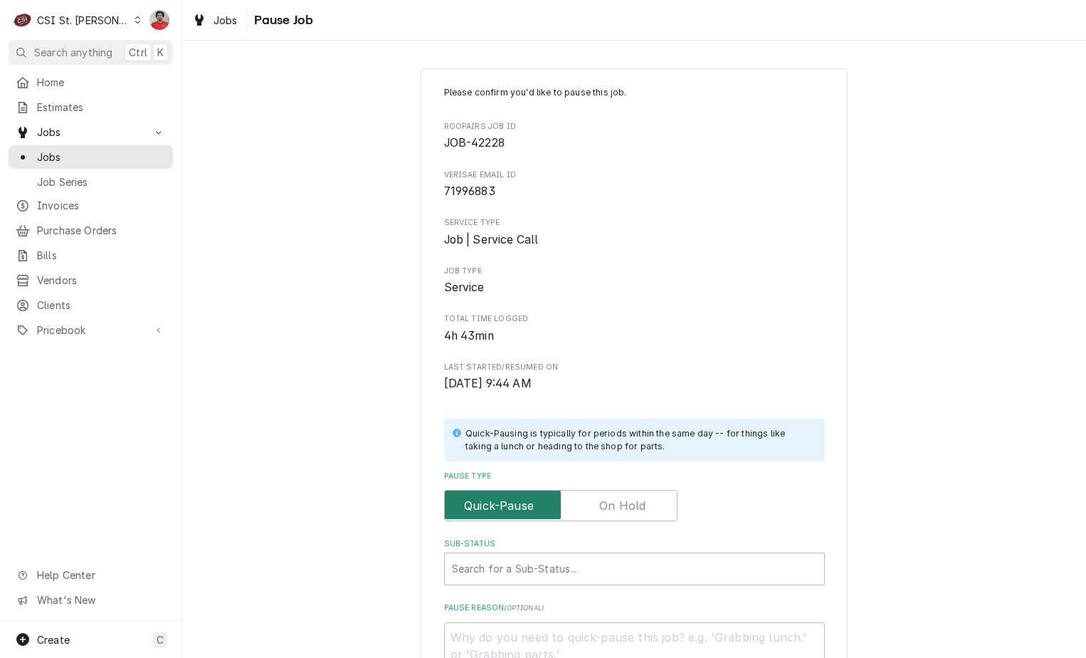
click at [641, 517] on input "Pause Type" at bounding box center [561, 505] width 221 height 31
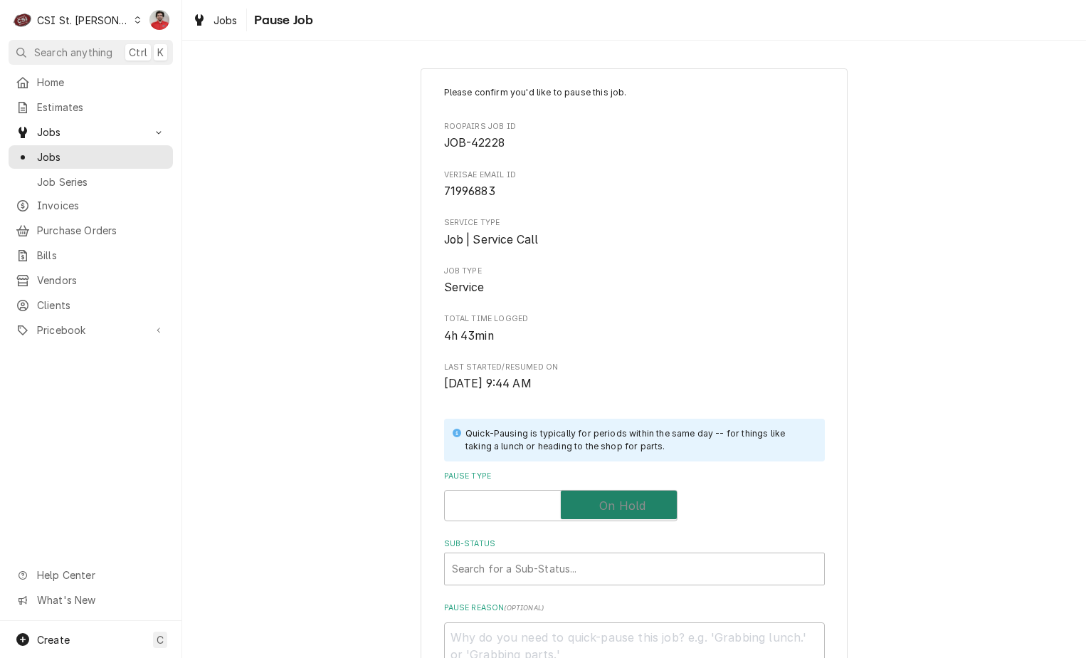
checkbox input "true"
click at [621, 579] on div "Sub-Status" at bounding box center [634, 569] width 365 height 26
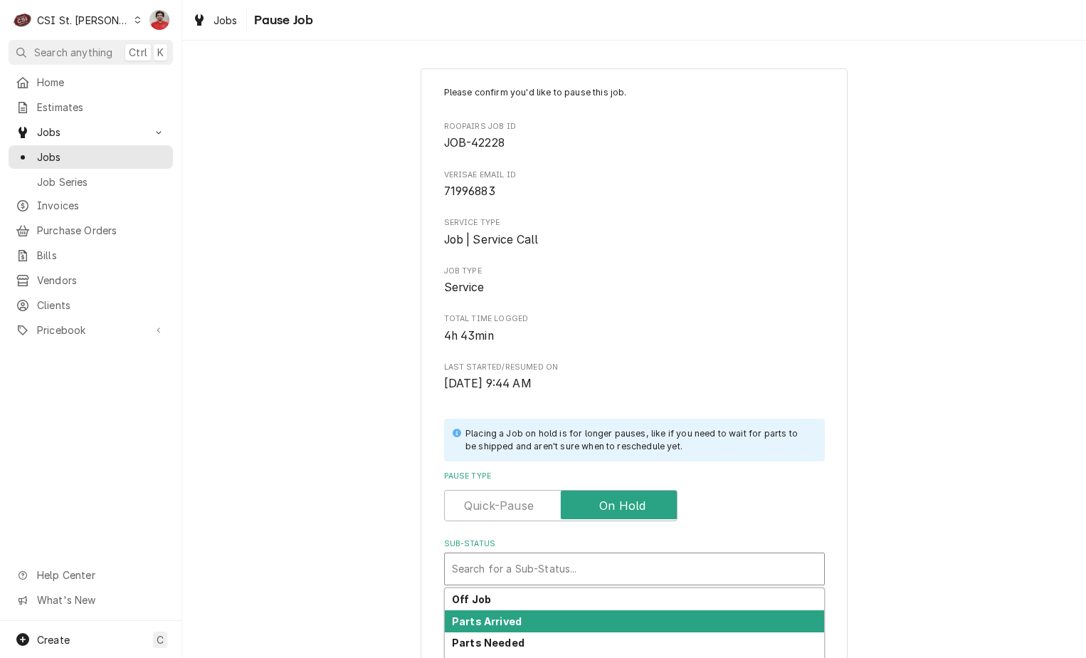
click at [615, 614] on div "Parts Arrived" at bounding box center [634, 621] width 379 height 22
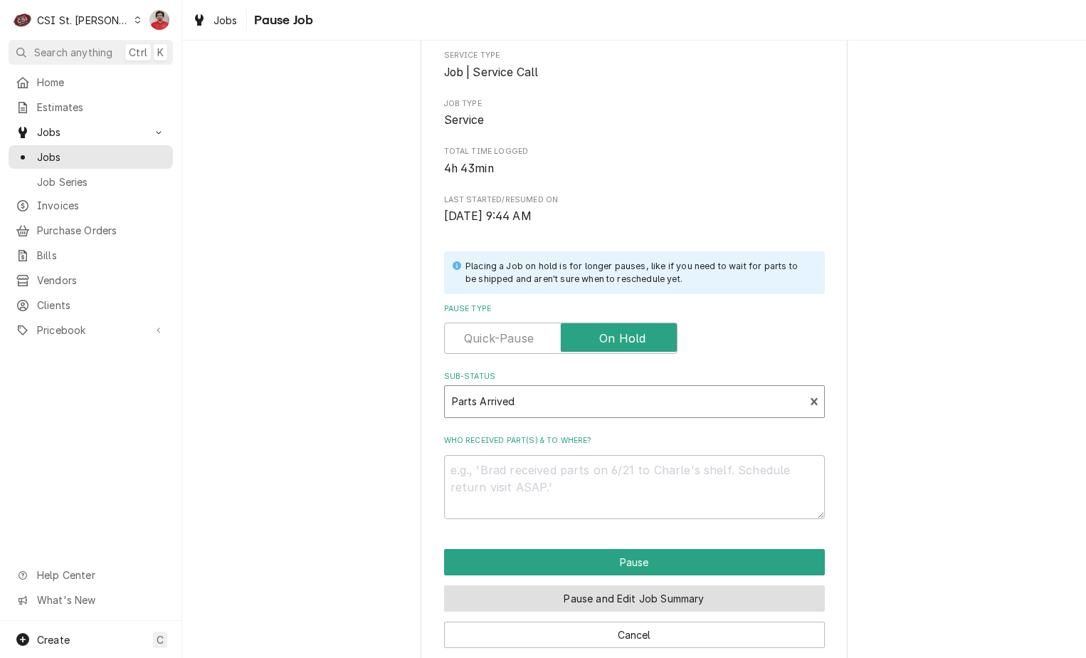
scroll to position [188, 0]
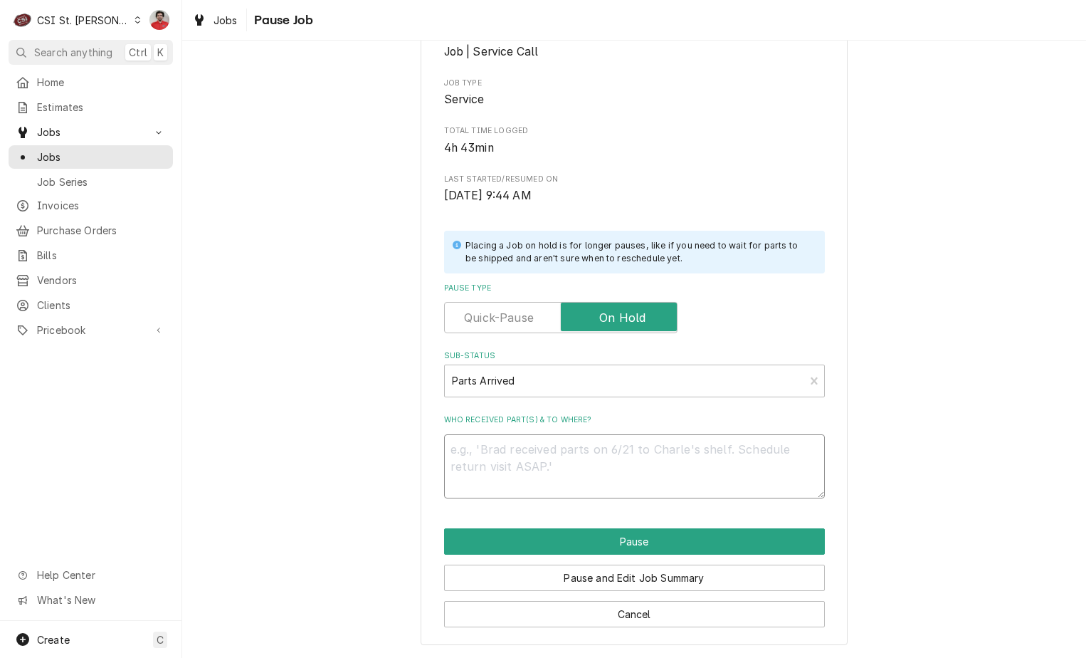
click at [599, 467] on textarea "Who received part(s) & to where?" at bounding box center [634, 466] width 381 height 64
type textarea "x"
type textarea "B"
type textarea "x"
type textarea "Ba"
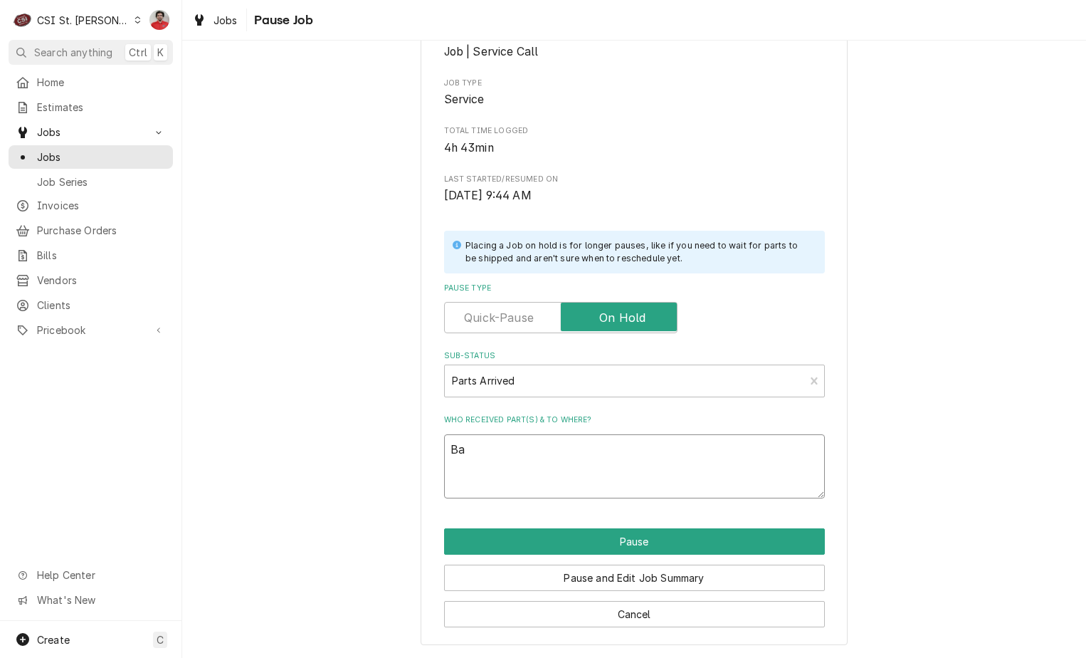
type textarea "x"
type textarea "[MEDICAL_DATA]"
type textarea "x"
type textarea "Ball"
type textarea "x"
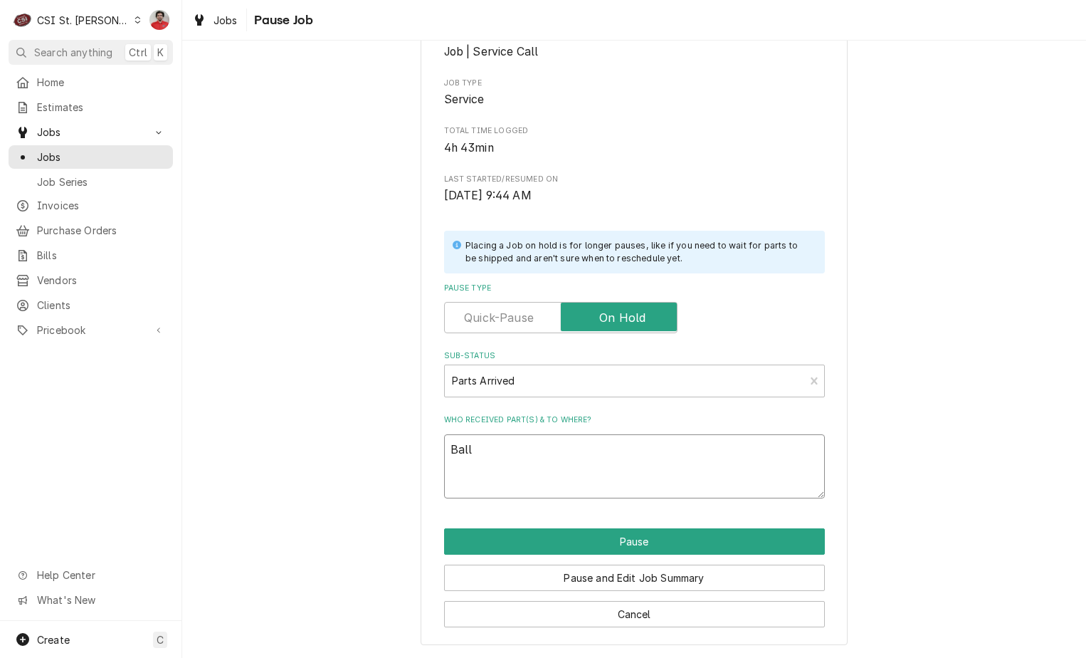
type textarea "Balla"
type textarea "x"
type textarea "Ballas"
type textarea "x"
type textarea "Ballast"
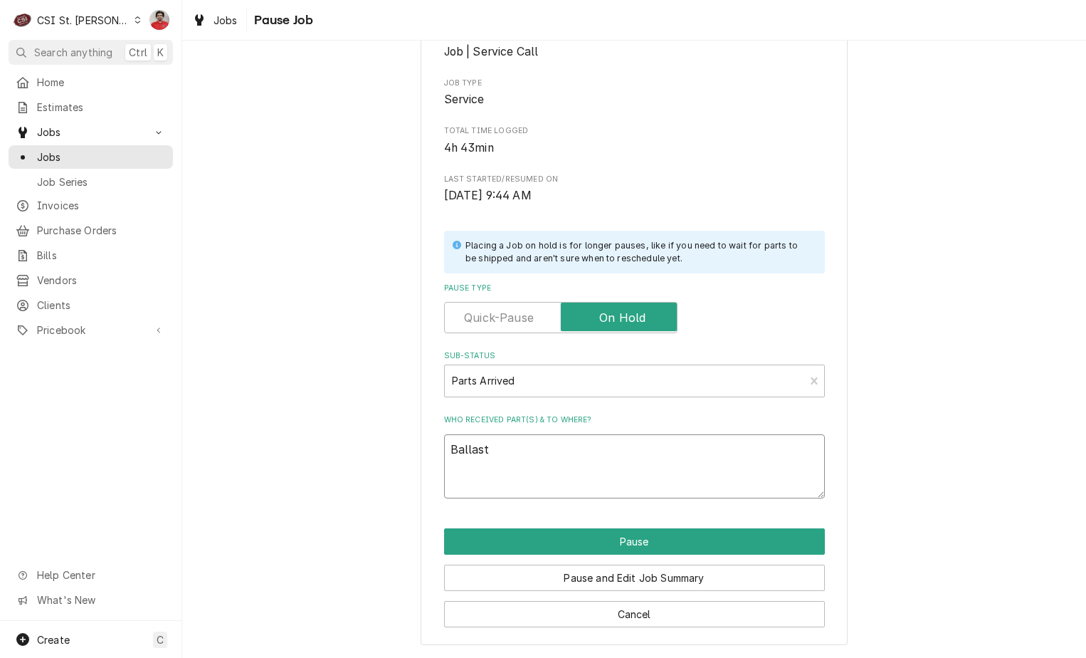
type textarea "x"
type textarea "Ballast"
type textarea "x"
type textarea "Ballast r"
type textarea "x"
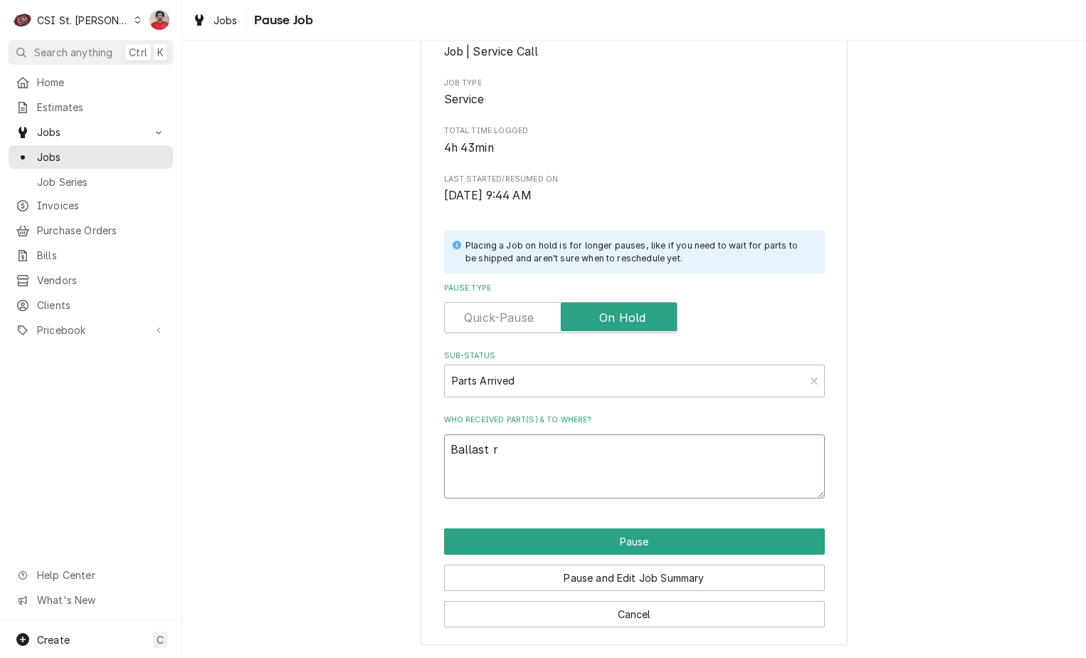
type textarea "Ballast re"
type textarea "x"
type textarea "Ballast rec"
type textarea "x"
type textarea "Ballast rece"
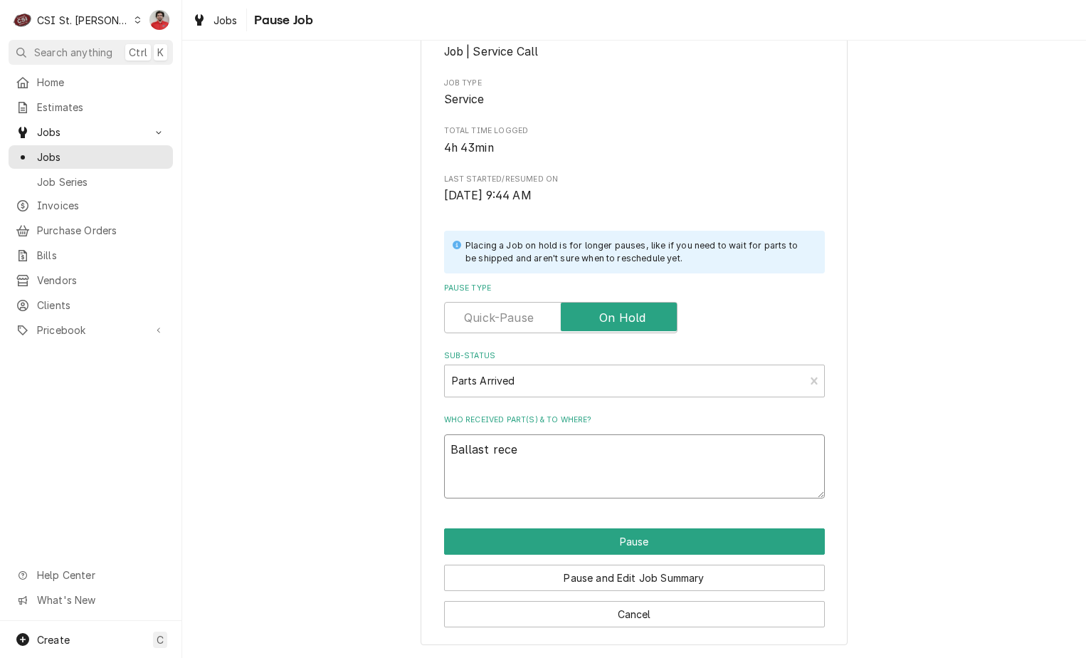
type textarea "x"
type textarea "Ballast recev"
type textarea "x"
type textarea "Ballast recevi"
type textarea "x"
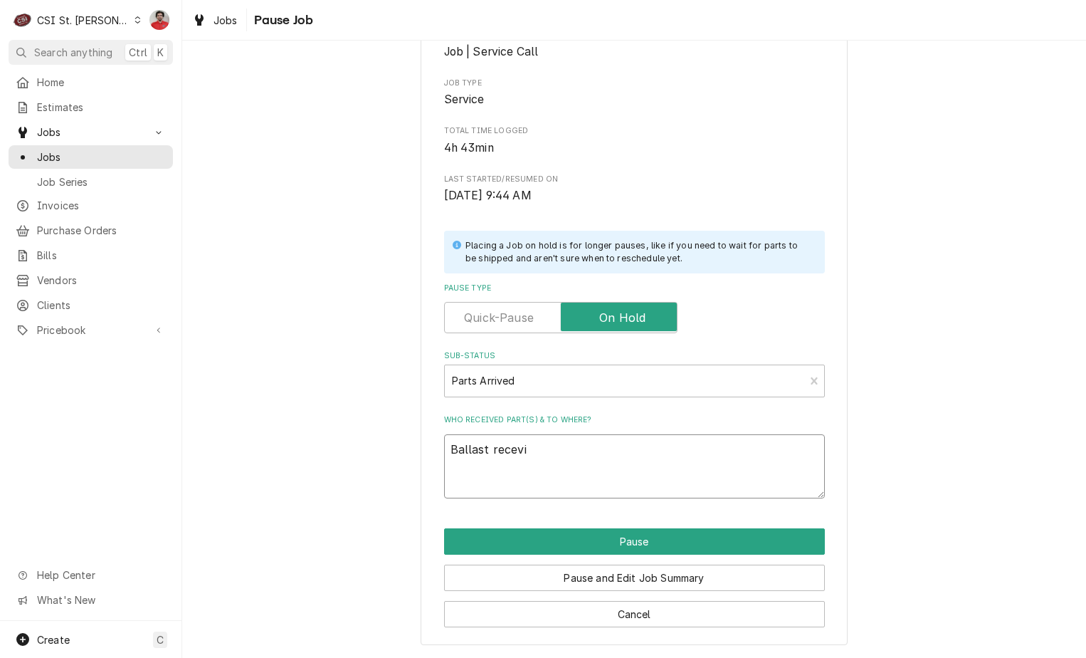
type textarea "Ballast recevie"
type textarea "x"
type textarea "Ballast recevied"
type textarea "x"
type textarea "Ballast recevied"
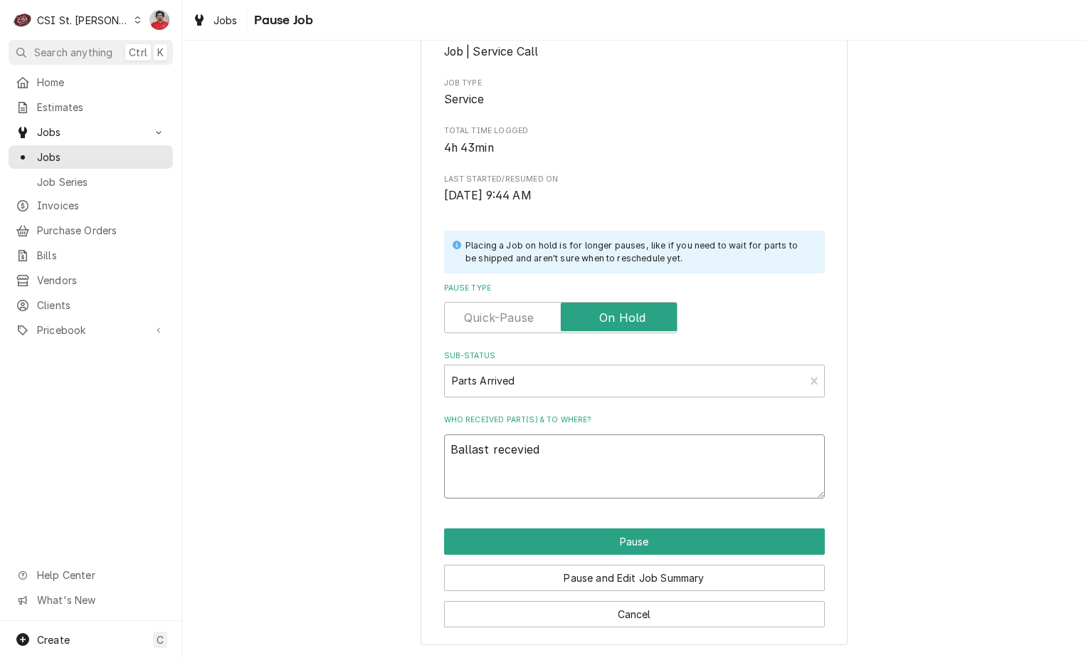
type textarea "x"
type textarea "Ballast recevied t"
type textarea "x"
type textarea "Ballast recevied to"
type textarea "x"
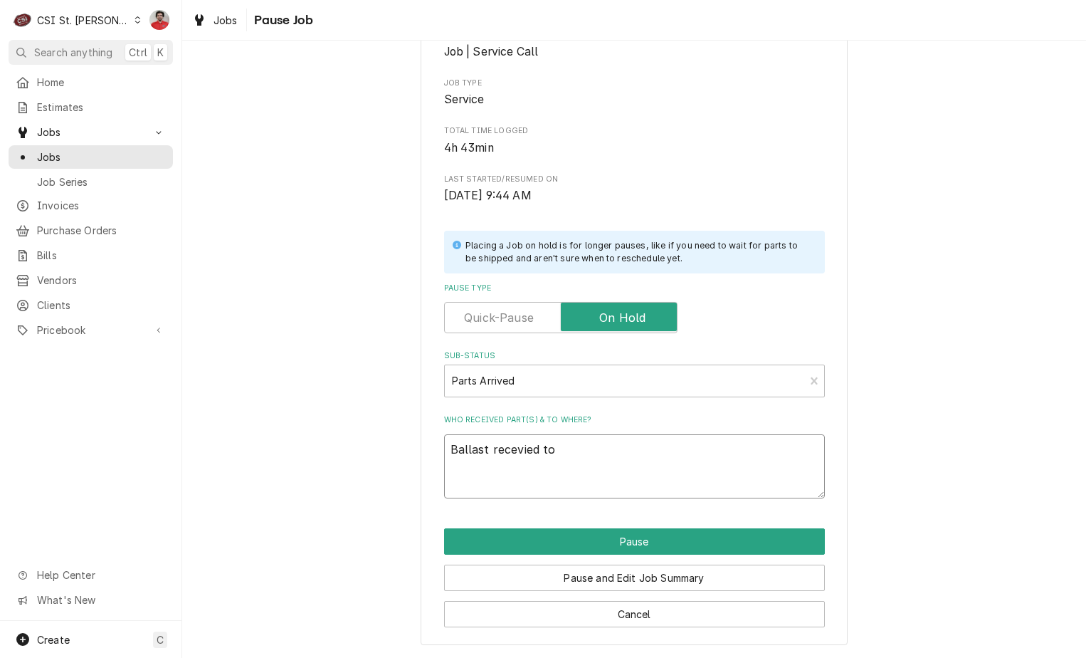
type textarea "Ballast recevied to"
drag, startPoint x: 559, startPoint y: 441, endPoint x: 499, endPoint y: 451, distance: 61.2
click at [499, 451] on textarea "Ballast recevied to" at bounding box center [634, 466] width 381 height 64
type textarea "x"
type textarea "Ballast rec"
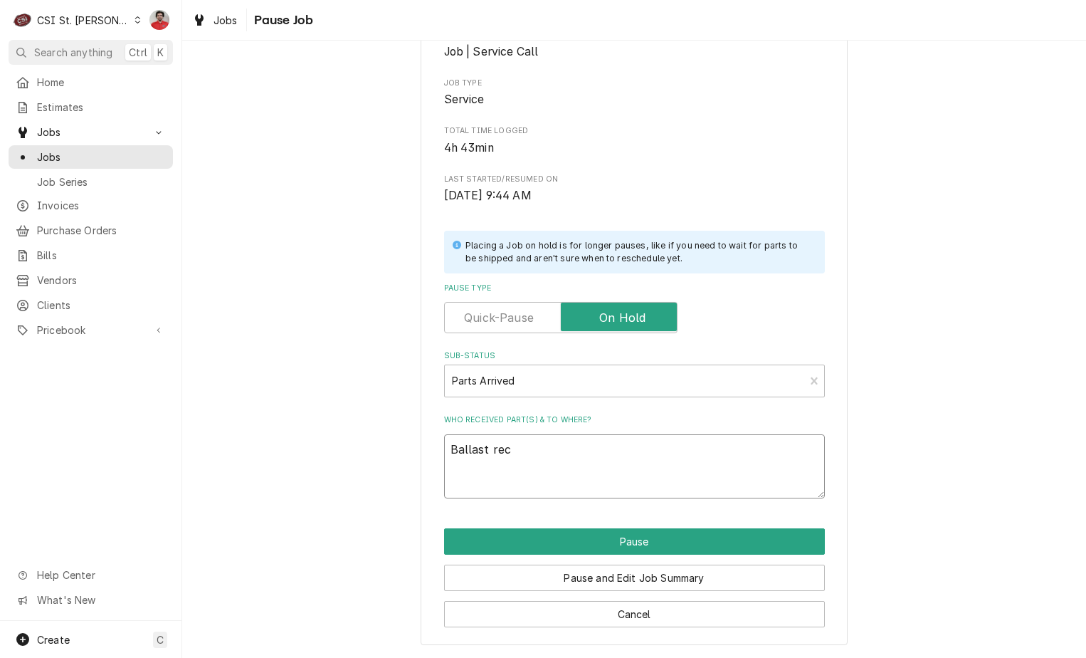
type textarea "x"
type textarea "Ballast reci"
type textarea "x"
type textarea "Ballast recie"
type textarea "x"
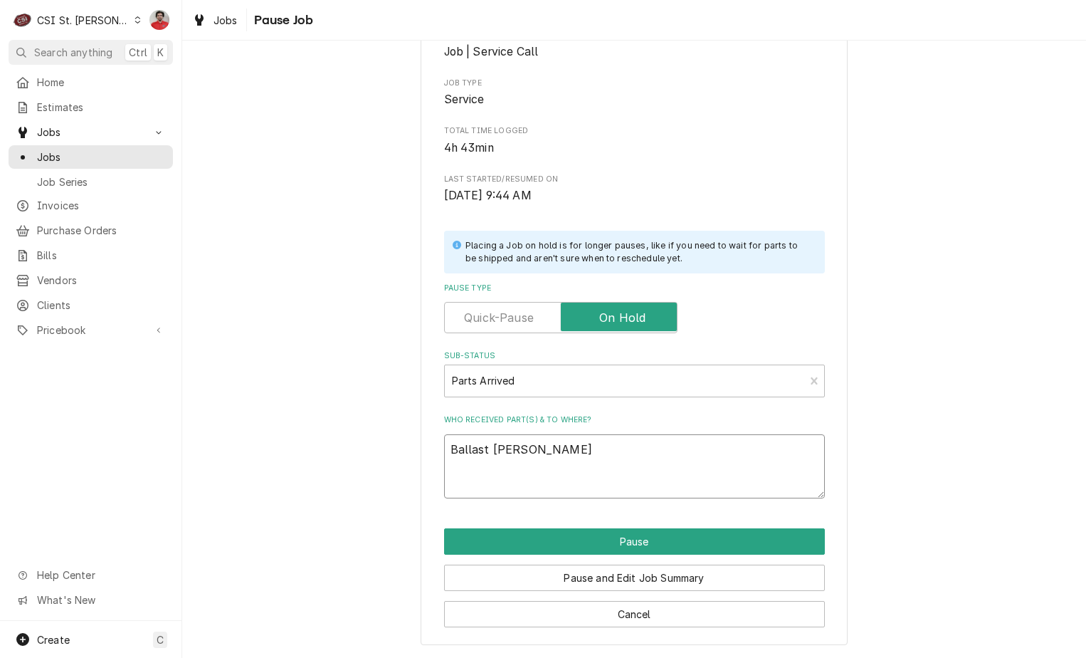
type textarea "Ballast reciev"
type textarea "x"
type textarea "Ballast recieve"
type textarea "x"
type textarea "Ballast recieved"
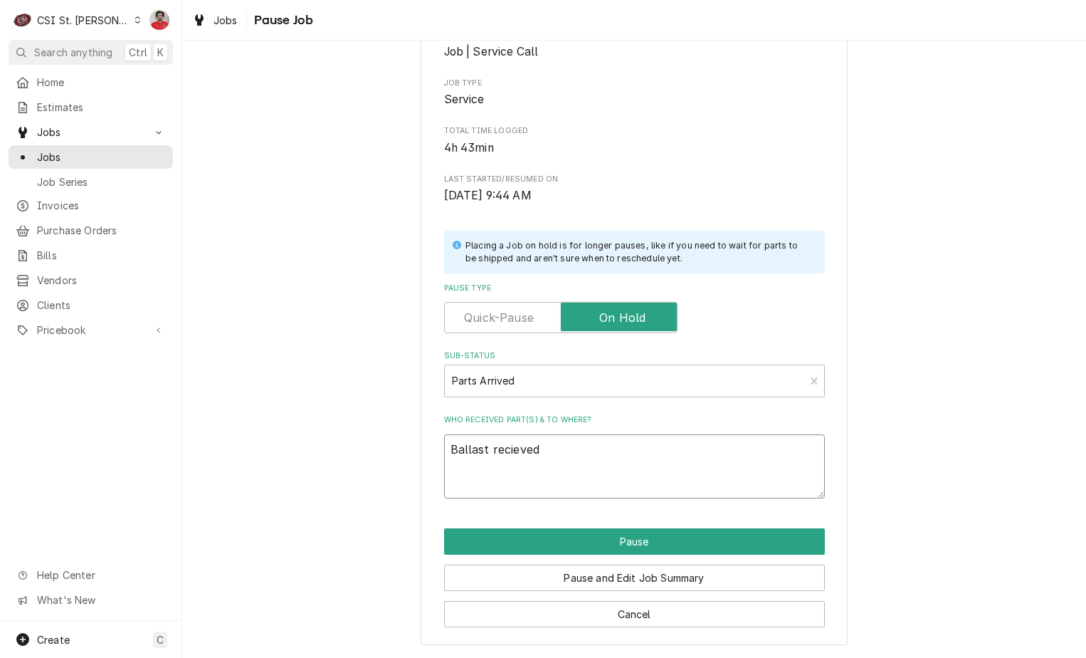
type textarea "x"
type textarea "Ballast recieved"
type textarea "x"
type textarea "Ballast recieved t"
type textarea "x"
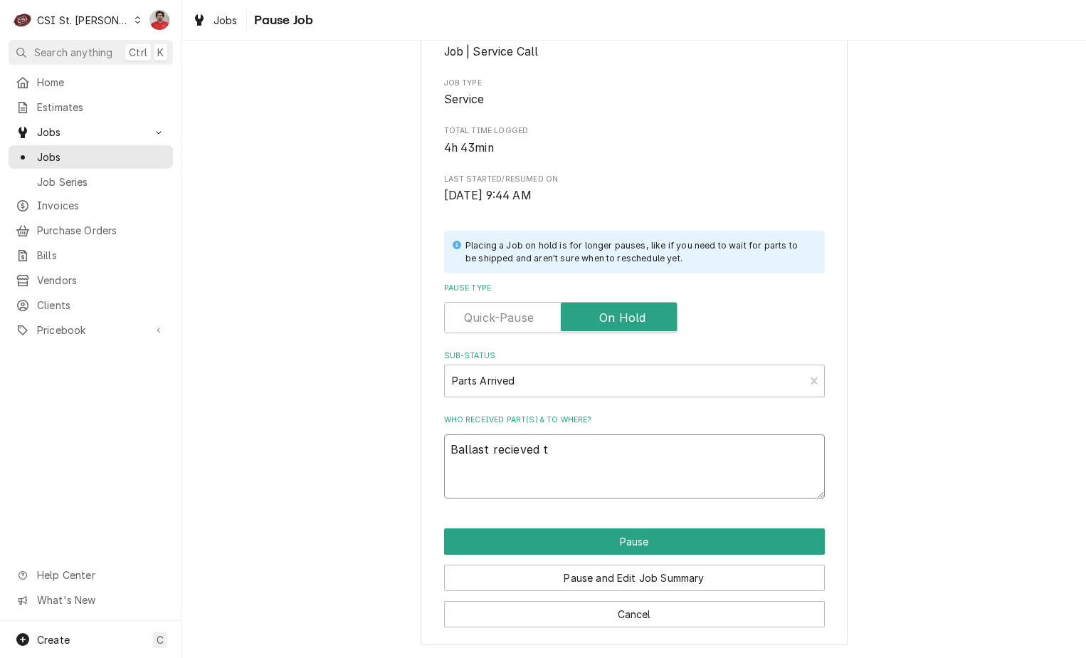
type textarea "Ballast recieved to"
type textarea "x"
type textarea "Ballast recieved to"
type textarea "x"
type textarea "Ballast recieved to"
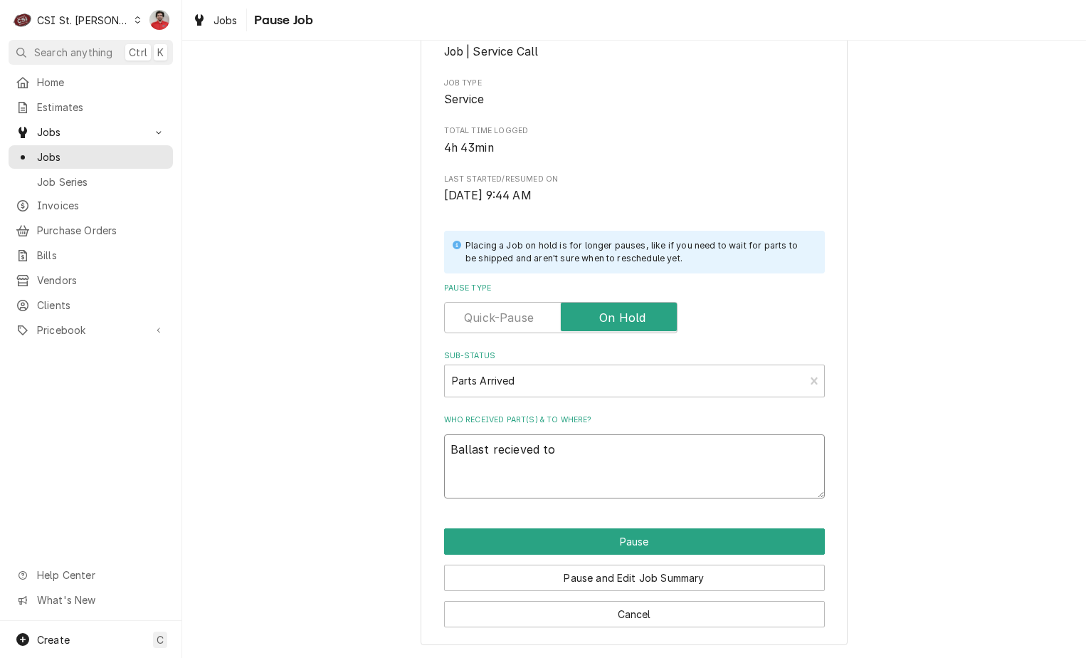
type textarea "x"
type textarea "Ballast recieved t"
type textarea "x"
type textarea "Ballast recieved"
type textarea "x"
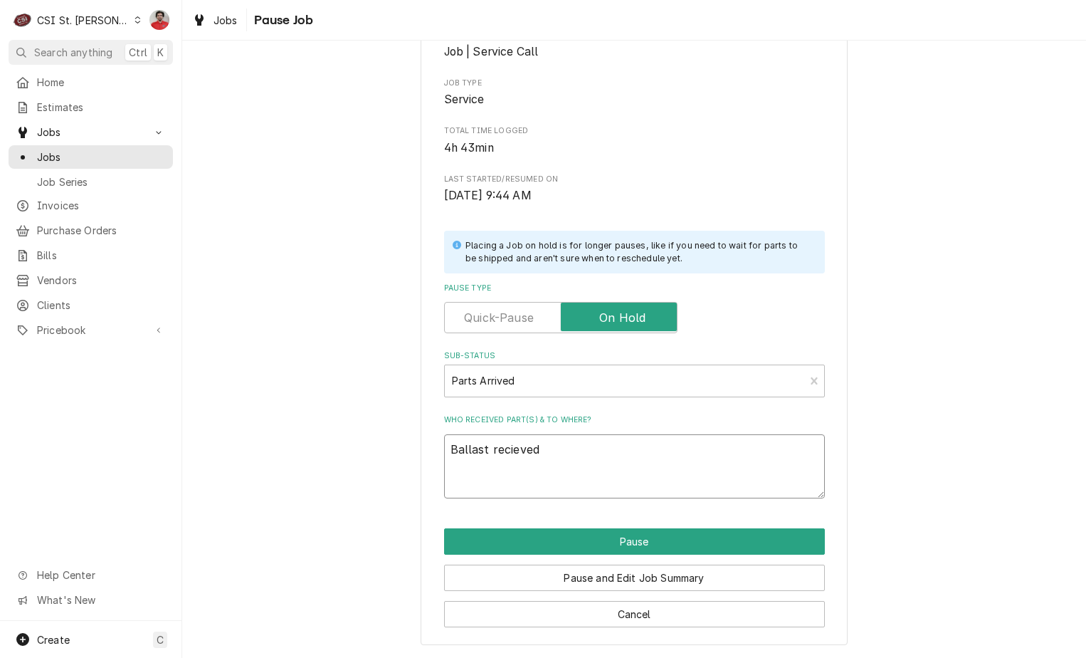
type textarea "Ballast recieved"
type textarea "x"
type textarea "Ballast recieve"
type textarea "x"
type textarea "Ballast recie"
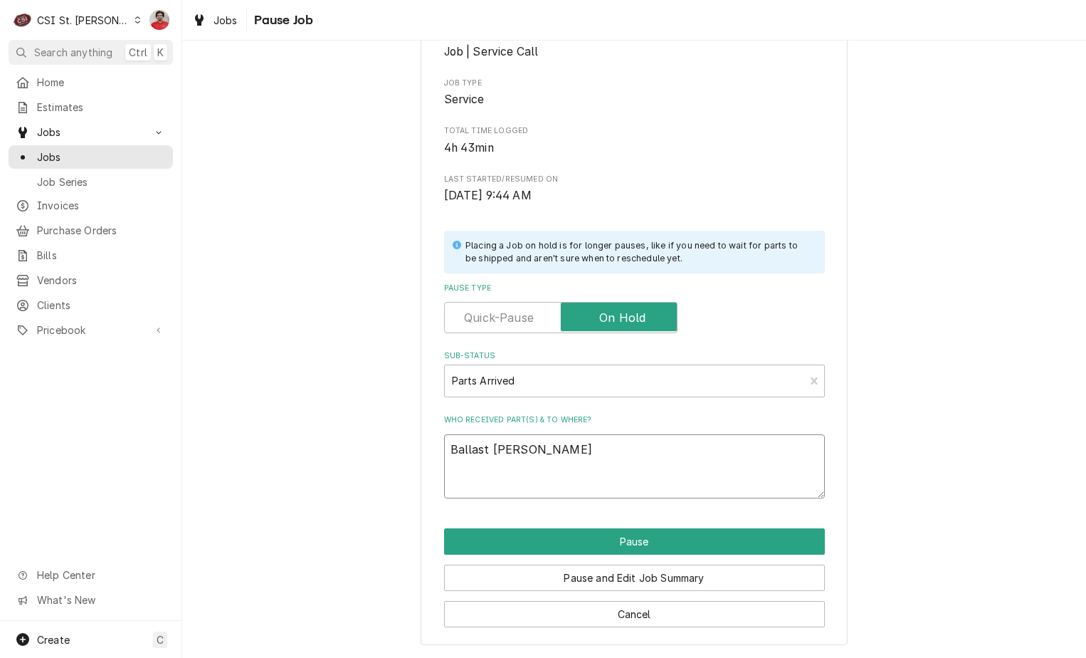
type textarea "x"
type textarea "Ballast reci"
type textarea "x"
type textarea "Ballast rec"
type textarea "x"
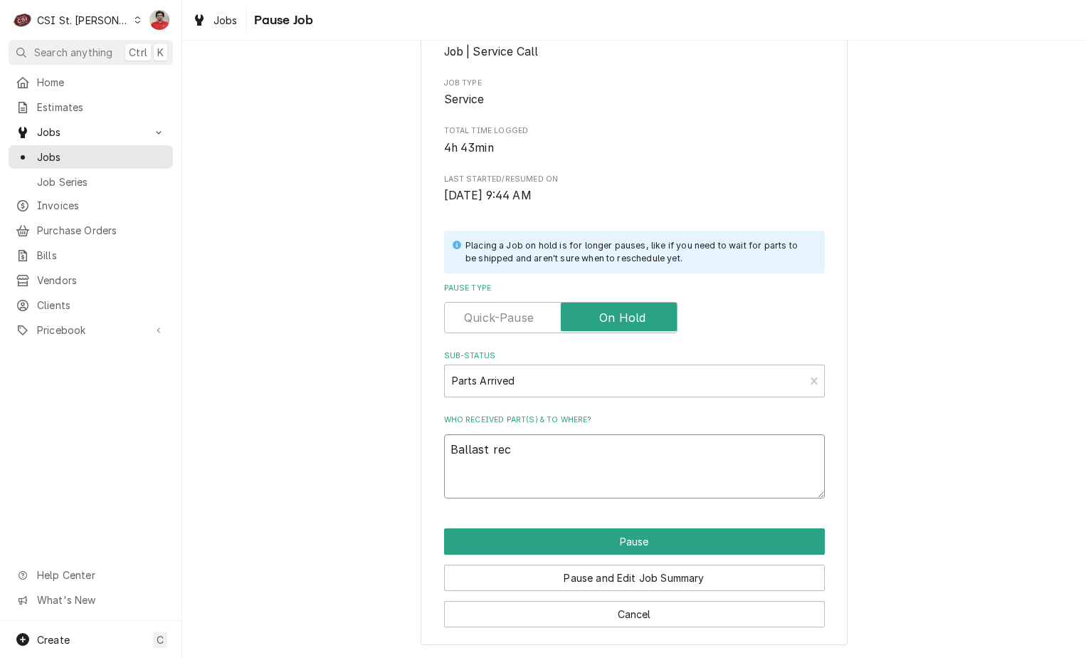
type textarea "Ballast rece"
type textarea "x"
type textarea "Ballast recei"
type textarea "x"
type textarea "Ballast receiv"
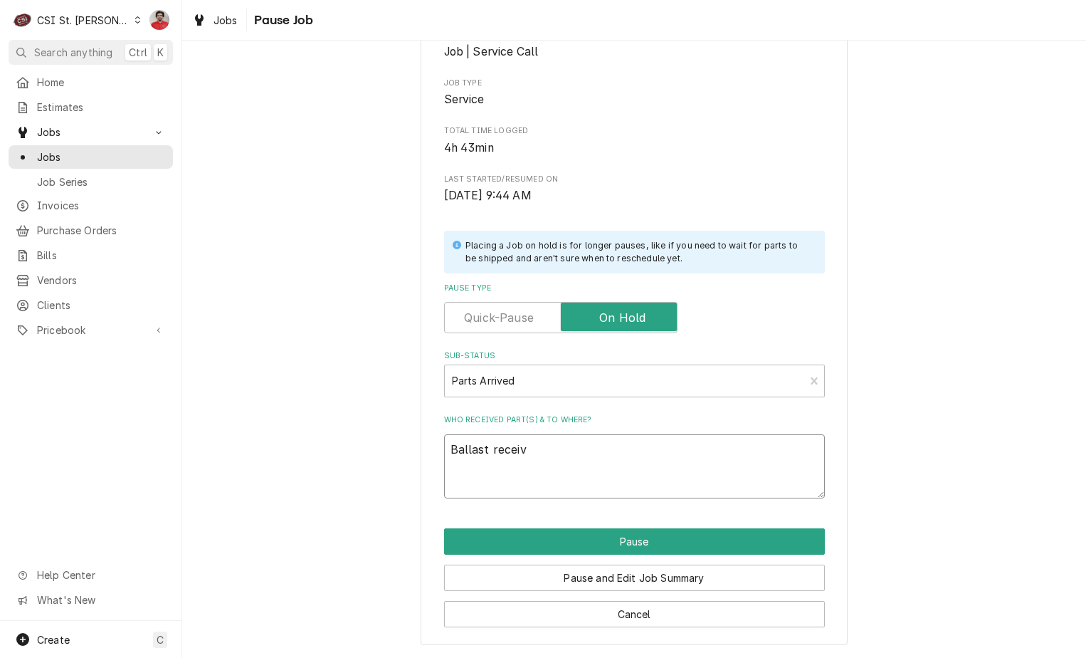
type textarea "x"
type textarea "Ballast receive"
type textarea "x"
type textarea "Ballast received"
type textarea "x"
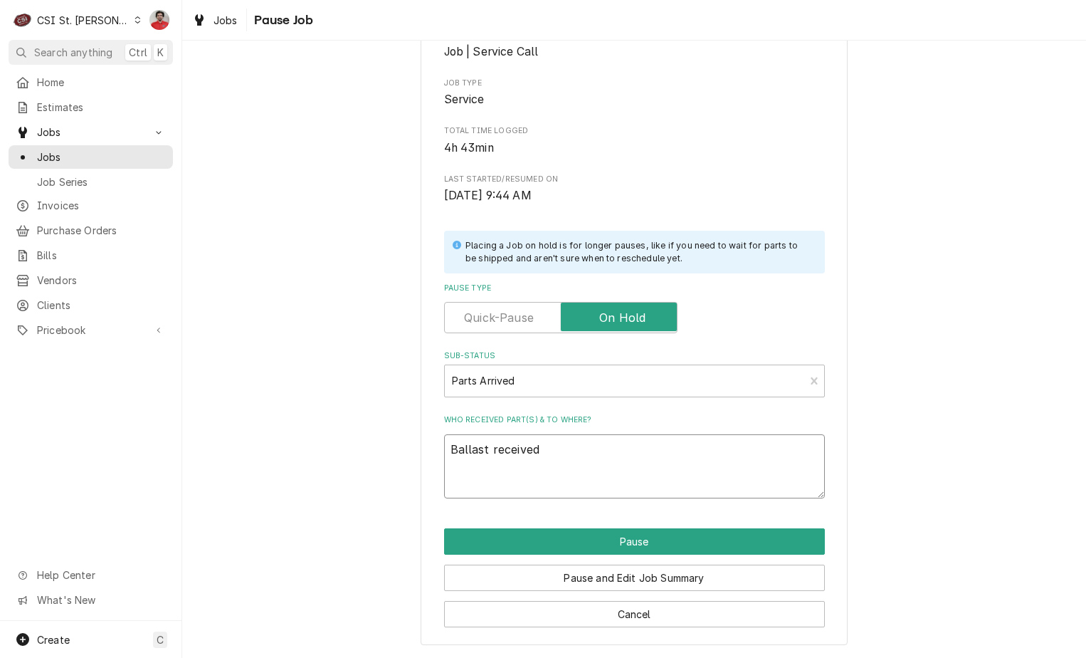
type textarea "Ballast received"
type textarea "x"
type textarea "Ballast received t"
type textarea "x"
type textarea "Ballast received to"
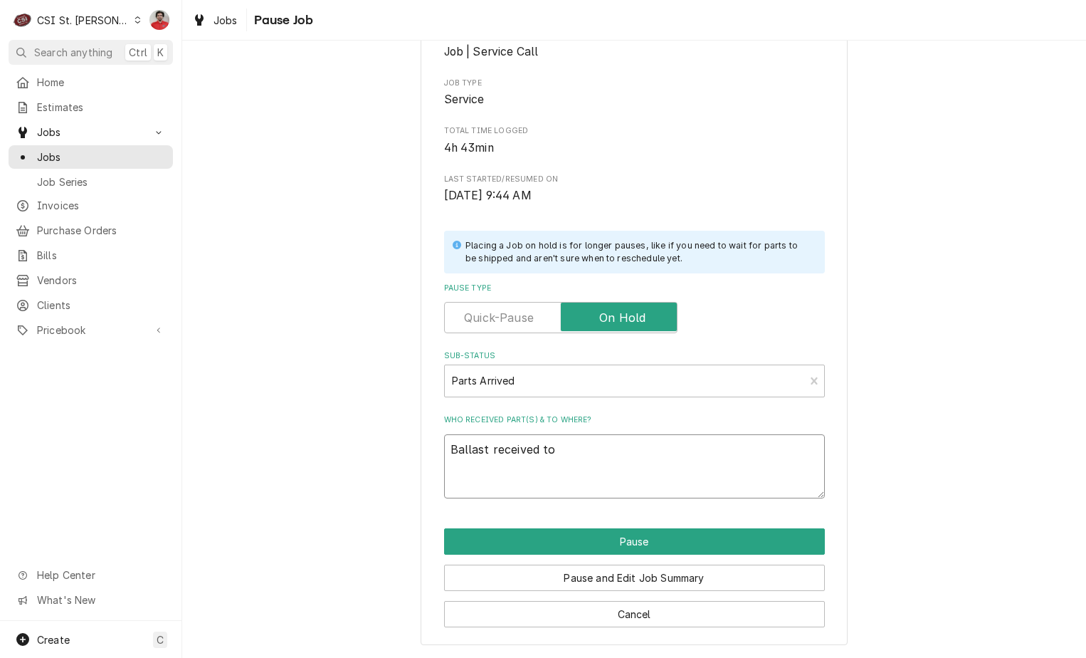
type textarea "x"
type textarea "Ballast received to"
type textarea "x"
type textarea "Ballast received to K"
type textarea "x"
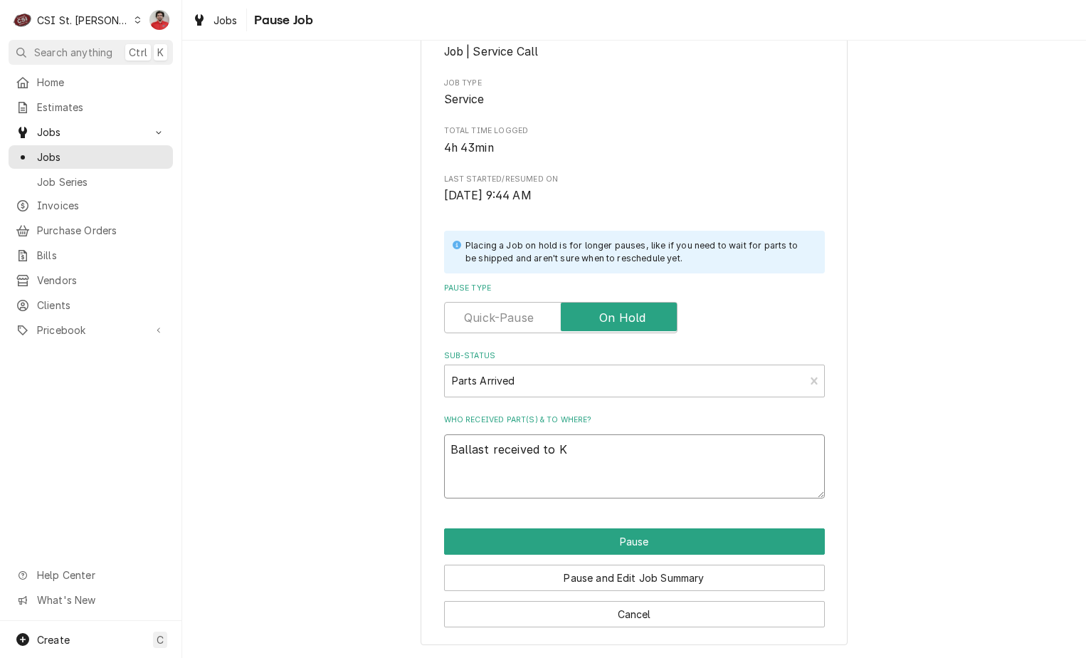
type textarea "Ballast received to Ke"
type textarea "x"
type textarea "Ballast received to Kev"
type textarea "x"
type textarea "Ballast received to Kevn"
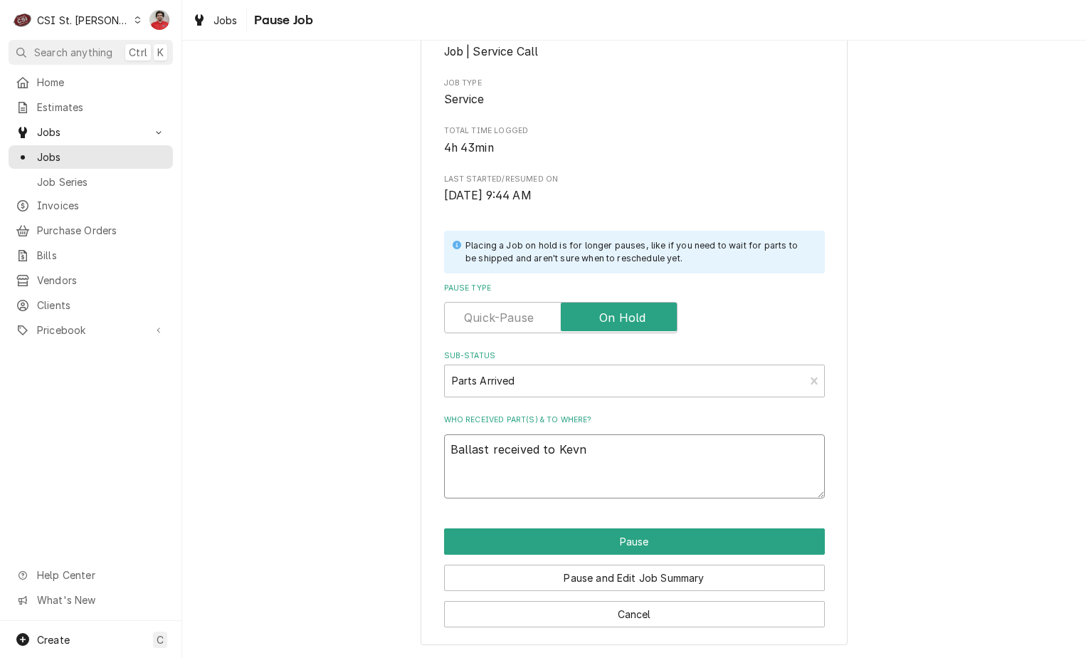
type textarea "x"
type textarea "Ballast received to Kevn"
type textarea "x"
type textarea "Ballast received to Kevn"
type textarea "x"
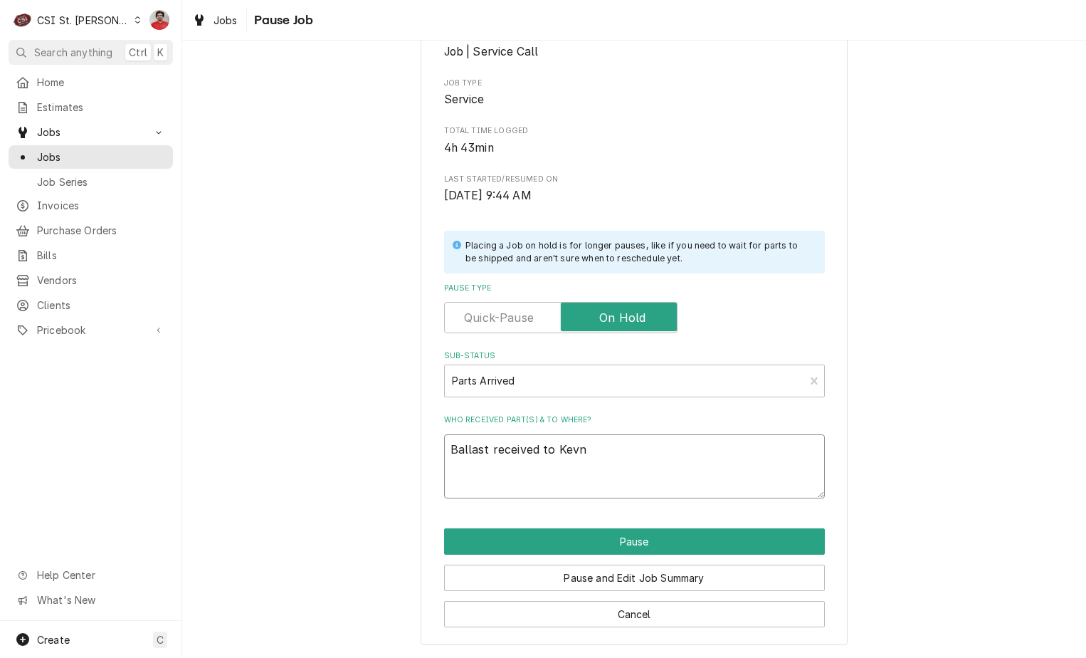
type textarea "Ballast received to Kev"
type textarea "x"
type textarea "Ballast received to Kevi"
type textarea "x"
type textarea "Ballast received to Kevin"
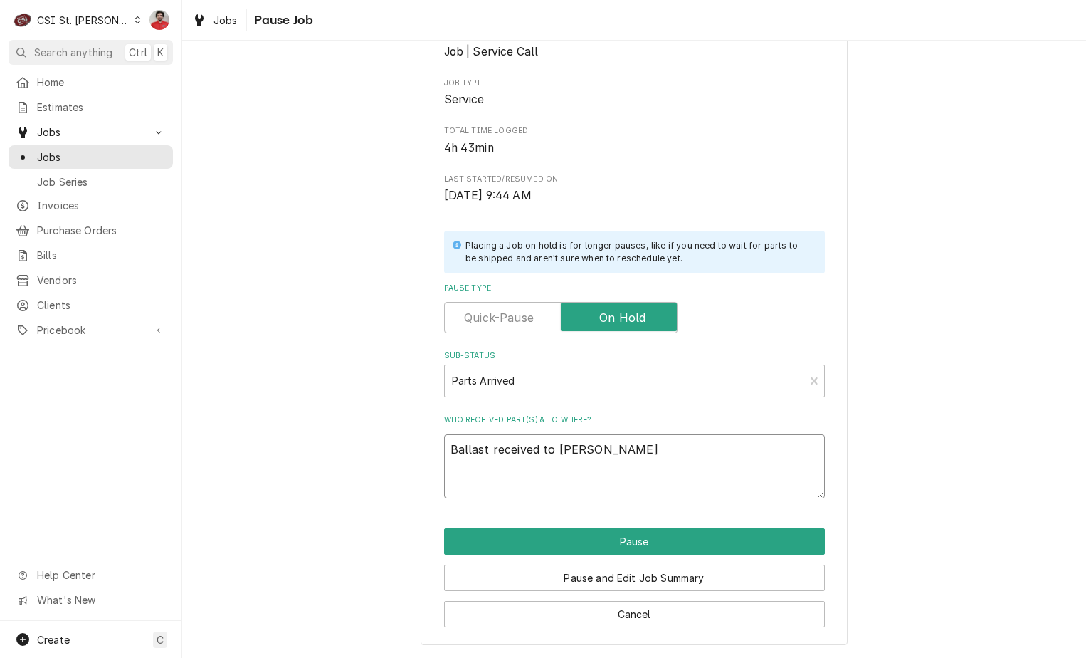
type textarea "x"
type textarea "Ballast received to Kevin"
type textarea "x"
type textarea "Ballast received to Kevin F"
type textarea "x"
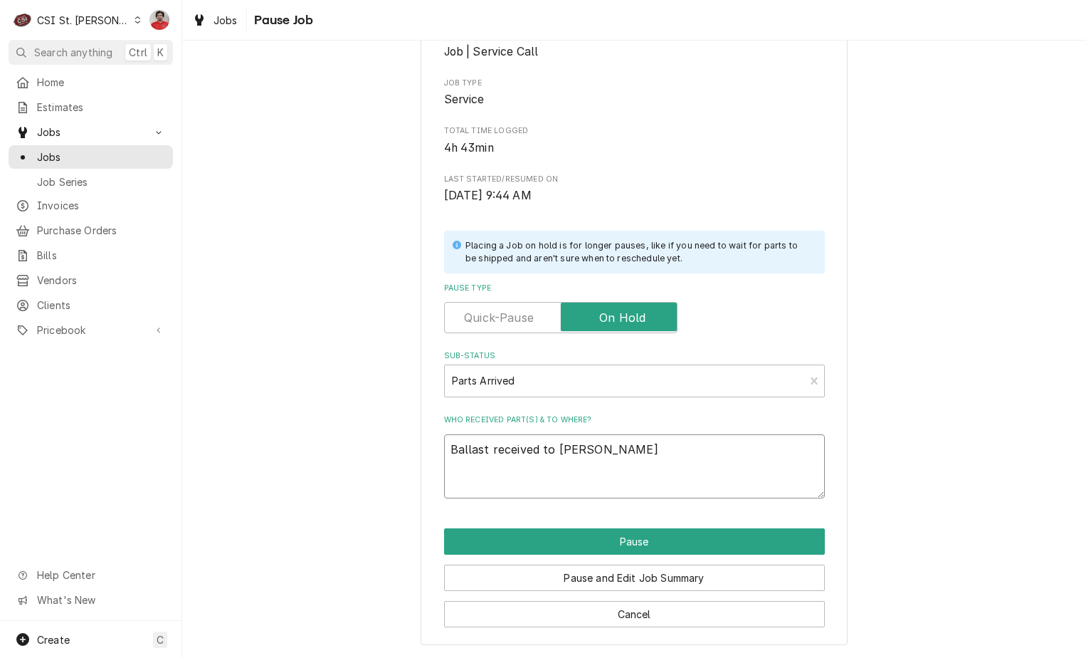
type textarea "Ballast received to Kevin F'"
type textarea "x"
type textarea "Ballast received to Kevin F's"
type textarea "x"
type textarea "Ballast received to Kevin F's"
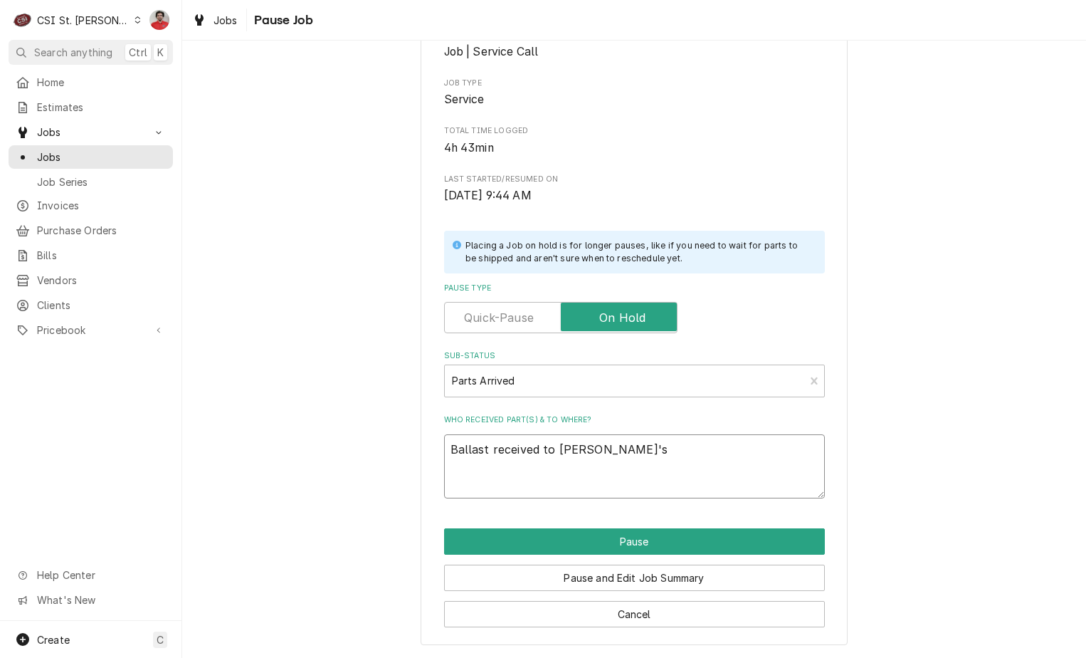
type textarea "x"
type textarea "Ballast received to Kevin F's s"
type textarea "x"
type textarea "Ballast received to Kevin F's sh"
type textarea "x"
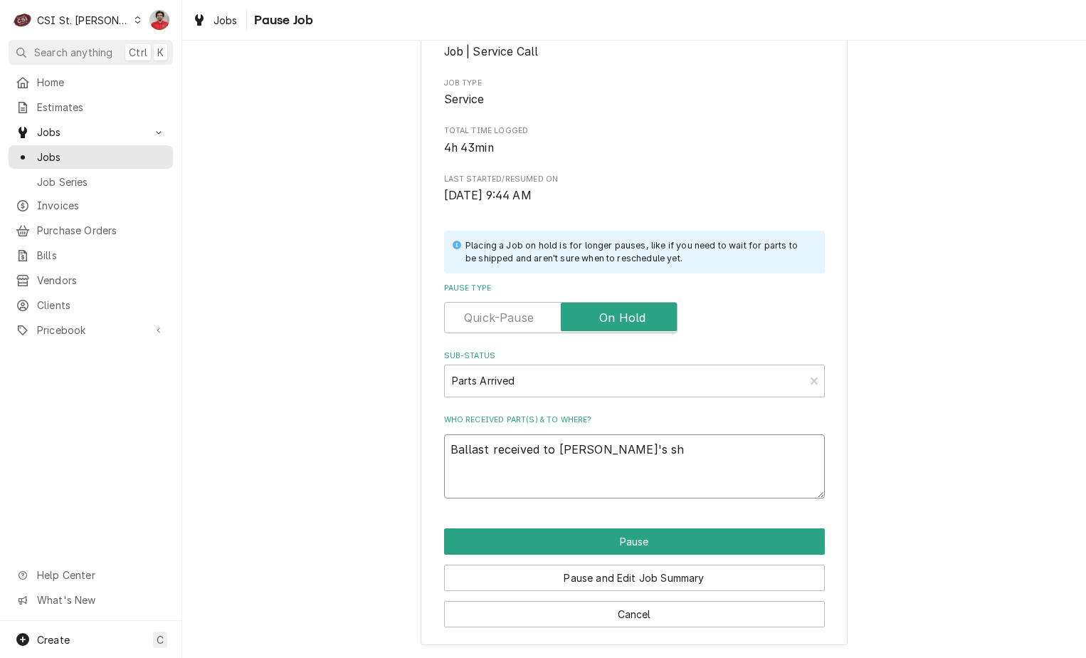
type textarea "Ballast received to Kevin F's she"
type textarea "x"
type textarea "Ballast received to Kevin F's shel"
type textarea "x"
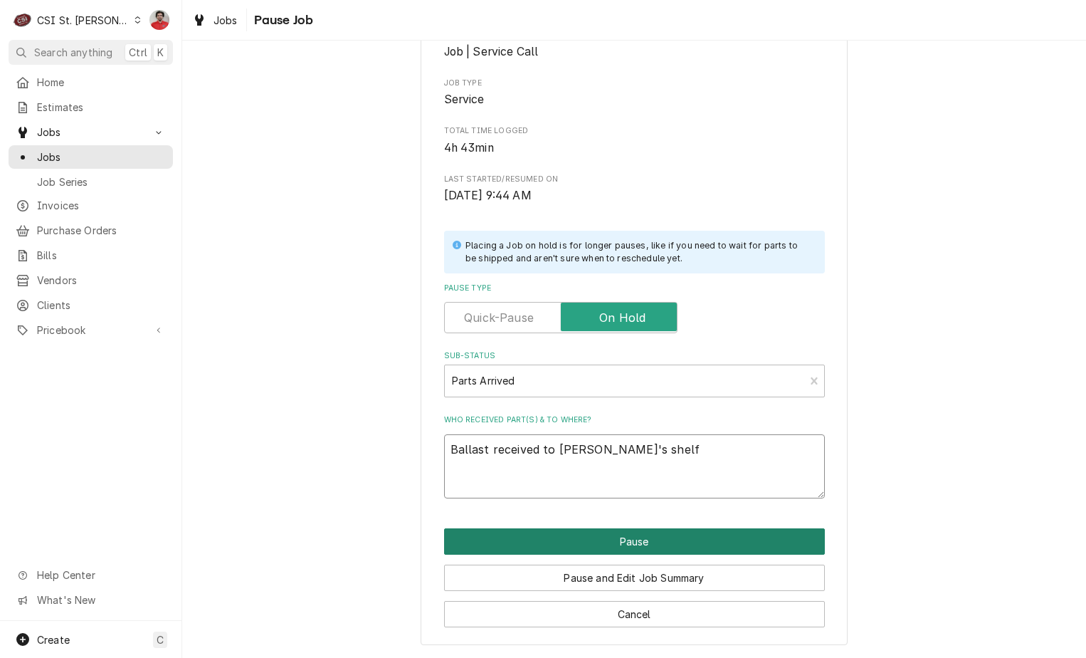
type textarea "Ballast received to Kevin F's shelf"
click at [573, 535] on button "Pause" at bounding box center [634, 541] width 381 height 26
type textarea "x"
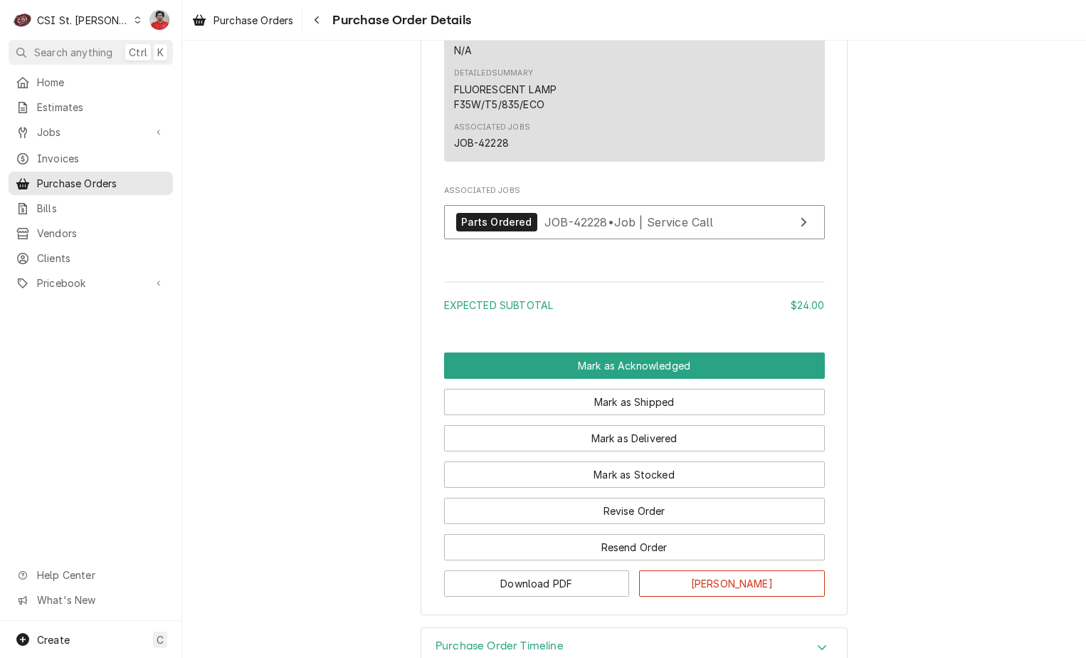
scroll to position [1043, 0]
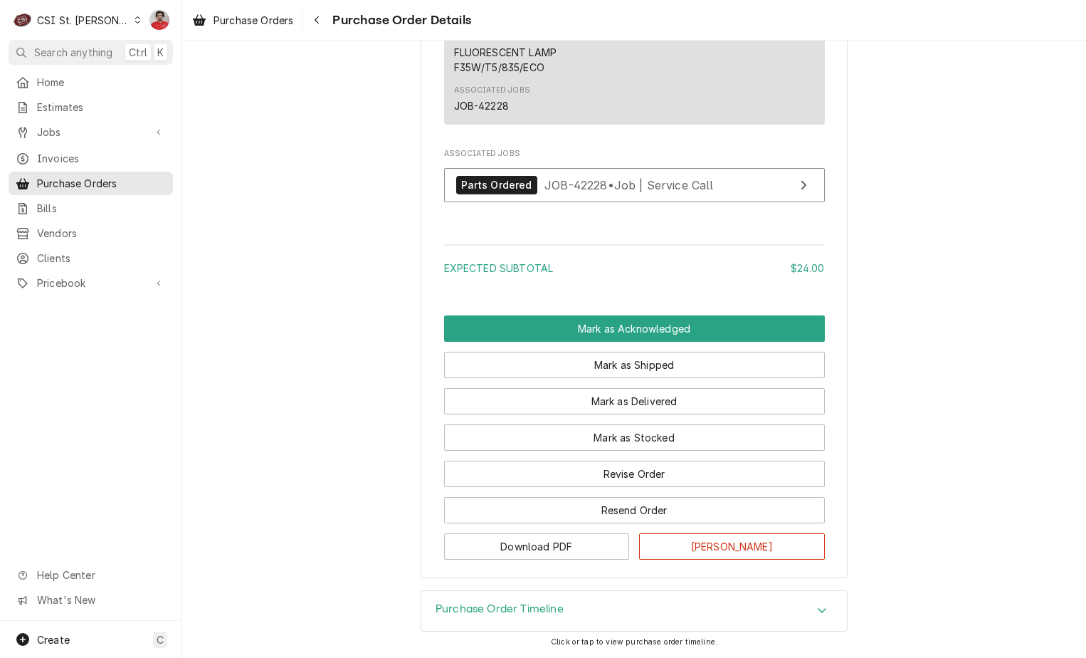
click at [737, 621] on div "Purchase Order Timeline" at bounding box center [634, 611] width 426 height 40
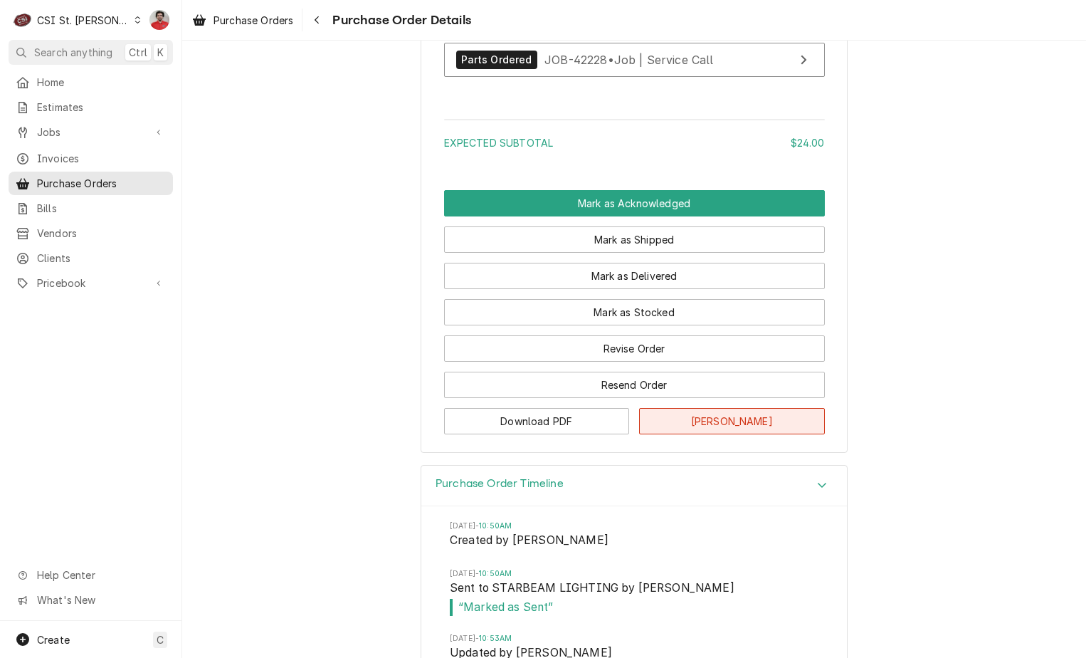
scroll to position [1207, 0]
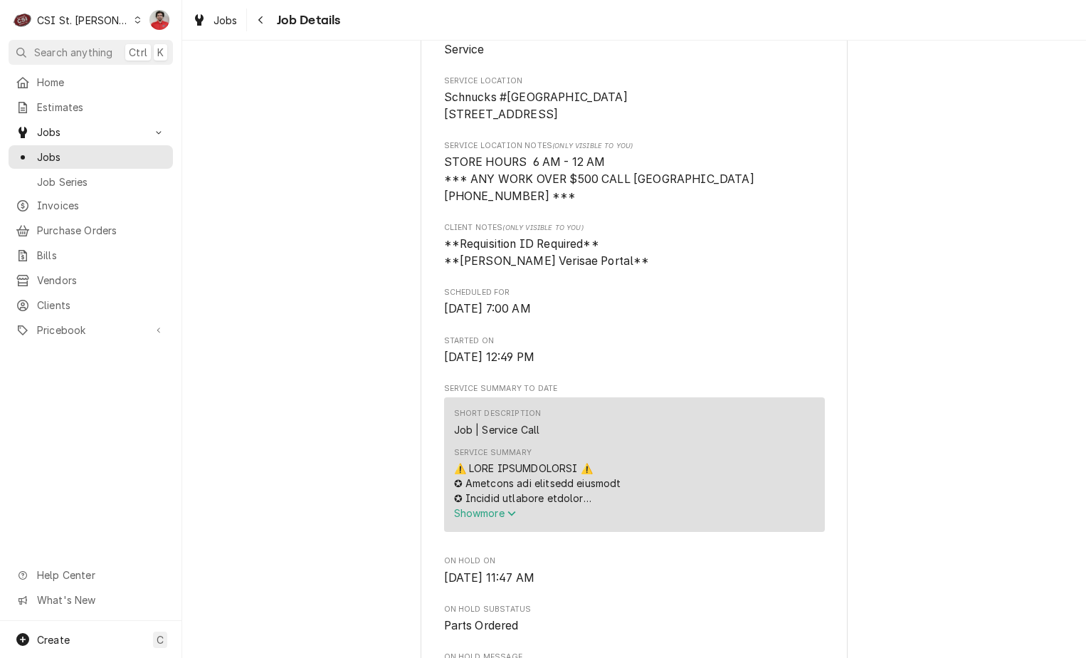
scroll to position [498, 0]
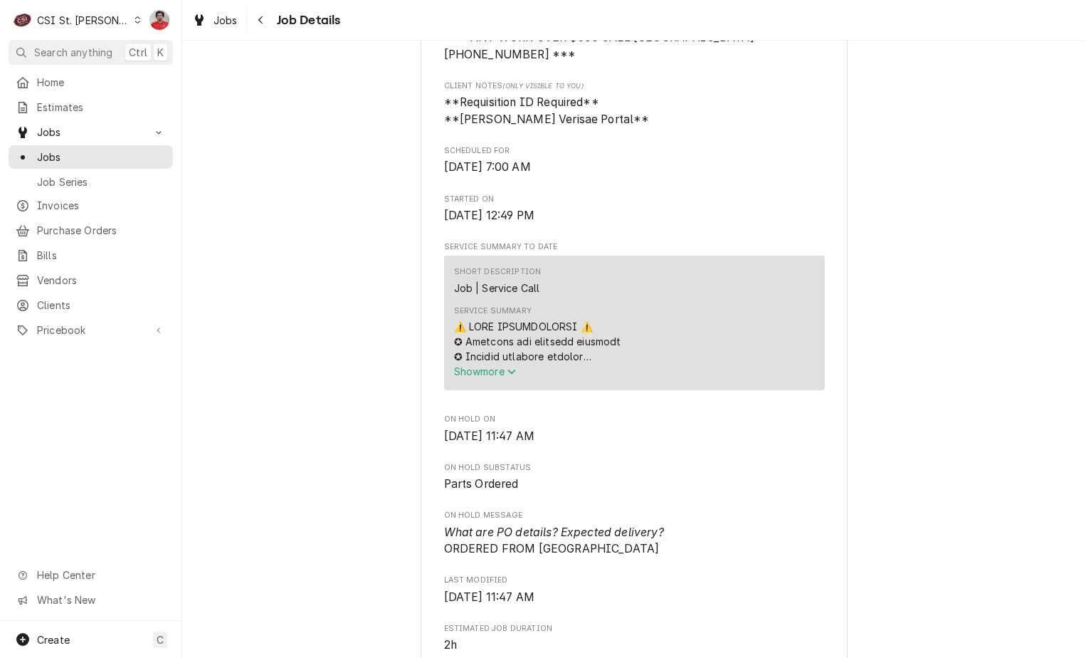
click at [480, 376] on span "Show more" at bounding box center [485, 371] width 63 height 12
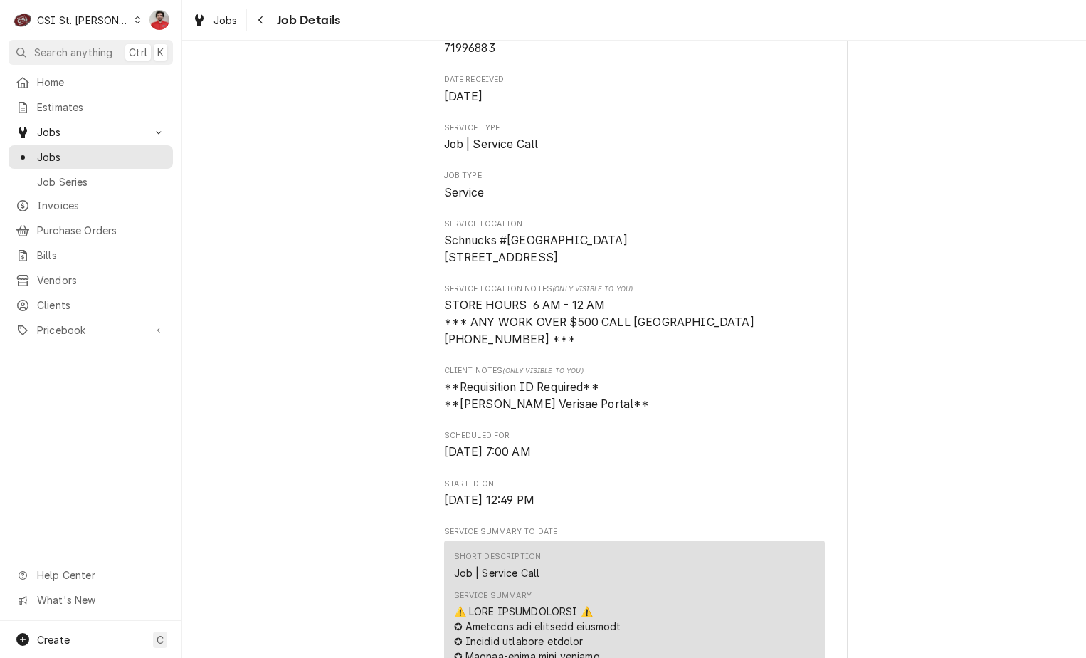
scroll to position [0, 0]
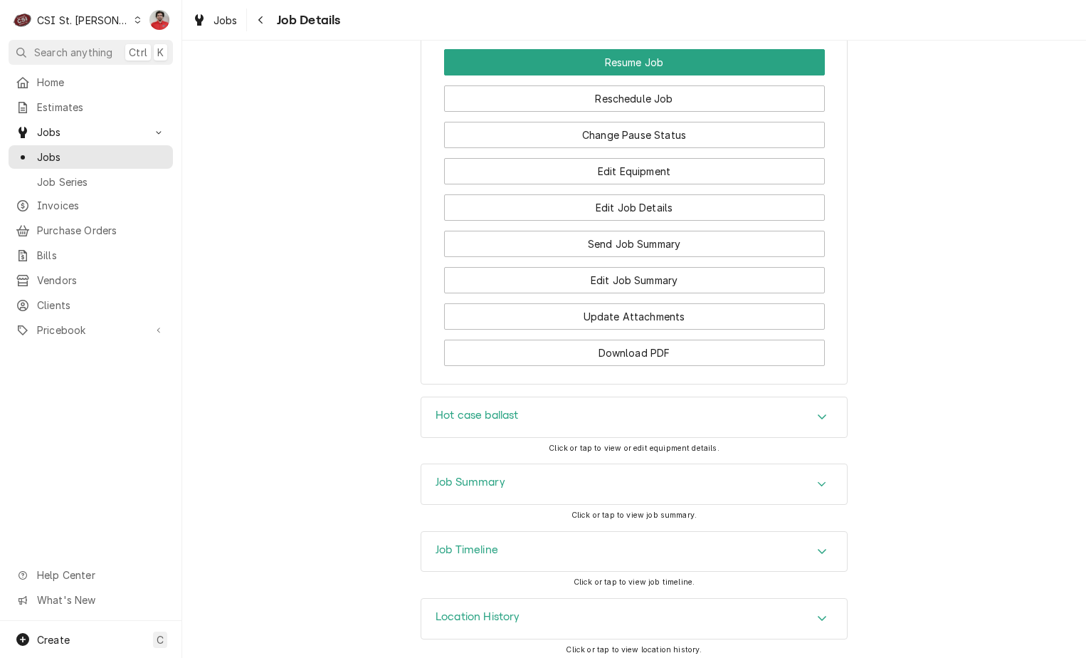
scroll to position [2088, 0]
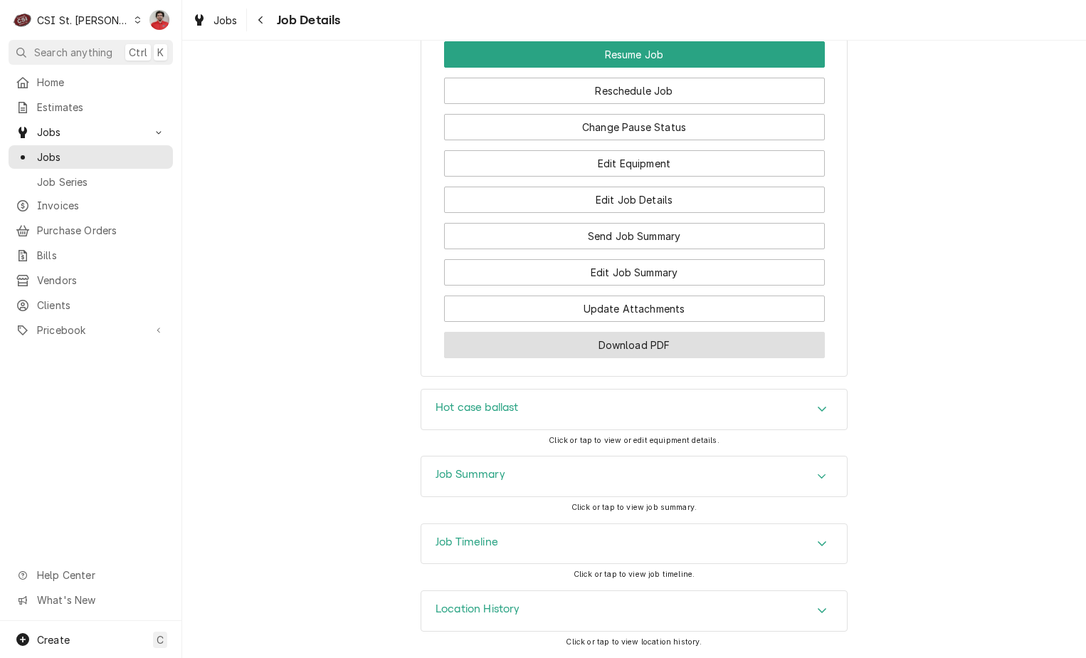
click at [609, 342] on button "Download PDF" at bounding box center [634, 345] width 381 height 26
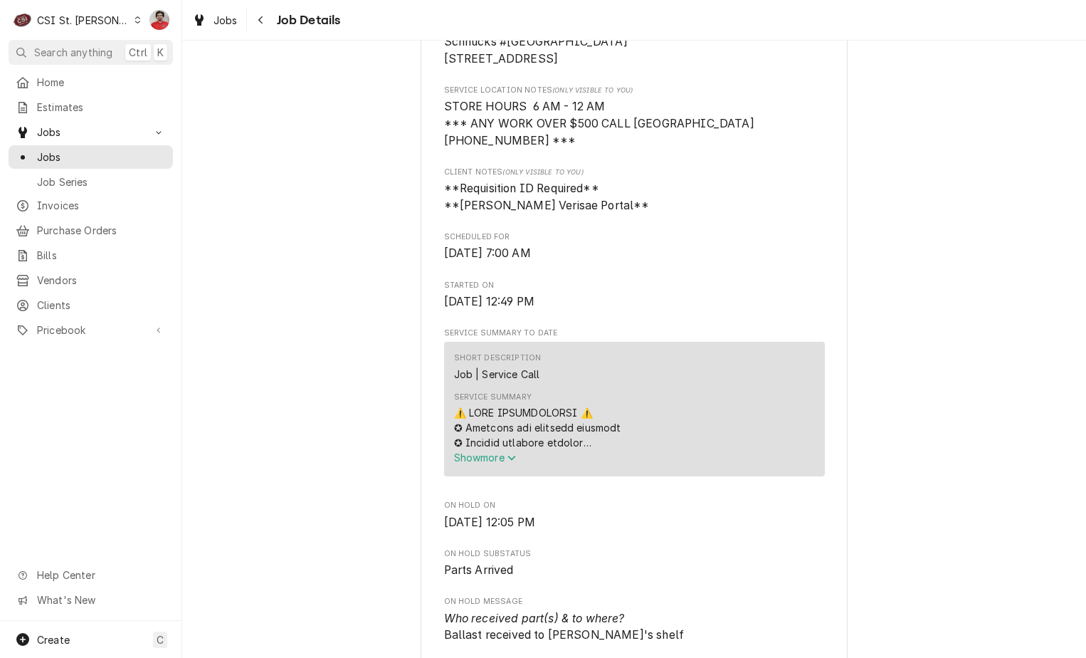
scroll to position [356, 0]
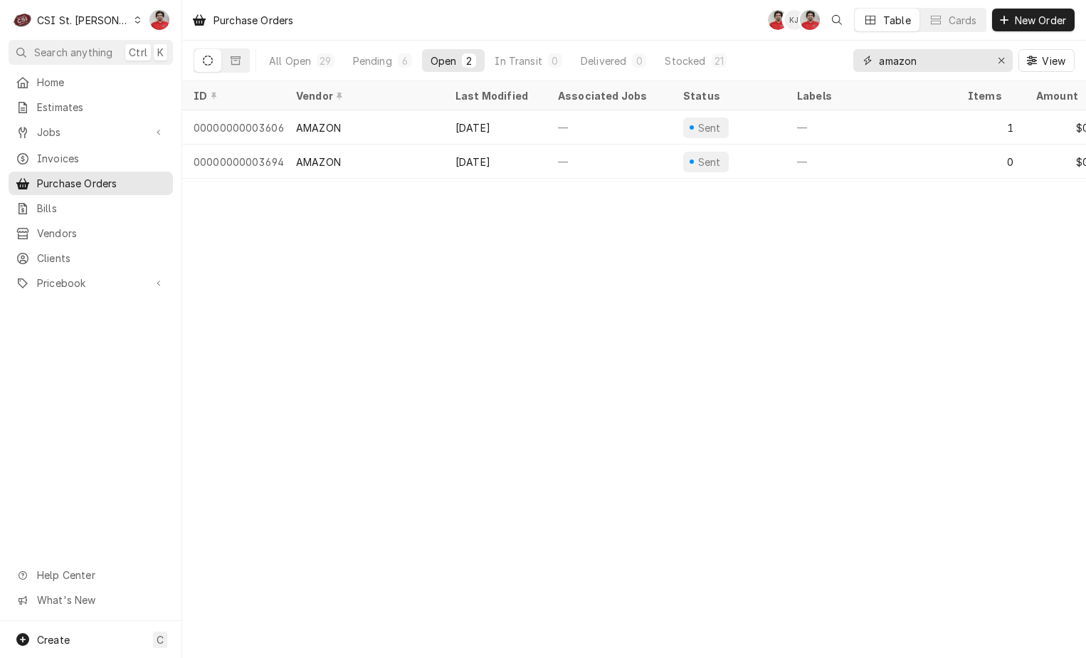
click at [963, 65] on input "amazon" at bounding box center [932, 60] width 107 height 23
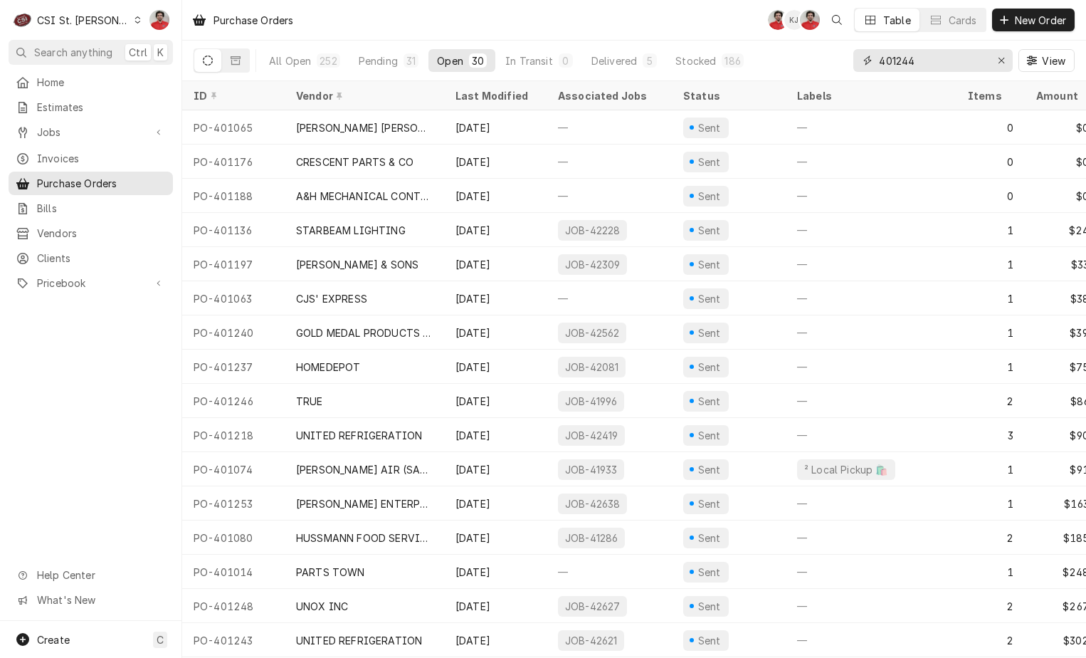
type input "401244"
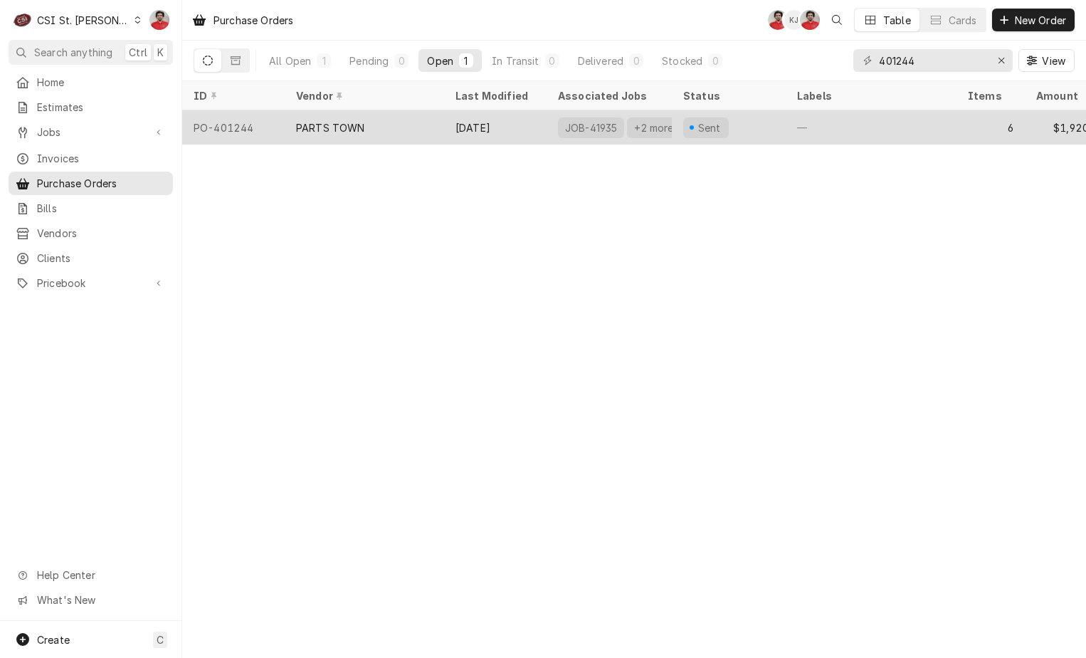
click at [535, 125] on div "Sep 11" at bounding box center [495, 127] width 103 height 34
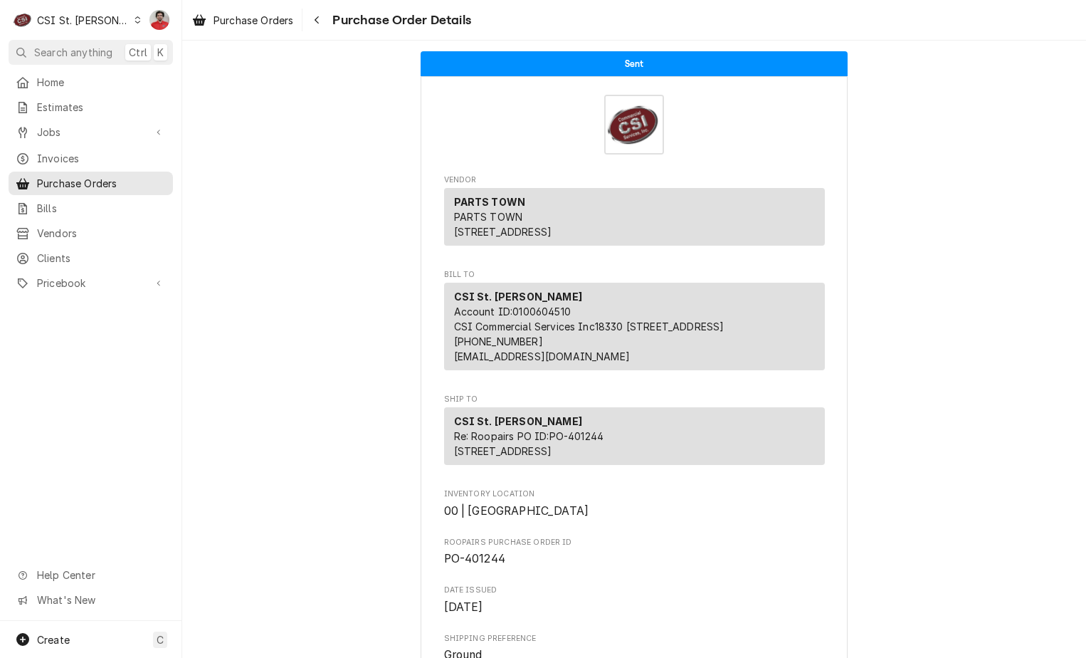
click at [483, 565] on span "PO-401244" at bounding box center [474, 559] width 61 height 14
copy span "401244"
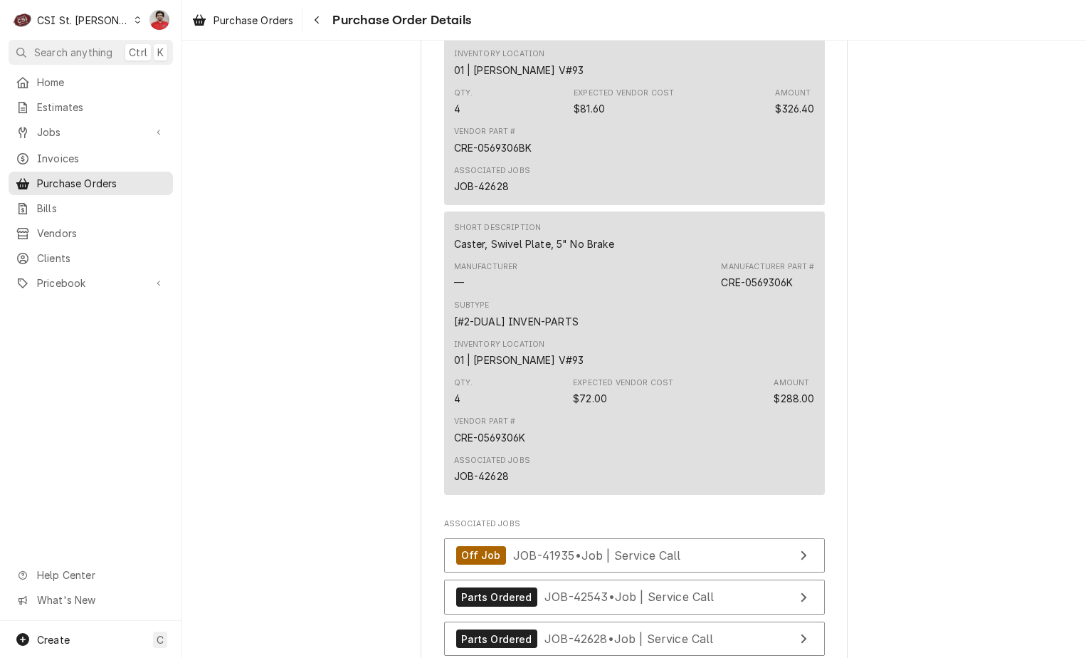
scroll to position [2575, 0]
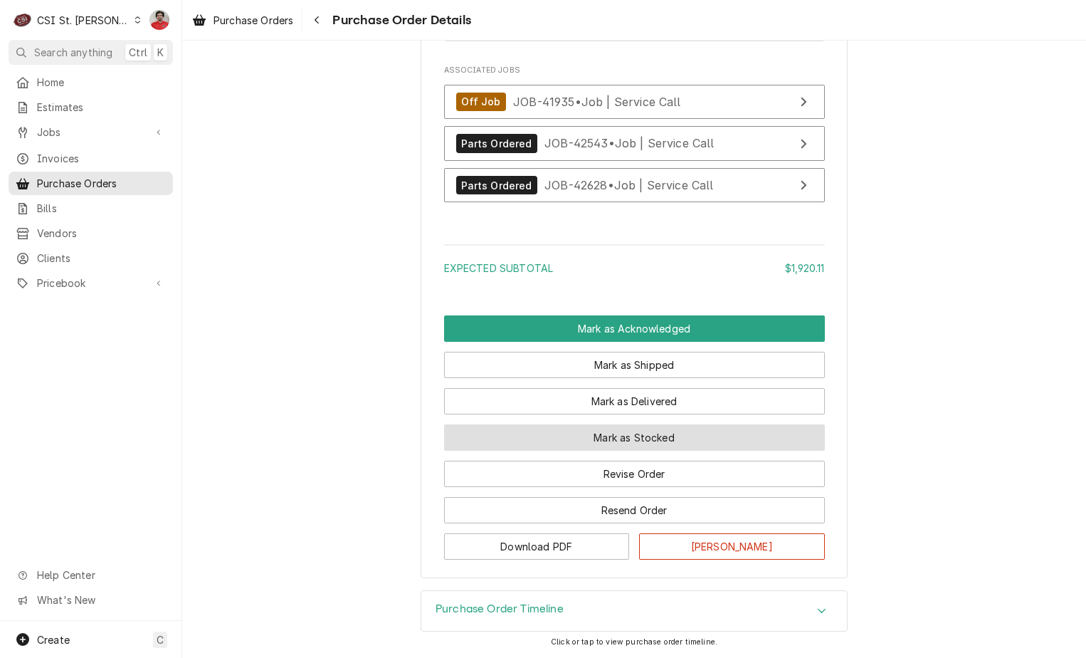
click at [598, 439] on button "Mark as Stocked" at bounding box center [634, 437] width 381 height 26
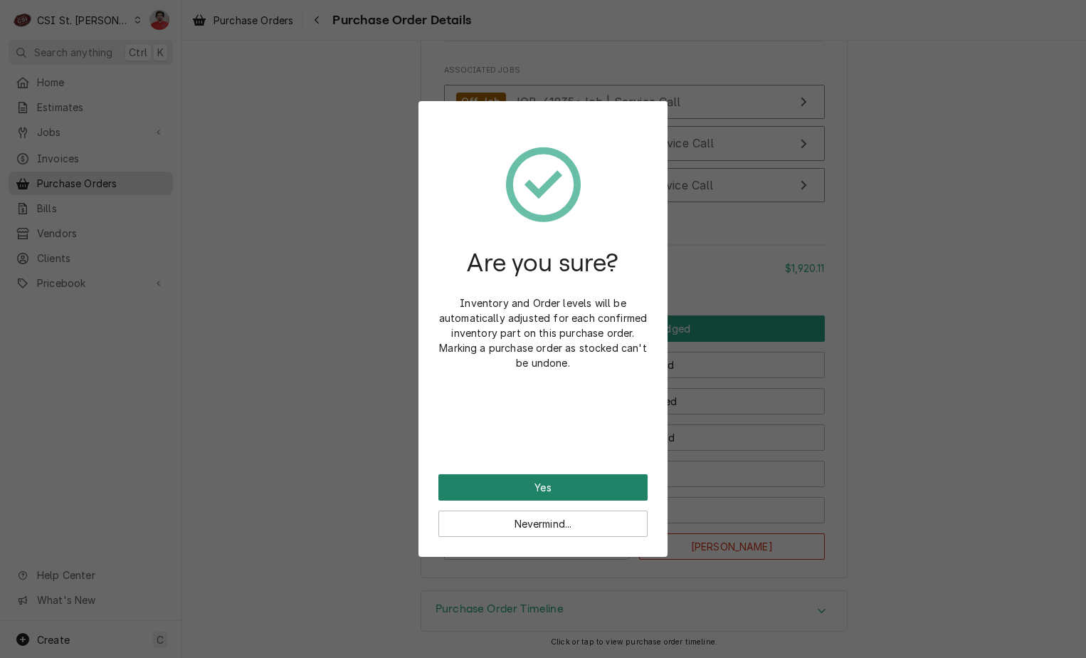
click at [572, 489] on button "Yes" at bounding box center [542, 487] width 209 height 26
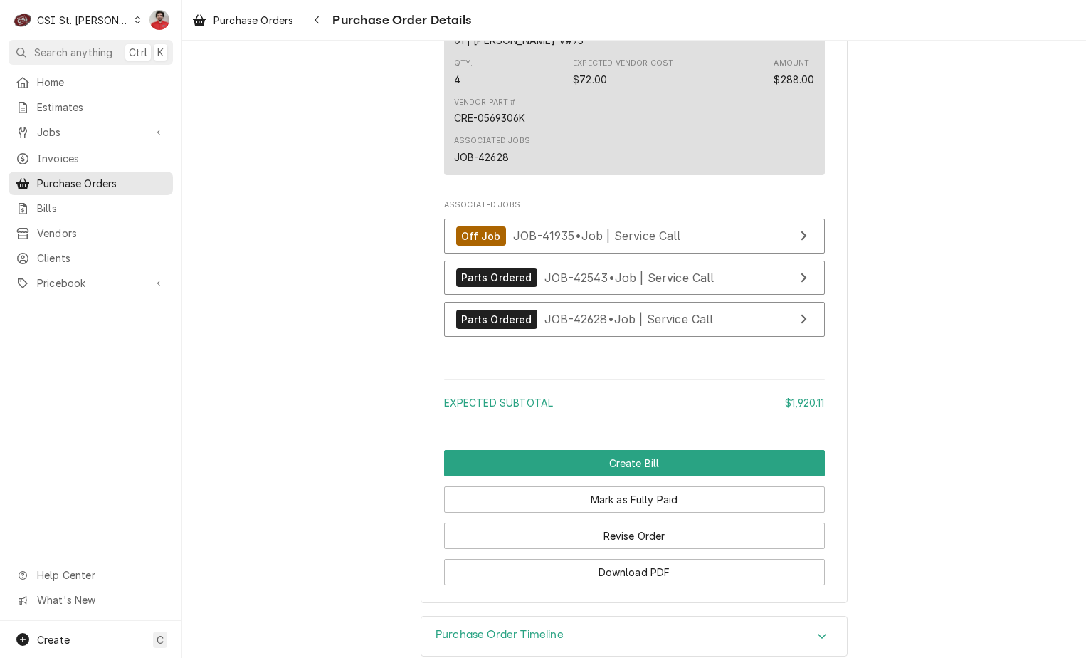
scroll to position [2647, 0]
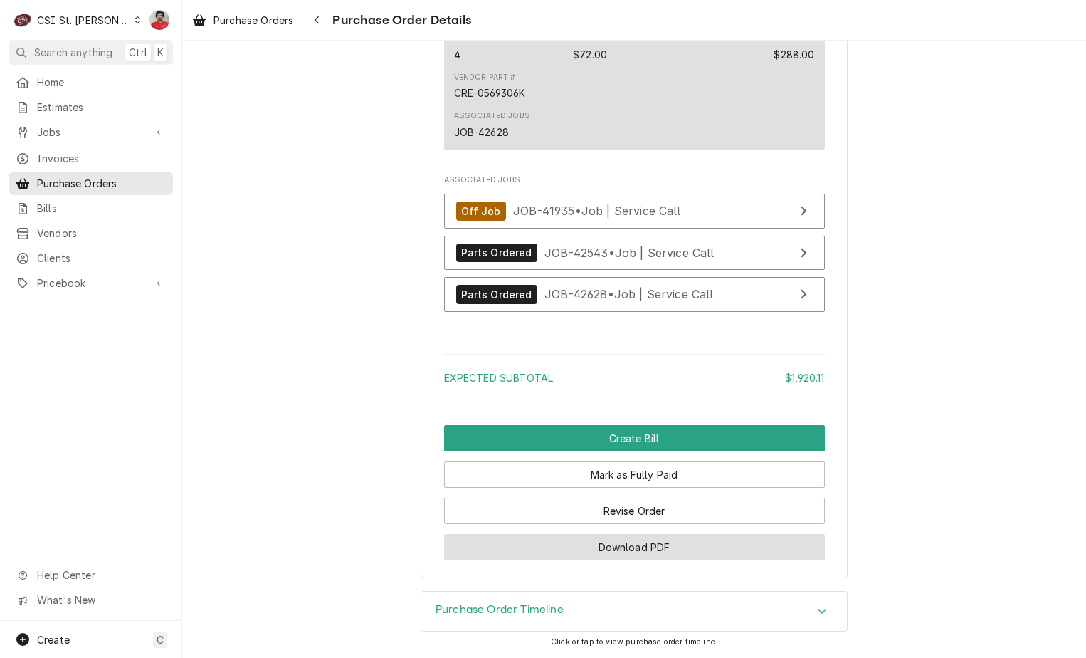
click at [579, 550] on button "Download PDF" at bounding box center [634, 547] width 381 height 26
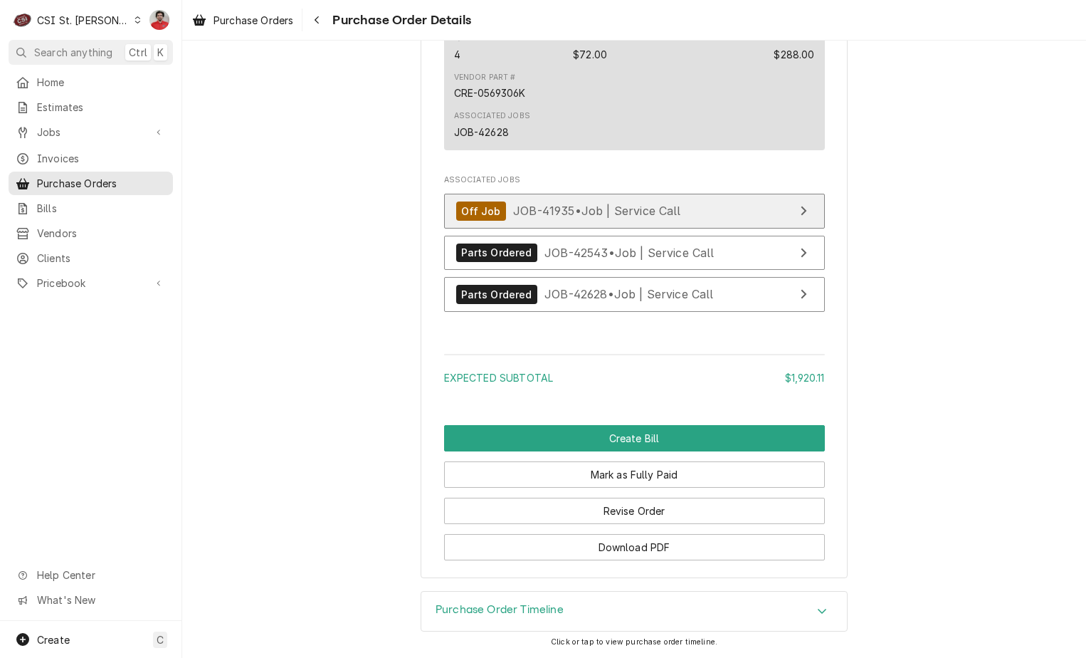
drag, startPoint x: 560, startPoint y: 216, endPoint x: 559, endPoint y: 226, distance: 9.4
click at [560, 216] on span "JOB-41935 • Job | Service Call" at bounding box center [597, 211] width 168 height 14
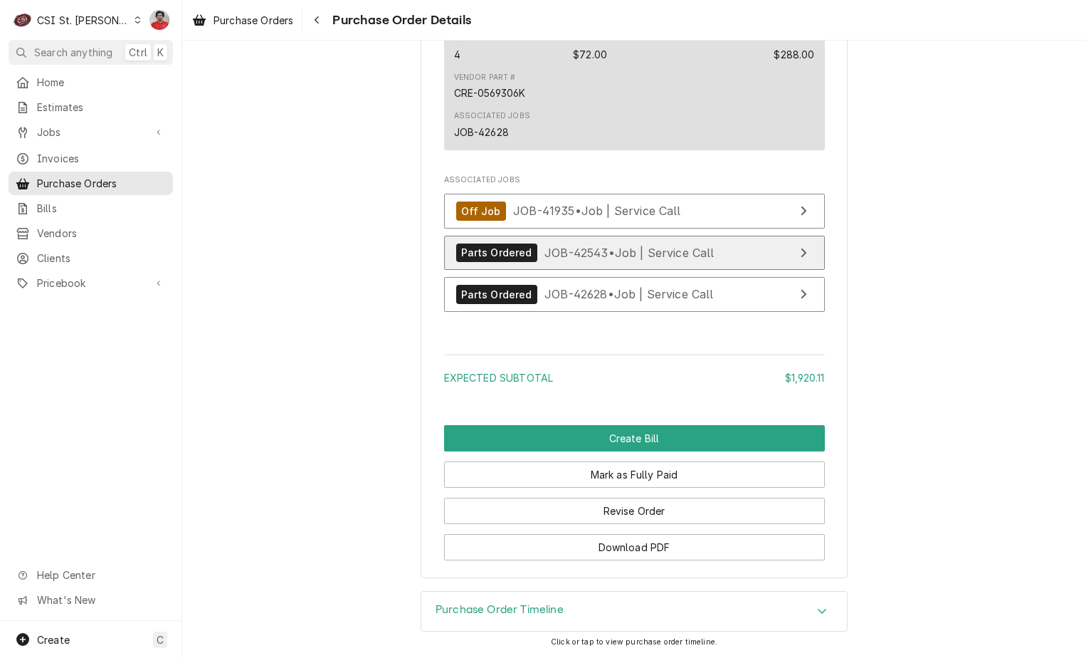
click at [557, 256] on span "JOB-42543 • Job | Service Call" at bounding box center [630, 252] width 170 height 14
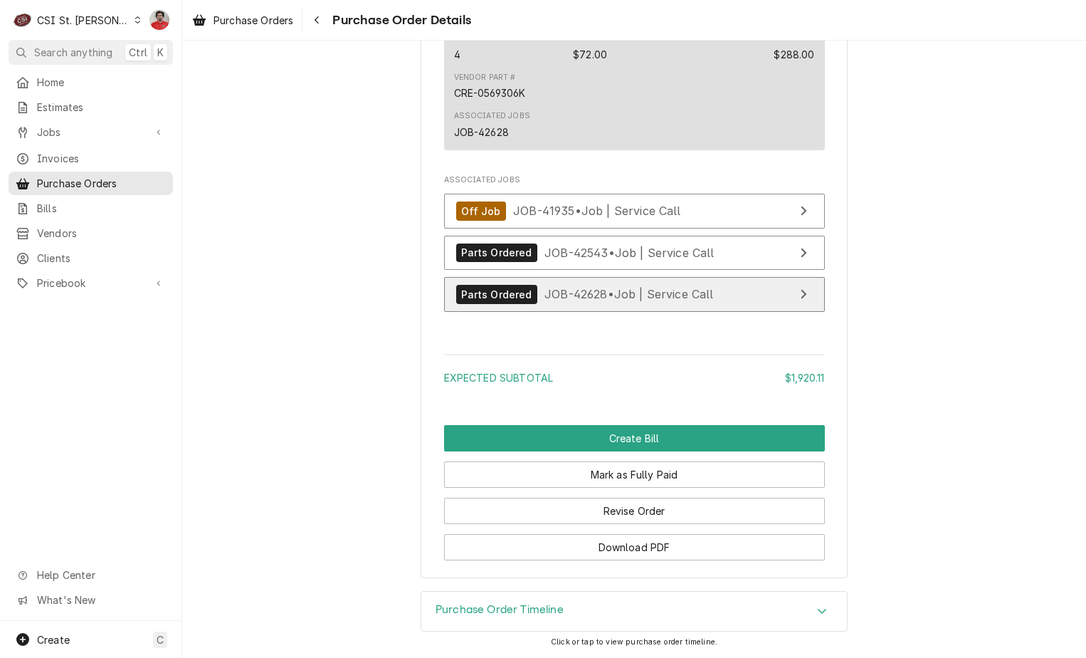
click at [554, 290] on span "JOB-42628 • Job | Service Call" at bounding box center [629, 294] width 169 height 14
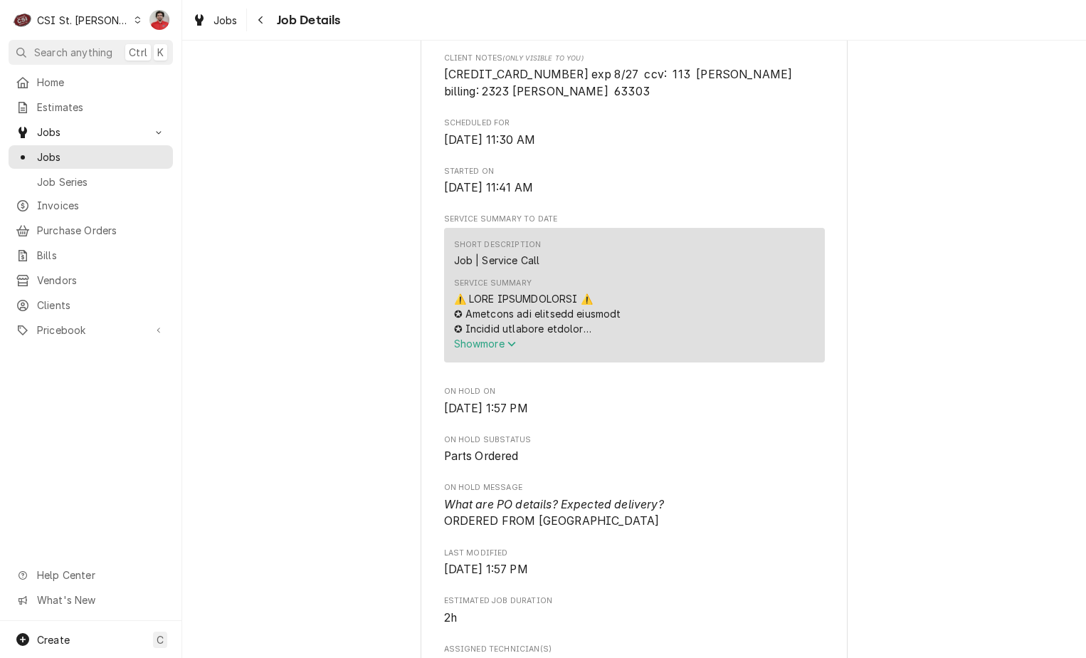
scroll to position [569, 0]
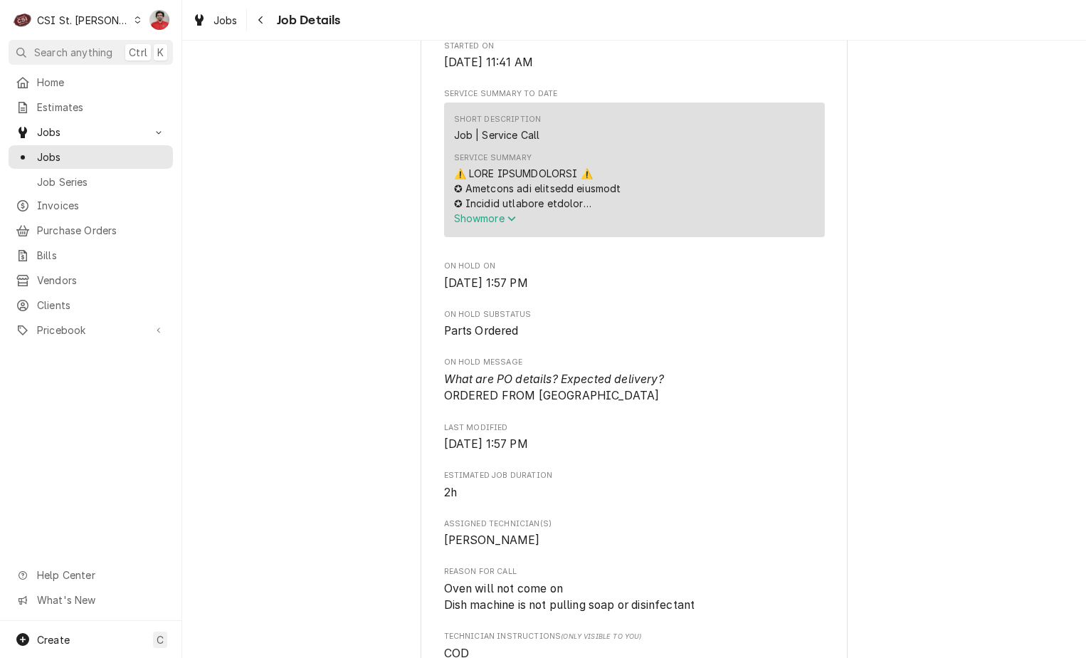
click at [490, 224] on span "Show more" at bounding box center [485, 218] width 63 height 12
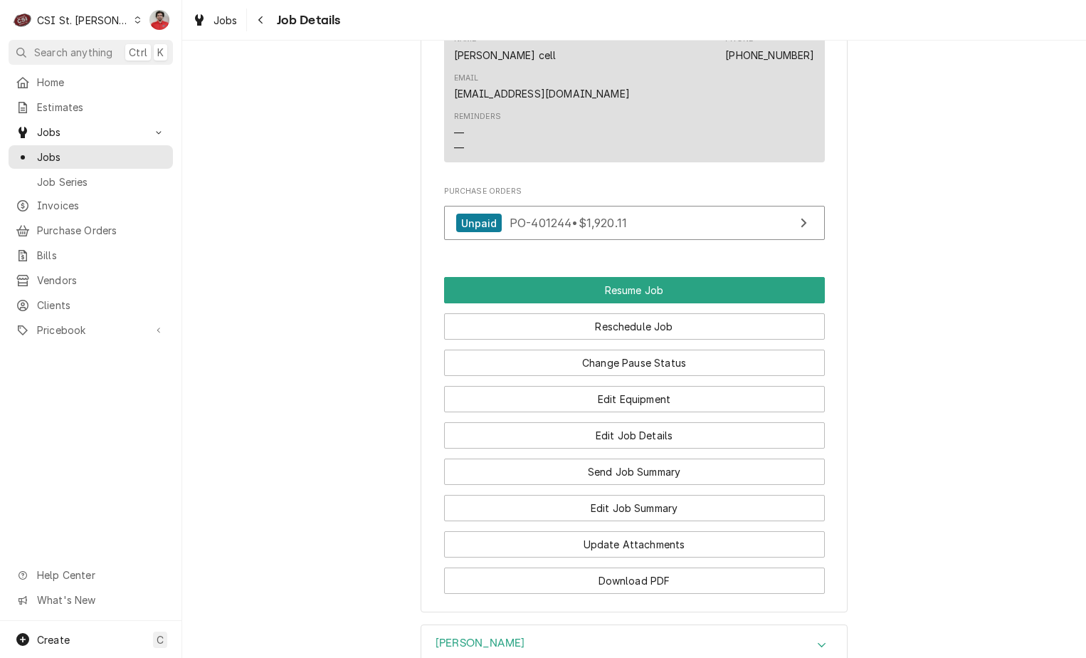
scroll to position [2671, 0]
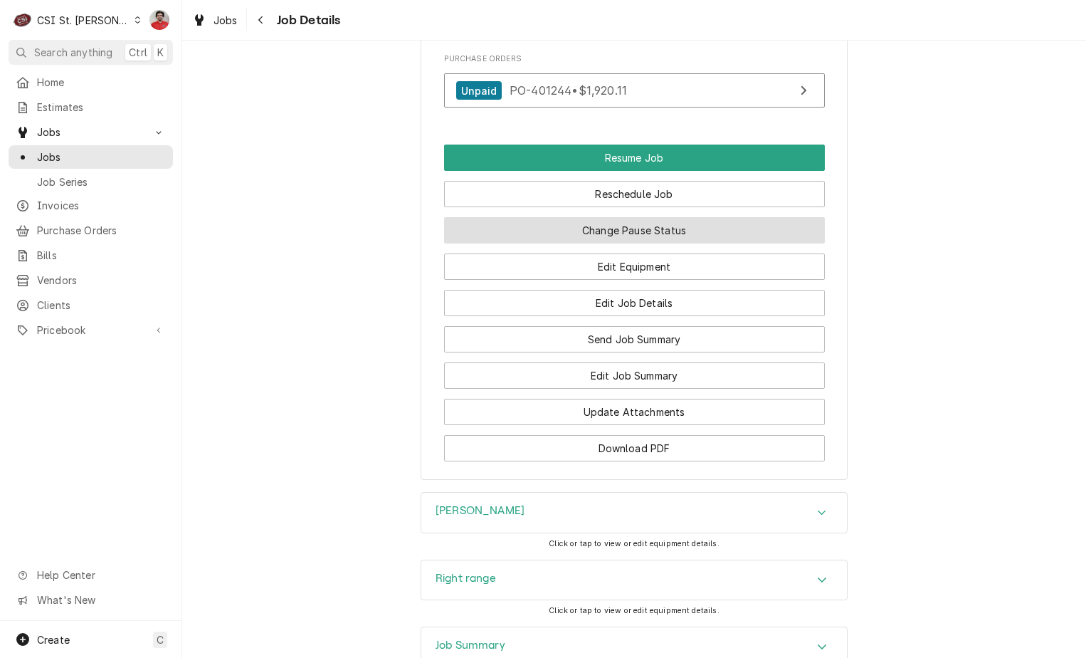
click at [609, 217] on button "Change Pause Status" at bounding box center [634, 230] width 381 height 26
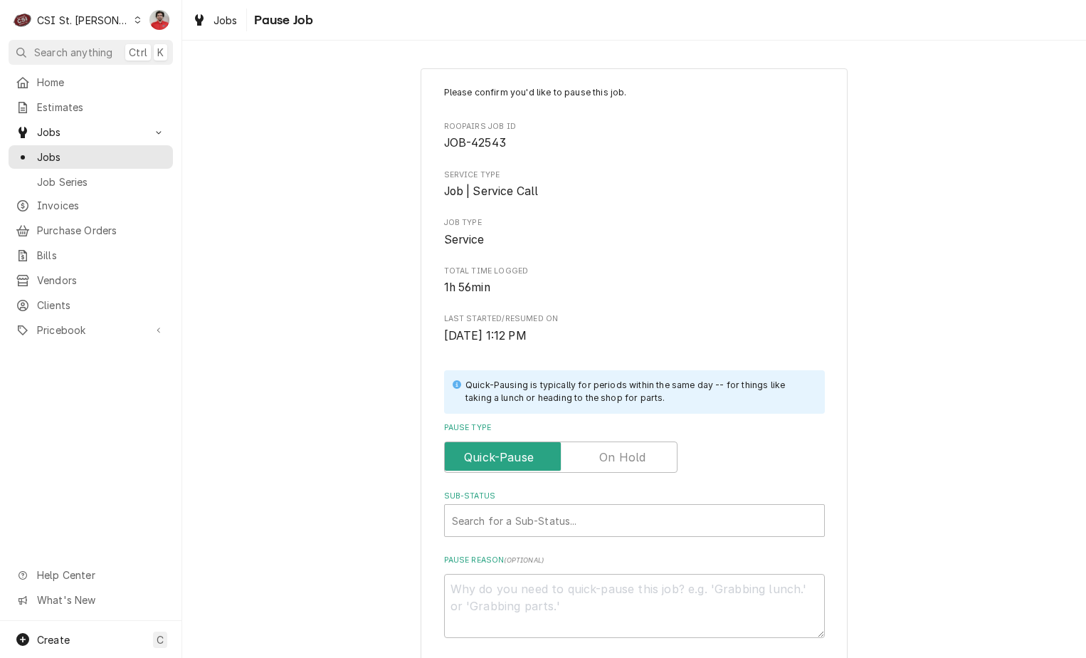
click at [604, 450] on label "Pause Type" at bounding box center [560, 456] width 233 height 31
click at [604, 450] on input "Pause Type" at bounding box center [561, 456] width 221 height 31
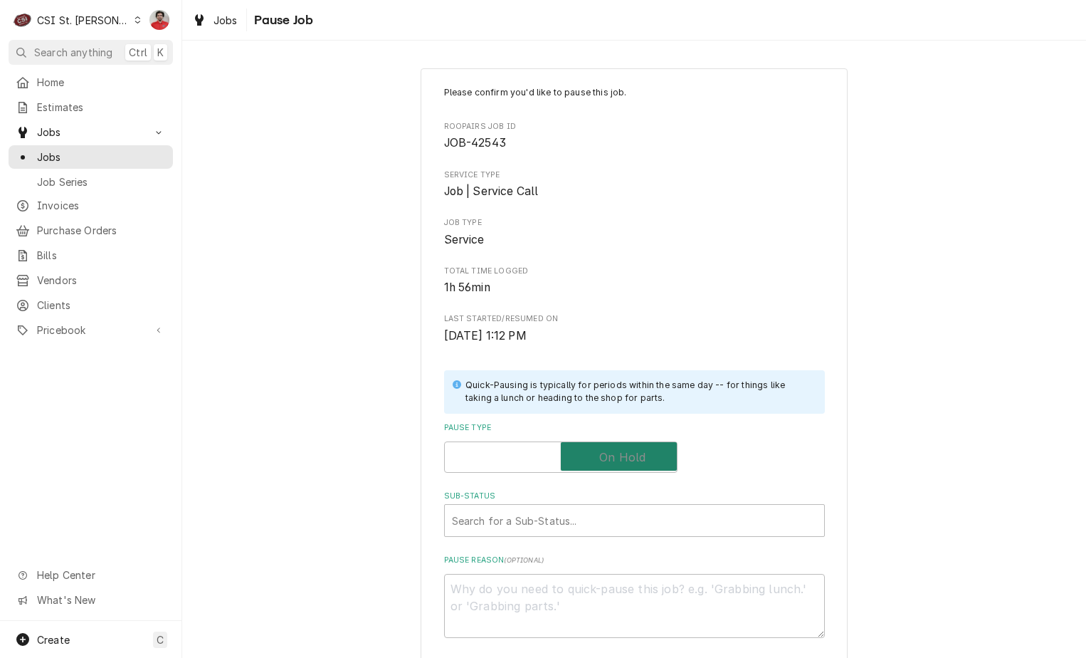
checkbox input "true"
click at [582, 522] on div "Sub-Status" at bounding box center [634, 521] width 365 height 26
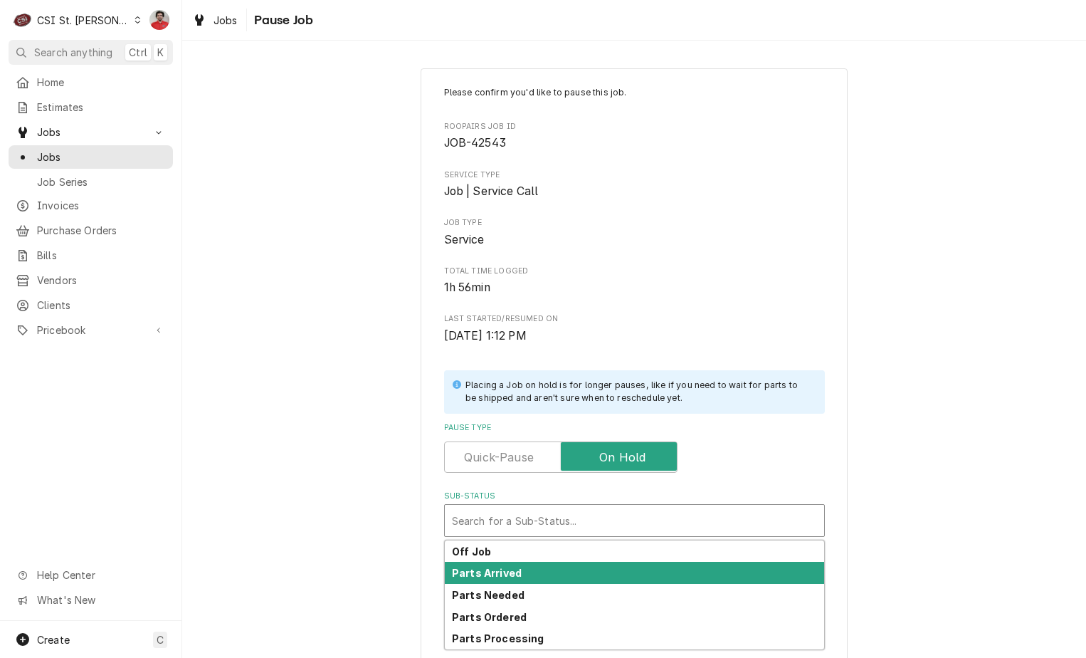
click at [574, 571] on div "Parts Arrived" at bounding box center [634, 573] width 379 height 22
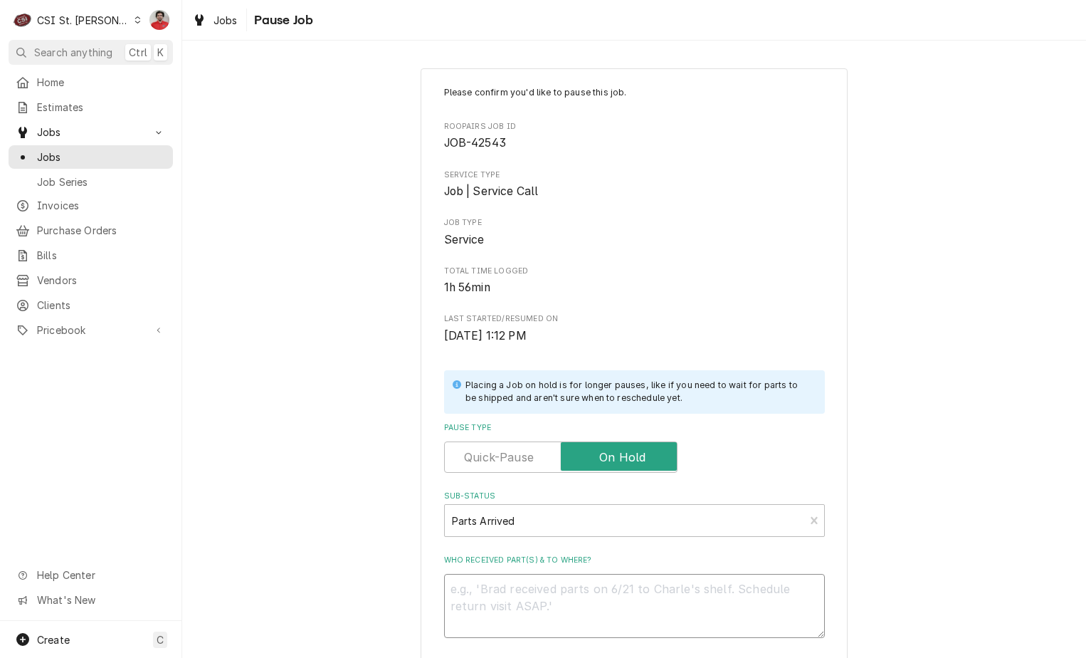
click at [569, 594] on textarea "Who received part(s) & to where?" at bounding box center [634, 606] width 381 height 64
type textarea "x"
type textarea "R"
type textarea "x"
type textarea "Re"
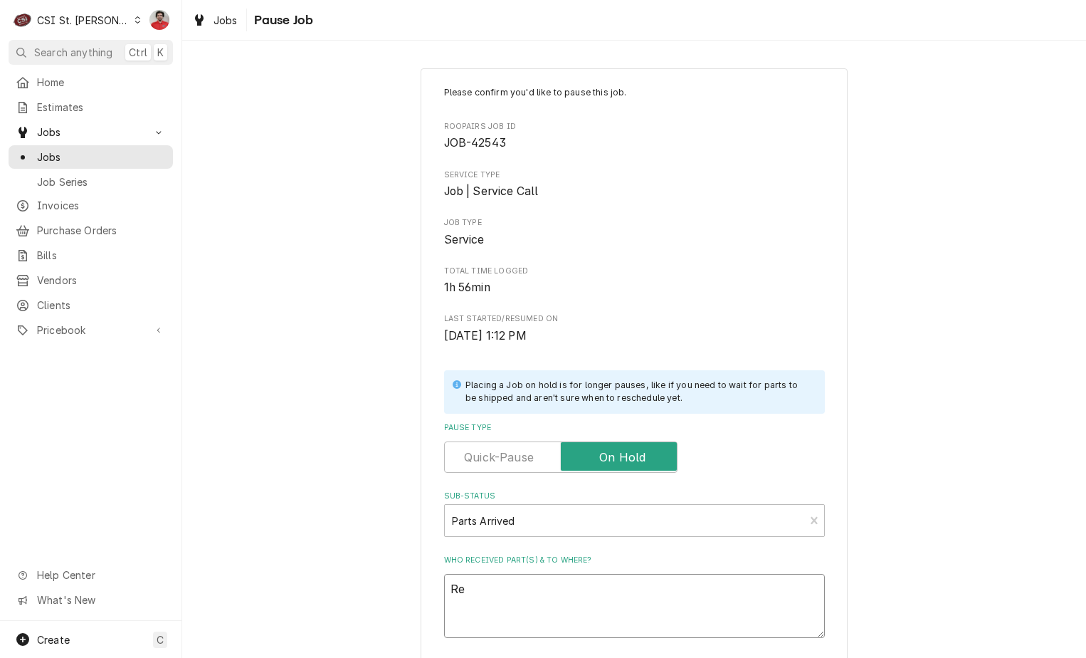
type textarea "x"
type textarea "Rec"
type textarea "x"
type textarea "Rec"
type textarea "x"
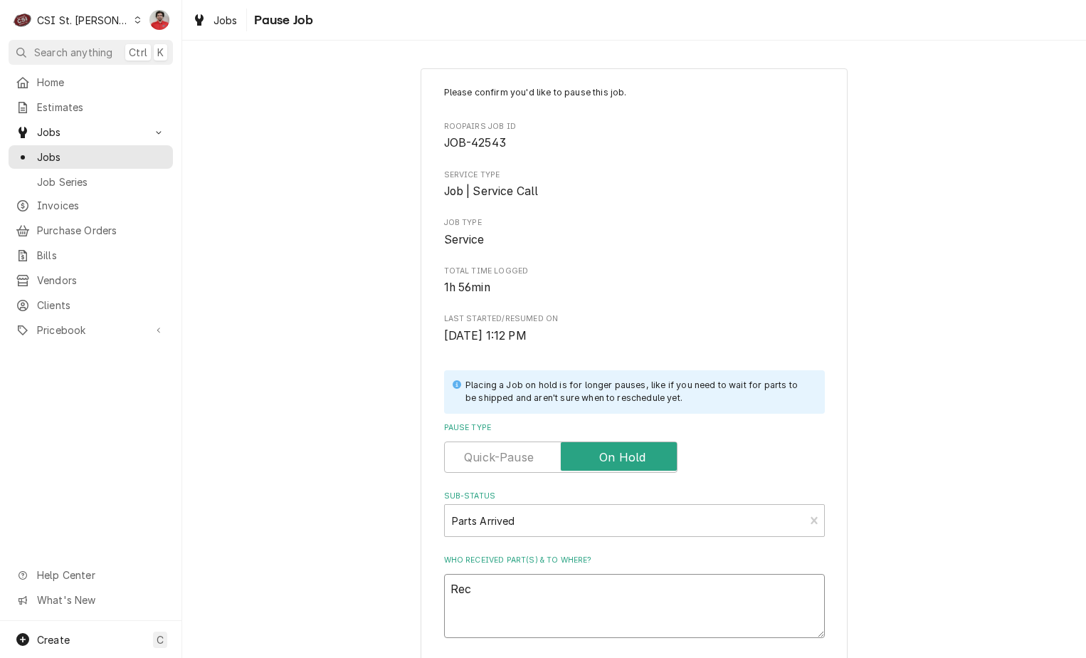
type textarea "Rec J"
type textarea "x"
type textarea "Rec JA"
type textarea "x"
type textarea "Rec JAC"
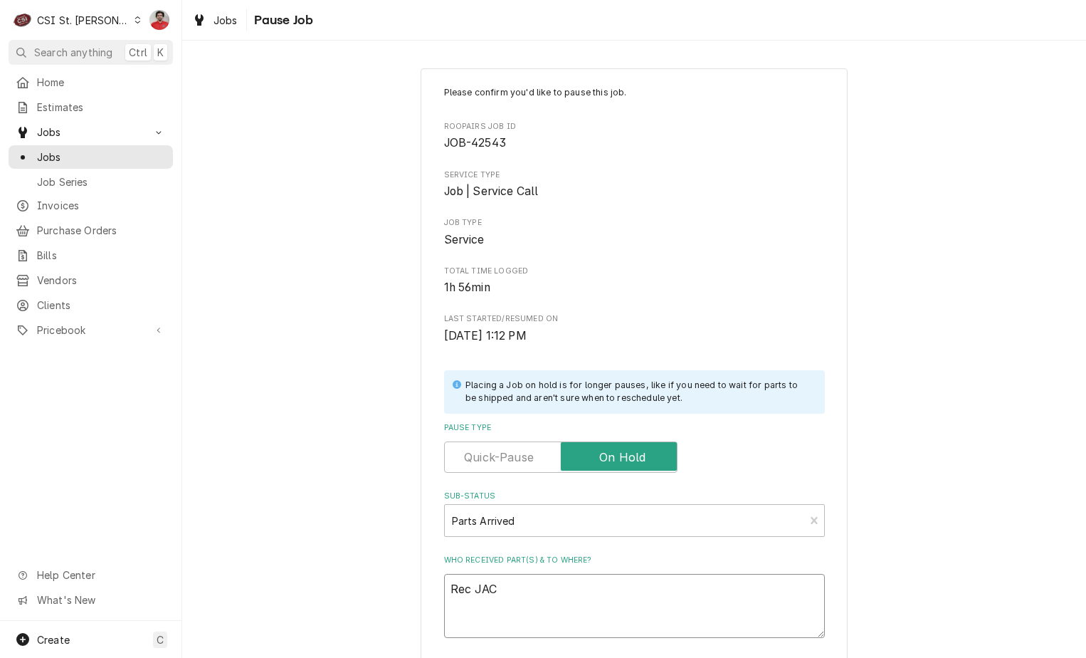
type textarea "x"
type textarea "Rec JAC-"
type textarea "x"
type textarea "Rec JAC-5"
type textarea "x"
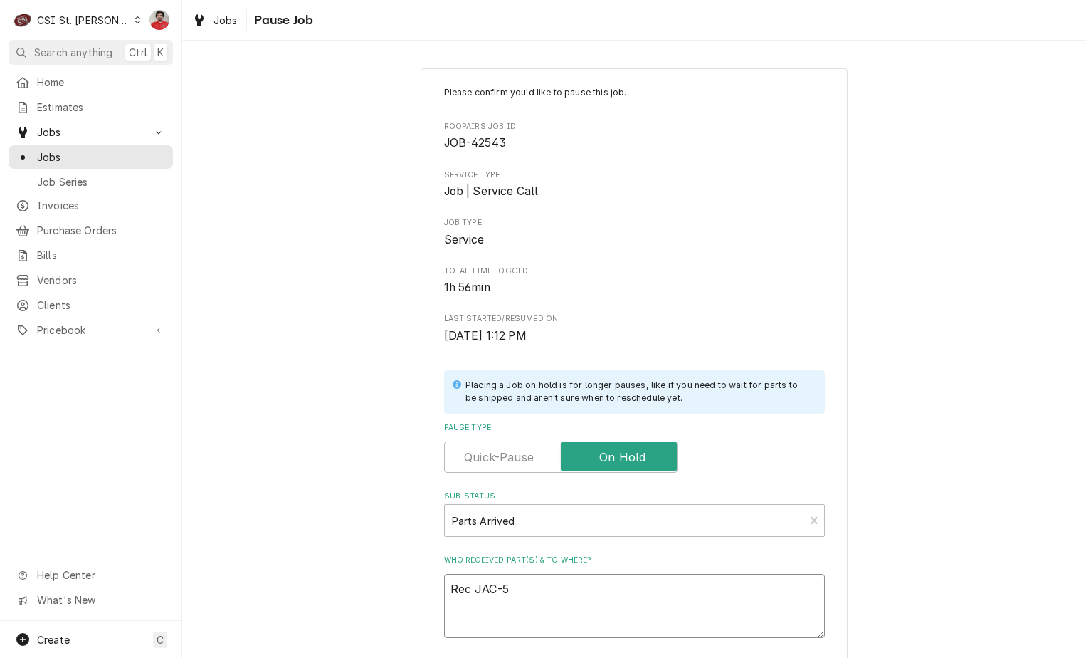
type textarea "Rec JAC-57"
type textarea "x"
type textarea "Rec JAC-570"
type textarea "x"
type textarea "Rec JAC-5700"
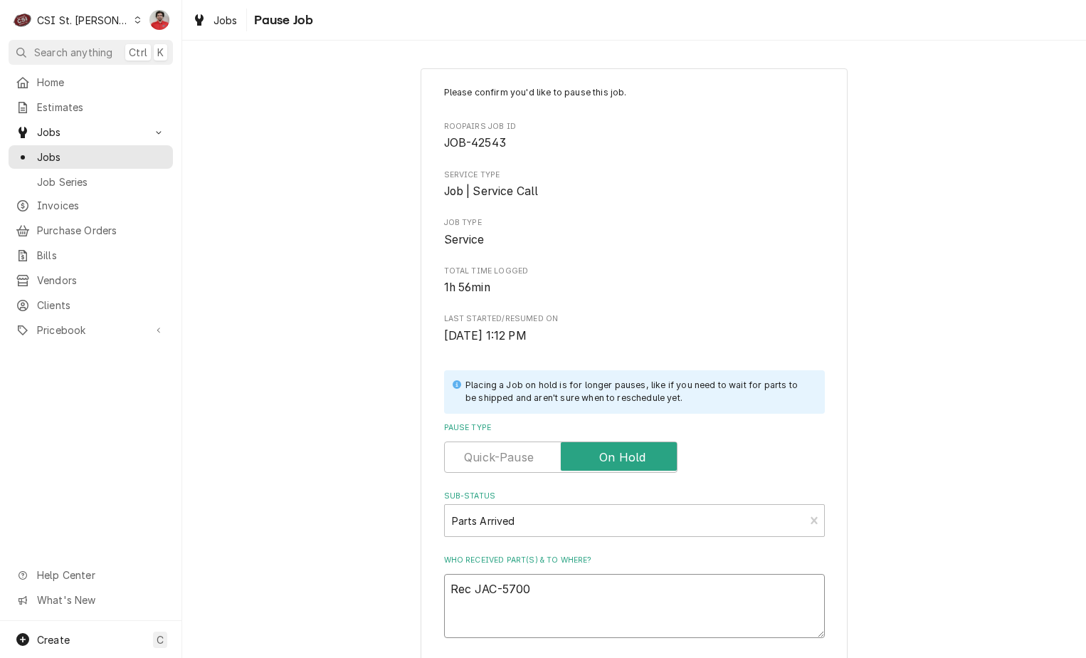
type textarea "x"
type textarea "Rec JAC-5700-"
type textarea "x"
type textarea "Rec JAC-5700-0"
type textarea "x"
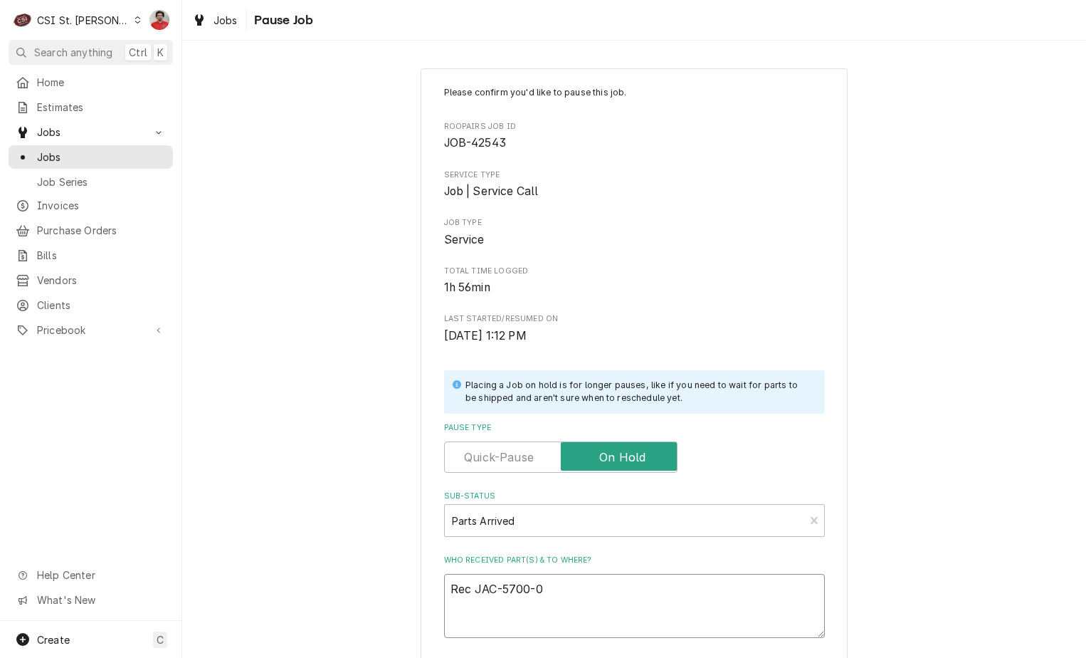
type textarea "Rec JAC-5700-01"
type textarea "x"
type textarea "Rec JAC-5700-011"
type textarea "x"
type textarea "Rec JAC-5700-011-"
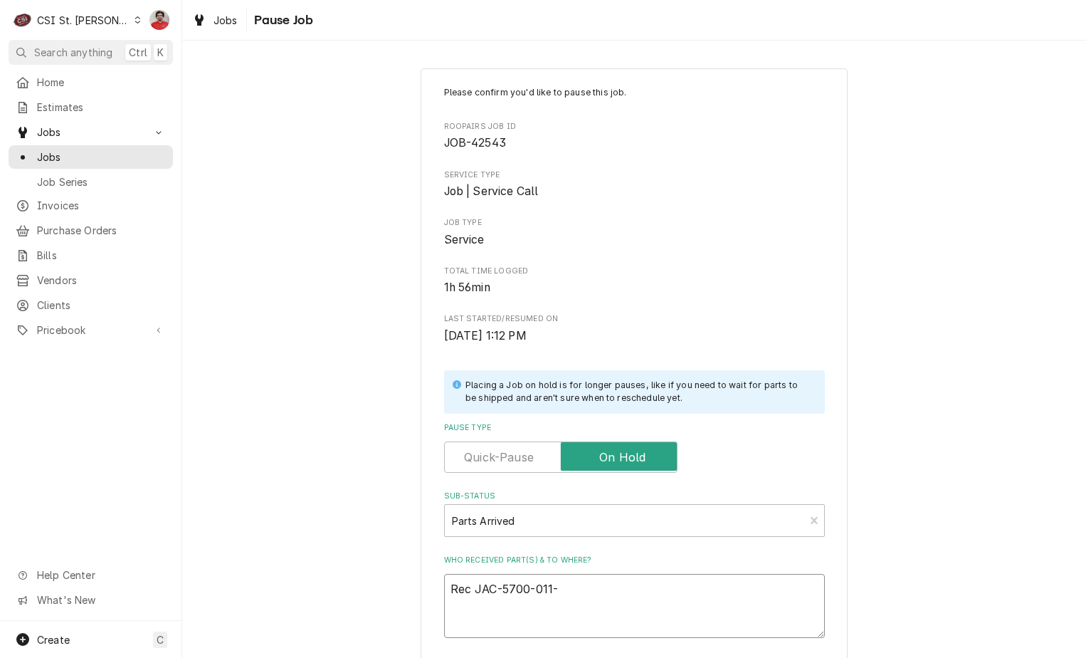
type textarea "x"
type textarea "Rec JAC-5700-011-7"
type textarea "x"
type textarea "Rec JAC-5700-011-76"
type textarea "x"
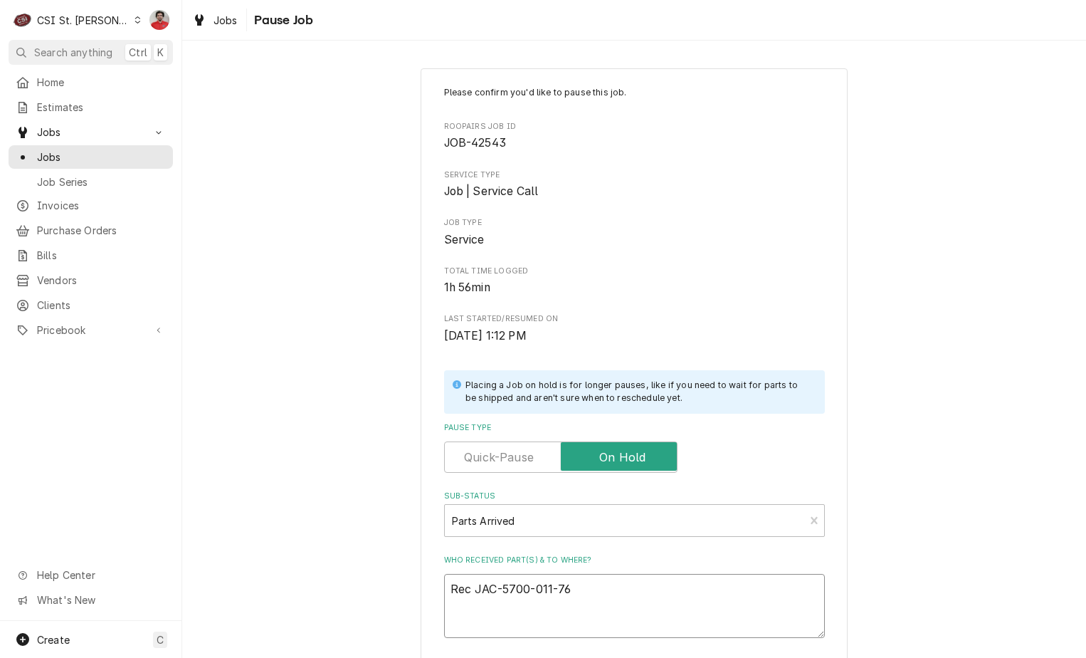
type textarea "Rec JAC-5700-011-76-"
type textarea "x"
type textarea "Rec JAC-5700-011-76-4"
type textarea "x"
type textarea "Rec JAC-5700-011-76-41"
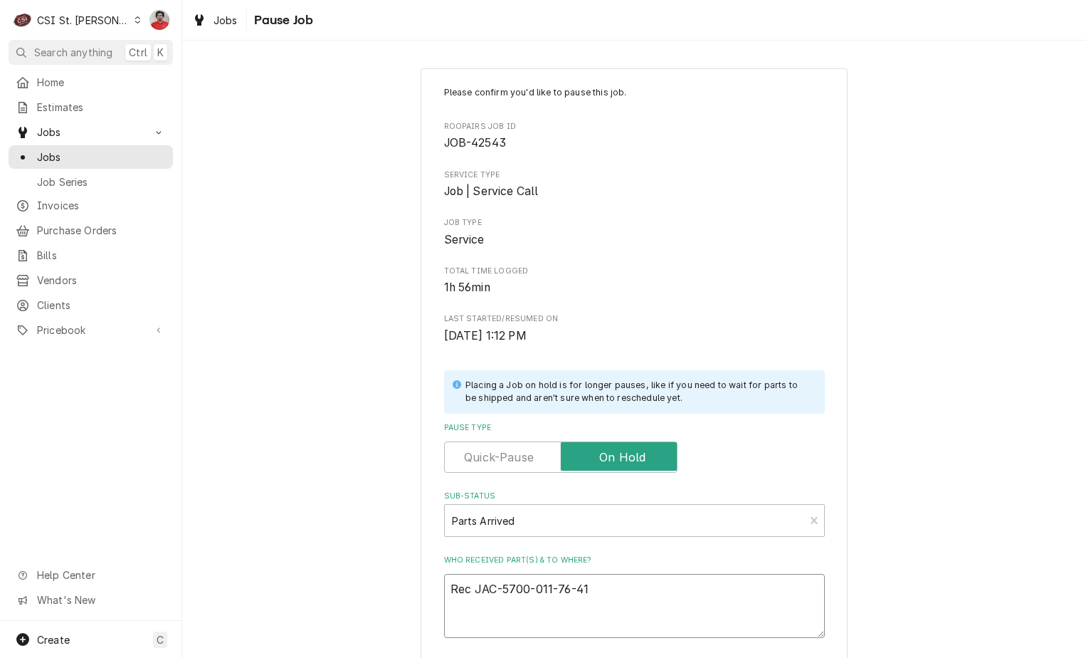
click at [471, 599] on textarea "Rec JAC-5700-011-76-41" at bounding box center [634, 606] width 381 height 64
type textarea "x"
type textarea "Rec JAC-5700-011-76-41"
type textarea "x"
type textarea "Rec tJAC-5700-011-76-41"
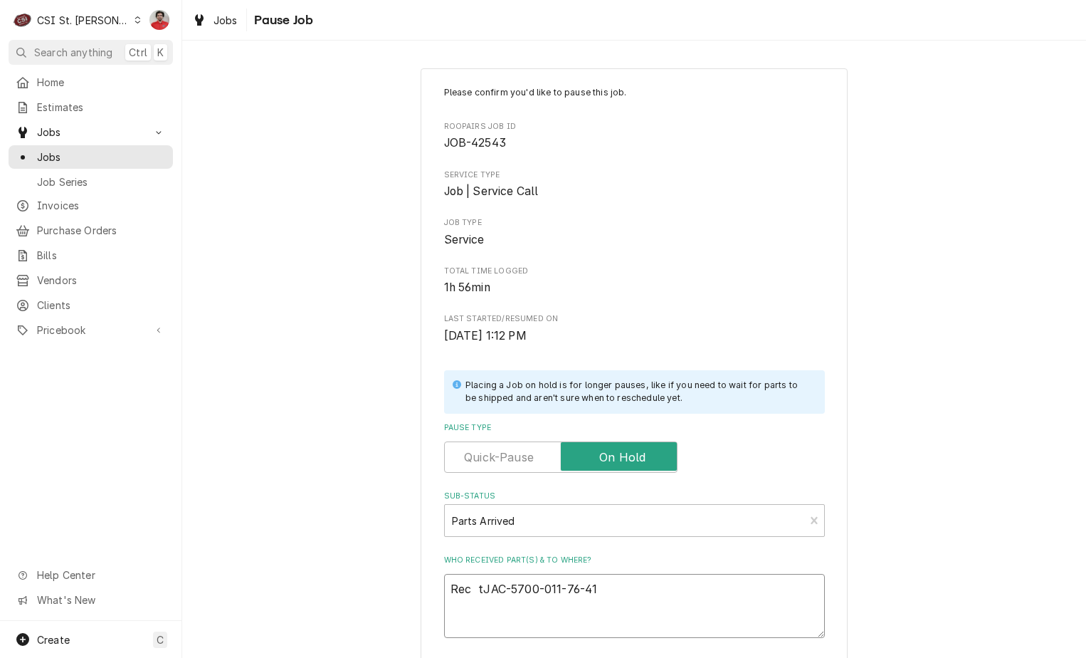
type textarea "x"
type textarea "Rec twJAC-5700-011-76-41"
type textarea "x"
type textarea "Rec twoJAC-5700-011-76-41"
type textarea "x"
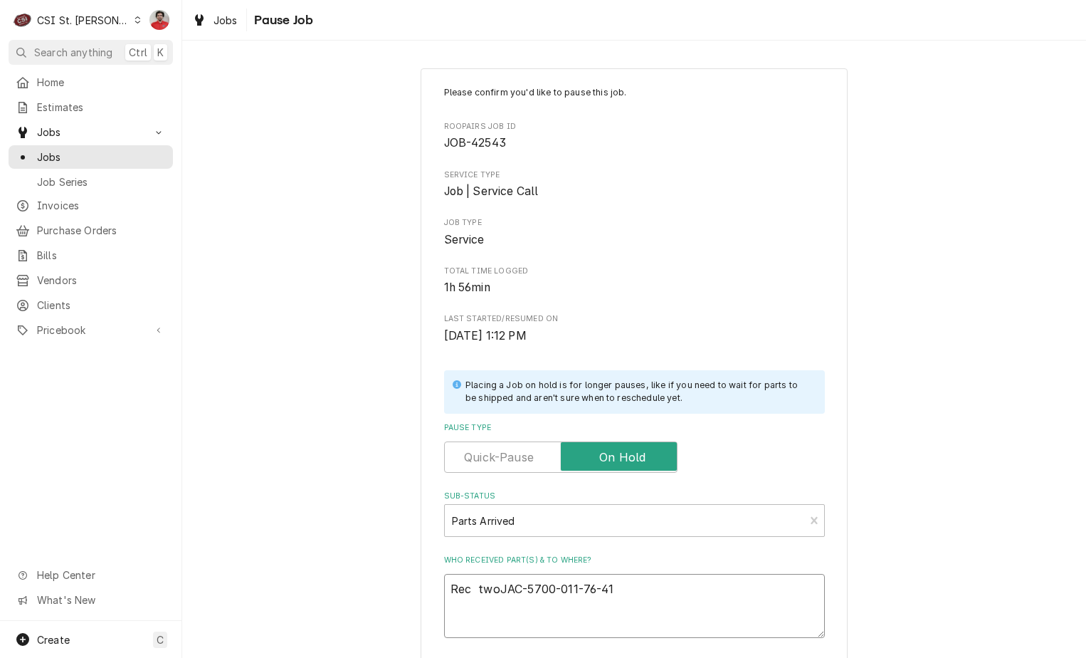
type textarea "Rec two JAC-5700-011-76-41"
type textarea "x"
type textarea "Rec two JAC-5700-011-76-41"
type textarea "x"
type textarea "Rec two JAC-5700-011-76-41 a"
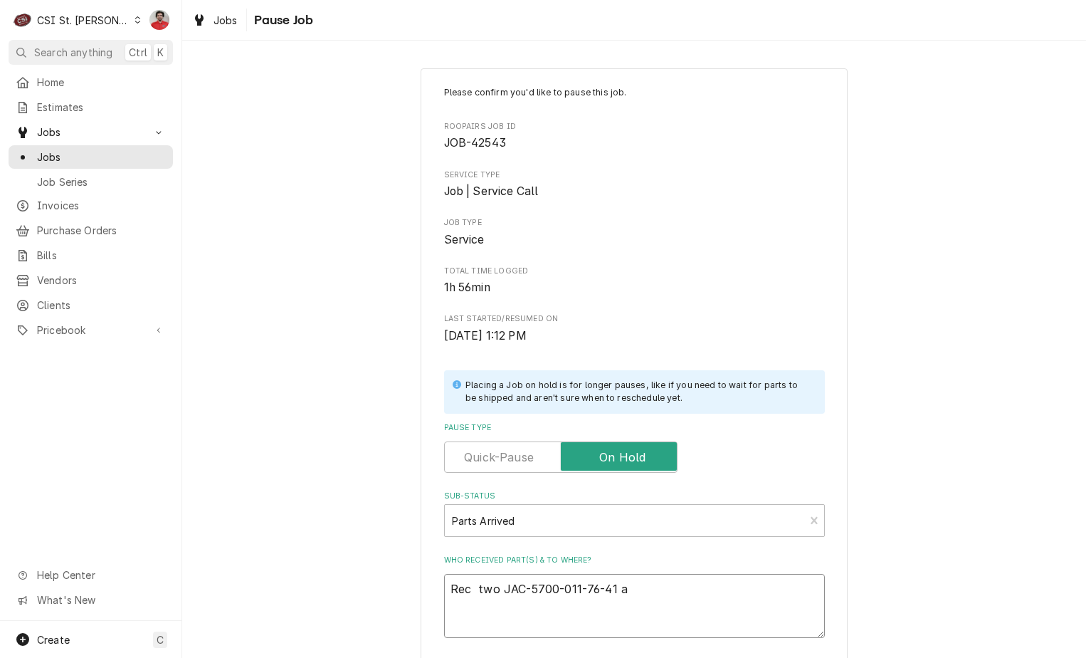
type textarea "x"
type textarea "Rec two JAC-5700-011-76-41 an"
type textarea "x"
type textarea "Rec two JAC-5700-011-76-41 and"
type textarea "x"
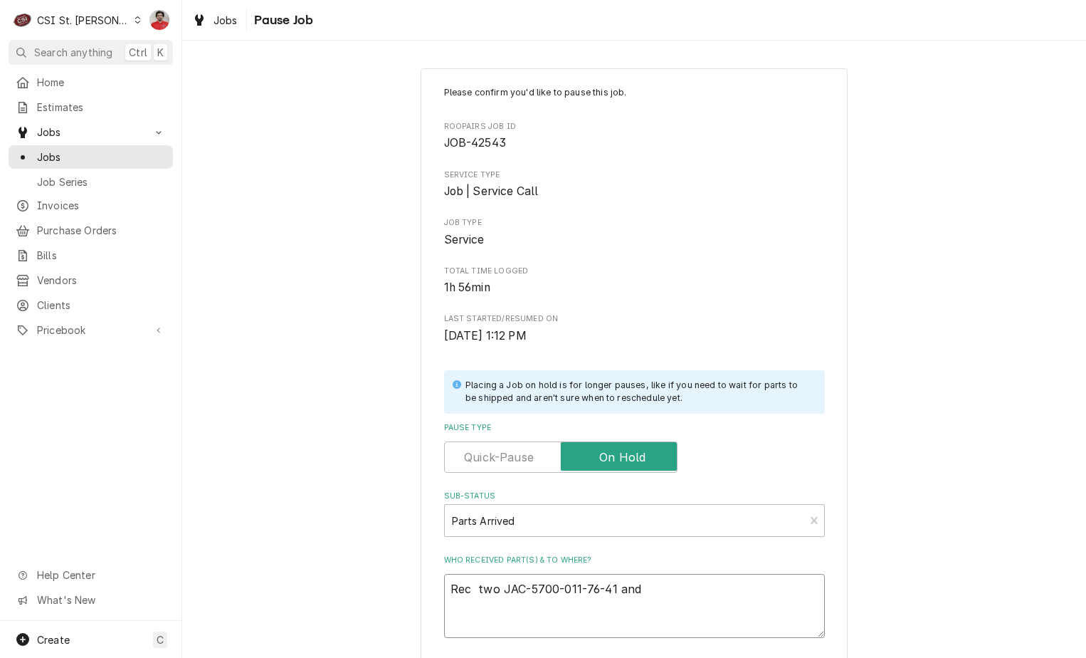
type textarea "Rec two JAC-5700-011-76-41 and"
type textarea "x"
type textarea "Rec two JAC-5700-011-76-41 and a"
type textarea "x"
type textarea "Rec two JAC-5700-011-76-41 and a"
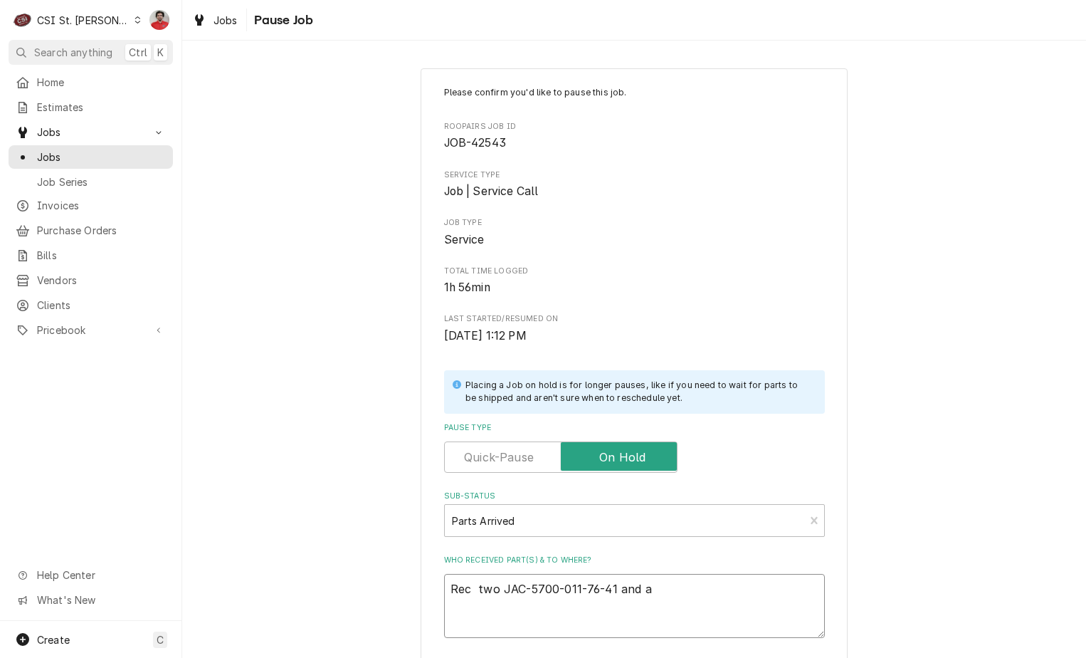
type textarea "x"
type textarea "Rec two JAC-5700-011-76-41 and a J"
type textarea "x"
type textarea "Rec two JAC-5700-011-76-41 and a JA"
type textarea "x"
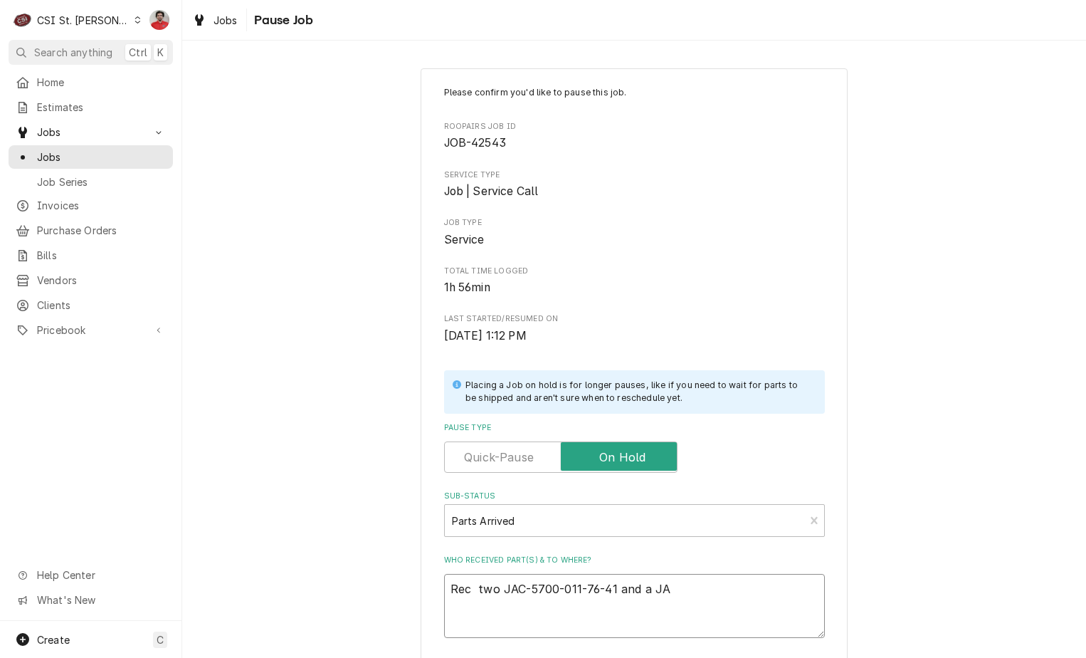
type textarea "Rec two JAC-5700-011-76-41 and a JAC"
type textarea "x"
type textarea "Rec two JAC-5700-011-76-41 and a JAC-"
type textarea "x"
type textarea "Rec two JAC-5700-011-76-41 and a JAC-5"
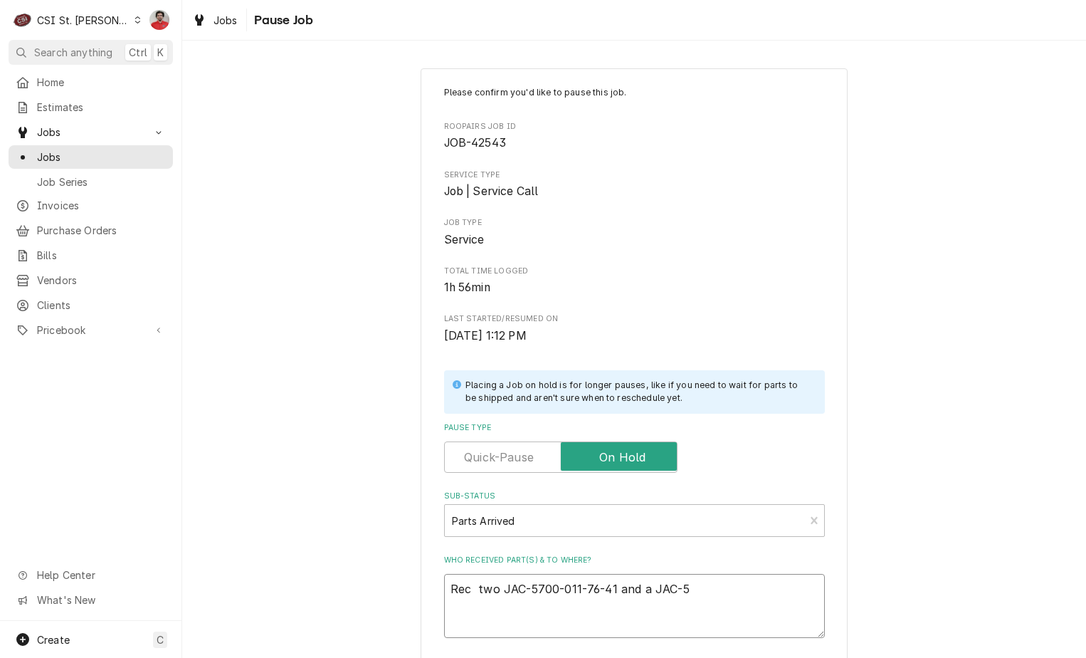
type textarea "x"
type textarea "Rec two JAC-5700-011-76-41 and a JAC-57"
type textarea "x"
type textarea "Rec two JAC-5700-011-76-41 and a JAC-570"
type textarea "x"
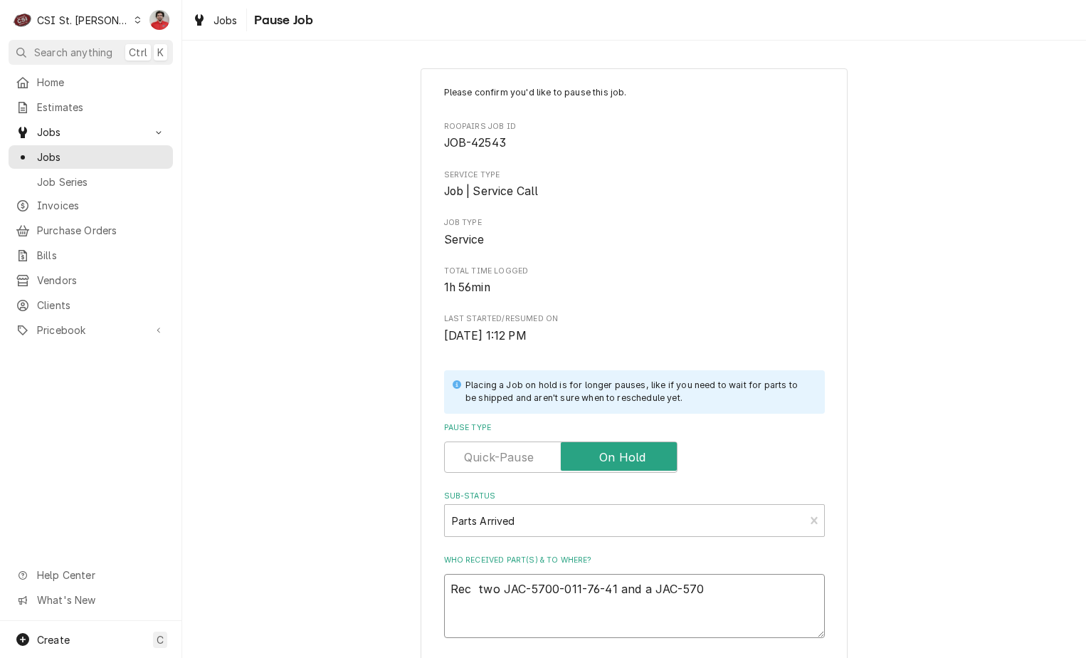
type textarea "Rec two JAC-5700-011-76-41 and a JAC-5700"
type textarea "x"
type textarea "Rec two JAC-5700-011-76-41 and a JAC-5700-"
type textarea "x"
type textarea "Rec two JAC-5700-011-76-41 and a JAC-5700-1"
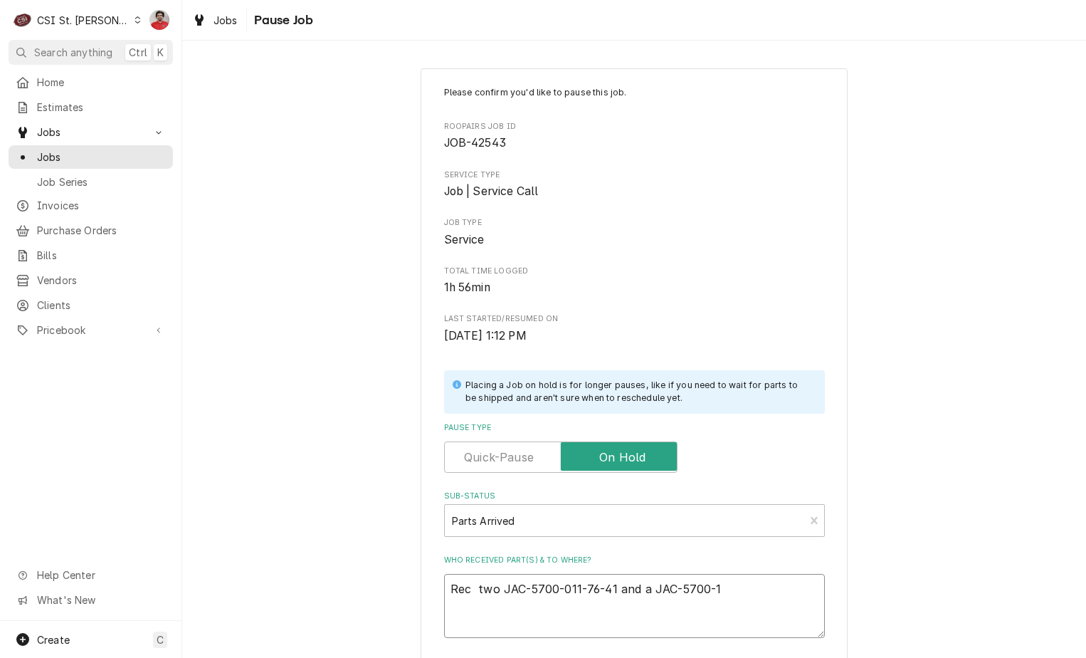
type textarea "x"
type textarea "Rec two JAC-5700-011-76-41 and a JAC-5700-11"
type textarea "x"
type textarea "Rec two JAC-5700-011-76-41 and a JAC-5700-111"
type textarea "x"
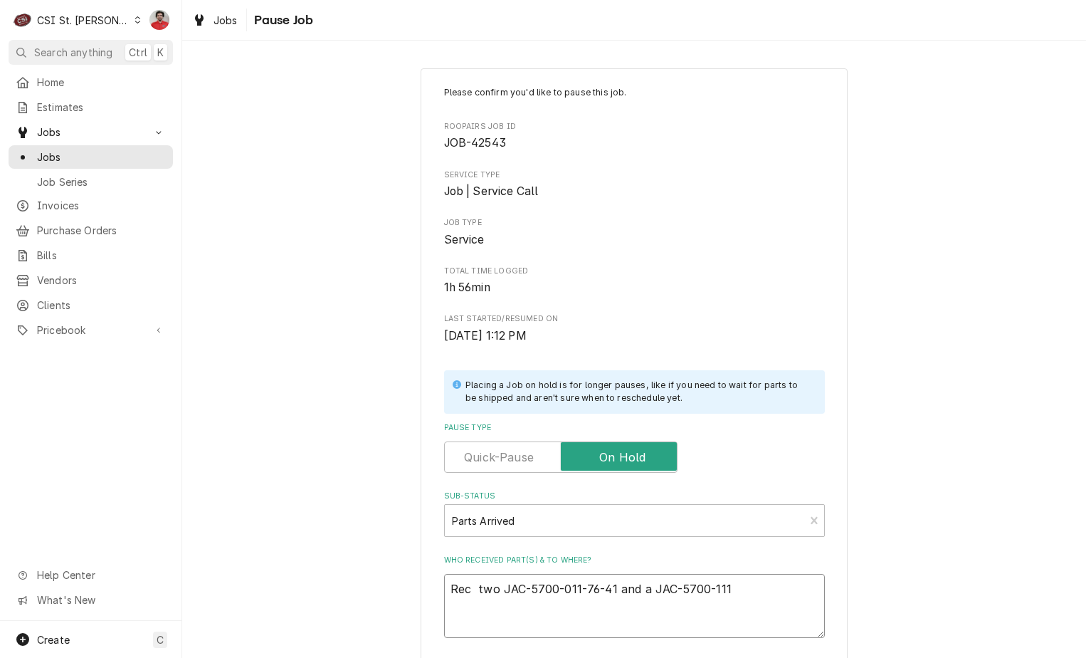
type textarea "Rec two JAC-5700-011-76-41 and a JAC-5700-111-"
type textarea "x"
type textarea "Rec two JAC-5700-011-76-41 and a JAC-5700-111-3"
type textarea "x"
type textarea "Rec two JAC-5700-011-76-41 and a JAC-5700-111-35"
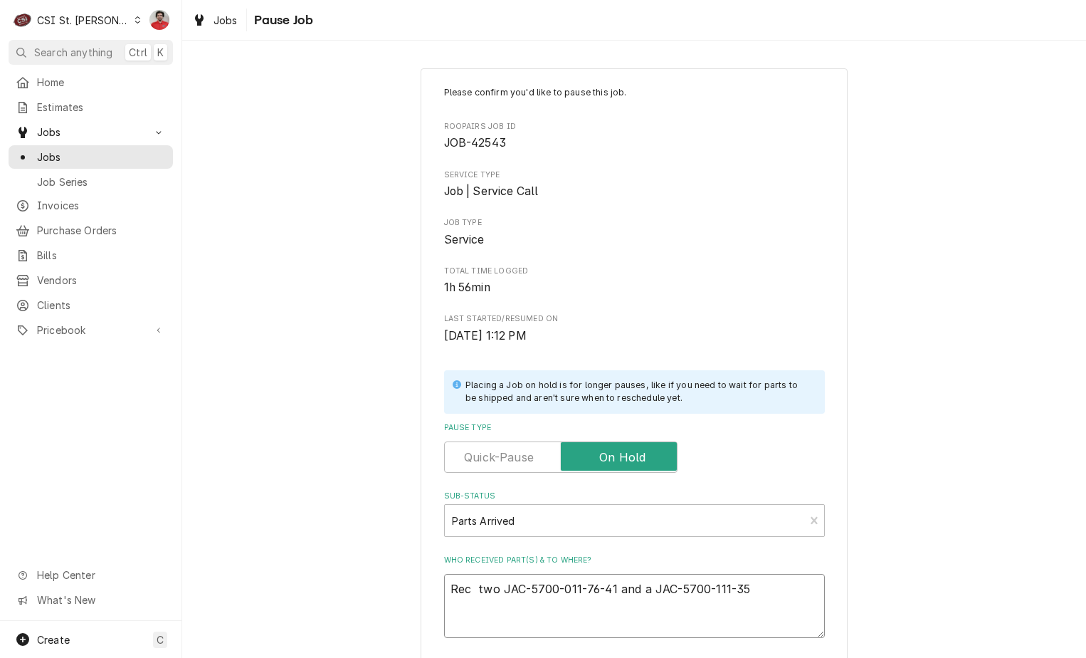
type textarea "x"
type textarea "Rec two JAC-5700-011-76-41 and a JAC-5700-111-35-"
type textarea "x"
type textarea "Rec two JAC-5700-011-76-41 and a JAC-5700-111-35-2"
type textarea "x"
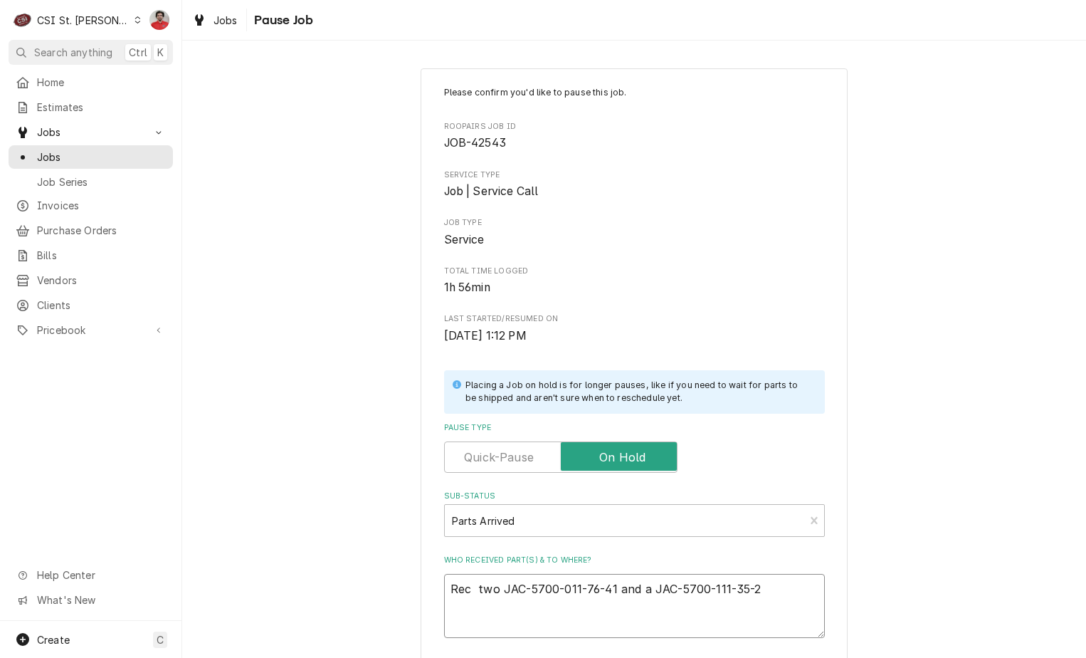
type textarea "Rec two JAC-5700-011-76-41 and a JAC-5700-111-35-29"
type textarea "x"
type textarea "Rec two JAC-5700-011-76-41 and a JAC-5700-111-35-29"
type textarea "x"
type textarea "Rec two JAC-5700-011-76-41 and a JAC-5700-111-35-29 t"
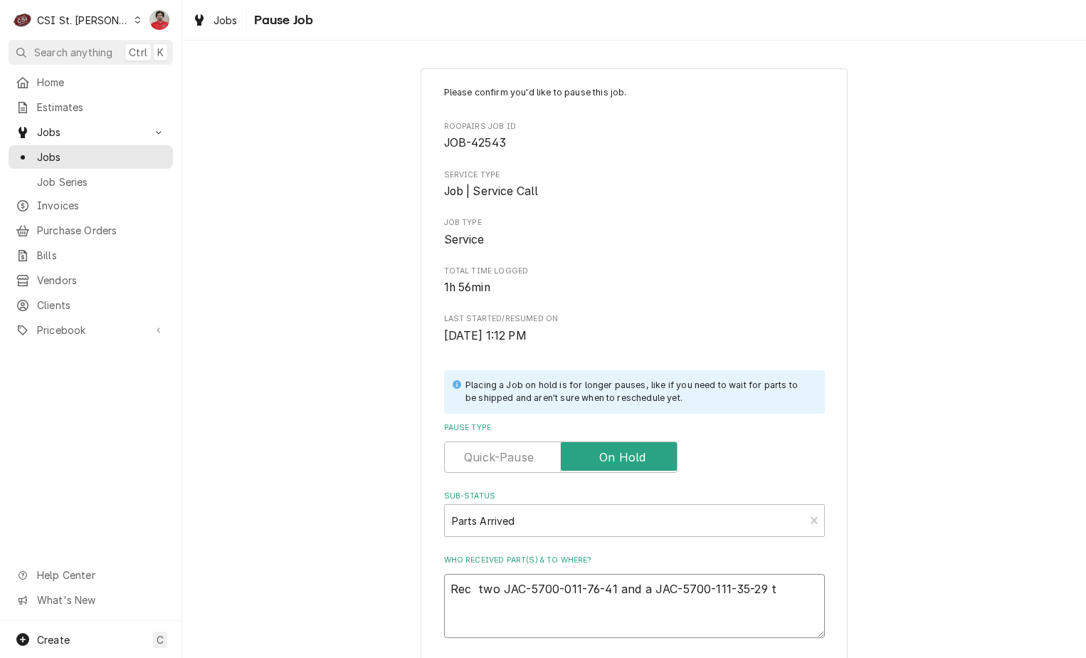
type textarea "x"
type textarea "Rec two JAC-5700-011-76-41 and a JAC-5700-111-35-29 tp"
type textarea "x"
type textarea "Rec two JAC-5700-011-76-41 and a JAC-5700-111-35-29 tp"
type textarea "x"
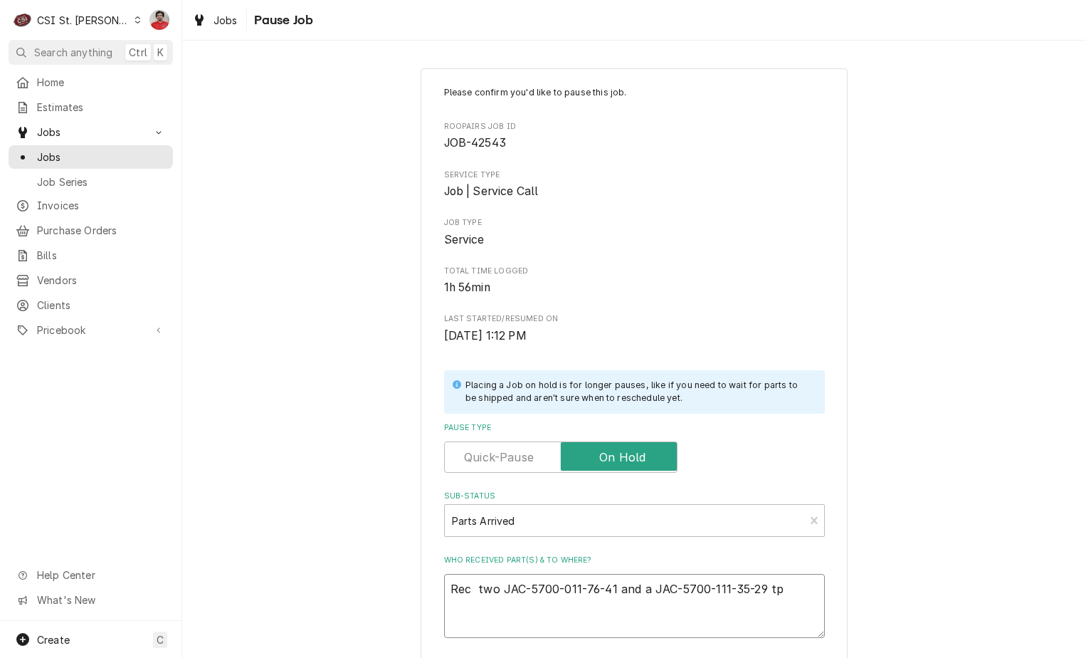
type textarea "Rec two JAC-5700-011-76-41 and a JAC-5700-111-35-29 tp"
type textarea "x"
type textarea "Rec two JAC-5700-011-76-41 and a JAC-5700-111-35-29 t"
type textarea "x"
type textarea "Rec two JAC-5700-011-76-41 and a JAC-5700-111-35-29 to"
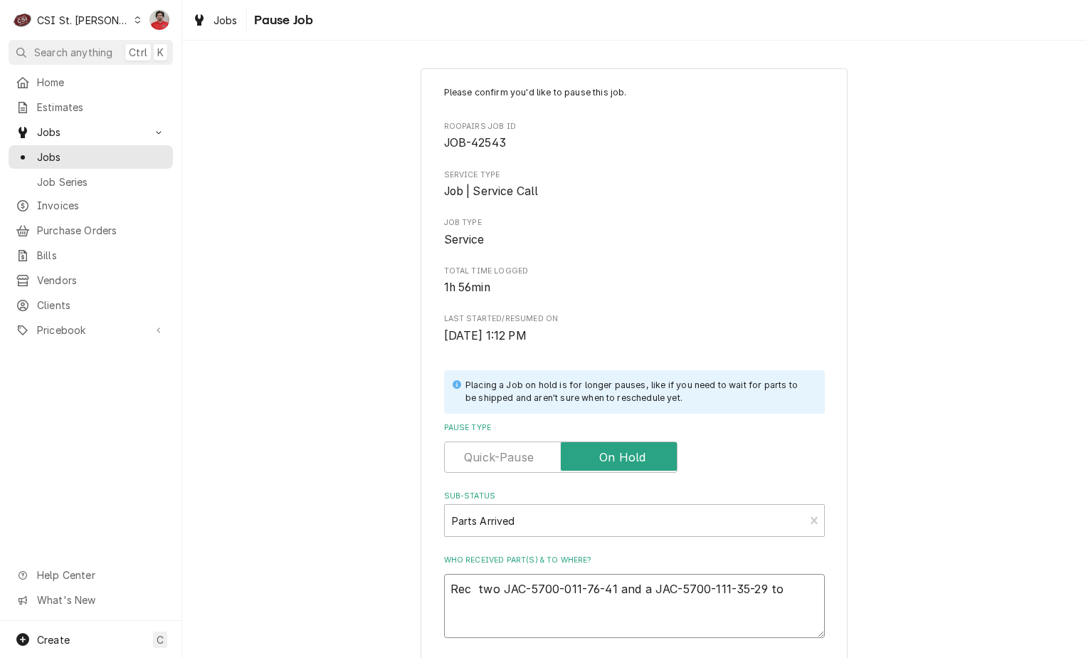
type textarea "x"
type textarea "Rec two JAC-5700-011-76-41 and a JAC-5700-111-35-29 to"
type textarea "x"
type textarea "Rec two JAC-5700-011-76-41 and a JAC-5700-111-35-29 to T"
type textarea "x"
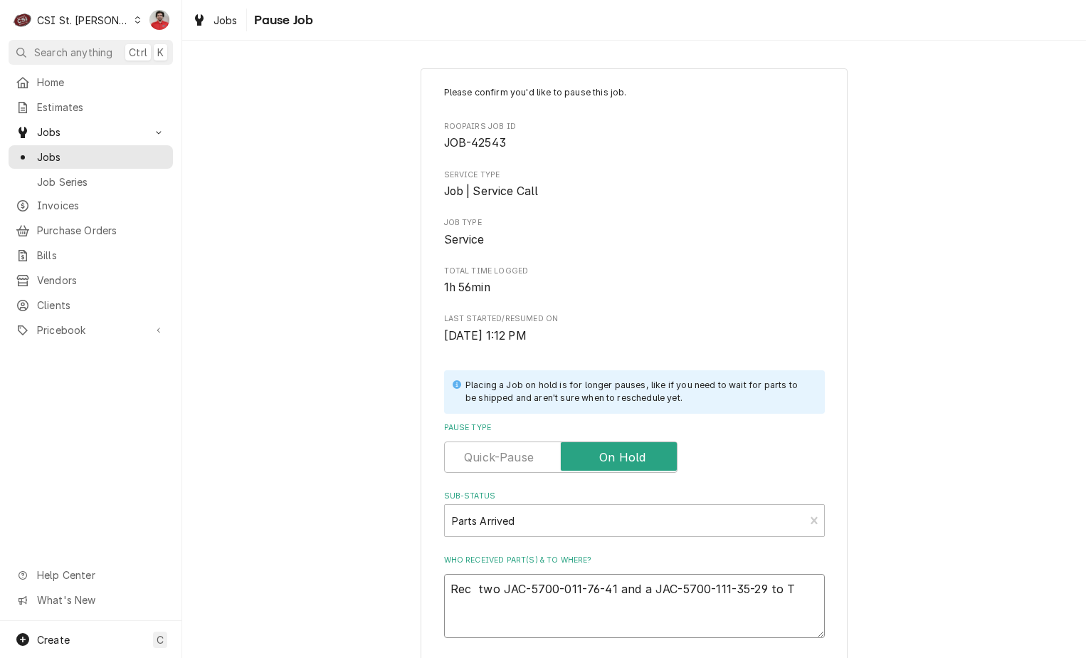
type textarea "Rec two JAC-5700-011-76-41 and a JAC-5700-111-35-29 to To"
type textarea "x"
type textarea "Rec two JAC-5700-011-76-41 and a JAC-5700-111-35-29 to Tom"
type textarea "x"
type textarea "Rec two JAC-5700-011-76-41 and a JAC-5700-111-35-29 to Tom"
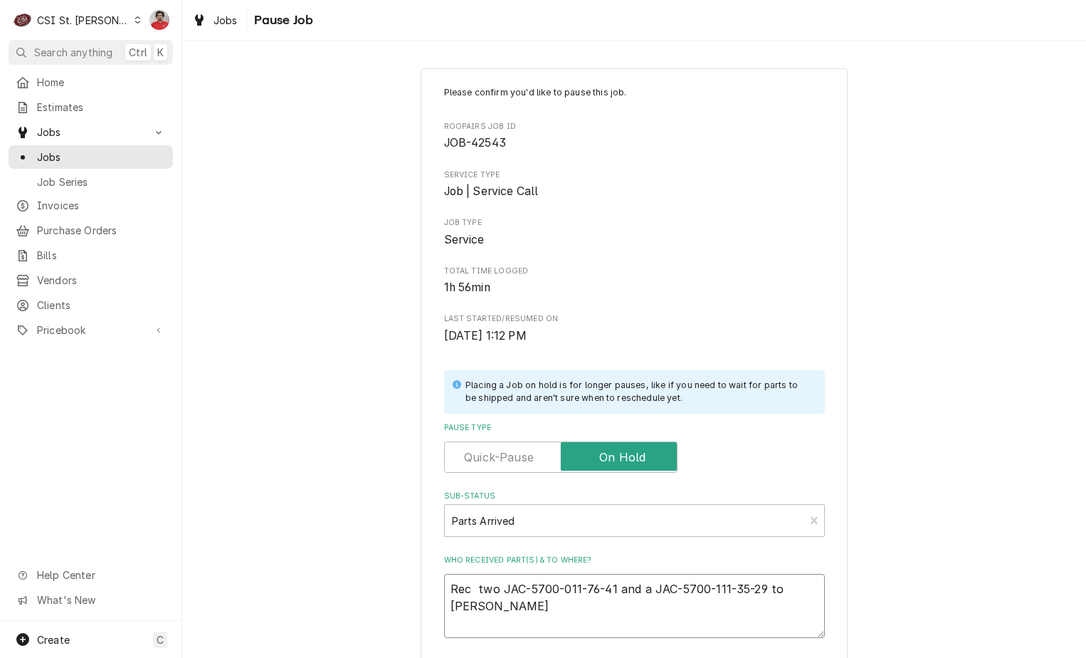
type textarea "x"
type textarea "Rec two JAC-5700-011-76-41 and a JAC-5700-111-35-29 to Tom L"
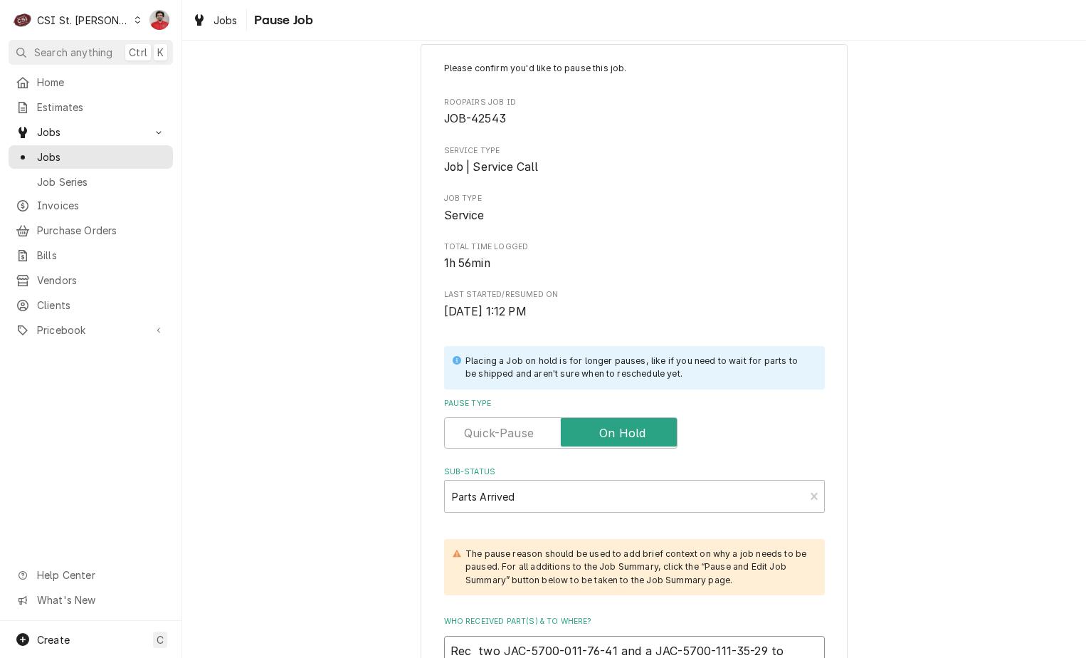
type textarea "x"
type textarea "Rec two JAC-5700-011-76-41 and a JAC-5700-111-35-29 to Tom L'"
type textarea "x"
type textarea "Rec two JAC-5700-011-76-41 and a JAC-5700-111-35-29 to Tom L's"
type textarea "x"
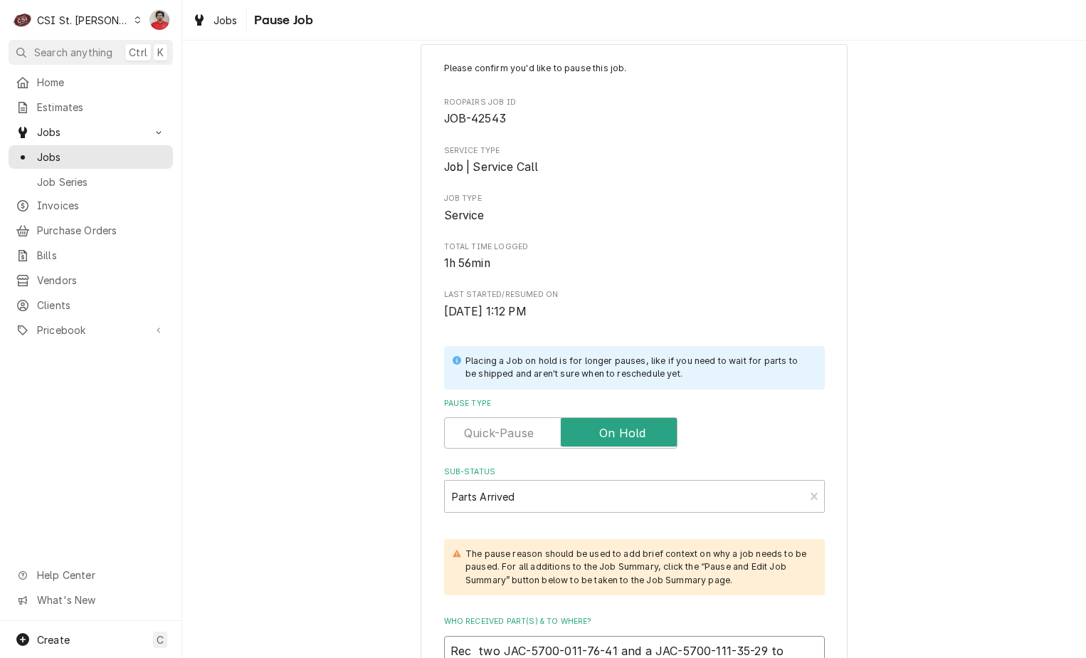
type textarea "Rec two JAC-5700-011-76-41 and a JAC-5700-111-35-29 to Tom L's"
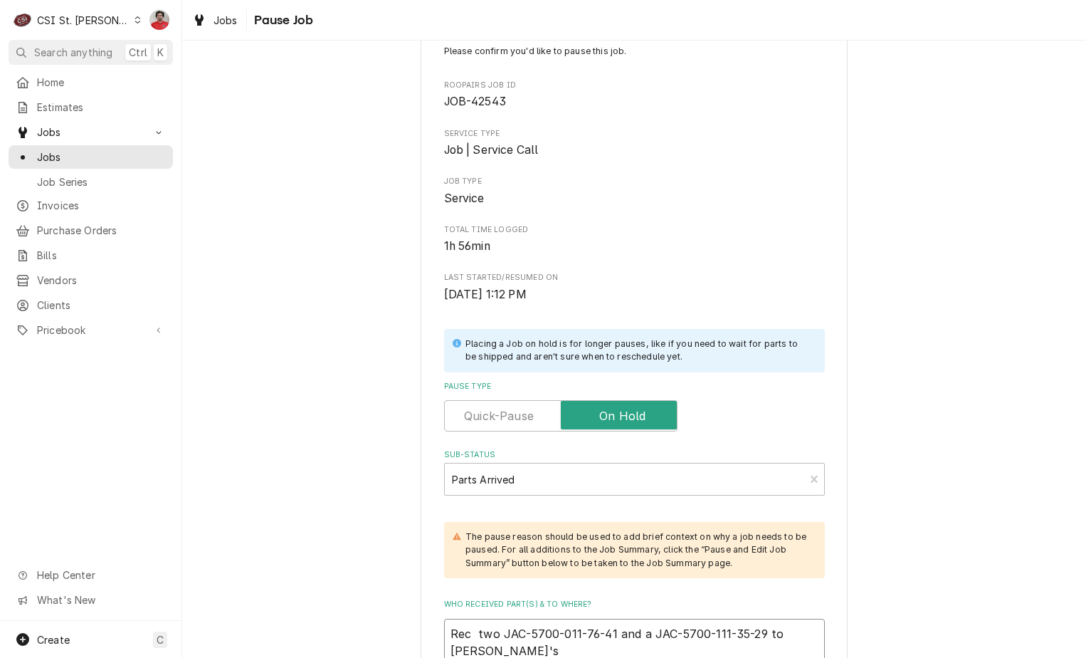
type textarea "x"
type textarea "Rec two JAC-5700-011-76-41 and a JAC-5700-111-35-29 to Tom L's s"
type textarea "x"
type textarea "Rec two JAC-5700-011-76-41 and a JAC-5700-111-35-29 to Tom L's sh"
type textarea "x"
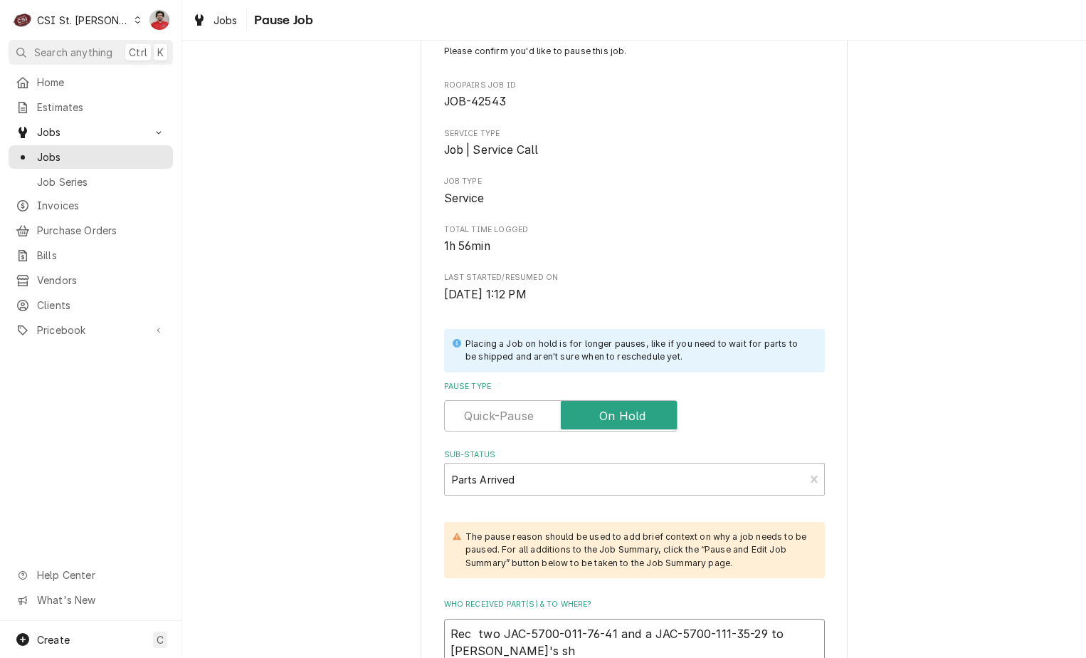
type textarea "Rec two JAC-5700-011-76-41 and a JAC-5700-111-35-29 to Tom L's she"
type textarea "x"
type textarea "Rec two JAC-5700-011-76-41 and a JAC-5700-111-35-29 to Tom L's shel"
type textarea "x"
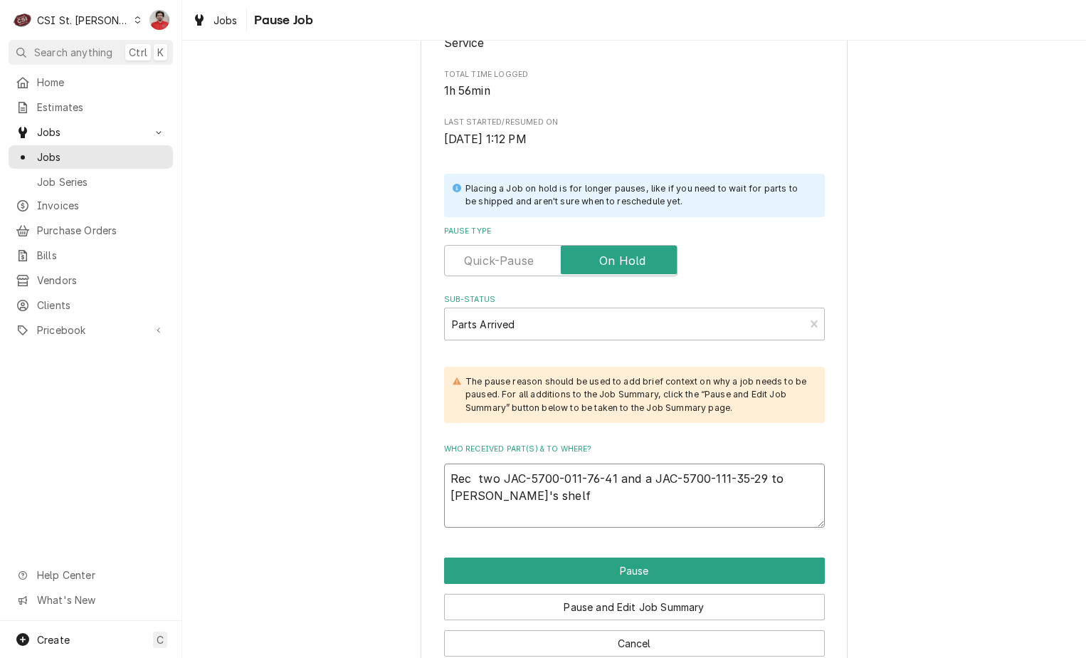
scroll to position [226, 0]
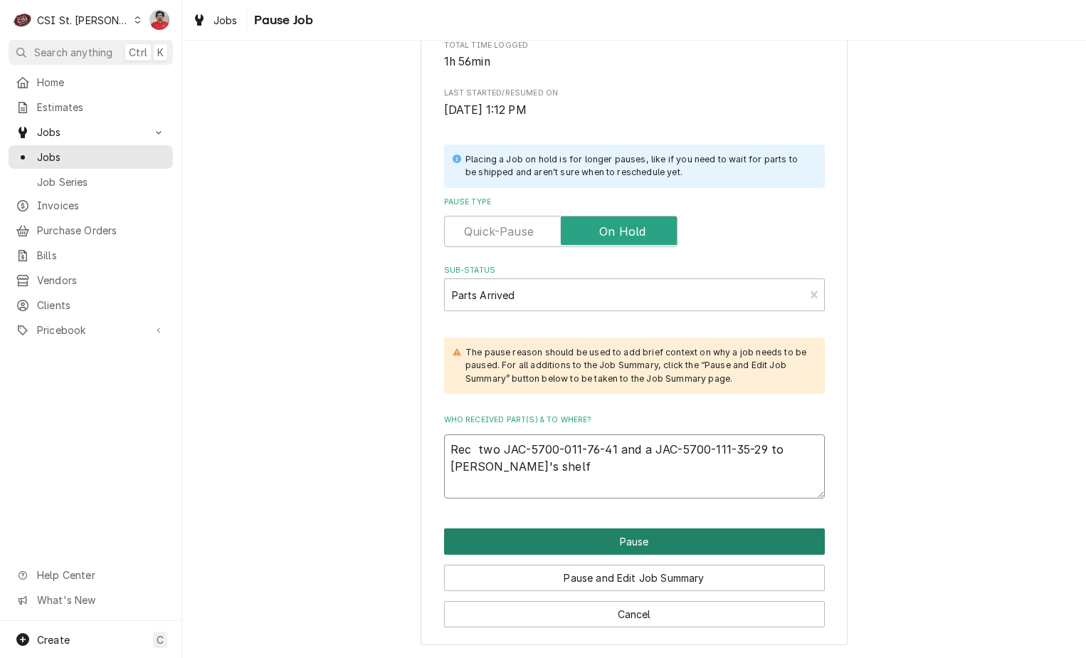
type textarea "Rec two JAC-5700-011-76-41 and a JAC-5700-111-35-29 to Tom L's shelf"
click at [600, 535] on button "Pause" at bounding box center [634, 541] width 381 height 26
type textarea "x"
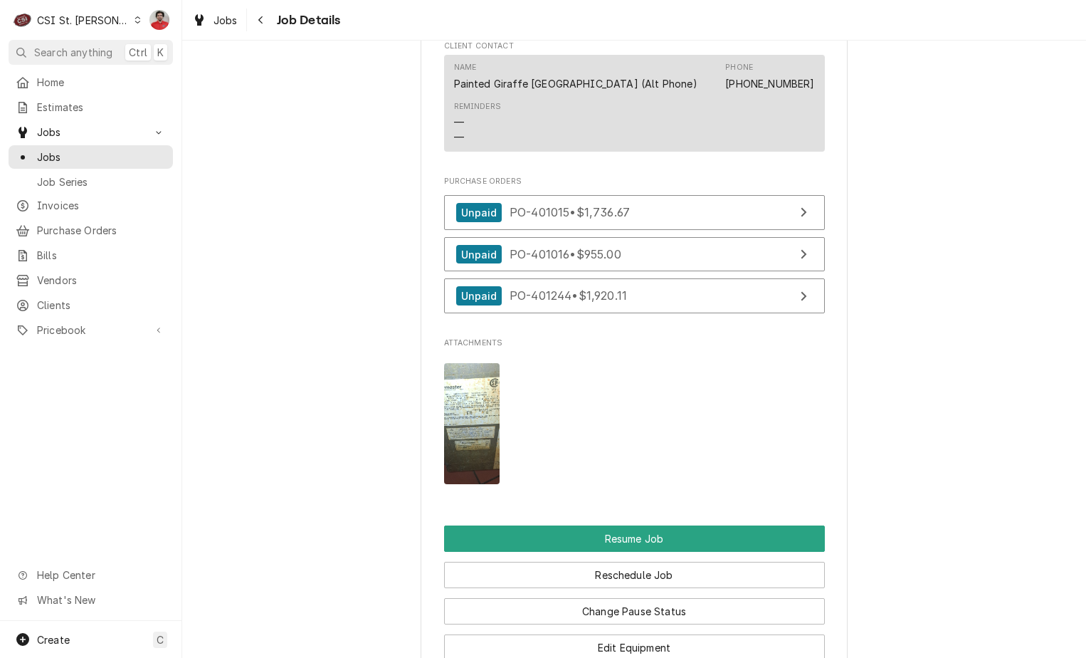
scroll to position [1637, 0]
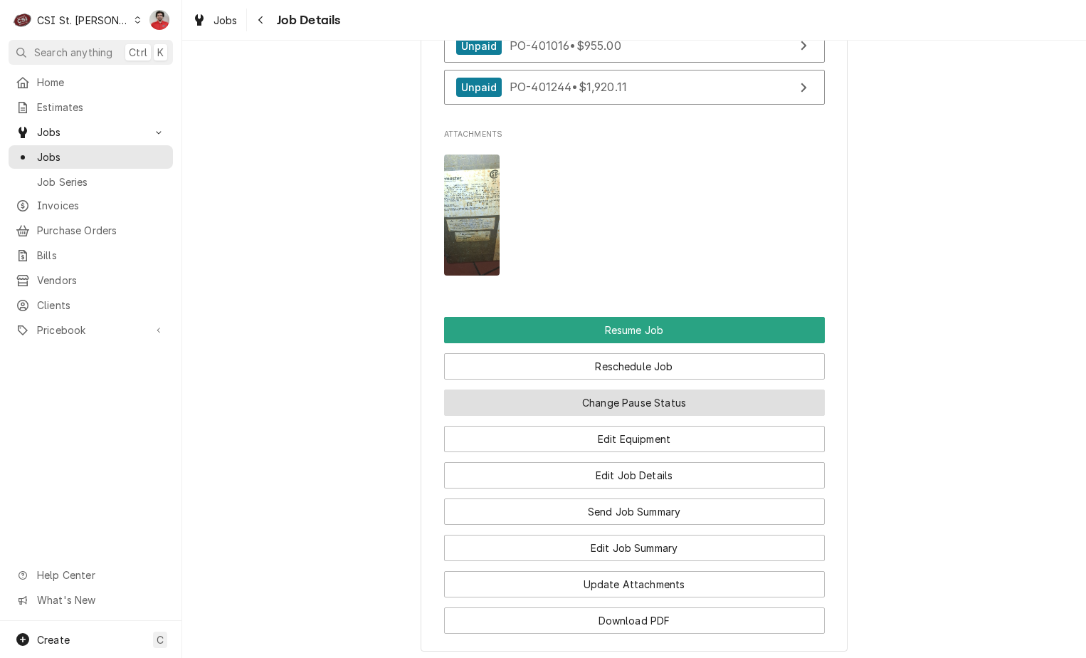
click at [598, 416] on button "Change Pause Status" at bounding box center [634, 402] width 381 height 26
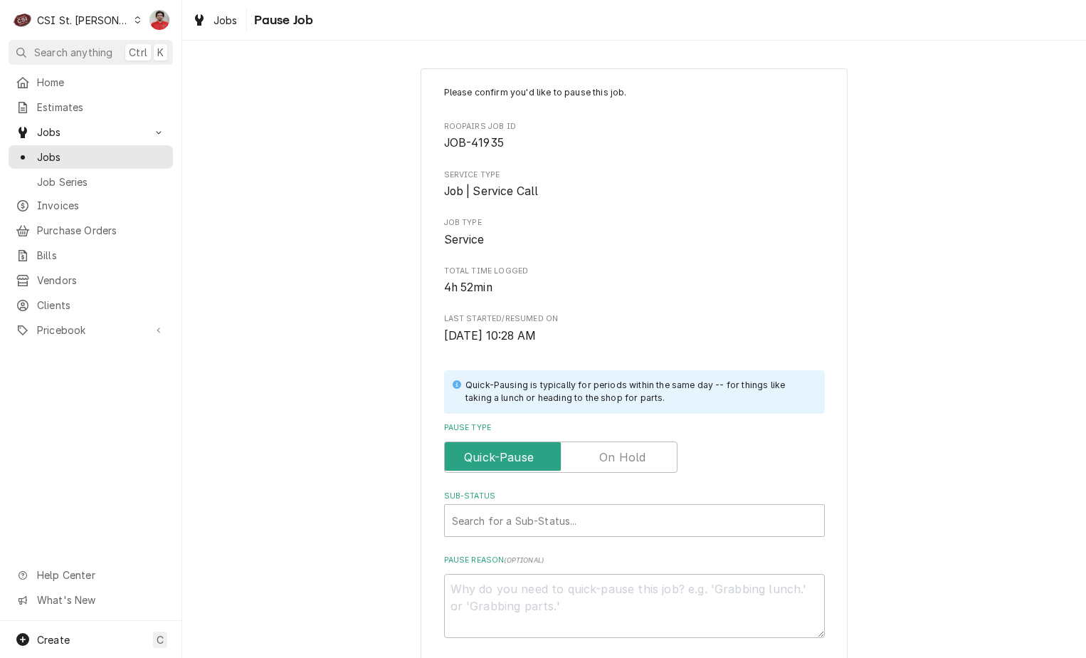
click at [596, 456] on label "Pause Type" at bounding box center [560, 456] width 233 height 31
click at [596, 456] on input "Pause Type" at bounding box center [561, 456] width 221 height 31
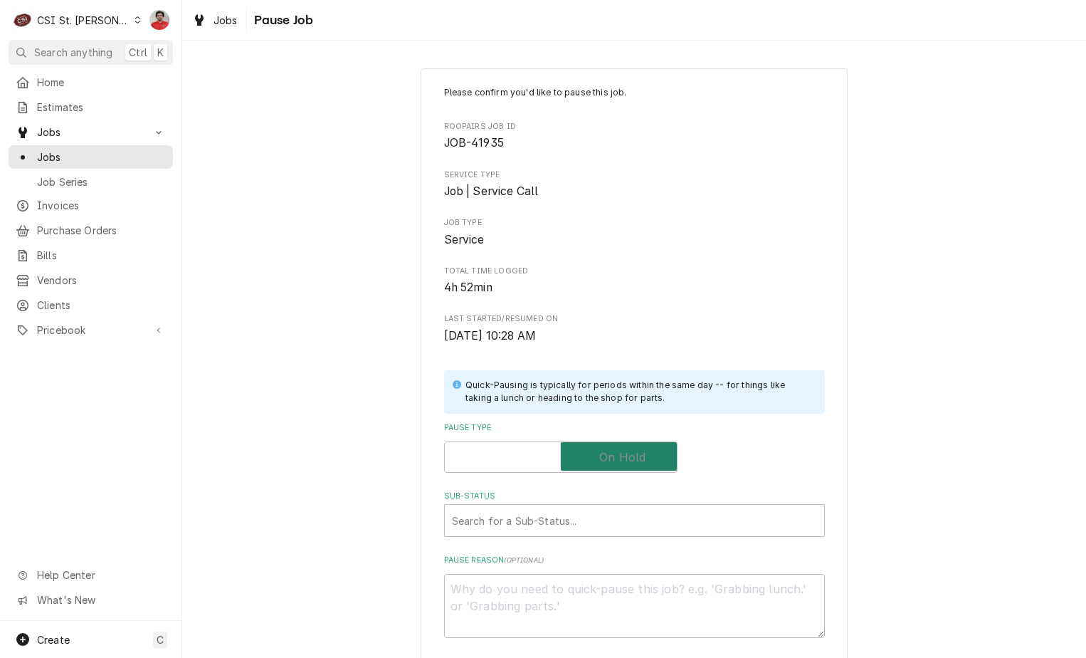
checkbox input "true"
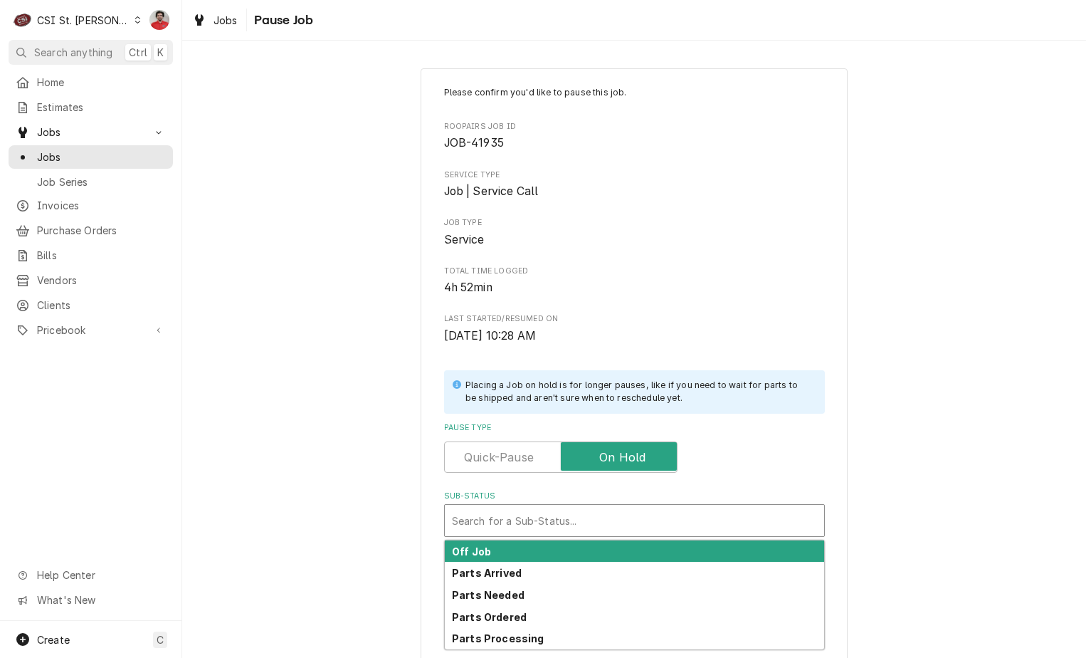
click at [582, 510] on div "Sub-Status" at bounding box center [634, 521] width 365 height 26
click at [568, 579] on div "Parts Arrived" at bounding box center [634, 573] width 379 height 22
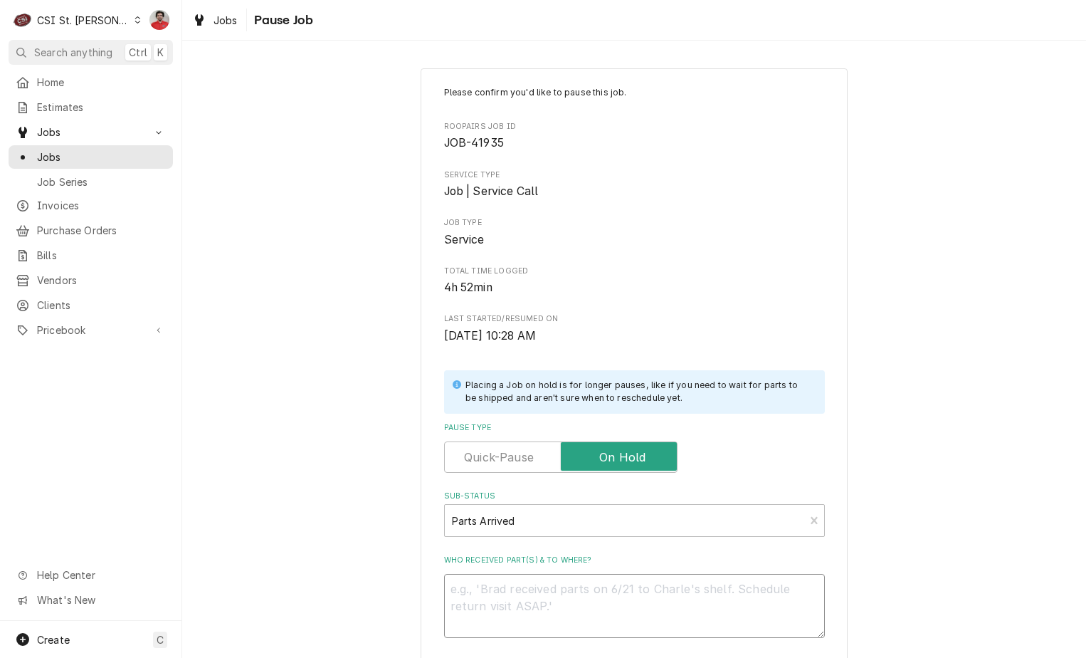
click at [567, 601] on textarea "Who received part(s) & to where?" at bounding box center [634, 606] width 381 height 64
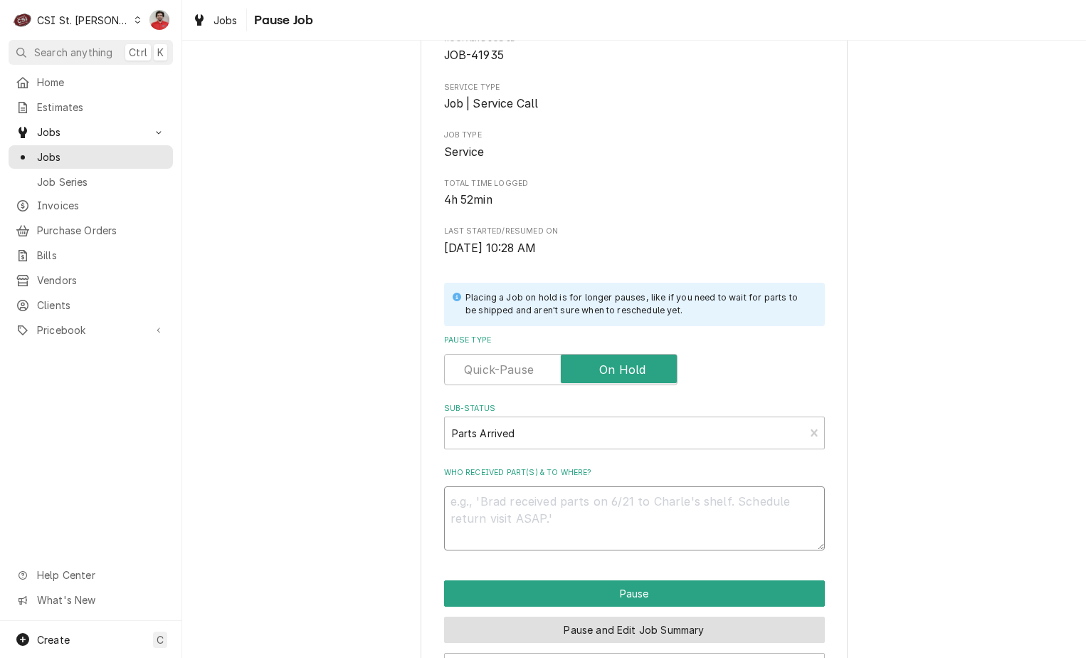
scroll to position [140, 0]
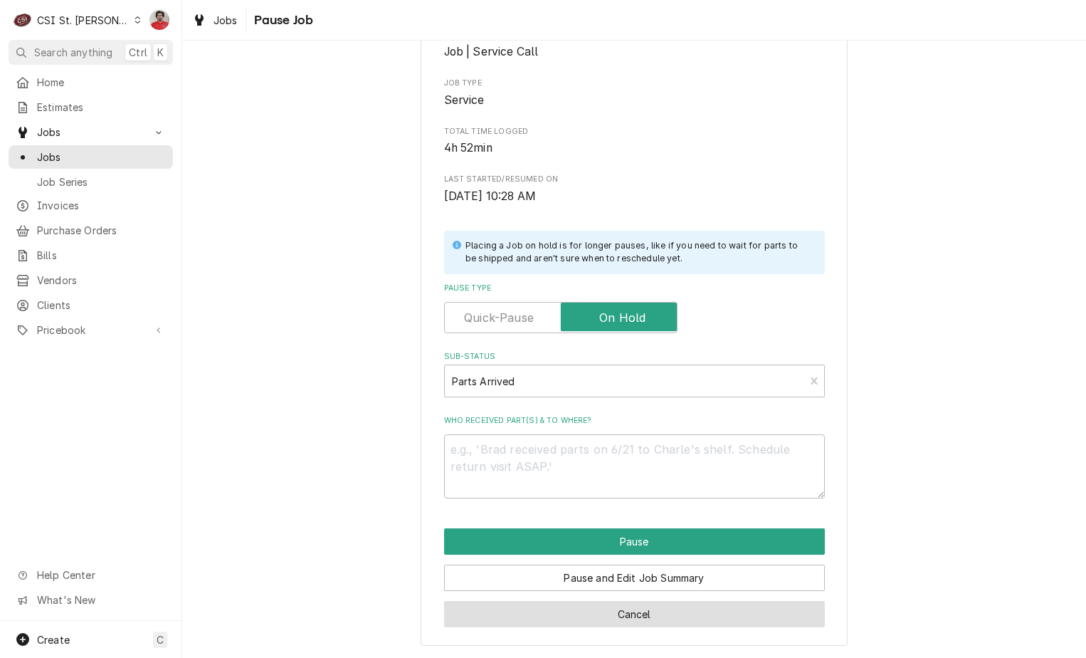
click at [609, 625] on button "Cancel" at bounding box center [634, 614] width 381 height 26
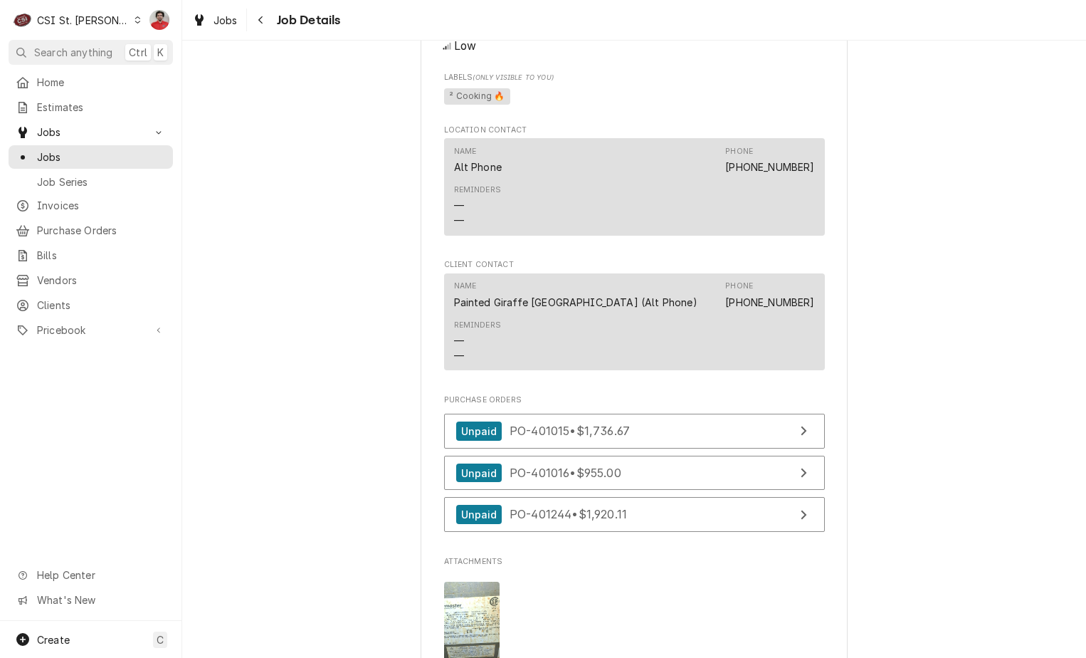
scroll to position [1851, 0]
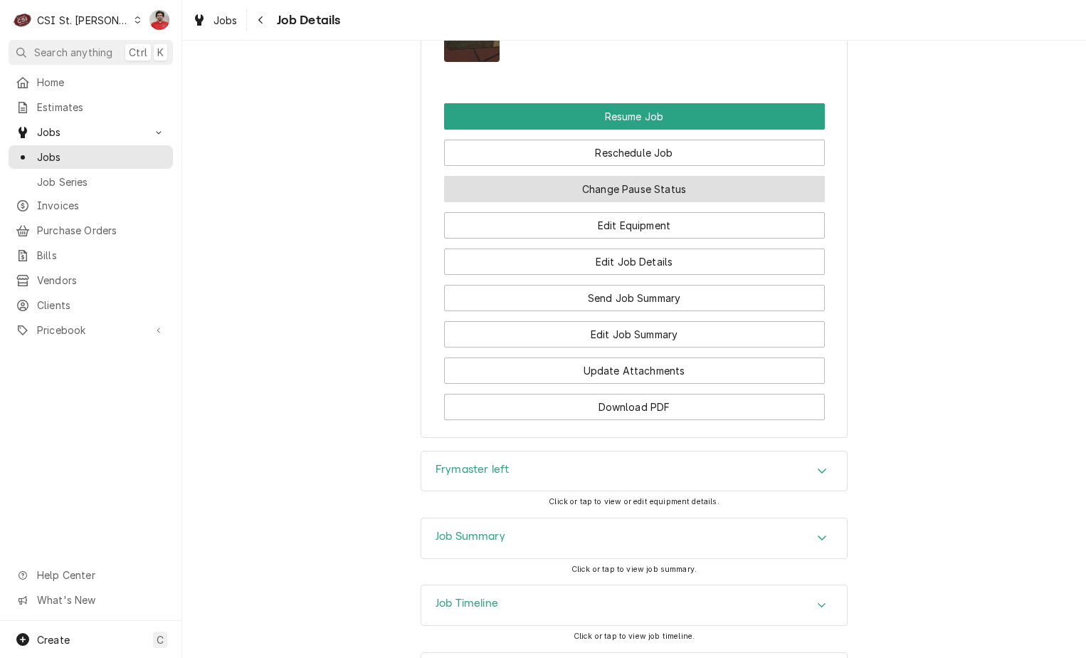
click at [621, 202] on button "Change Pause Status" at bounding box center [634, 189] width 381 height 26
type textarea "x"
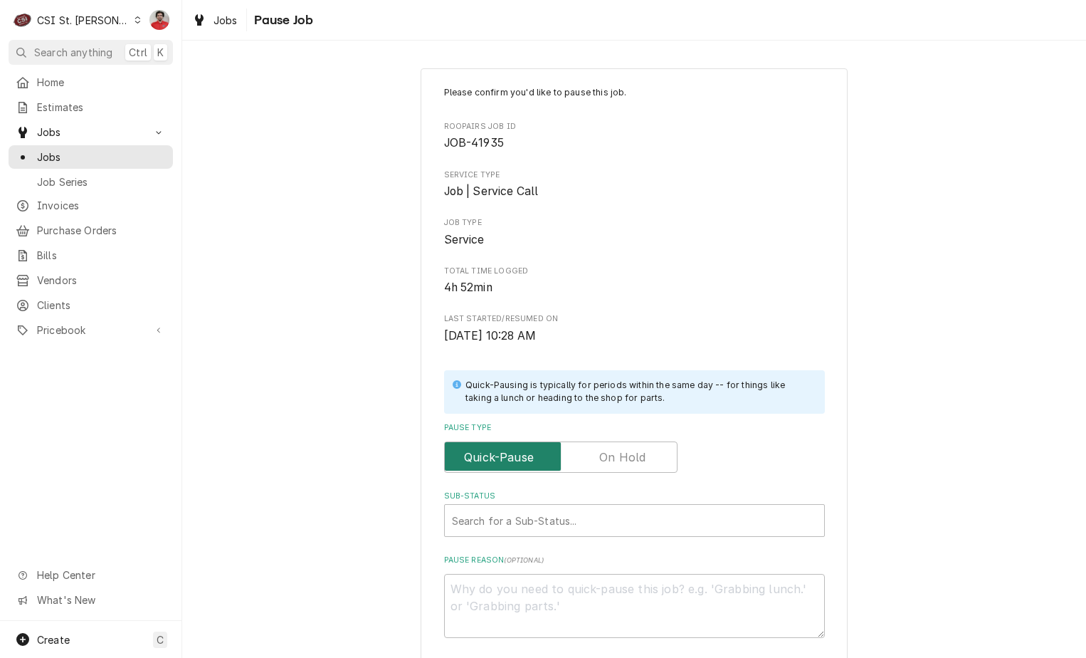
click at [578, 443] on input "Pause Type" at bounding box center [561, 456] width 221 height 31
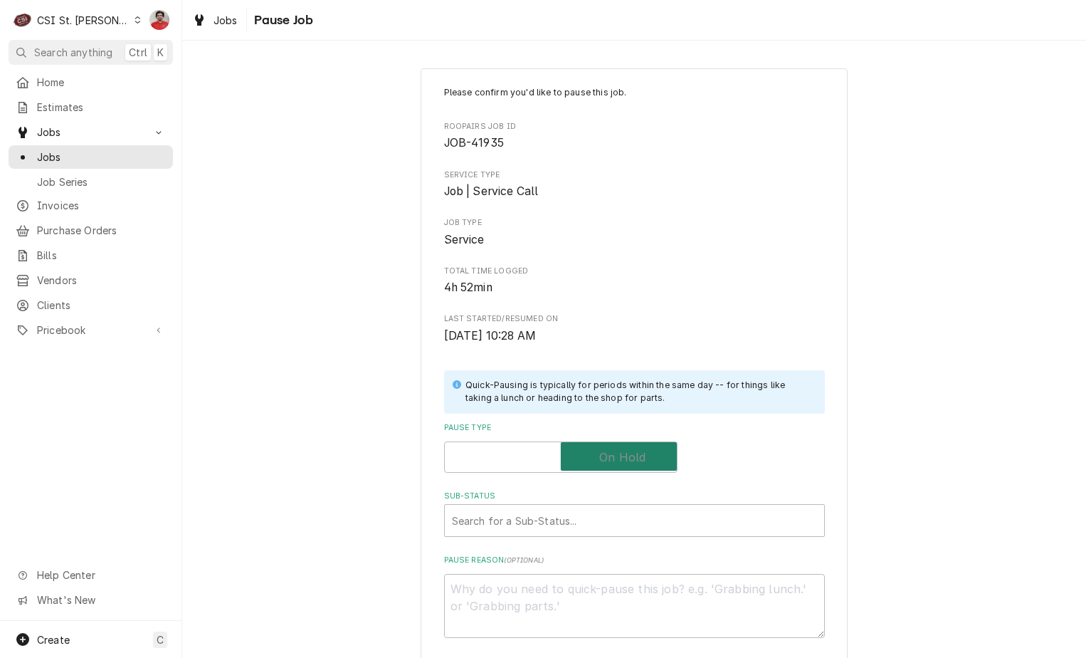
checkbox input "true"
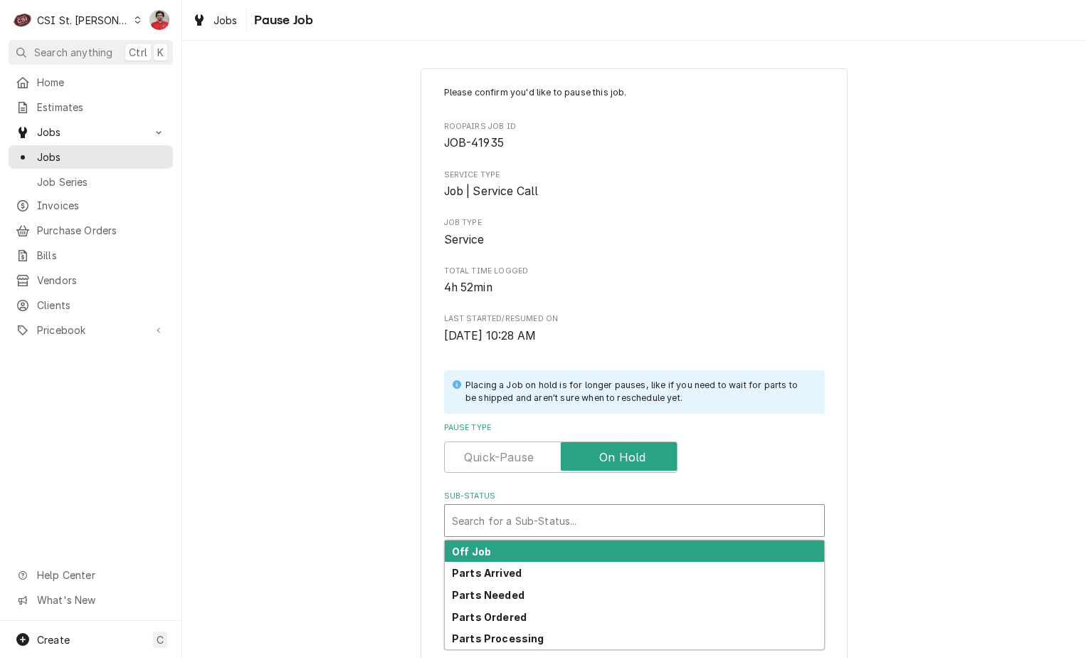
click at [569, 517] on div "Sub-Status" at bounding box center [634, 521] width 365 height 26
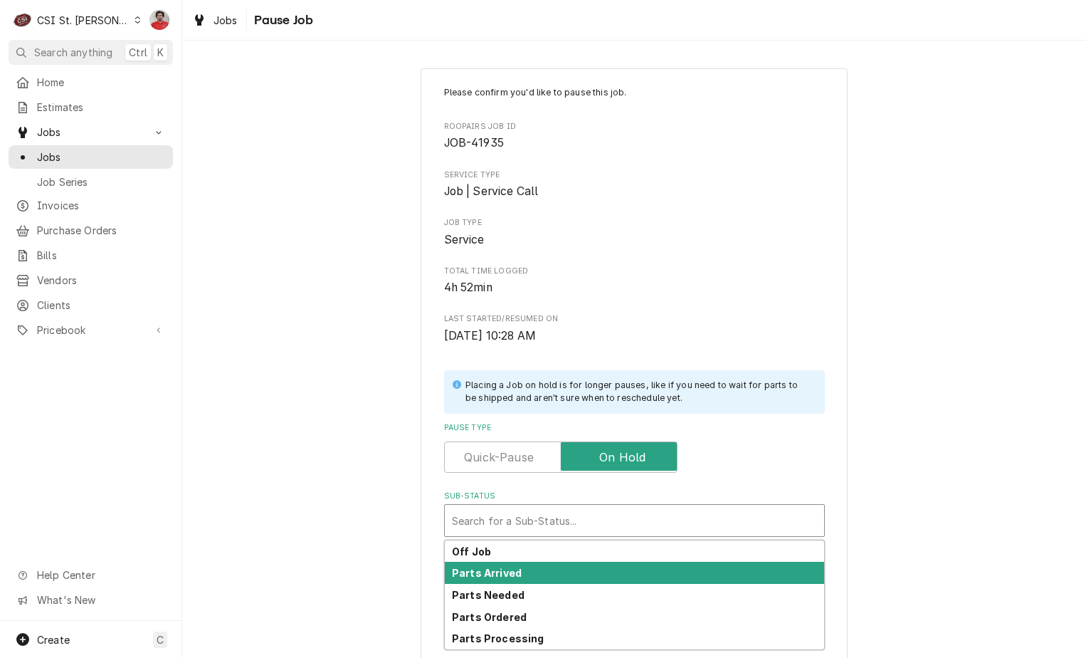
click at [570, 566] on div "Parts Arrived" at bounding box center [634, 573] width 379 height 22
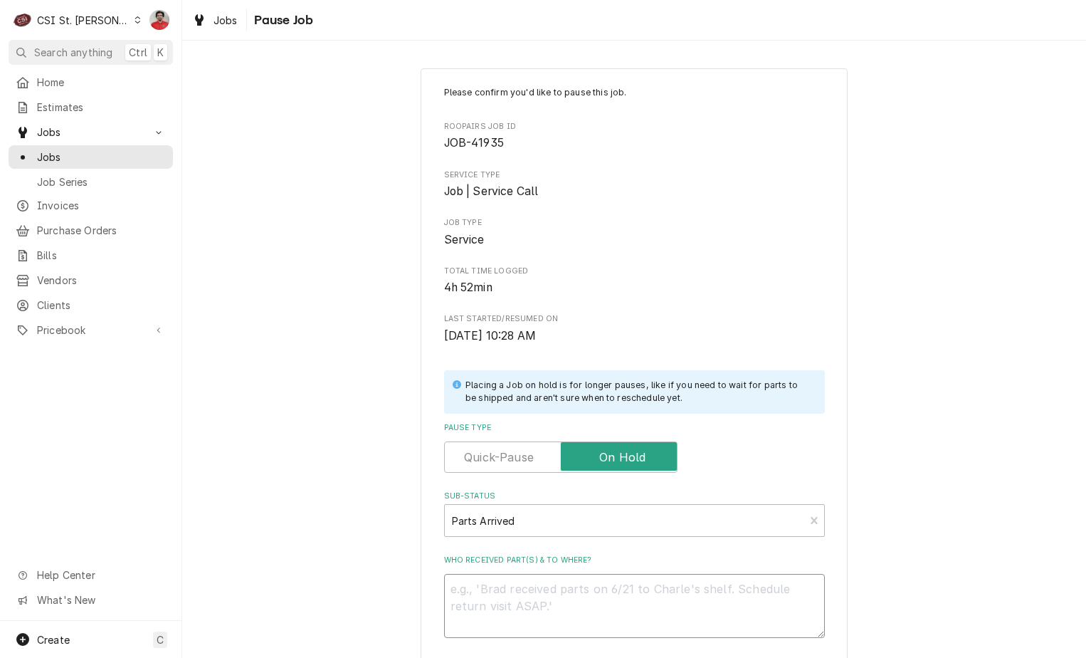
click at [569, 605] on textarea "Who received part(s) & to where?" at bounding box center [634, 606] width 381 height 64
type textarea "x"
type textarea "S"
type textarea "x"
type textarea "SD"
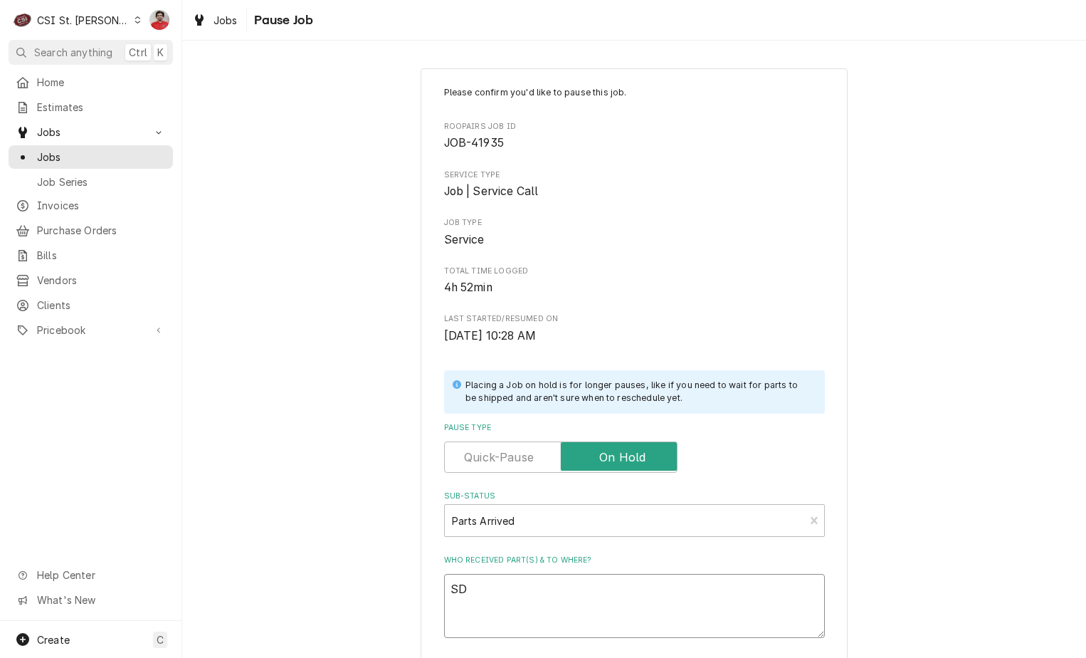
type textarea "x"
type textarea "SD"
type textarea "x"
type textarea "SD c"
type textarea "x"
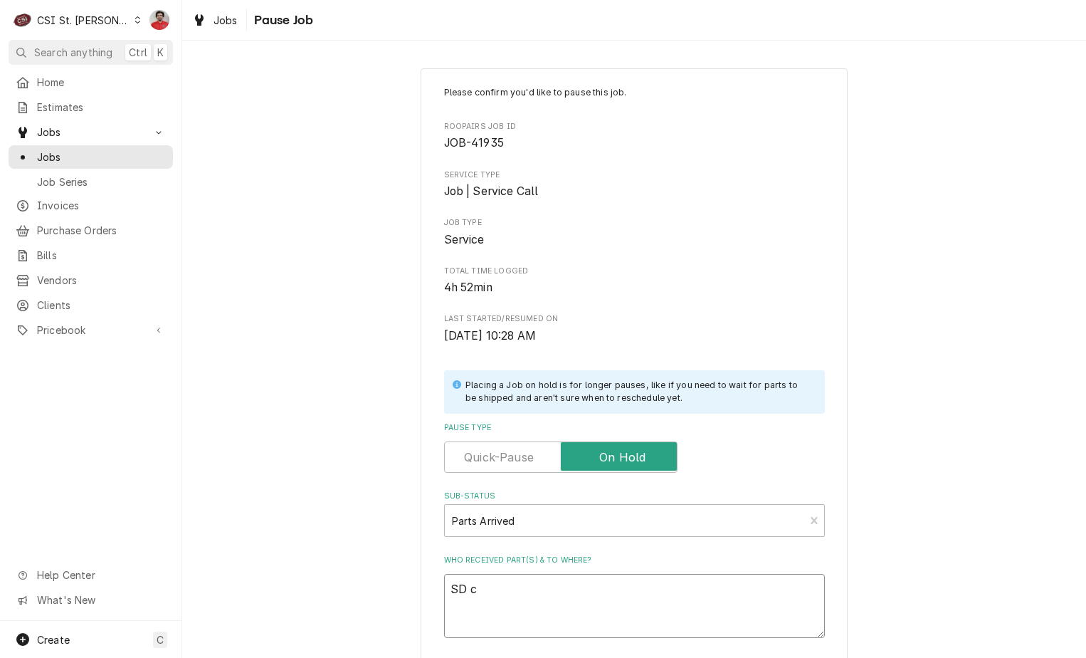
type textarea "SD ca"
type textarea "x"
type textarea "SD car"
type textarea "x"
type textarea "SD card"
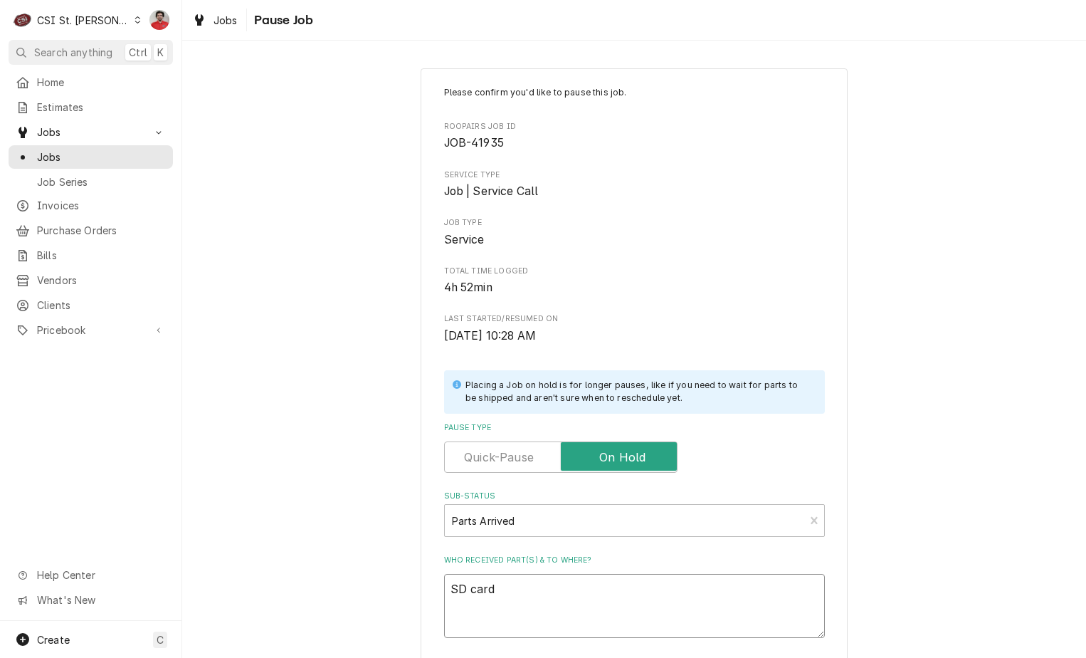
type textarea "x"
type textarea "SD card"
type textarea "x"
type textarea "SD card r"
type textarea "x"
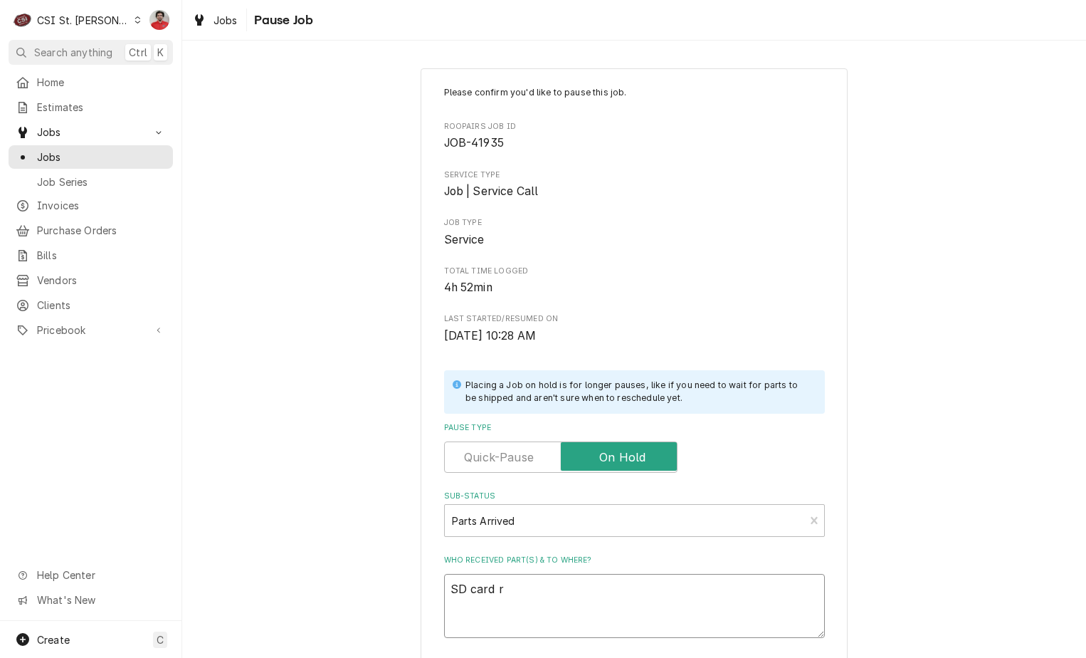
type textarea "SD card re"
type textarea "x"
type textarea "SD card rec"
type textarea "x"
type textarea "SD card rece"
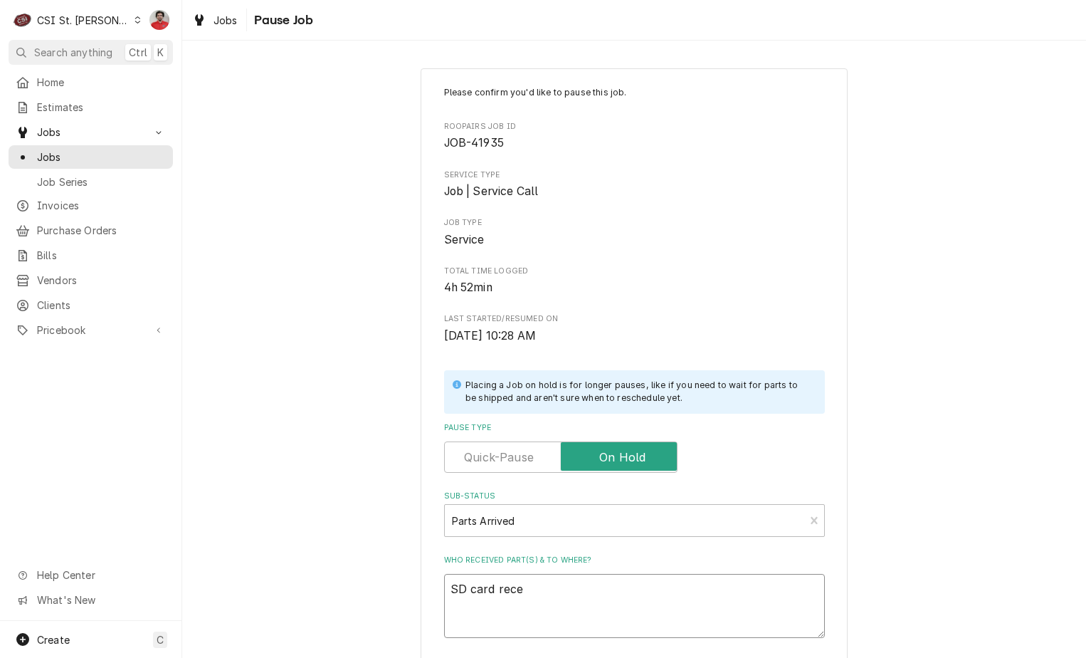
type textarea "x"
type textarea "SD card recev"
type textarea "x"
type textarea "SD card recevi"
type textarea "x"
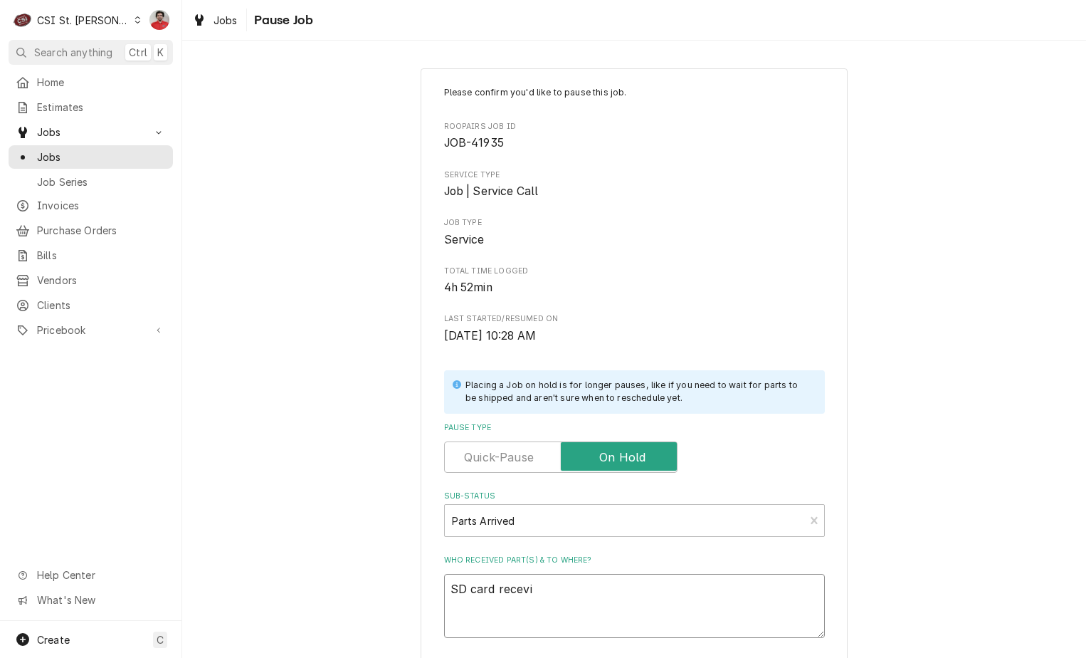
type textarea "SD card recevie"
type textarea "x"
type textarea "SD card recevied"
type textarea "x"
type textarea "SD card recevied"
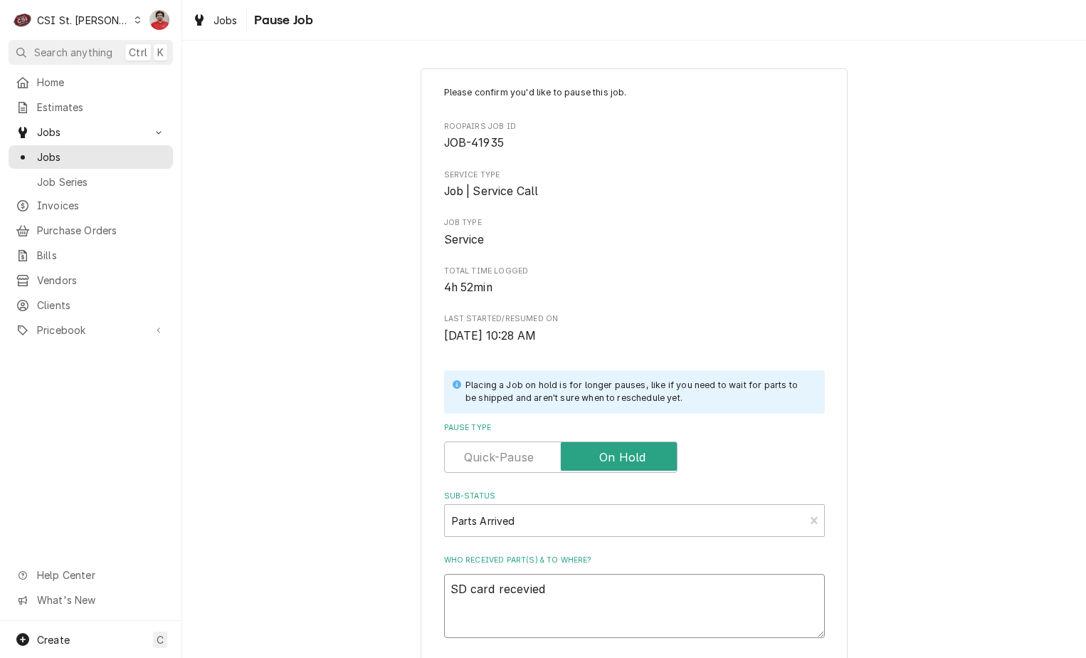
type textarea "x"
type textarea "SD card recevied t"
type textarea "x"
type textarea "SD card recevied to"
type textarea "x"
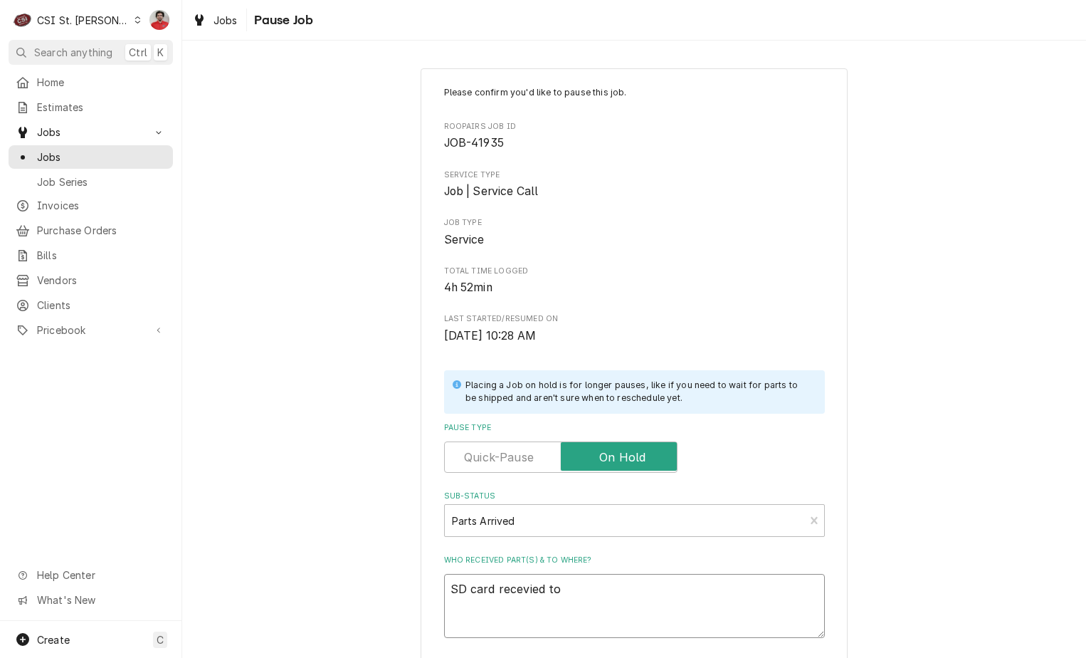
type textarea "SD card recevied to"
type textarea "x"
type textarea "SD card recevied to D"
type textarea "x"
type textarea "SD card recevied to"
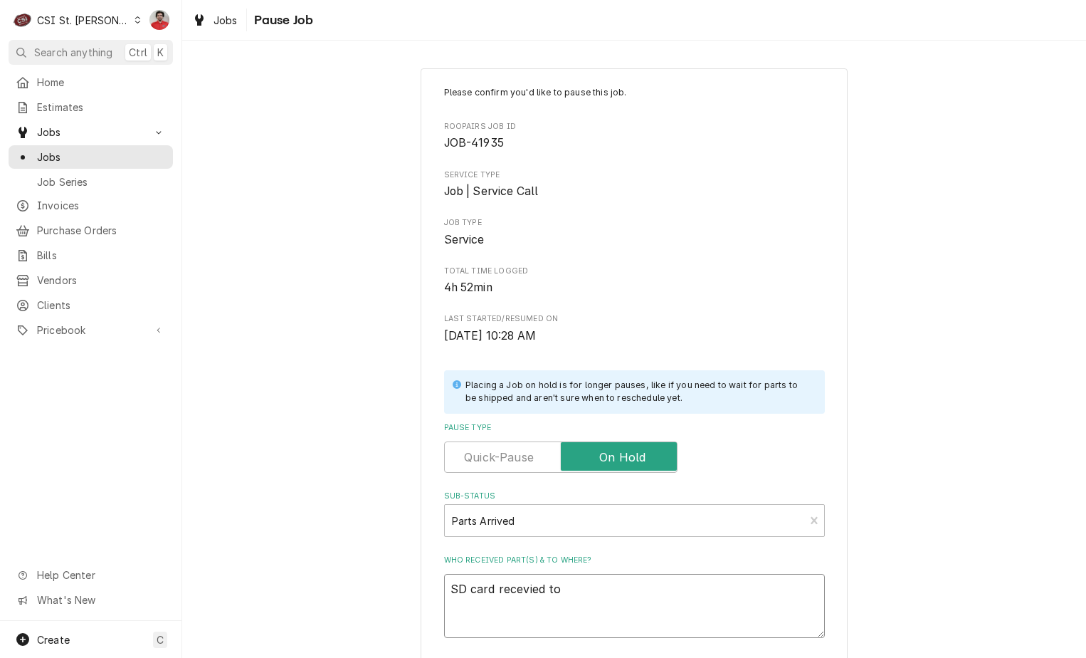
type textarea "x"
type textarea "SD card recevied to C"
type textarea "x"
type textarea "SD card recevied to"
type textarea "x"
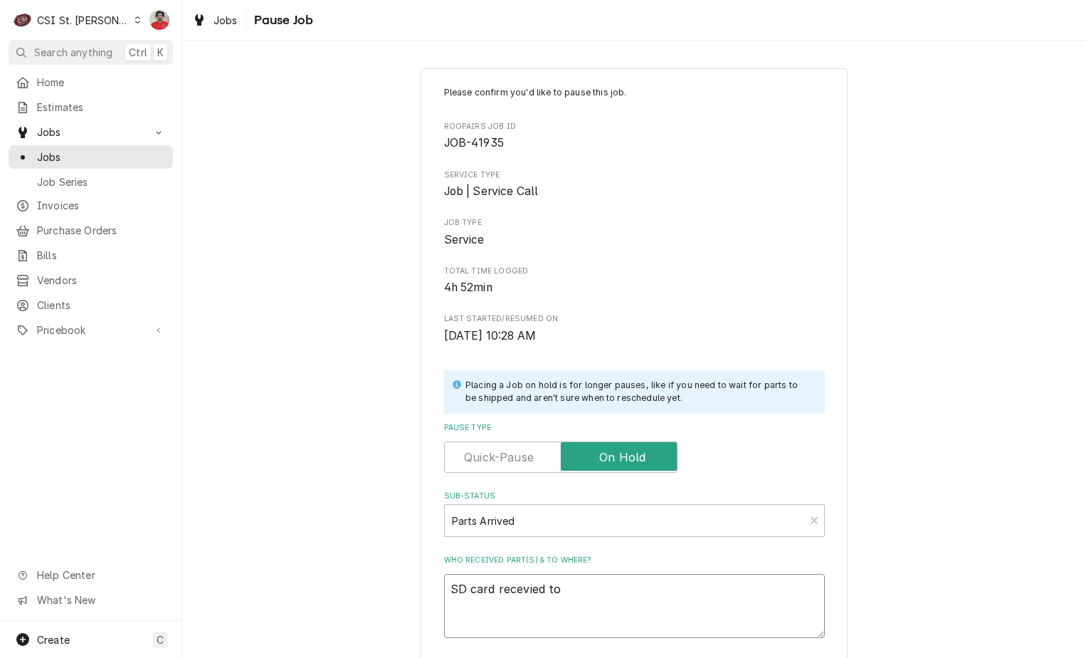
type textarea "SD card recevied t"
type textarea "x"
type textarea "SD card recevied"
type textarea "x"
type textarea "SD card recevied"
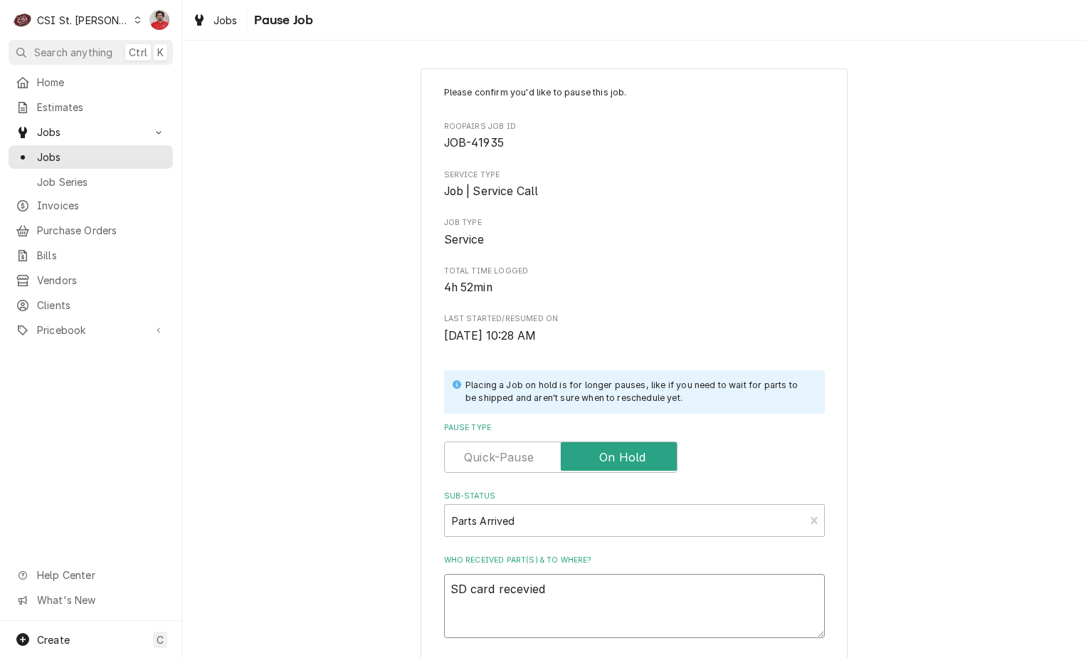
type textarea "x"
type textarea "SD card recevie"
type textarea "x"
type textarea "SD card recevi"
type textarea "x"
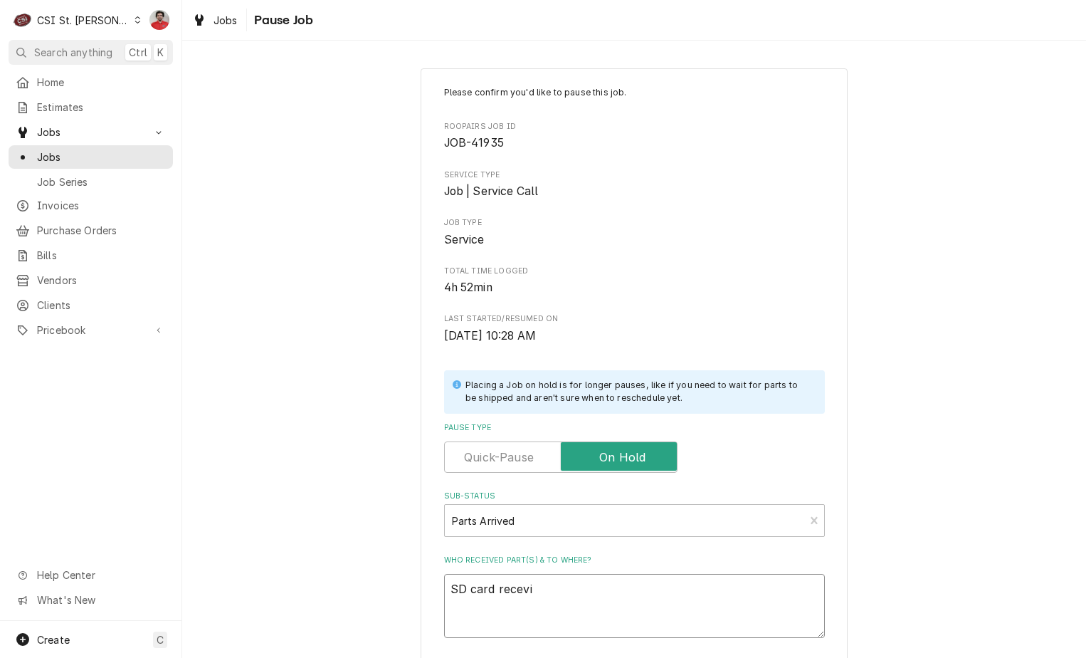
type textarea "SD card recev"
type textarea "x"
type textarea "SD card rece"
type textarea "x"
type textarea "SD card rec"
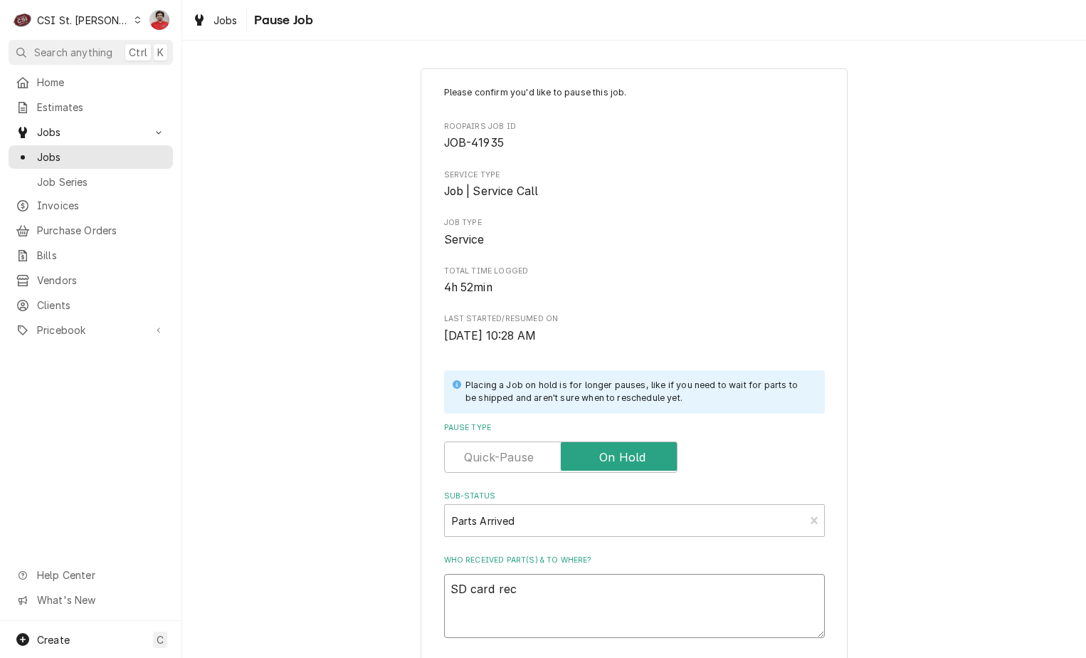
type textarea "x"
type textarea "SD card reci"
type textarea "x"
type textarea "SD card recie"
type textarea "x"
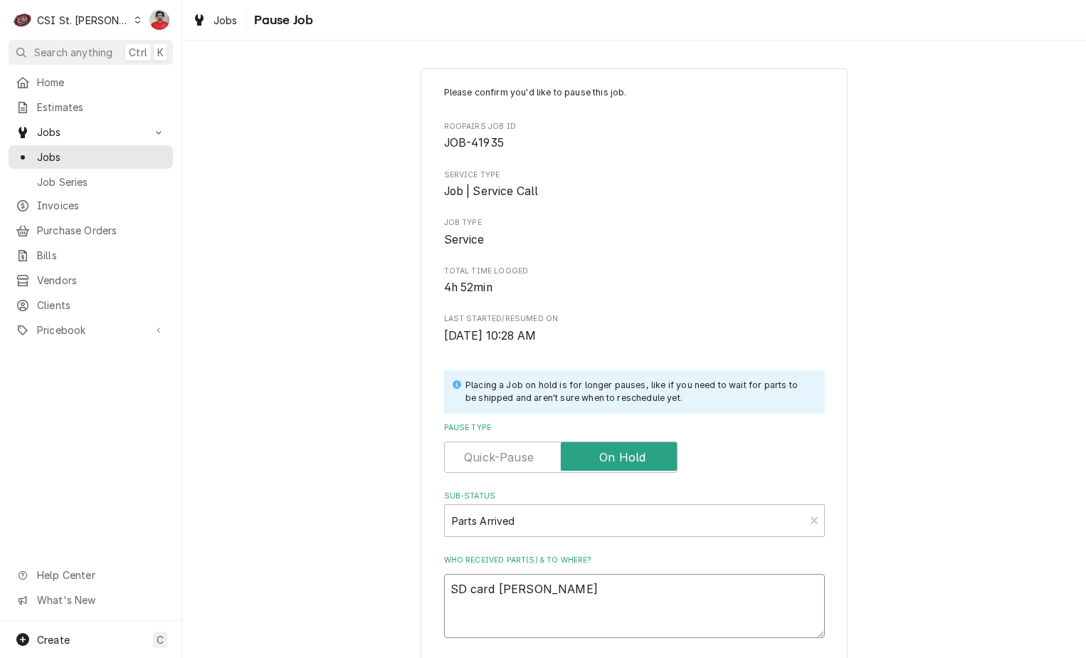
type textarea "SD card reciev"
type textarea "x"
type textarea "SD card recieve"
type textarea "x"
type textarea "SD card recieved"
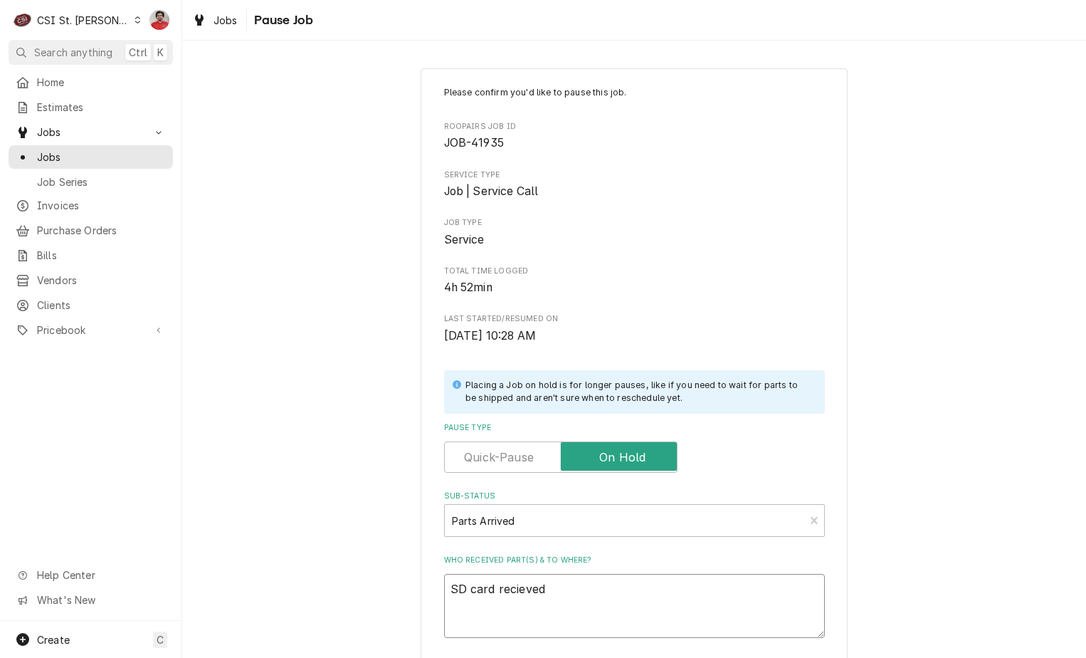
type textarea "x"
type textarea "SD card recieved"
type textarea "x"
type textarea "SD card recieved t"
type textarea "x"
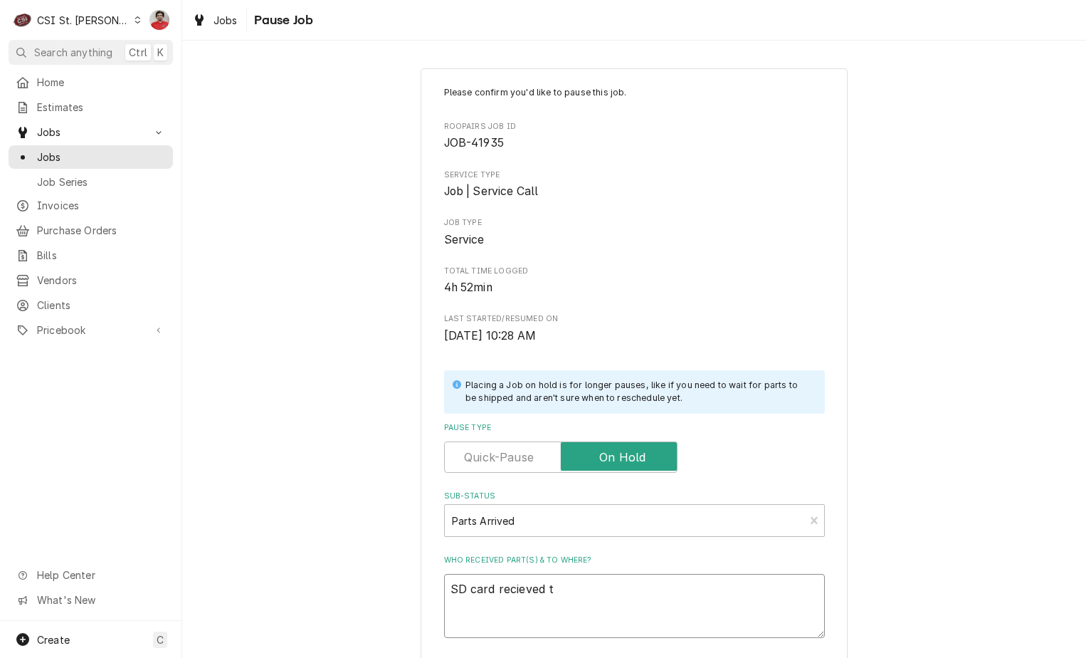
type textarea "SD card recieved to"
type textarea "x"
type textarea "SD card recieved to"
type textarea "x"
type textarea "SD card recieved to"
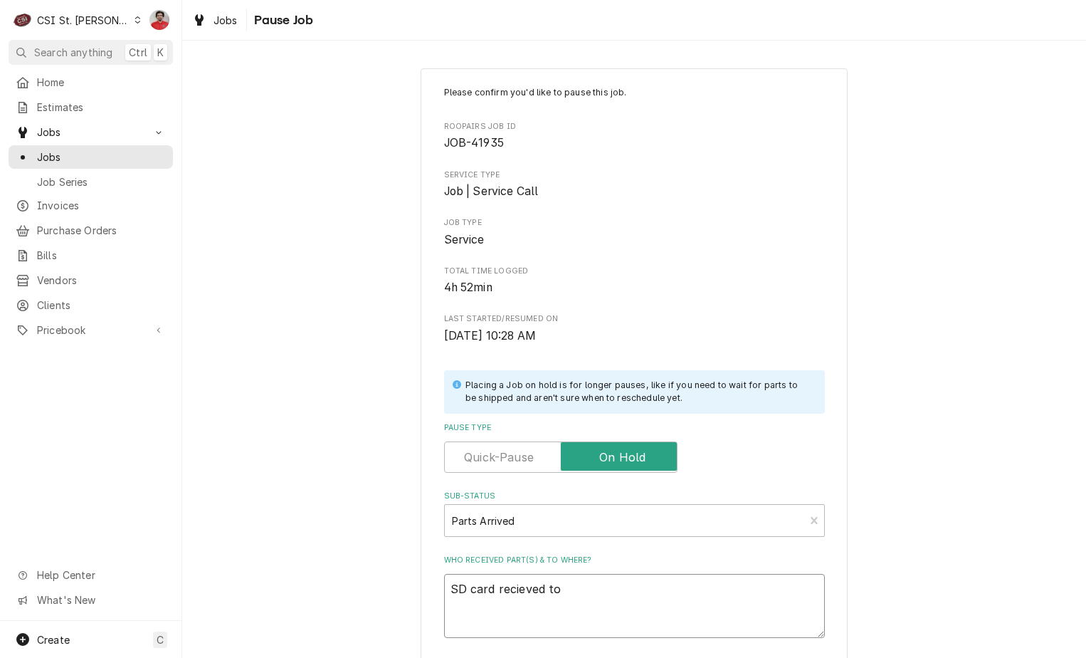
type textarea "x"
type textarea "SD card recieved t"
type textarea "x"
type textarea "SD card recieved"
type textarea "x"
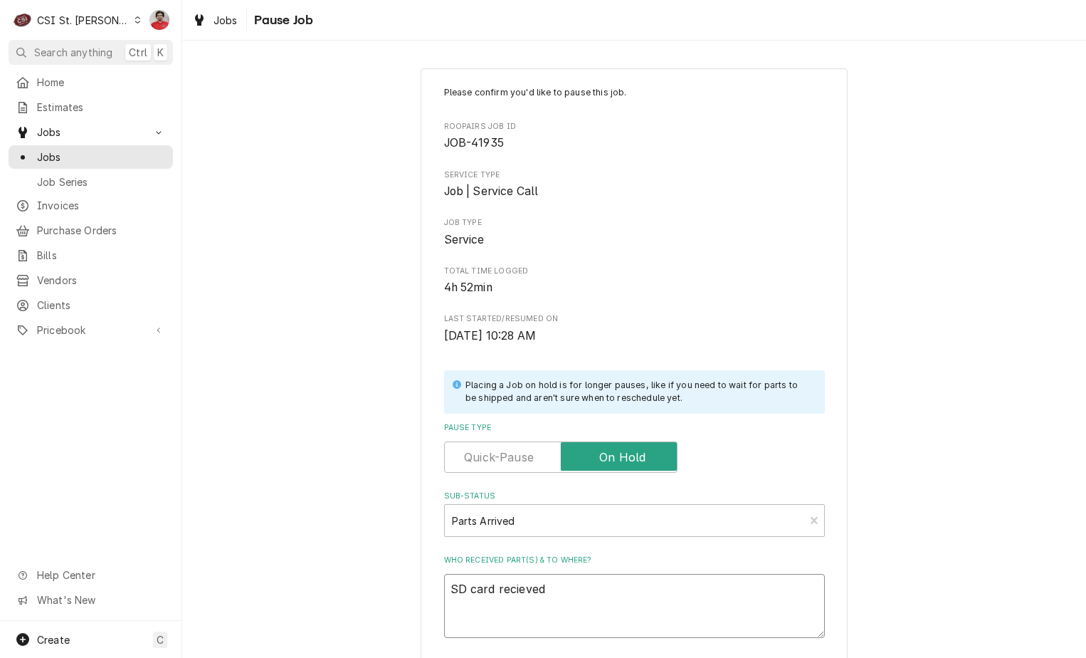
type textarea "SD card recieved"
type textarea "x"
type textarea "SD card recieve"
type textarea "x"
type textarea "SD card reciev"
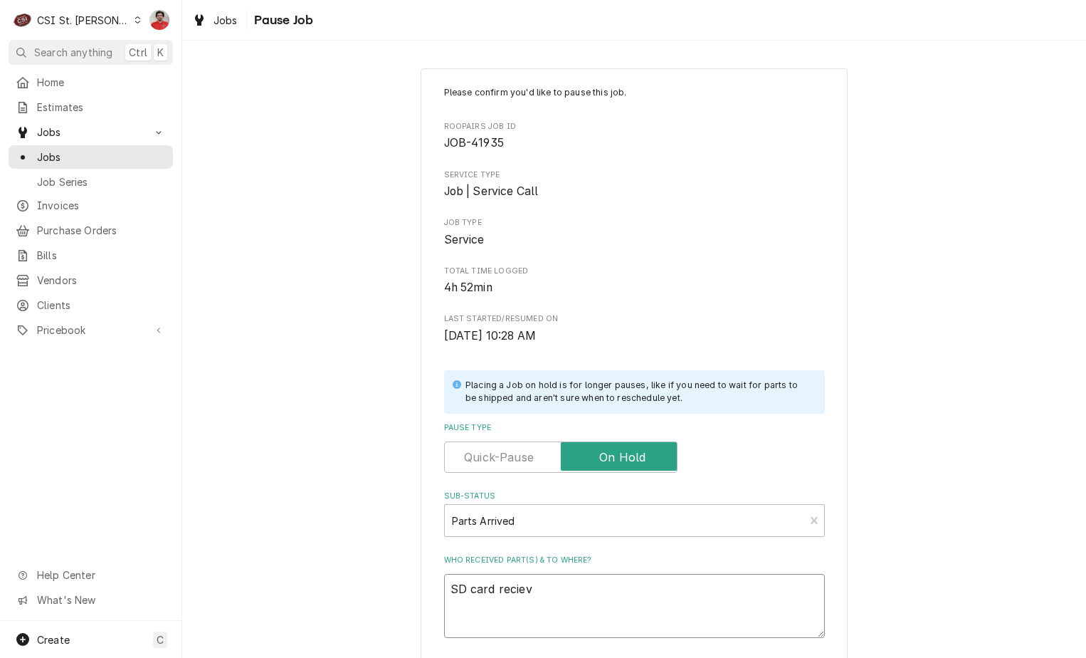
type textarea "x"
type textarea "SD card recie"
type textarea "x"
type textarea "SD card reci"
type textarea "x"
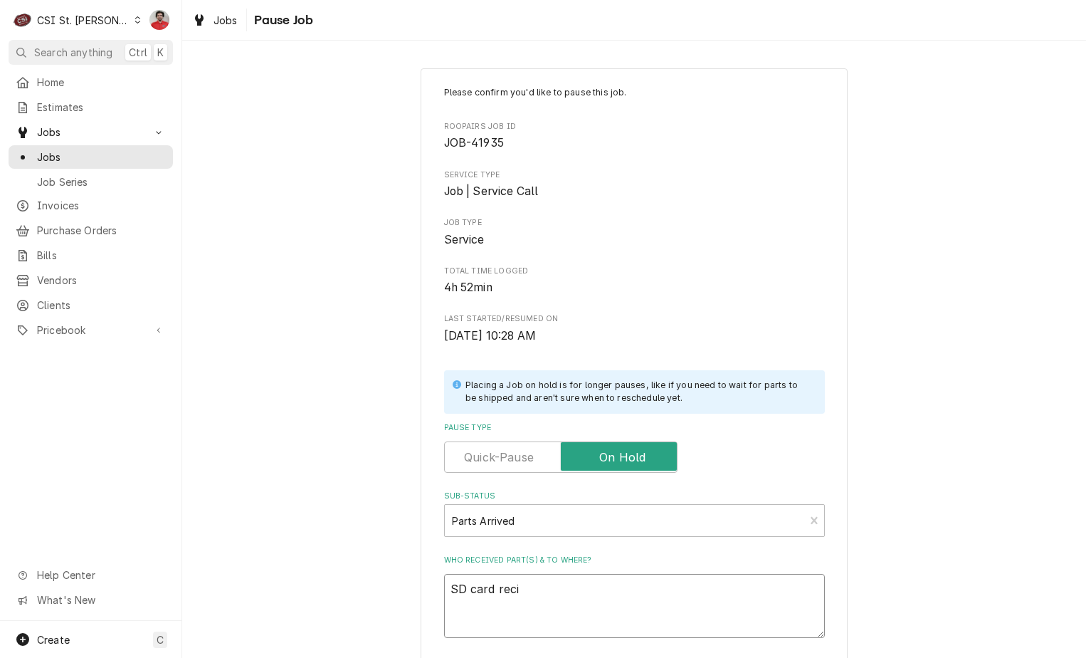
type textarea "SD card rec"
type textarea "x"
type textarea "SD card rece"
type textarea "x"
type textarea "SD card recei"
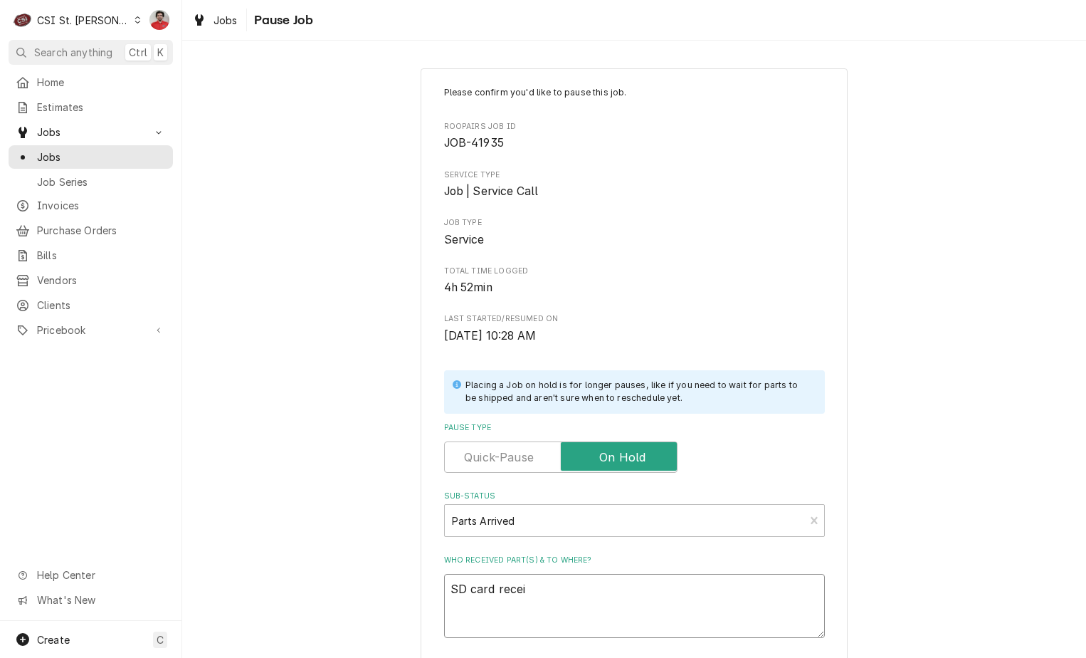
type textarea "x"
type textarea "SD card receiv"
type textarea "x"
type textarea "SD card receive"
type textarea "x"
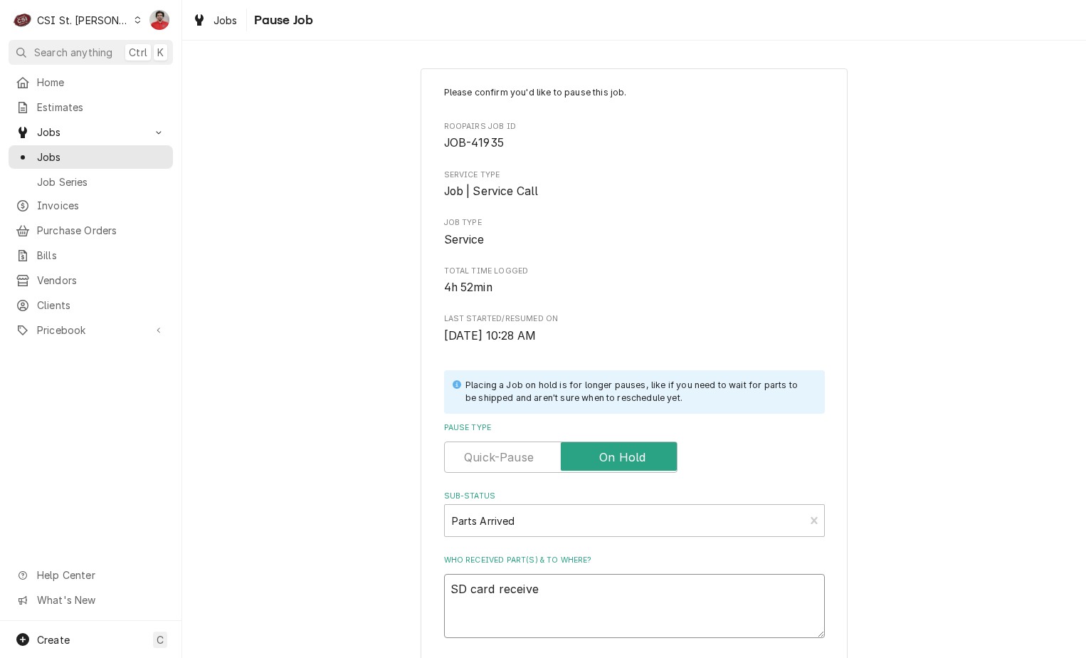
type textarea "SD card received"
type textarea "x"
type textarea "SD card received"
type textarea "x"
type textarea "SD card received t"
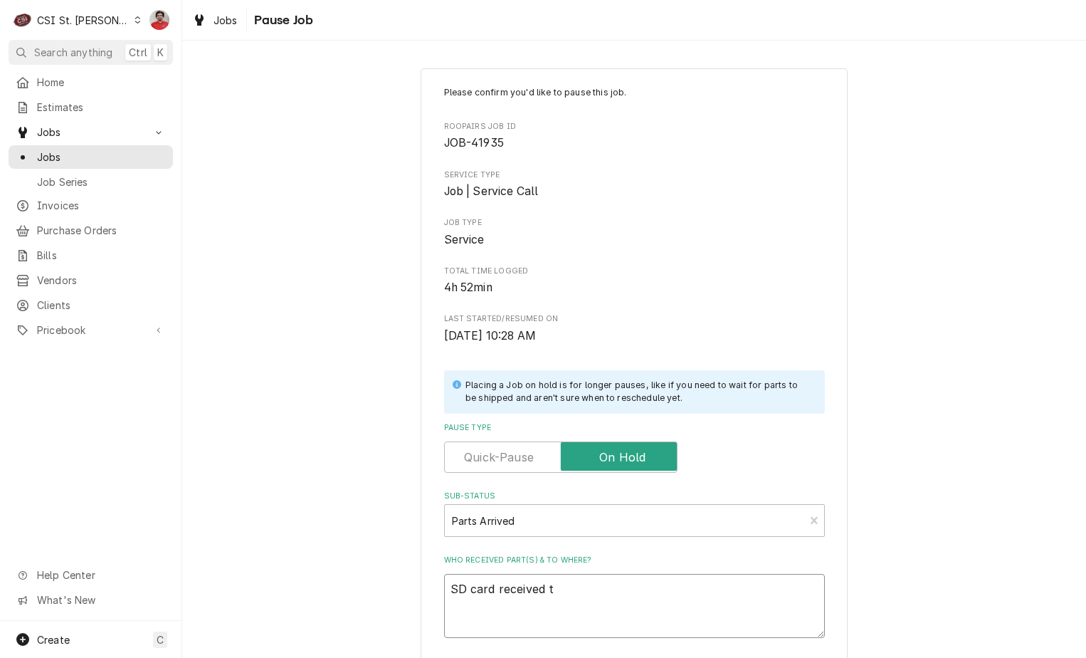
type textarea "x"
type textarea "SD card received to"
type textarea "x"
type textarea "SD card received to"
type textarea "x"
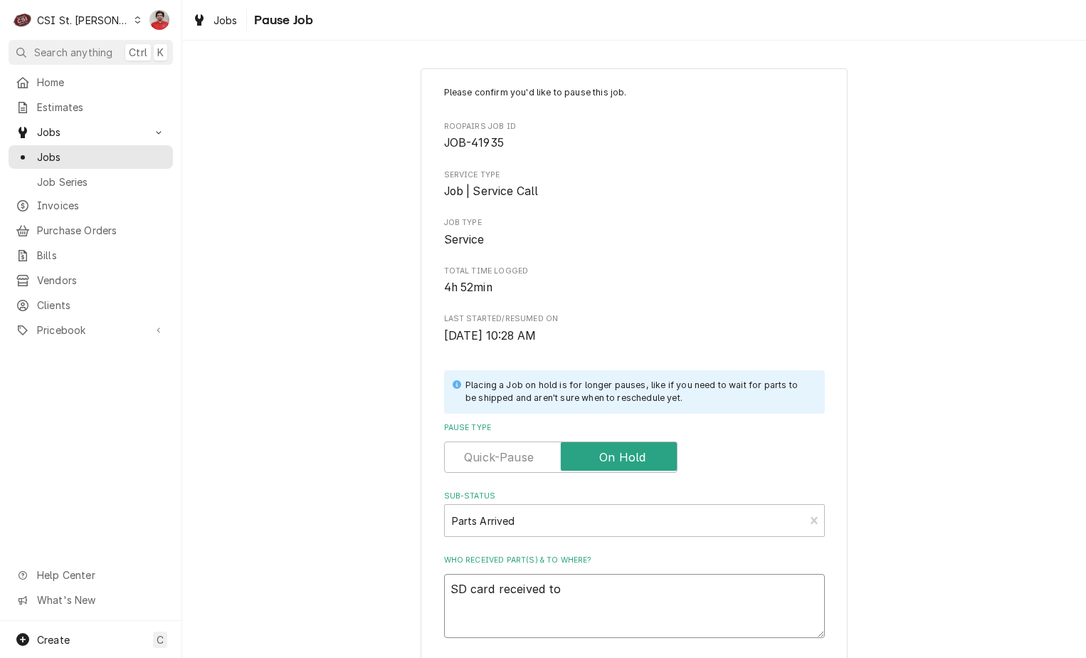
type textarea "SD card received to C"
type textarea "x"
type textarea "SD card received to Co"
type textarea "x"
type textarea "SD card received to Cou"
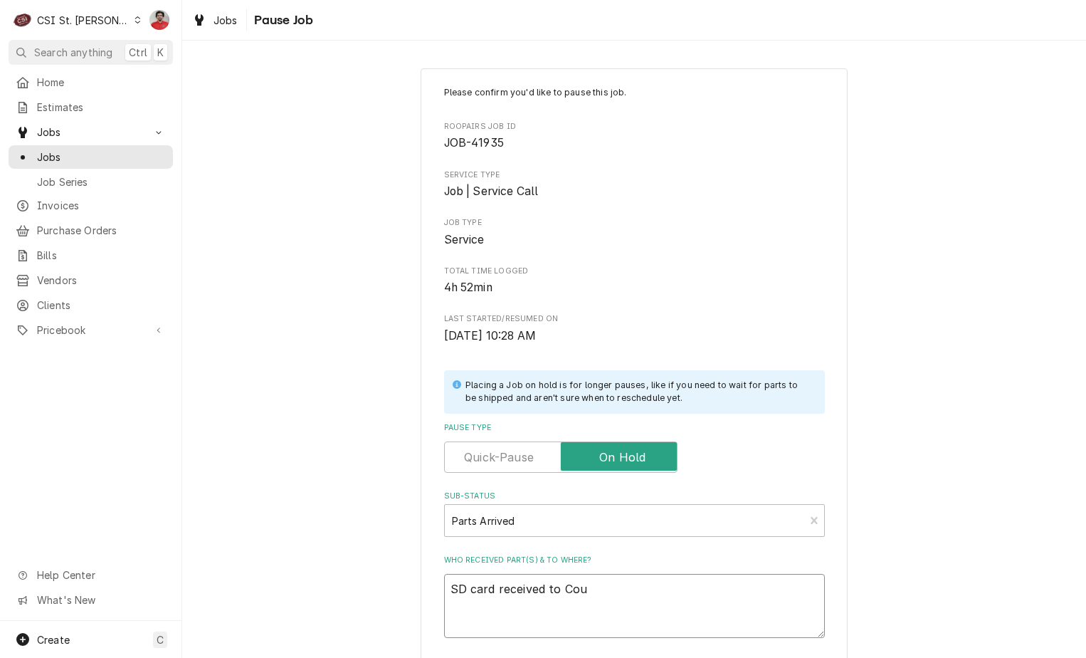
type textarea "x"
type textarea "SD card received to Cour"
type textarea "x"
type textarea "SD card received to Court"
type textarea "x"
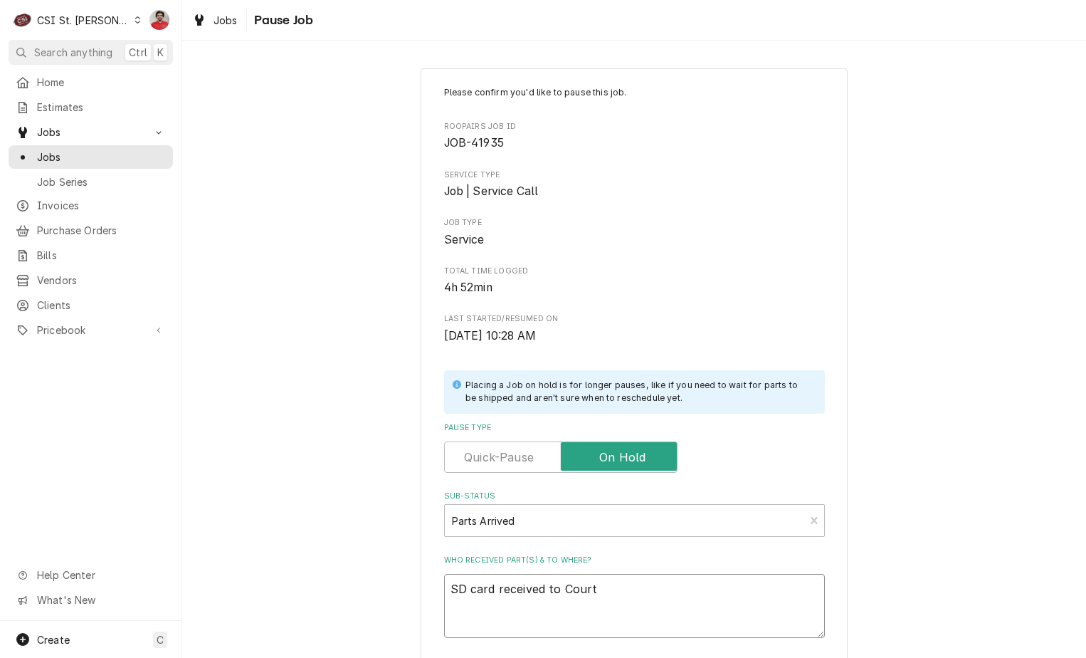
type textarea "SD card received to Courtn"
type textarea "x"
type textarea "SD card received to Courtne"
type textarea "x"
type textarea "SD card received to Courtney"
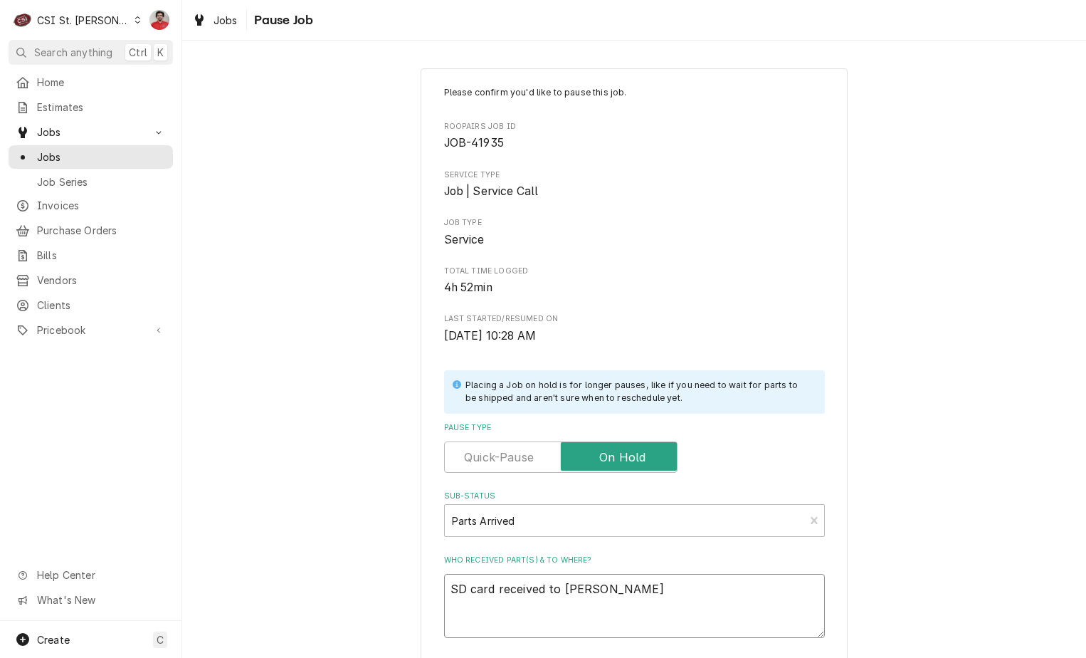
type textarea "x"
type textarea "SD card received to Courtney'"
type textarea "x"
type textarea "SD card received to Courtney's"
type textarea "x"
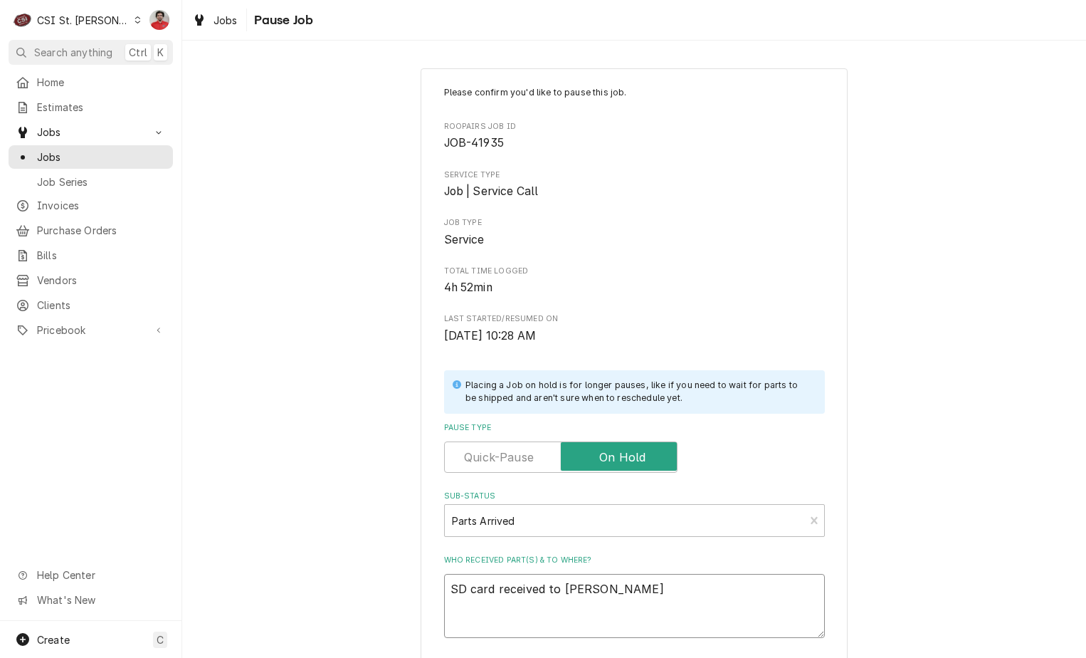
type textarea "SD card received to Courtney's"
type textarea "x"
type textarea "SD card received to Courtney's s"
type textarea "x"
type textarea "SD card received to Courtney's sh"
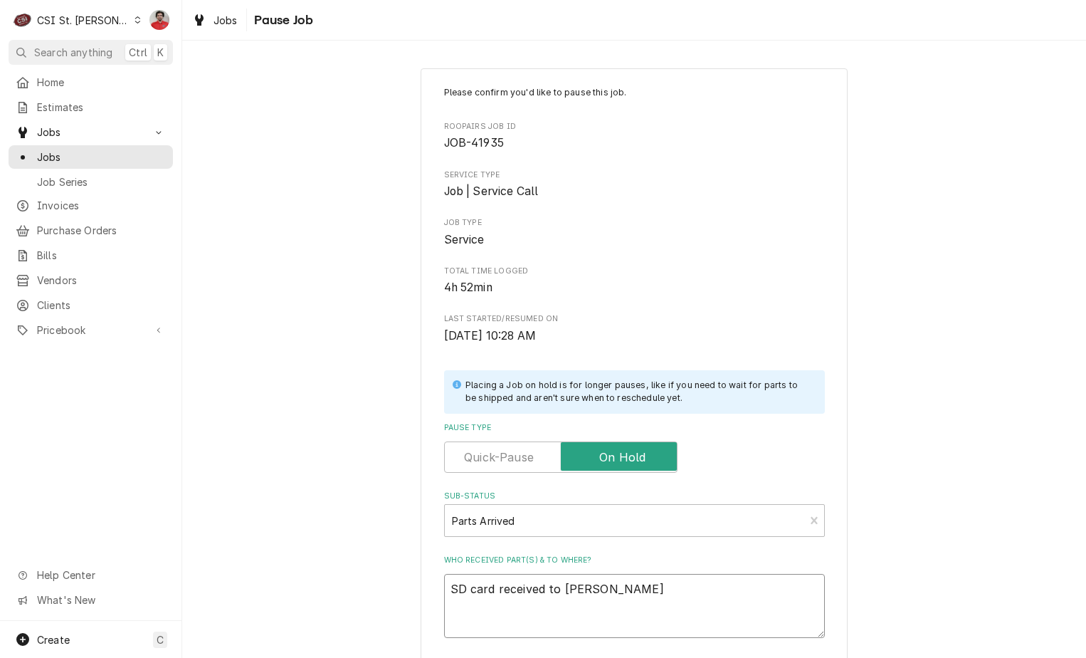
type textarea "x"
type textarea "SD card received to Courtney's she"
type textarea "x"
type textarea "SD card received to Courtney's shel"
type textarea "x"
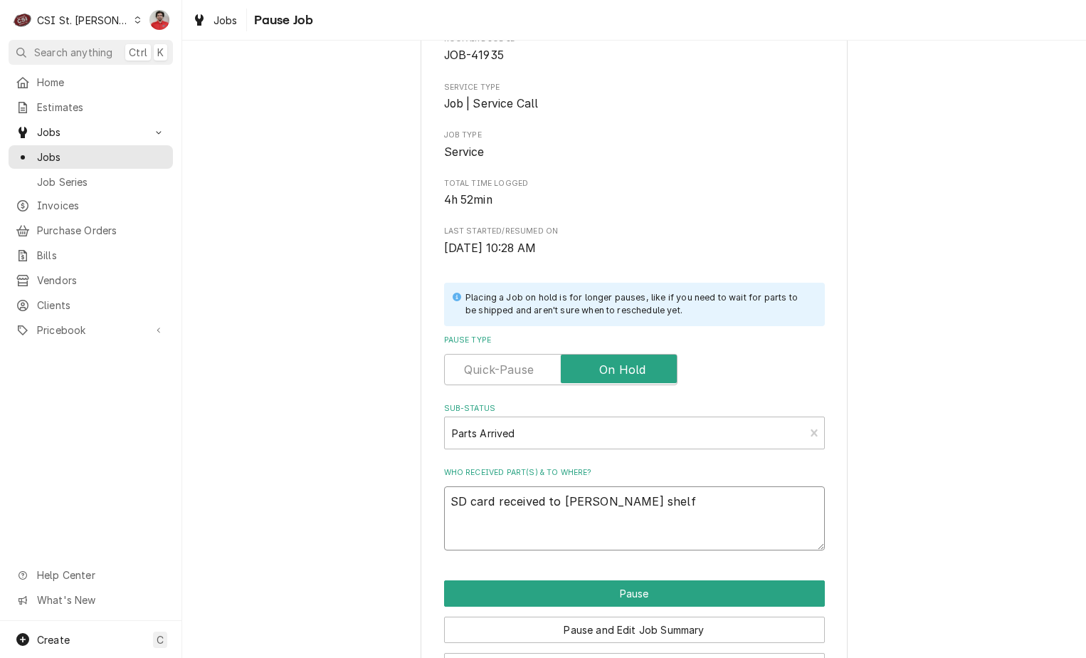
scroll to position [140, 0]
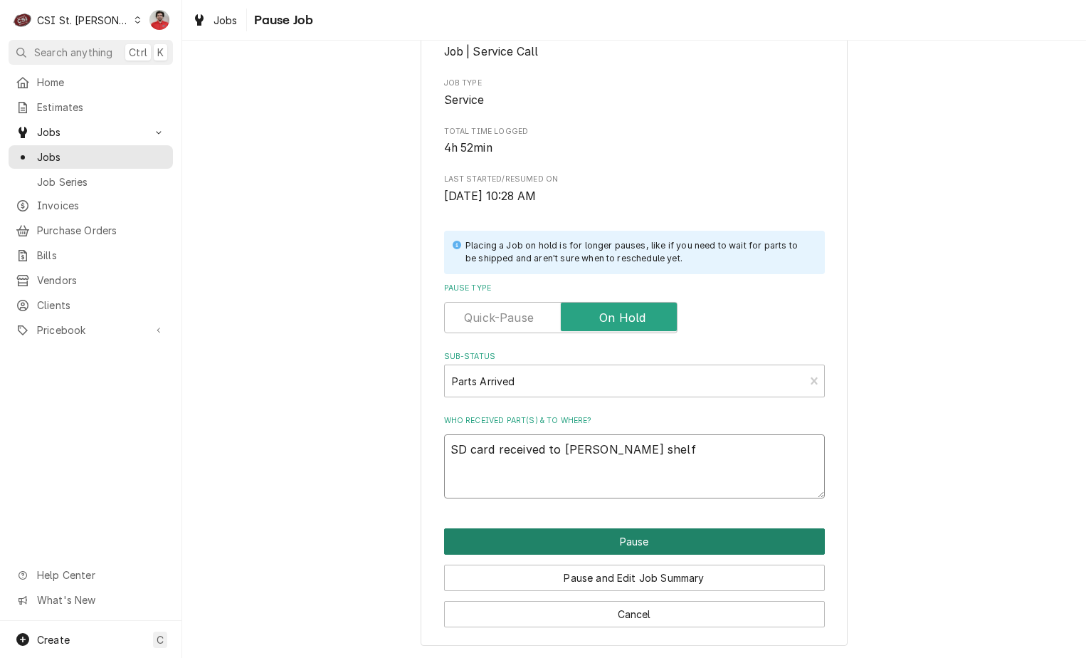
type textarea "SD card received to Courtney's shelf"
click at [658, 538] on button "Pause" at bounding box center [634, 541] width 381 height 26
type textarea "x"
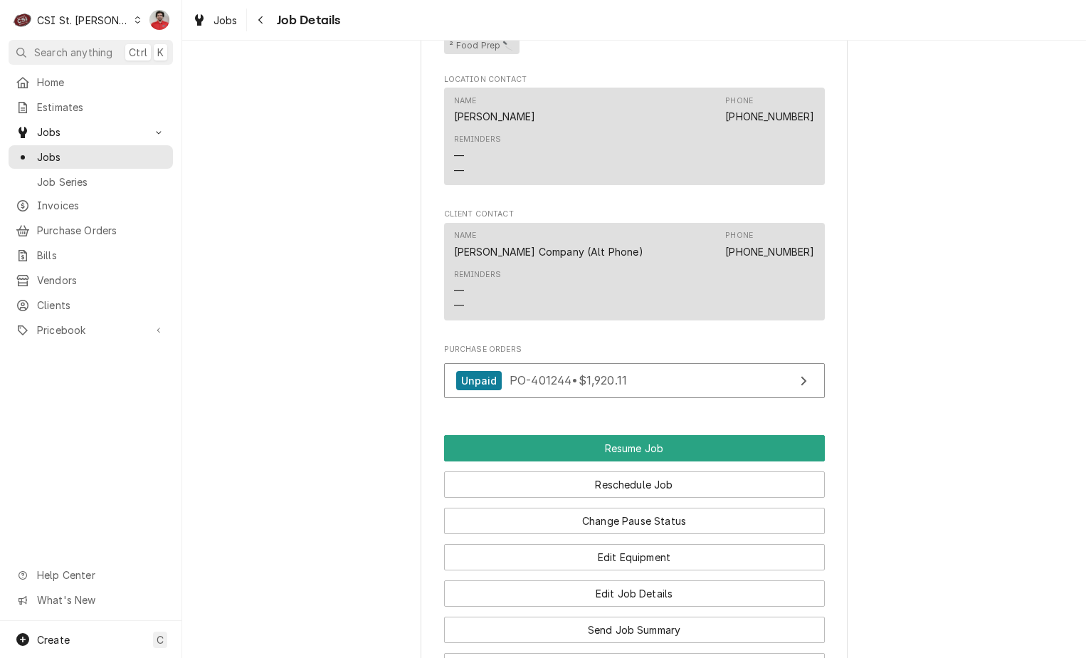
scroll to position [1553, 0]
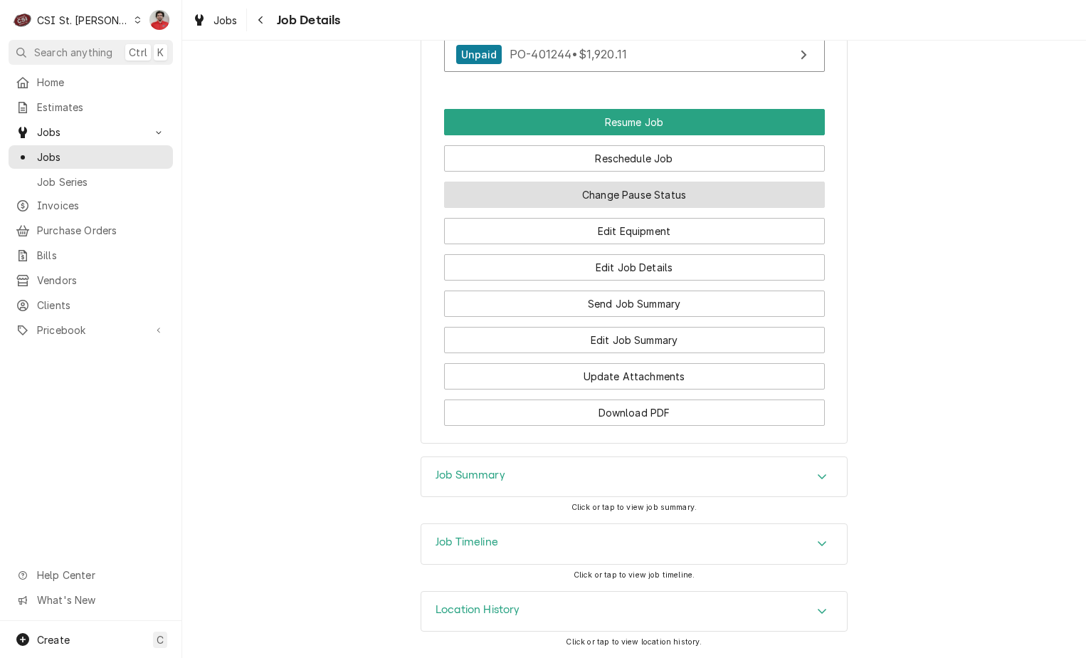
click at [583, 192] on button "Change Pause Status" at bounding box center [634, 195] width 381 height 26
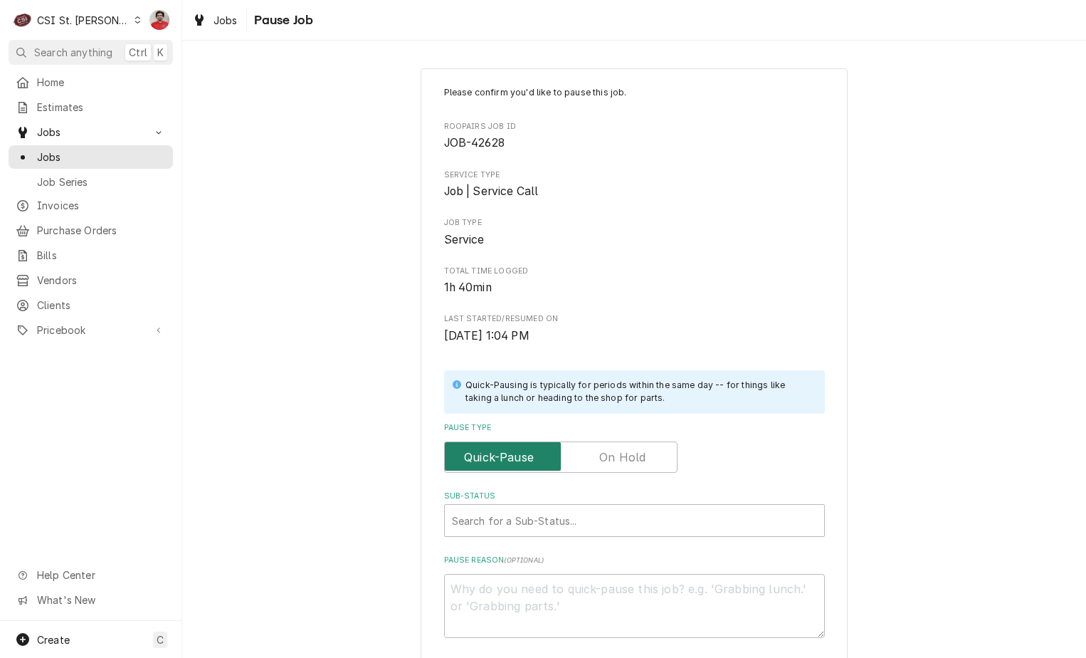
click at [587, 448] on input "Pause Type" at bounding box center [561, 456] width 221 height 31
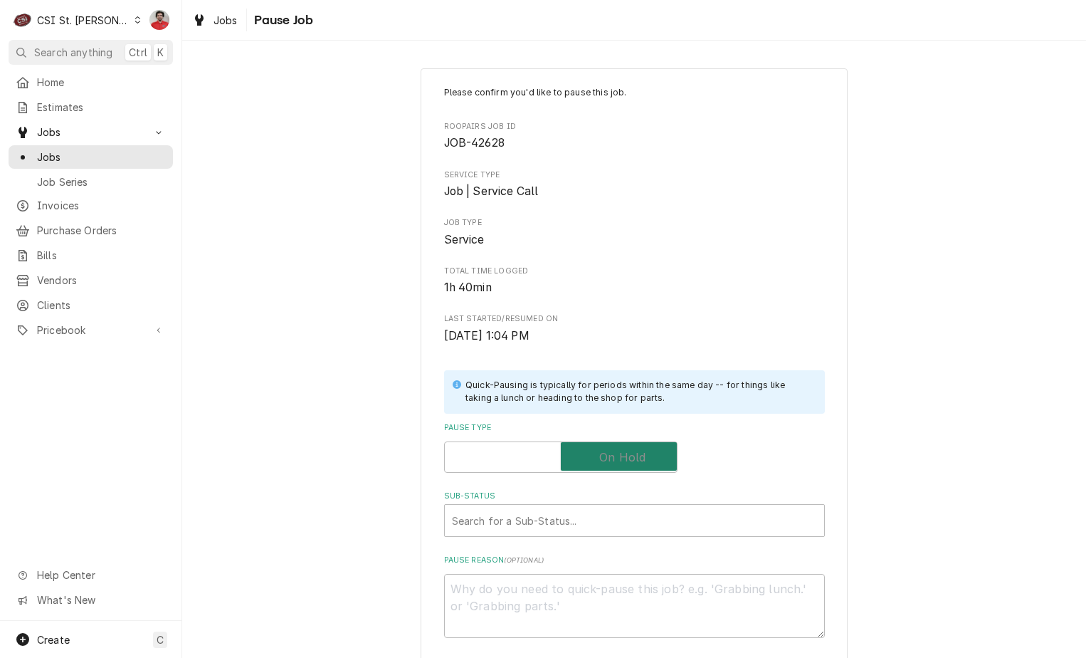
checkbox input "true"
drag, startPoint x: 584, startPoint y: 501, endPoint x: 582, endPoint y: 513, distance: 11.5
click at [582, 513] on div "Sub-Status" at bounding box center [634, 521] width 365 height 26
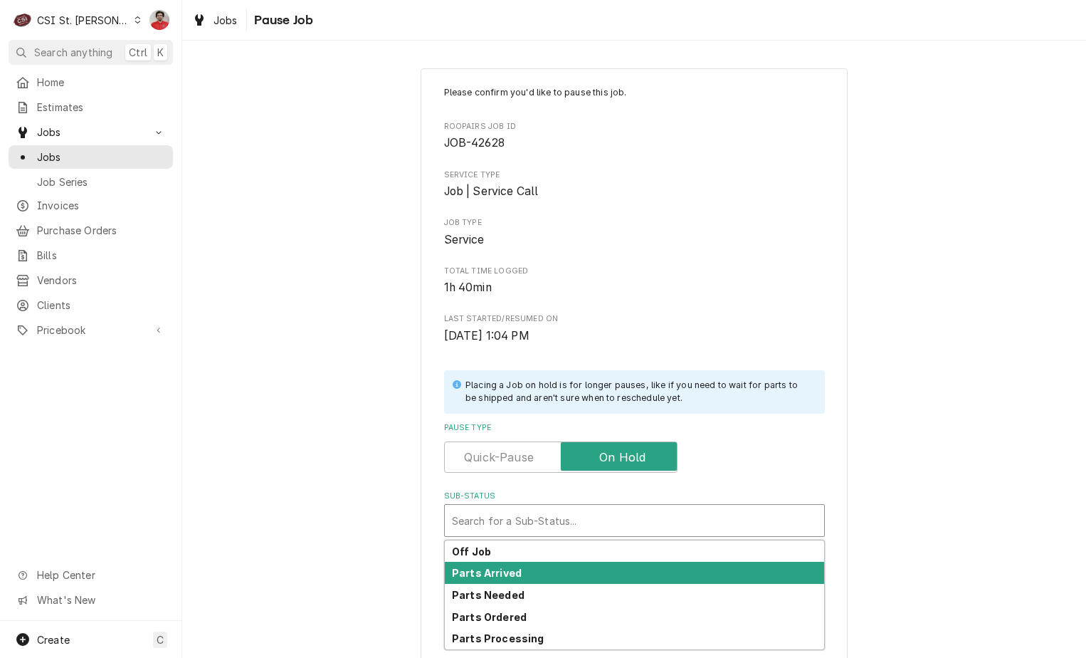
click at [573, 562] on div "Parts Arrived" at bounding box center [634, 573] width 379 height 22
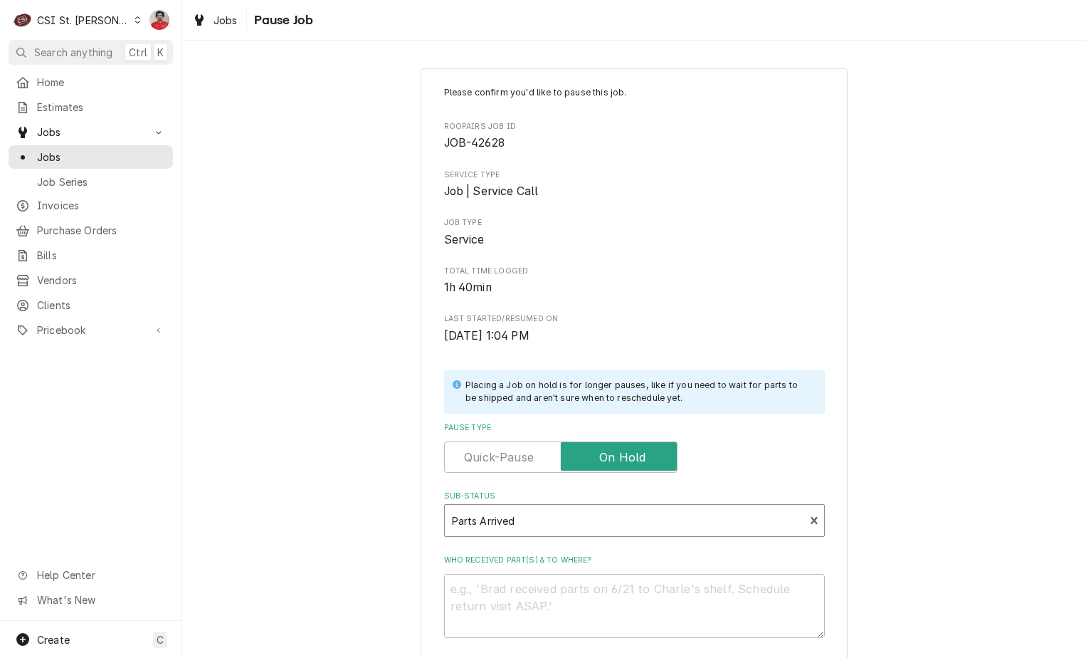
scroll to position [140, 0]
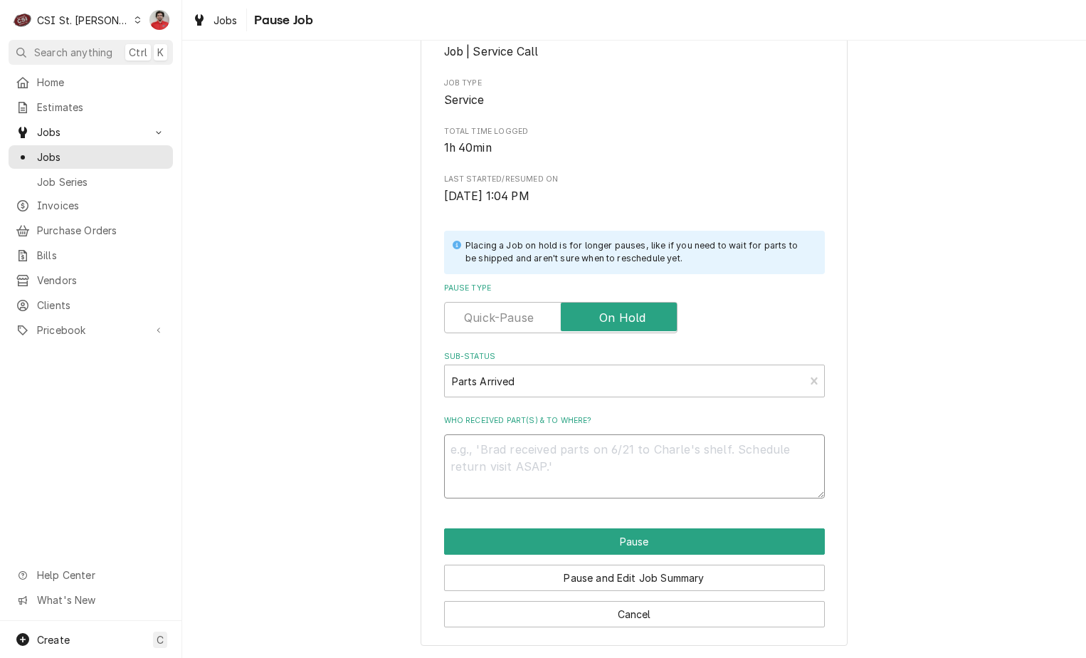
click at [547, 444] on textarea "Who received part(s) & to where?" at bounding box center [634, 466] width 381 height 64
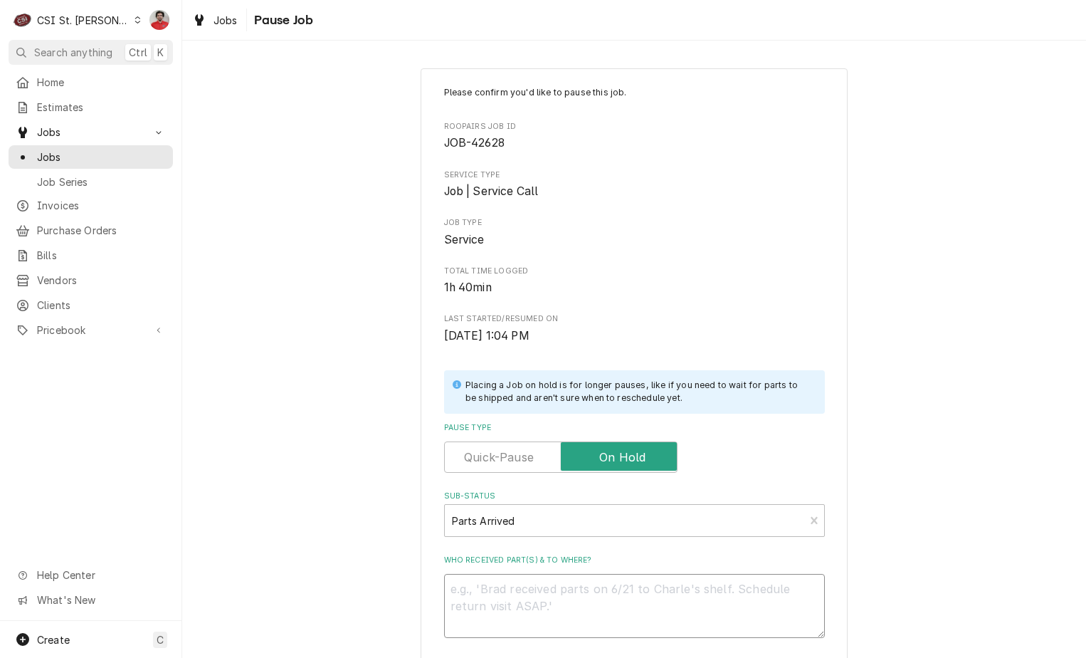
type textarea "x"
type textarea "R"
type textarea "x"
type textarea "RE"
type textarea "x"
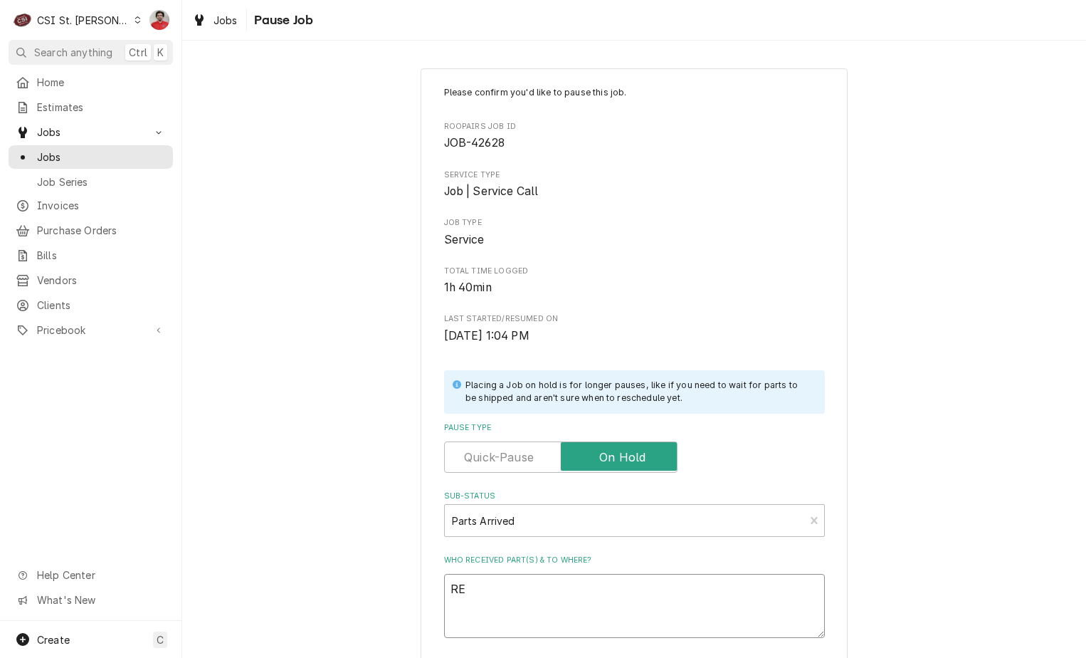
type textarea "REc"
type textarea "x"
type textarea "REc"
type textarea "x"
type textarea "REc C"
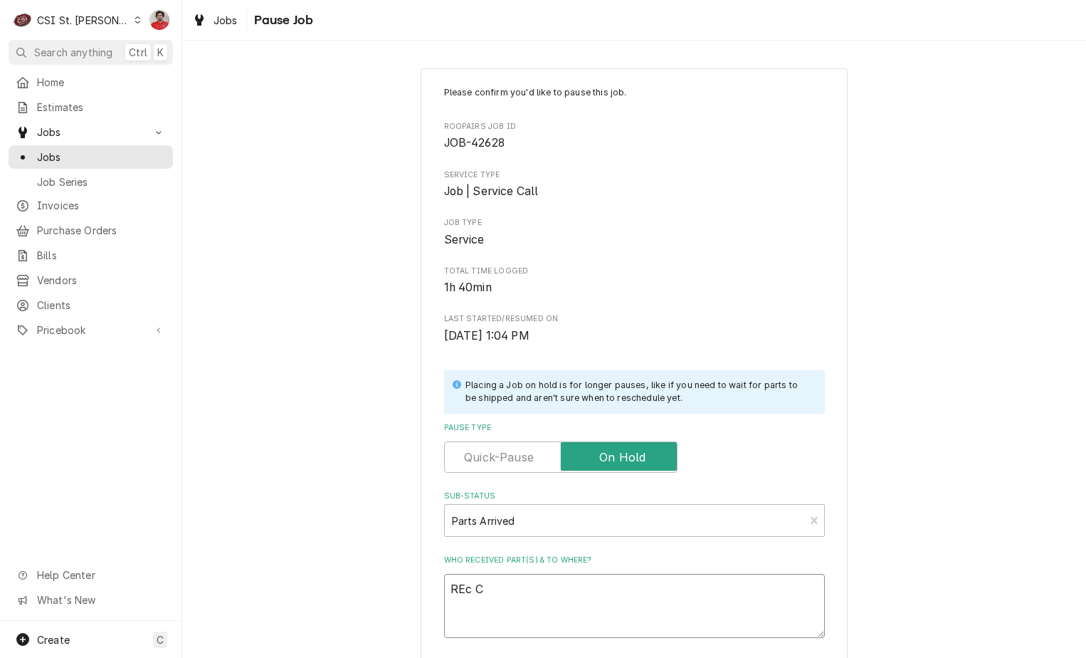
type textarea "x"
type textarea "REc CR"
type textarea "x"
type textarea "REc CRE"
type textarea "x"
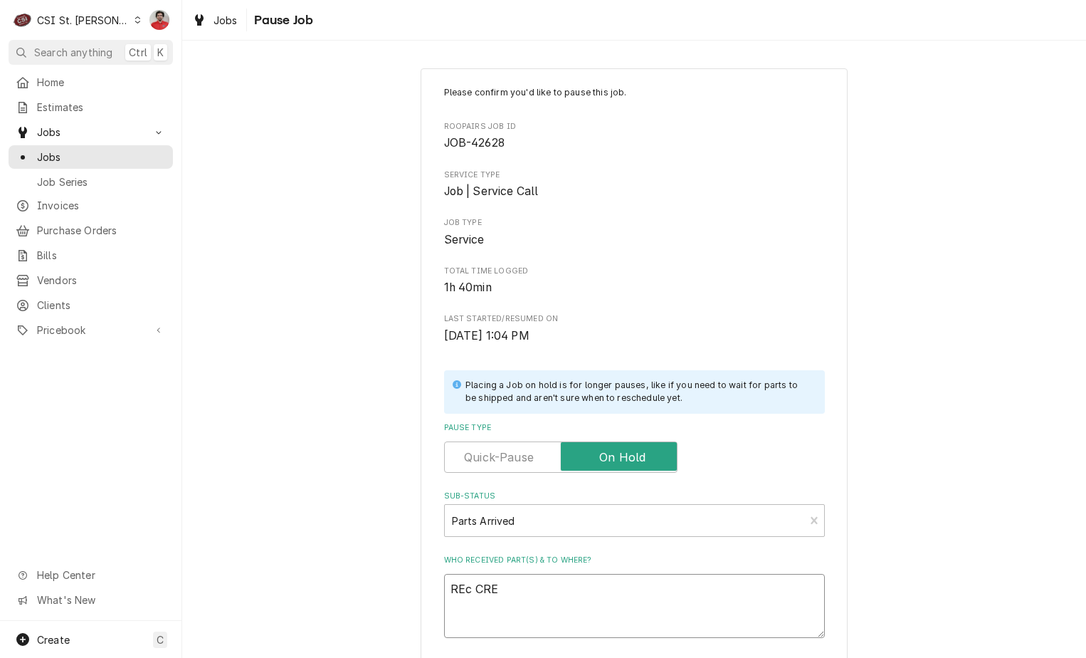
type textarea "REc CRE-"
type textarea "x"
type textarea "REc CRE-0"
type textarea "x"
type textarea "REc CRE-05"
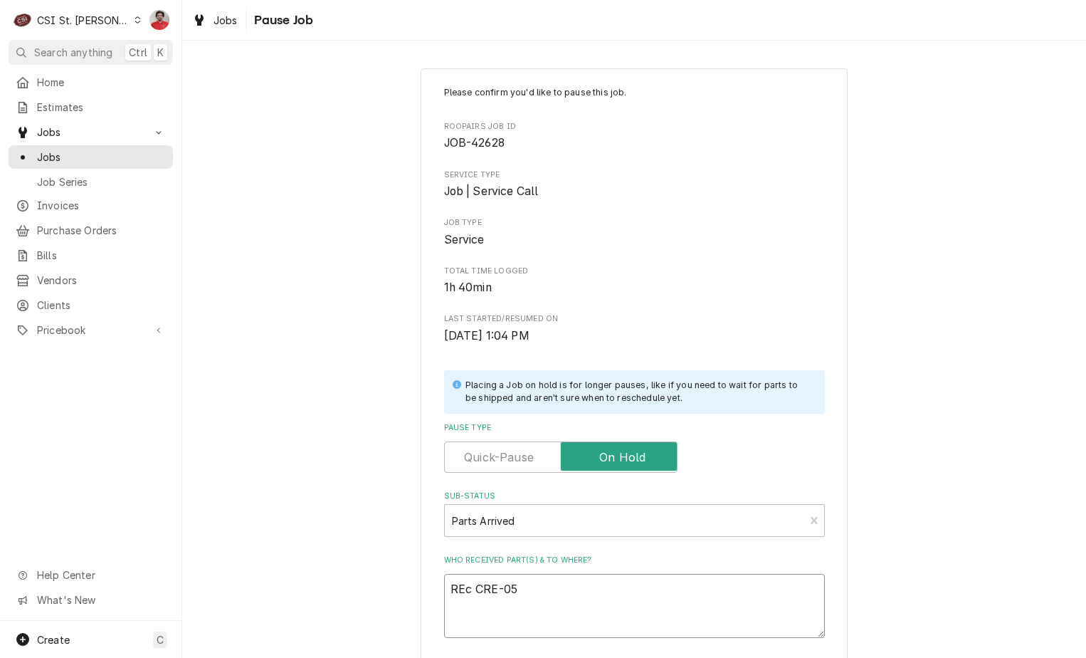
type textarea "x"
type textarea "REc CRE-056"
type textarea "x"
type textarea "REc CRE-0569"
type textarea "x"
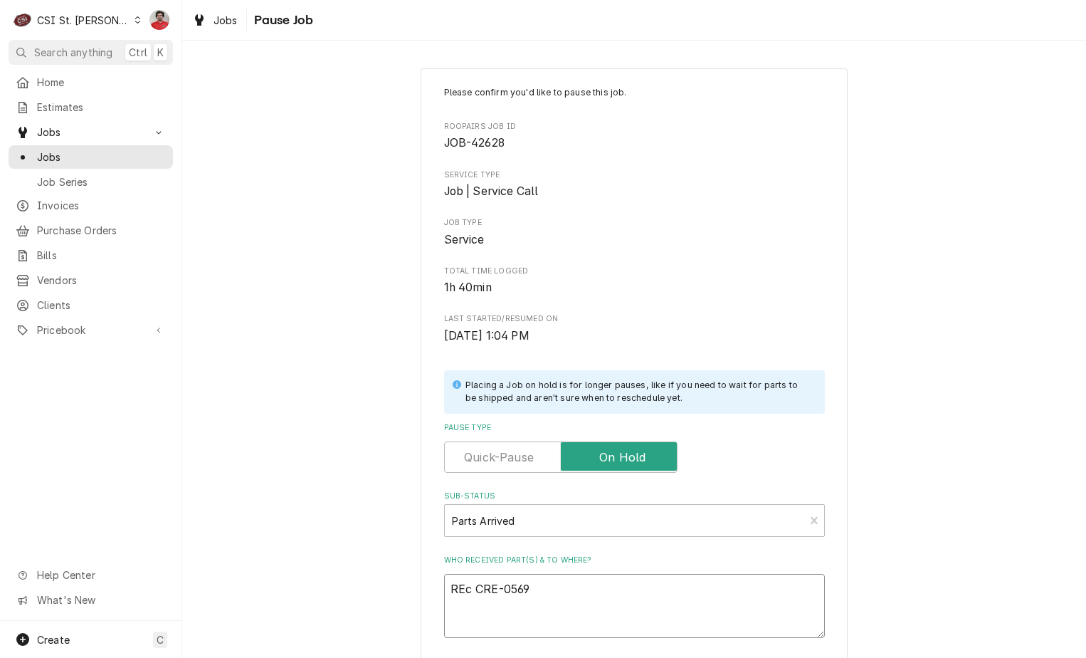
type textarea "REc CRE-05690"
type textarea "x"
type textarea "REc CRE-0569"
type textarea "x"
type textarea "REc CRE-05693"
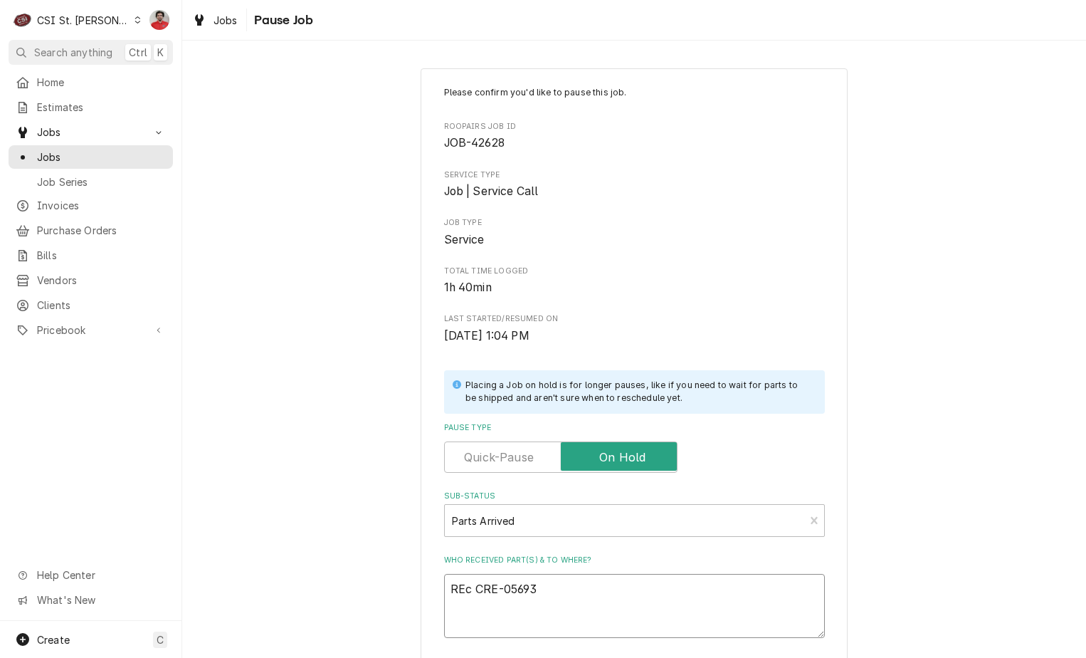
type textarea "x"
type textarea "REc CRE-056930"
type textarea "x"
type textarea "REc CRE-0569306"
type textarea "x"
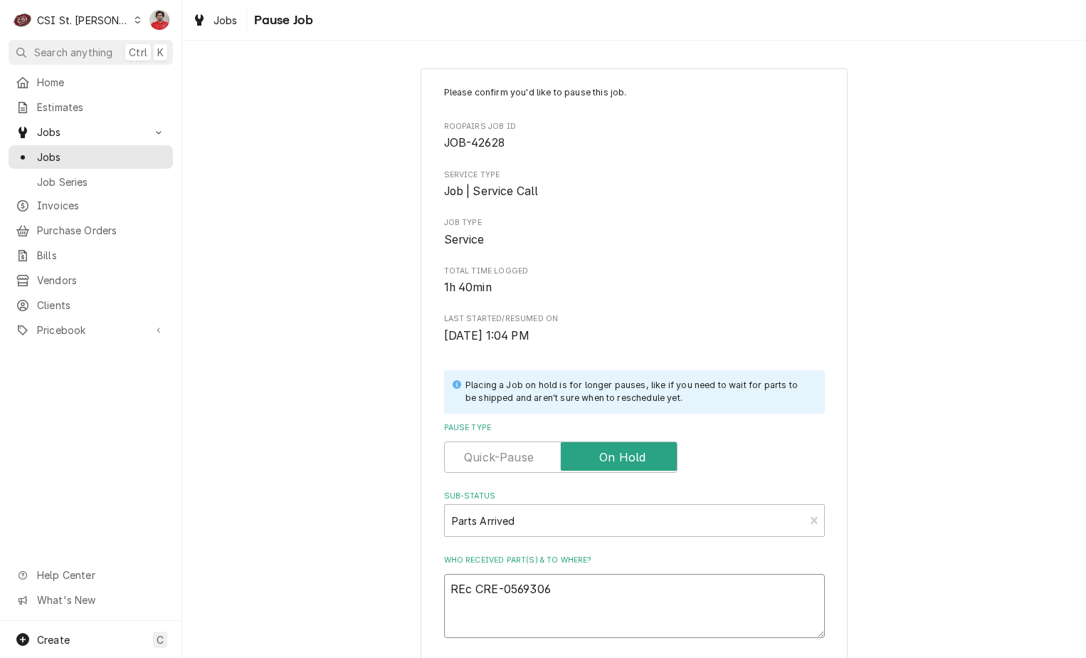
type textarea "REc CRE-0569306B"
type textarea "x"
type textarea "REc CRE-0569306B"
type textarea "x"
type textarea "REc CRE-0569306B a"
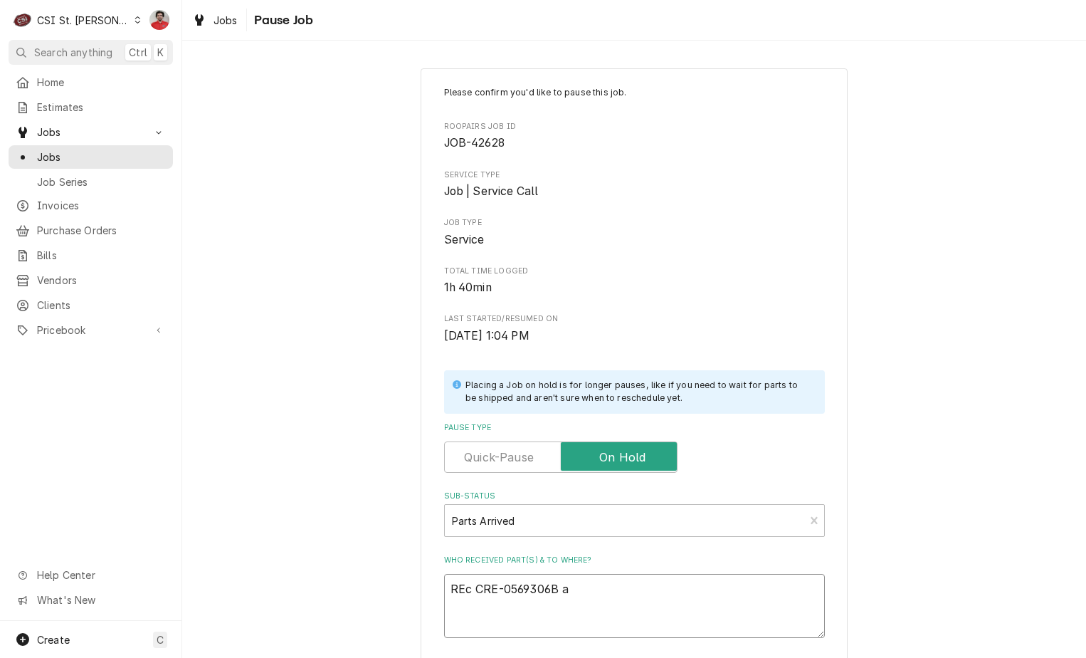
type textarea "x"
type textarea "REc CRE-0569306B an"
type textarea "x"
type textarea "REc CRE-0569306B and"
type textarea "x"
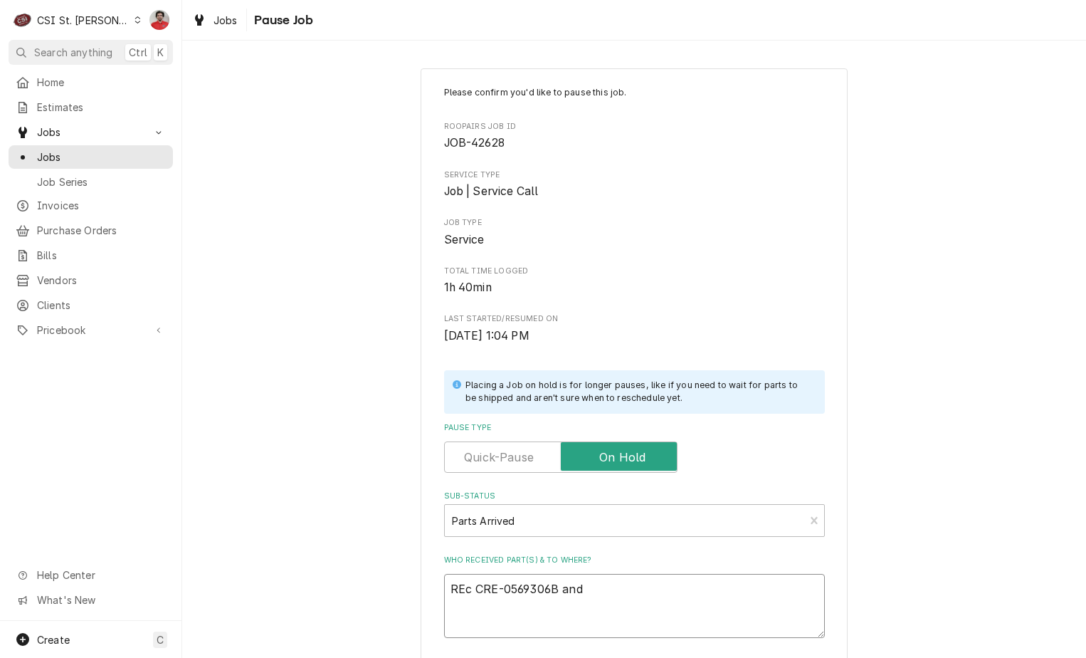
type textarea "REc CRE-0569306B and"
type textarea "x"
type textarea "REc CRE-0569306B and C"
type textarea "x"
type textarea "REc CRE-0569306B and CR"
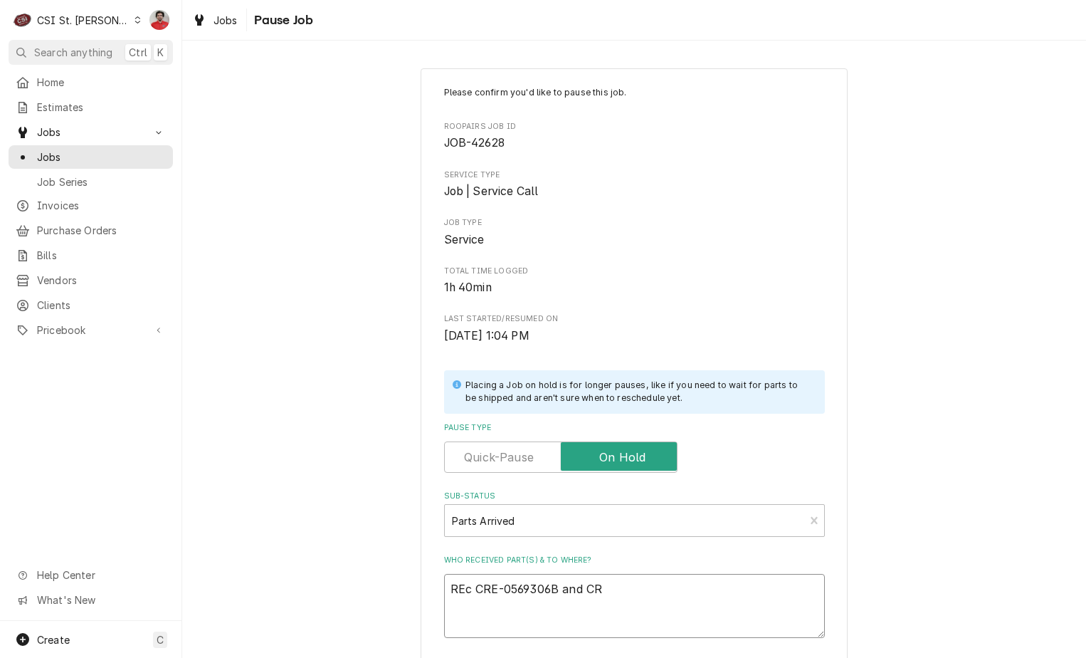
type textarea "x"
type textarea "REc CRE-0569306B and CRE"
type textarea "x"
type textarea "REc CRE-0569306B and CRE-"
type textarea "x"
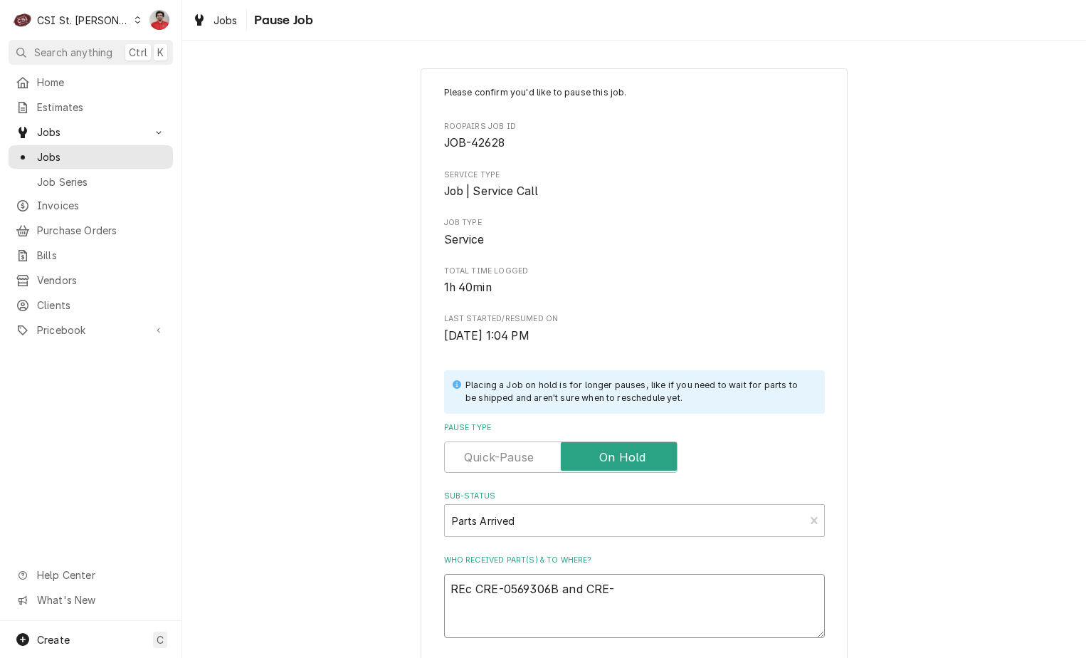
type textarea "REc CRE-0569306B and CRE-0"
type textarea "x"
type textarea "REc CRE-0569306B and CRE-05"
type textarea "x"
type textarea "REc CRE-0569306B and CRE-059"
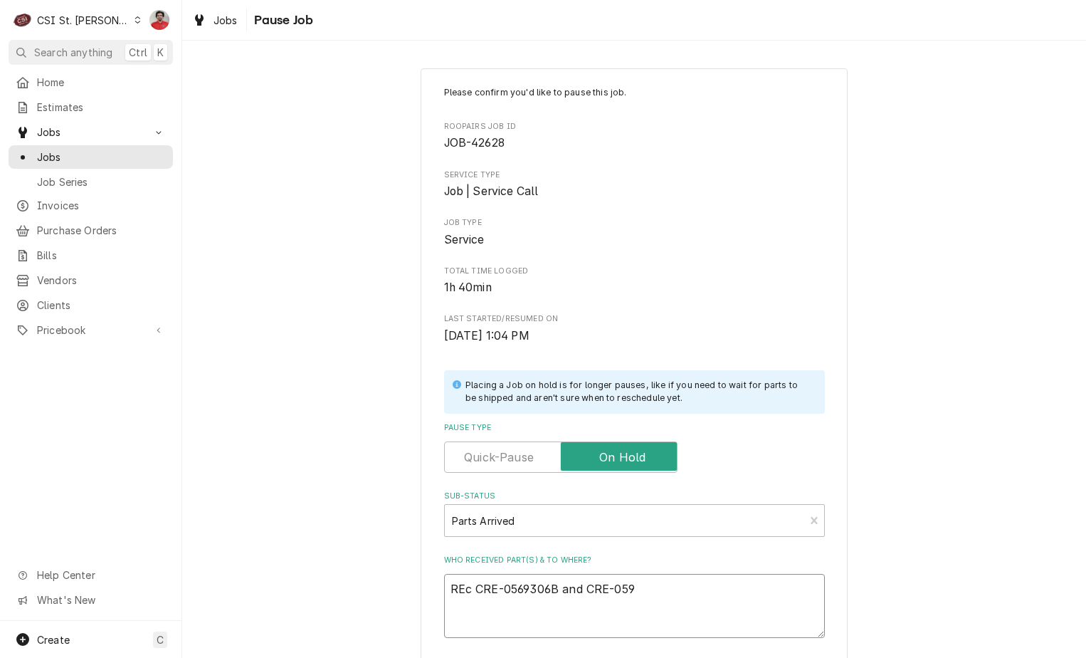
type textarea "x"
type textarea "REc CRE-0569306B and CRE-05"
type textarea "x"
type textarea "REc CRE-0569306B and CRE-056"
type textarea "x"
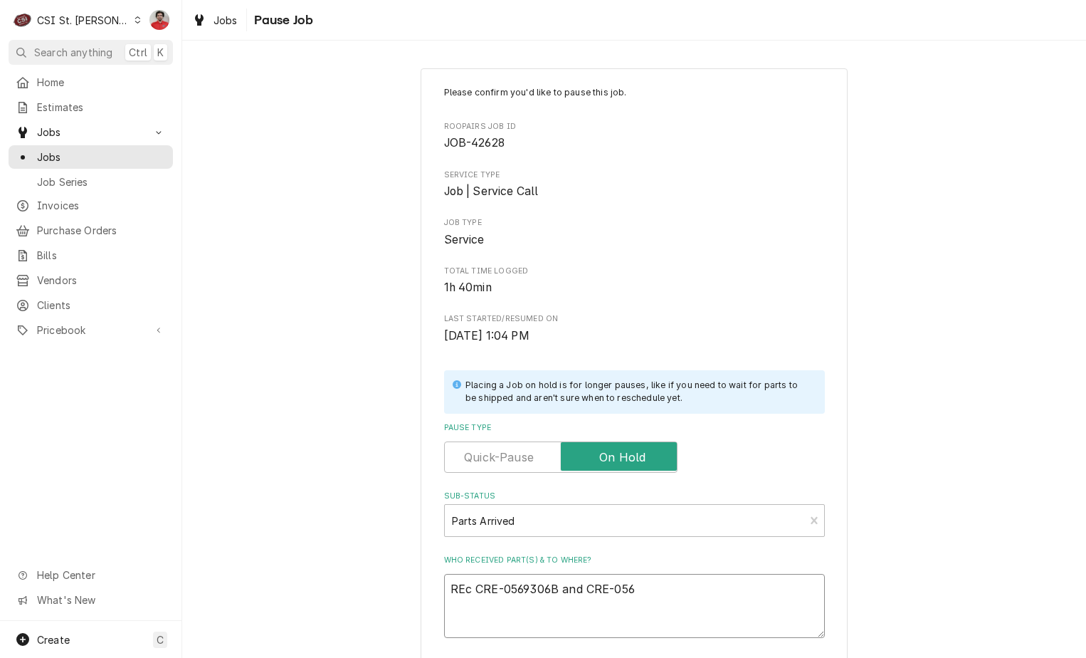
type textarea "REc CRE-0569306B and CRE-0569"
type textarea "x"
type textarea "REc CRE-0569306B and CRE-05693"
type textarea "x"
type textarea "REc CRE-0569306B and CRE-056930"
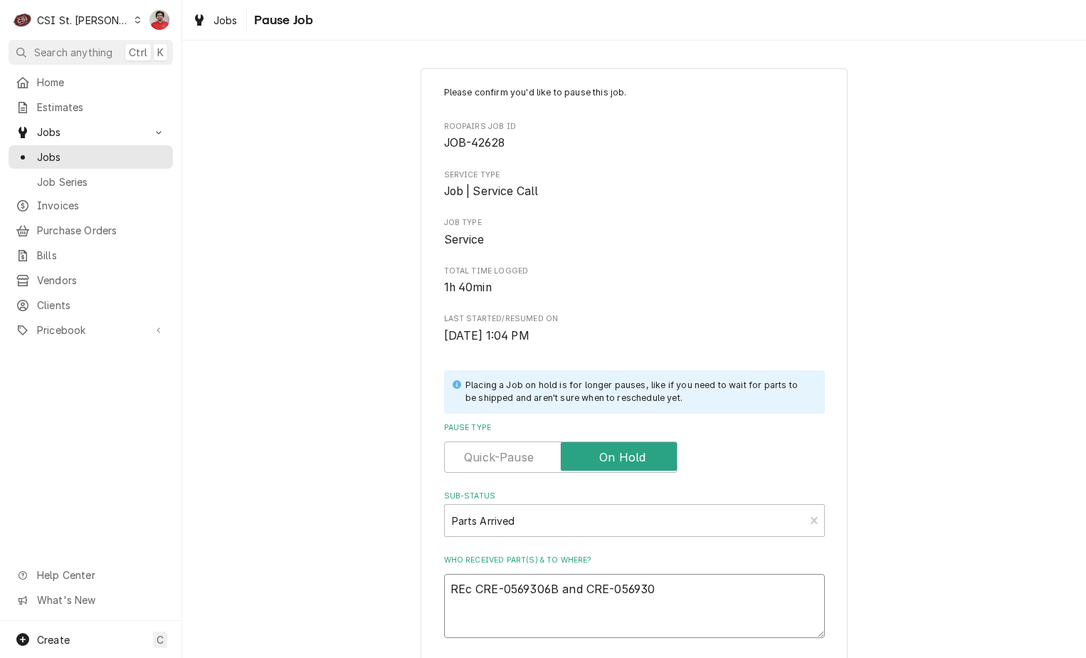
type textarea "x"
type textarea "REc CRE-0569306B and CRE-0569306"
type textarea "x"
type textarea "REc CRE-0569306B and CRE-0569306K"
type textarea "x"
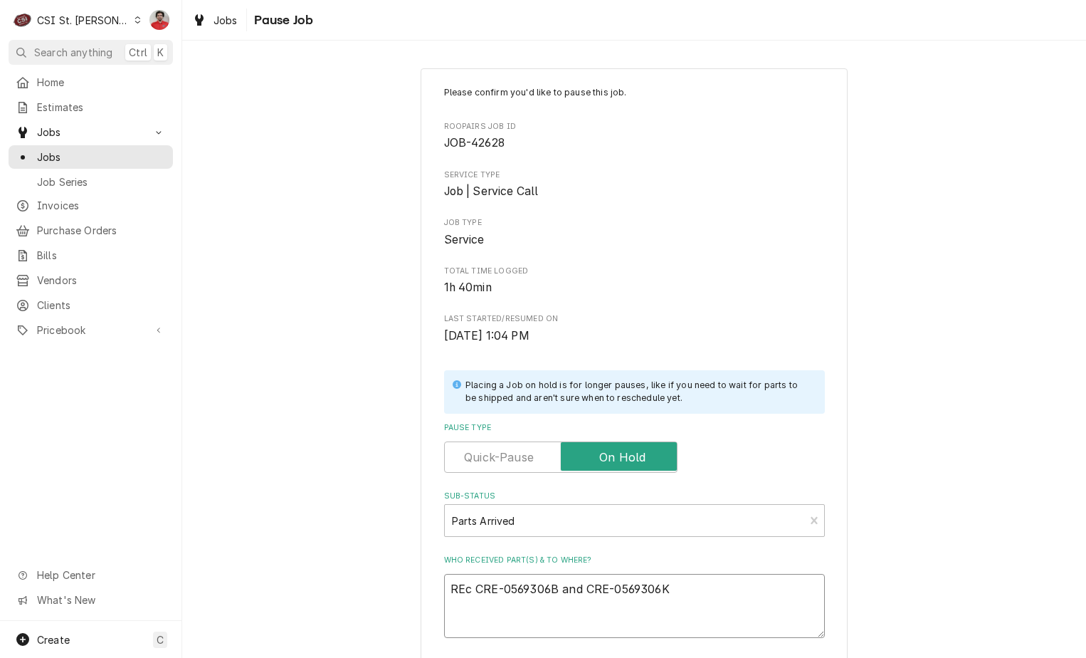
type textarea "Rc CRE-0569306B and CRE-0569306K"
type textarea "x"
type textarea "Rec CRE-0569306B and CRE-0569306K"
type textarea "x"
type textarea "Rec CRE-0569306B and CRE-0569306K"
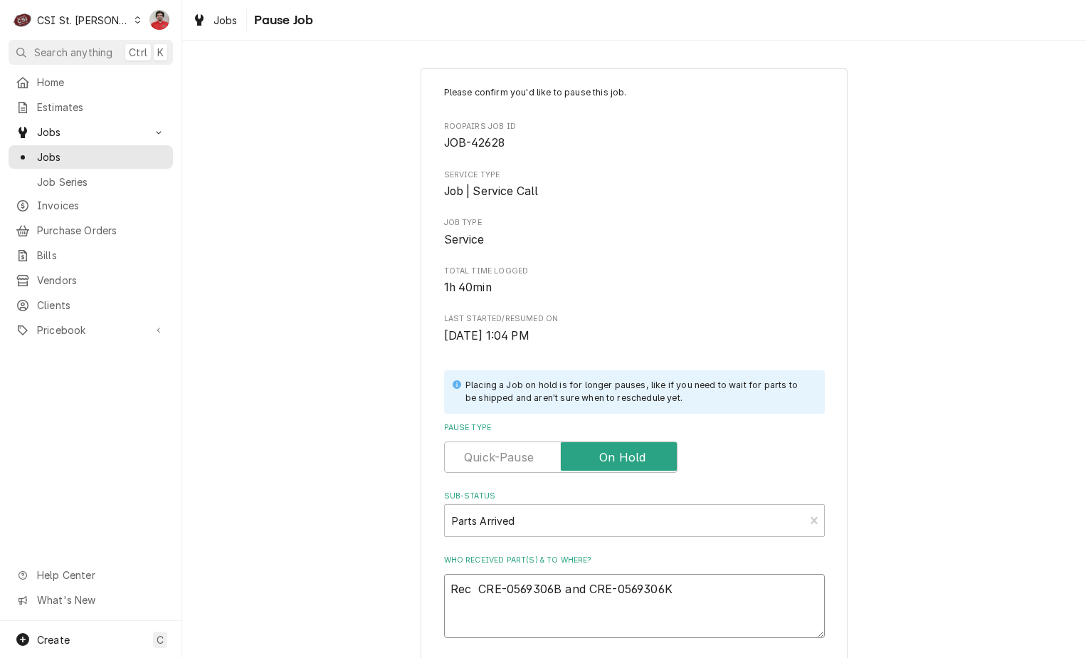
type textarea "x"
type textarea "Rec 4 CRE-0569306B and CRE-0569306K"
type textarea "x"
type textarea "Rec 4 CRE-0569306B and CRE-0569306K"
type textarea "x"
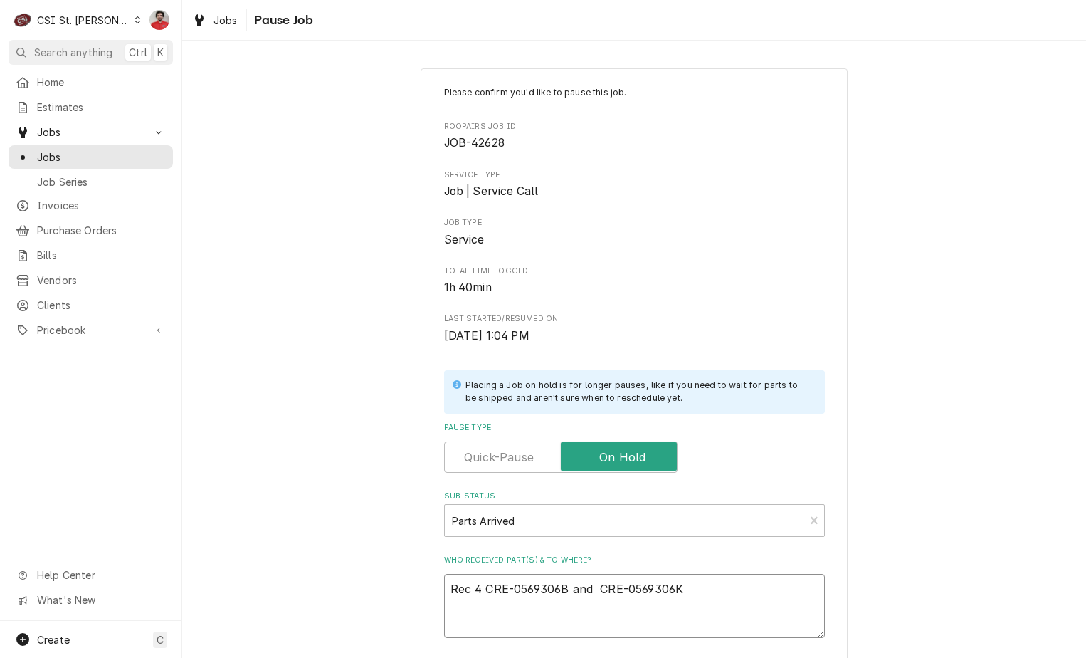
type textarea "Rec 4 CRE-0569306B and CRE-0569306K"
type textarea "x"
type textarea "Rec 4 CRE-0569306B and 4CRE-0569306K"
type textarea "x"
type textarea "Rec 4 CRE-0569306B and 4 CRE-0569306K"
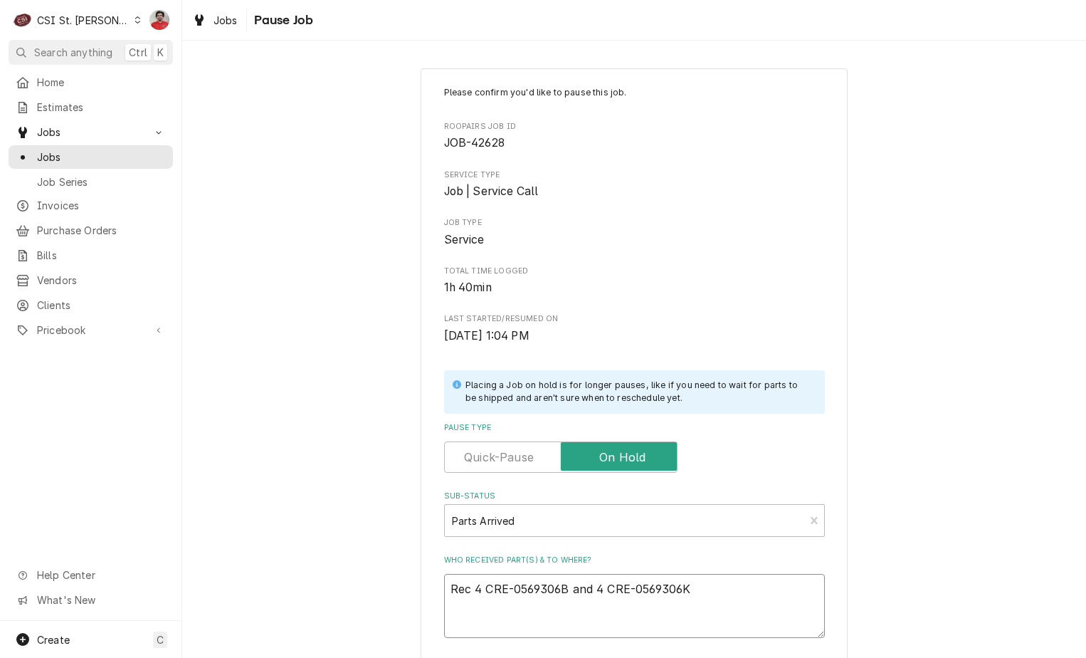
type textarea "x"
type textarea "Rec 4 CRE-0569306B and 4 CRE-0569306K"
type textarea "x"
type textarea "Rec 4 CRE-0569306B and 4 CRE-0569306K r"
type textarea "x"
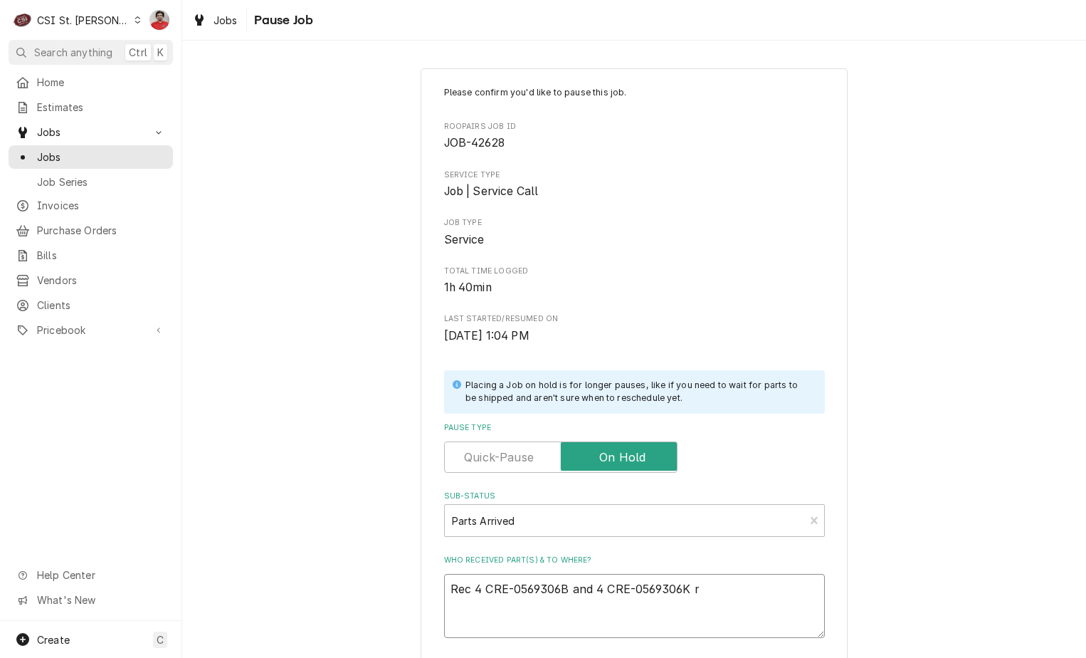
type textarea "Rec 4 CRE-0569306B and 4 CRE-0569306K re"
type textarea "x"
type textarea "Rec 4 CRE-0569306B and 4 CRE-0569306K r"
type textarea "x"
type textarea "Rec 4 CRE-0569306B and 4 CRE-0569306K"
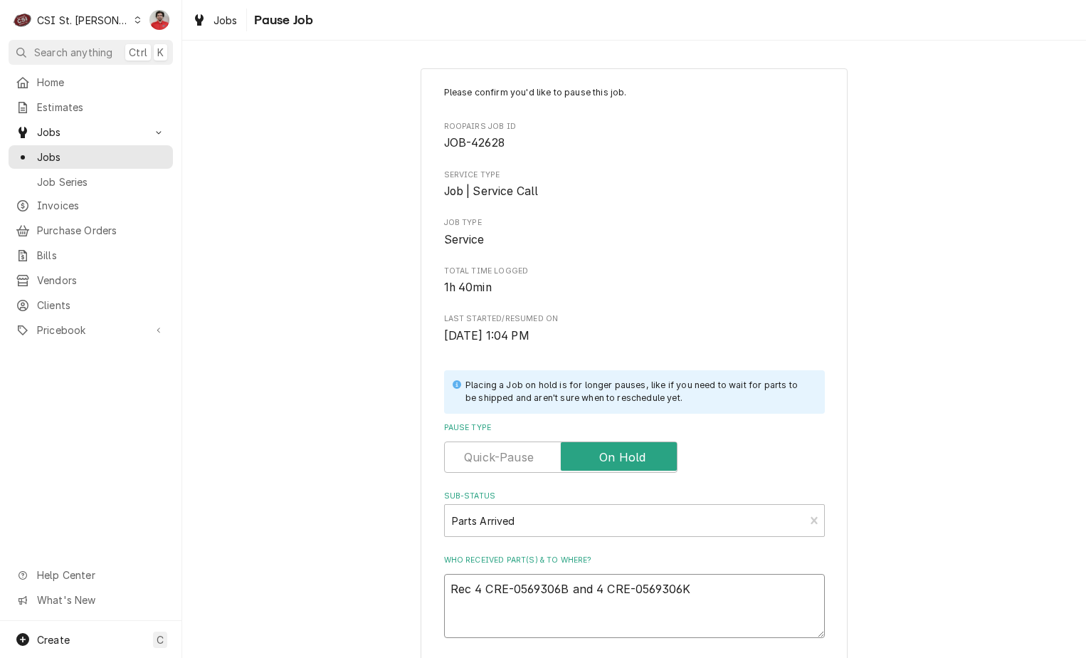
type textarea "x"
type textarea "Rec 4 CRE-0569306B and 4 CRE-0569306K t"
type textarea "x"
type textarea "Rec 4 CRE-0569306B and 4 CRE-0569306K to"
type textarea "x"
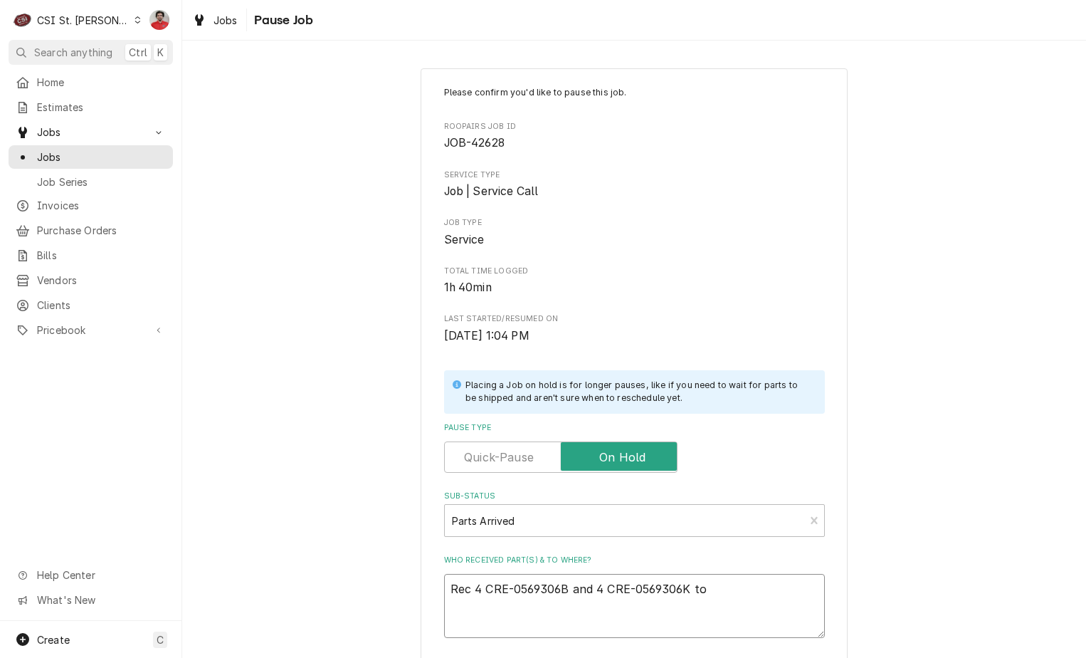
type textarea "Rec 4 CRE-0569306B and 4 CRE-0569306K to"
type textarea "x"
type textarea "Rec 4 CRE-0569306B and 4 CRE-0569306K to C"
type textarea "x"
type textarea "Rec 4 CRE-0569306B and 4 CRE-0569306K to CH"
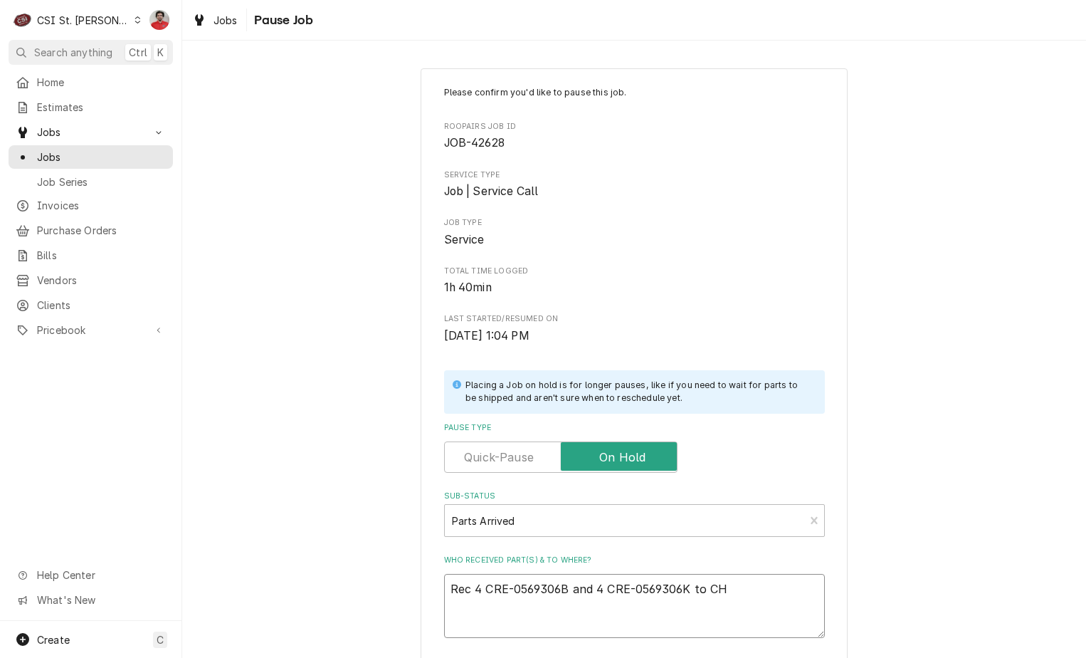
type textarea "x"
type textarea "Rec 4 CRE-0569306B and 4 CRE-0569306K to CHu"
type textarea "x"
type textarea "Rec 4 CRE-0569306B and 4 CRE-0569306K to CHuc"
type textarea "x"
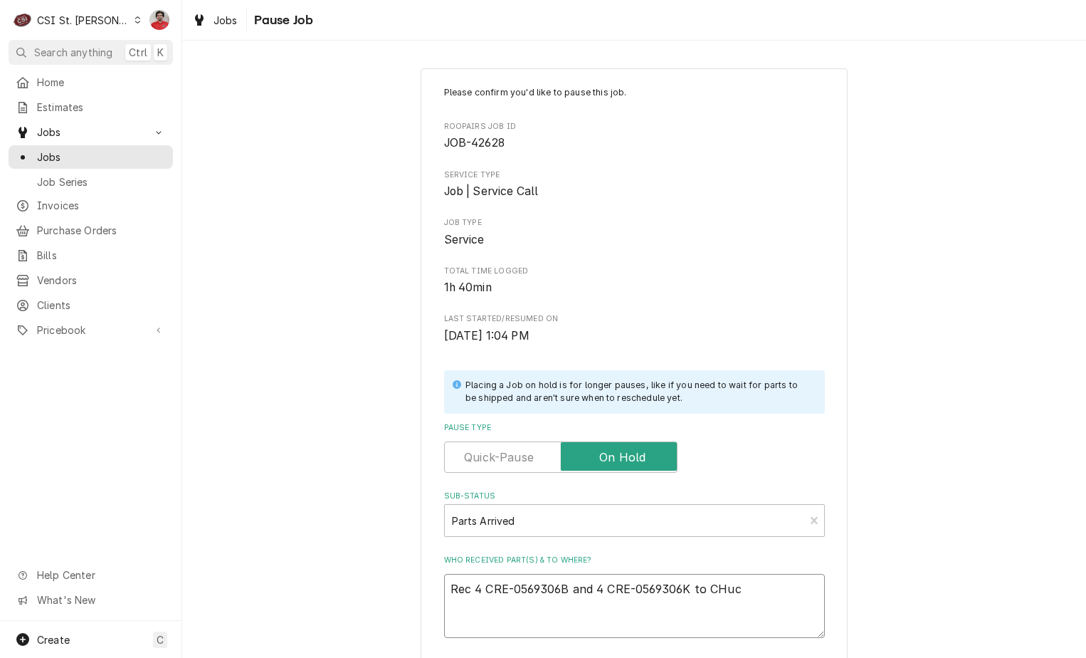
type textarea "Rec 4 CRE-0569306B and 4 CRE-0569306K to [PERSON_NAME]"
type textarea "x"
type textarea "Rec 4 CRE-0569306B and 4 CRE-0569306K to [PERSON_NAME]'"
type textarea "x"
type textarea "Rec 4 CRE-0569306B and 4 CRE-0569306K to CHuck's"
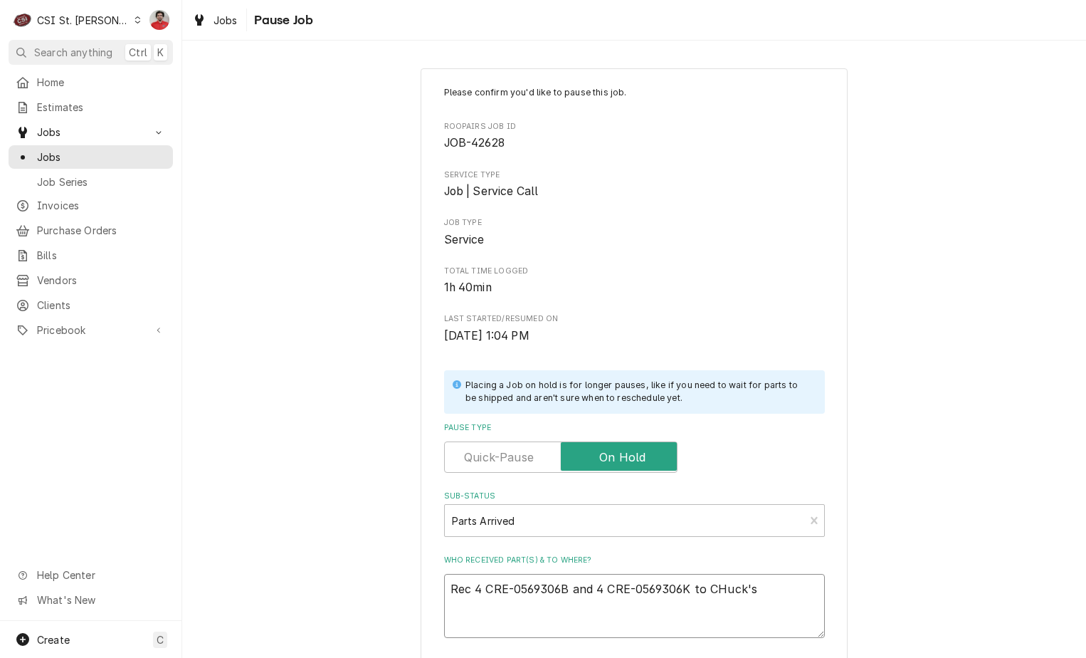
type textarea "x"
type textarea "Rec 4 CRE-0569306B and 4 CRE-0569306K to CHuck's"
type textarea "x"
type textarea "Rec 4 CRE-0569306B and 4 CRE-0569306K to CHuck's s"
type textarea "x"
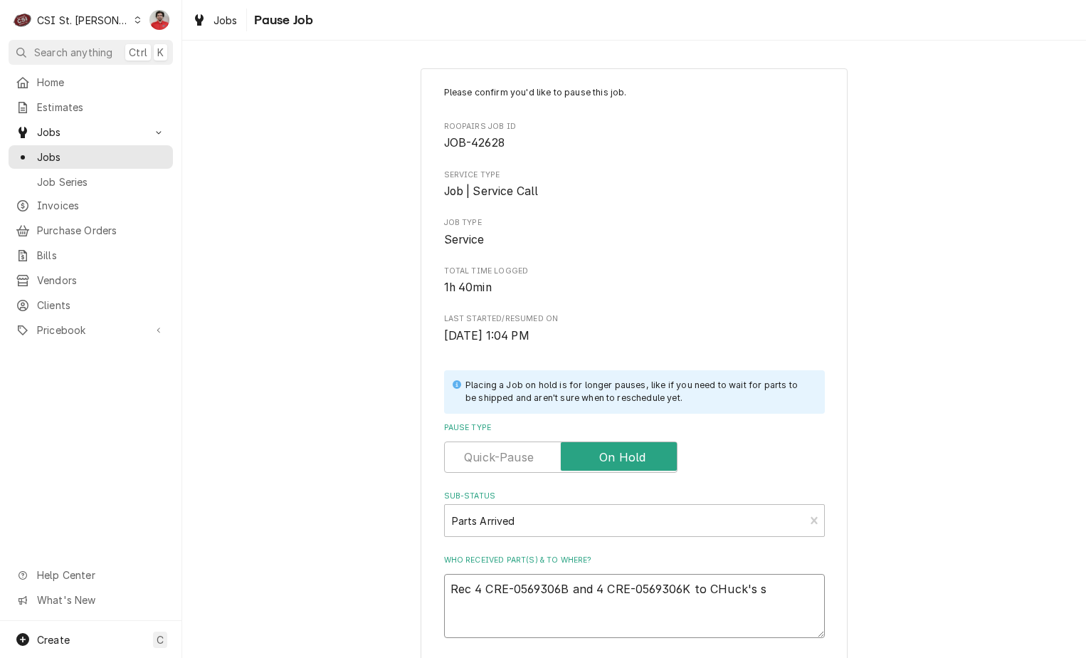
type textarea "Rec 4 CRE-0569306B and 4 CRE-0569306K to CHuck's sh"
type textarea "x"
type textarea "Rec 4 CRE-0569306B and 4 CRE-0569306K to CHuck's she"
type textarea "x"
type textarea "Rec 4 CRE-0569306B and 4 CRE-0569306K to CHuck's shel"
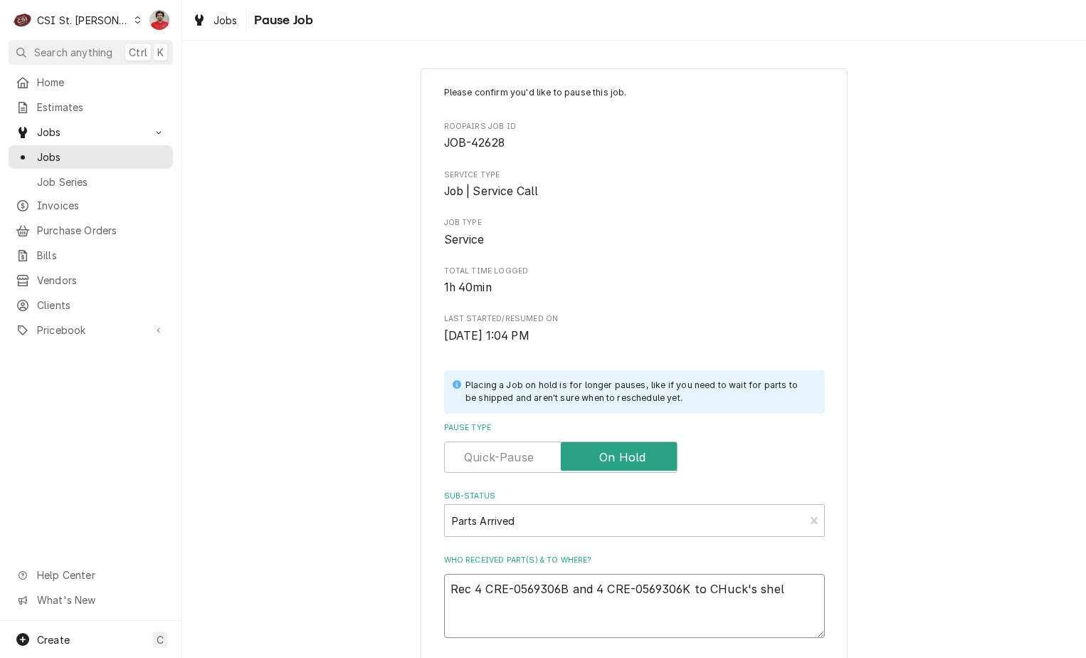
type textarea "x"
type textarea "Rec 4 CRE-0569306B and 4 CRE-0569306K to CHuck's she"
type textarea "x"
type textarea "Rec 4 CRE-0569306B and 4 CRE-0569306K to CHuck's sh"
type textarea "x"
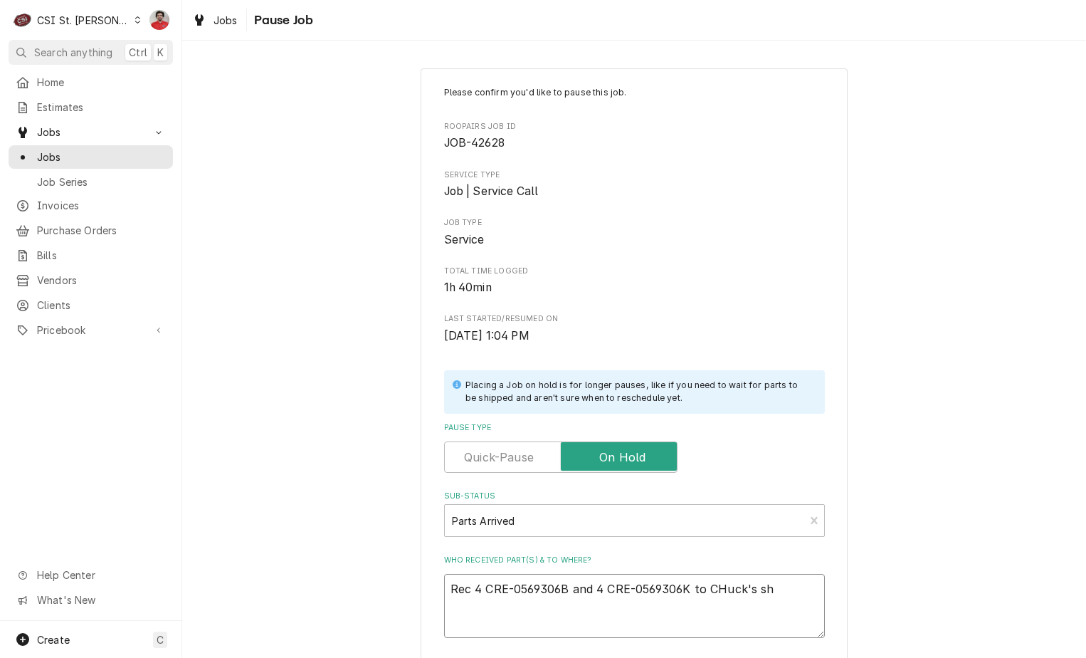
type textarea "Rec 4 CRE-0569306B and 4 CRE-0569306K to CHuck's s"
type textarea "x"
type textarea "Rec 4 CRE-0569306B and 4 CRE-0569306K to CHuck's"
type textarea "x"
type textarea "Rec 4 CRE-0569306B and 4 CRE-0569306K to CHuck's"
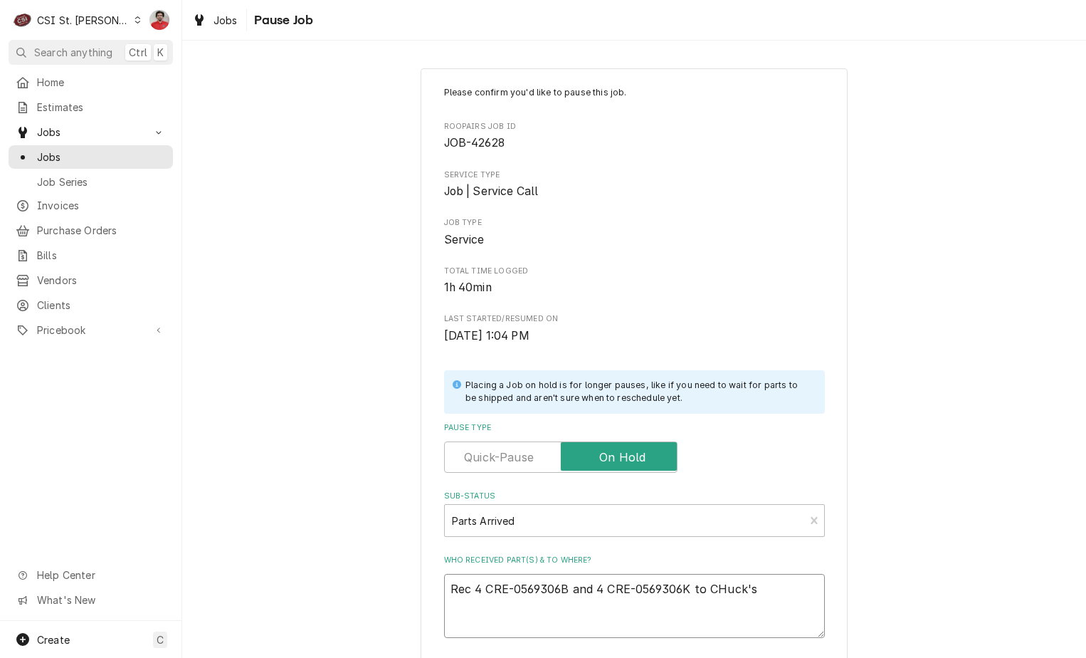
type textarea "x"
type textarea "Rec 4 CRE-0569306B and 4 CRE-0569306K to [PERSON_NAME]'"
type textarea "x"
type textarea "Rec 4 CRE-0569306B and 4 CRE-0569306K to [PERSON_NAME]"
type textarea "x"
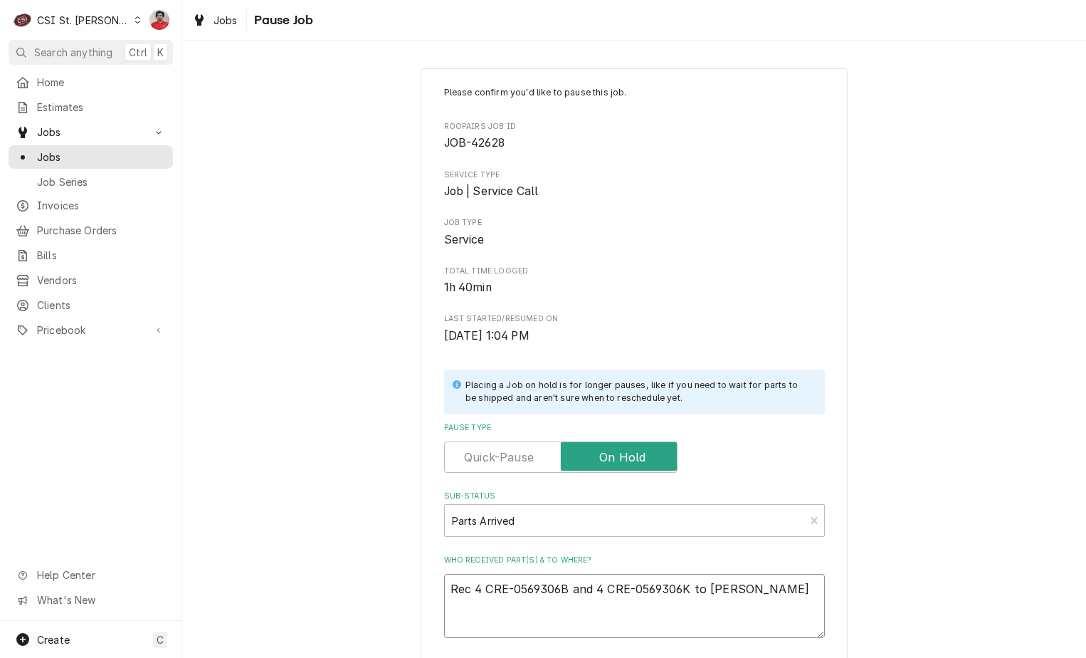
type textarea "Rec 4 CRE-0569306B and 4 CRE-0569306K to CHuc"
type textarea "x"
type textarea "Rec 4 CRE-0569306B and 4 CRE-0569306K to CHu"
type textarea "x"
type textarea "Rec 4 CRE-0569306B and 4 CRE-0569306K to CH"
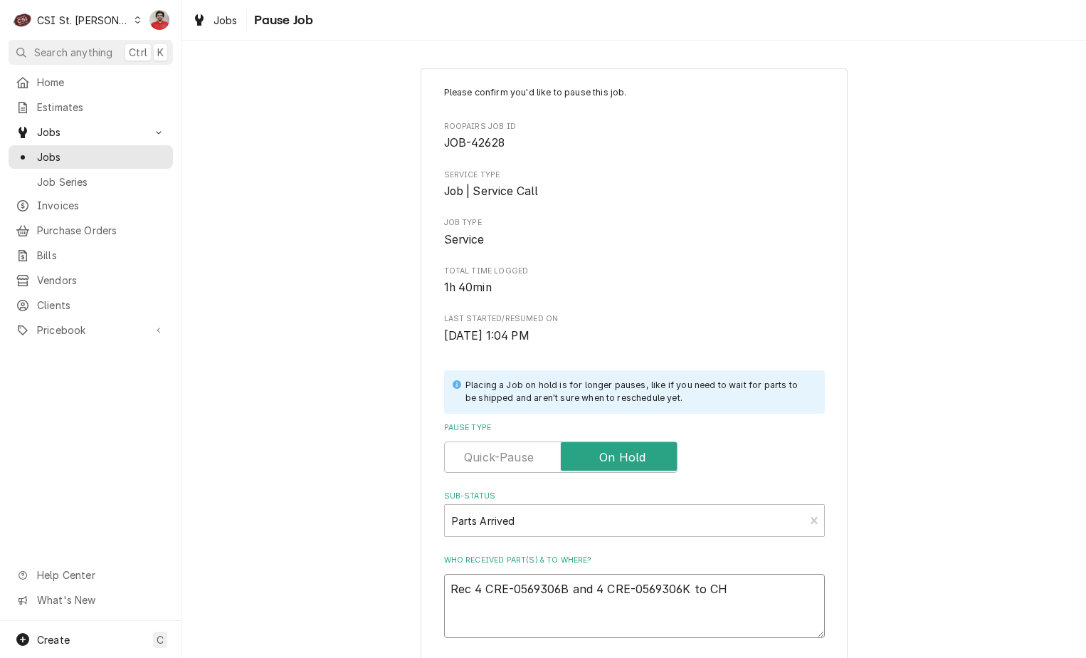
type textarea "x"
type textarea "Rec 4 CRE-0569306B and 4 CRE-0569306K to C"
type textarea "x"
type textarea "Rec 4 CRE-0569306B and 4 CRE-0569306K to Ch"
type textarea "x"
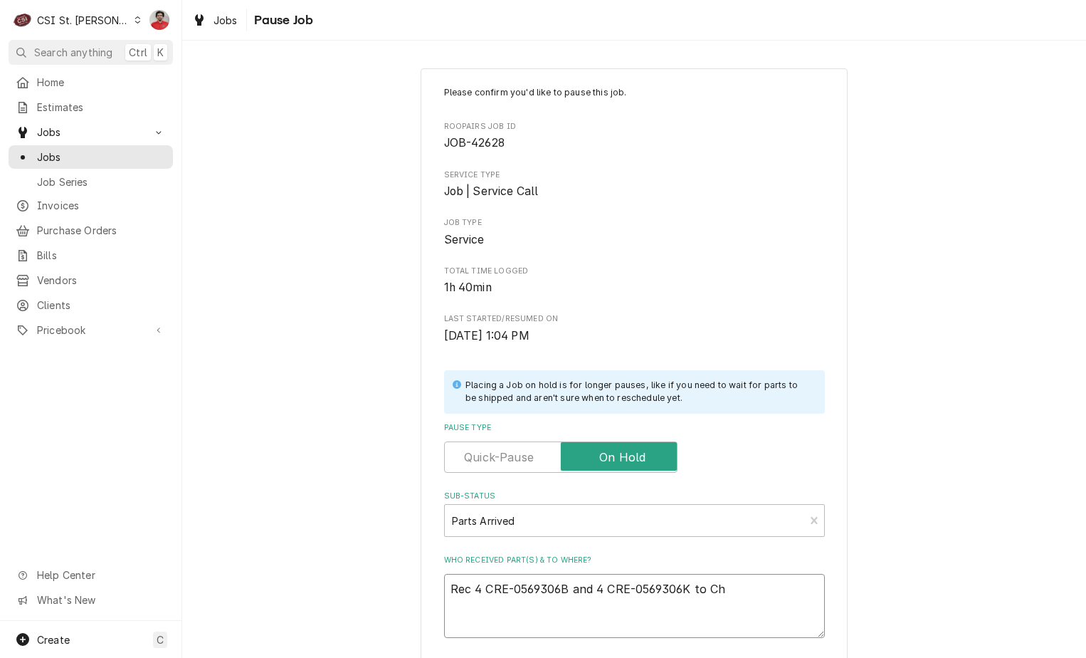
type textarea "Rec 4 CRE-0569306B and 4 CRE-0569306K to Chu"
type textarea "x"
type textarea "Rec 4 CRE-0569306B and 4 CRE-0569306K to Chuc"
type textarea "x"
type textarea "Rec 4 CRE-0569306B and 4 CRE-0569306K to [PERSON_NAME]"
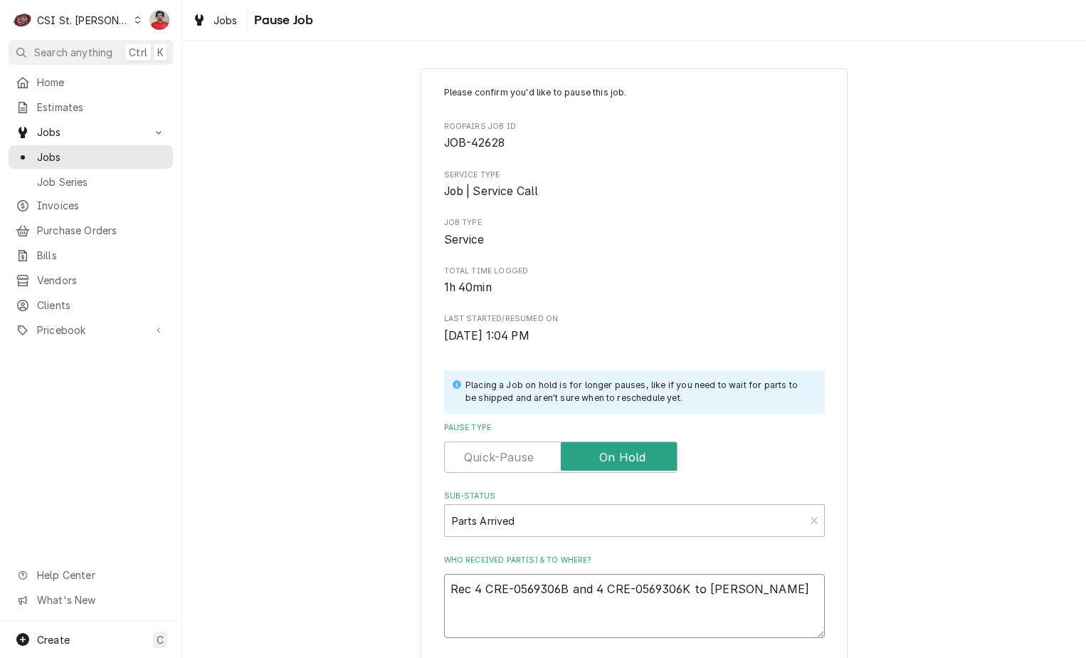
type textarea "x"
type textarea "Rec 4 CRE-0569306B and 4 CRE-0569306K to Chucks"
type textarea "x"
type textarea "Rec 4 CRE-0569306B and 4 CRE-0569306K to Chucks'"
type textarea "x"
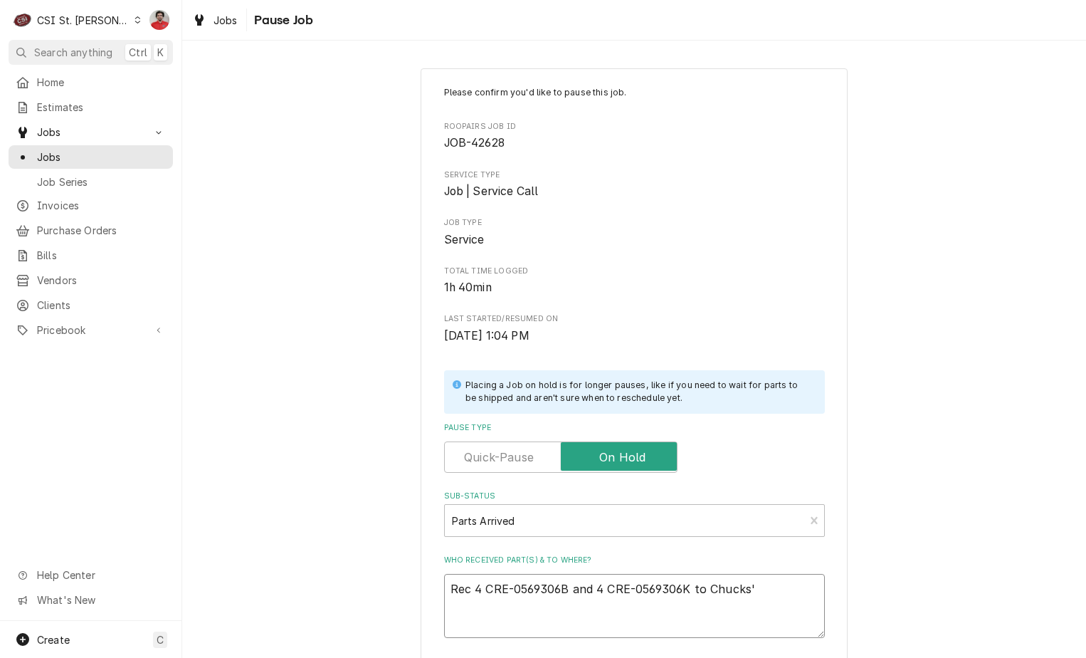
type textarea "Rec 4 CRE-0569306B and 4 CRE-0569306K to Chucks"
type textarea "x"
type textarea "Rec 4 CRE-0569306B and 4 CRE-0569306K to [PERSON_NAME]"
type textarea "x"
type textarea "Rec 4 CRE-0569306B and 4 CRE-0569306K to [PERSON_NAME]'"
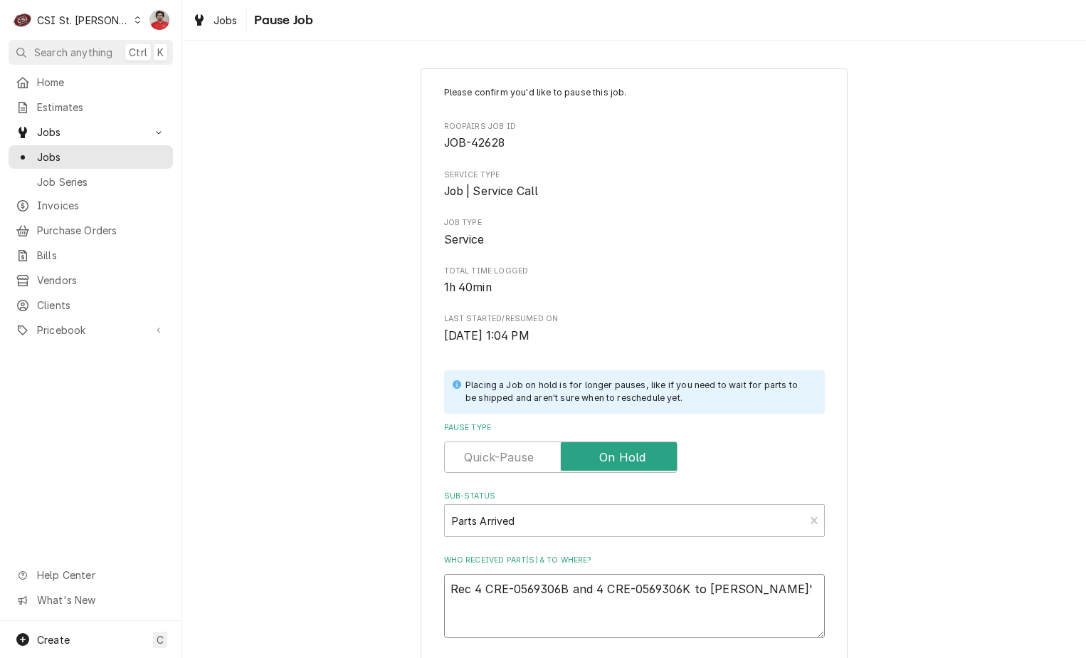
type textarea "x"
type textarea "Rec 4 CRE-0569306B and 4 CRE-0569306K to [PERSON_NAME]'s"
type textarea "x"
type textarea "Rec 4 CRE-0569306B and 4 CRE-0569306K to [PERSON_NAME]'s"
type textarea "x"
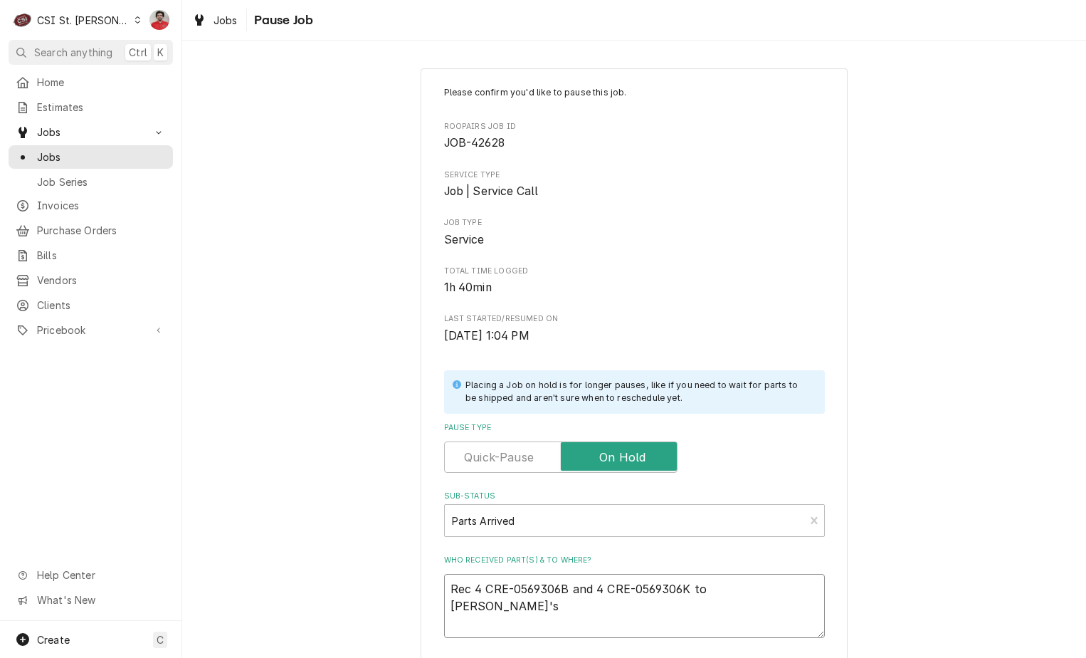
type textarea "Rec 4 CRE-0569306B and 4 CRE-0569306K to [PERSON_NAME]'s s"
type textarea "x"
type textarea "Rec 4 CRE-0569306B and 4 CRE-0569306K to [PERSON_NAME]'s sh"
type textarea "x"
type textarea "Rec 4 CRE-0569306B and 4 CRE-0569306K to [PERSON_NAME]'s she"
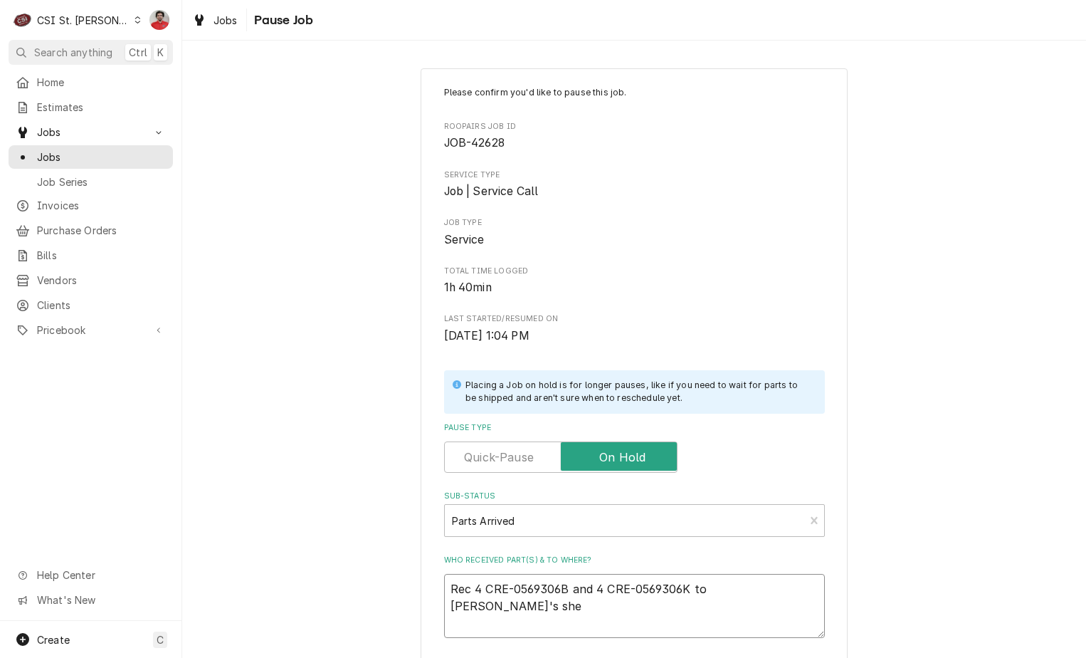
type textarea "x"
type textarea "Rec 4 CRE-0569306B and 4 CRE-0569306K to [PERSON_NAME]'s shel"
type textarea "x"
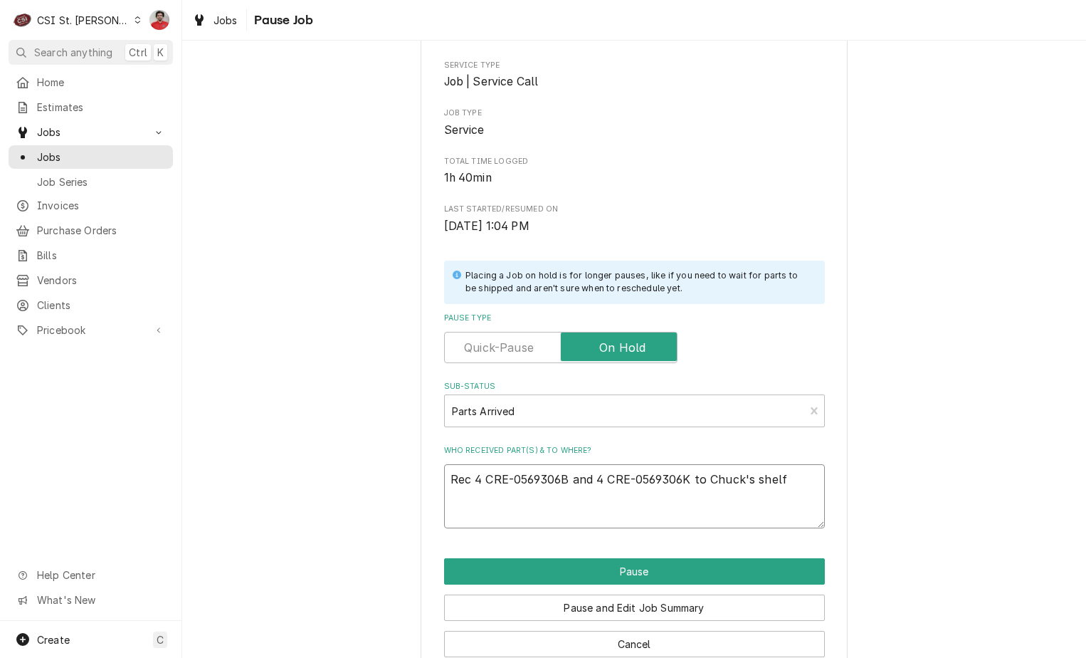
scroll to position [140, 0]
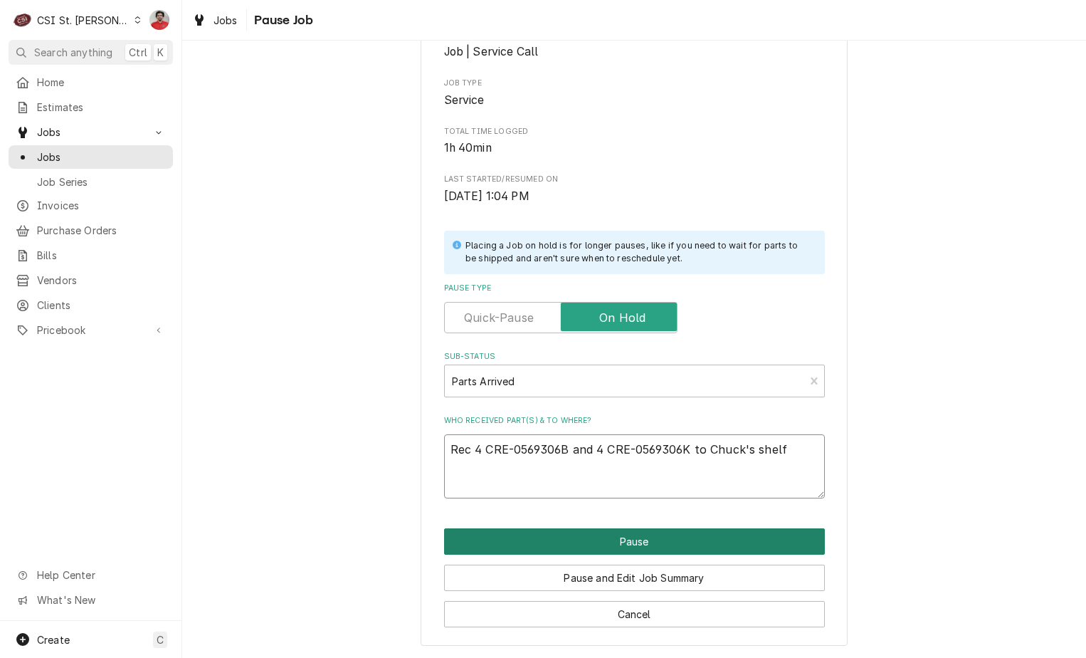
type textarea "Rec 4 CRE-0569306B and 4 CRE-0569306K to Chuck's shelf"
click at [738, 543] on button "Pause" at bounding box center [634, 541] width 381 height 26
type textarea "x"
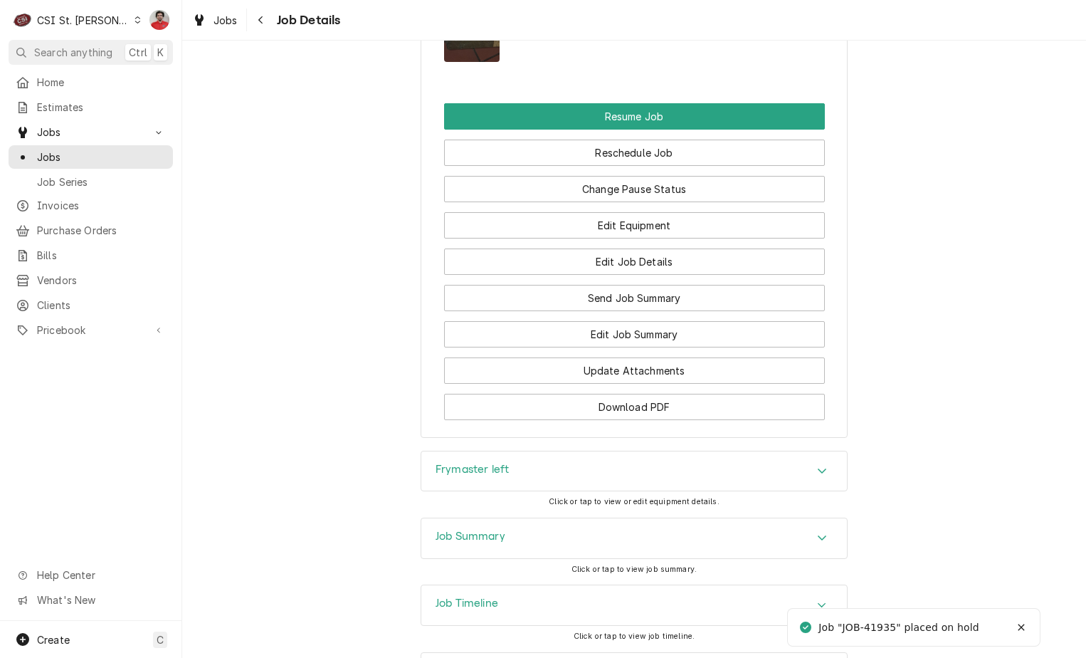
scroll to position [1929, 0]
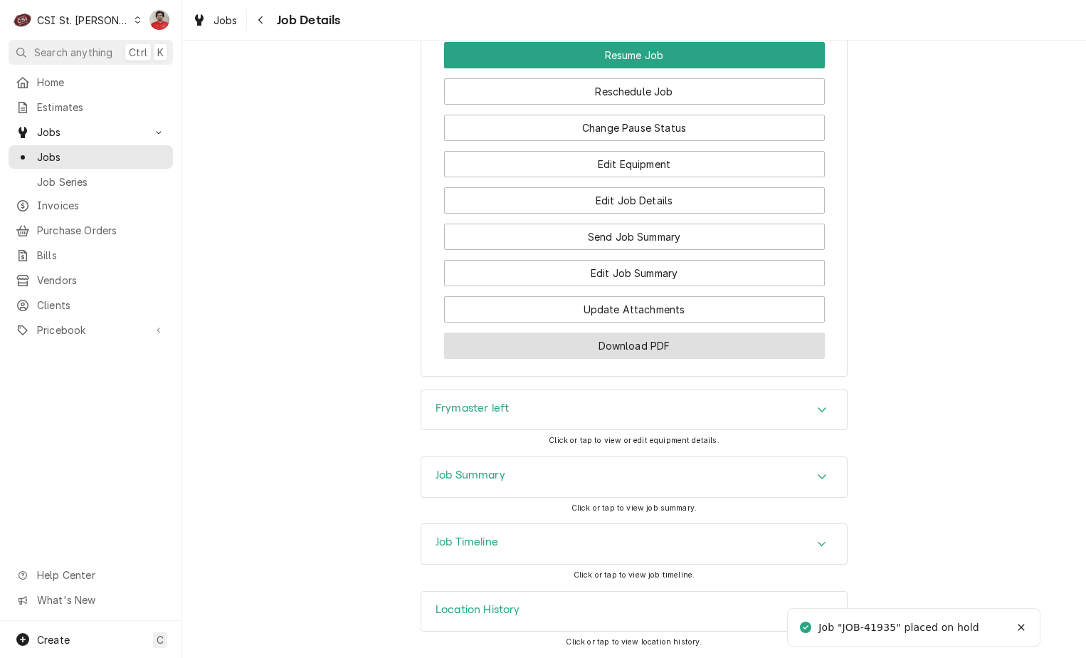
click at [608, 347] on button "Download PDF" at bounding box center [634, 345] width 381 height 26
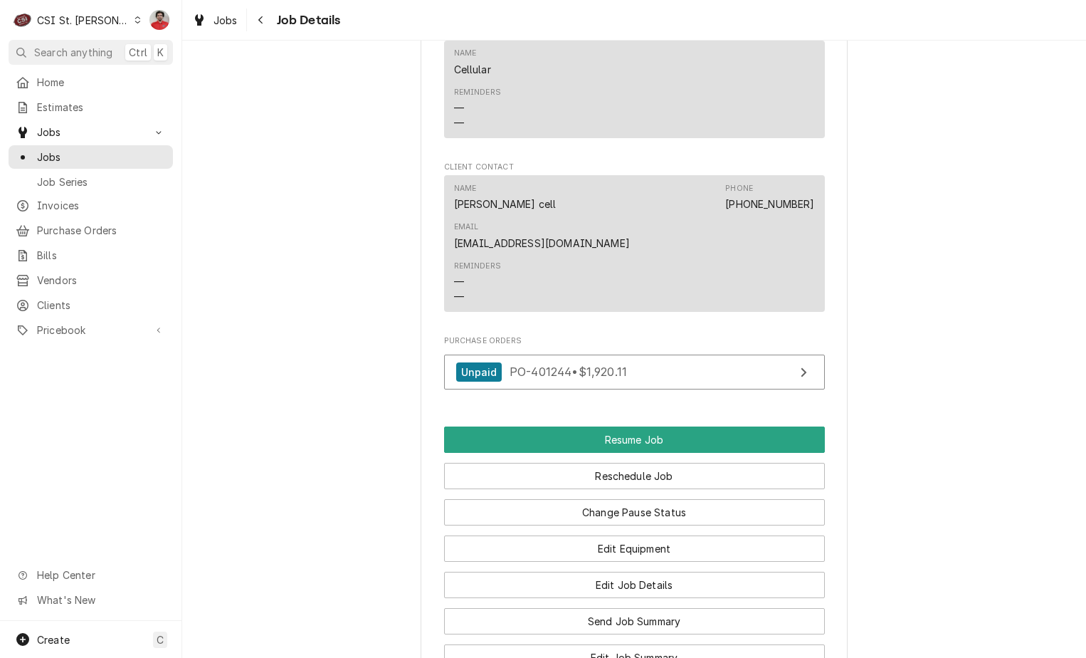
scroll to position [1626, 0]
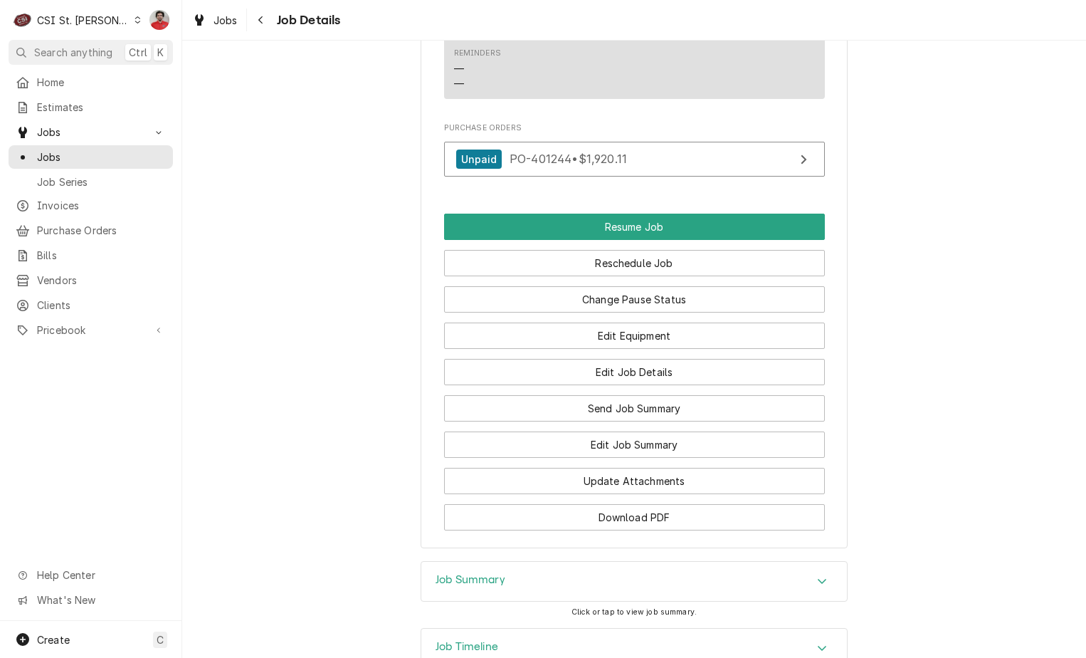
scroll to position [1553, 0]
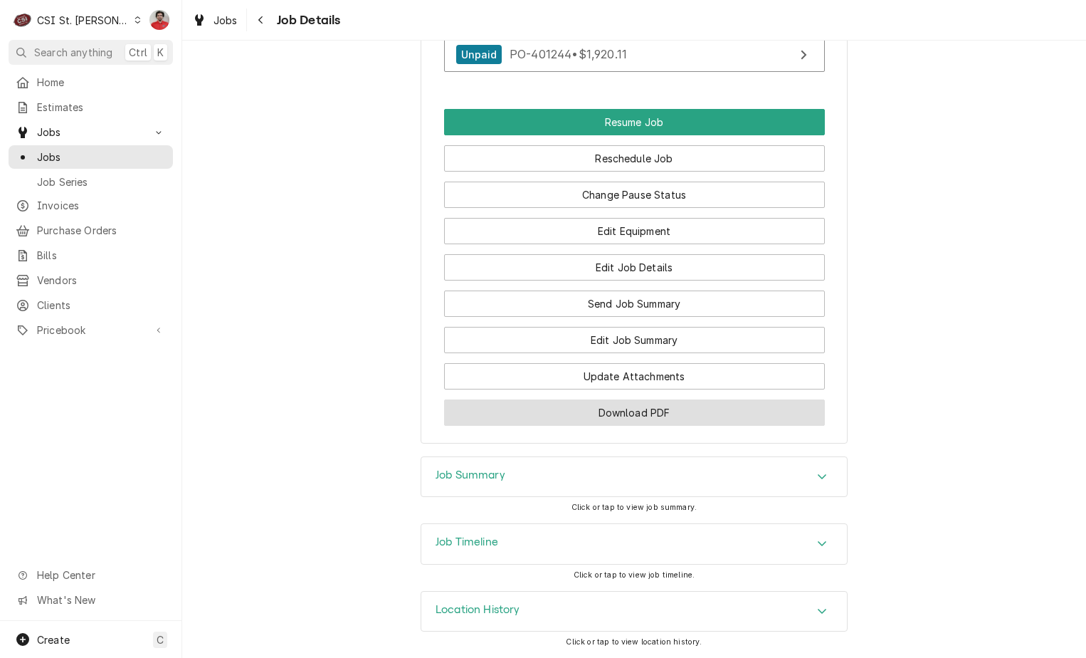
click at [693, 406] on button "Download PDF" at bounding box center [634, 412] width 381 height 26
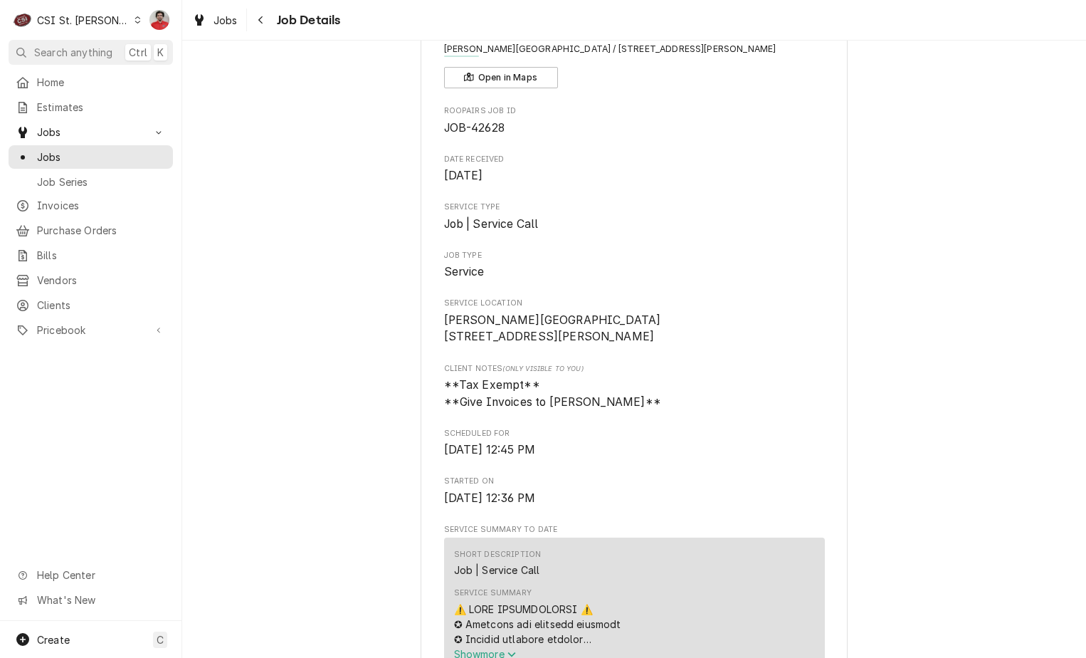
scroll to position [0, 0]
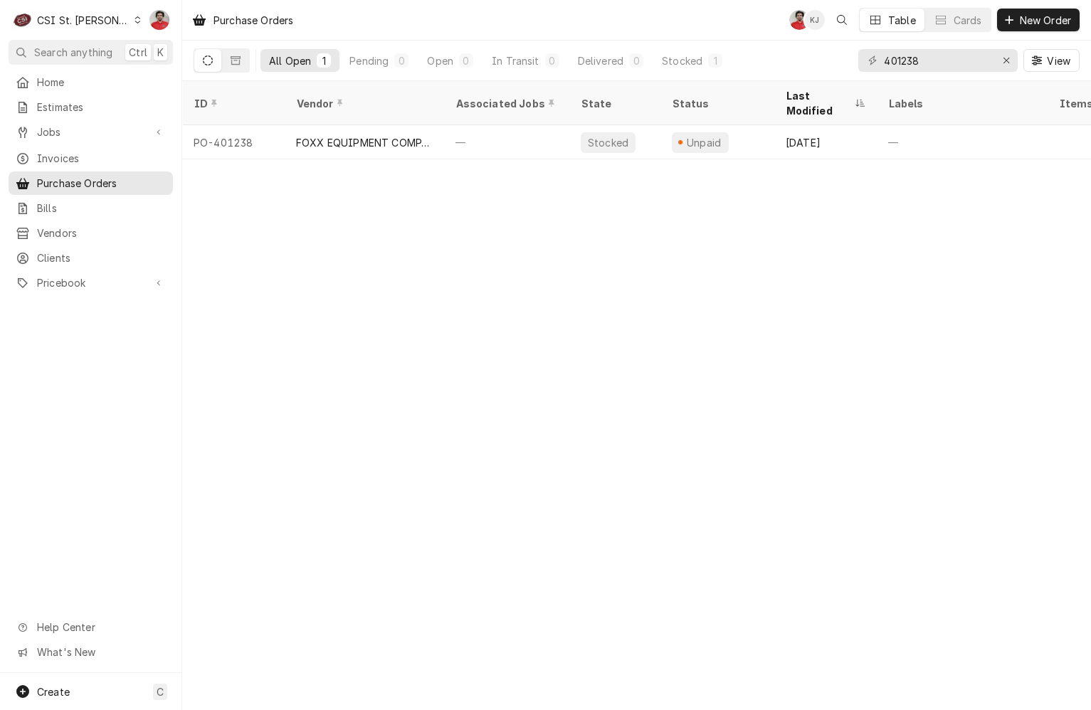
click at [957, 55] on input "401238" at bounding box center [937, 60] width 107 height 23
type input "401244"
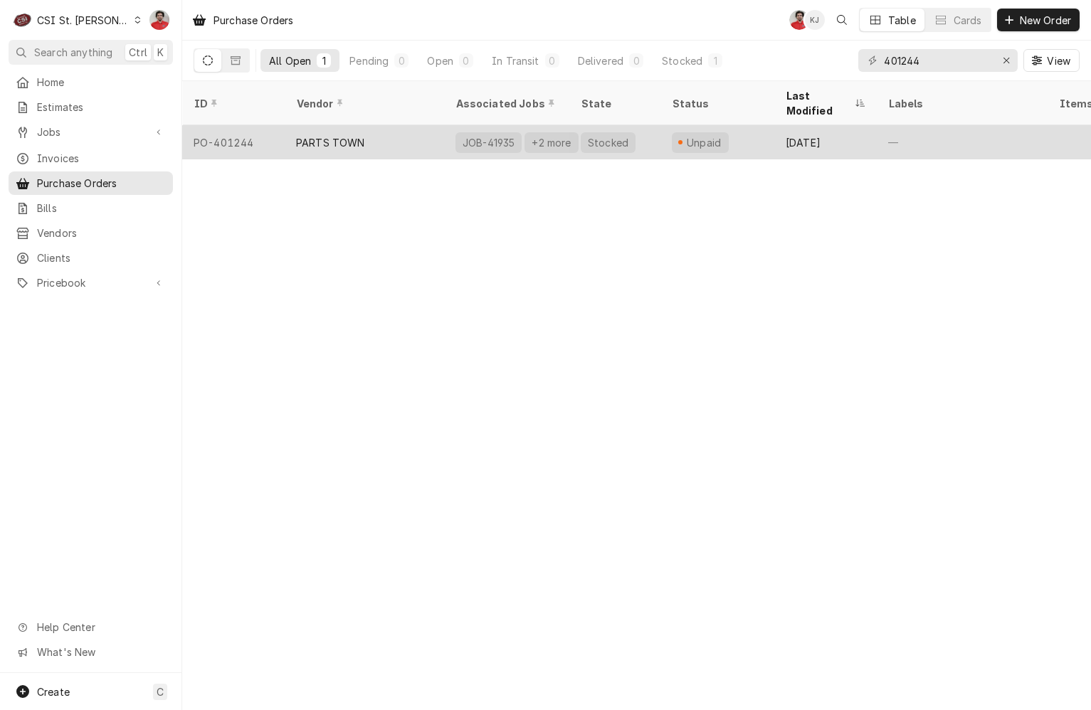
click at [530, 135] on div "+2 more" at bounding box center [551, 142] width 42 height 15
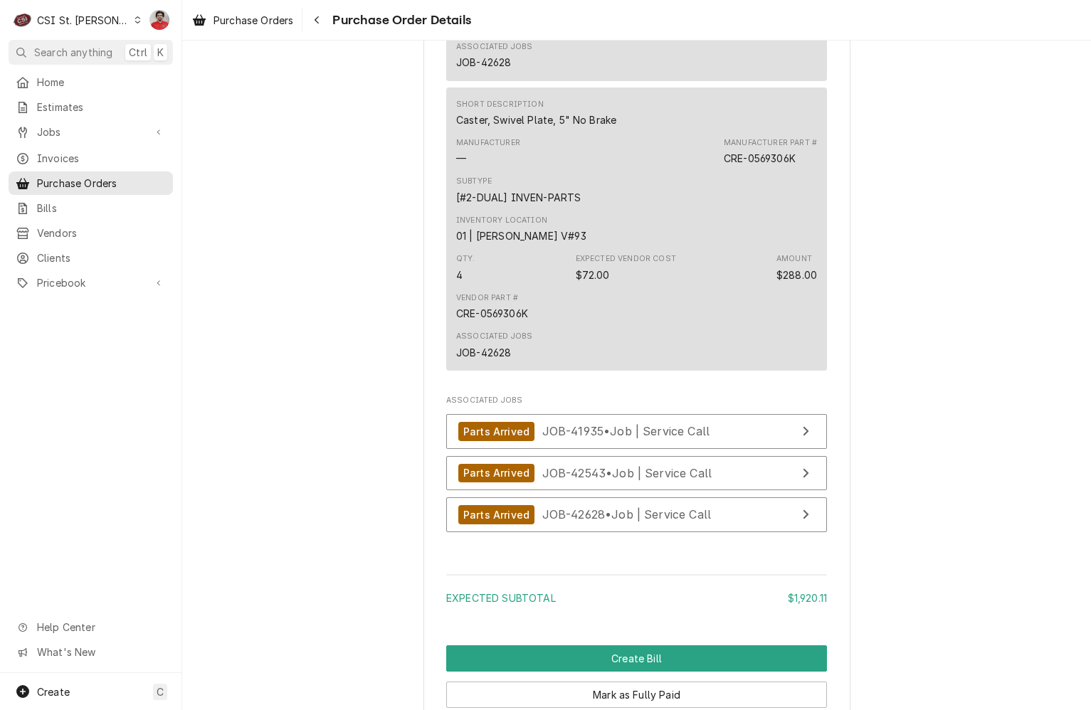
scroll to position [2420, 0]
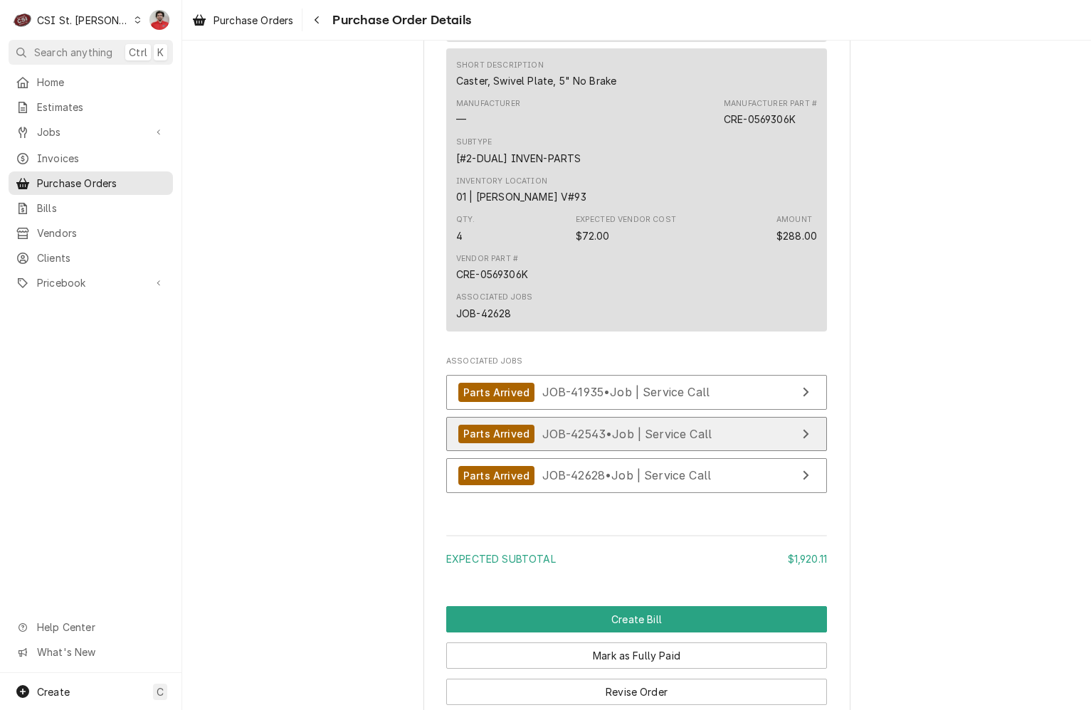
click at [665, 441] on span "JOB-42543 • Job | Service Call" at bounding box center [627, 433] width 170 height 14
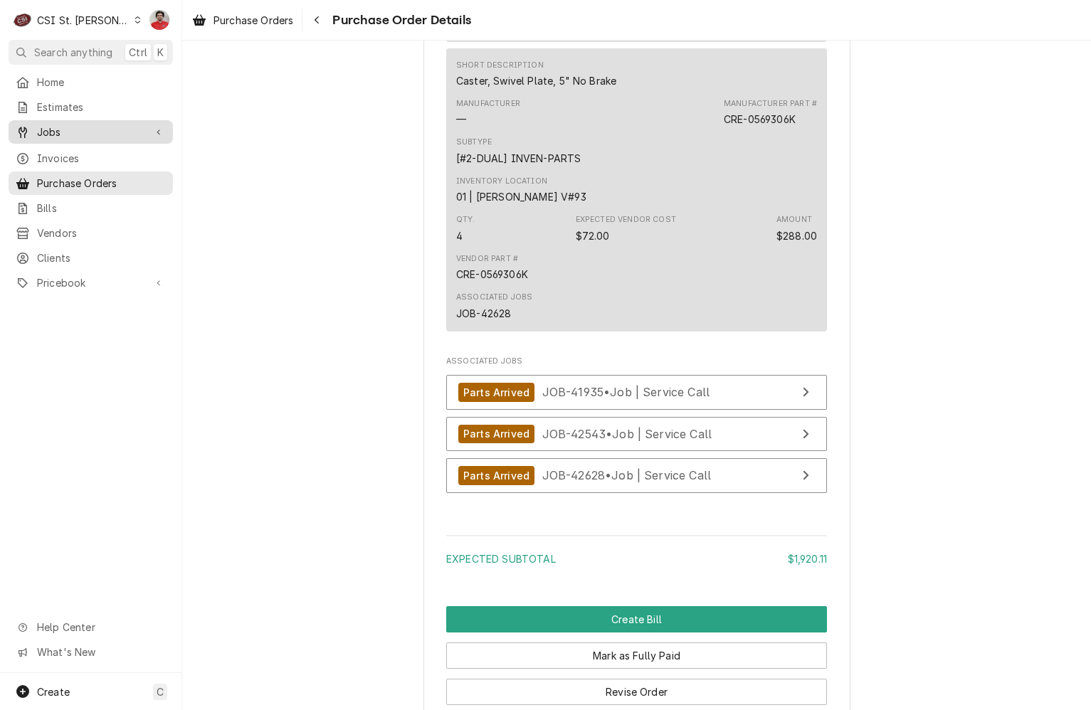
click at [33, 127] on div "Jobs" at bounding box center [80, 132] width 129 height 15
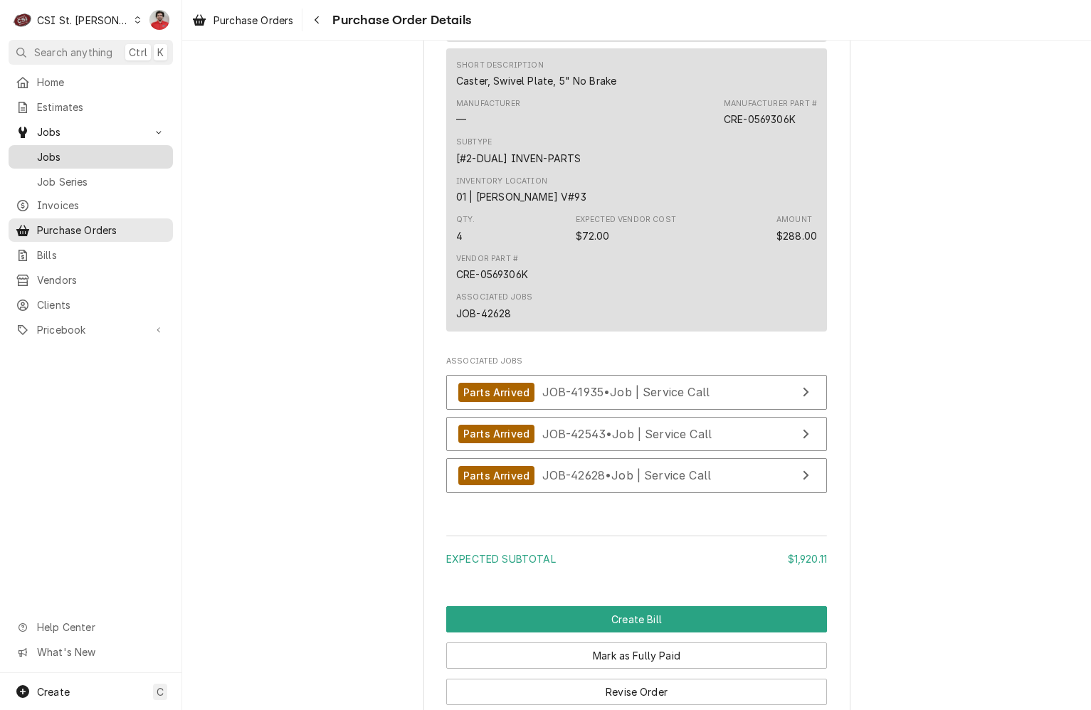
click at [54, 149] on span "Jobs" at bounding box center [101, 156] width 129 height 15
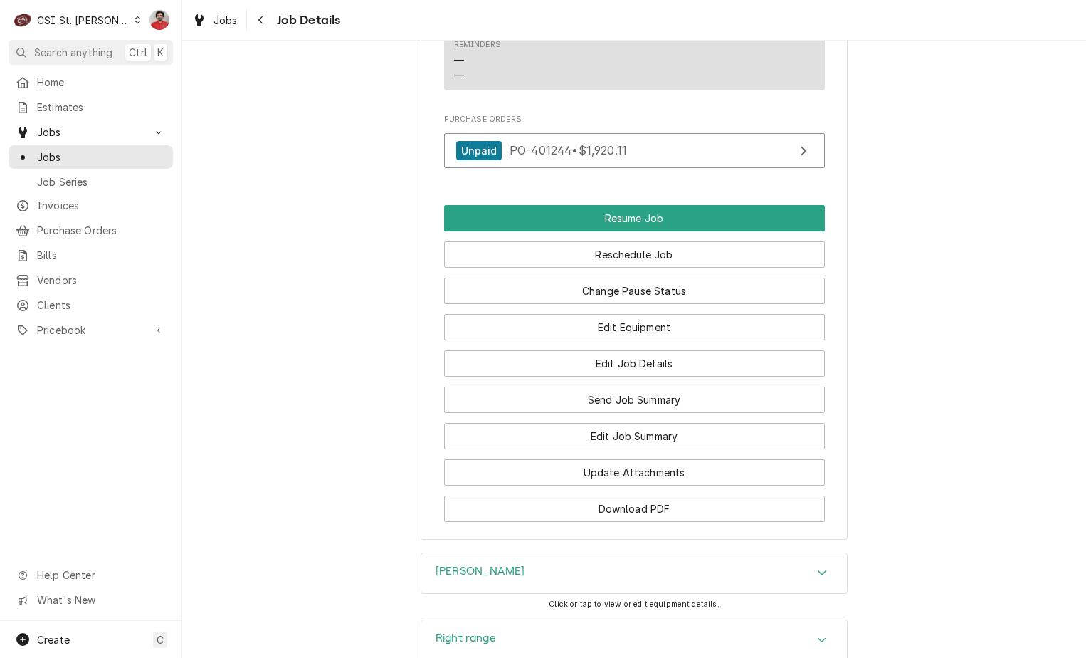
scroll to position [1922, 0]
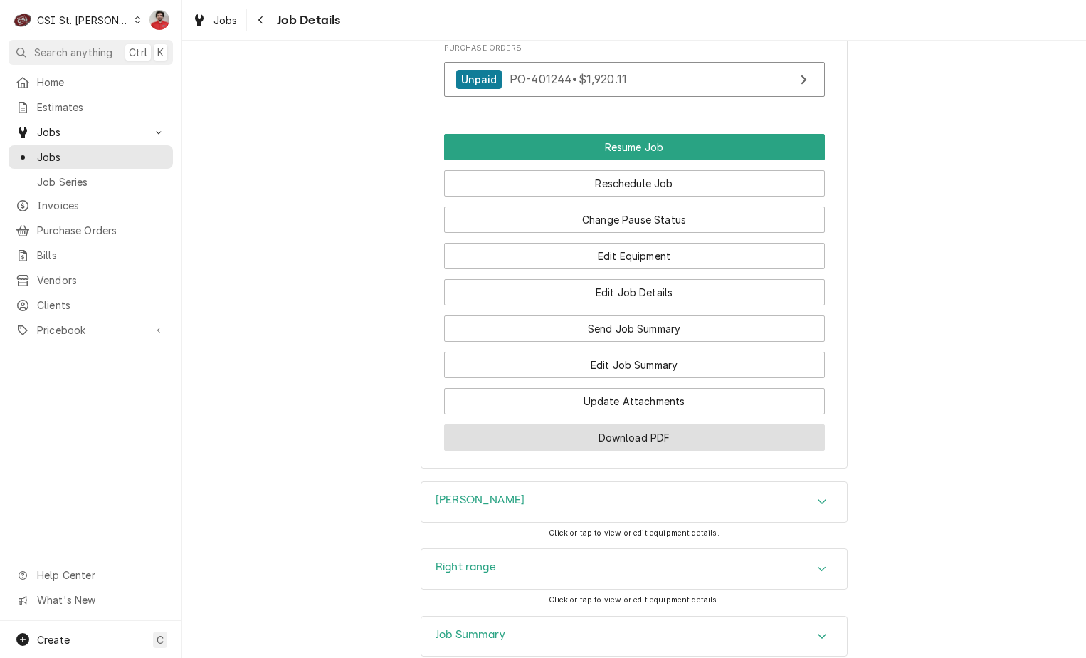
click at [666, 424] on button "Download PDF" at bounding box center [634, 437] width 381 height 26
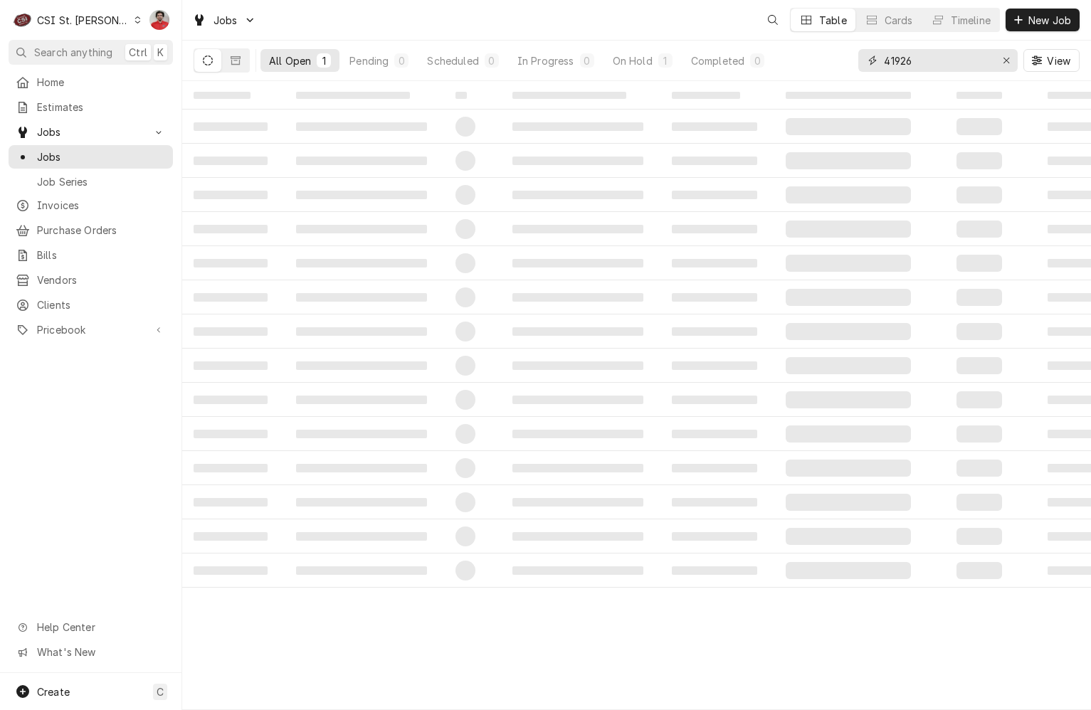
drag, startPoint x: 962, startPoint y: 61, endPoint x: 792, endPoint y: 68, distance: 171.0
click at [792, 68] on div "All Open 1 Pending 0 Scheduled 0 In Progress 0 On Hold 1 Completed 0 41926 View" at bounding box center [637, 61] width 886 height 40
paste input "0541"
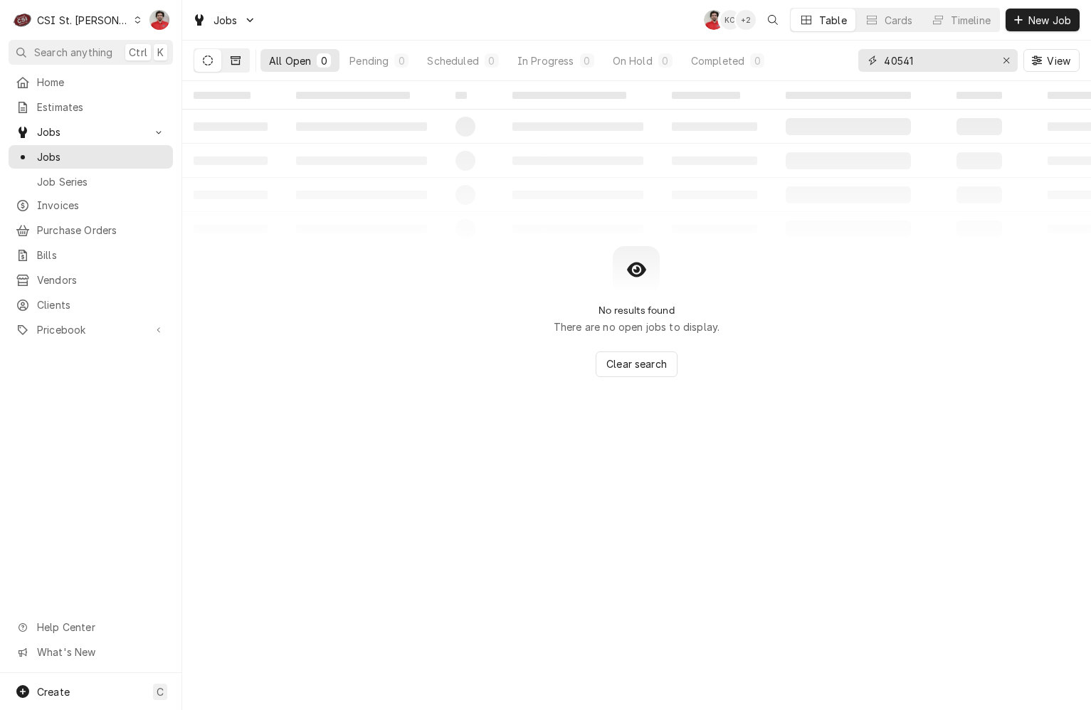
type input "40541"
click at [223, 67] on button "Dynamic Content Wrapper" at bounding box center [235, 60] width 27 height 23
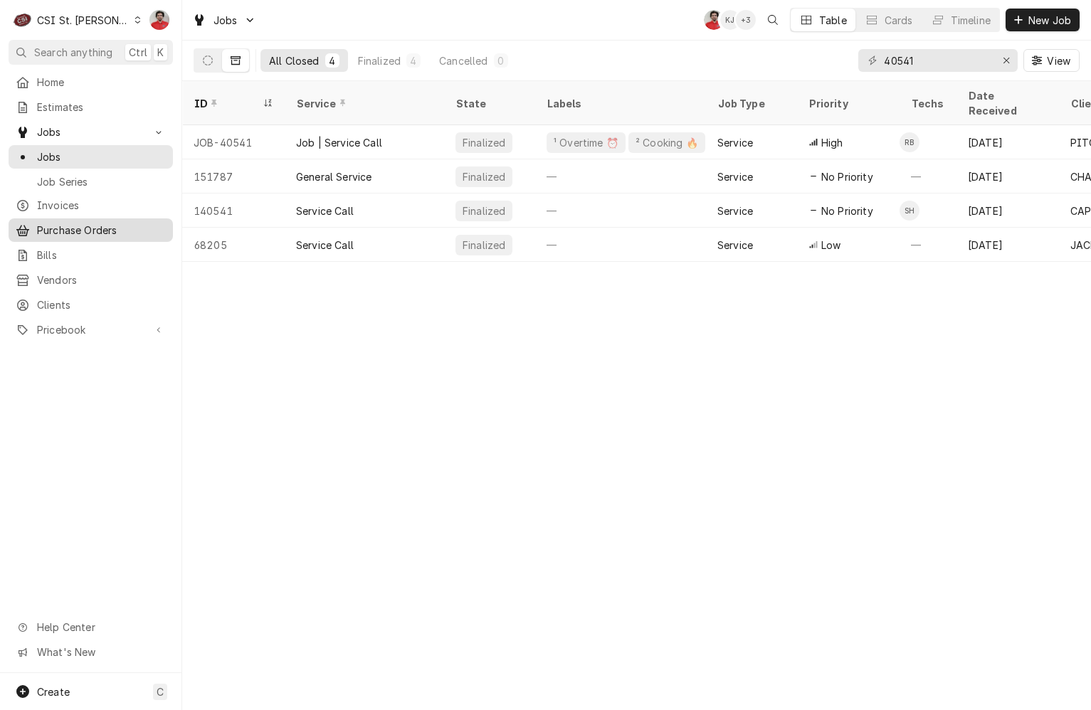
click at [112, 229] on span "Purchase Orders" at bounding box center [101, 230] width 129 height 15
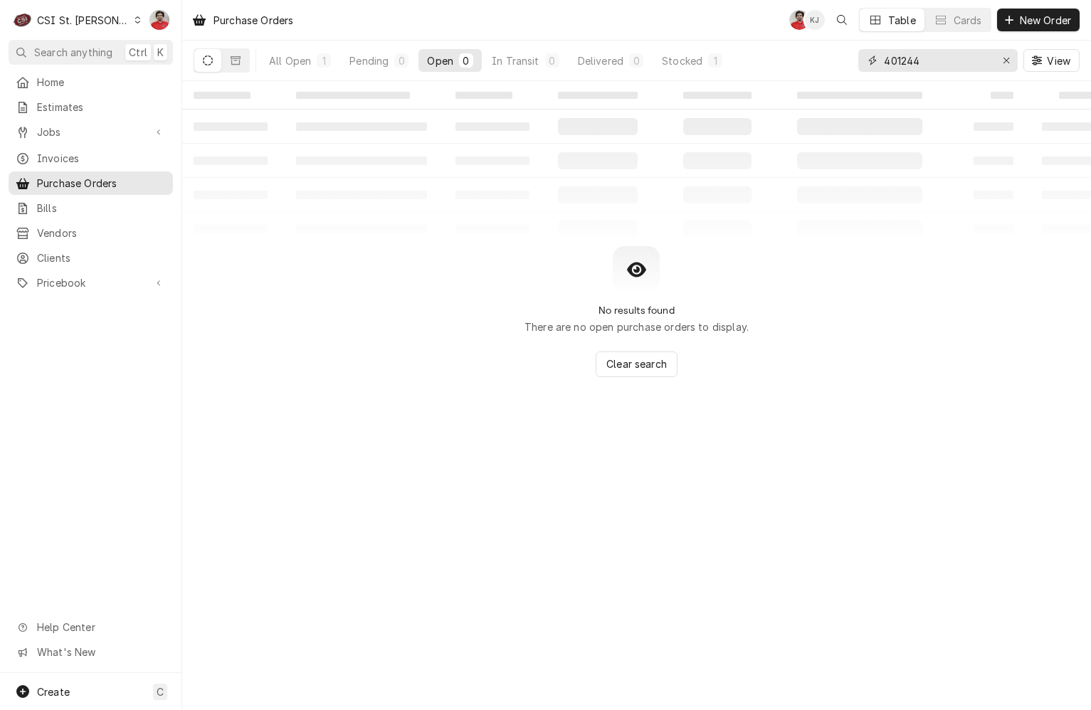
click at [949, 60] on input "401244" at bounding box center [937, 60] width 107 height 23
type input "401015"
click at [282, 58] on div "All Open" at bounding box center [290, 60] width 42 height 15
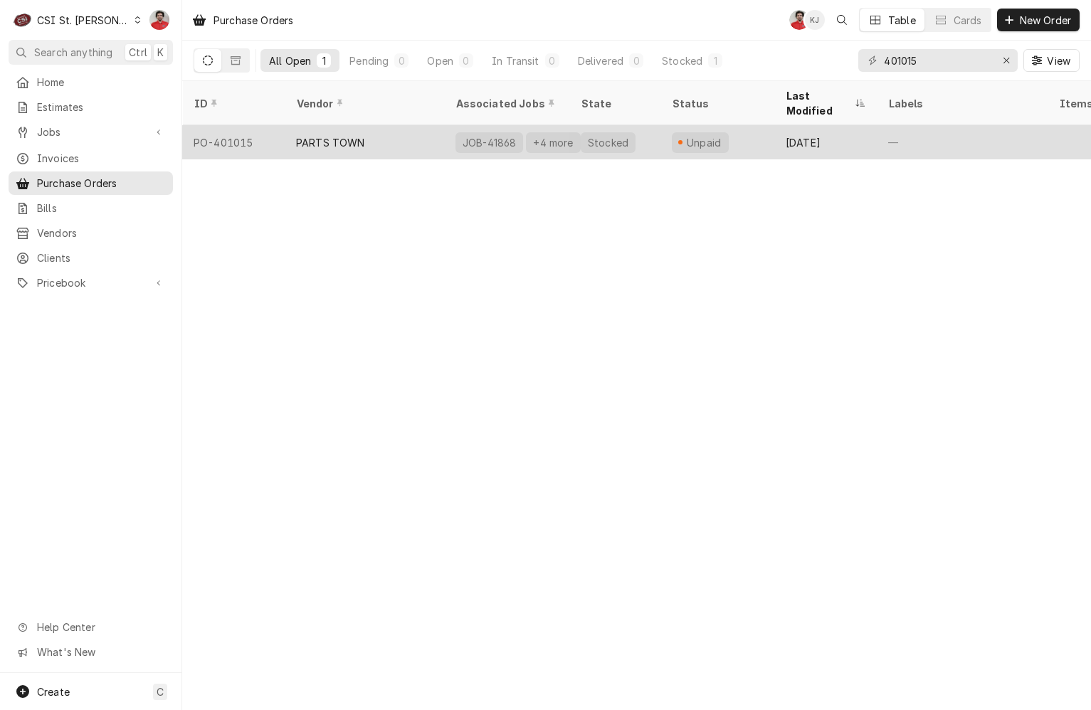
click at [299, 125] on div "PARTS TOWN" at bounding box center [364, 142] width 159 height 34
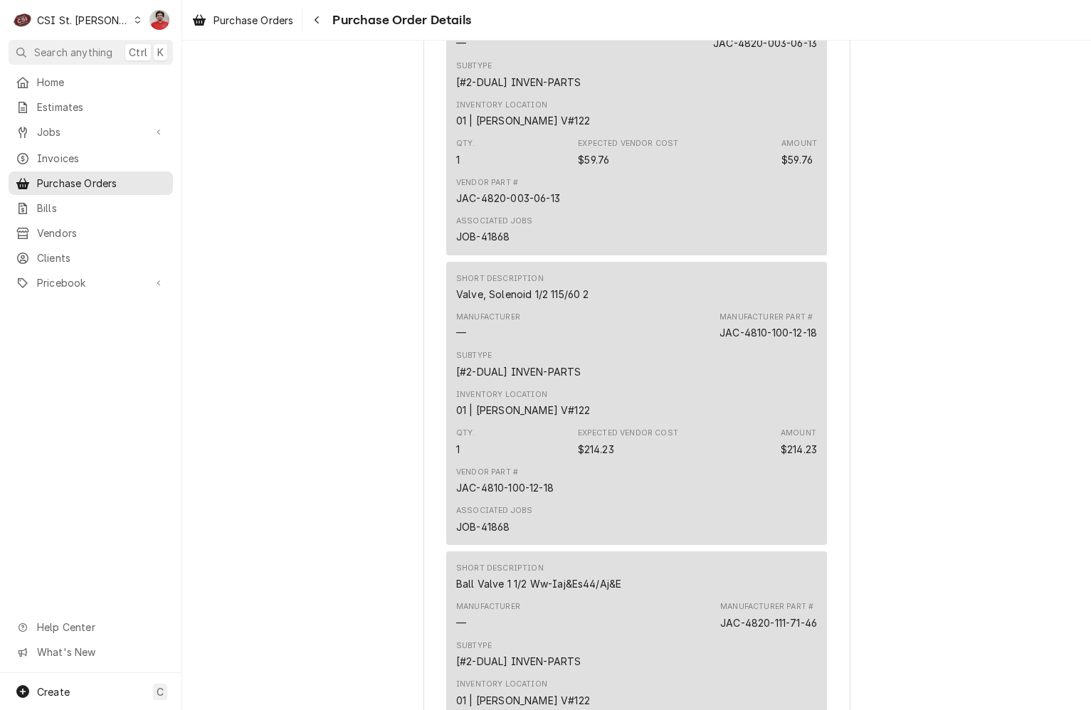
scroll to position [1851, 0]
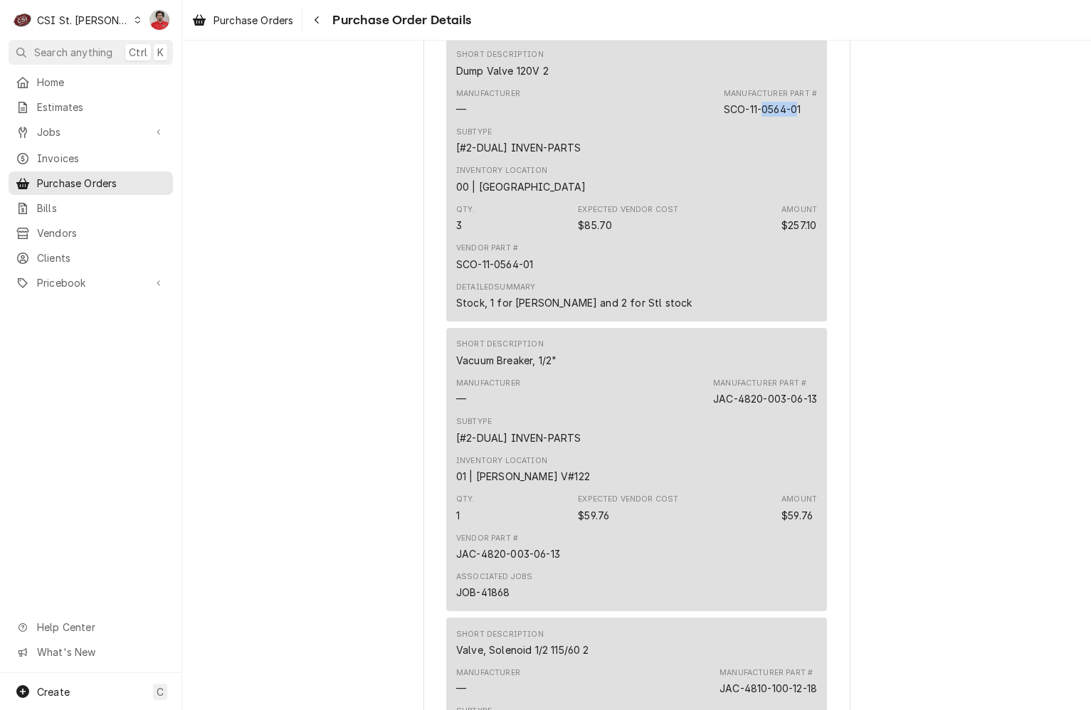
drag, startPoint x: 794, startPoint y: 156, endPoint x: 759, endPoint y: 158, distance: 35.7
click at [759, 117] on div "SCO-11-0564-01" at bounding box center [762, 109] width 77 height 15
drag, startPoint x: 759, startPoint y: 158, endPoint x: 713, endPoint y: 155, distance: 46.4
click at [713, 122] on div "Manufacturer — Manufacturer Part # SCO-11-0564-01" at bounding box center [636, 102] width 361 height 38
drag, startPoint x: 713, startPoint y: 155, endPoint x: 728, endPoint y: 156, distance: 15.7
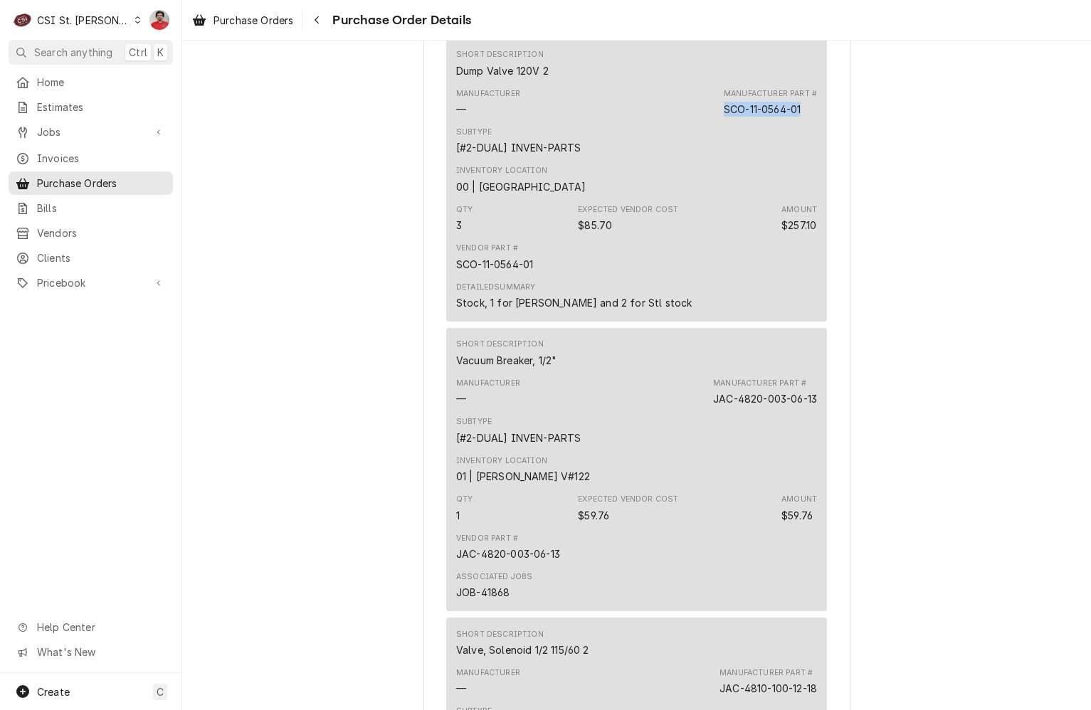
copy div "SCO-11-0564-01"
click at [58, 278] on span "Pricebook" at bounding box center [90, 282] width 107 height 15
click at [87, 325] on span "Parts & Materials" at bounding box center [101, 332] width 129 height 15
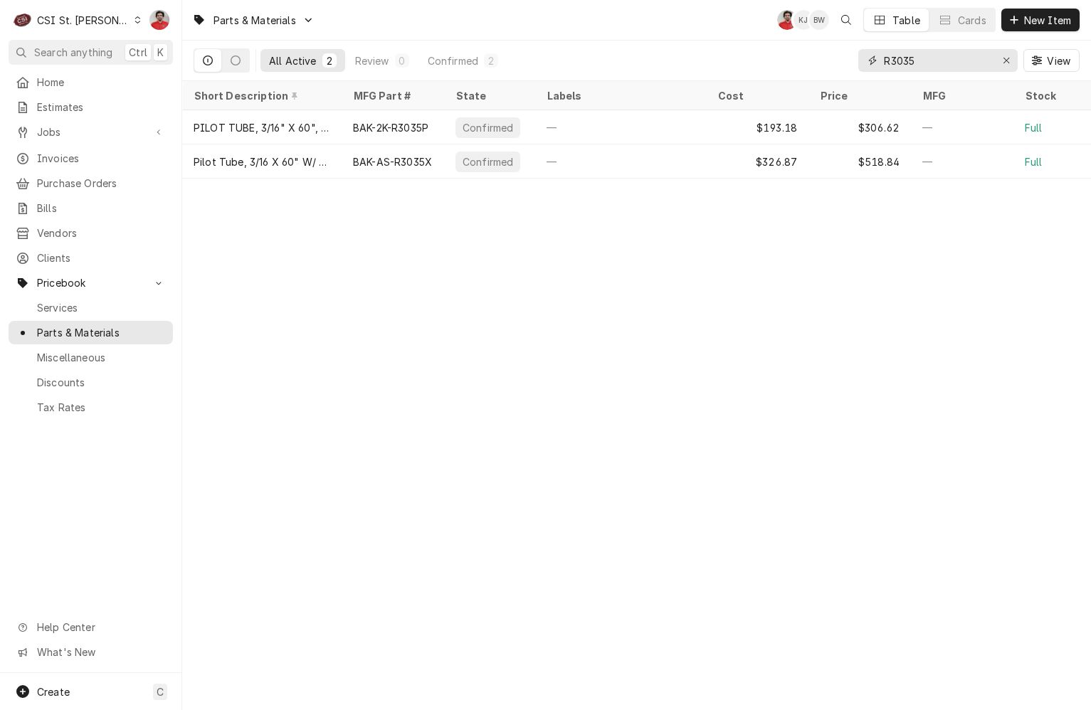
drag, startPoint x: 922, startPoint y: 65, endPoint x: 850, endPoint y: 65, distance: 71.9
click at [850, 65] on div "All Active 2 Review 0 Confirmed 2 R3035 View" at bounding box center [637, 61] width 886 height 40
paste input "SCO-11-0564-01"
type input "SCO-11-0564-01"
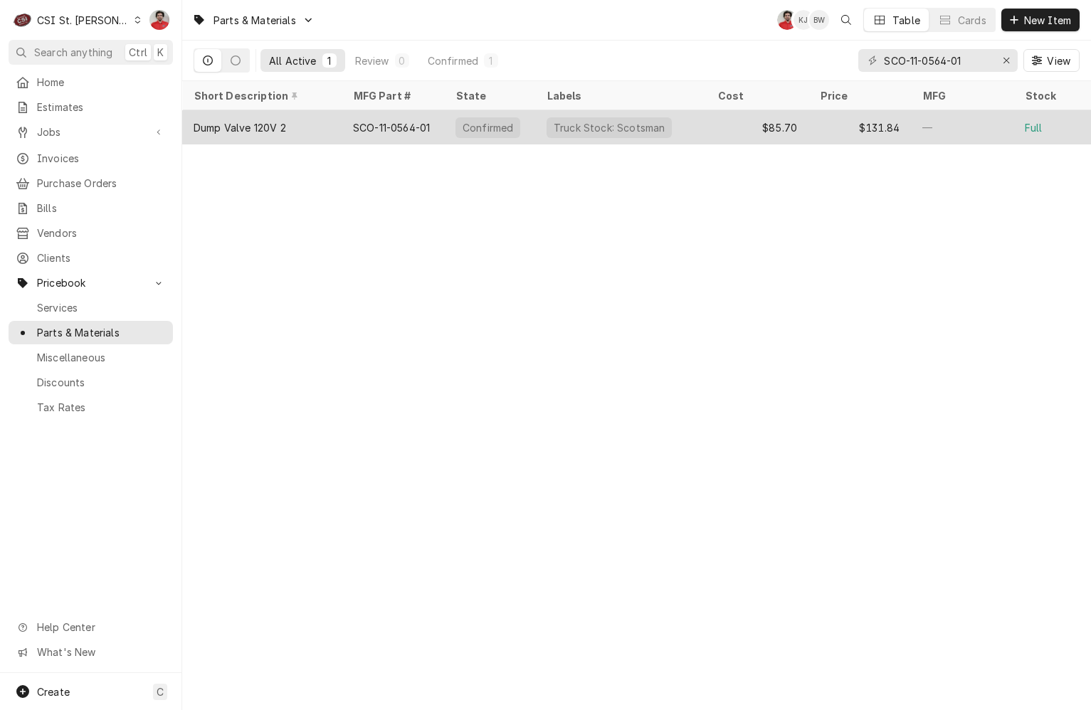
click at [409, 122] on div "SCO-11-0564-01" at bounding box center [391, 127] width 77 height 15
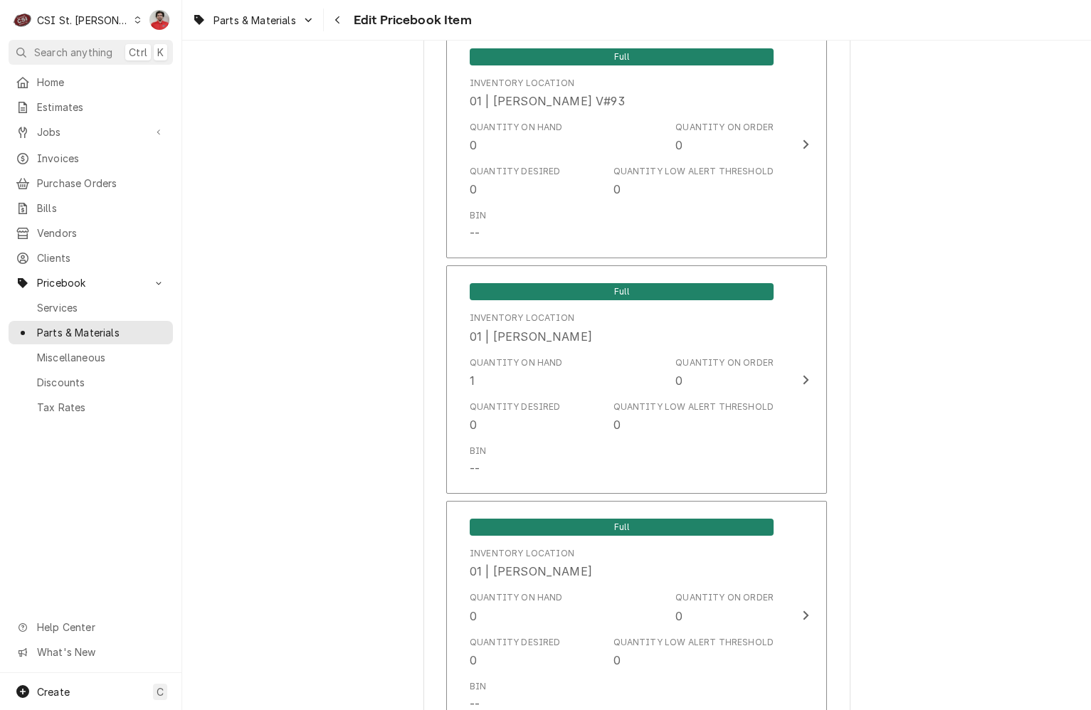
scroll to position [1424, 0]
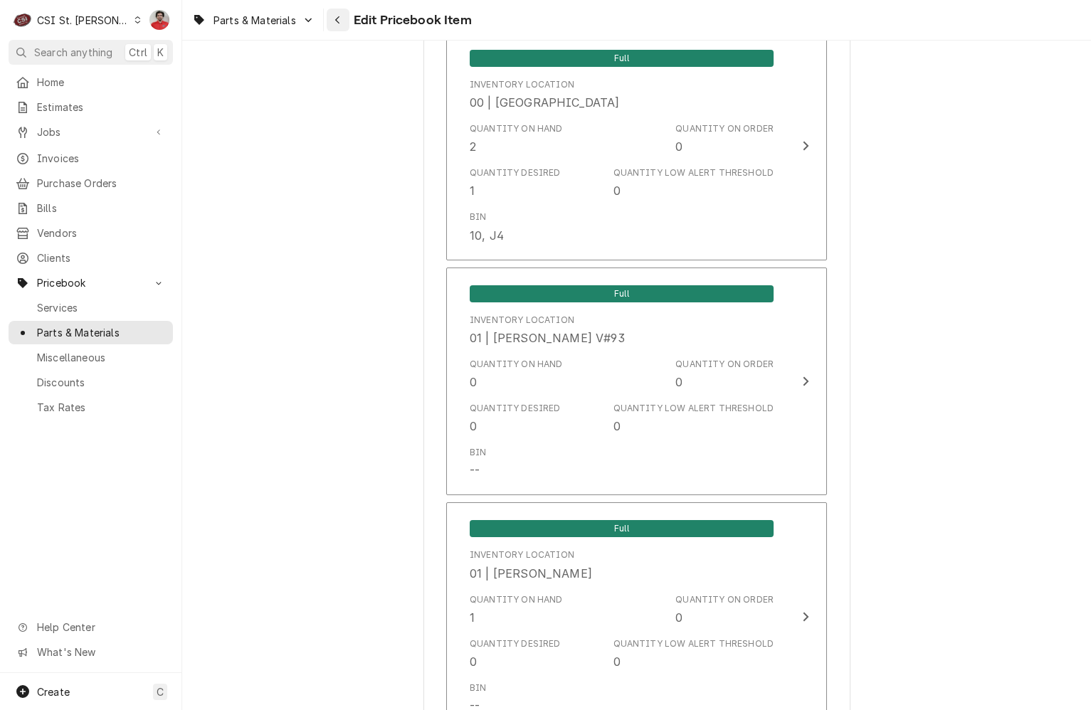
drag, startPoint x: 315, startPoint y: 26, endPoint x: 337, endPoint y: 25, distance: 22.1
click at [346, 25] on div "Parts & Materials Edit Pricebook Item" at bounding box center [328, 20] width 285 height 23
click at [337, 25] on div "Navigate back" at bounding box center [338, 20] width 14 height 14
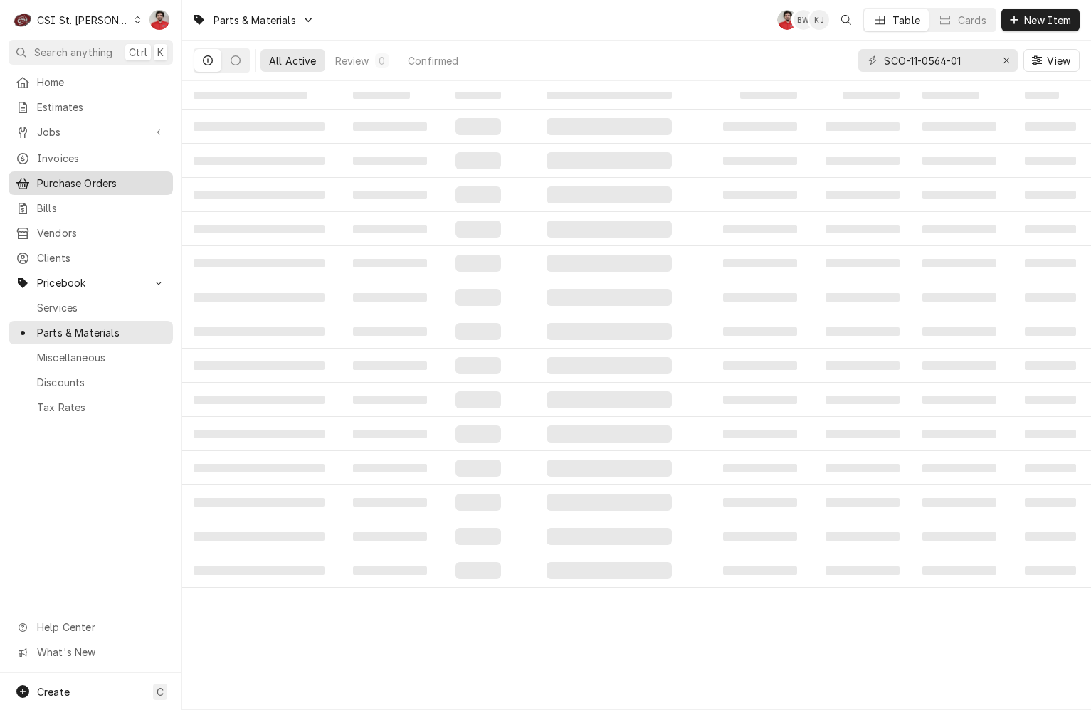
click at [67, 179] on span "Purchase Orders" at bounding box center [101, 183] width 129 height 15
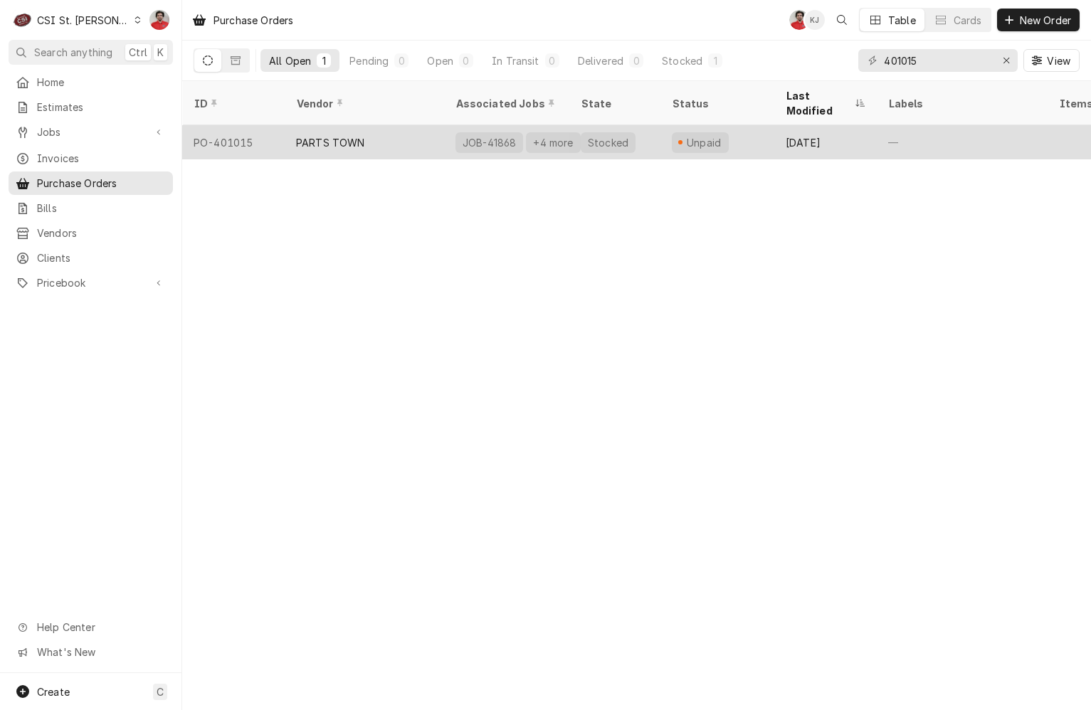
click at [356, 132] on div "PARTS TOWN" at bounding box center [364, 142] width 159 height 34
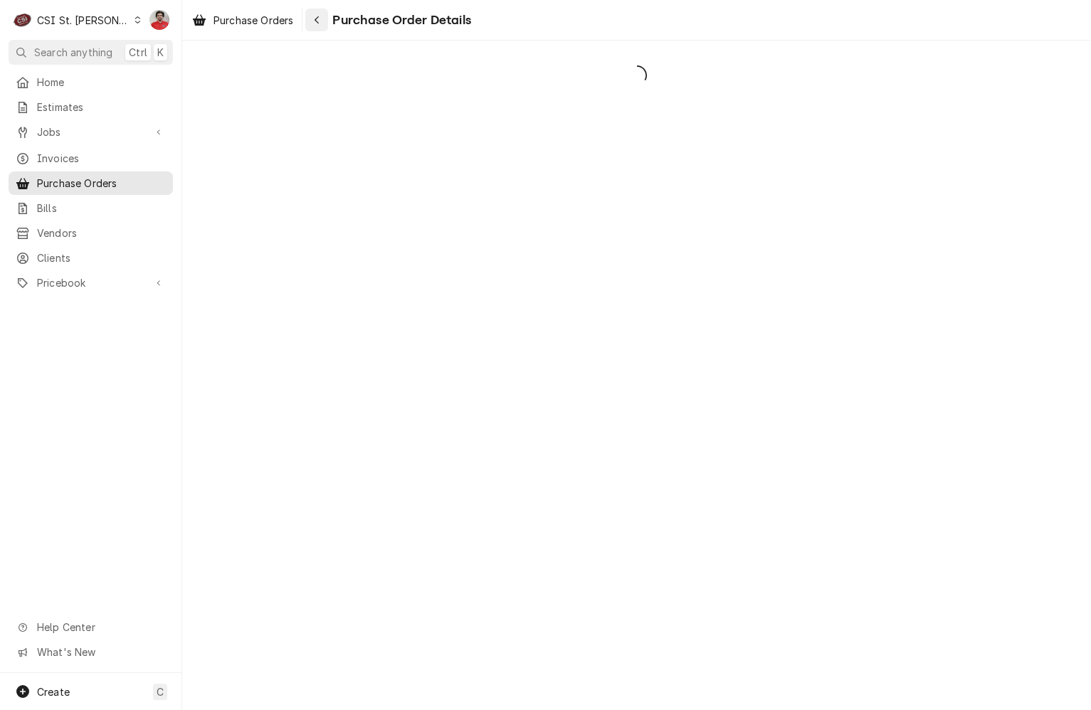
click at [328, 24] on button "Navigate back" at bounding box center [316, 20] width 23 height 23
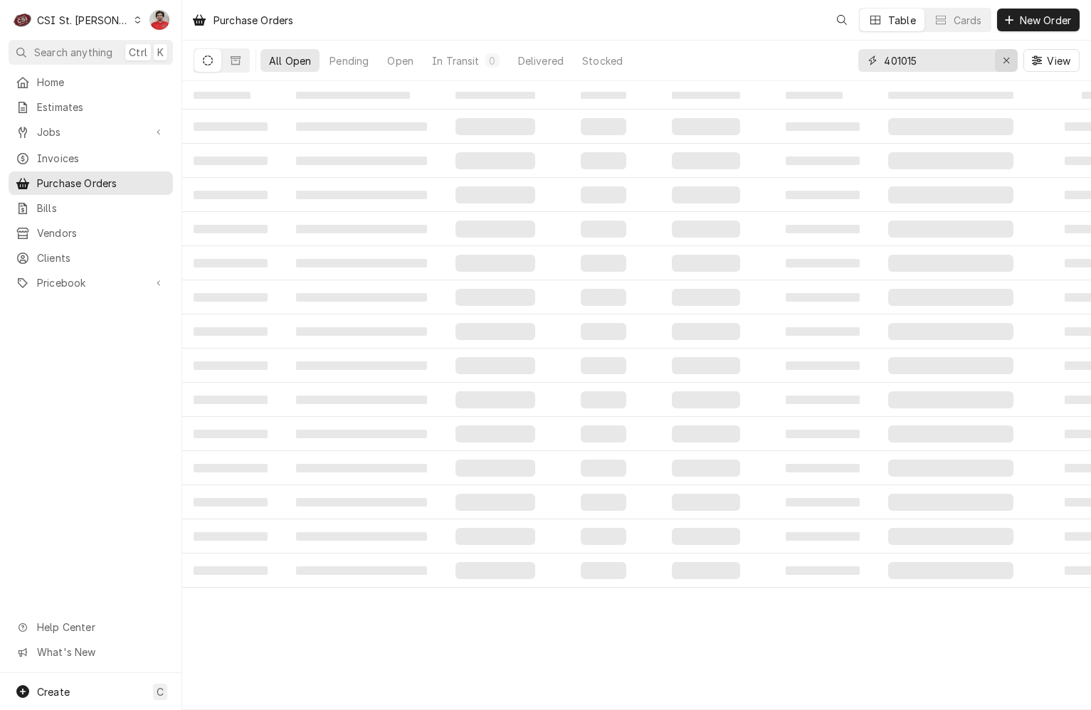
click at [1011, 63] on div "Erase input" at bounding box center [1006, 60] width 14 height 14
click at [377, 64] on button "Pending" at bounding box center [349, 60] width 56 height 23
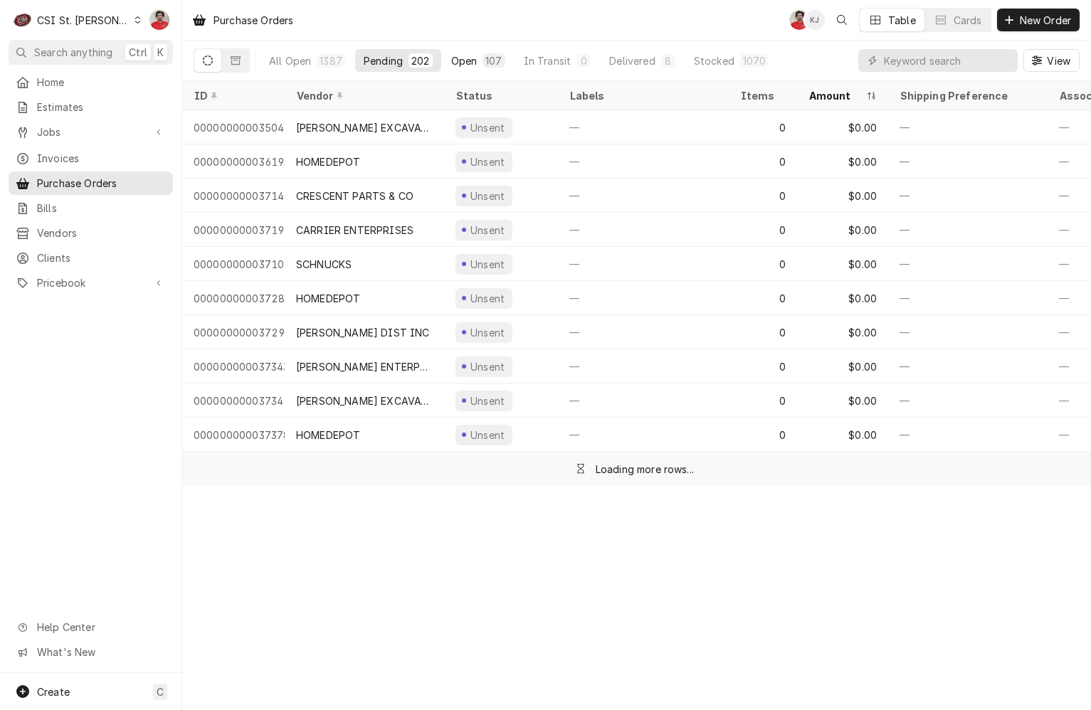
click at [462, 58] on div "Open" at bounding box center [464, 60] width 26 height 15
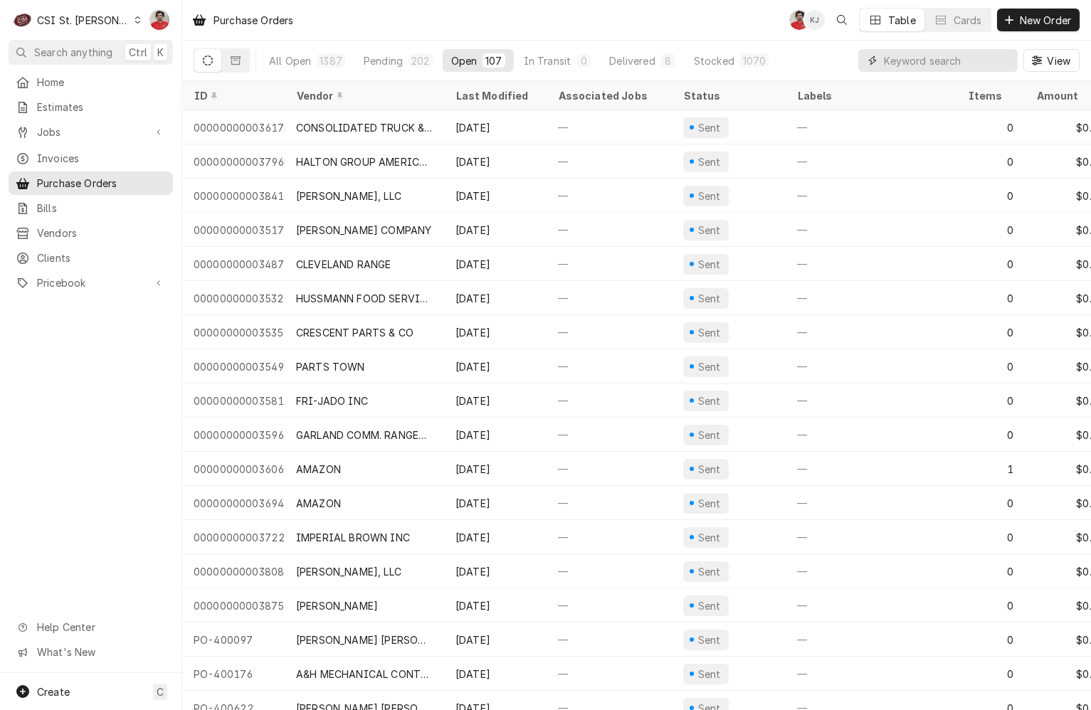
click at [908, 71] on input "Dynamic Content Wrapper" at bounding box center [947, 60] width 127 height 23
type input "partstown"
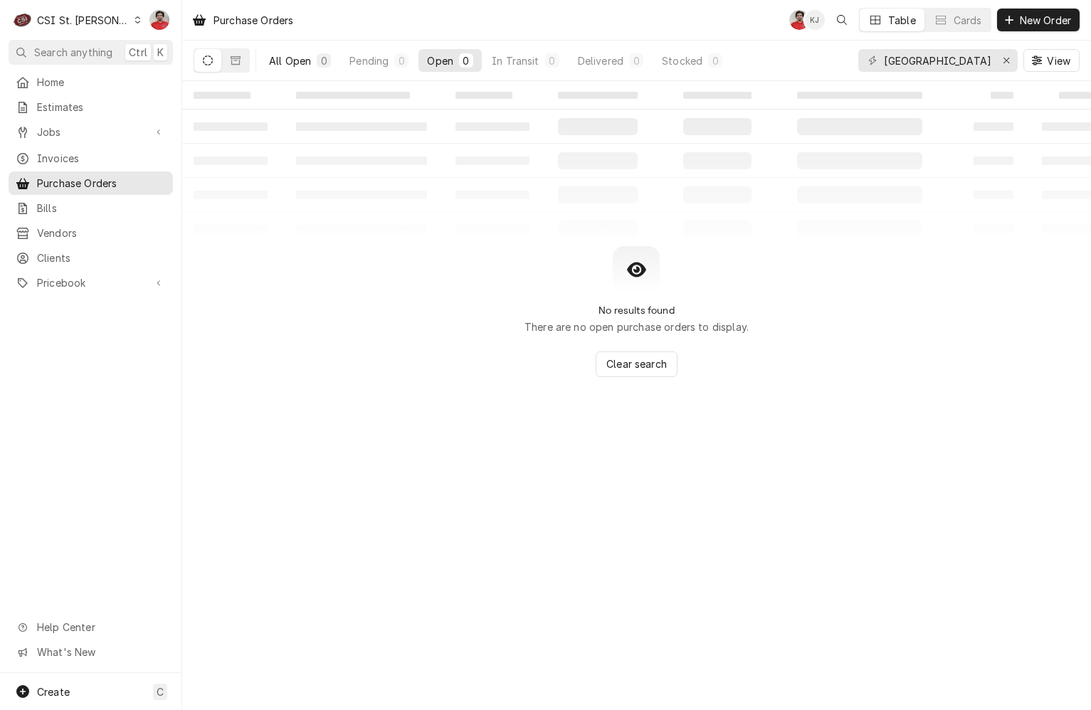
click at [303, 61] on div "All Open" at bounding box center [290, 60] width 42 height 15
click at [965, 65] on input "partstown" at bounding box center [937, 60] width 107 height 23
click at [923, 66] on input "partstown" at bounding box center [937, 60] width 107 height 23
click at [909, 67] on input "partstown" at bounding box center [937, 60] width 107 height 23
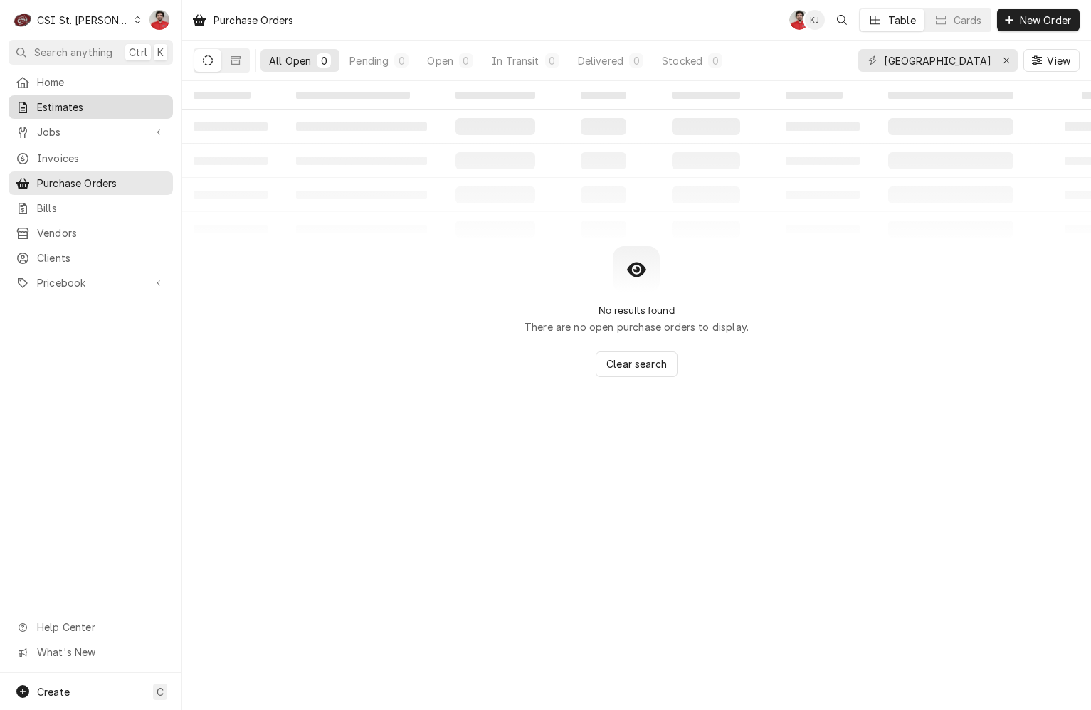
click at [63, 114] on link "Estimates" at bounding box center [91, 106] width 164 height 23
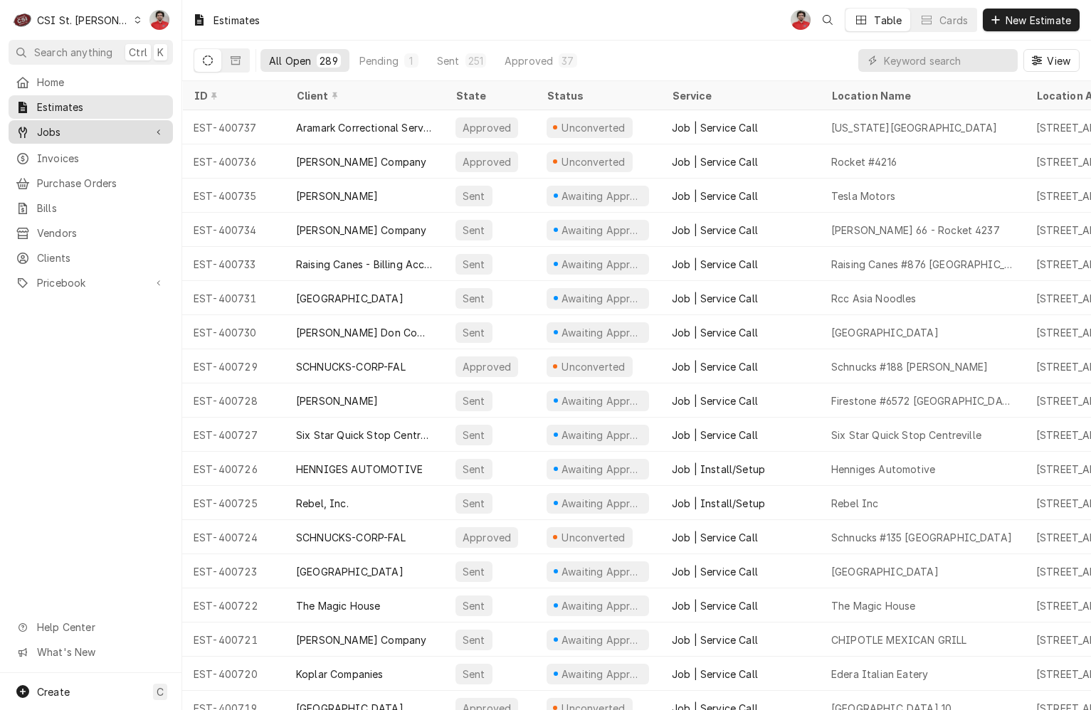
click at [63, 127] on span "Jobs" at bounding box center [90, 132] width 107 height 15
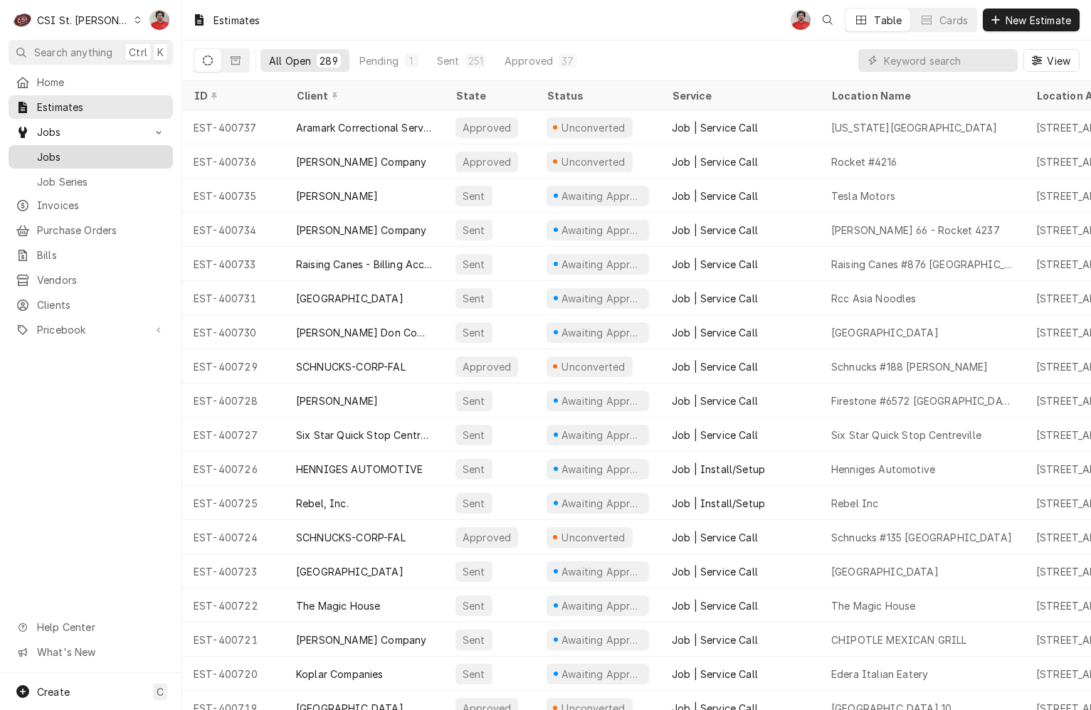
click at [78, 150] on span "Jobs" at bounding box center [101, 156] width 129 height 15
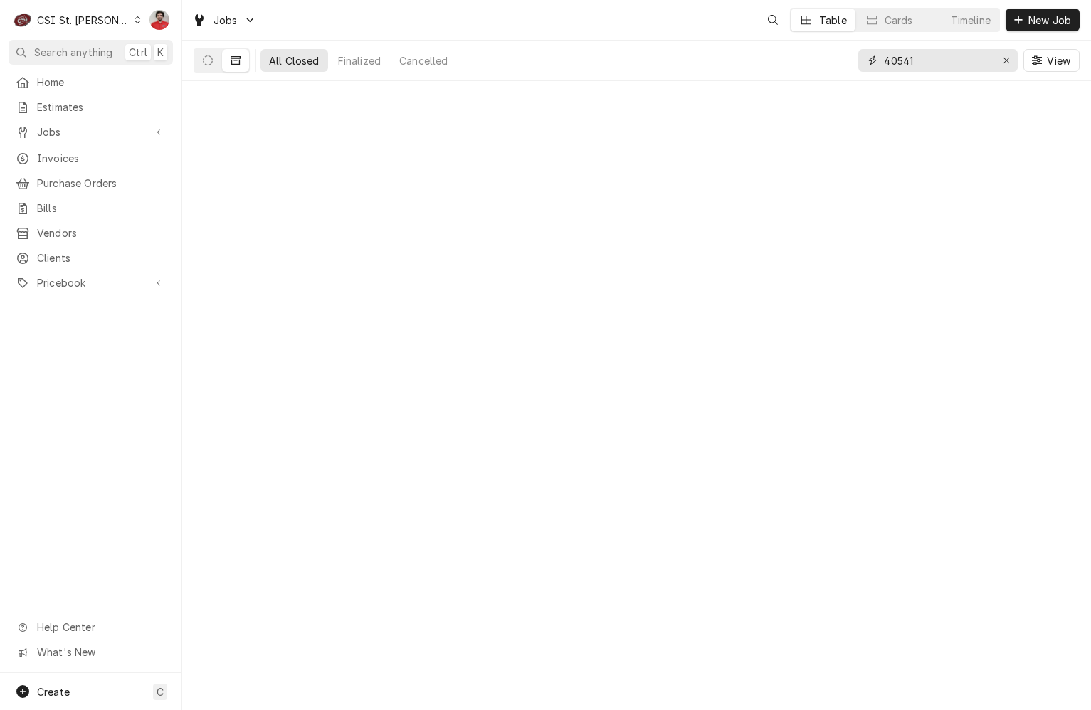
click at [947, 54] on input "40541" at bounding box center [937, 60] width 107 height 23
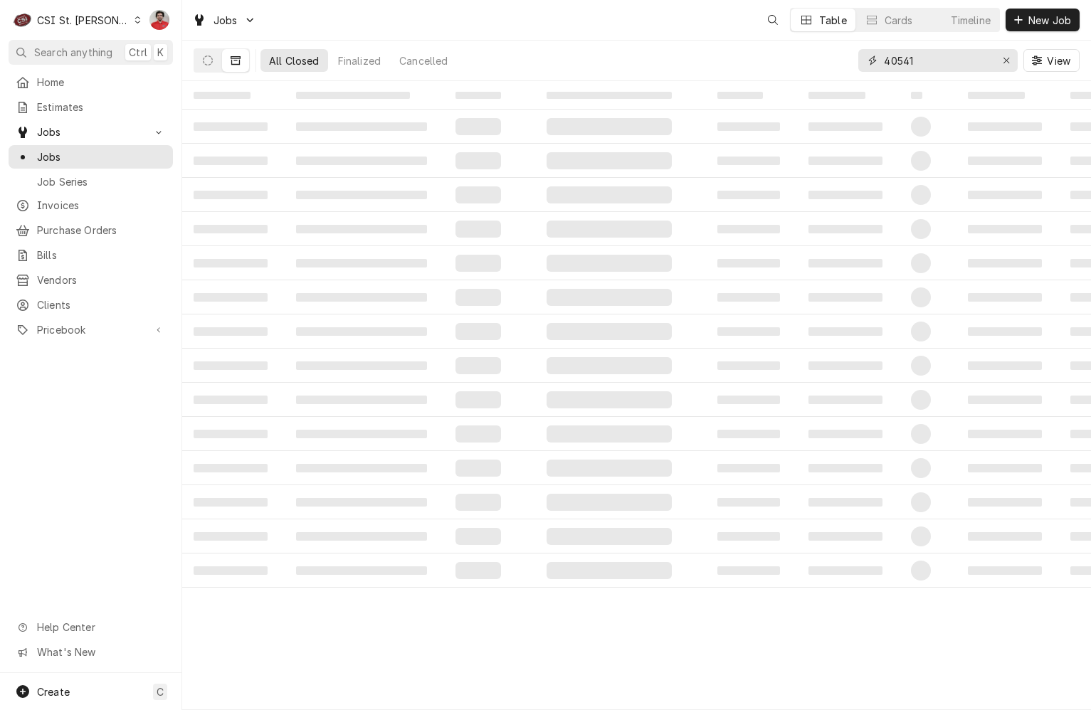
click at [945, 56] on input "40541" at bounding box center [937, 60] width 107 height 23
click at [191, 61] on div "All Closed Finalized Cancelled 41196 View" at bounding box center [636, 61] width 909 height 41
click at [202, 62] on button "Dynamic Content Wrapper" at bounding box center [207, 60] width 27 height 23
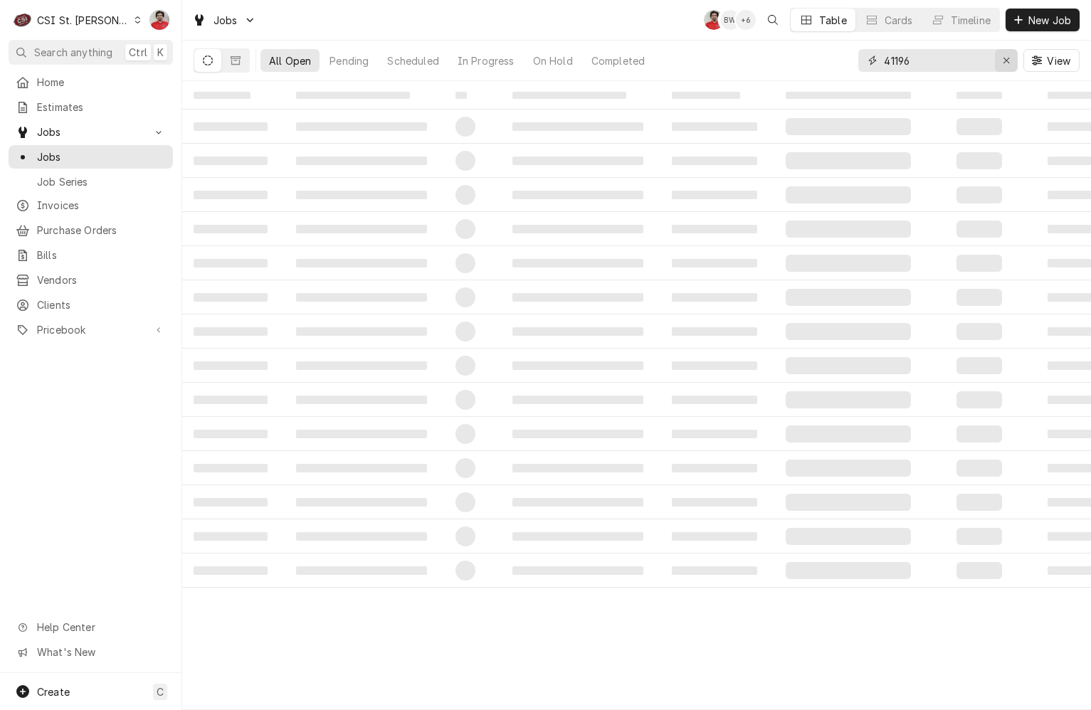
drag, startPoint x: 894, startPoint y: 58, endPoint x: 994, endPoint y: 61, distance: 100.4
click at [994, 61] on div "41196" at bounding box center [937, 60] width 159 height 23
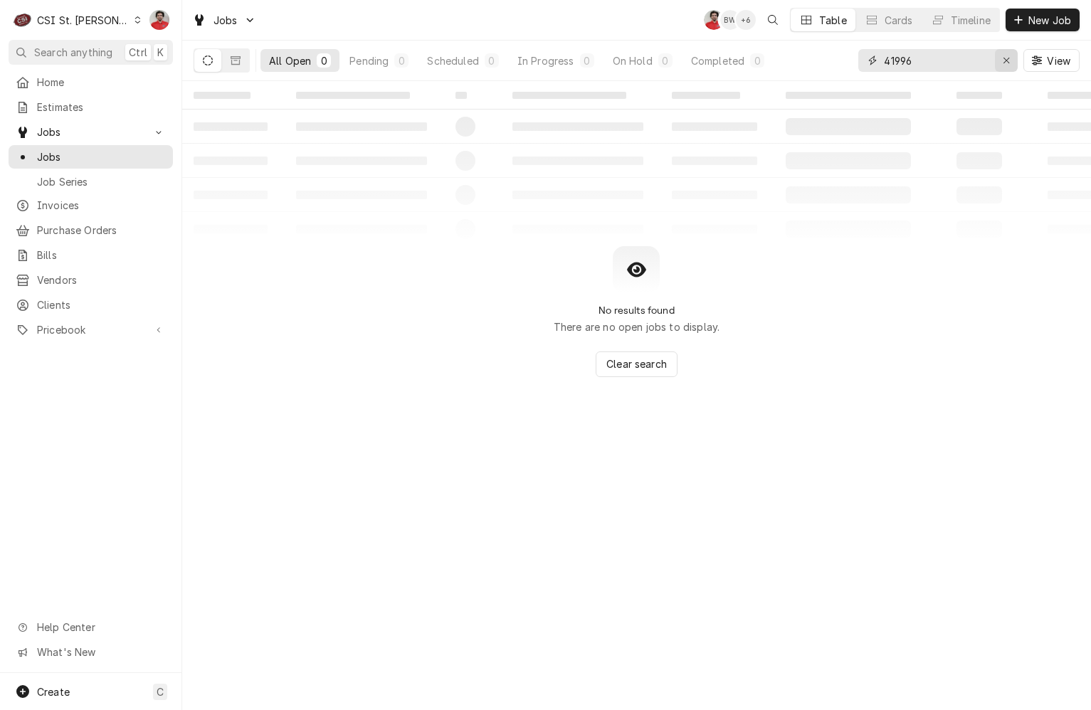
type input "41996"
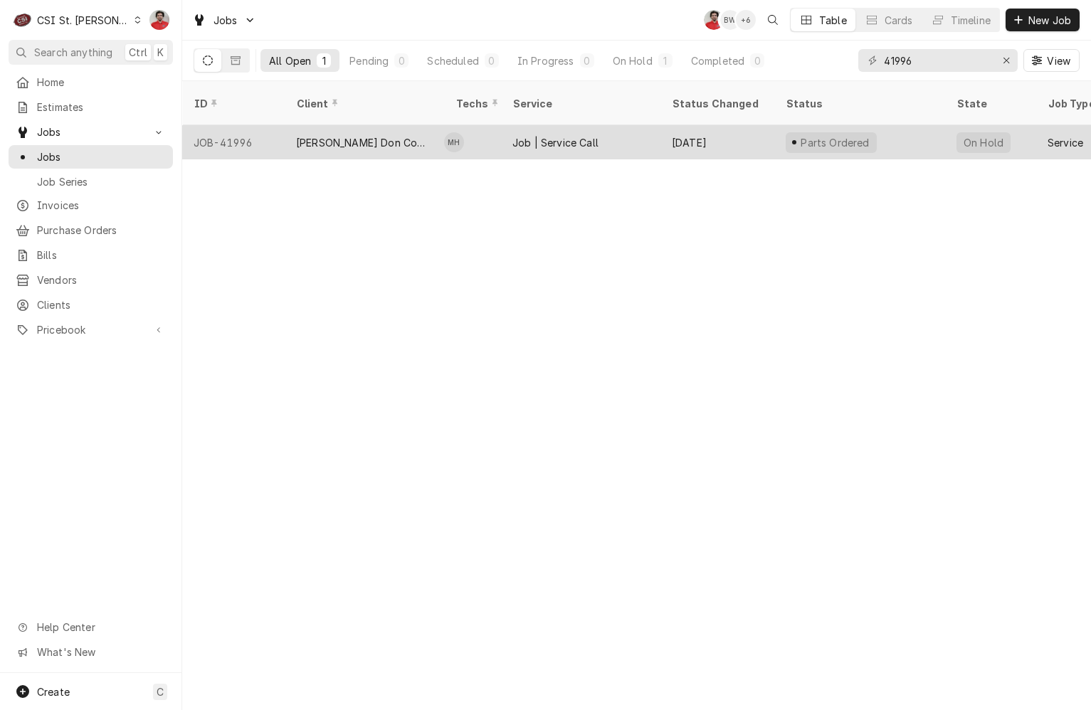
click at [548, 135] on div "Job | Service Call" at bounding box center [556, 142] width 86 height 15
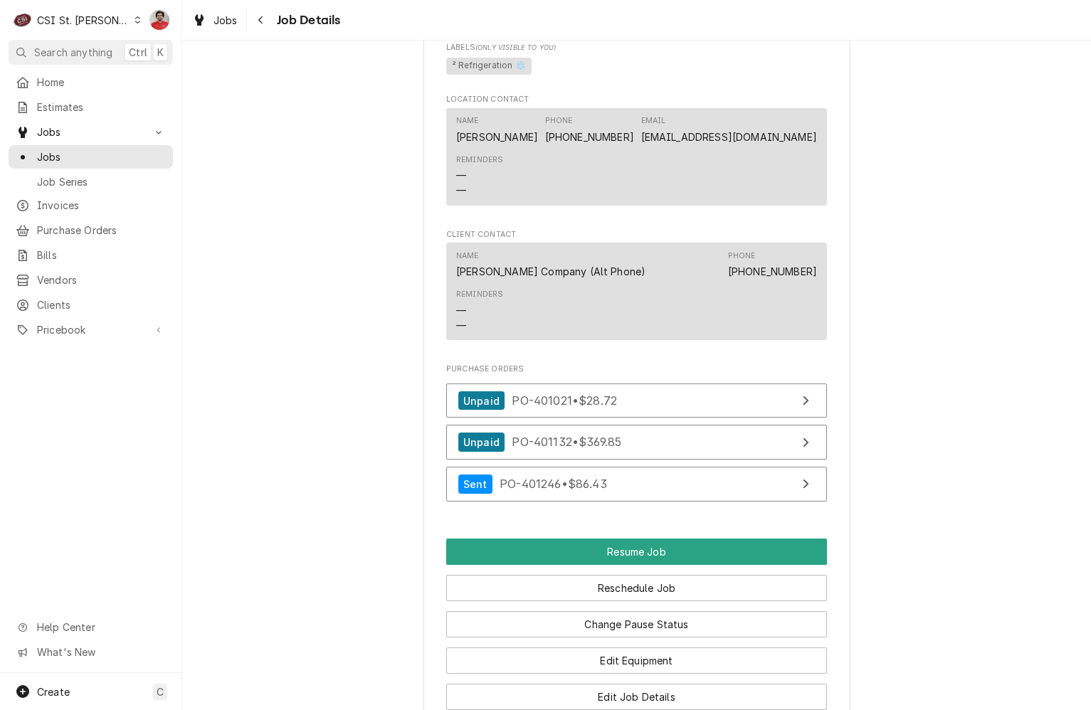
scroll to position [1281, 0]
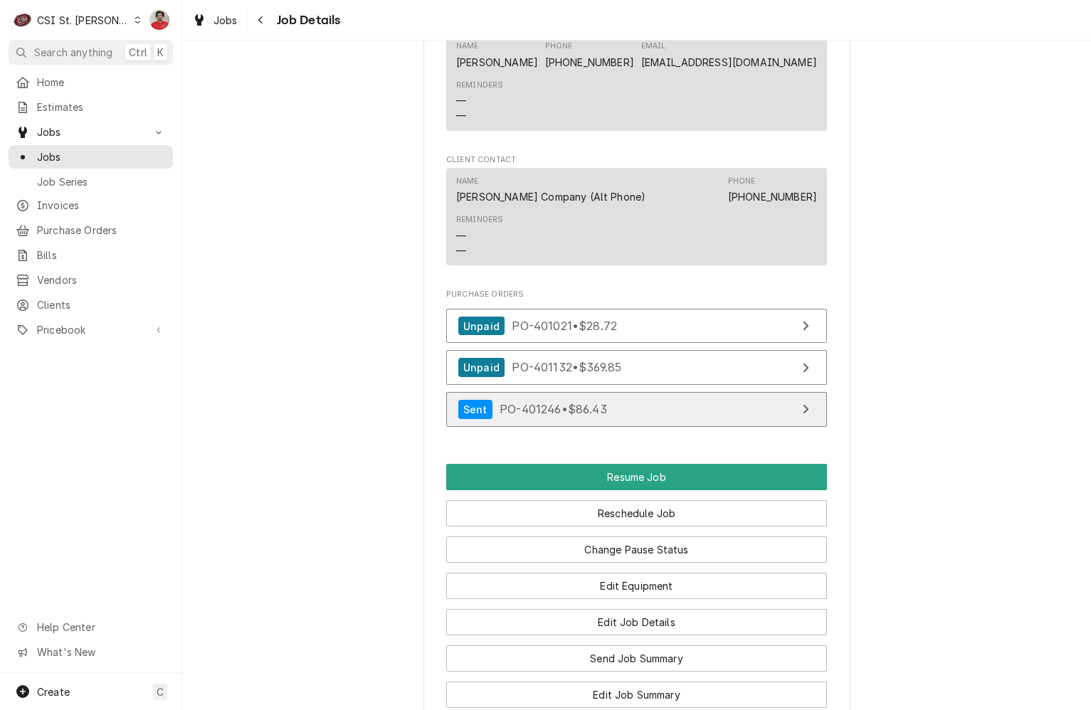
click at [542, 416] on span "PO-401246 • $86.43" at bounding box center [553, 409] width 107 height 14
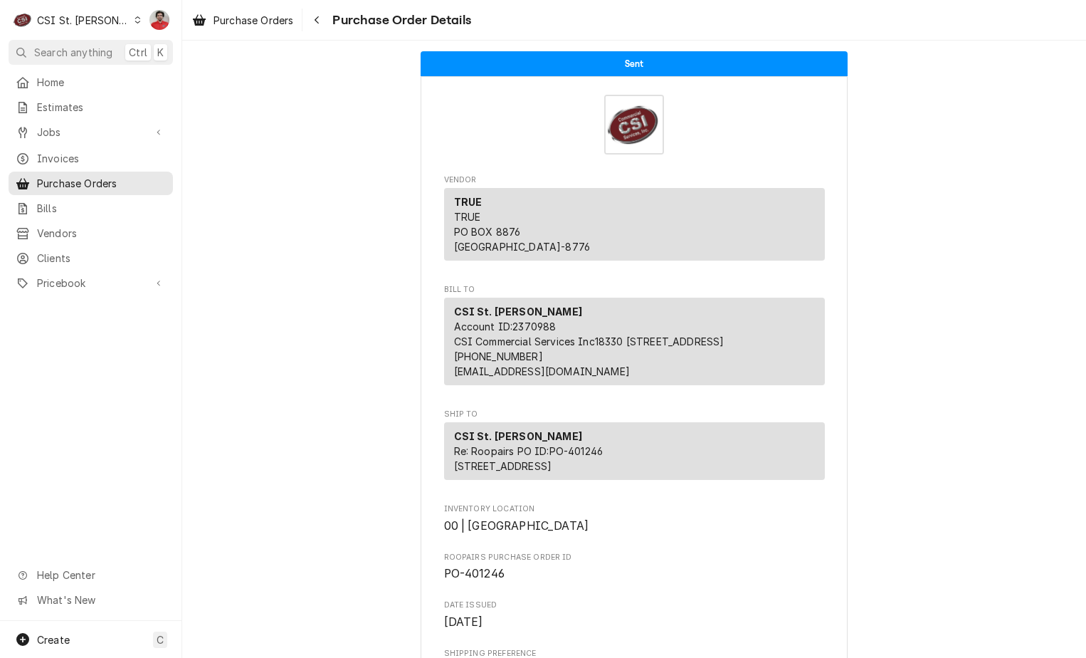
click at [470, 580] on span "PO-401246" at bounding box center [474, 574] width 61 height 14
click at [471, 580] on span "PO-401246" at bounding box center [474, 574] width 61 height 14
copy span "401246"
